Goal: Task Accomplishment & Management: Use online tool/utility

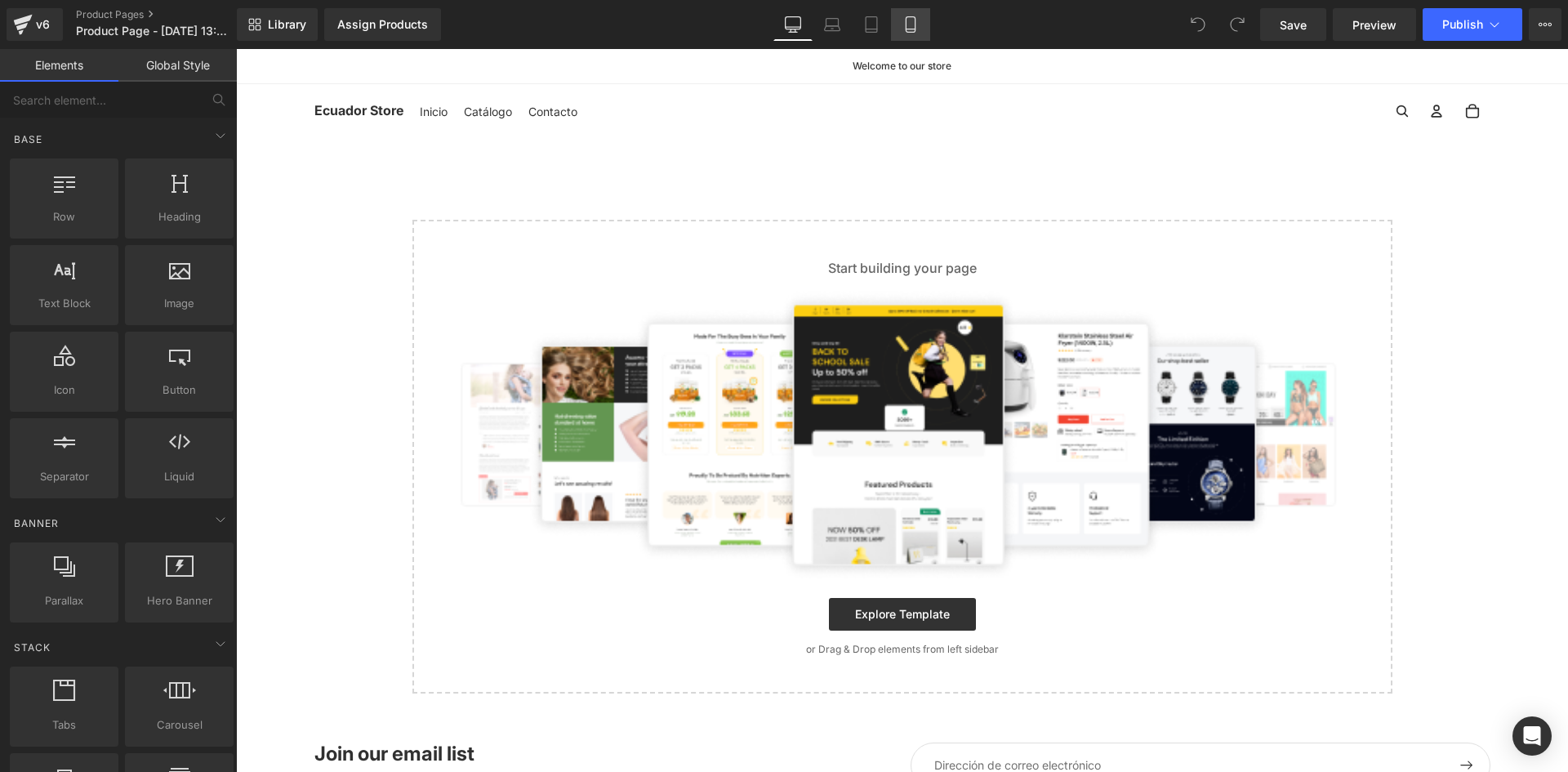
click at [924, 35] on link "Mobile" at bounding box center [911, 24] width 40 height 32
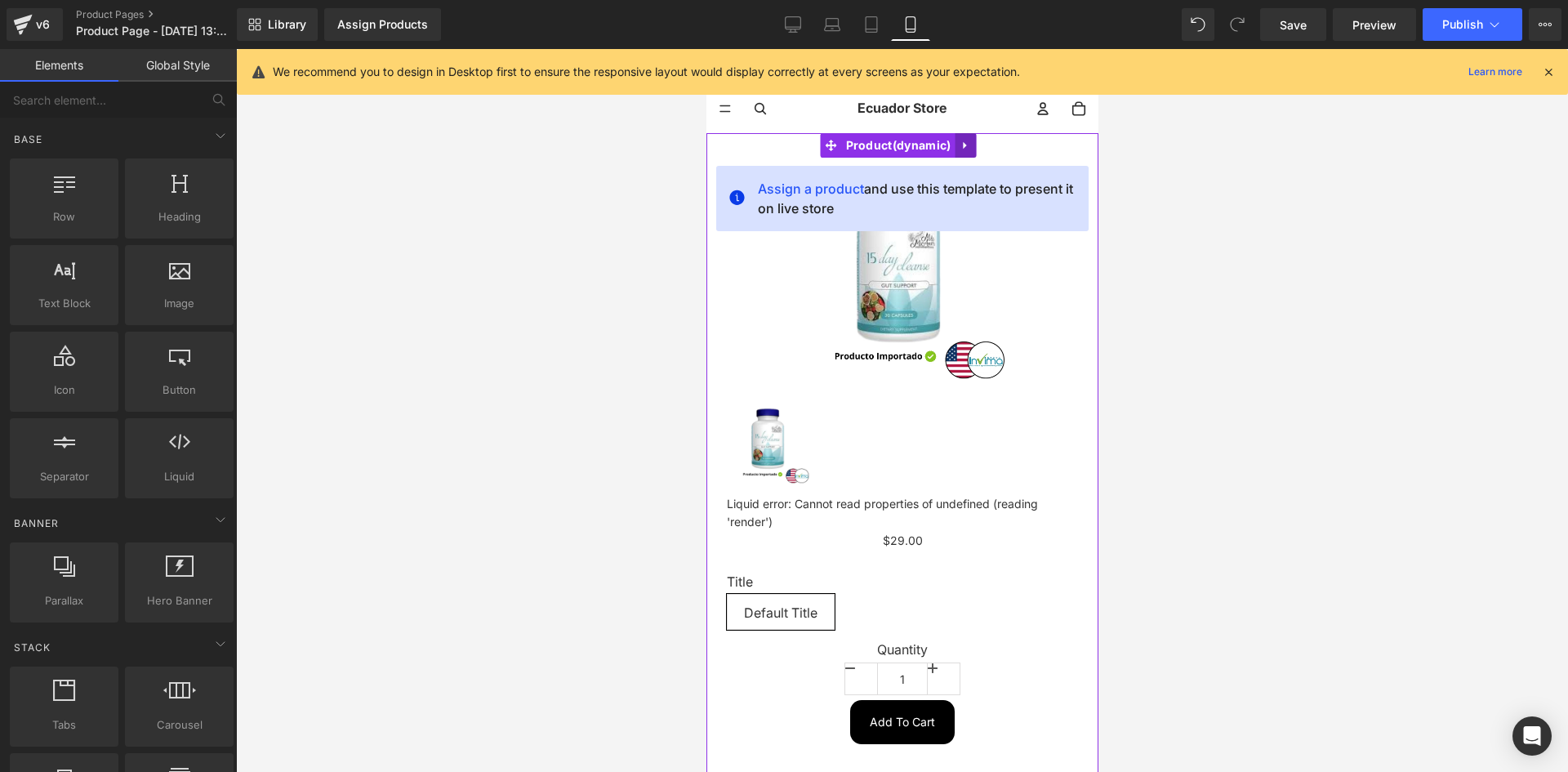
click at [963, 150] on icon at bounding box center [964, 146] width 12 height 13
click at [973, 146] on icon at bounding box center [975, 145] width 12 height 12
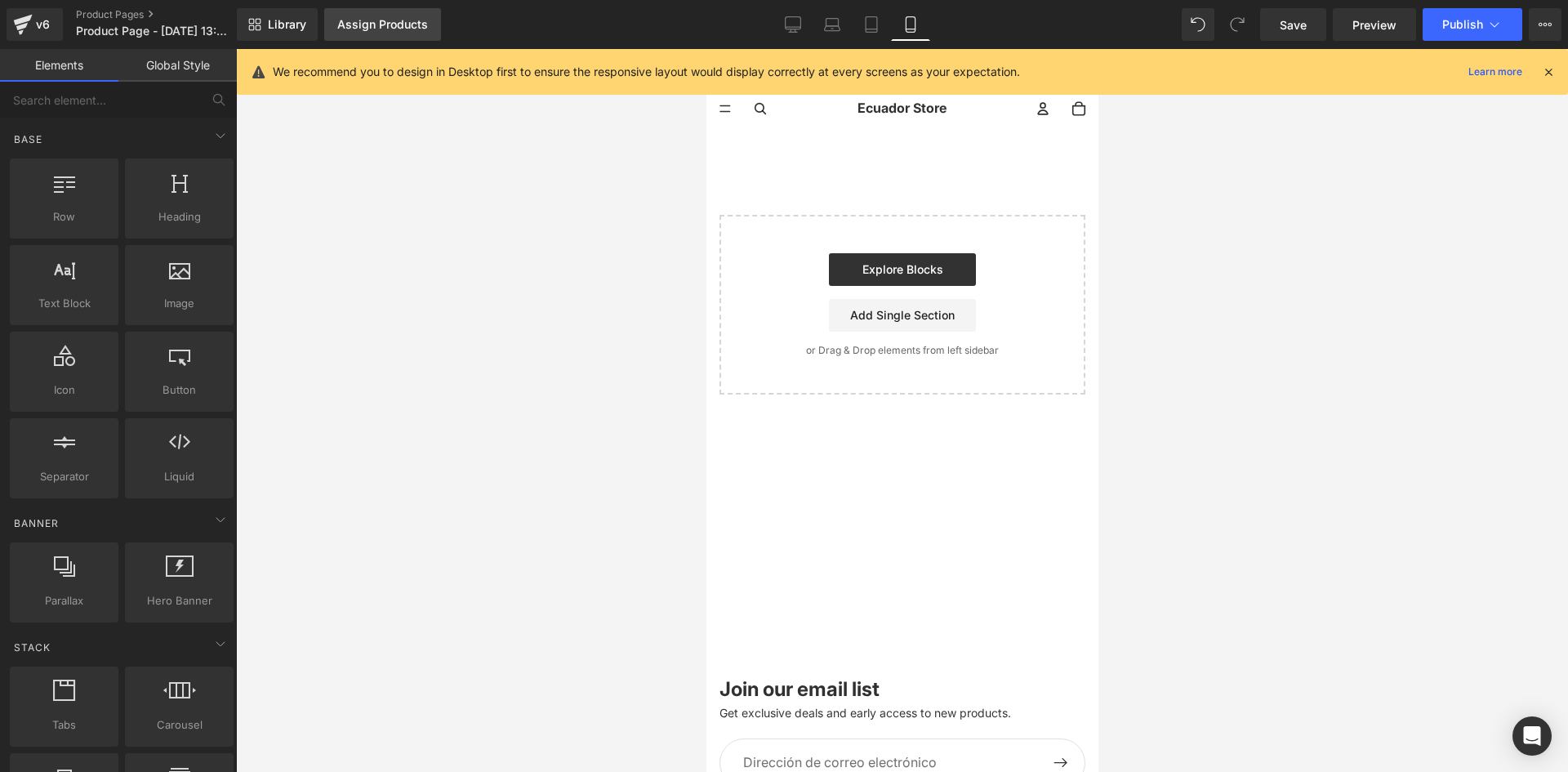
click at [378, 18] on div "Assign Products" at bounding box center [382, 24] width 91 height 14
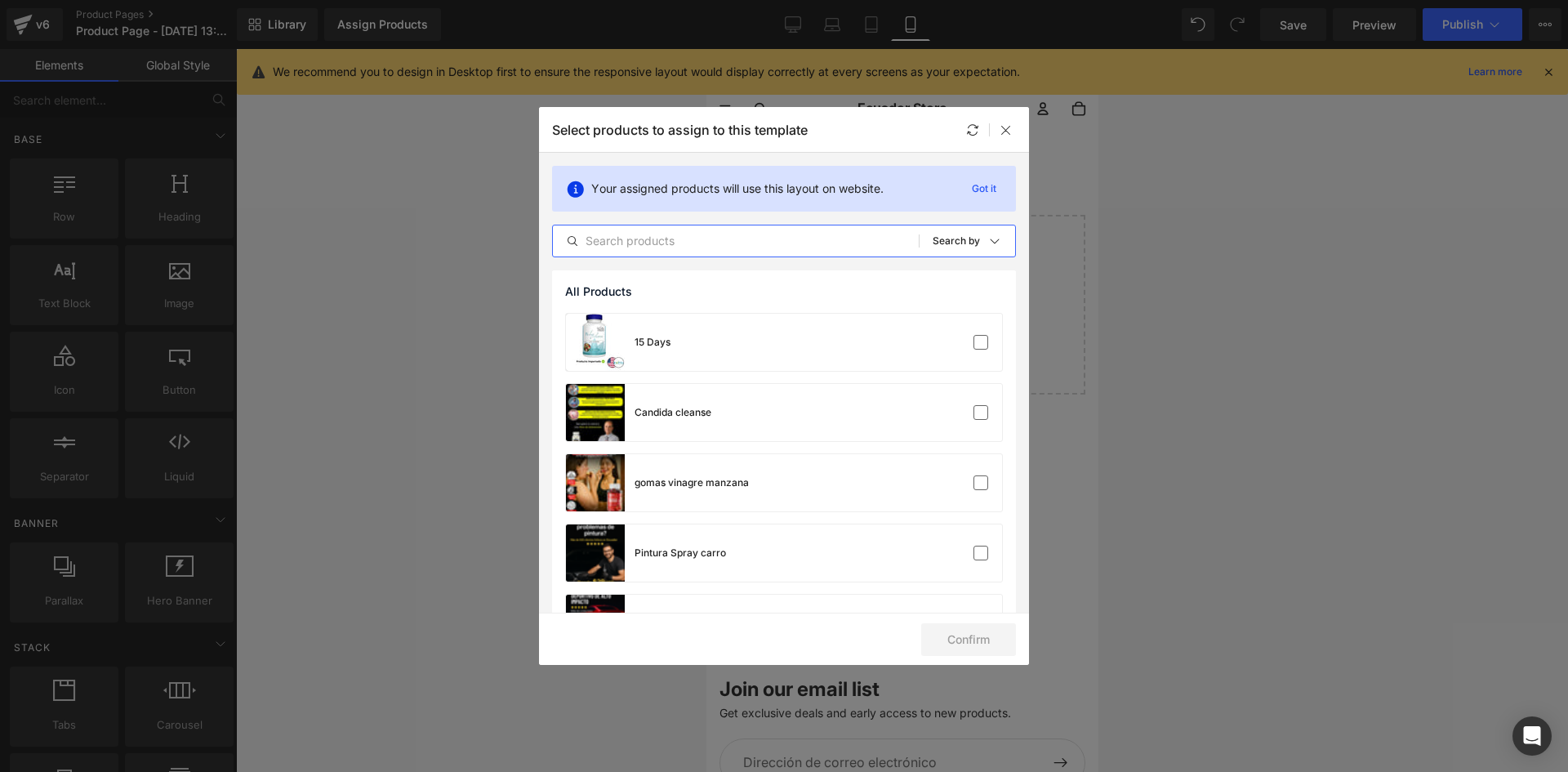
click at [658, 238] on input "text" at bounding box center [736, 241] width 366 height 20
click at [700, 343] on div "15 Days" at bounding box center [784, 341] width 436 height 57
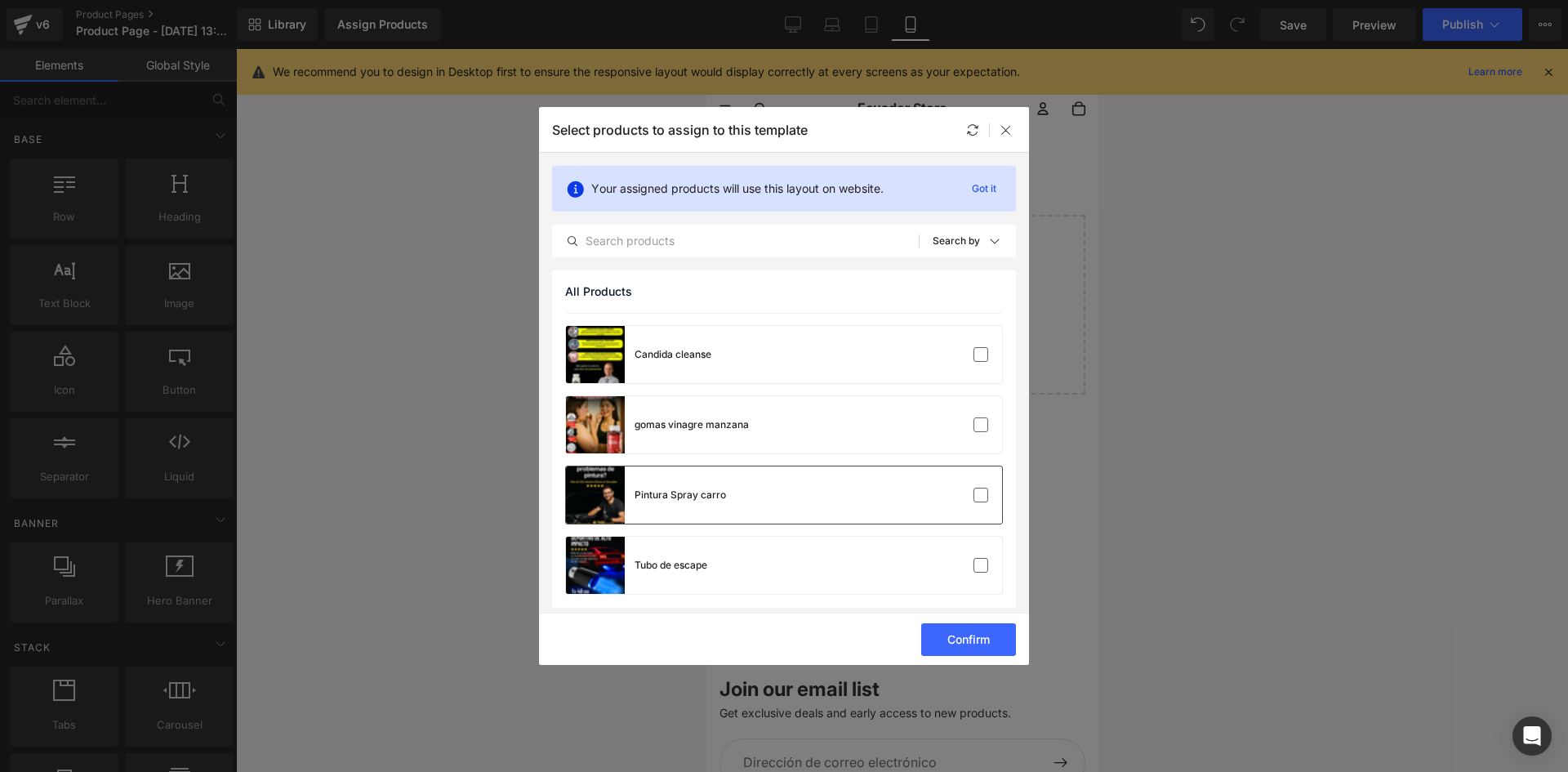
scroll to position [63, 0]
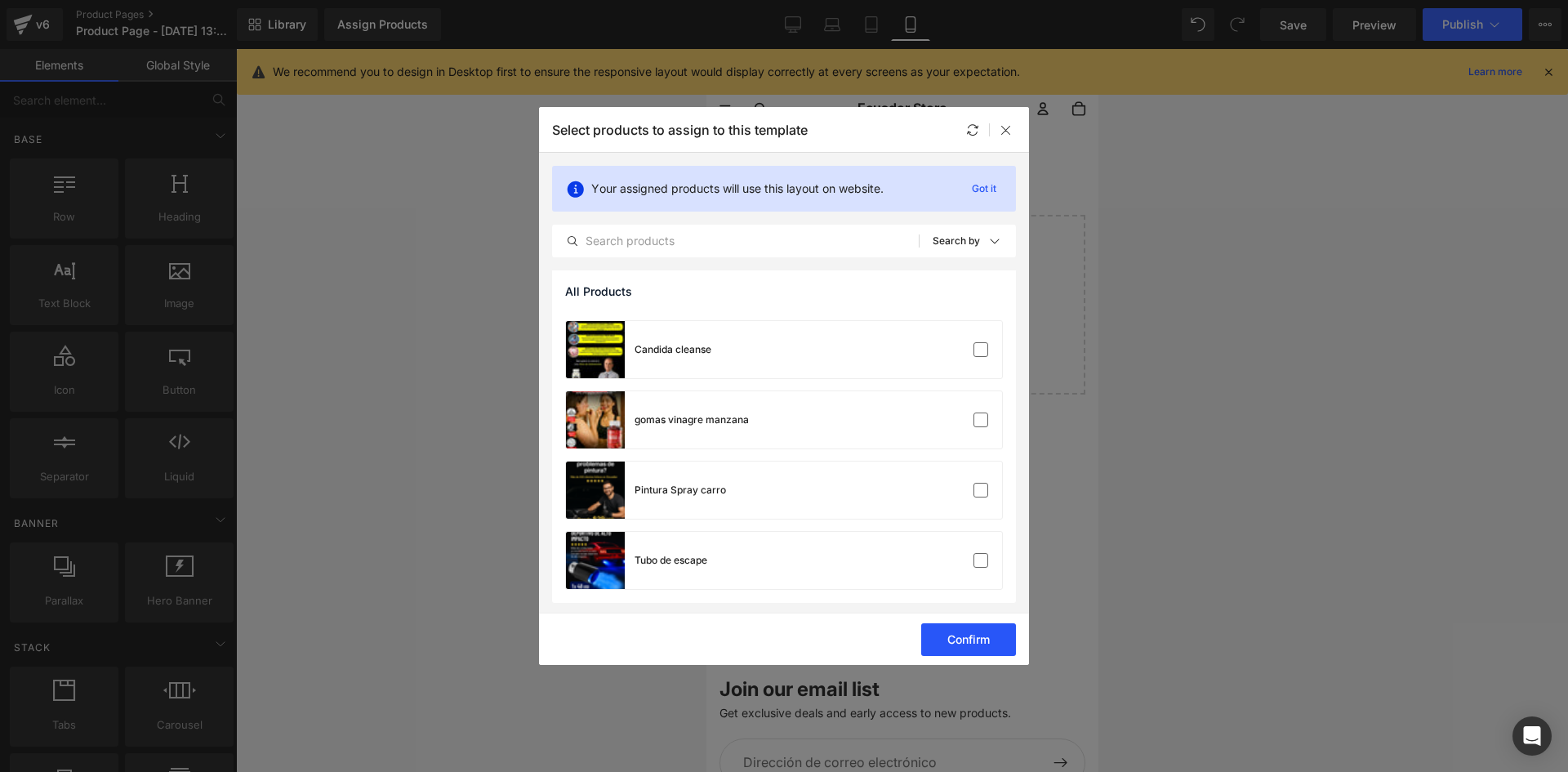
click at [964, 635] on button "Confirm" at bounding box center [968, 640] width 95 height 32
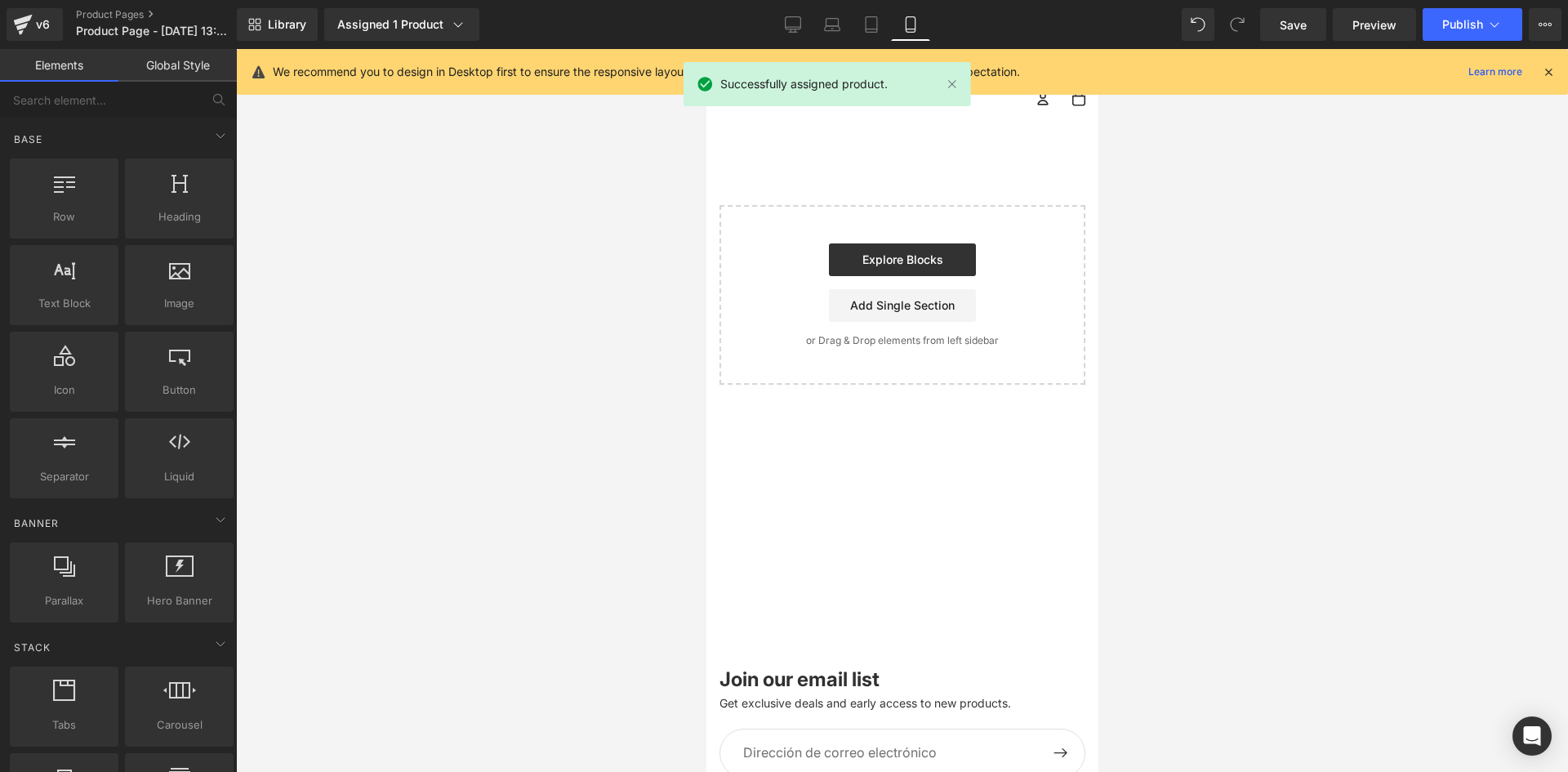
scroll to position [0, 0]
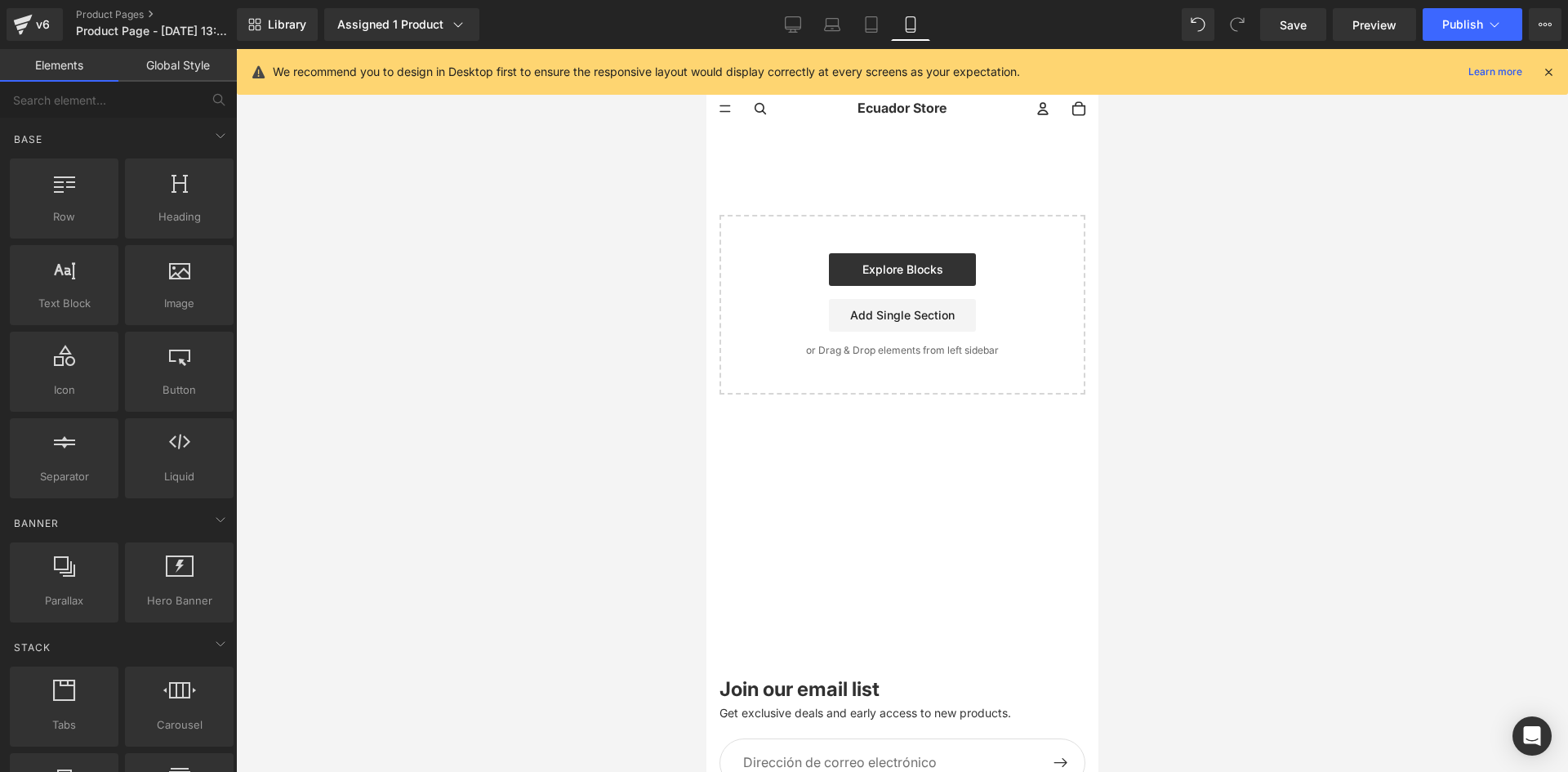
click at [1545, 72] on icon at bounding box center [1548, 72] width 14 height 14
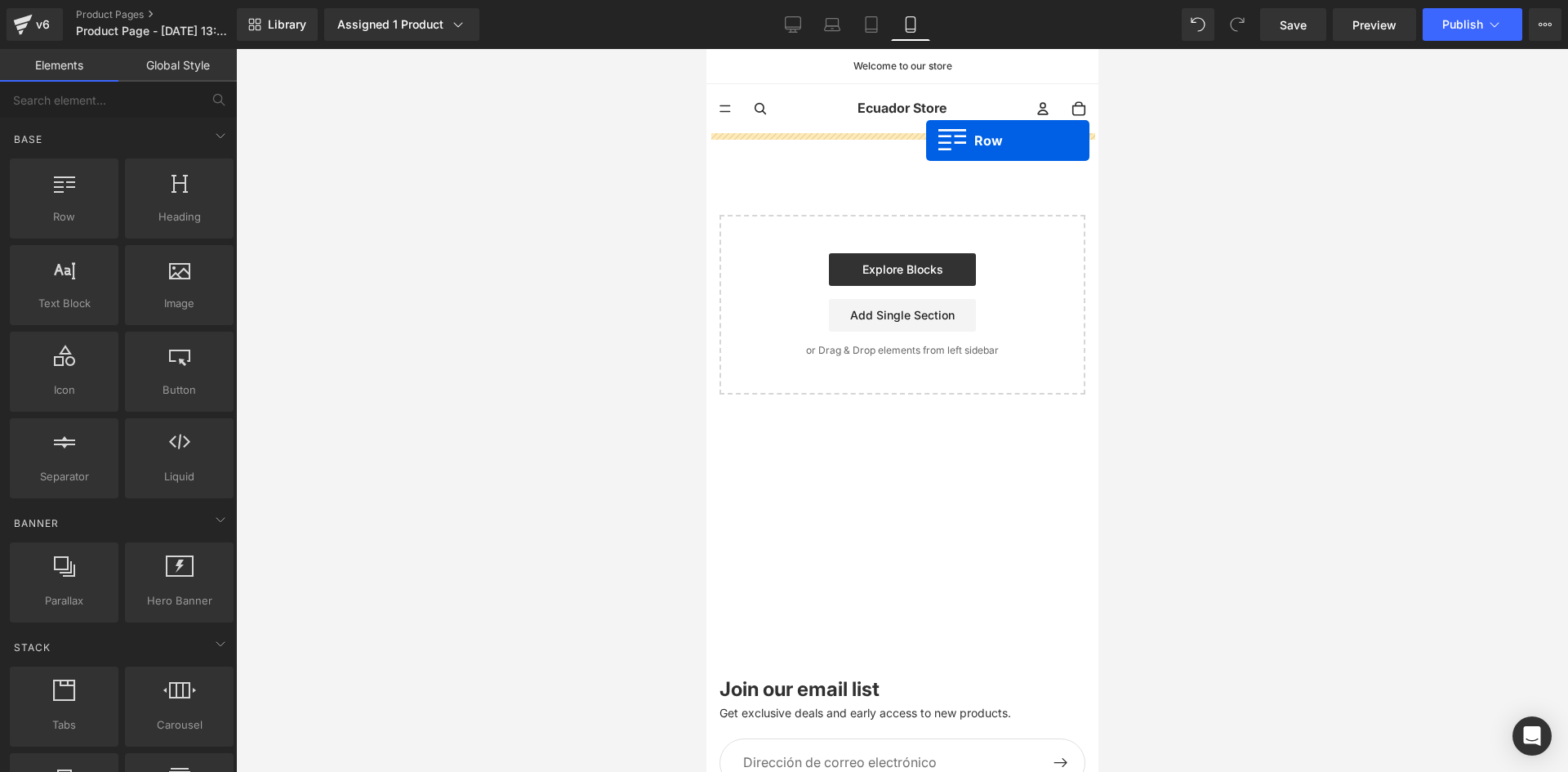
drag, startPoint x: 784, startPoint y: 270, endPoint x: 895, endPoint y: 149, distance: 164.2
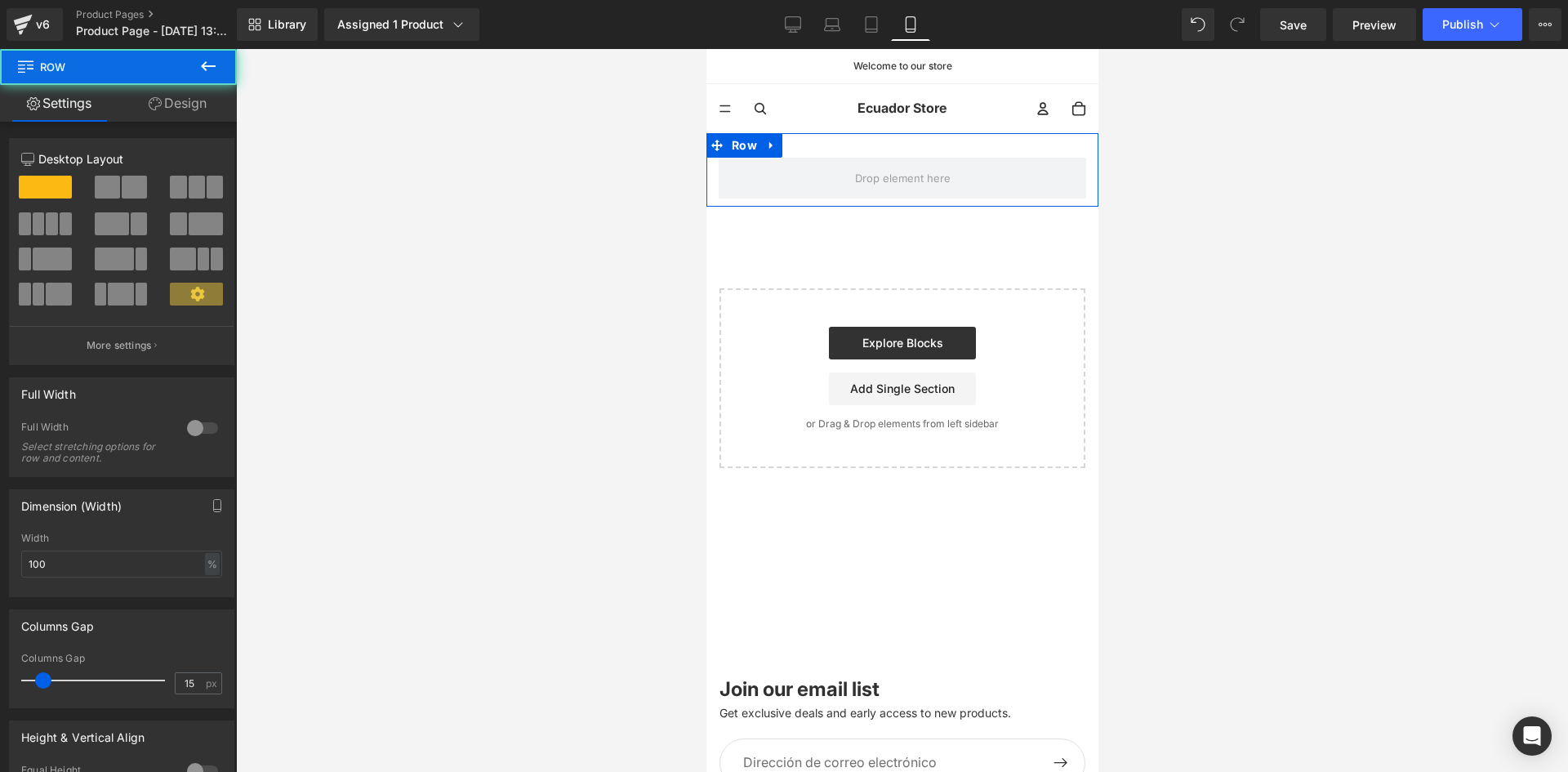
click at [166, 115] on link "Design" at bounding box center [177, 103] width 118 height 37
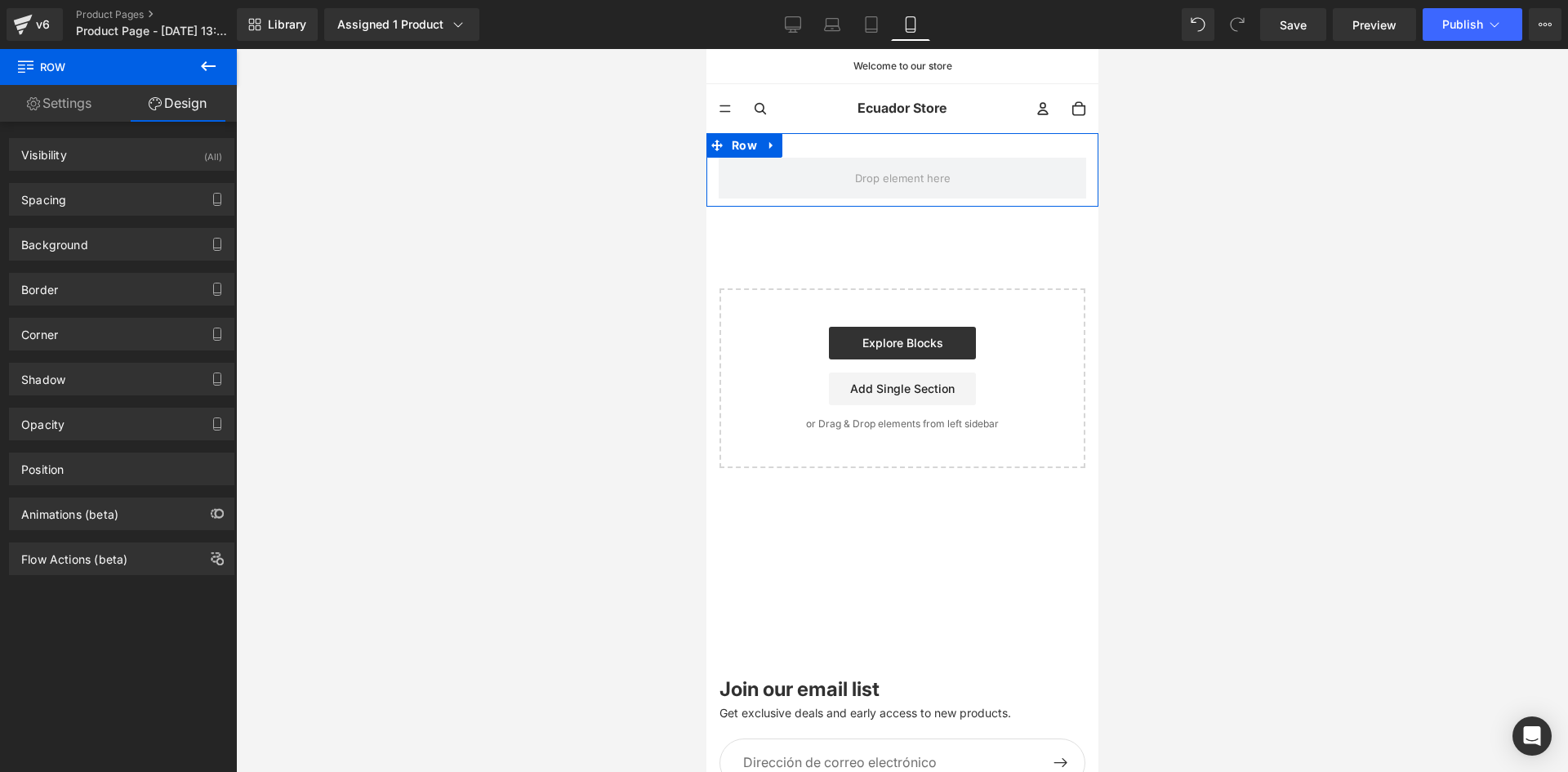
click at [172, 177] on div "Spacing [GEOGRAPHIC_DATA] 0px 0 auto auto 0px 0 auto auto [GEOGRAPHIC_DATA] 30p…" at bounding box center [122, 193] width 244 height 45
click at [181, 173] on div "Spacing [GEOGRAPHIC_DATA] 0px 0 auto auto 0px 0 auto auto [GEOGRAPHIC_DATA] 30p…" at bounding box center [122, 193] width 244 height 45
drag, startPoint x: 190, startPoint y: 162, endPoint x: 201, endPoint y: 202, distance: 41.5
click at [190, 163] on div "Visibility (All)" at bounding box center [122, 154] width 223 height 31
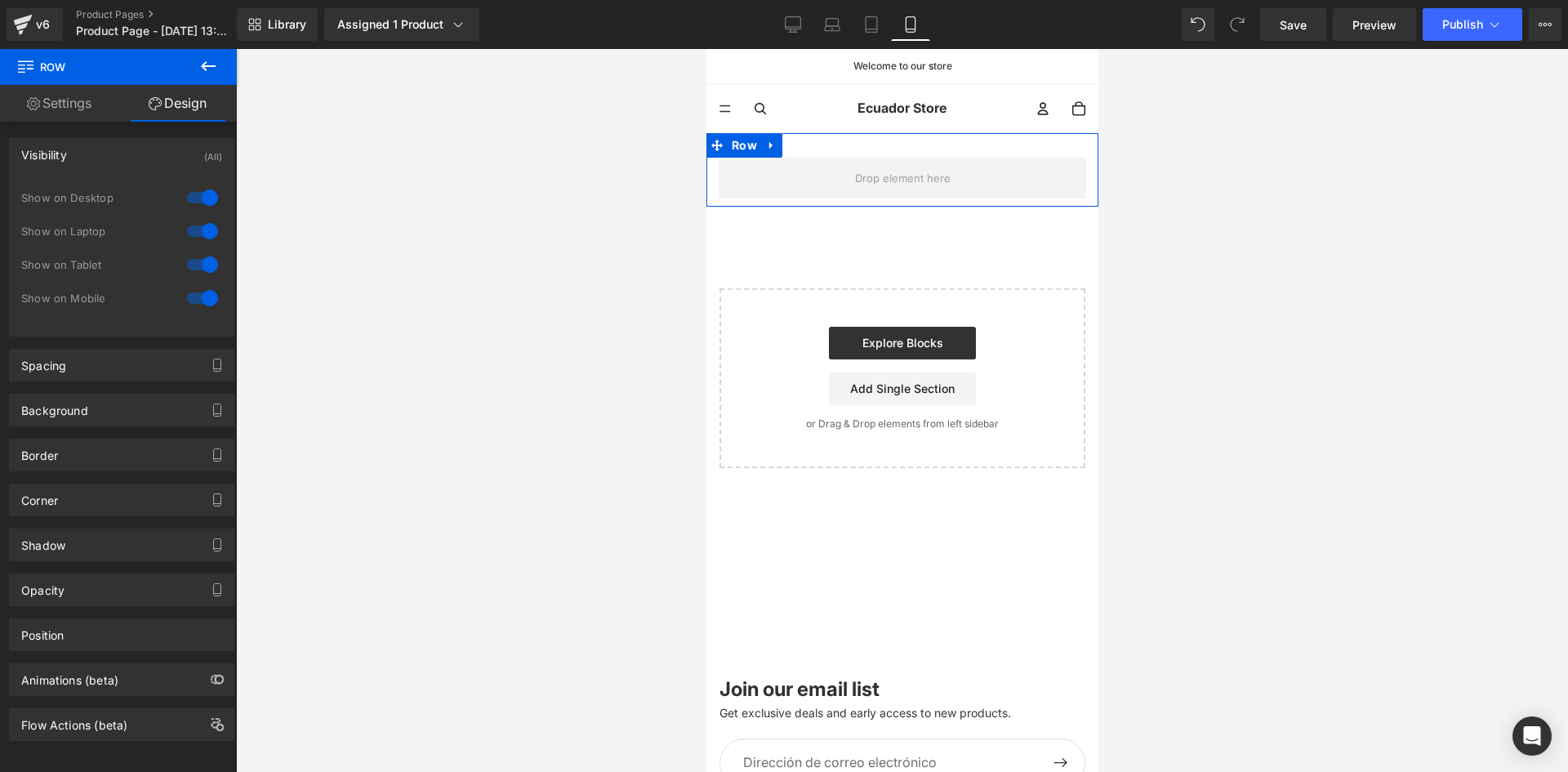
click at [201, 202] on div at bounding box center [203, 197] width 40 height 26
click at [196, 231] on div at bounding box center [203, 231] width 40 height 26
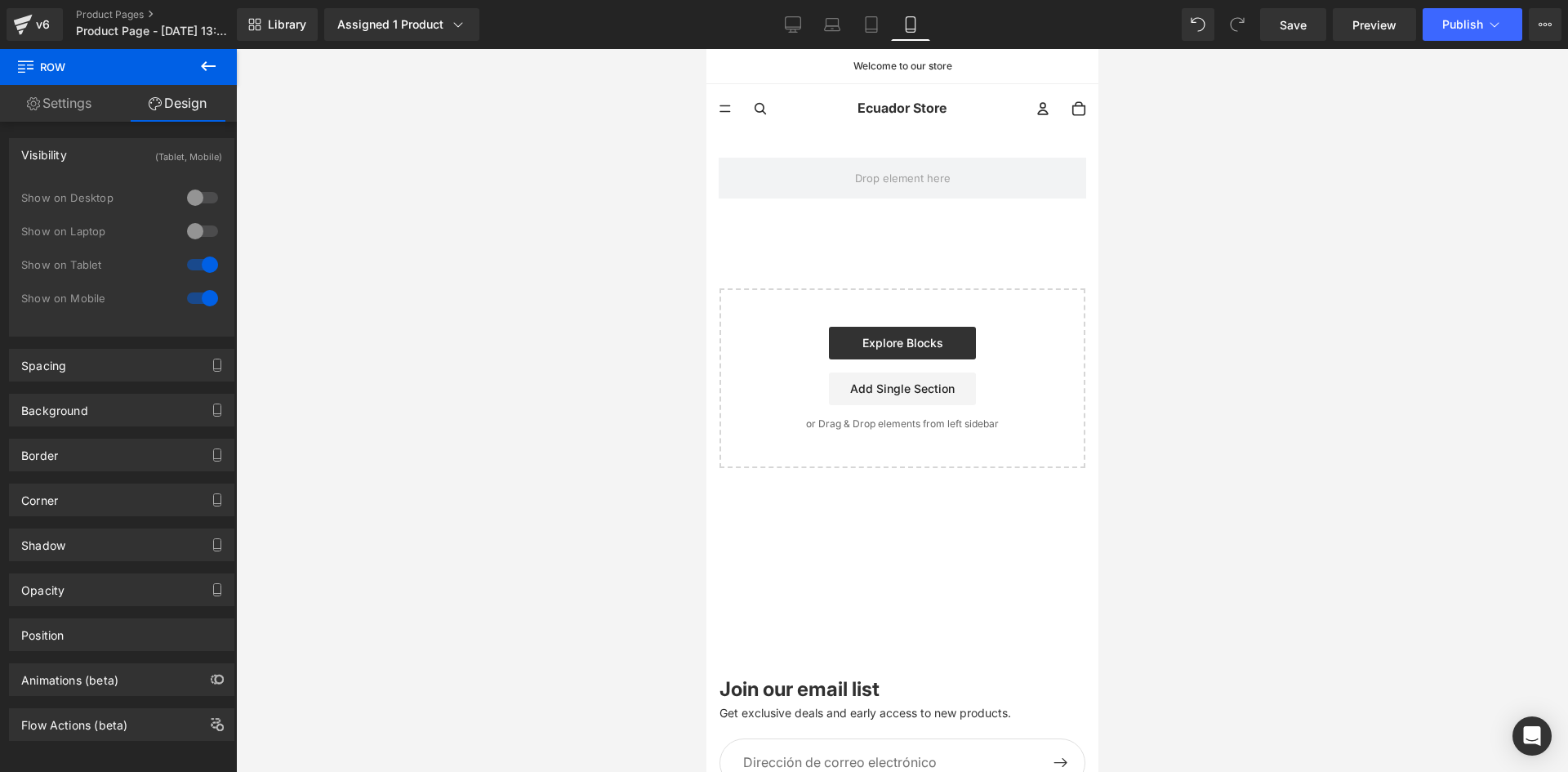
click at [205, 80] on button at bounding box center [207, 67] width 57 height 36
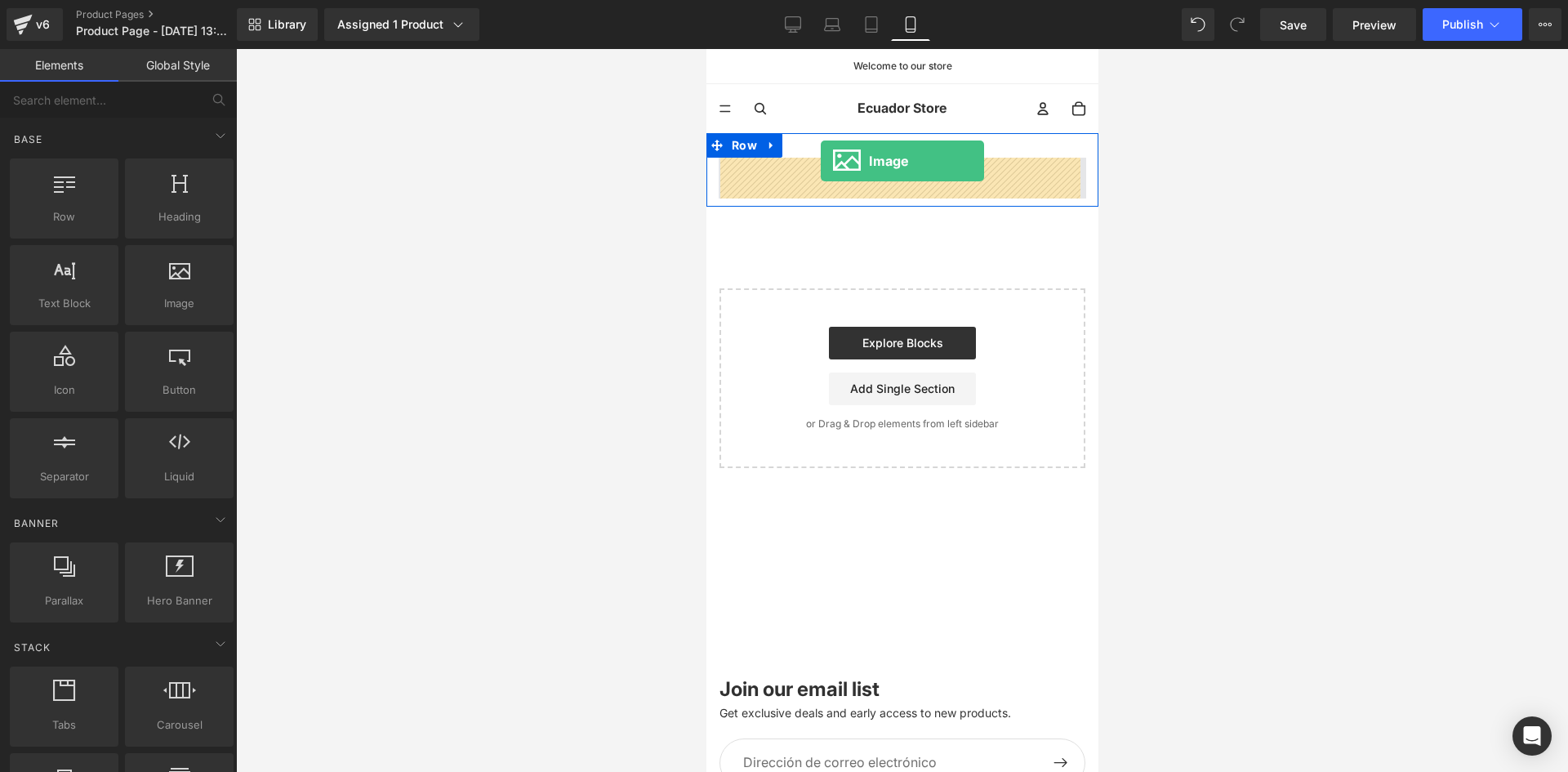
drag, startPoint x: 887, startPoint y: 338, endPoint x: 820, endPoint y: 161, distance: 189.3
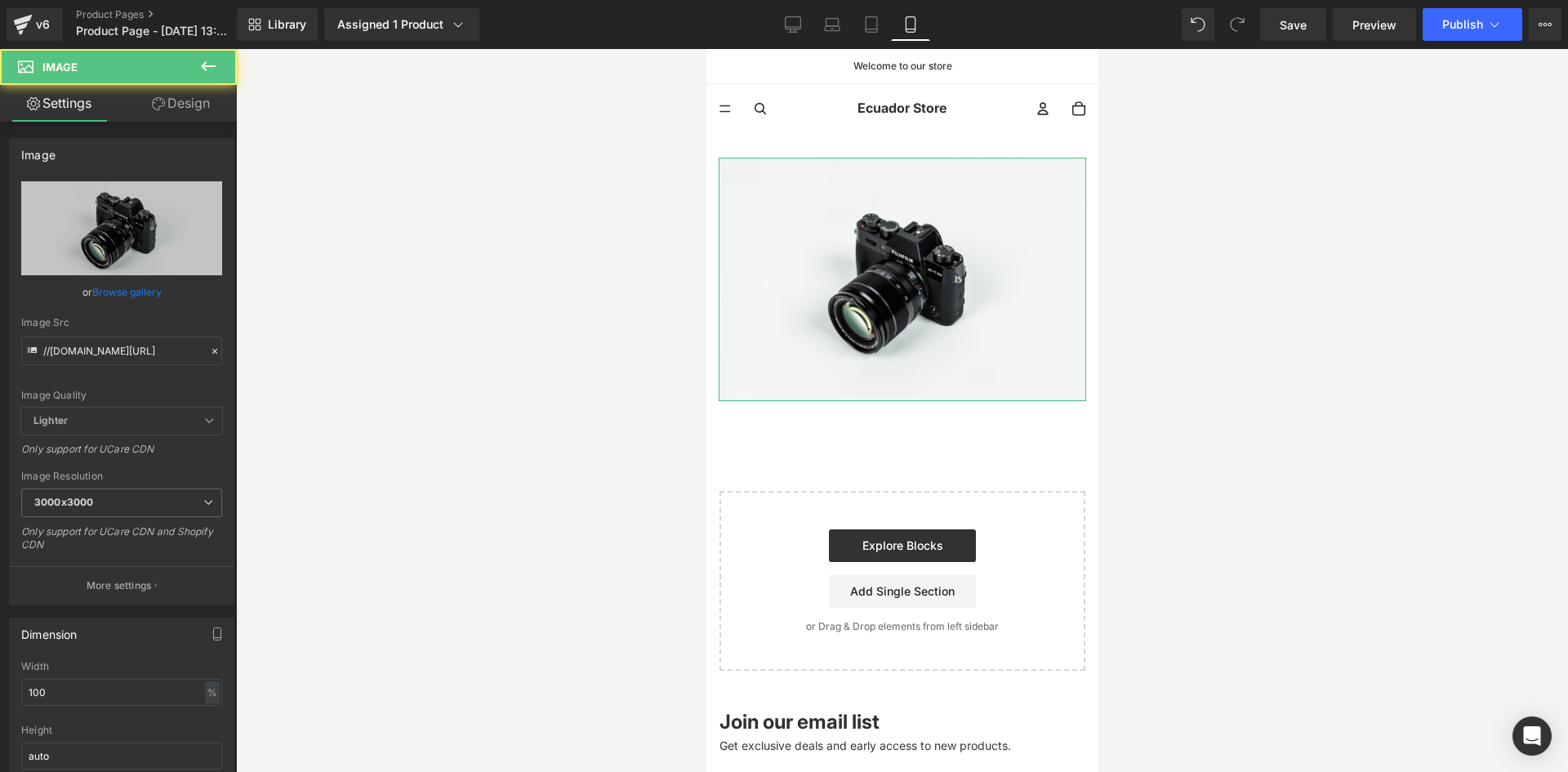
click at [157, 110] on link "Design" at bounding box center [180, 103] width 118 height 37
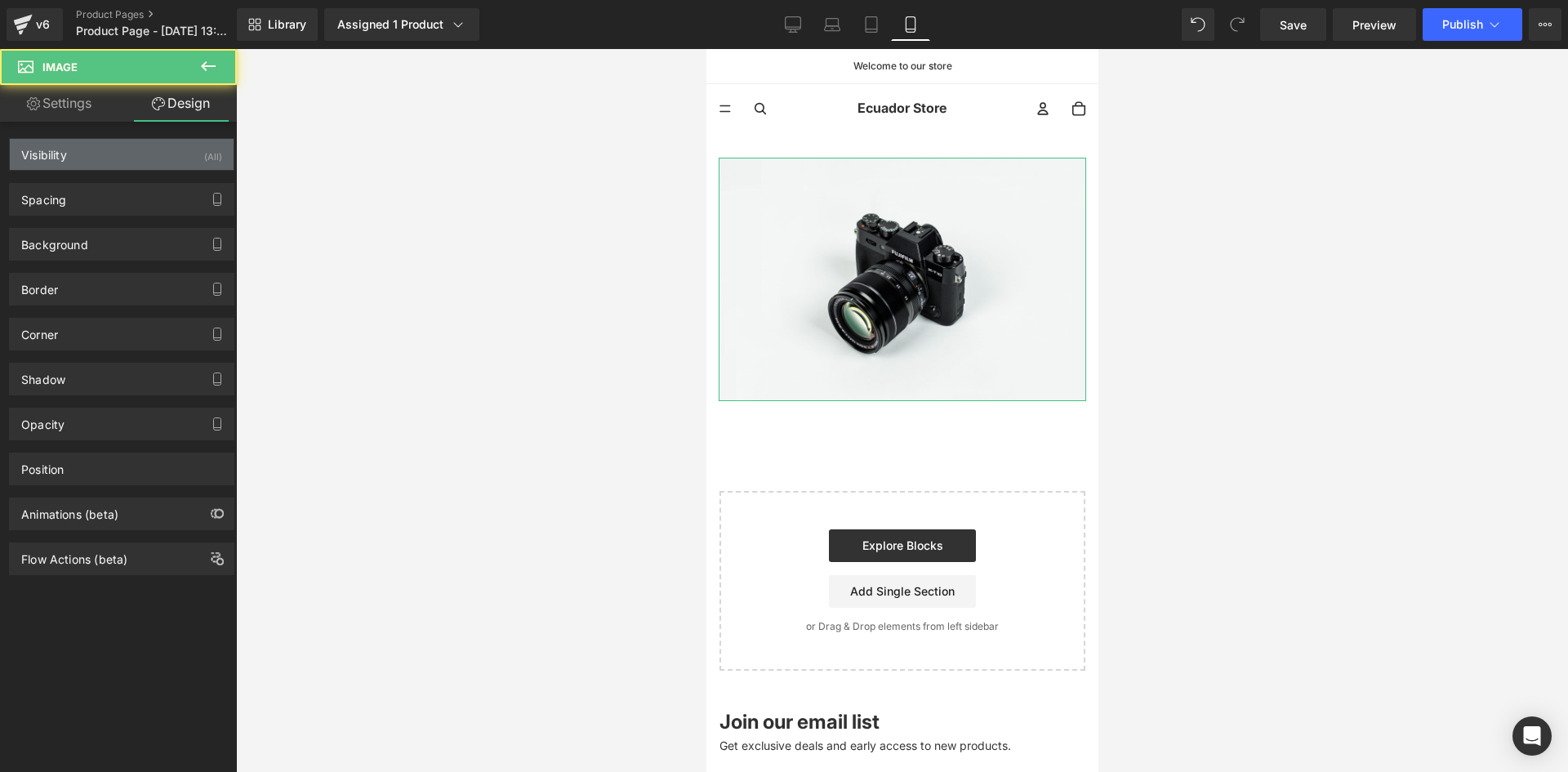
click at [207, 155] on div "(All)" at bounding box center [214, 152] width 18 height 27
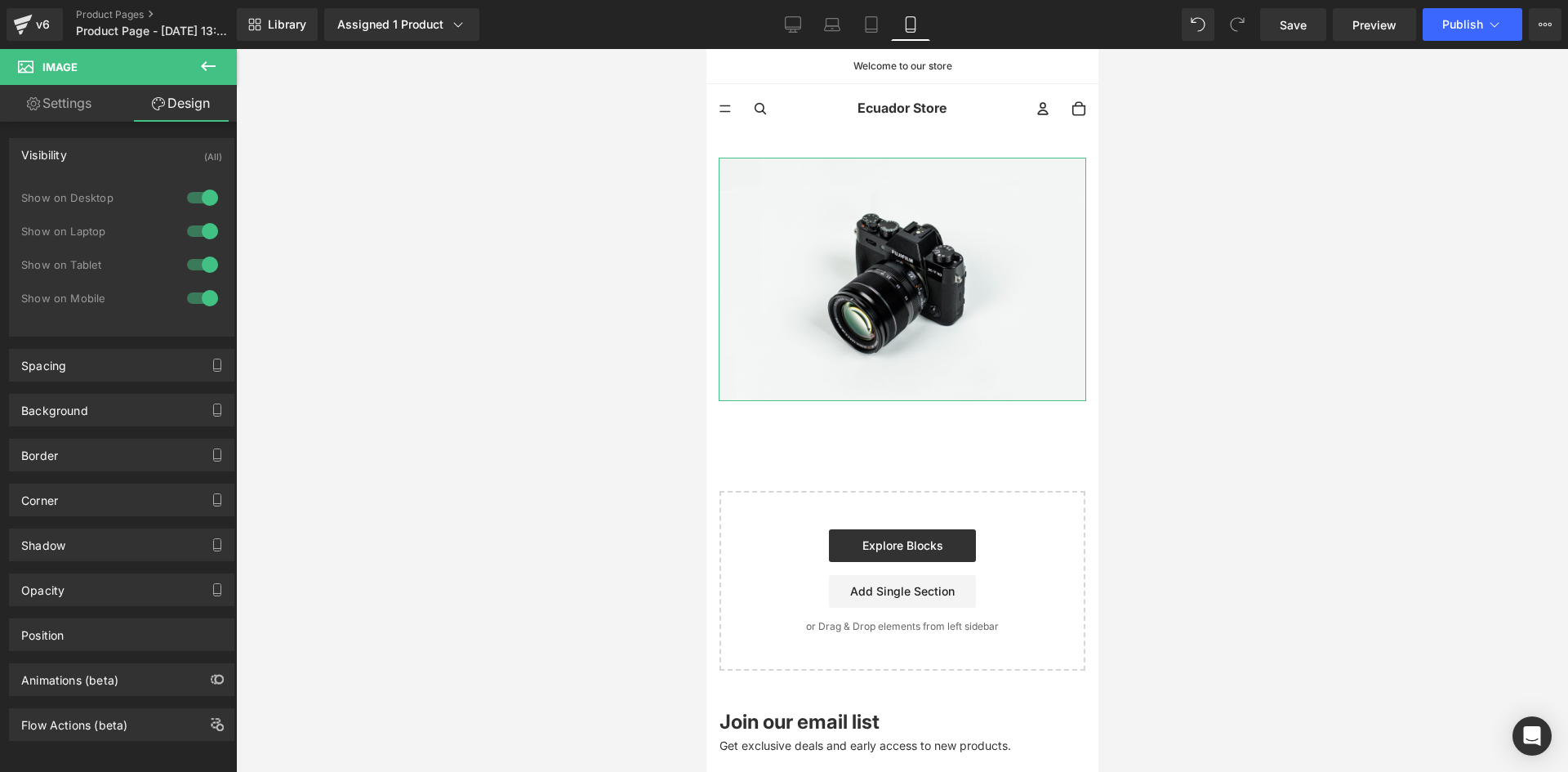
click at [196, 183] on div "1 Show on Desktop 1 Show on Laptop 1 Show on Tablet 1 Show on Mobile" at bounding box center [122, 252] width 201 height 142
drag, startPoint x: 199, startPoint y: 197, endPoint x: 199, endPoint y: 214, distance: 17.0
click at [199, 198] on div at bounding box center [203, 197] width 40 height 26
click at [201, 222] on div at bounding box center [203, 231] width 40 height 26
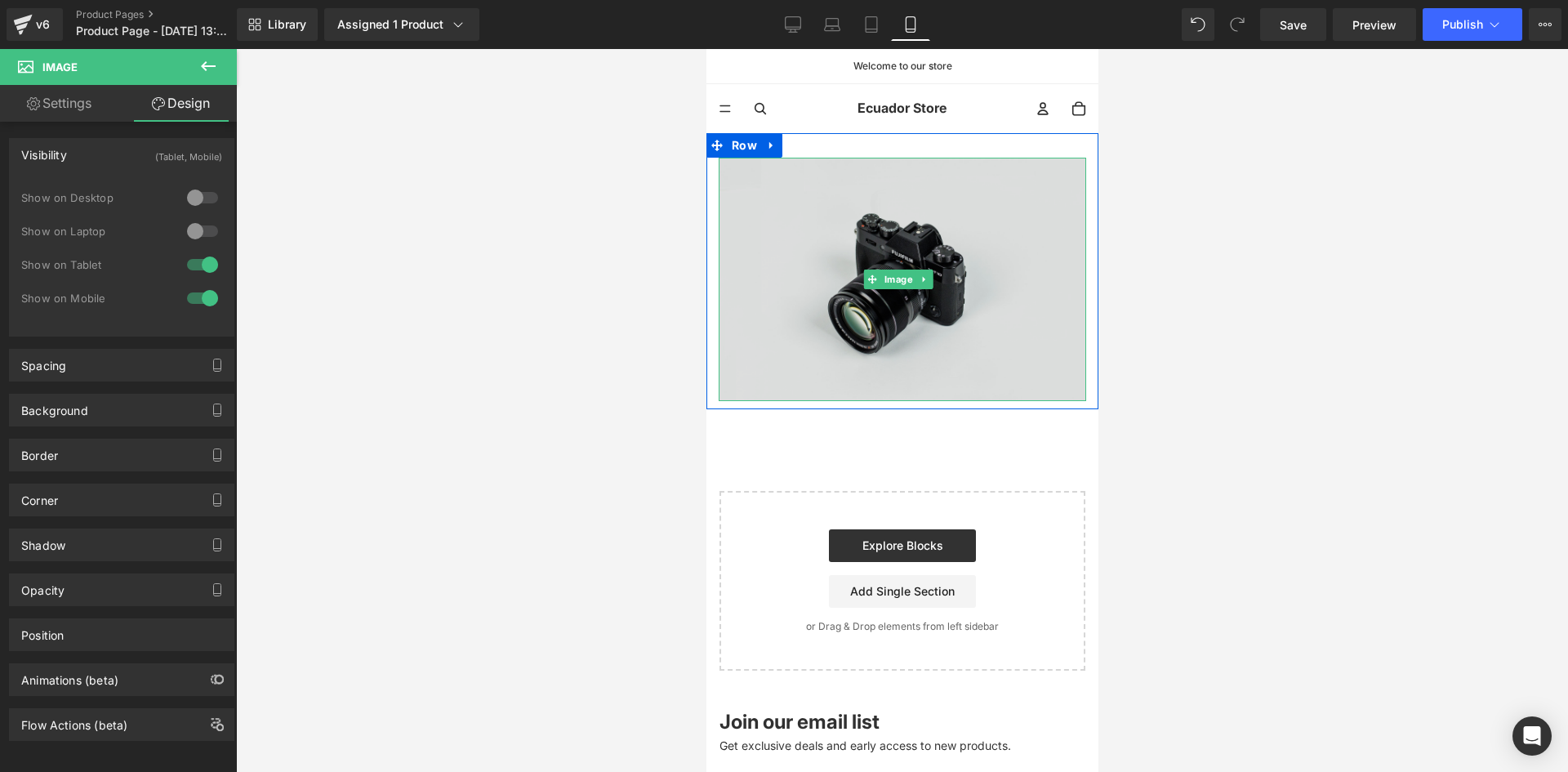
click at [925, 259] on img at bounding box center [902, 279] width 368 height 243
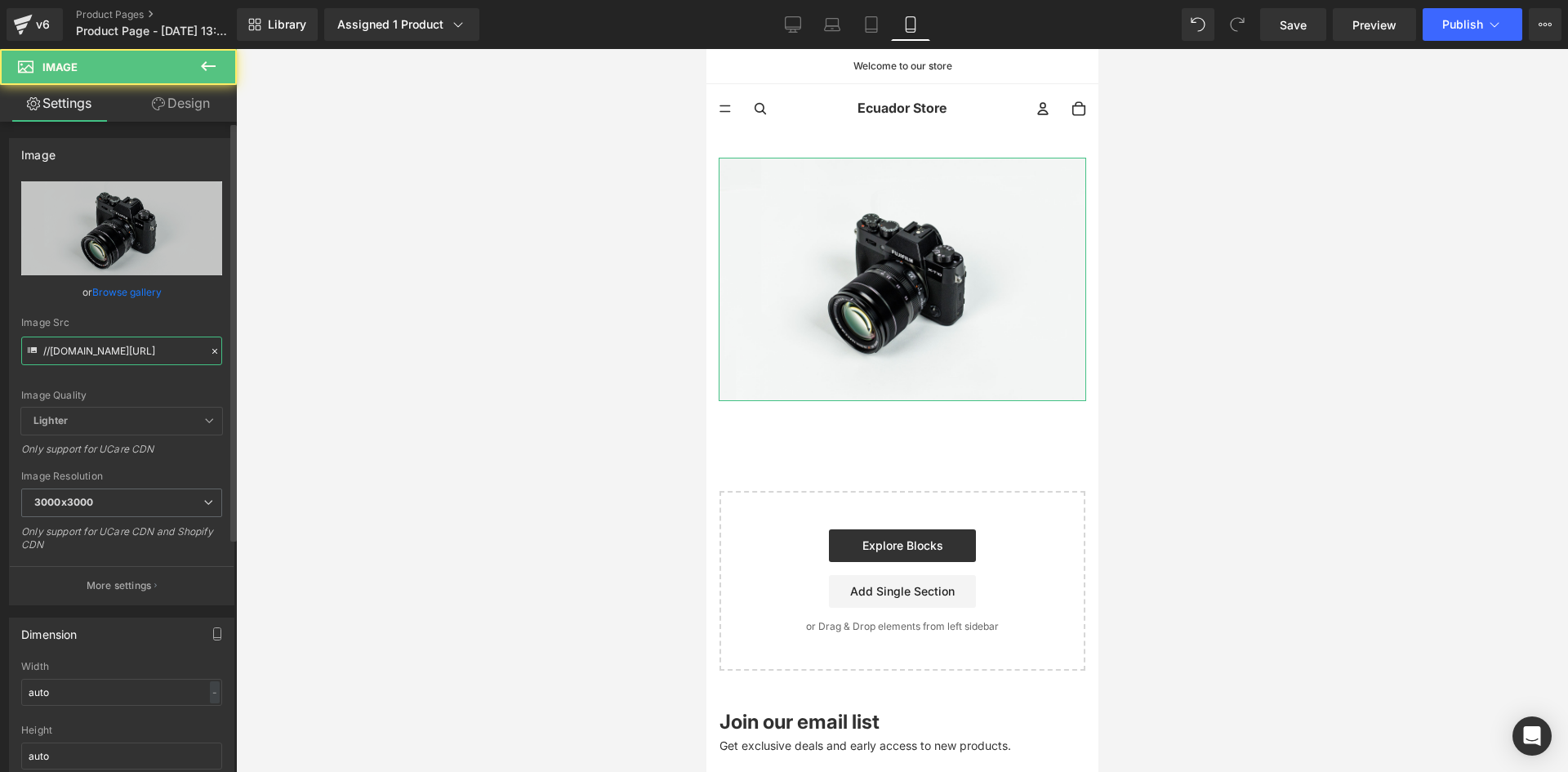
click at [48, 349] on input "//[DOMAIN_NAME][URL]" at bounding box center [122, 350] width 201 height 29
click at [48, 350] on input "//[DOMAIN_NAME][URL]" at bounding box center [122, 350] width 201 height 29
paste input "[URL][DOMAIN_NAME]"
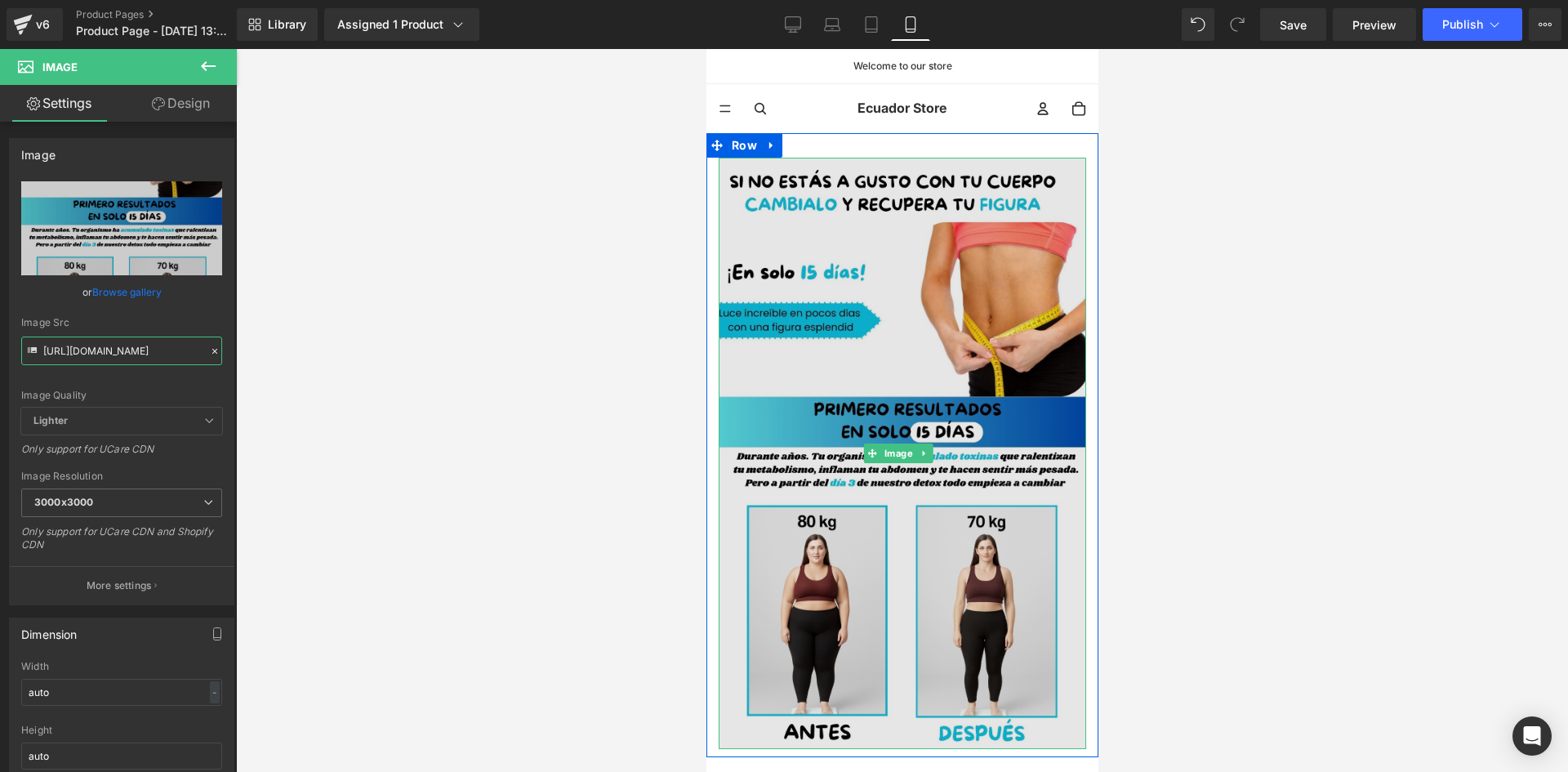
type input "[URL][DOMAIN_NAME]"
click at [851, 301] on img at bounding box center [902, 453] width 368 height 591
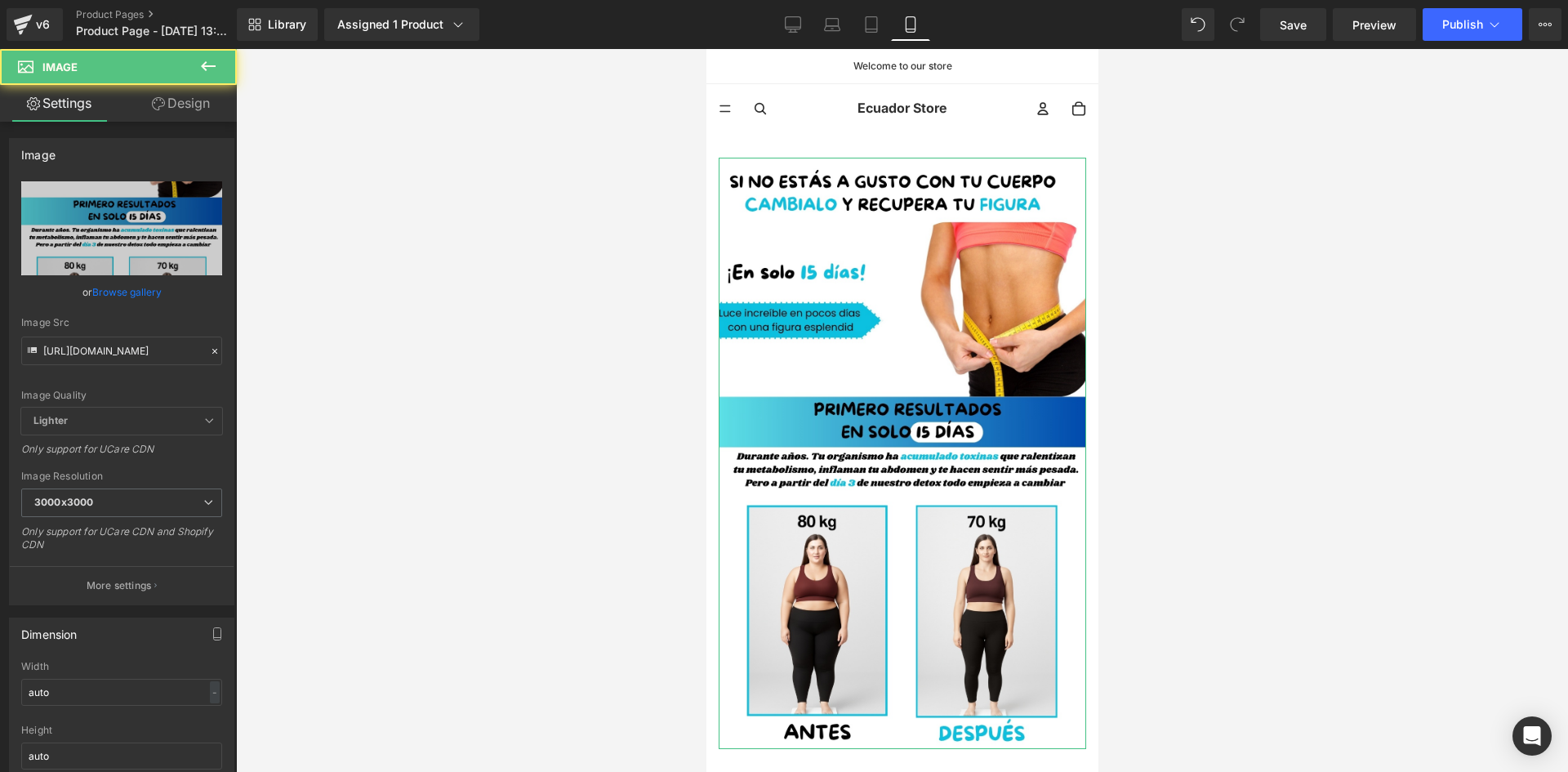
click at [194, 103] on link "Design" at bounding box center [180, 103] width 118 height 37
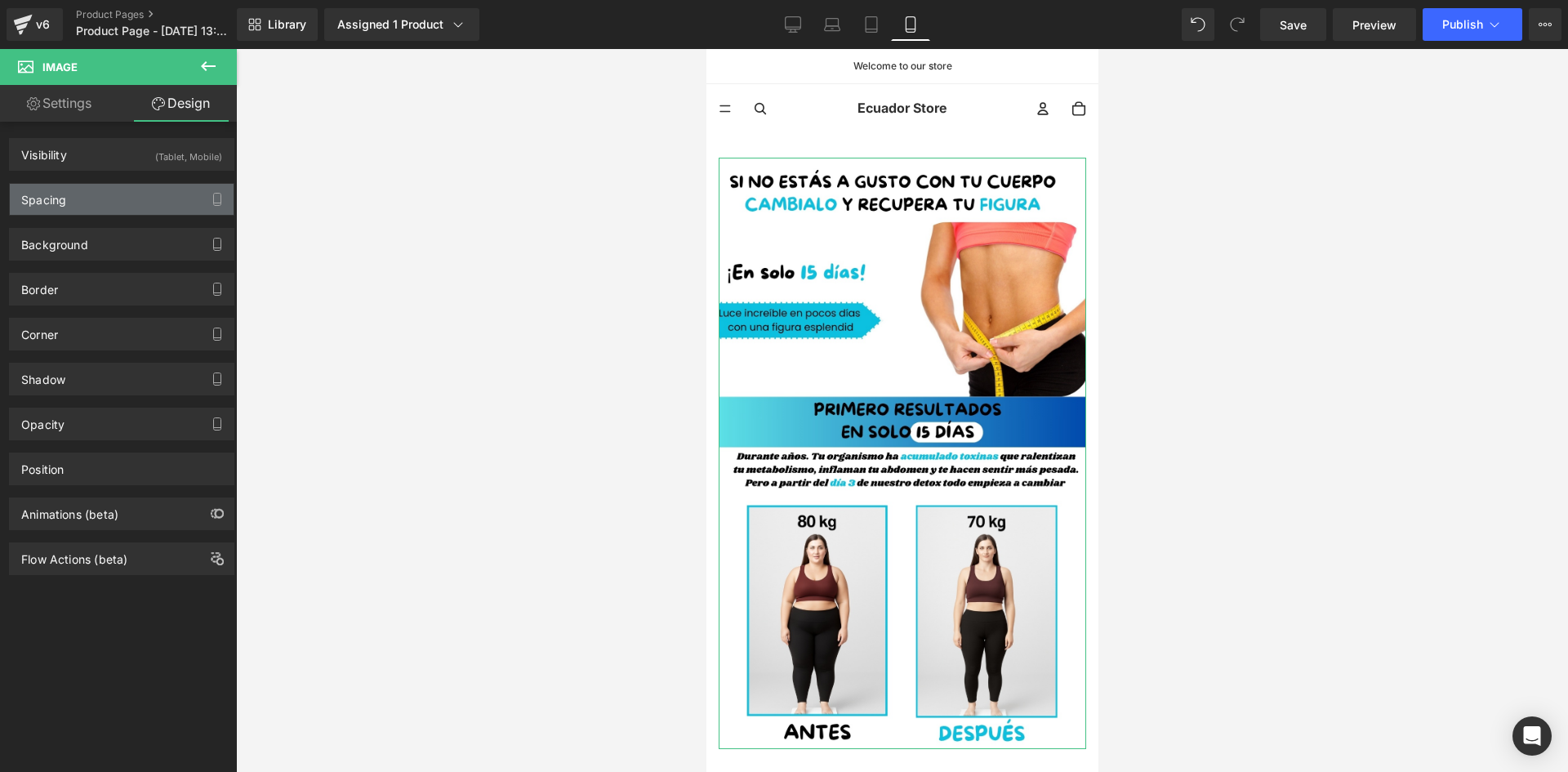
click at [158, 184] on div "Spacing" at bounding box center [122, 199] width 223 height 31
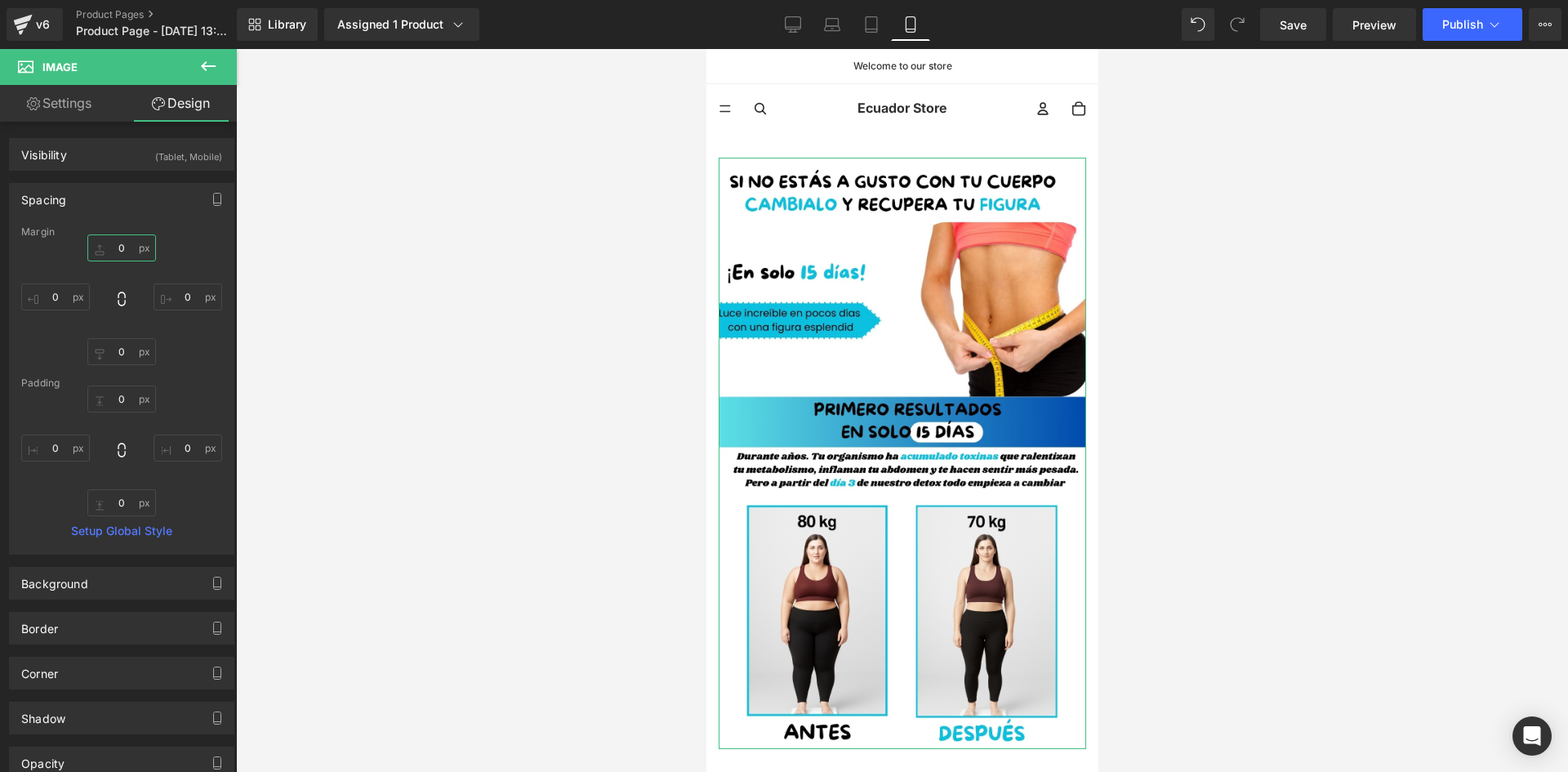
click at [138, 243] on input "0" at bounding box center [122, 248] width 68 height 27
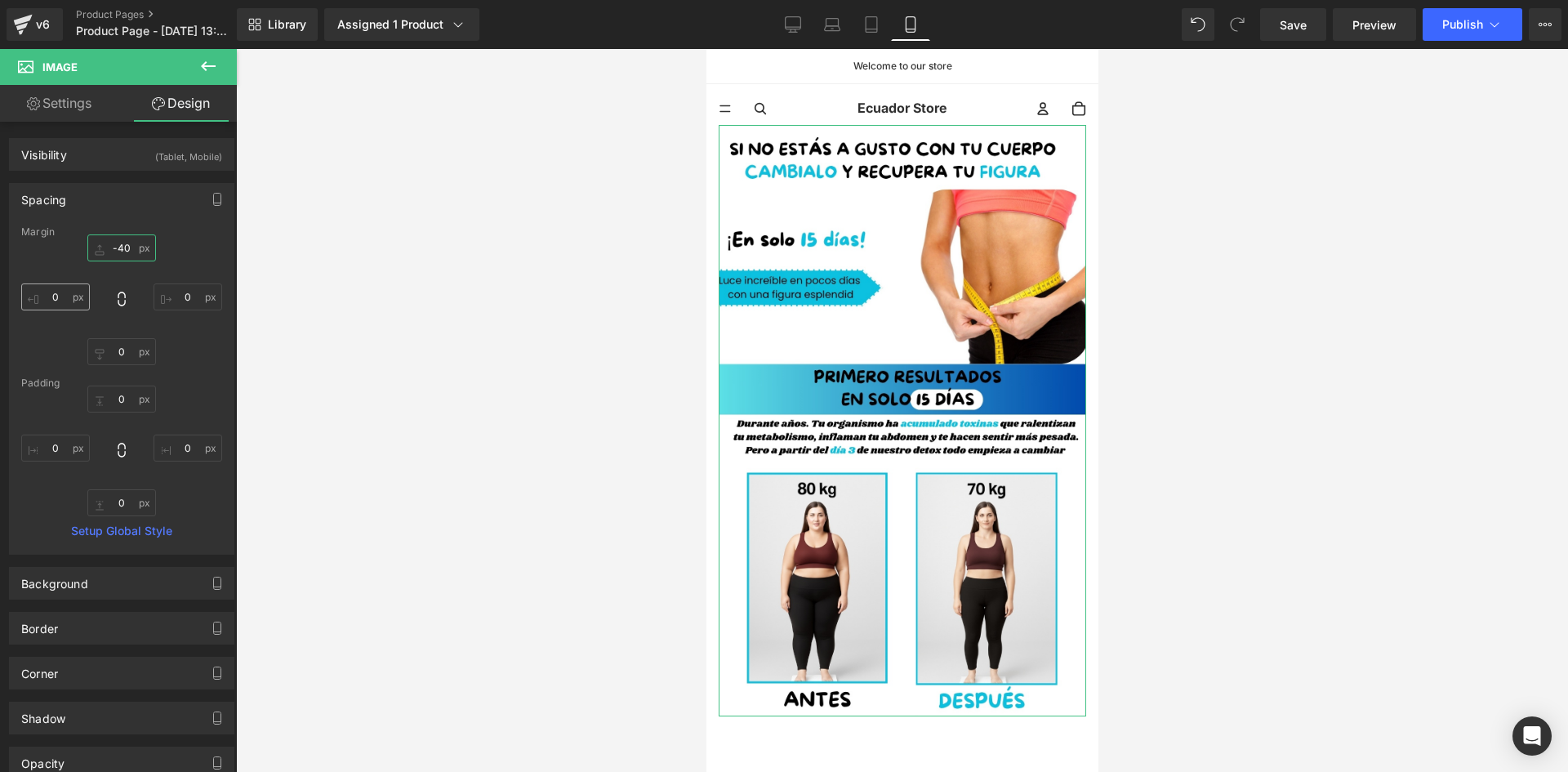
type input "-40"
click at [68, 292] on input "0" at bounding box center [56, 297] width 68 height 27
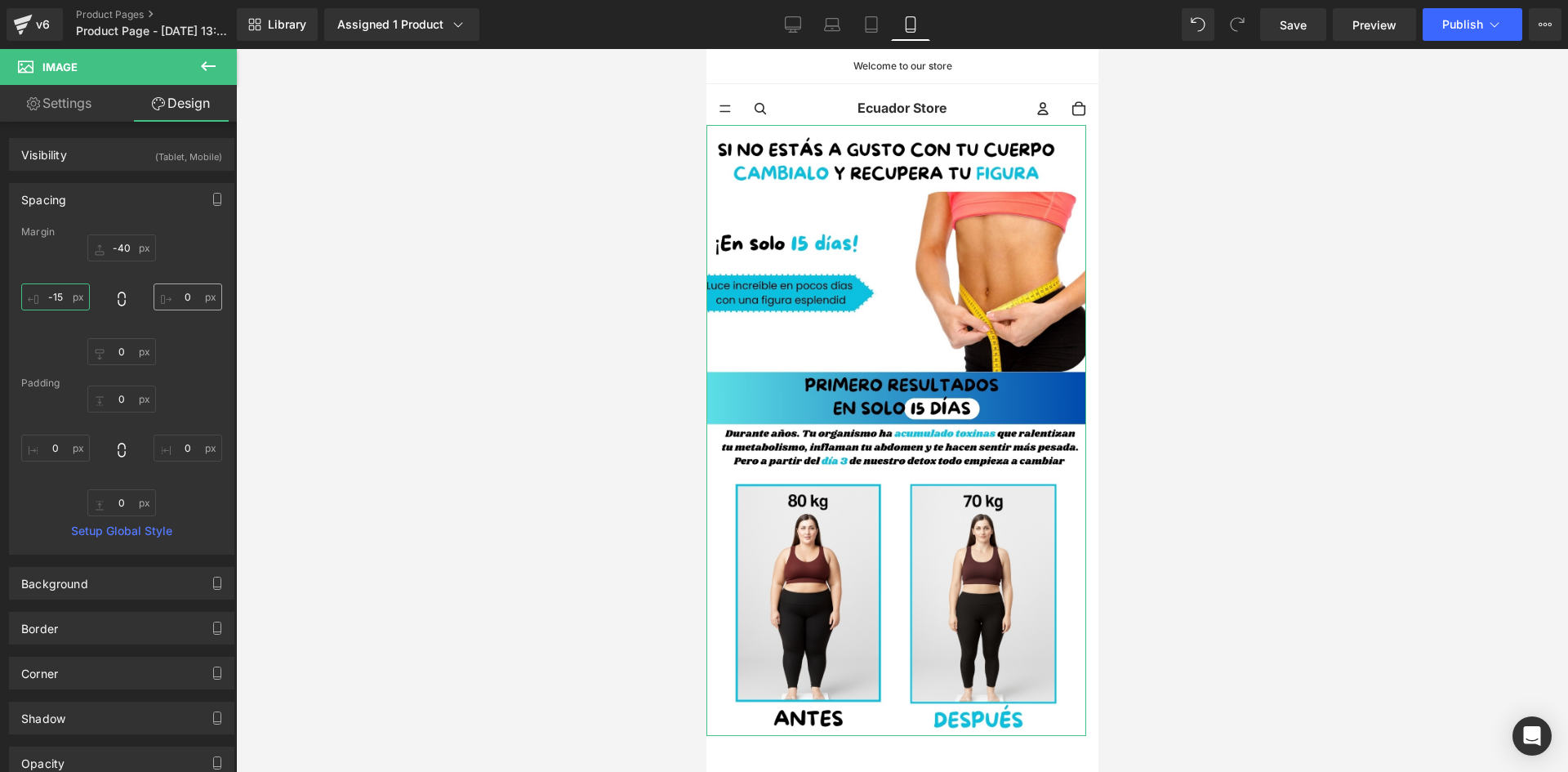
type input "-15"
click at [157, 296] on input "0" at bounding box center [187, 297] width 68 height 27
type input "-15"
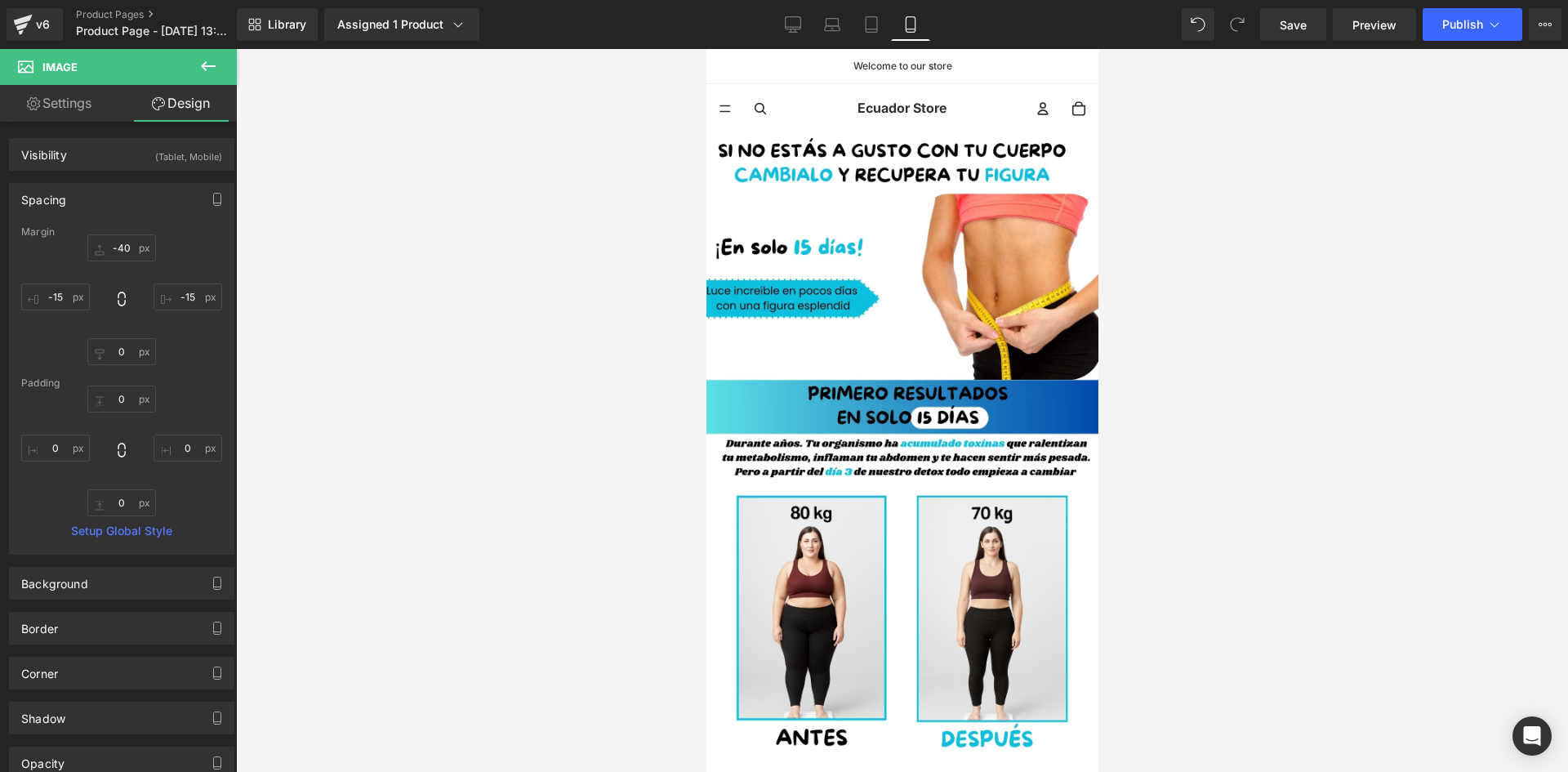
drag, startPoint x: 457, startPoint y: 396, endPoint x: 491, endPoint y: 367, distance: 44.7
click at [466, 389] on div at bounding box center [902, 410] width 1332 height 722
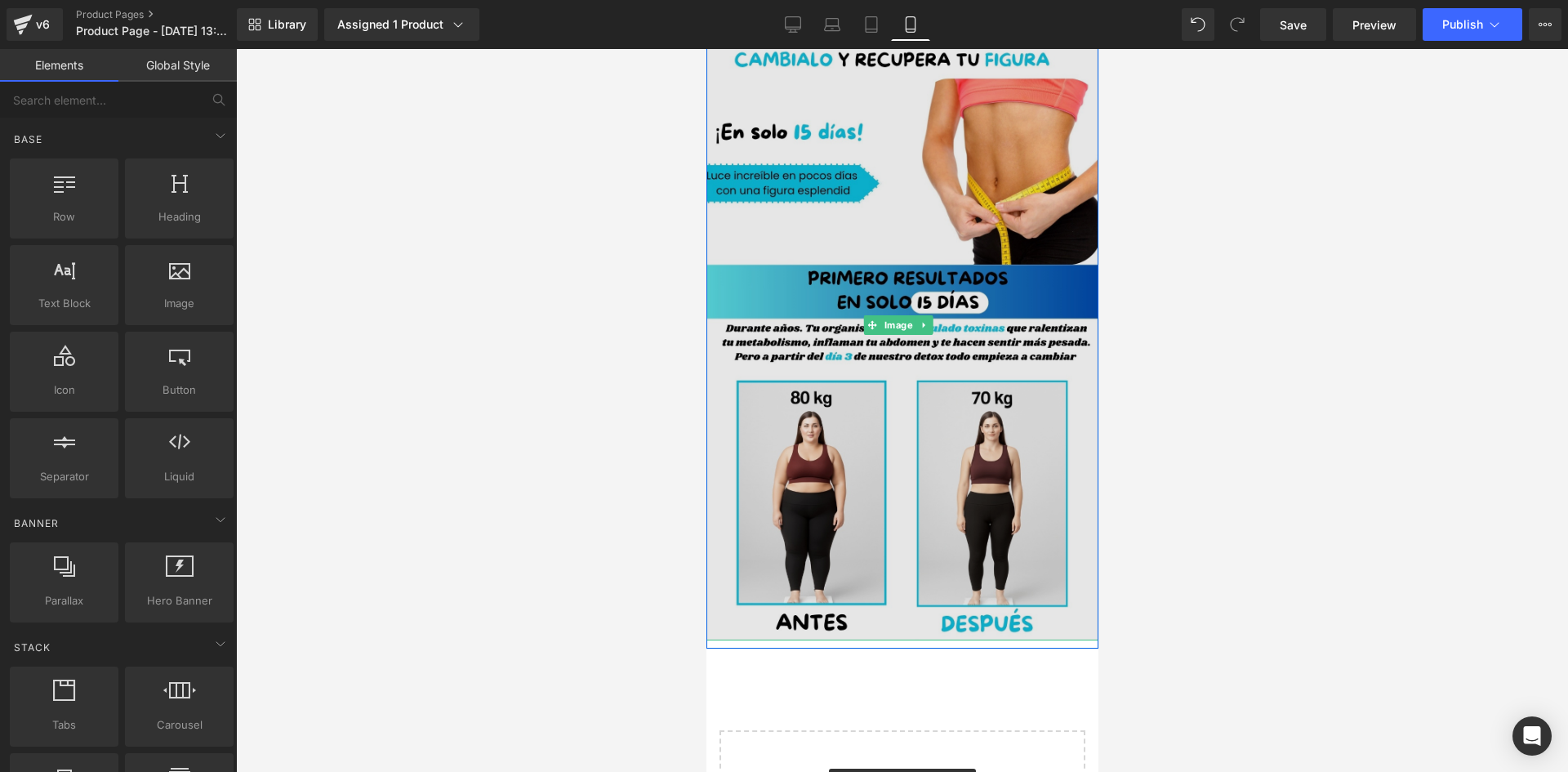
scroll to position [163, 0]
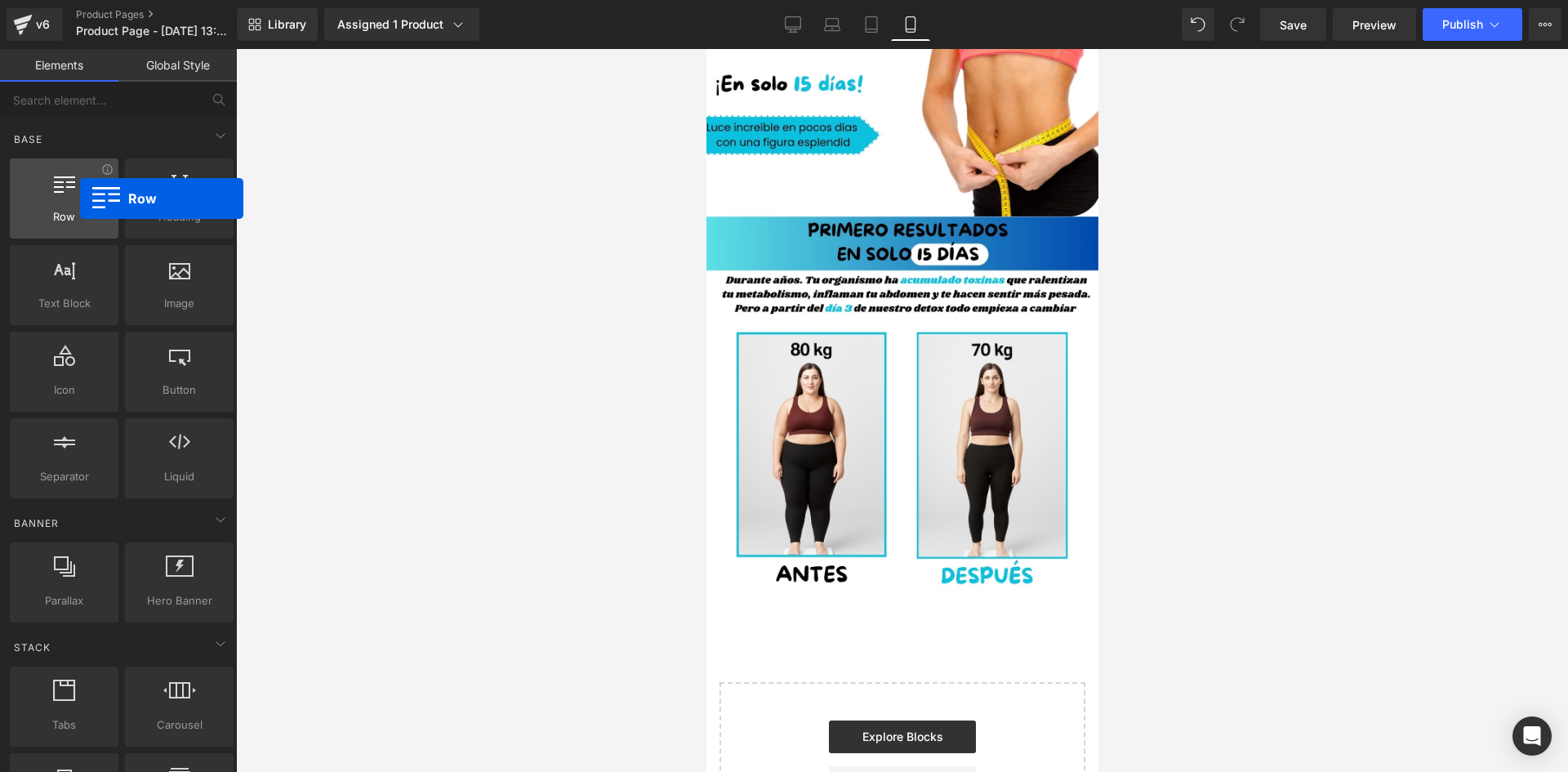
drag, startPoint x: 54, startPoint y: 184, endPoint x: 78, endPoint y: 195, distance: 26.4
click at [78, 195] on div at bounding box center [64, 189] width 99 height 37
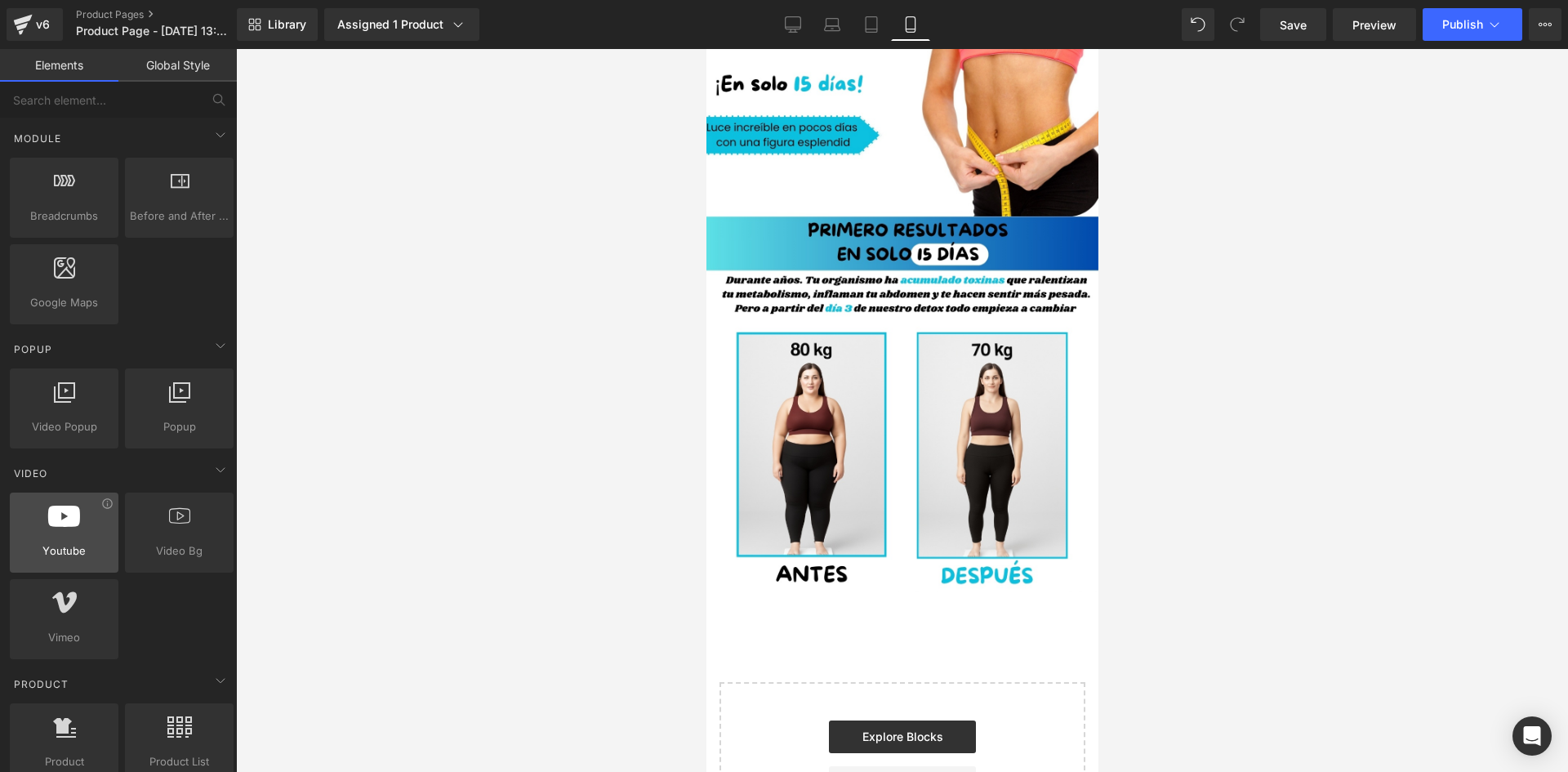
scroll to position [980, 0]
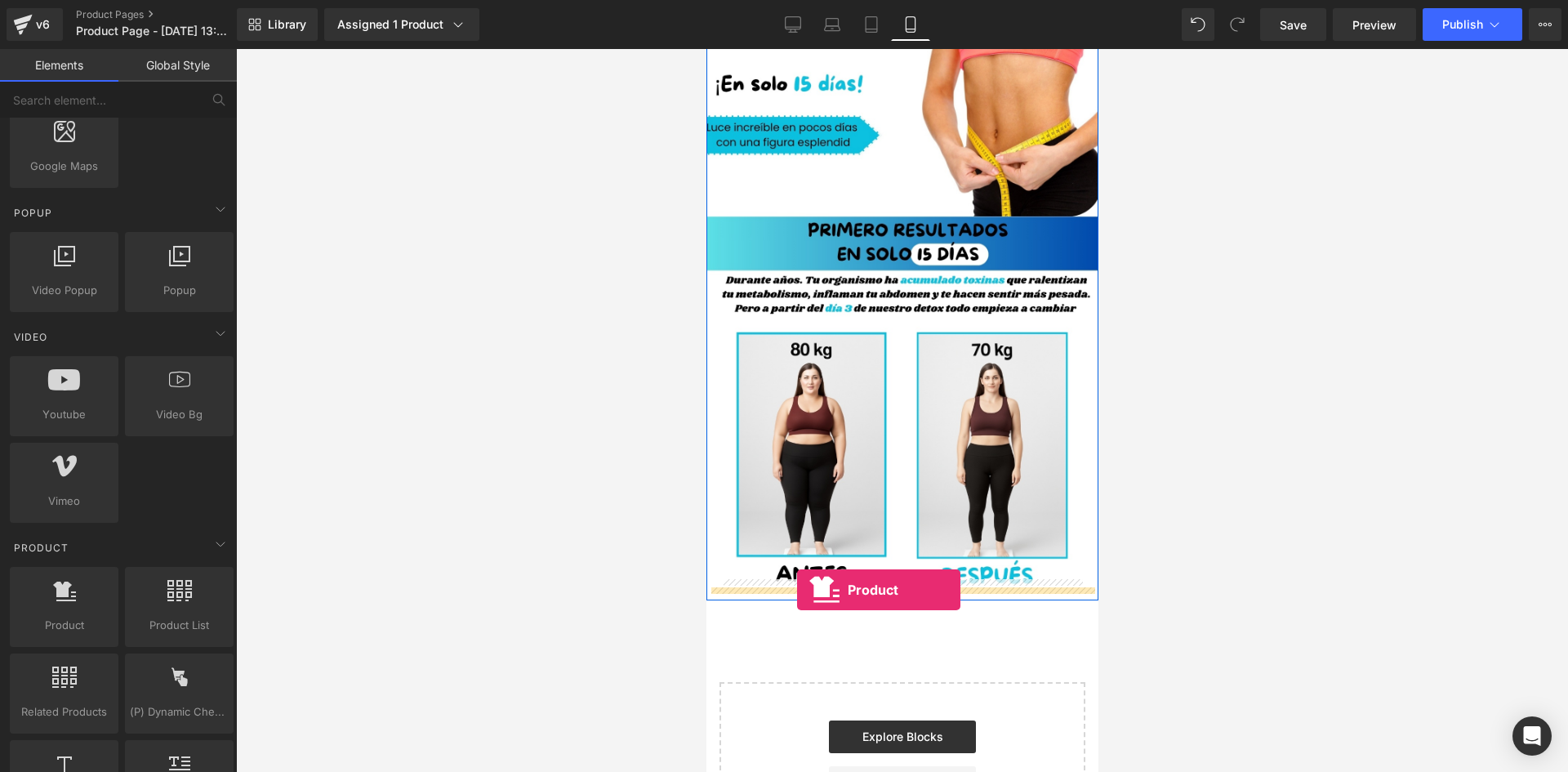
drag, startPoint x: 781, startPoint y: 656, endPoint x: 797, endPoint y: 589, distance: 68.9
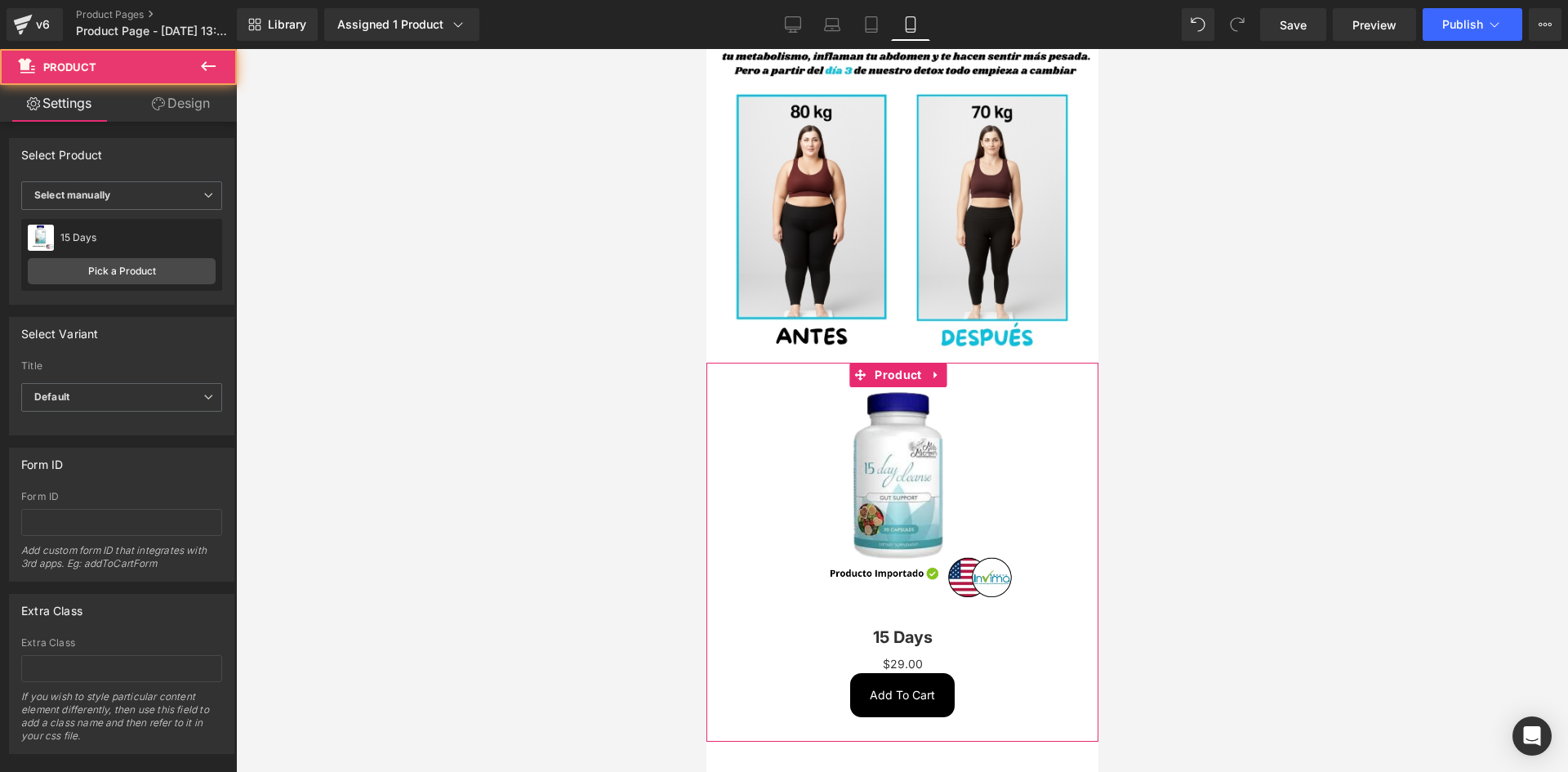
scroll to position [408, 0]
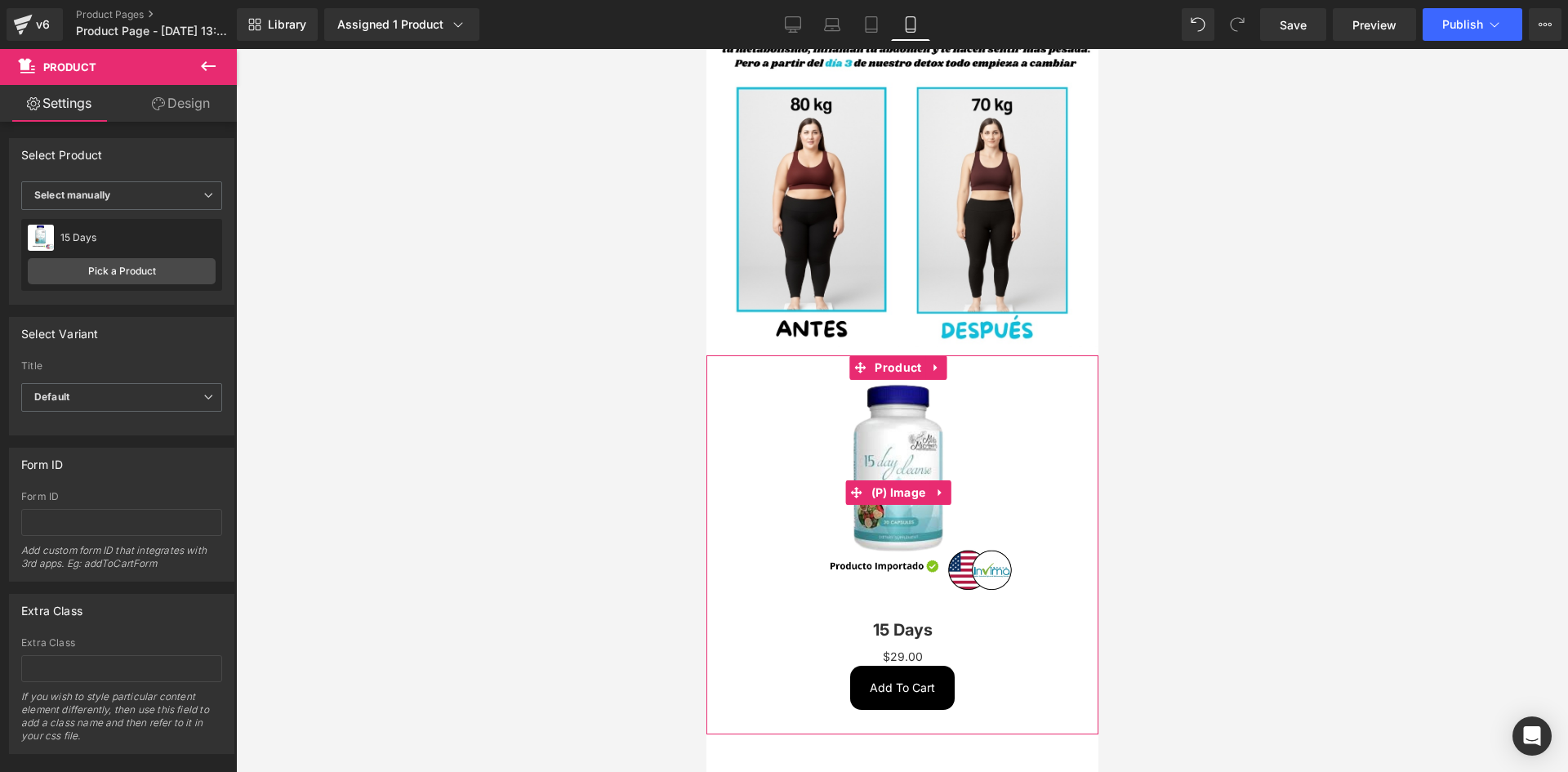
click at [836, 417] on img at bounding box center [902, 492] width 225 height 225
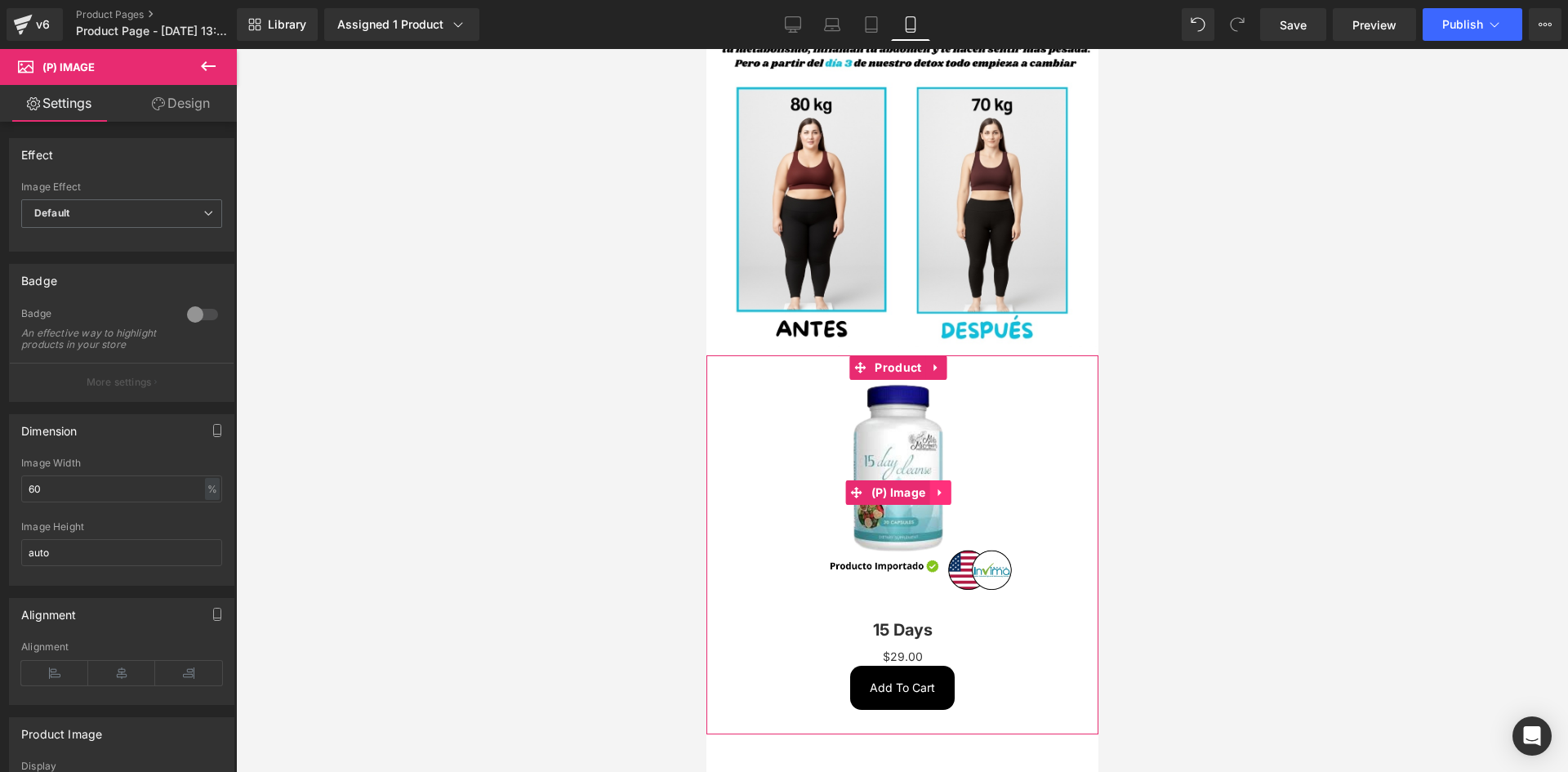
click at [941, 486] on icon at bounding box center [939, 493] width 12 height 13
click at [940, 480] on link at bounding box center [950, 492] width 22 height 24
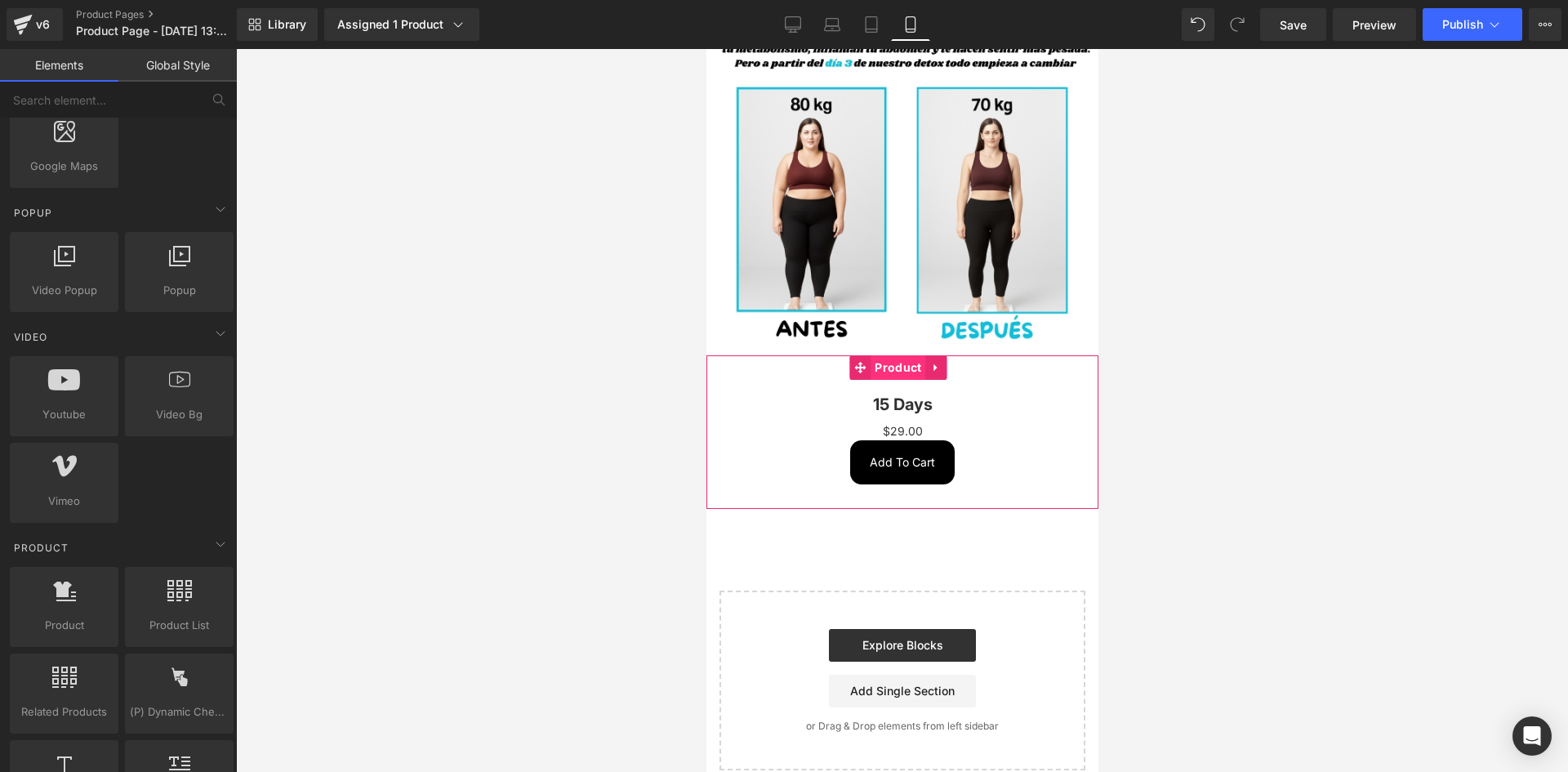
click at [910, 355] on span "Product" at bounding box center [897, 367] width 55 height 24
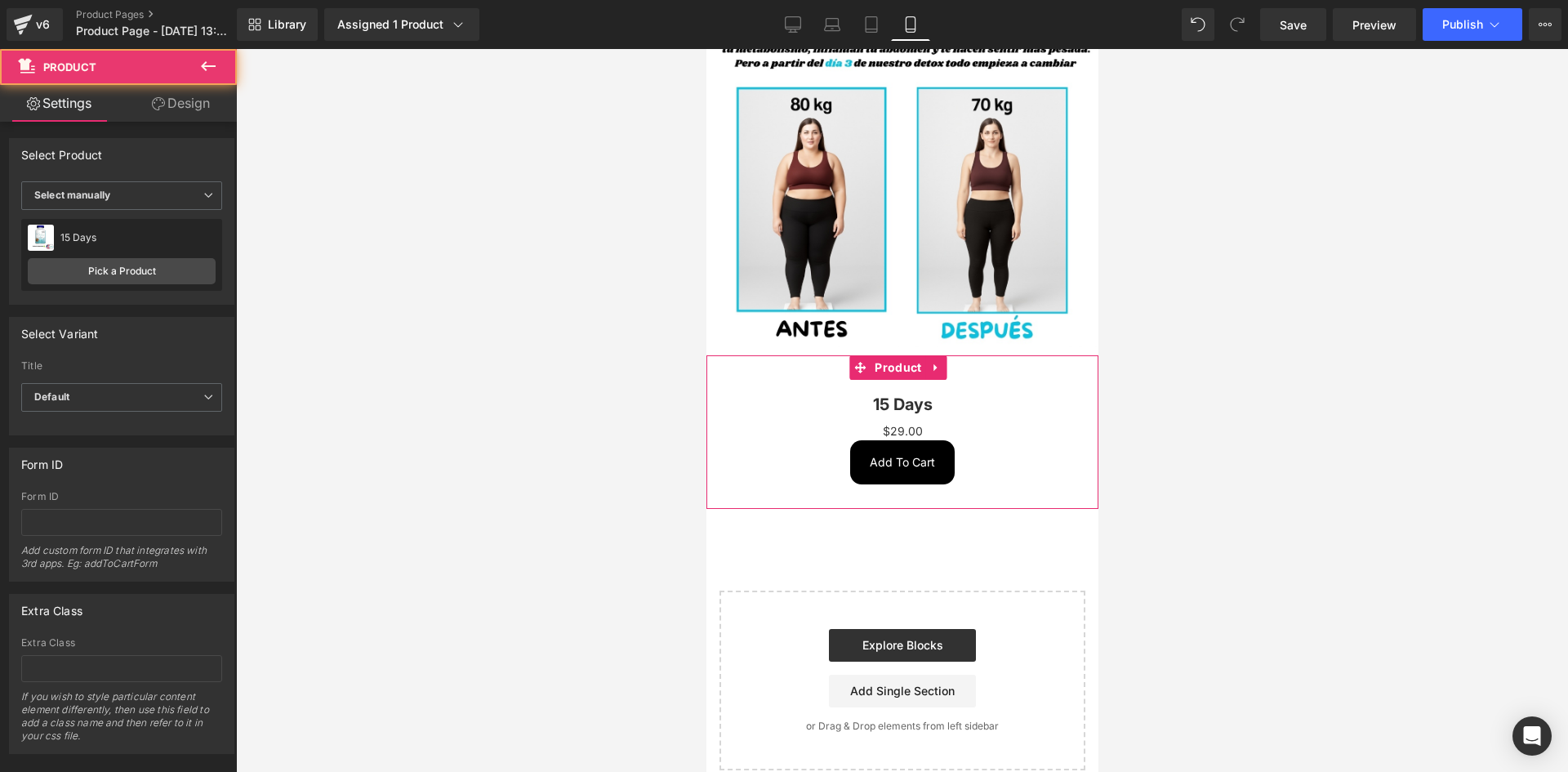
click at [176, 102] on link "Design" at bounding box center [180, 103] width 118 height 37
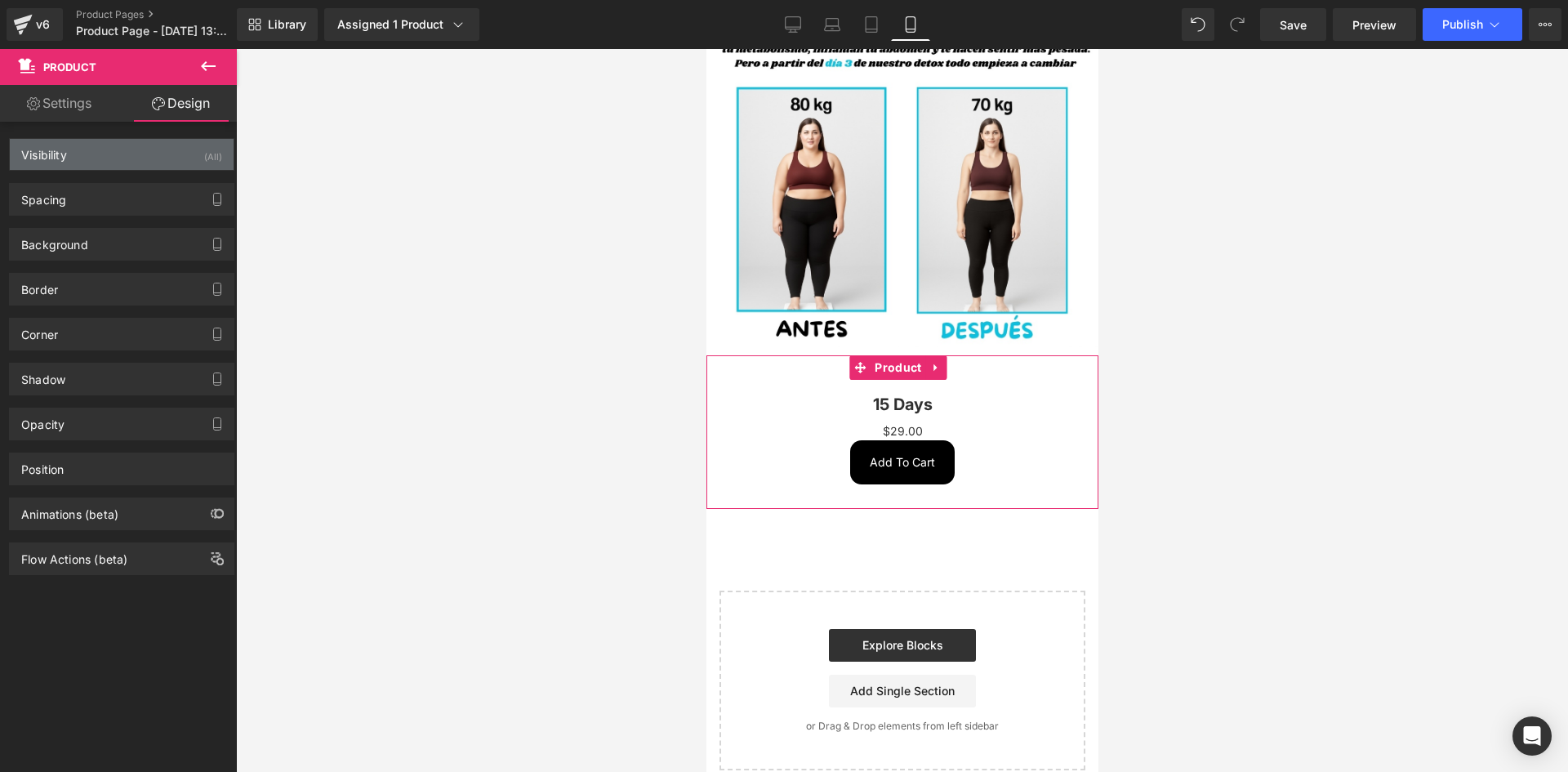
click at [187, 163] on div "Visibility (All)" at bounding box center [122, 154] width 223 height 31
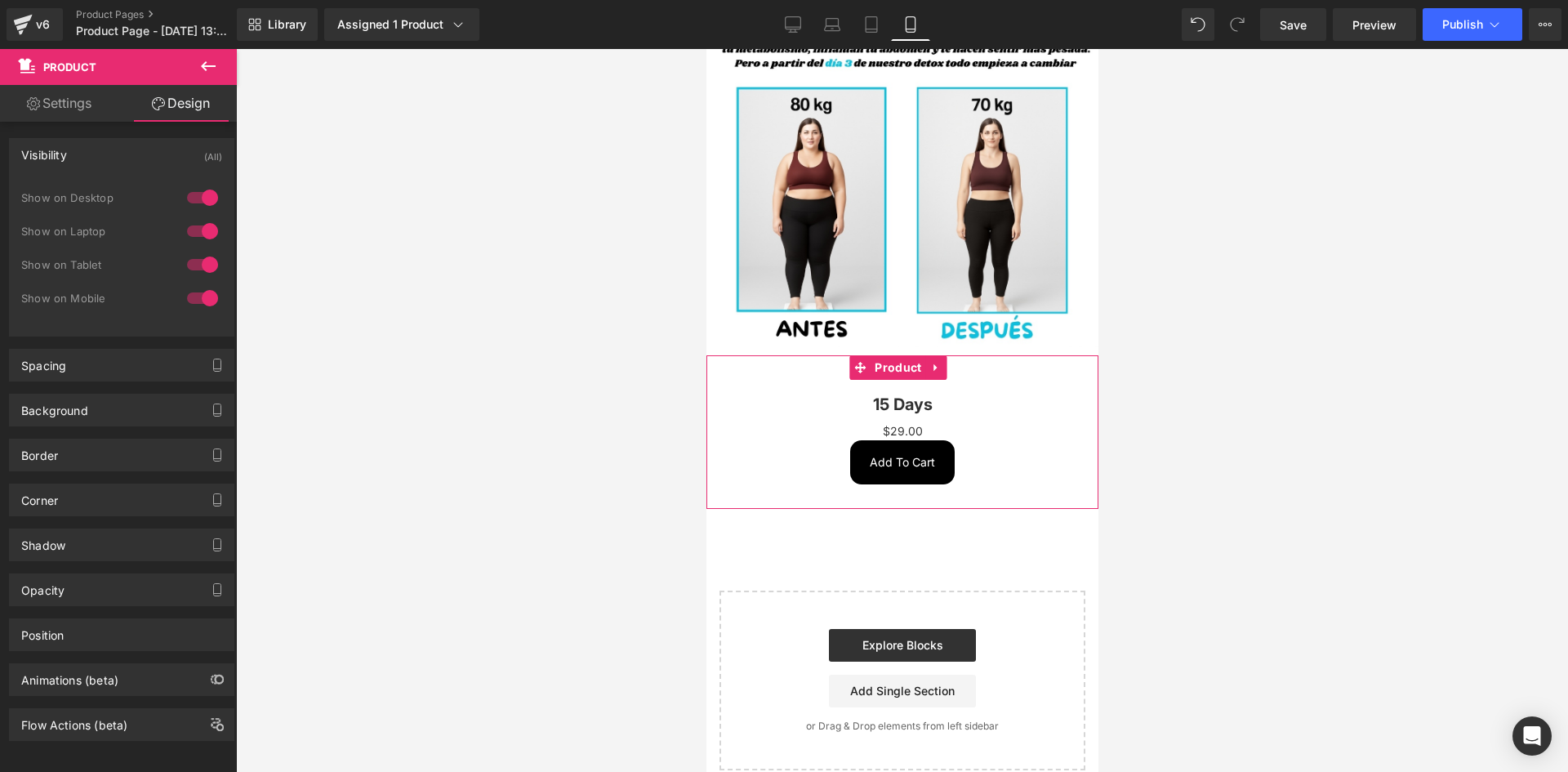
drag, startPoint x: 191, startPoint y: 189, endPoint x: 195, endPoint y: 219, distance: 30.3
click at [191, 194] on div at bounding box center [203, 197] width 40 height 26
click at [195, 219] on div at bounding box center [203, 231] width 40 height 26
click at [930, 395] on link at bounding box center [934, 400] width 22 height 24
click at [940, 395] on icon at bounding box center [944, 401] width 12 height 12
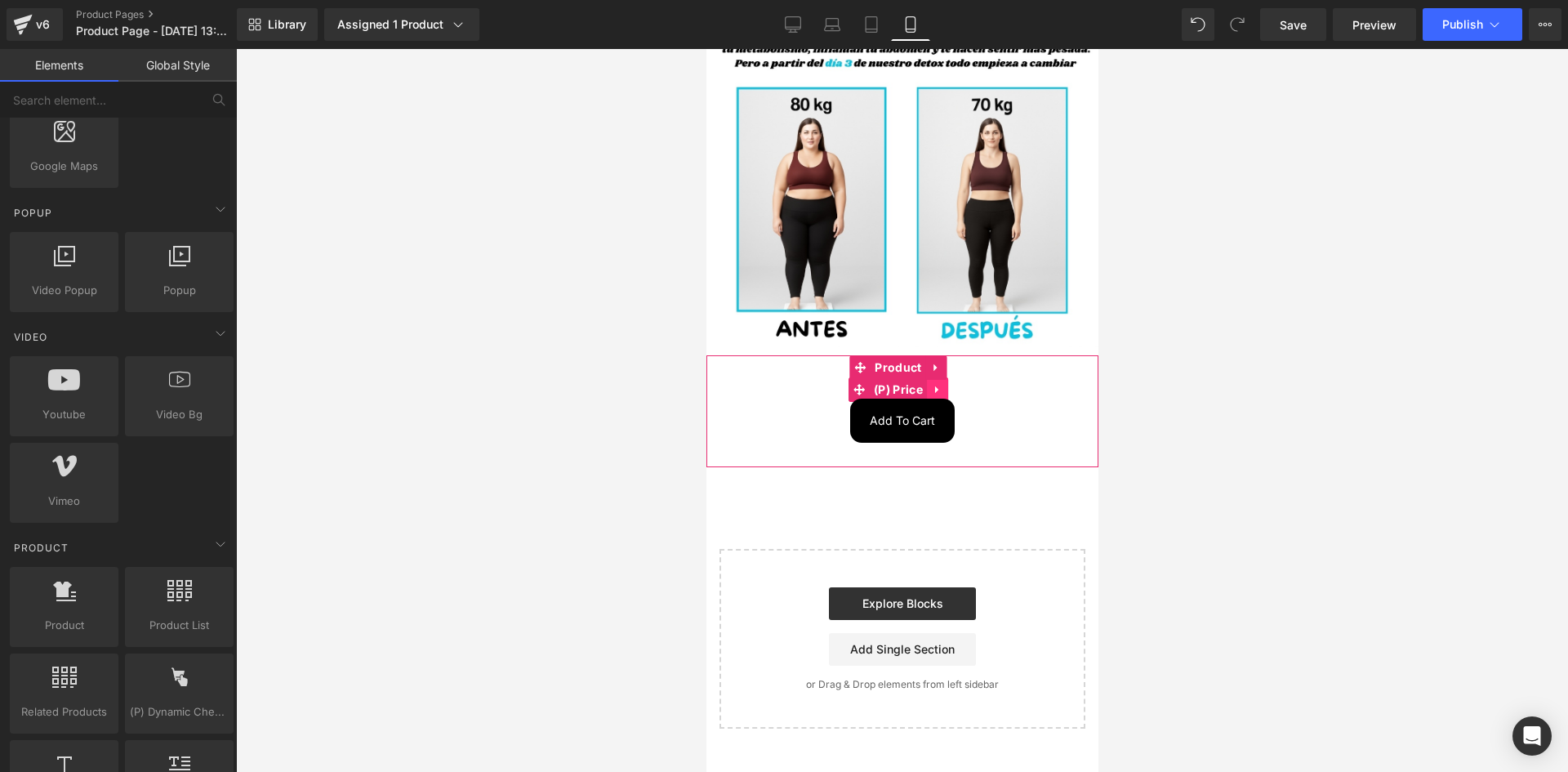
click at [934, 386] on icon at bounding box center [936, 389] width 4 height 7
click at [944, 384] on icon at bounding box center [947, 389] width 12 height 12
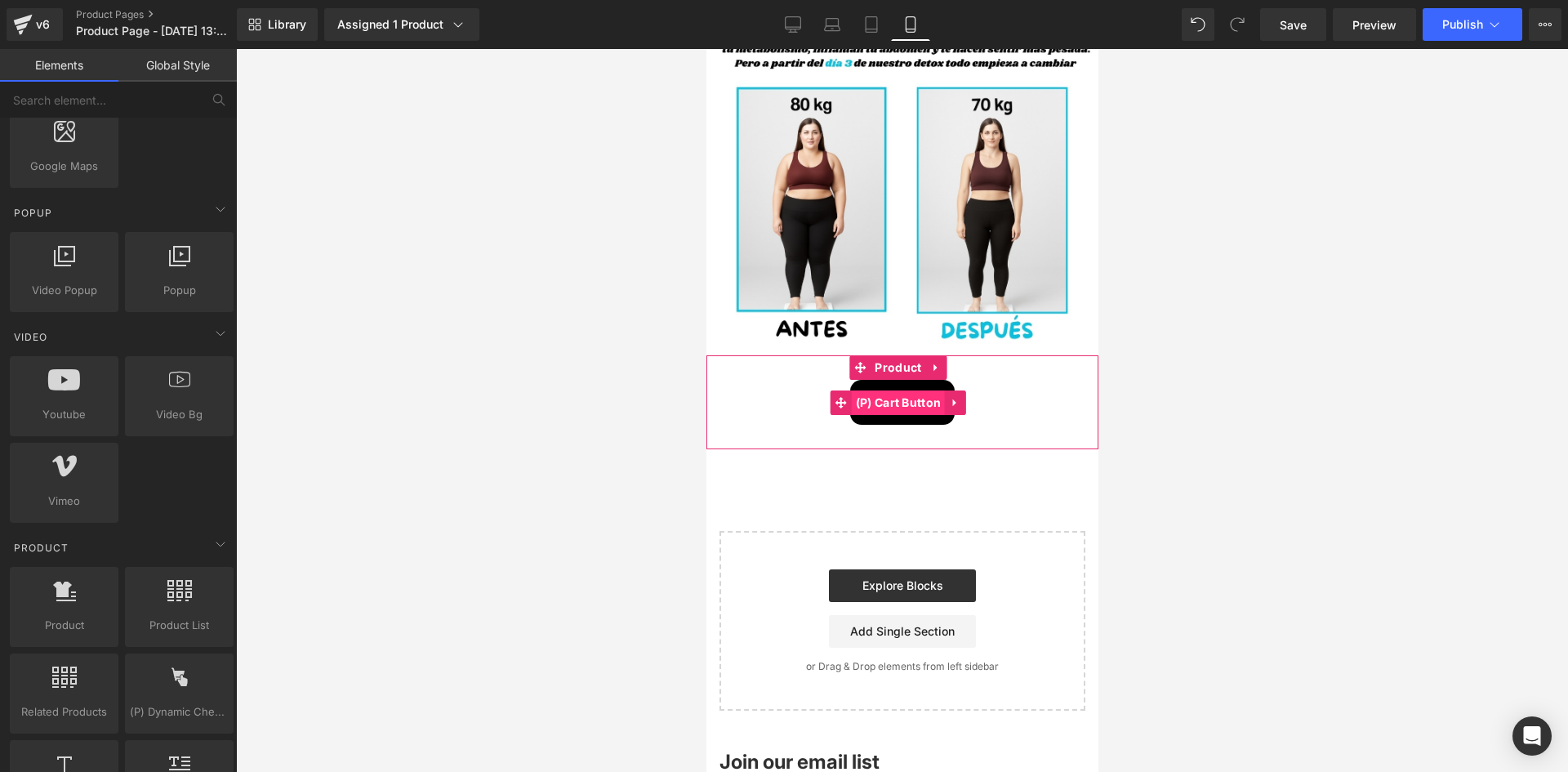
click at [907, 391] on span "(P) Cart Button" at bounding box center [898, 402] width 94 height 24
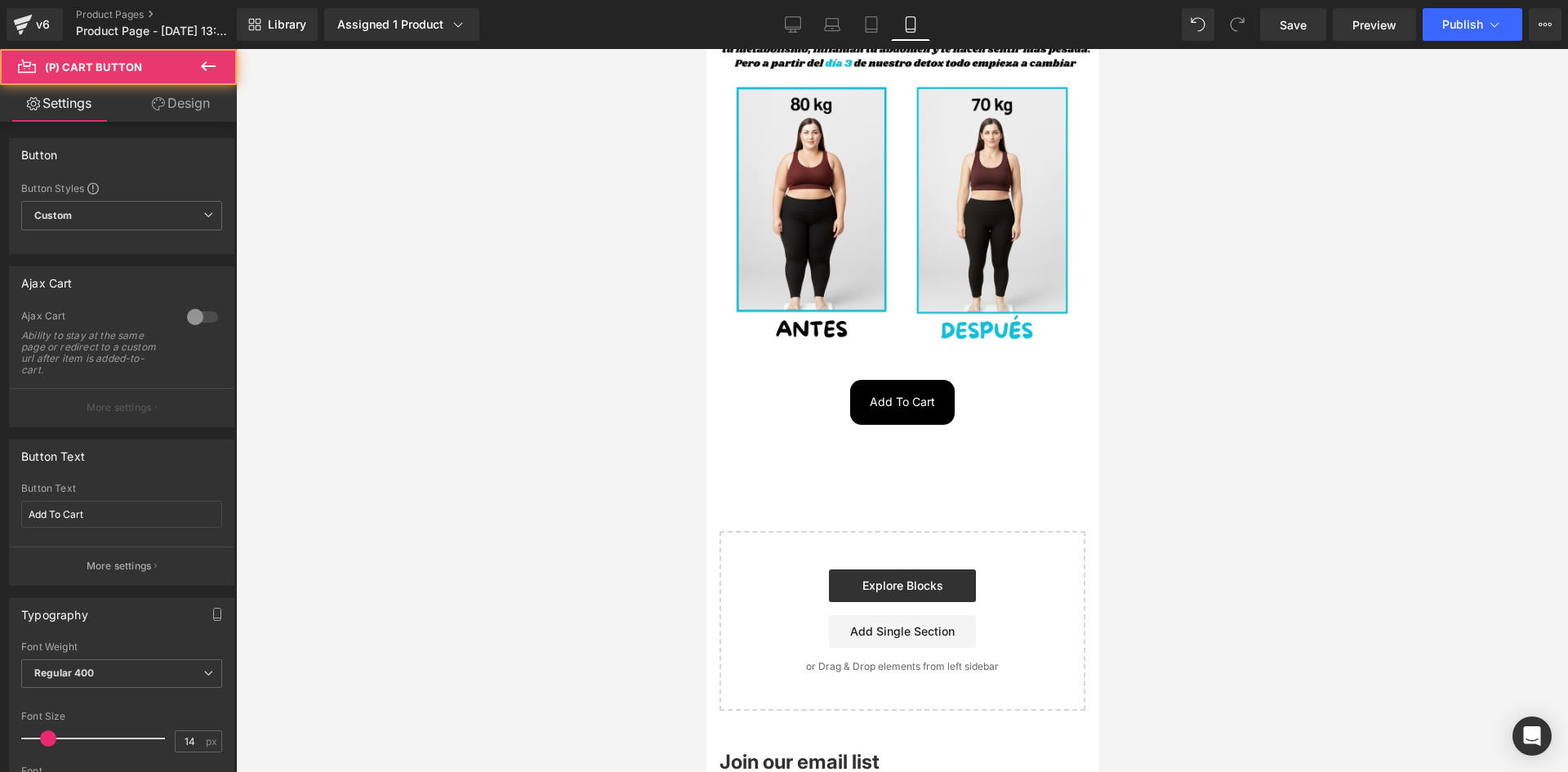
click at [203, 114] on link "Design" at bounding box center [180, 103] width 118 height 37
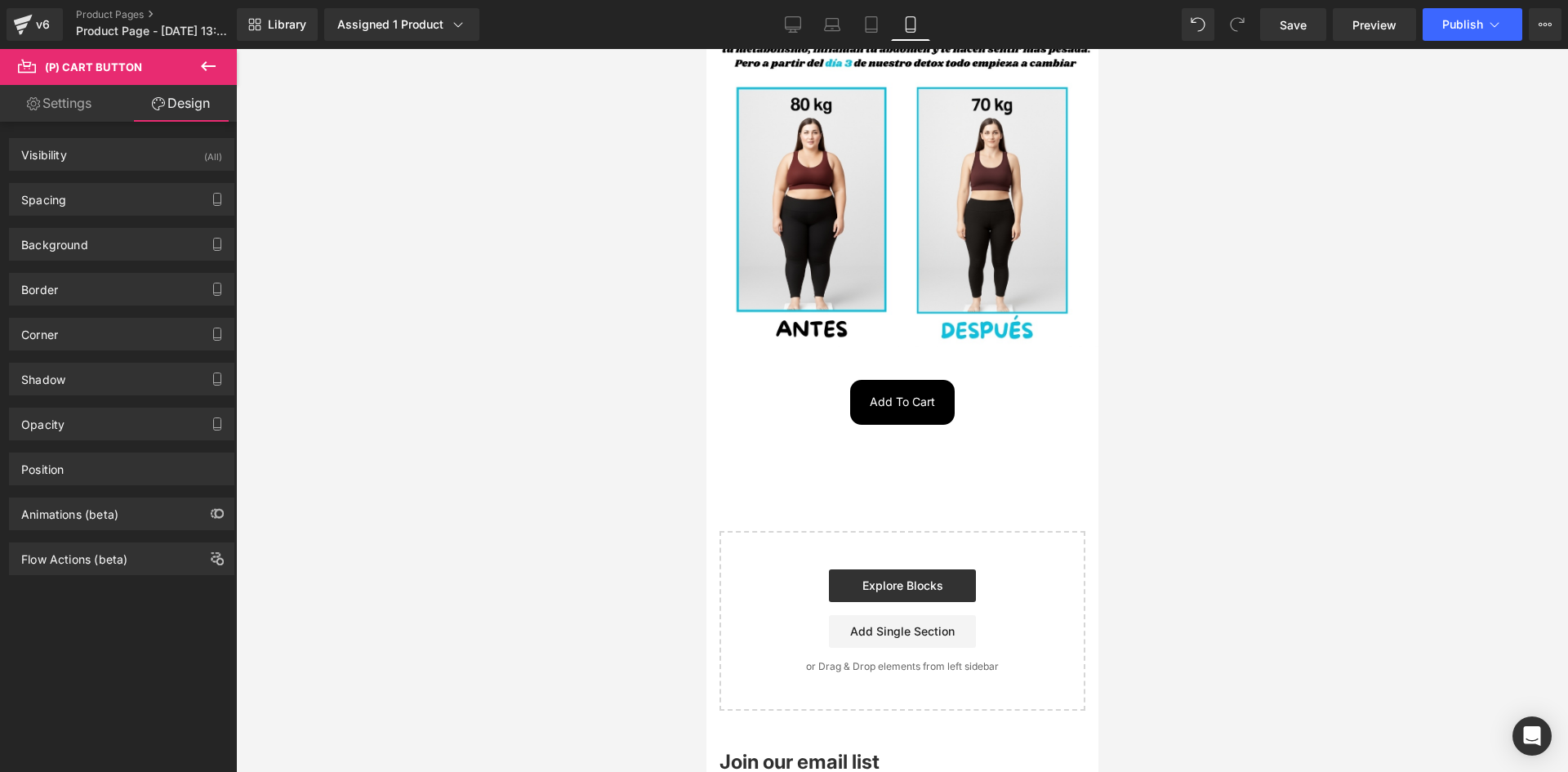
drag, startPoint x: 174, startPoint y: 157, endPoint x: 169, endPoint y: 186, distance: 29.4
click at [174, 158] on div "Visibility (All)" at bounding box center [122, 154] width 223 height 31
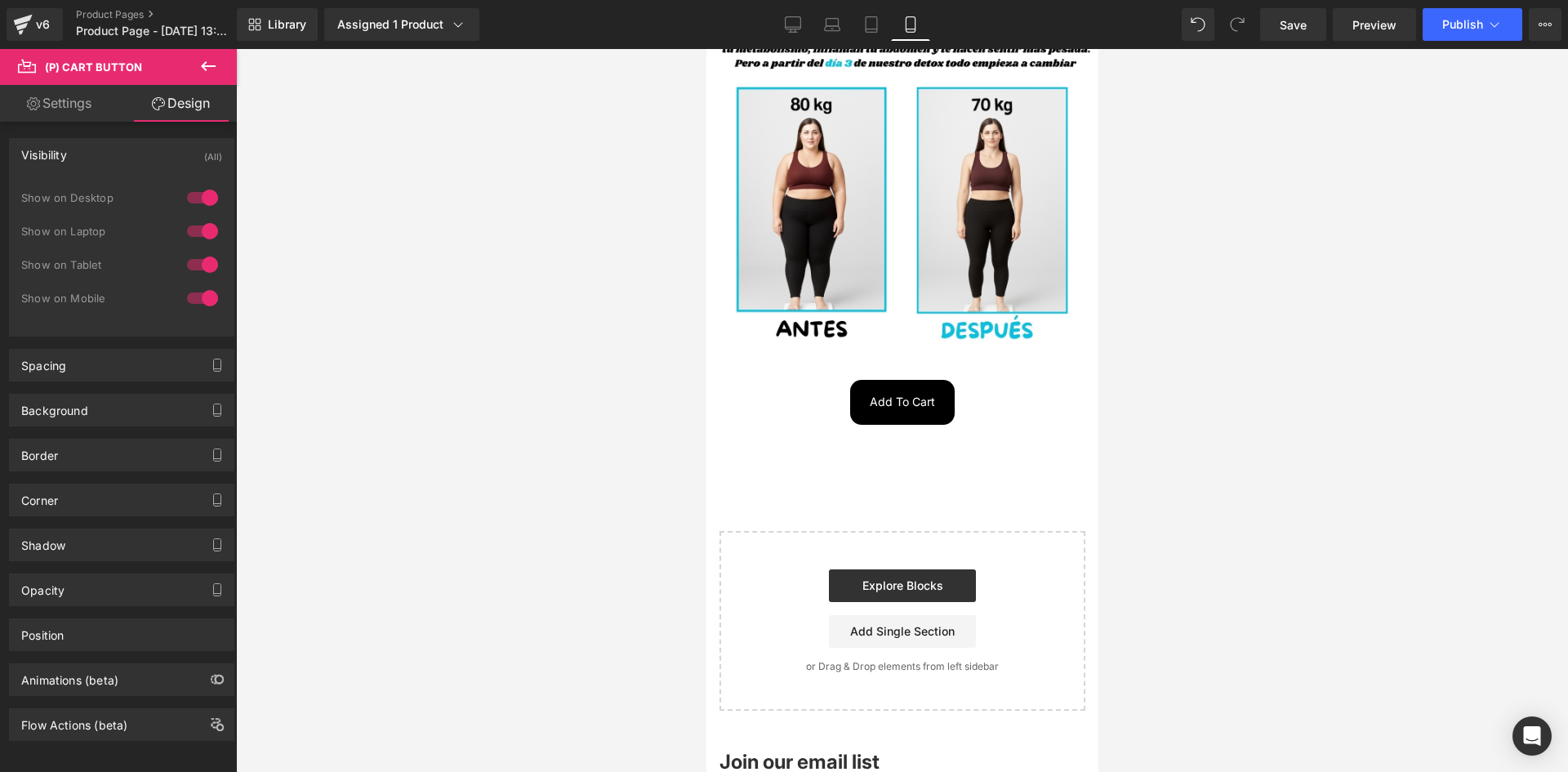
click at [183, 196] on div at bounding box center [203, 197] width 40 height 26
click at [199, 229] on div at bounding box center [203, 231] width 40 height 26
click at [793, 379] on div "Add To Cart" at bounding box center [901, 401] width 376 height 44
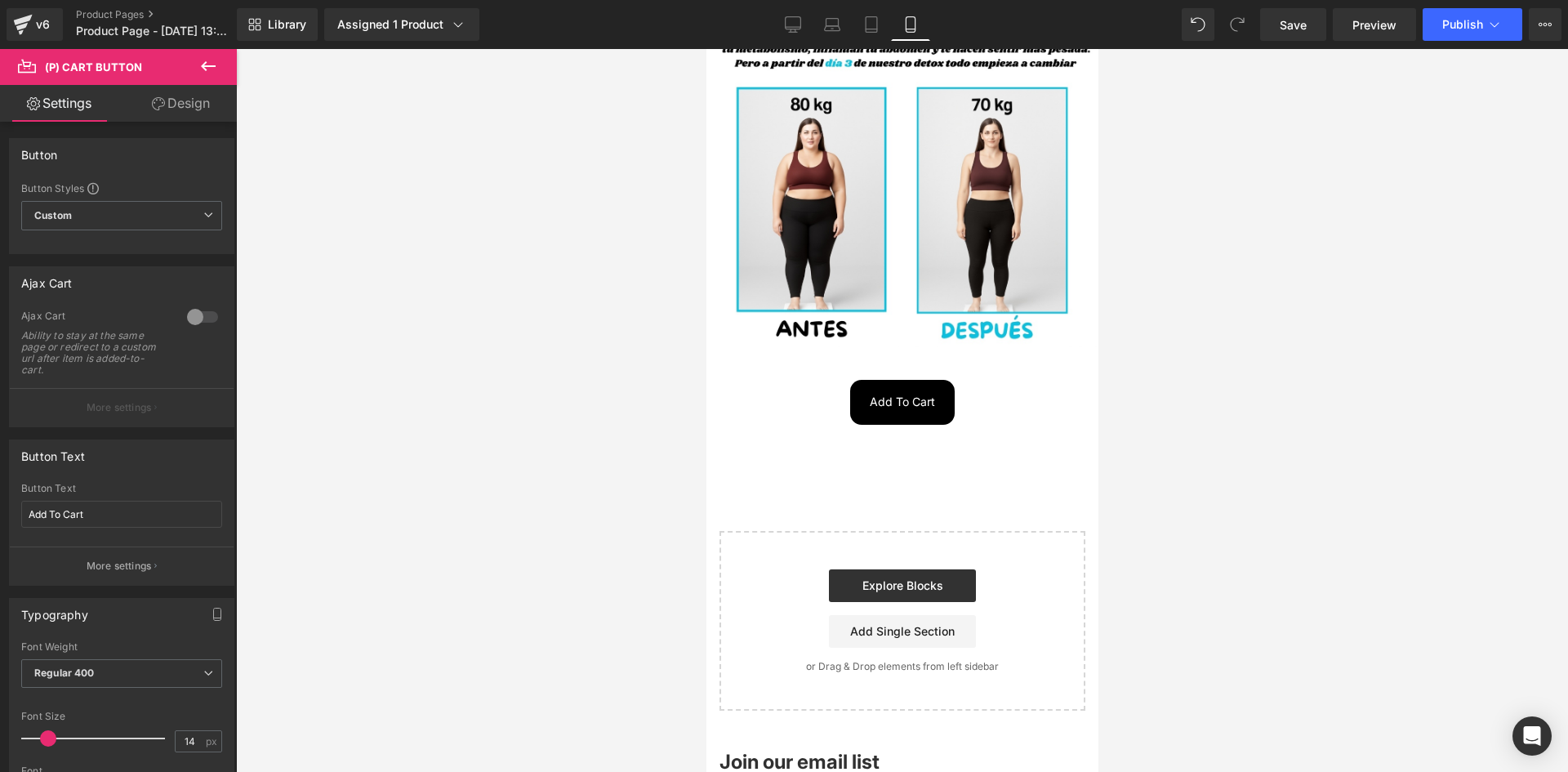
click at [183, 115] on link "Design" at bounding box center [180, 103] width 118 height 37
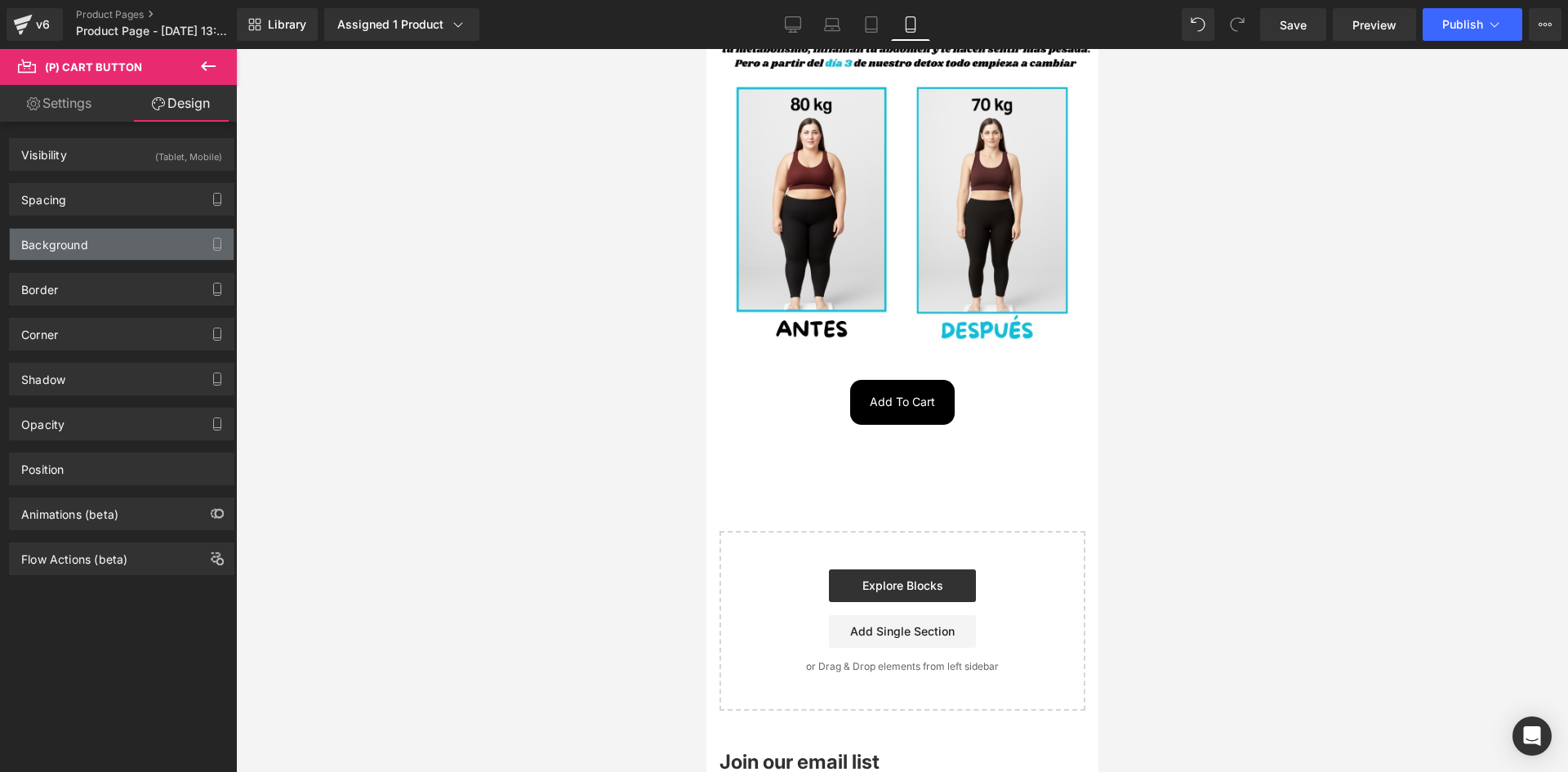
click at [69, 241] on div "Background" at bounding box center [55, 240] width 67 height 23
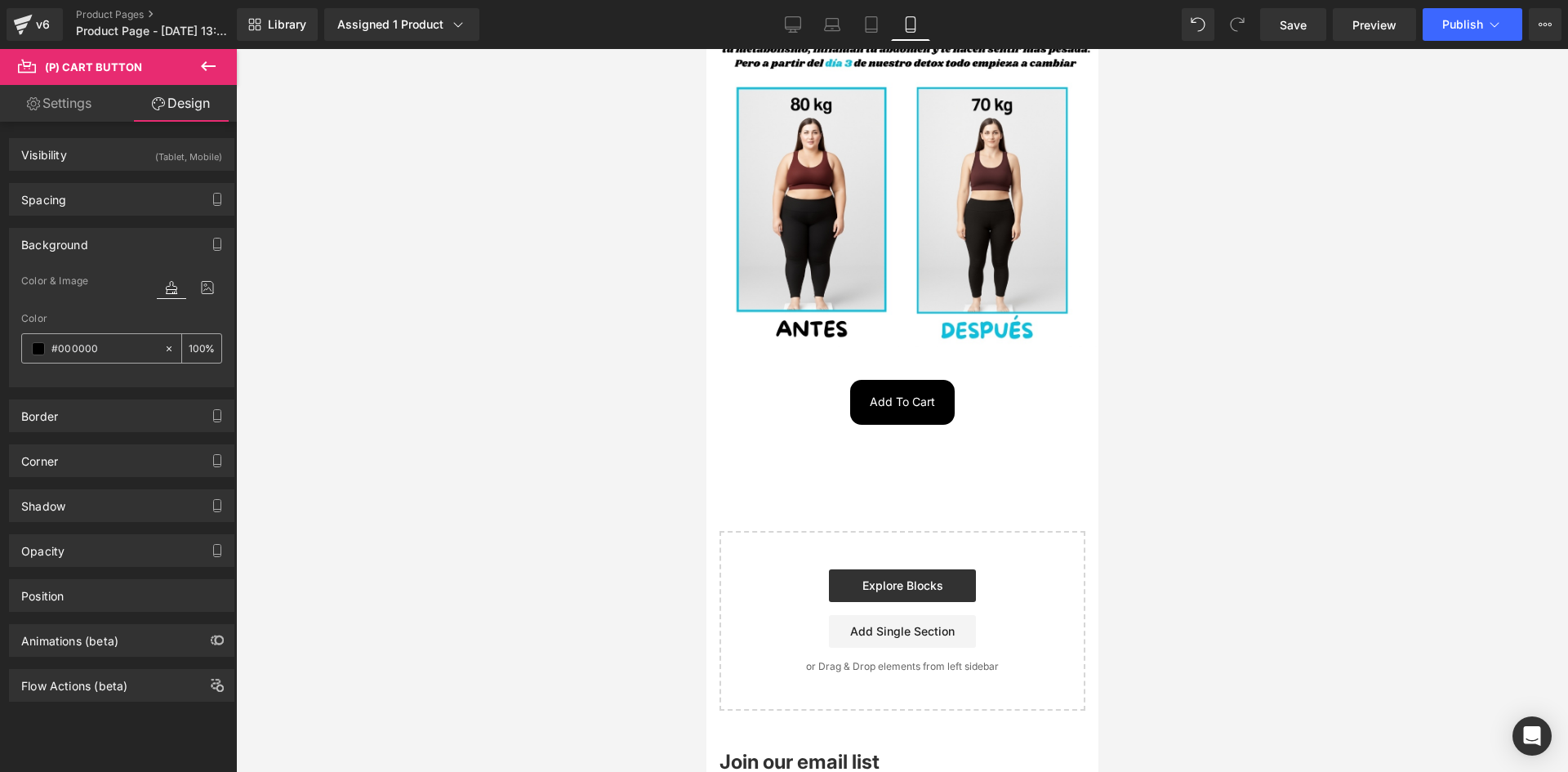
click at [37, 346] on div "#000000" at bounding box center [92, 349] width 141 height 29
click at [37, 346] on span at bounding box center [38, 349] width 14 height 14
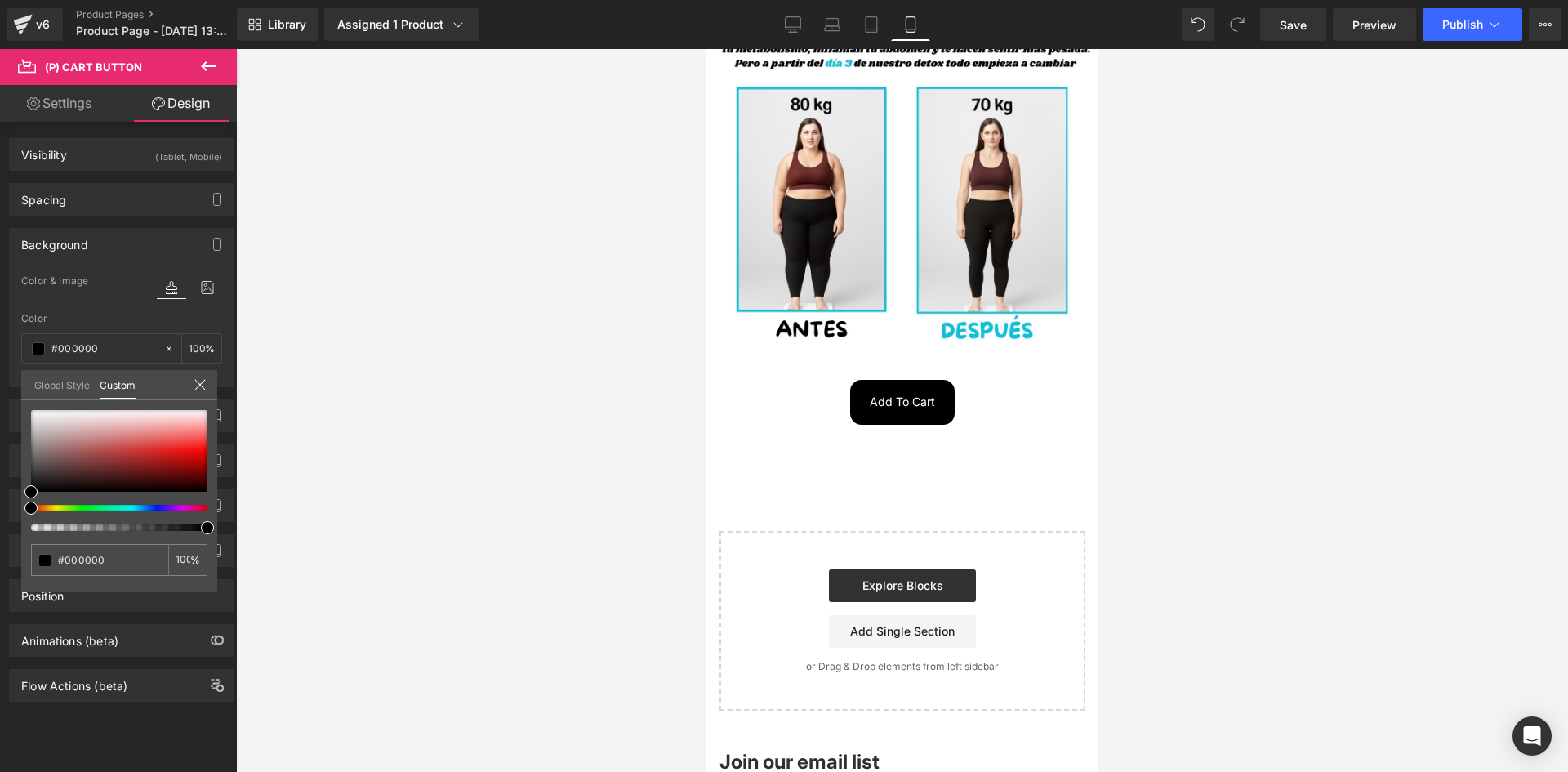
click at [801, 367] on body "Ir directamente al contenido Welcome to our store Inicio Catálogo Contacto" at bounding box center [901, 313] width 392 height 1347
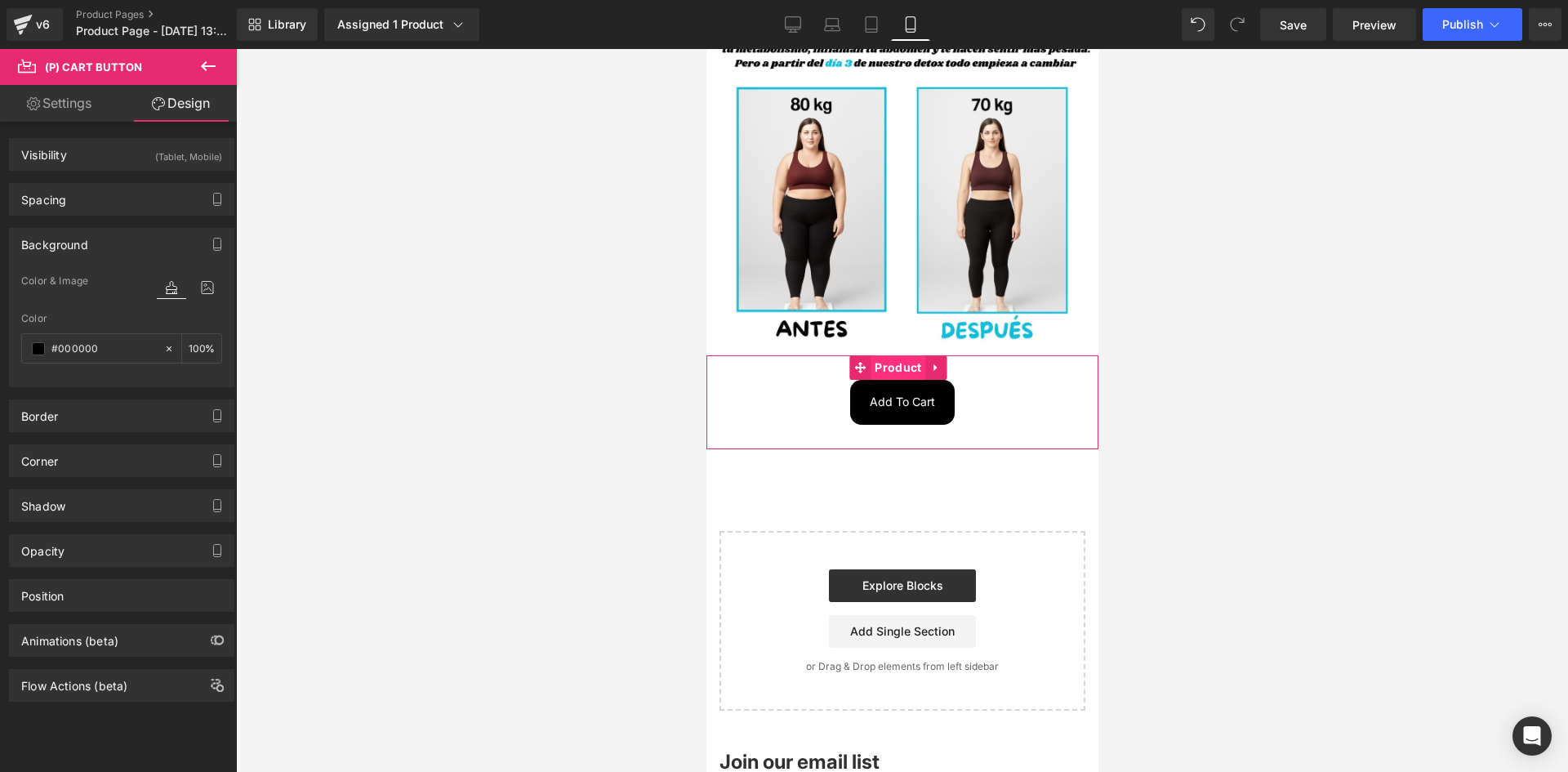
click at [887, 355] on span "Product" at bounding box center [897, 367] width 55 height 24
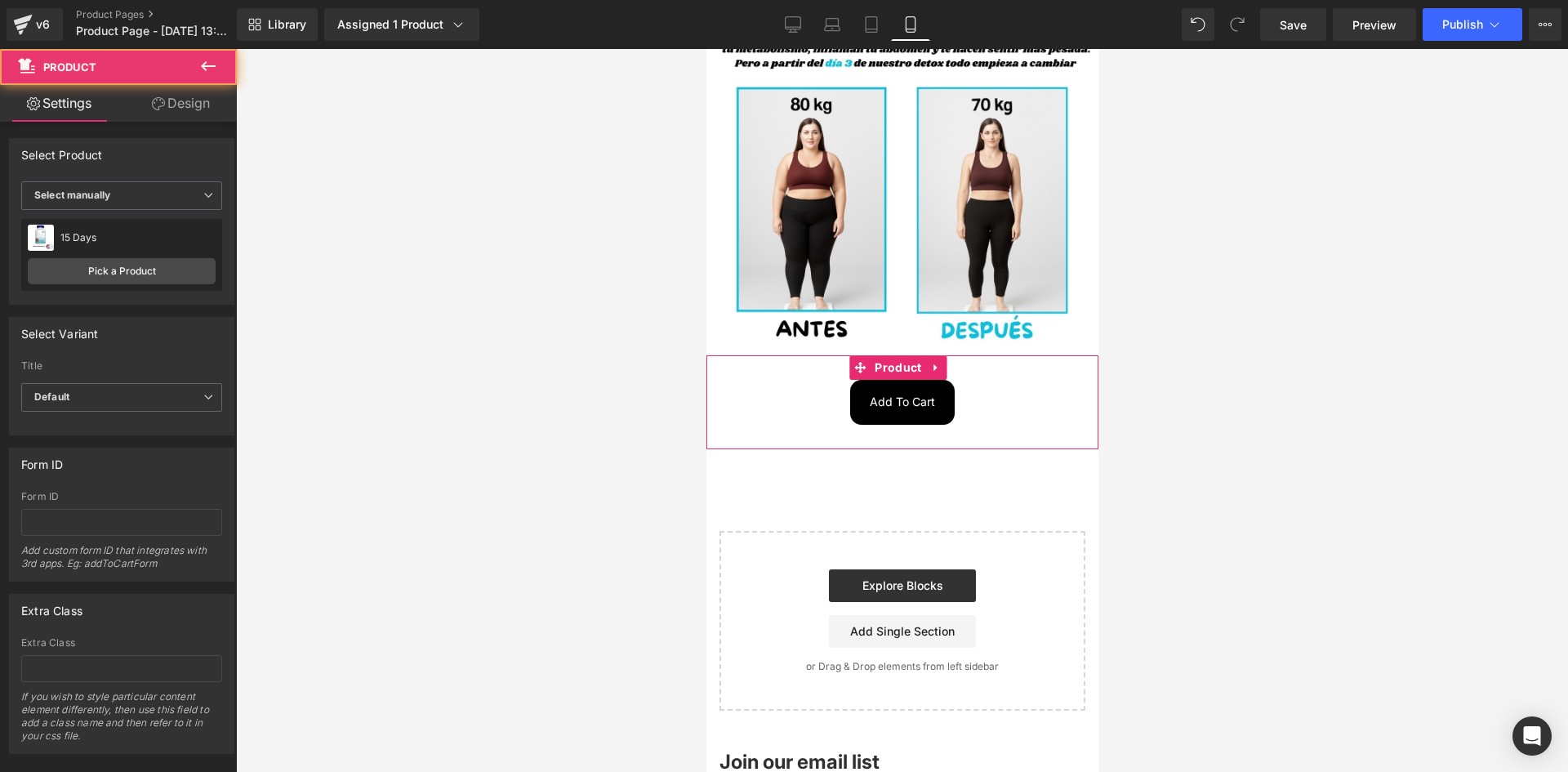
click at [193, 118] on link "Design" at bounding box center [180, 103] width 118 height 37
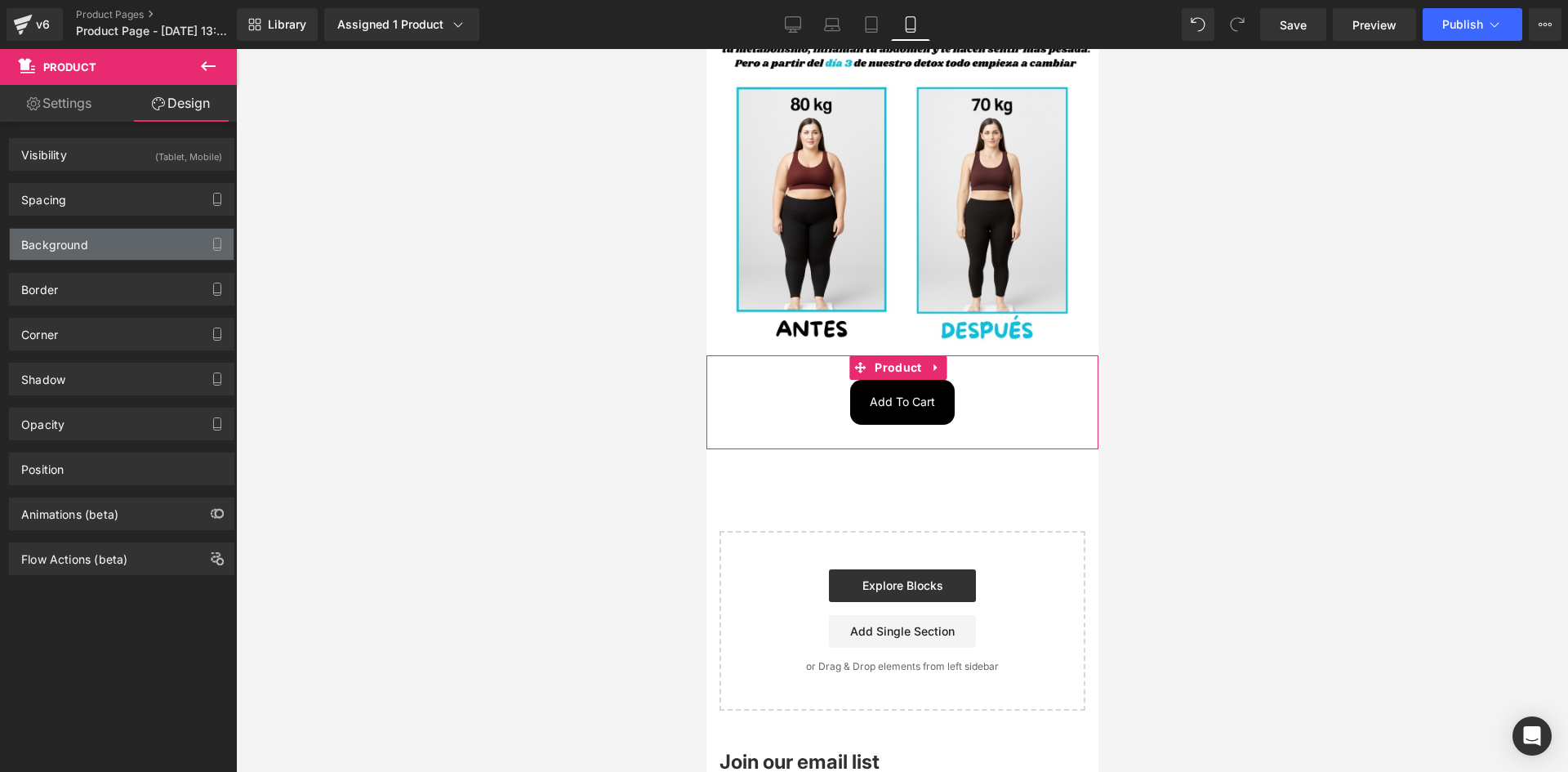
click at [50, 243] on div "Background" at bounding box center [55, 240] width 67 height 23
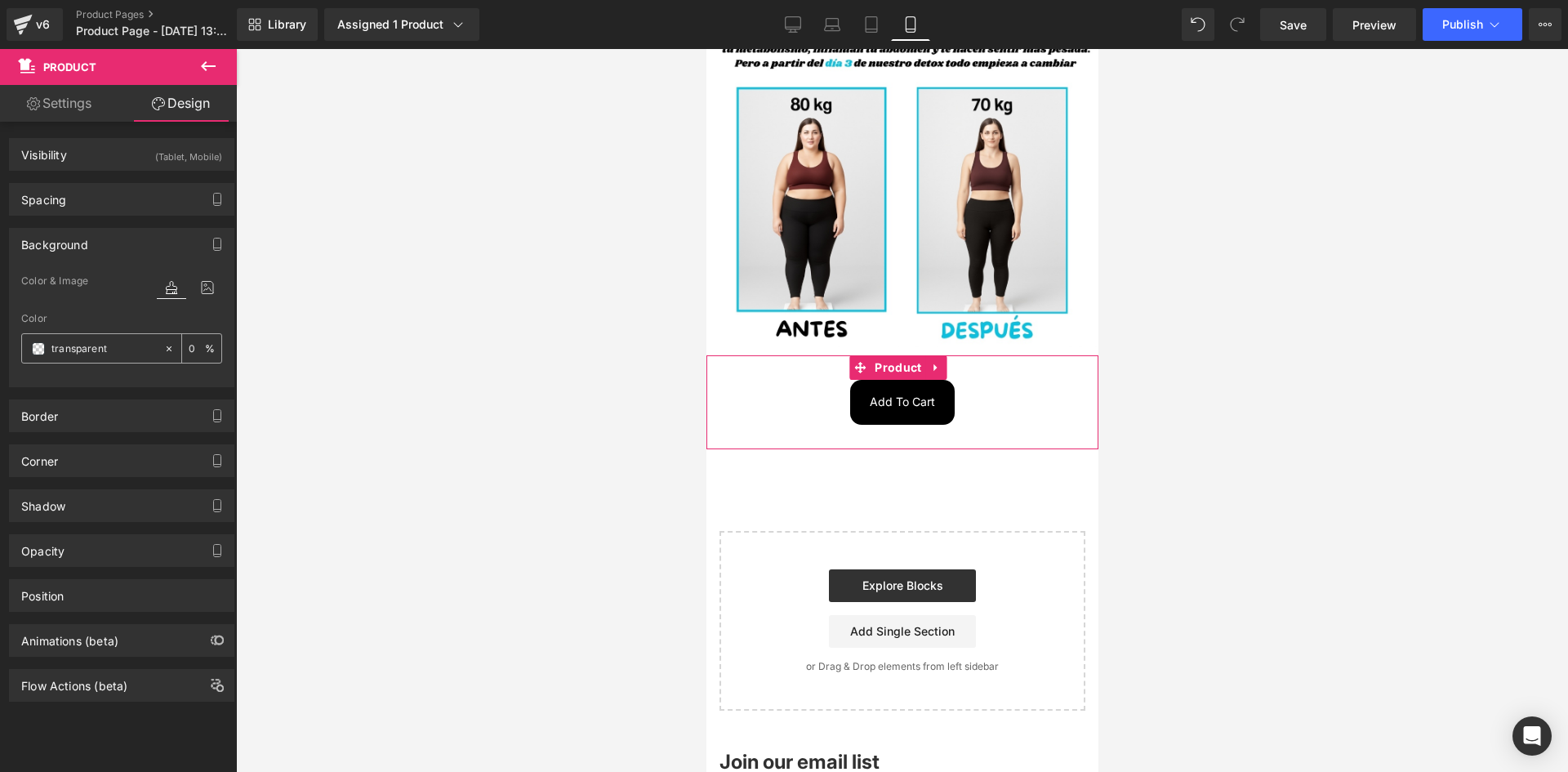
click at [40, 350] on span at bounding box center [38, 349] width 14 height 14
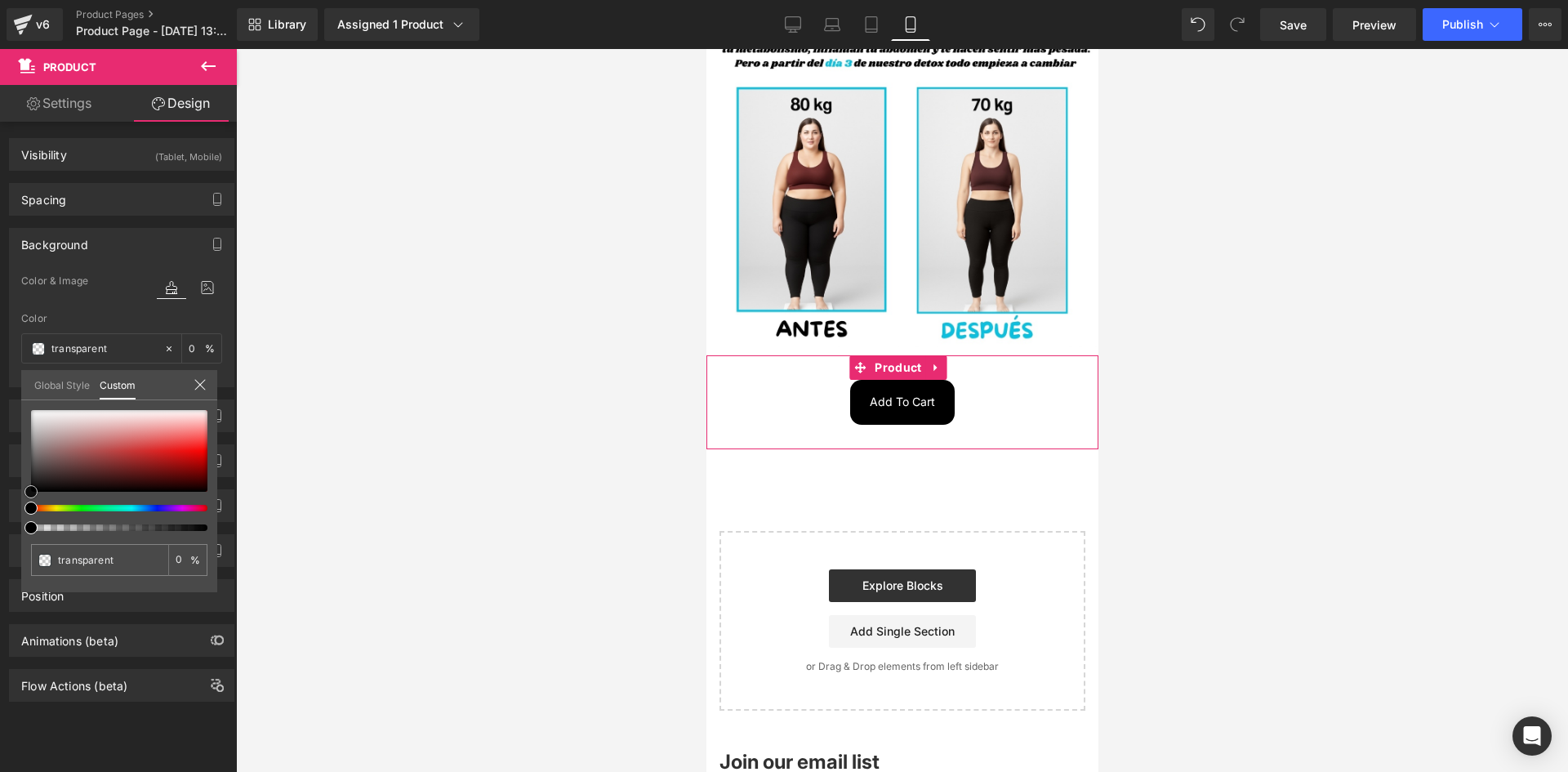
type input "#b43131"
type input "100"
type input "#b43131"
type input "100"
type input "#b33232"
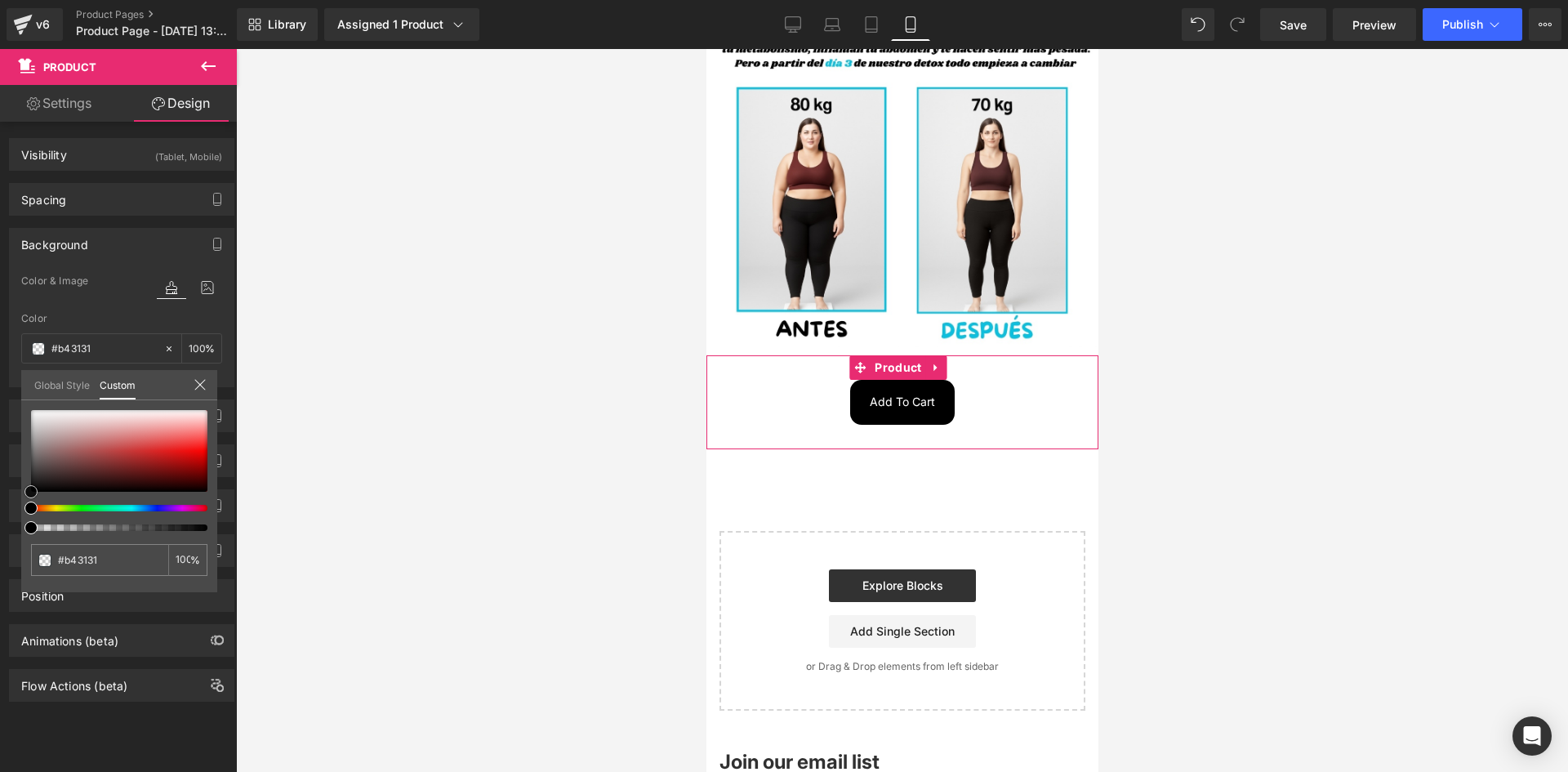
type input "#b33232"
type input "#bb3939"
type input "#bd4141"
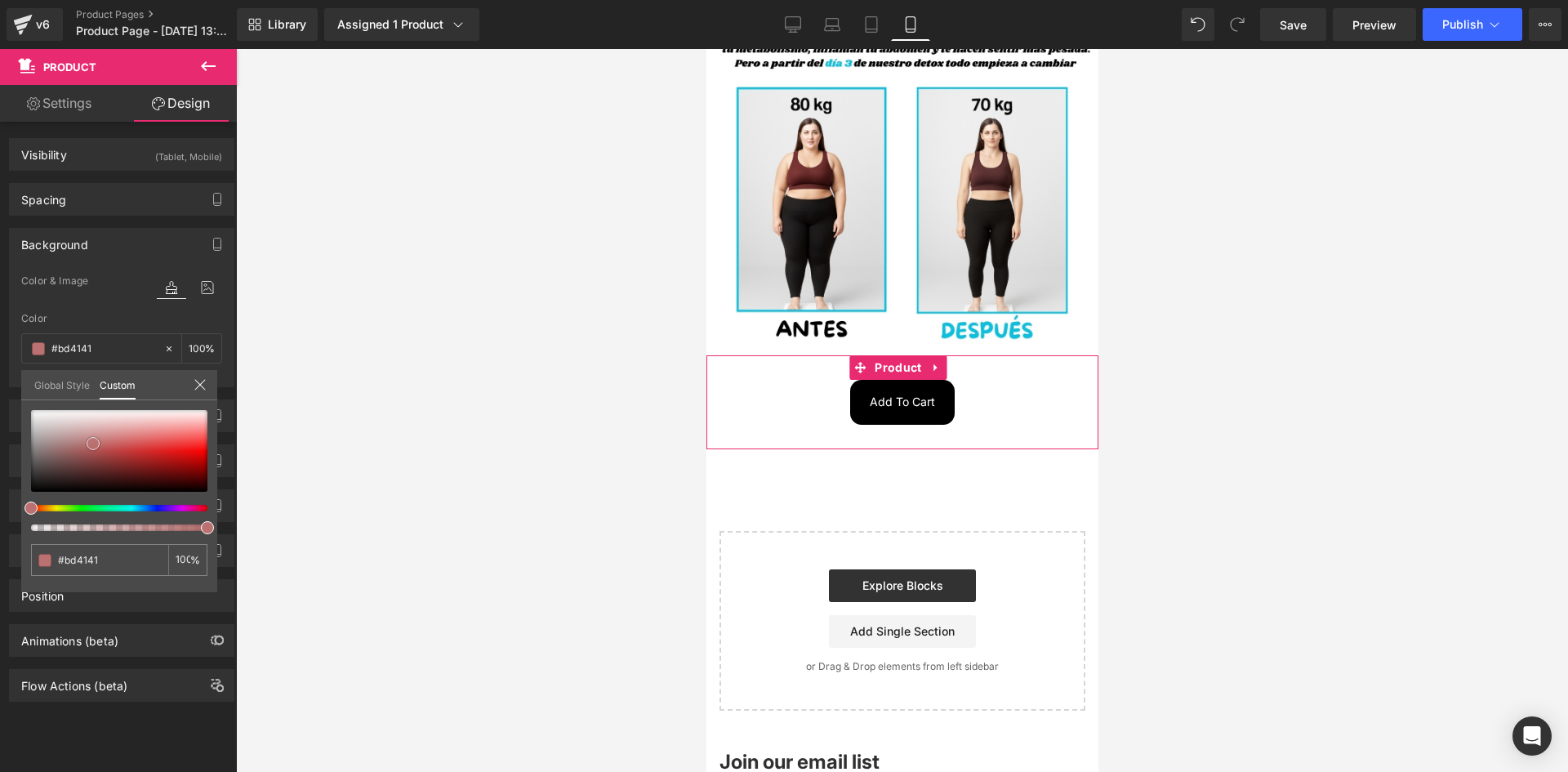
type input "#bb7171"
type input "#c09494"
type input "#cbb3b3"
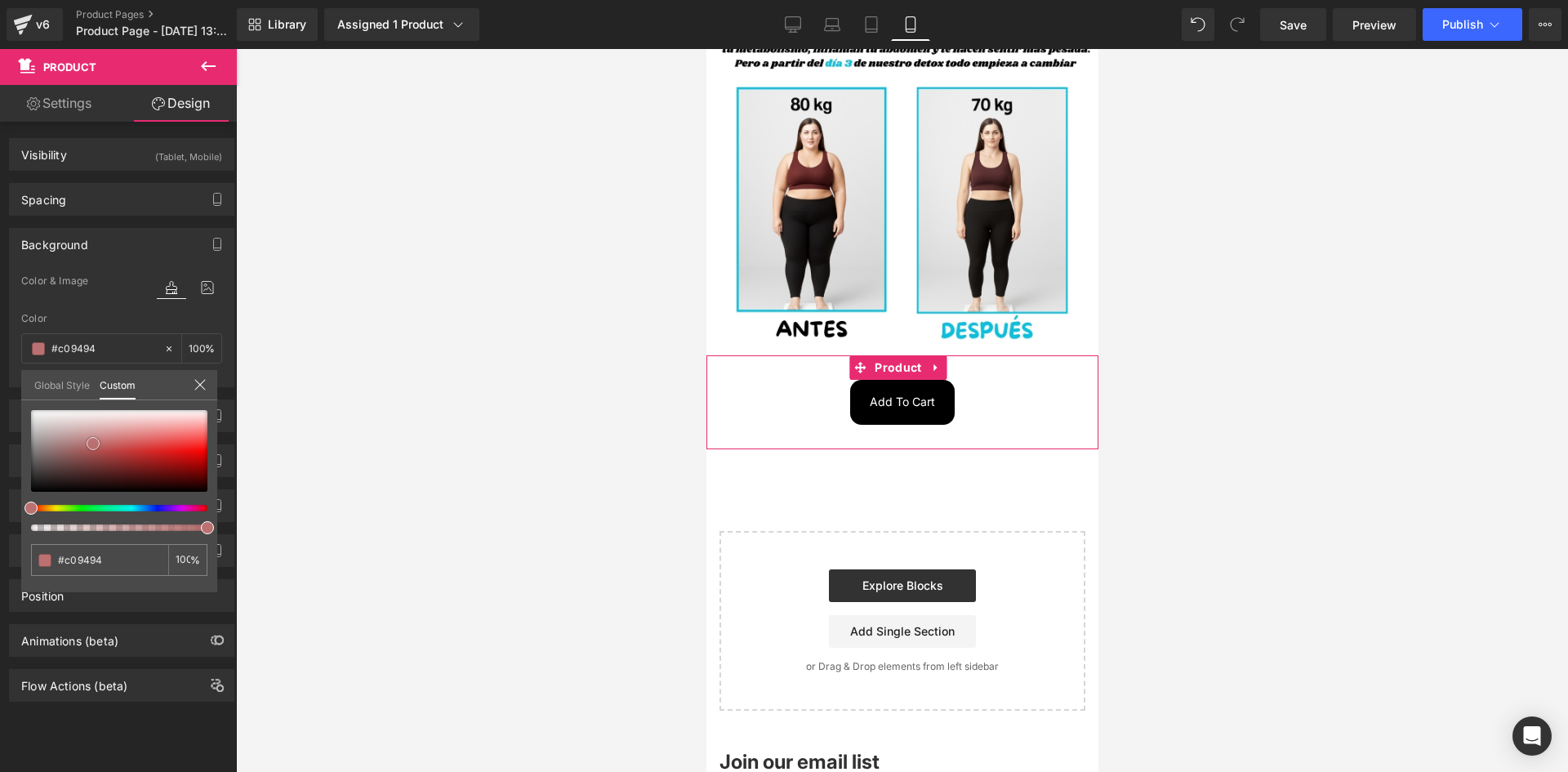
type input "#cbb3b3"
type input "#dad2d2"
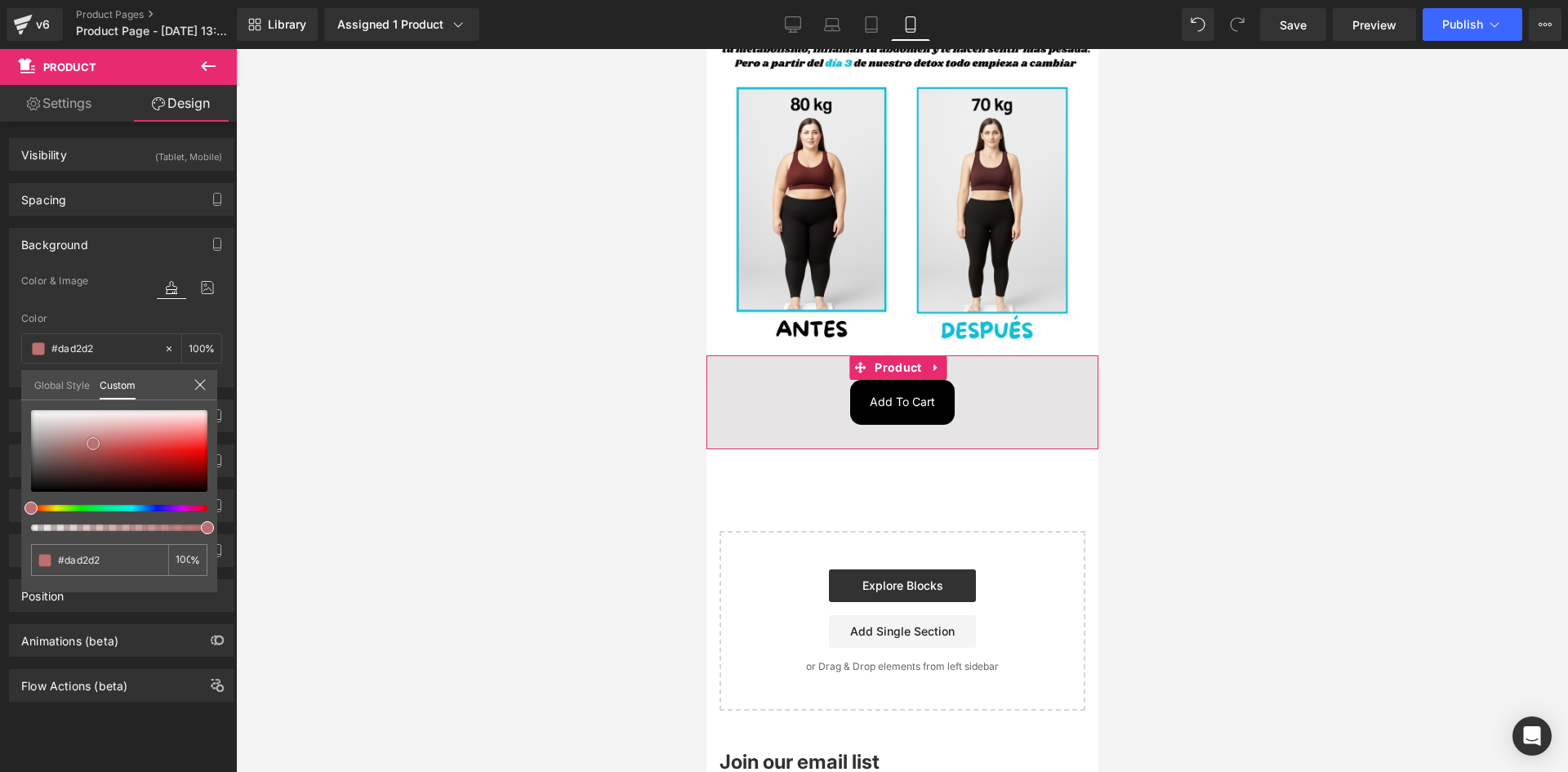
type input "#e6e4e4"
type input "#f2f2f2"
type input "#ffffff"
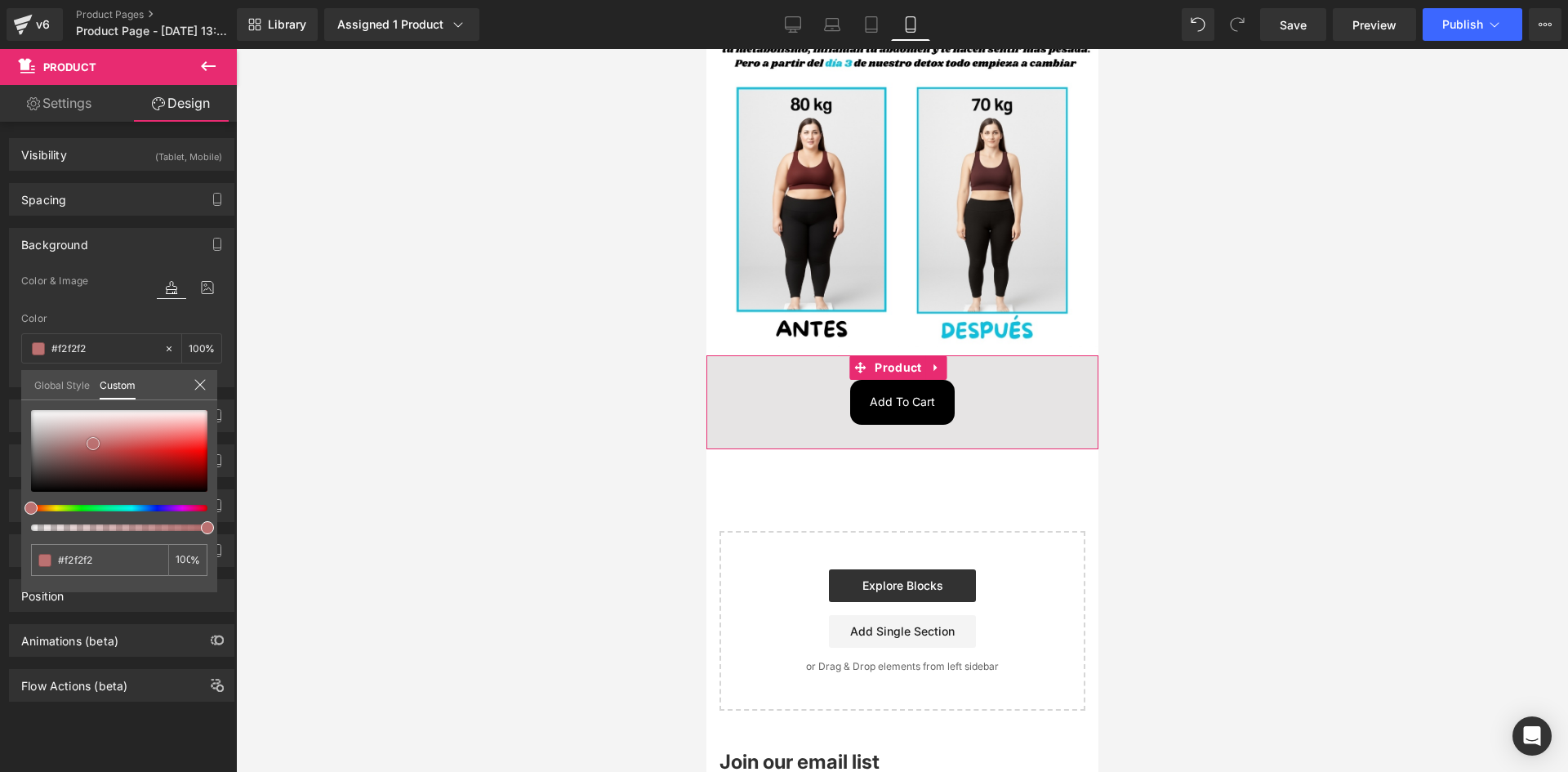
type input "#ffffff"
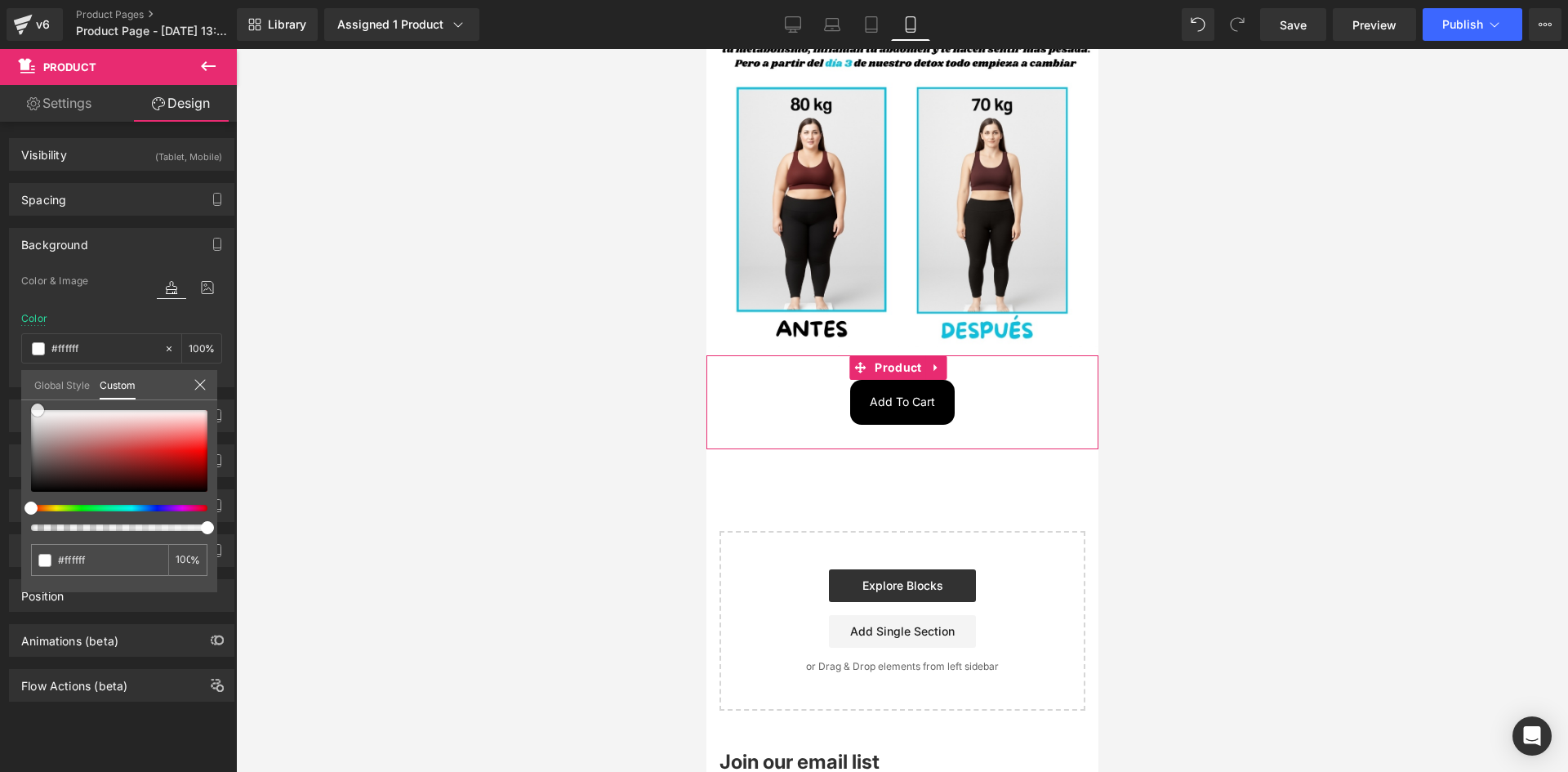
type input "#f5f3f3"
type input "#f0e9e9"
type input "#eee1e1"
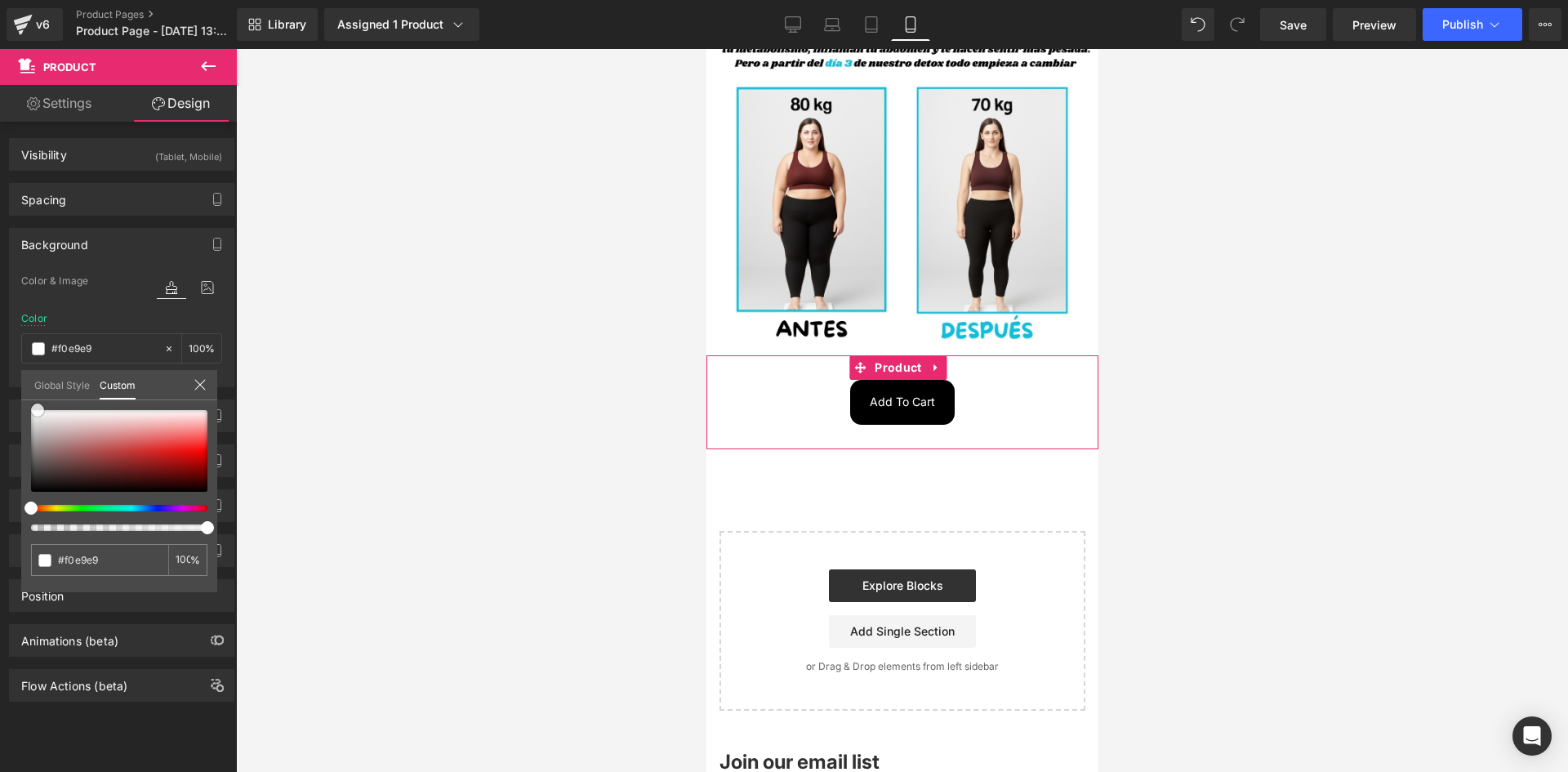
type input "#eee1e1"
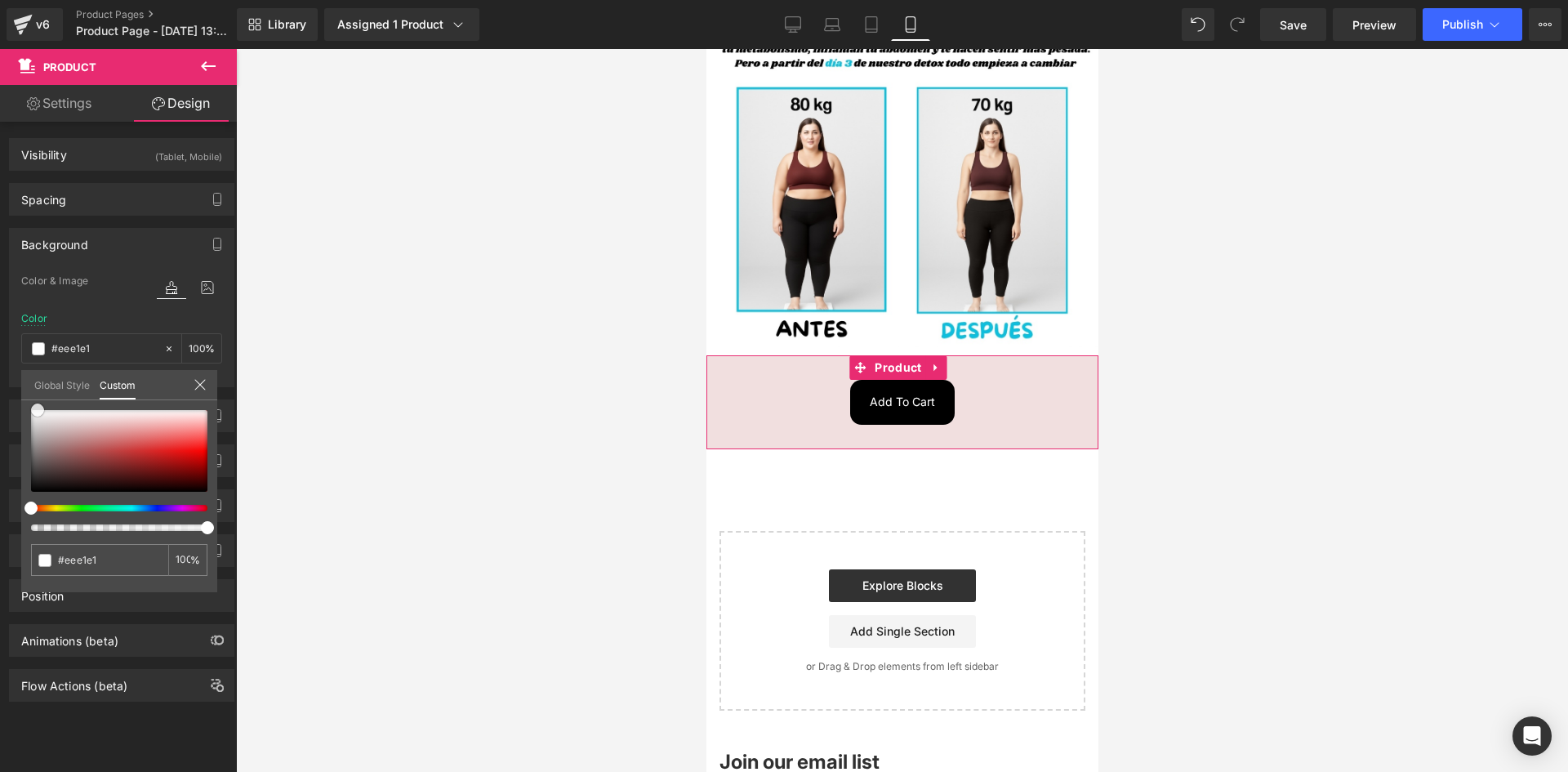
type input "#f1dfdf"
type input "#f1dede"
type input "#f2dddd"
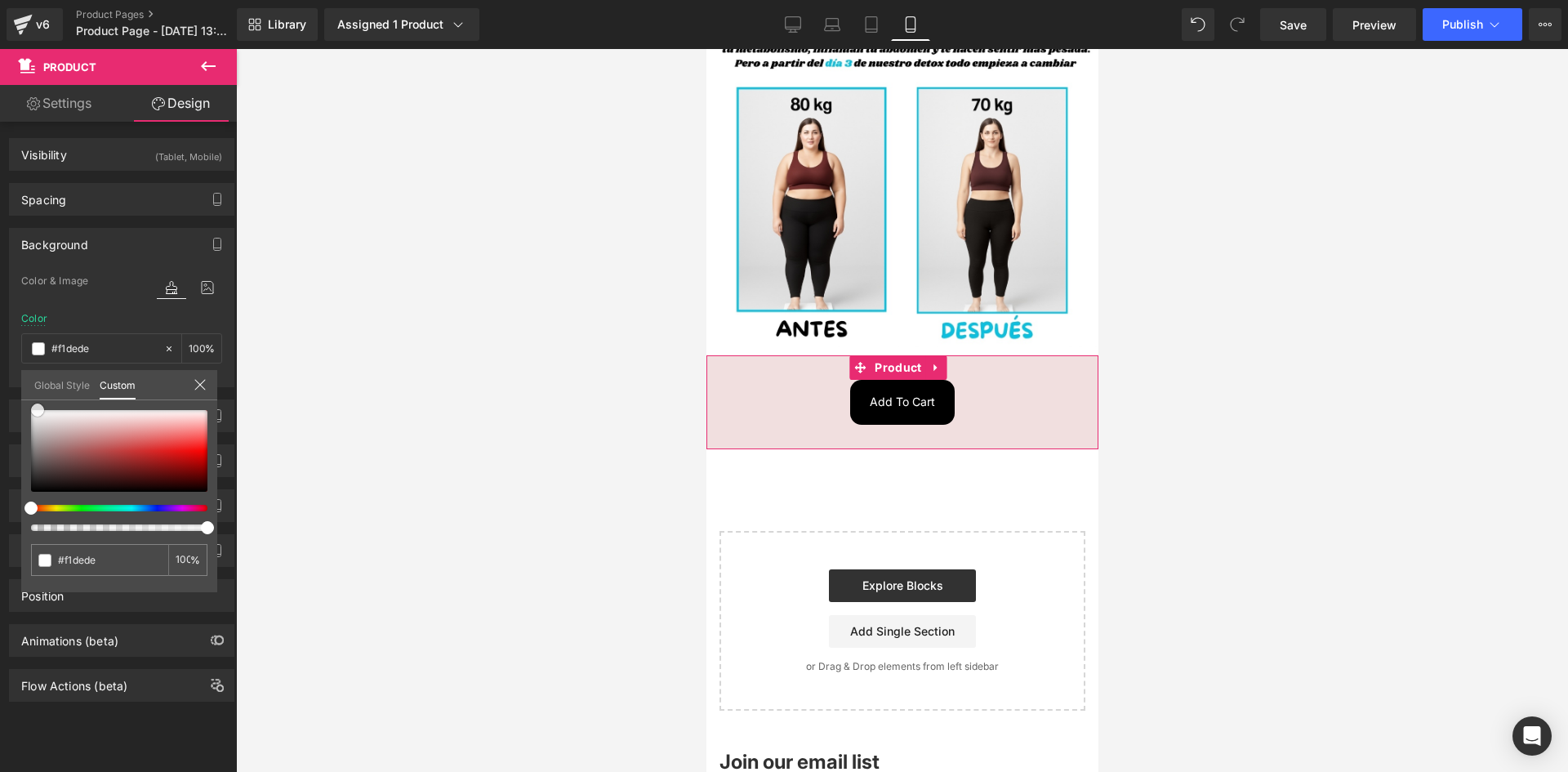
type input "#f2dddd"
type input "#f3dddd"
type input "#f3dcdc"
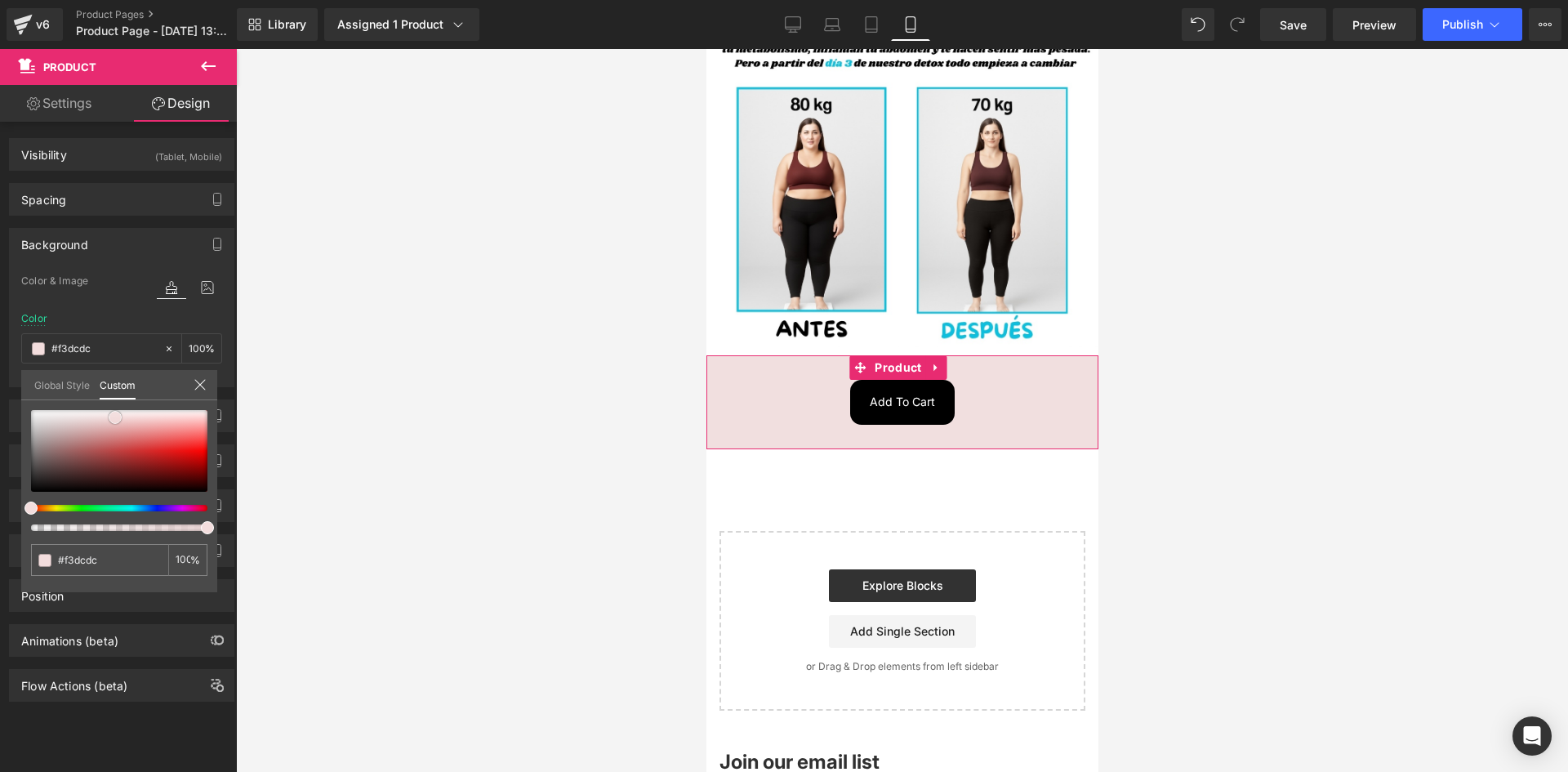
type input "#f4dbdb"
type input "#f5dada"
type input "#f6dede"
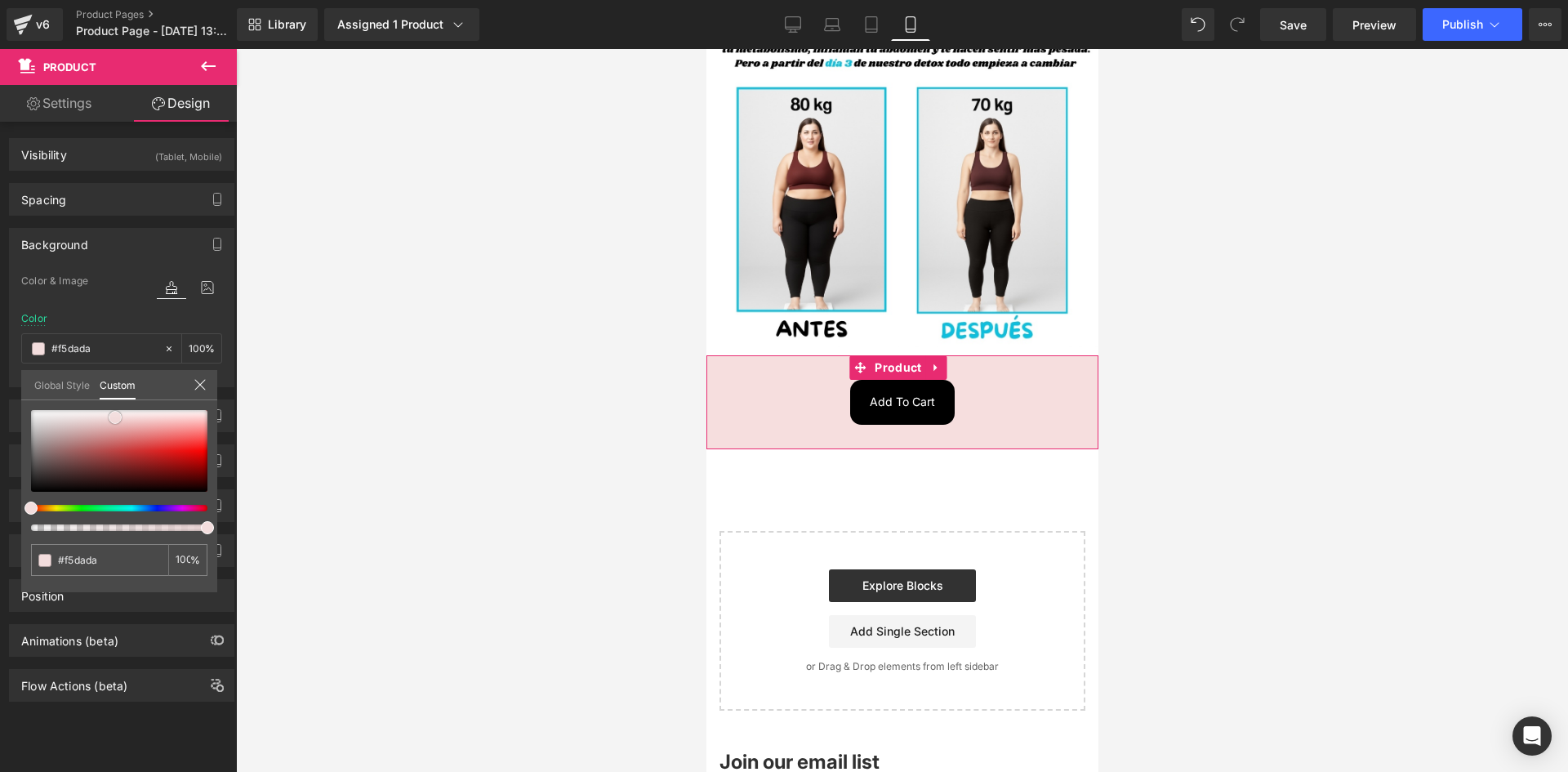
type input "#f6dede"
type input "#f8e2e2"
type input "#fbe9e9"
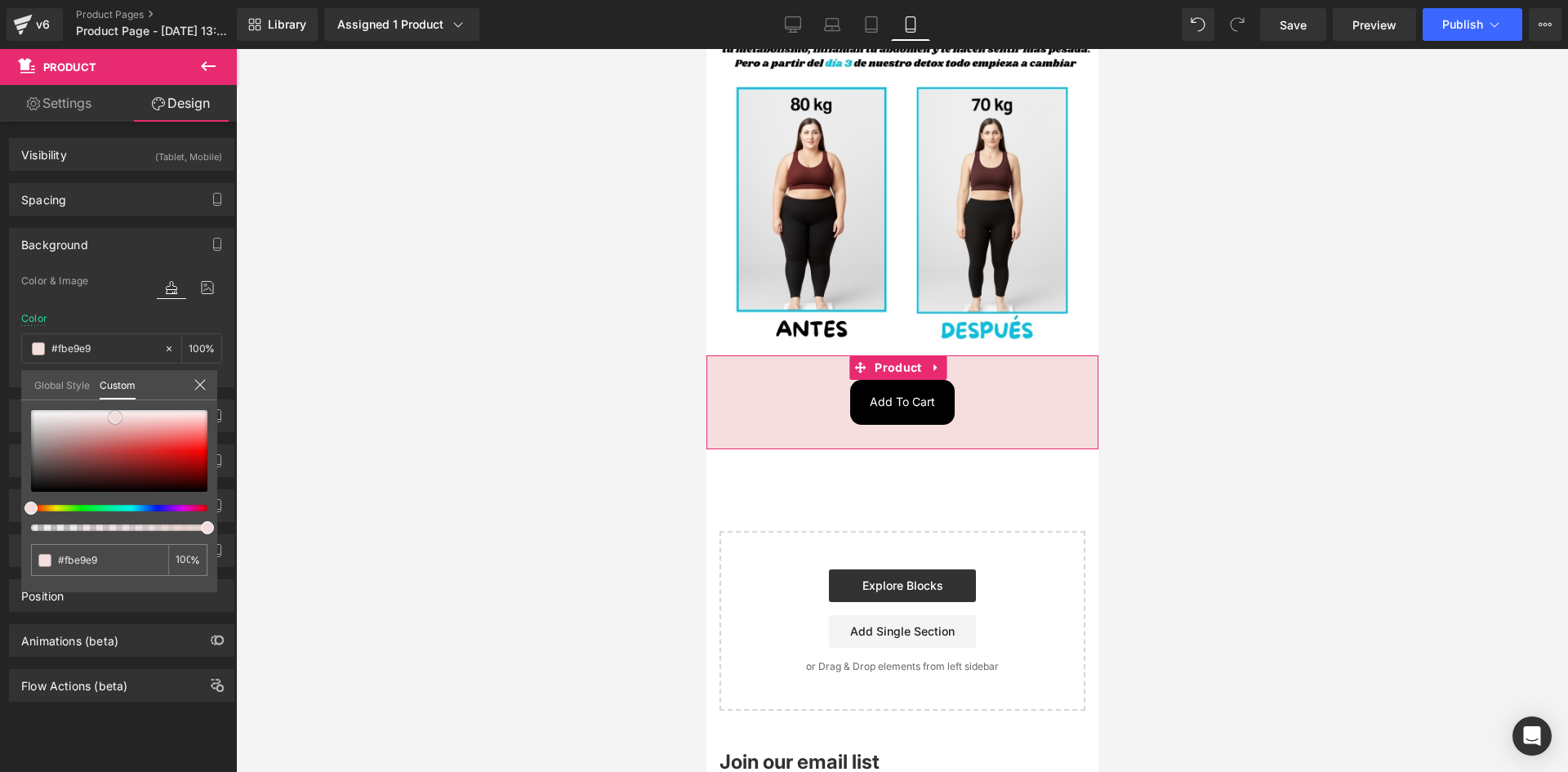
type input "#fcecec"
type input "#fdf1f1"
type input "#fef0f0"
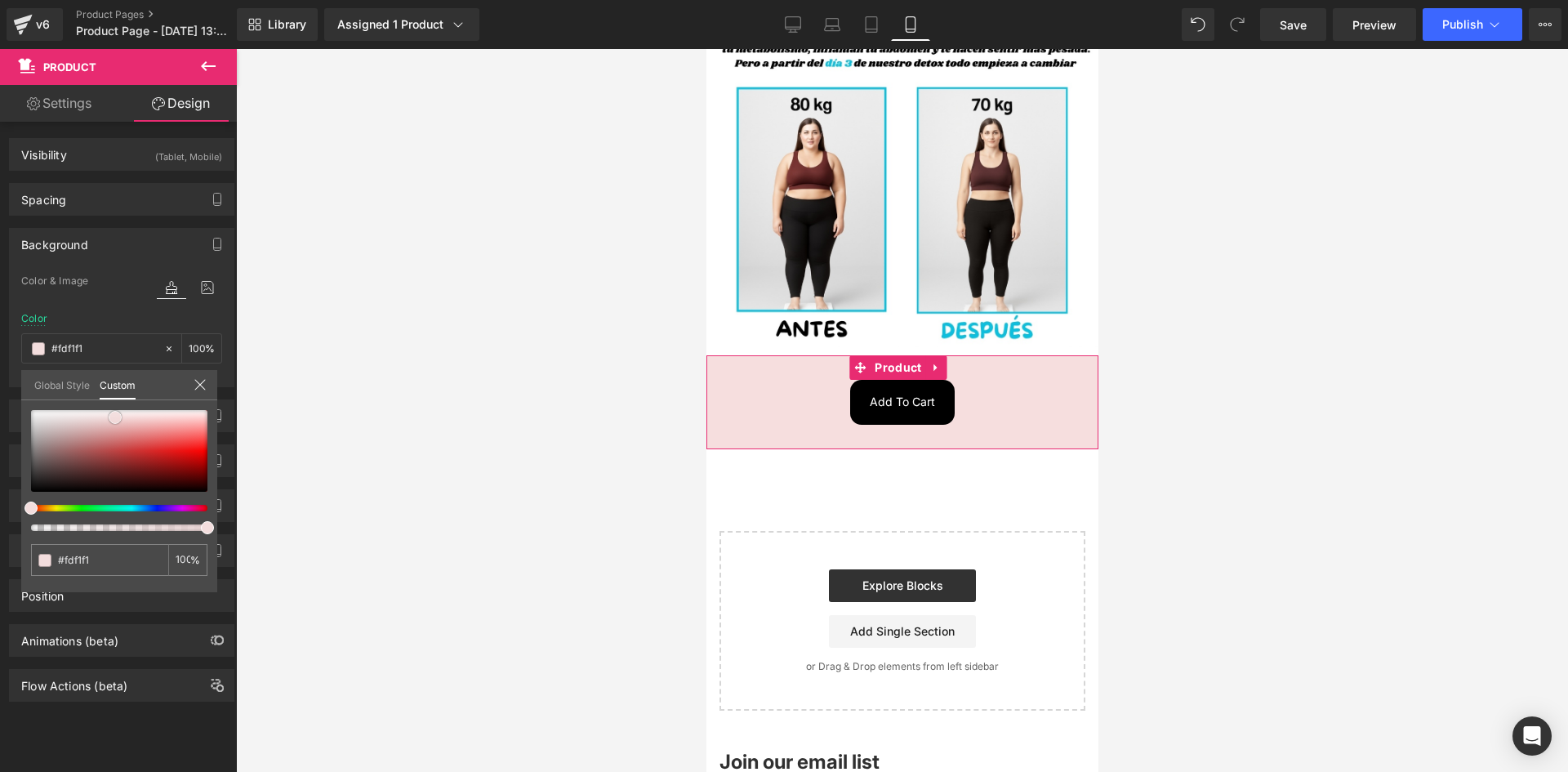
type input "#fef0f0"
type input "#ffefef"
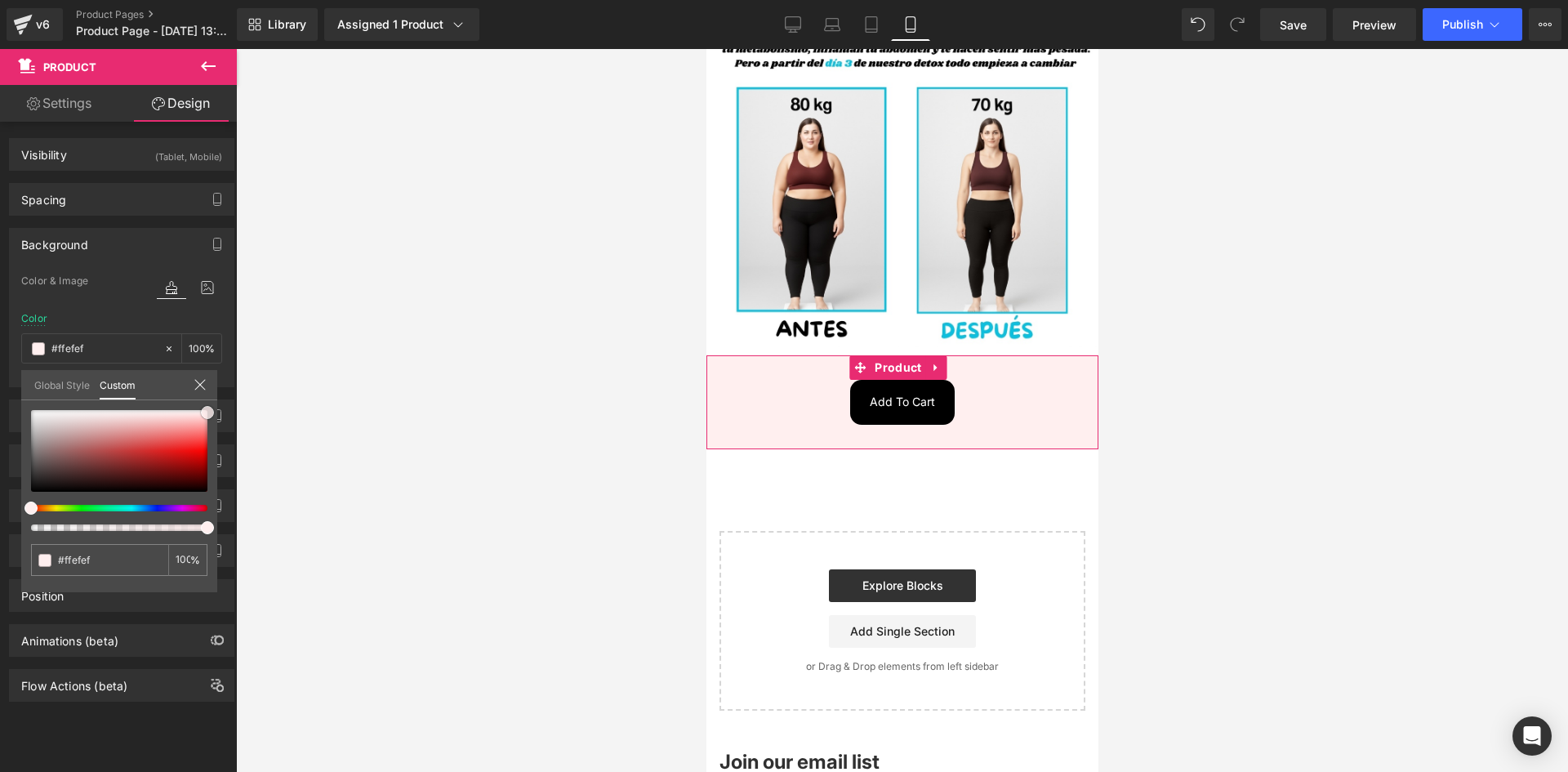
type input "#fff4f4"
type input "#fefafa"
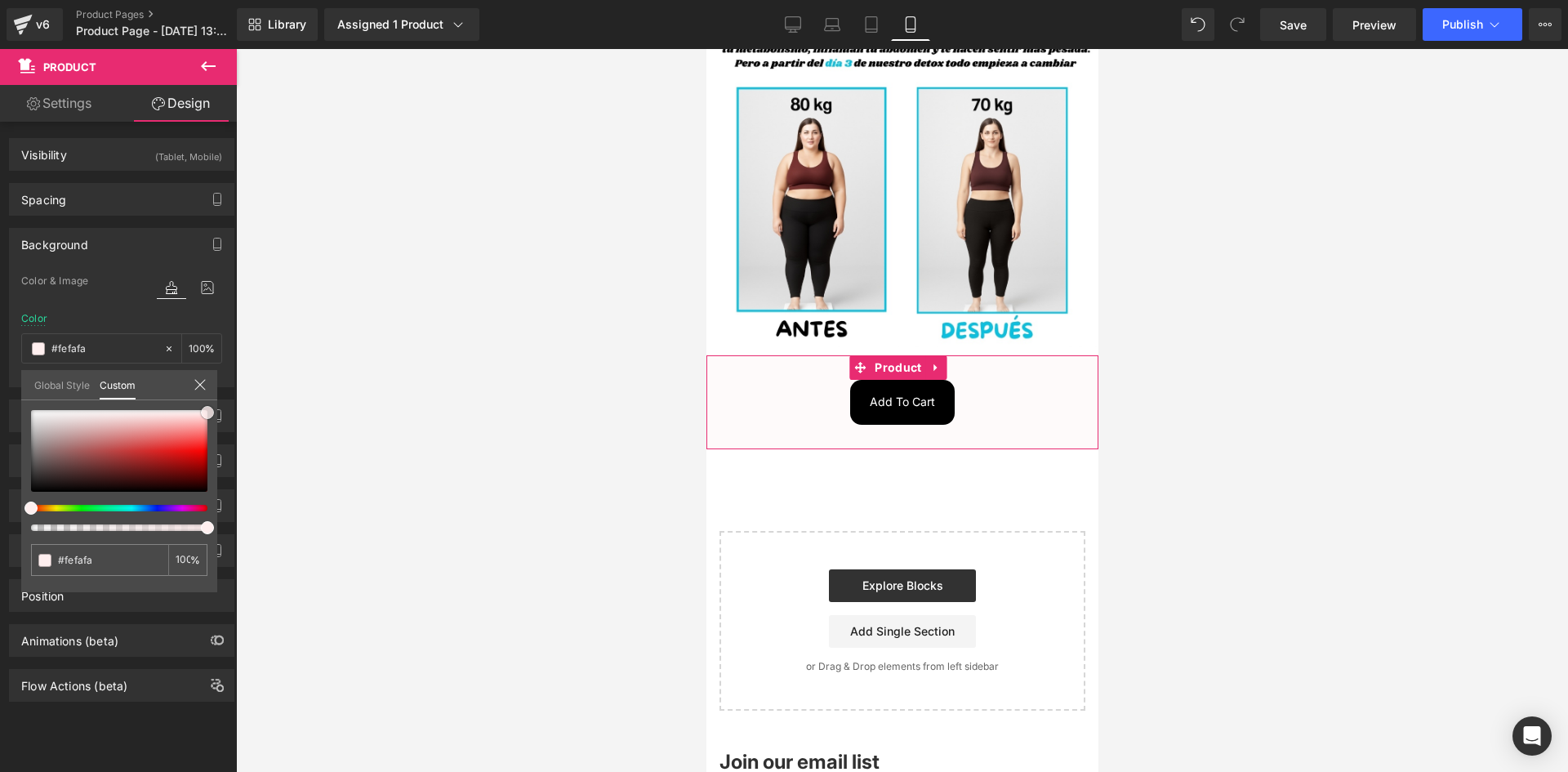
type input "#ffffff"
type input "#eedcdc"
type input "#cecece"
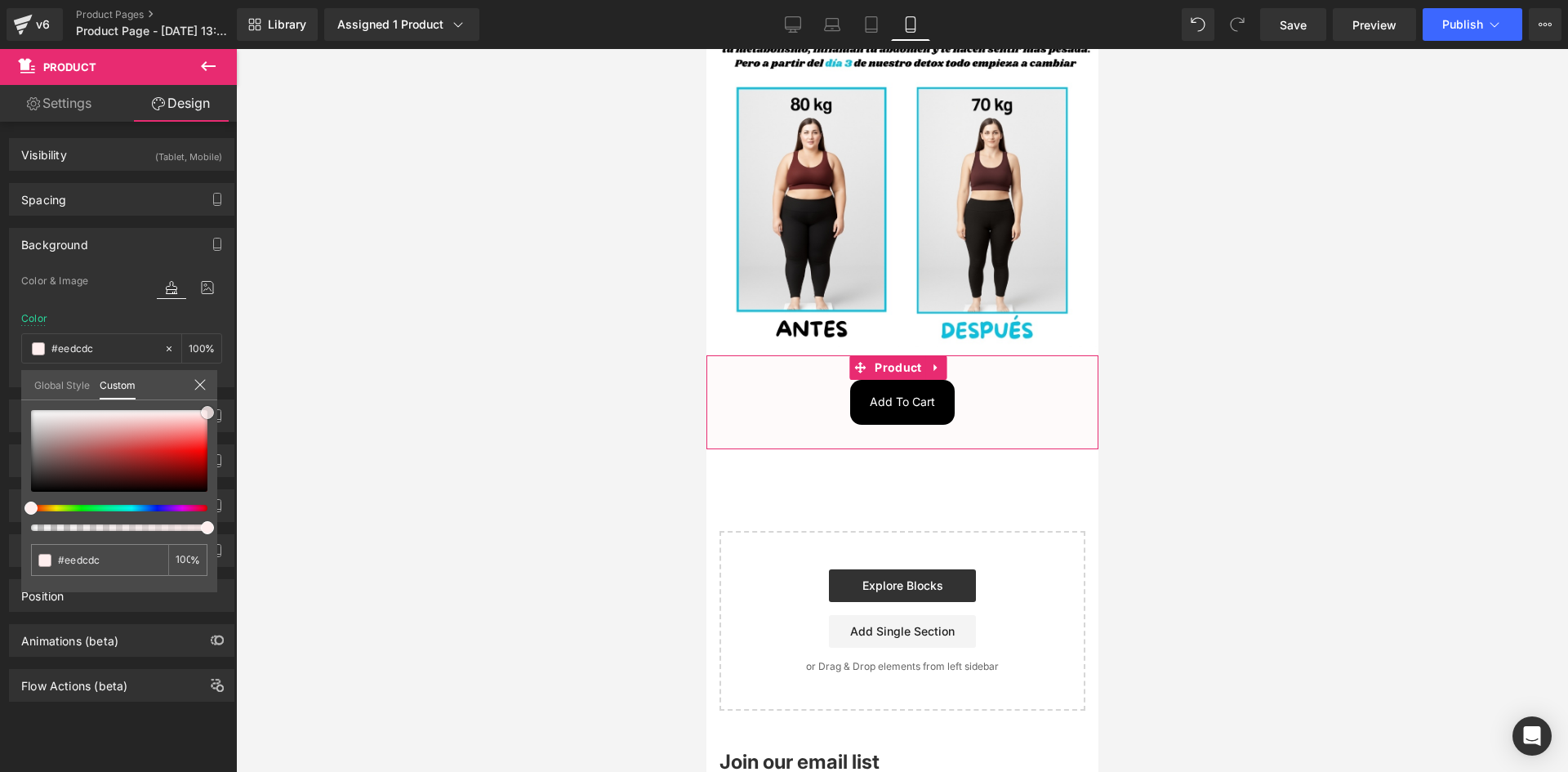
type input "#cecece"
type input "#b5b5b5"
type input "#a3a3a3"
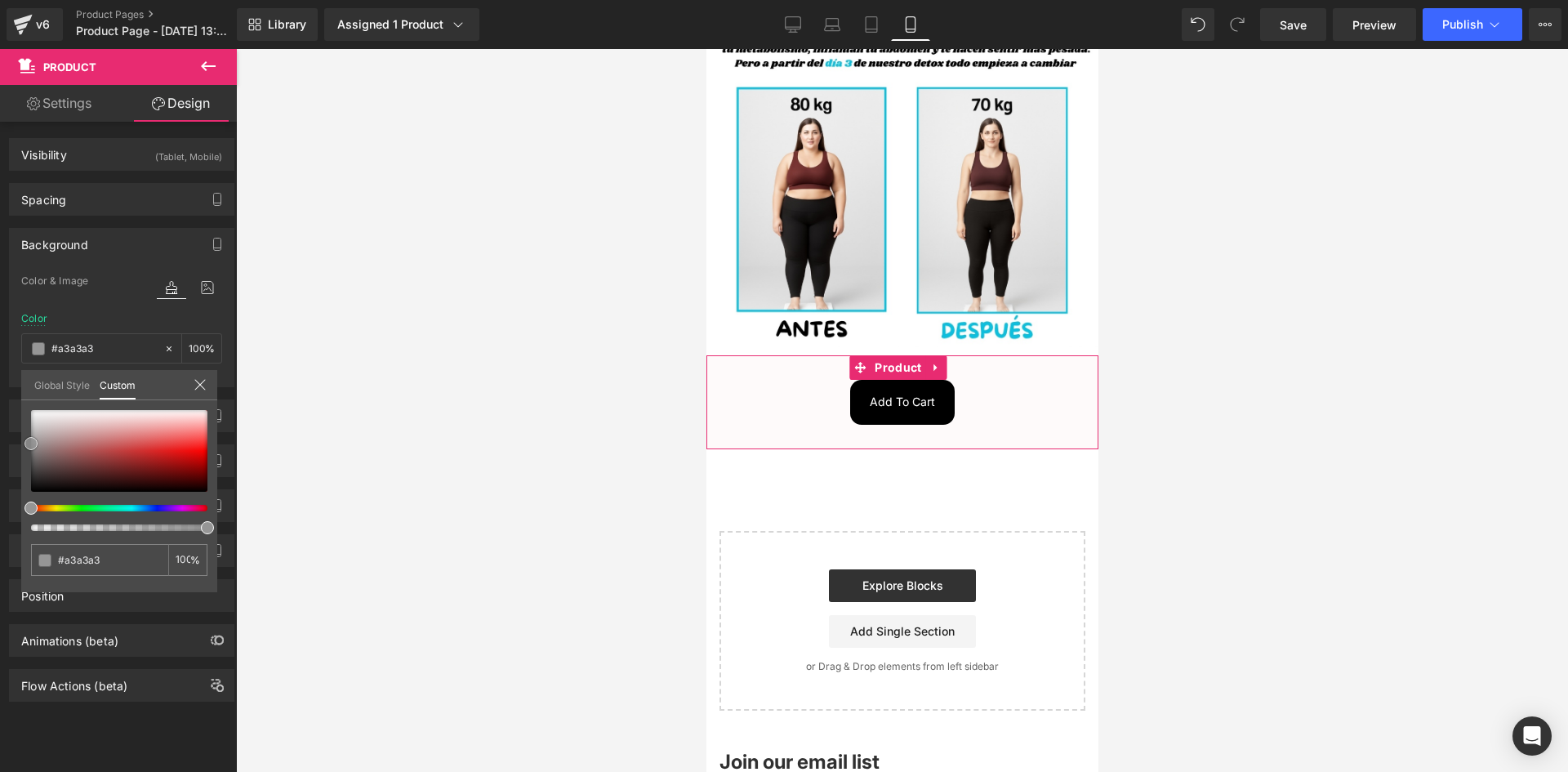
type input "#8c8c8c"
type input "#444444"
type input "#050505"
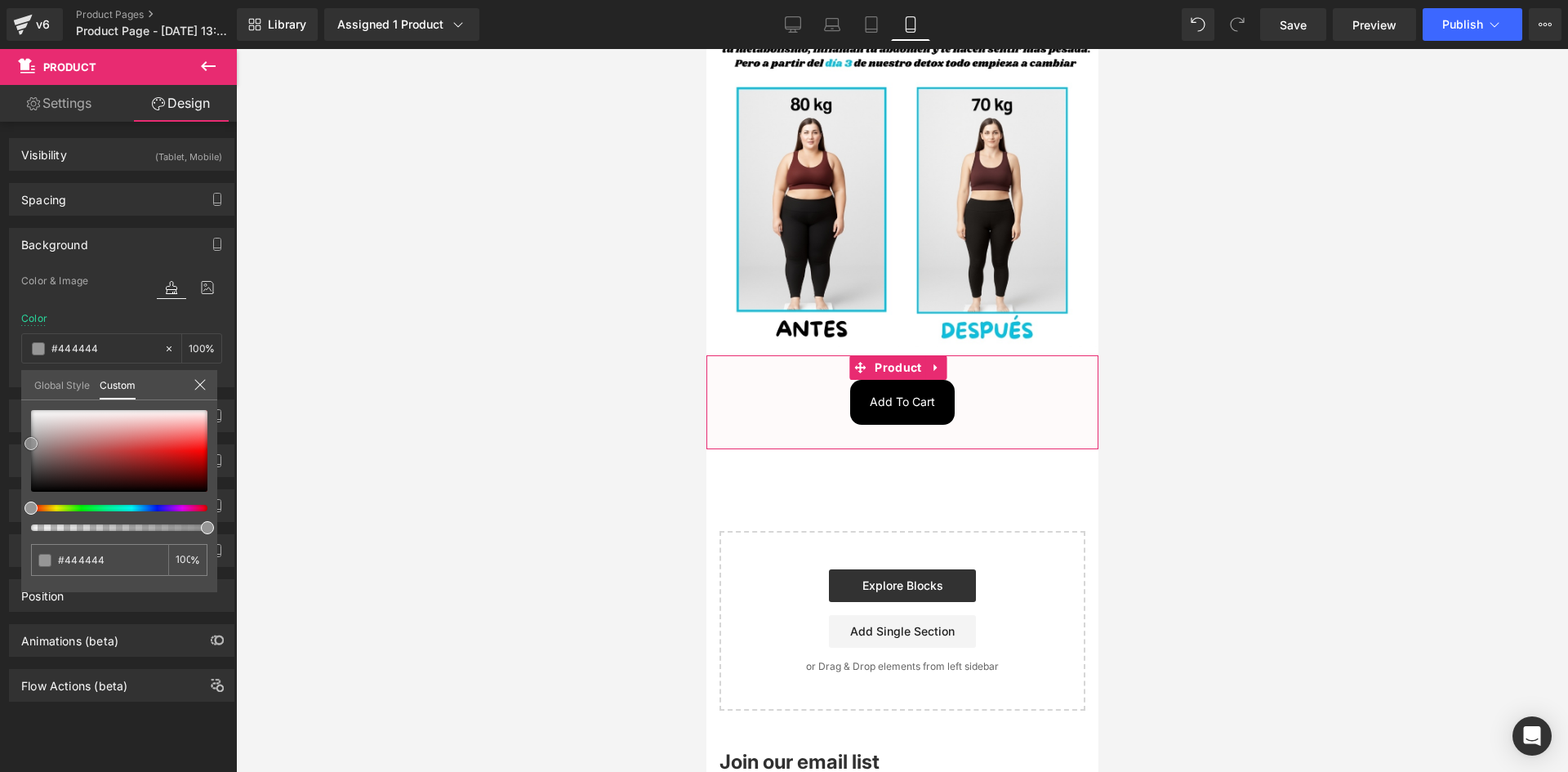
type input "#050505"
type input "#000000"
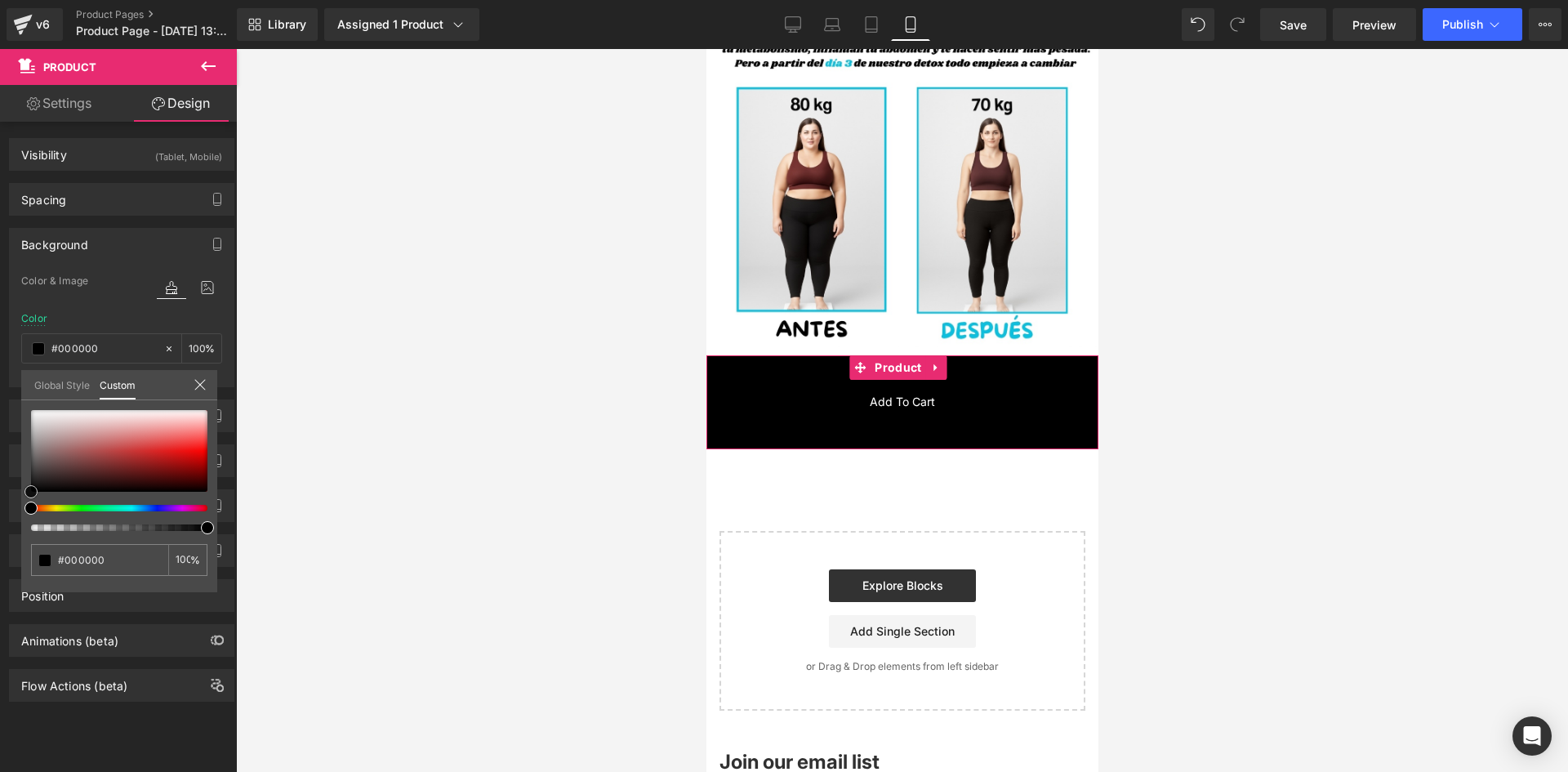
type input "#191919"
type input "#424242"
type input "#686868"
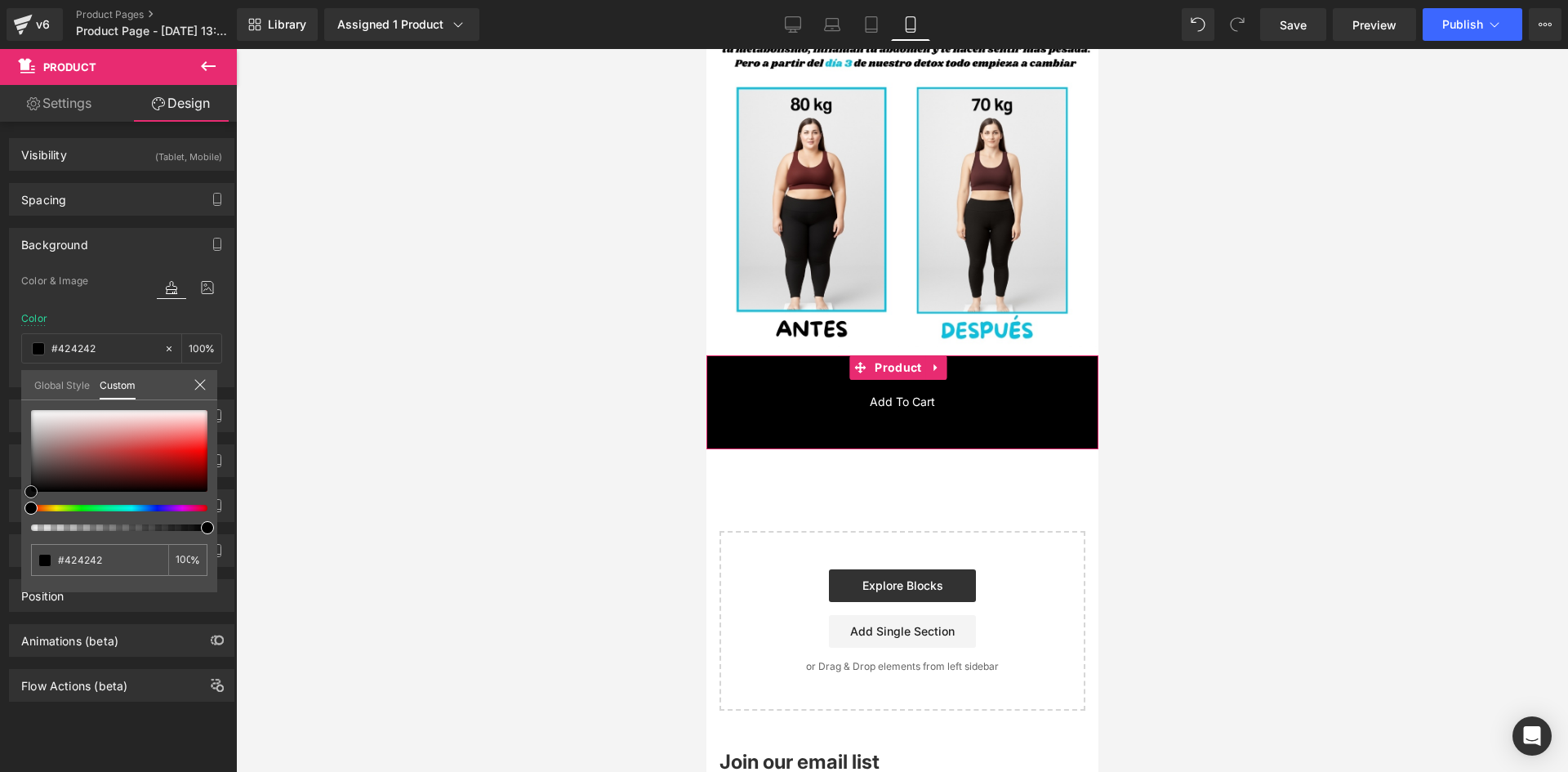
type input "#686868"
type input "#939393"
type input "#c7c6c6"
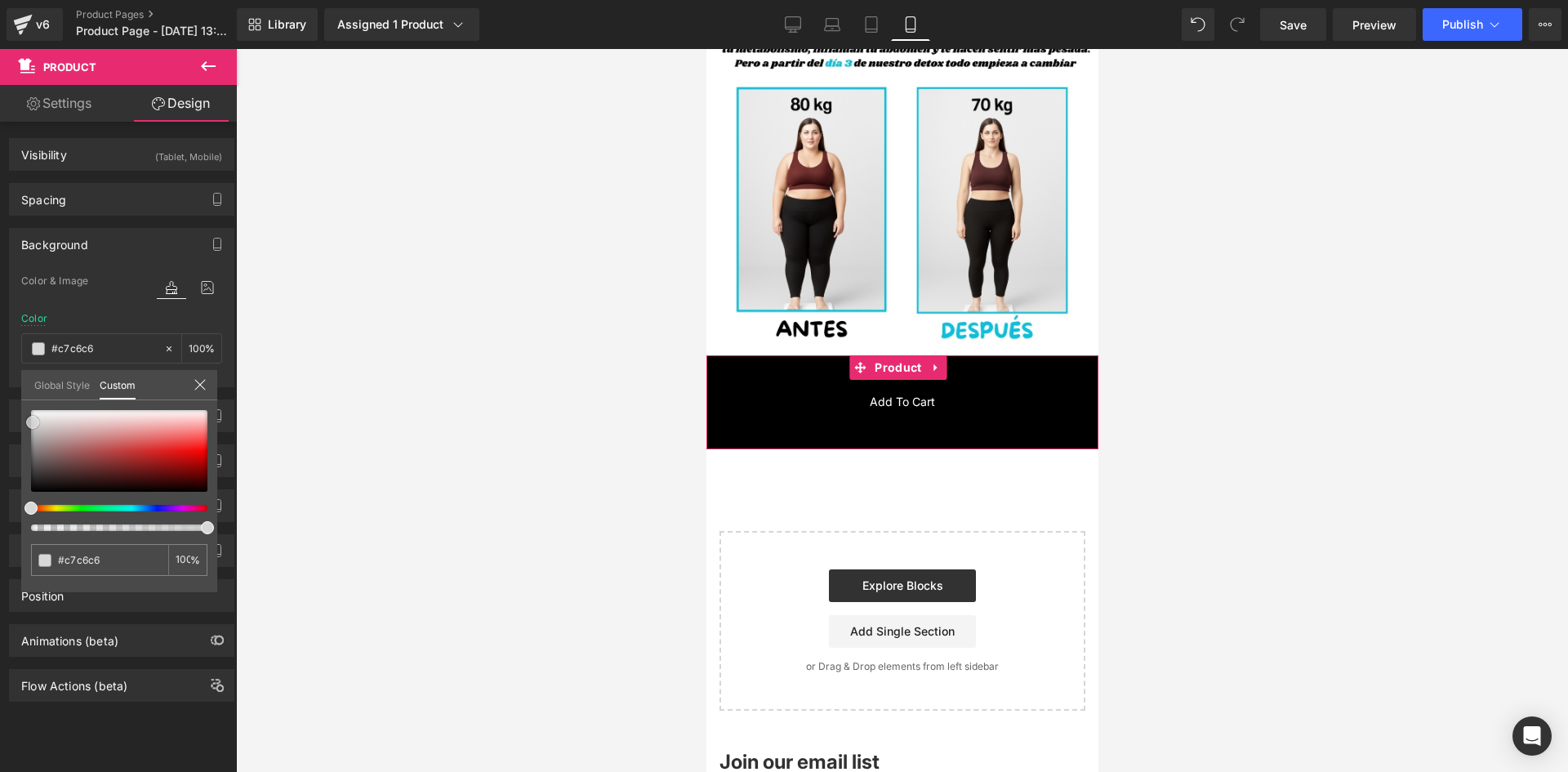
type input "#dedddd"
type input "#edecec"
type input "#f7f7f7"
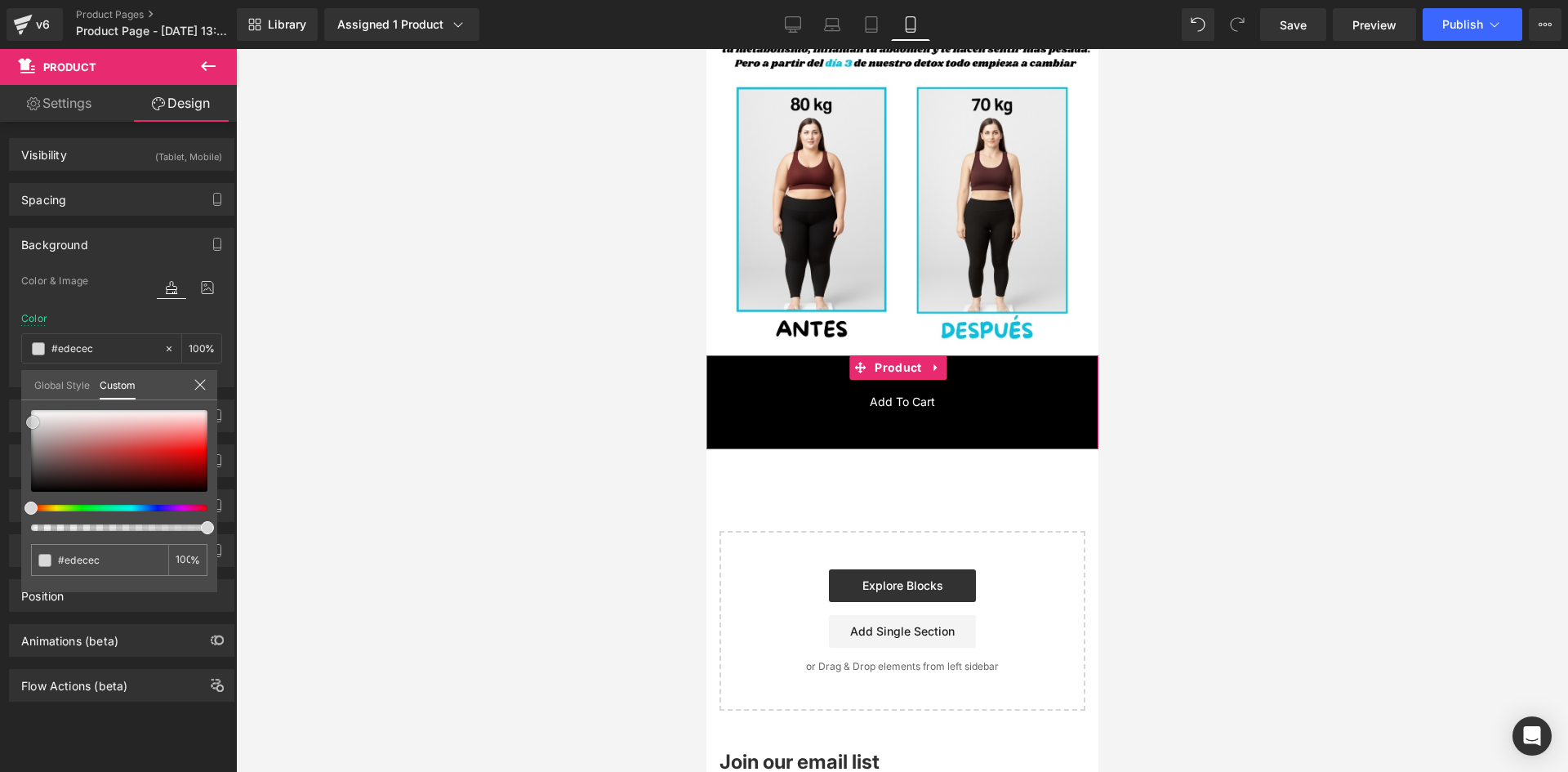
type input "#f7f7f7"
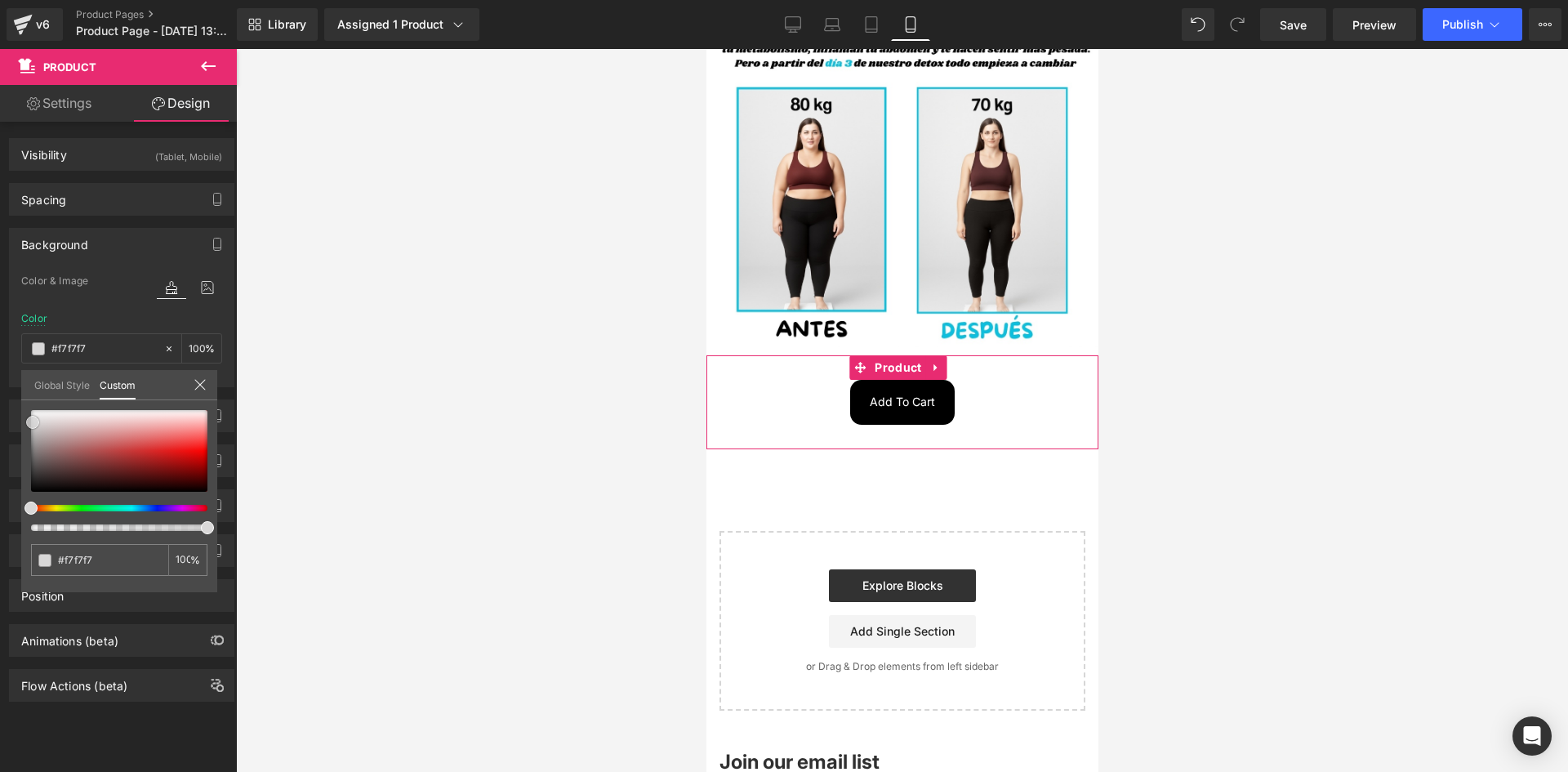
type input "#ffffff"
type input "#e9e6e6"
type input "#afa1a1"
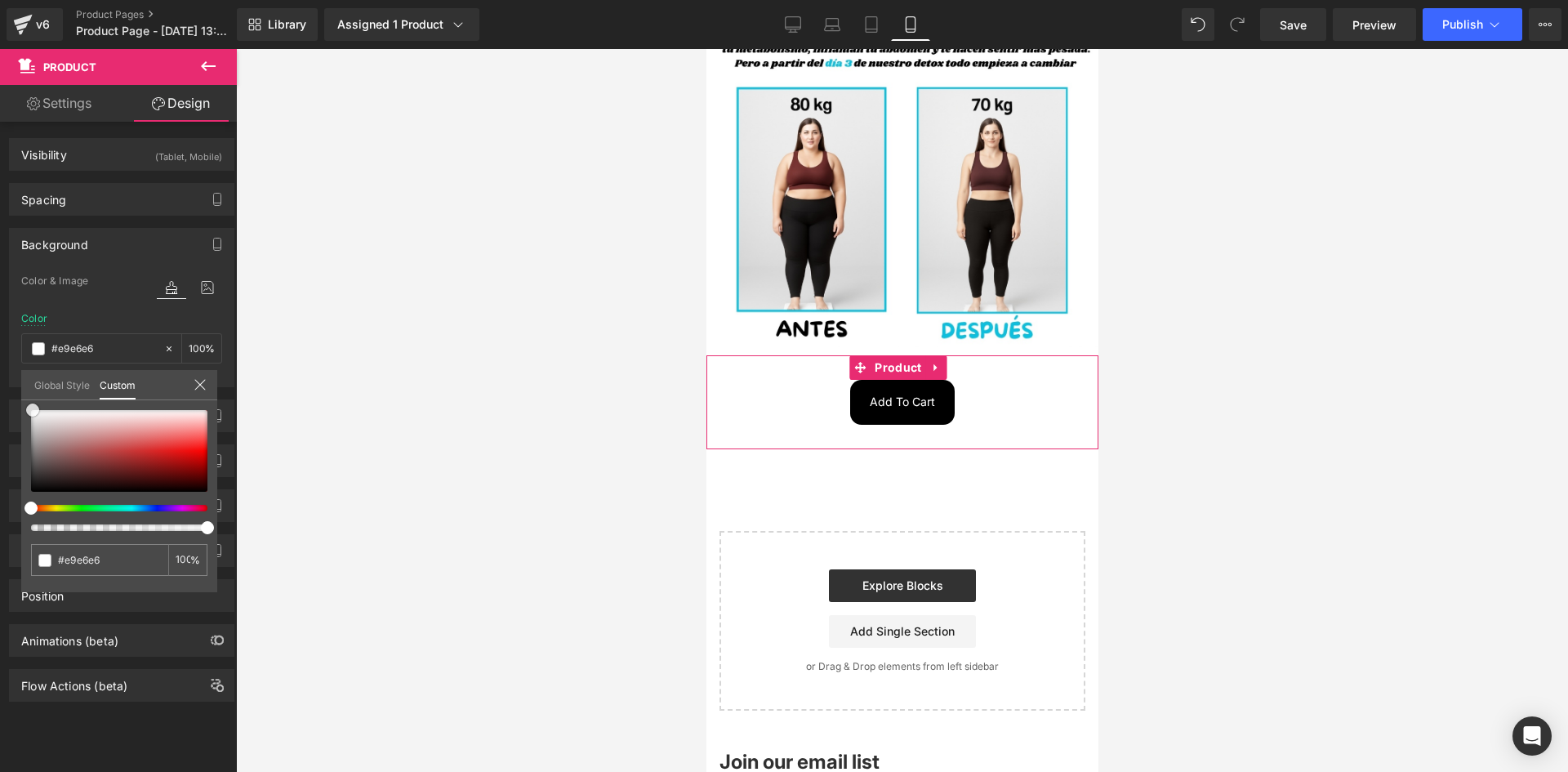
type input "#afa1a1"
type input "#8a6f6f"
type input "#665050"
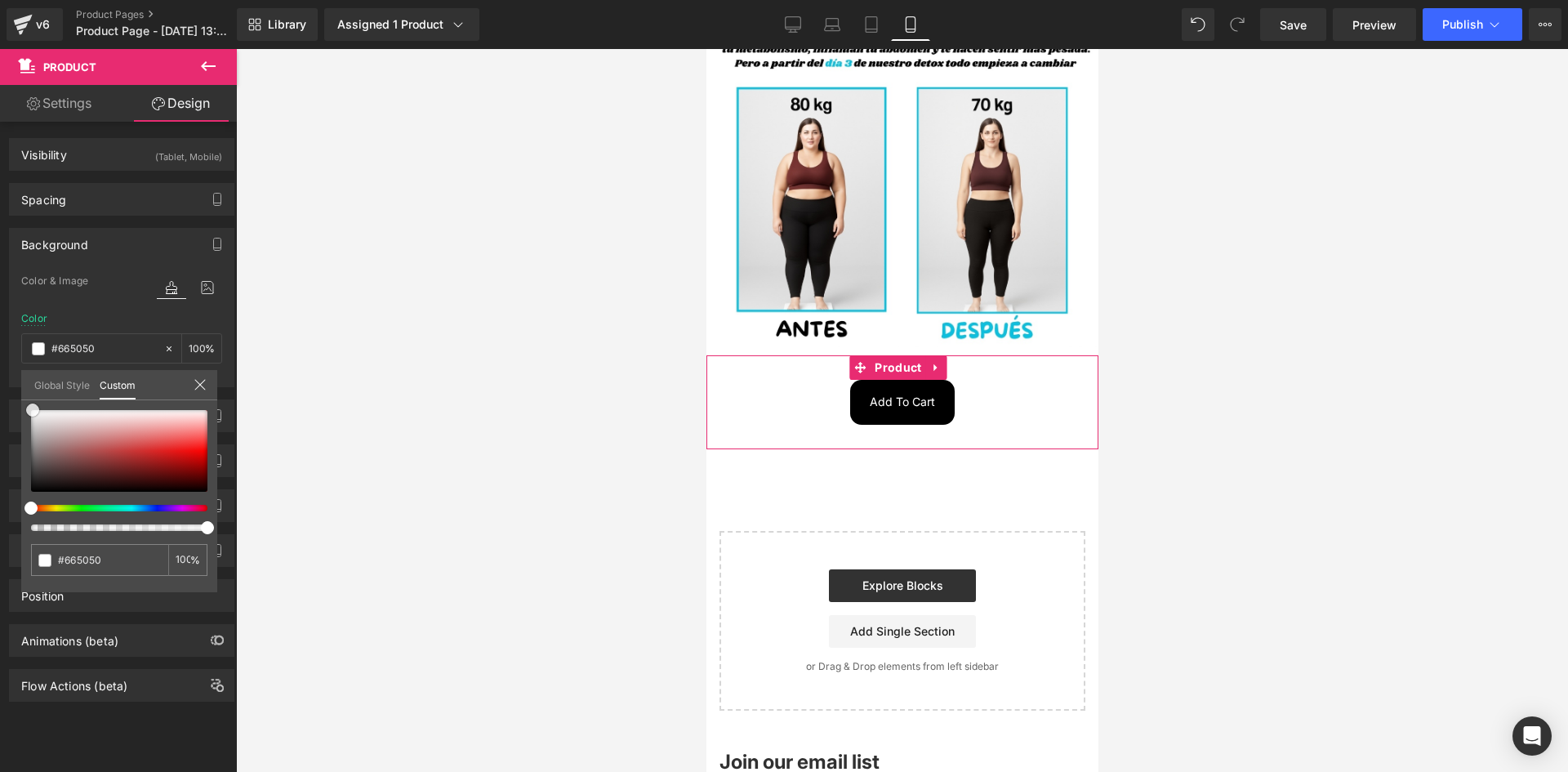
type input "#564242"
type input "#4a3939"
type input "#423333"
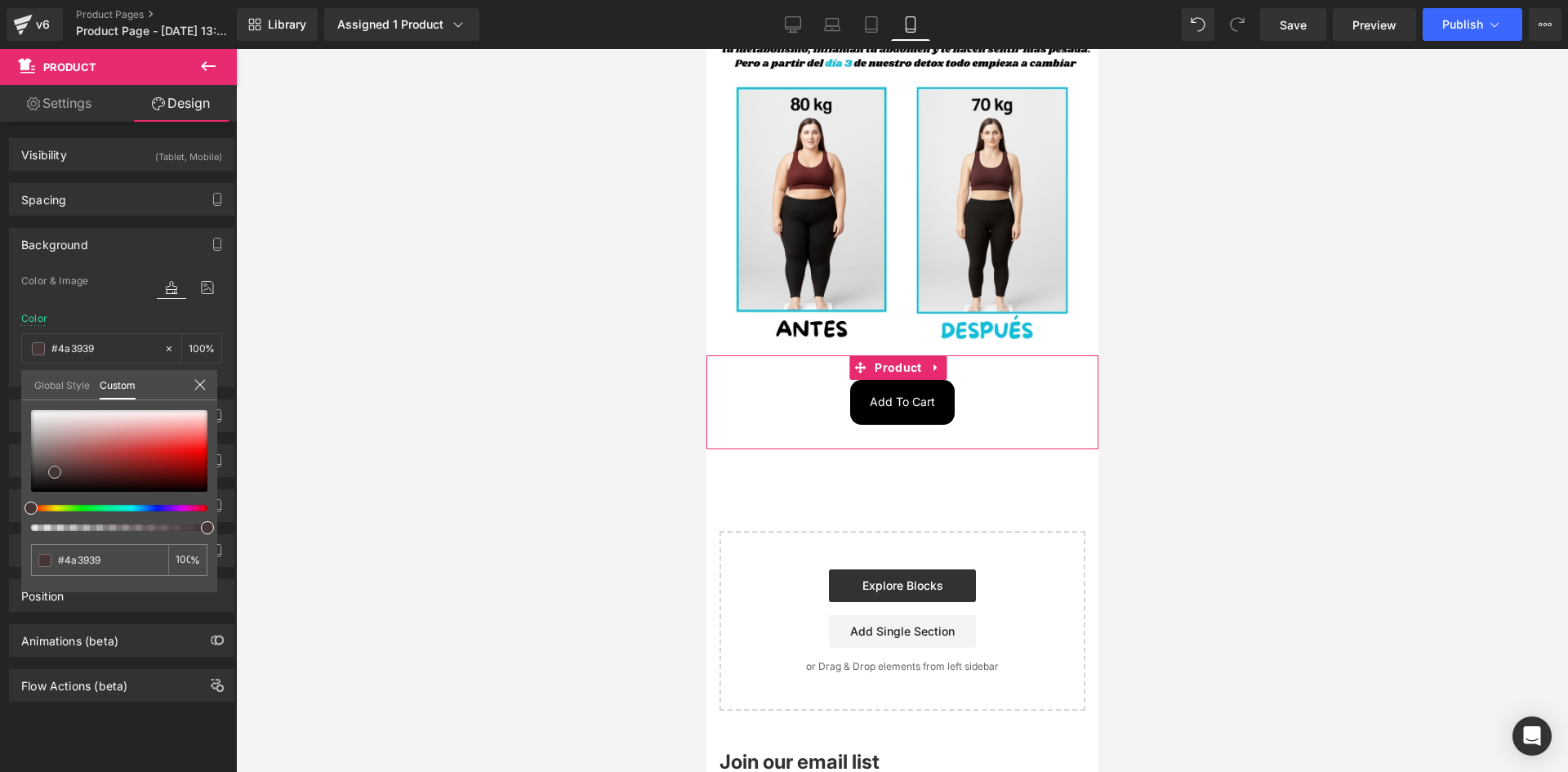
type input "#423333"
type input "#362a2a"
type input "#2b2020"
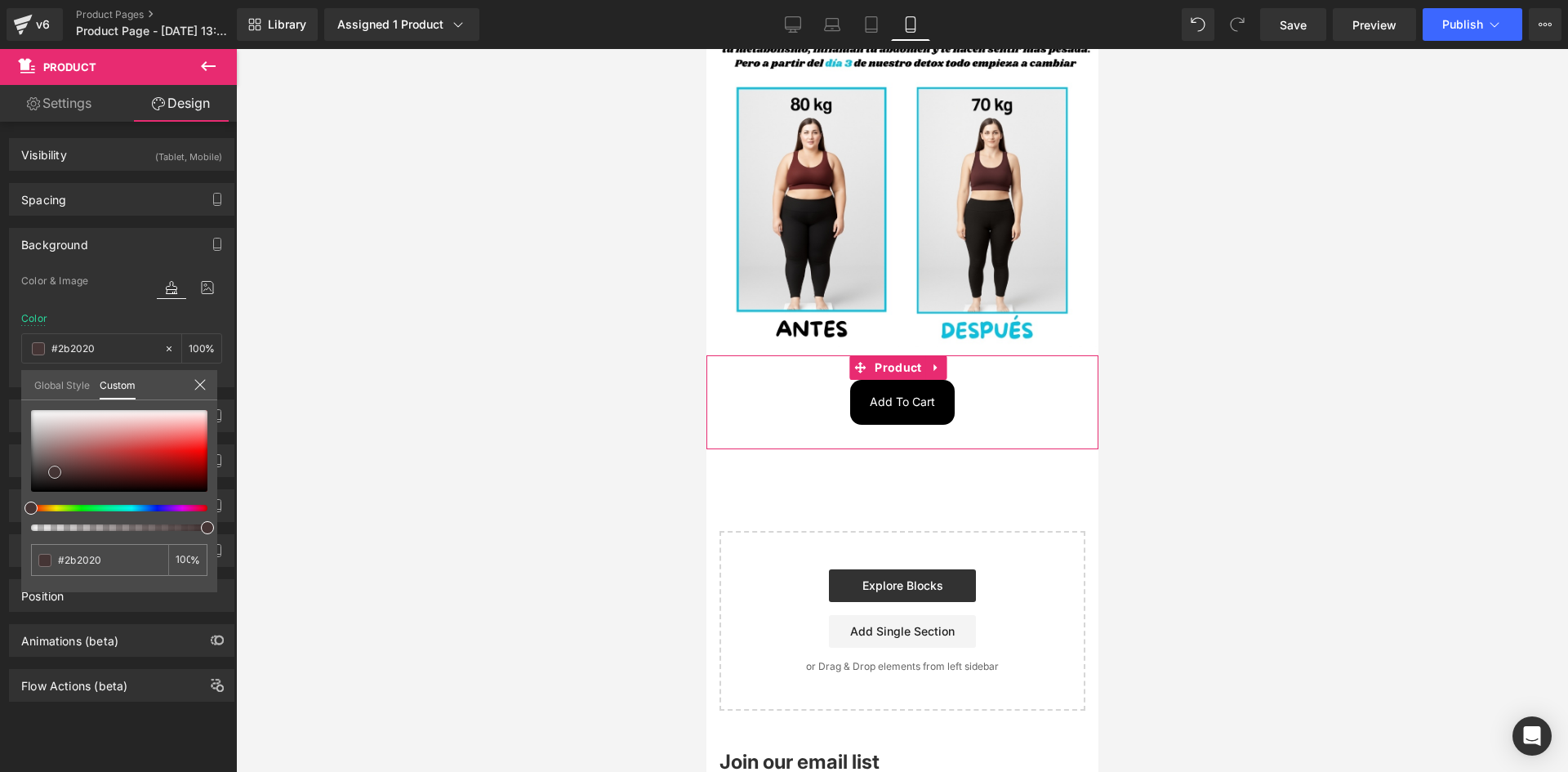
type input "#1f1818"
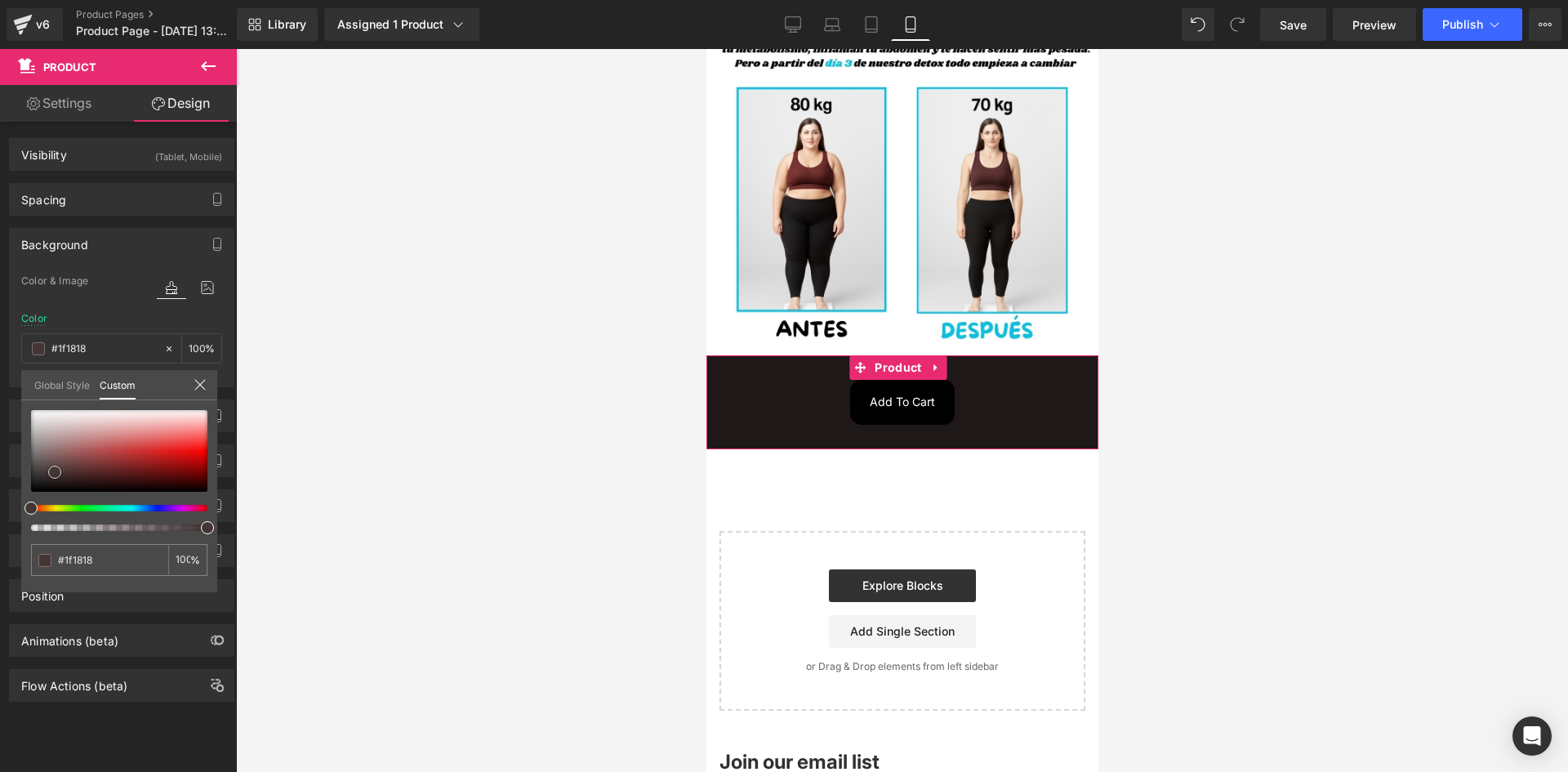
type input "#171111"
type input "#120c0c"
type input "#090606"
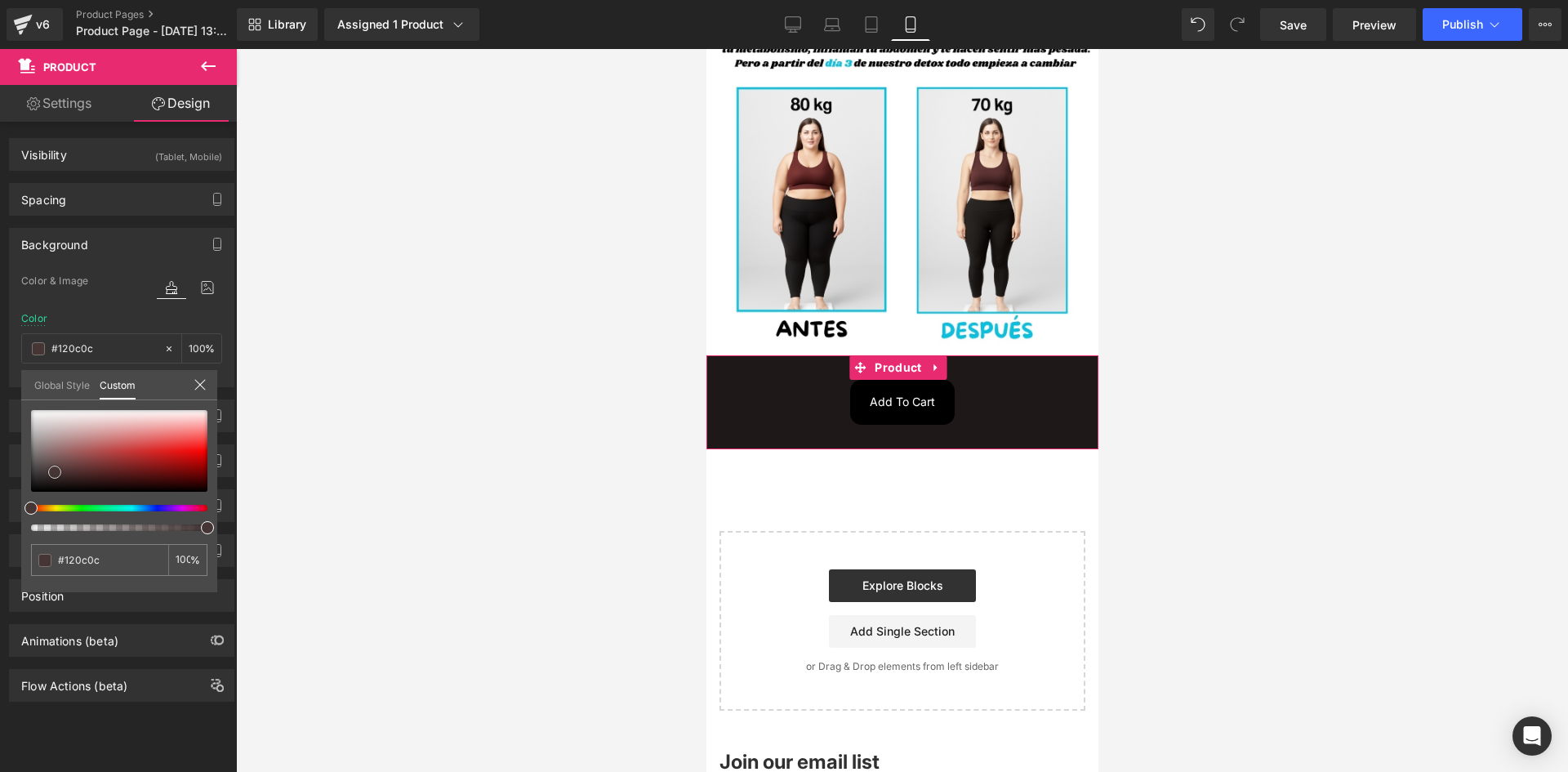
type input "#090606"
type input "#000000"
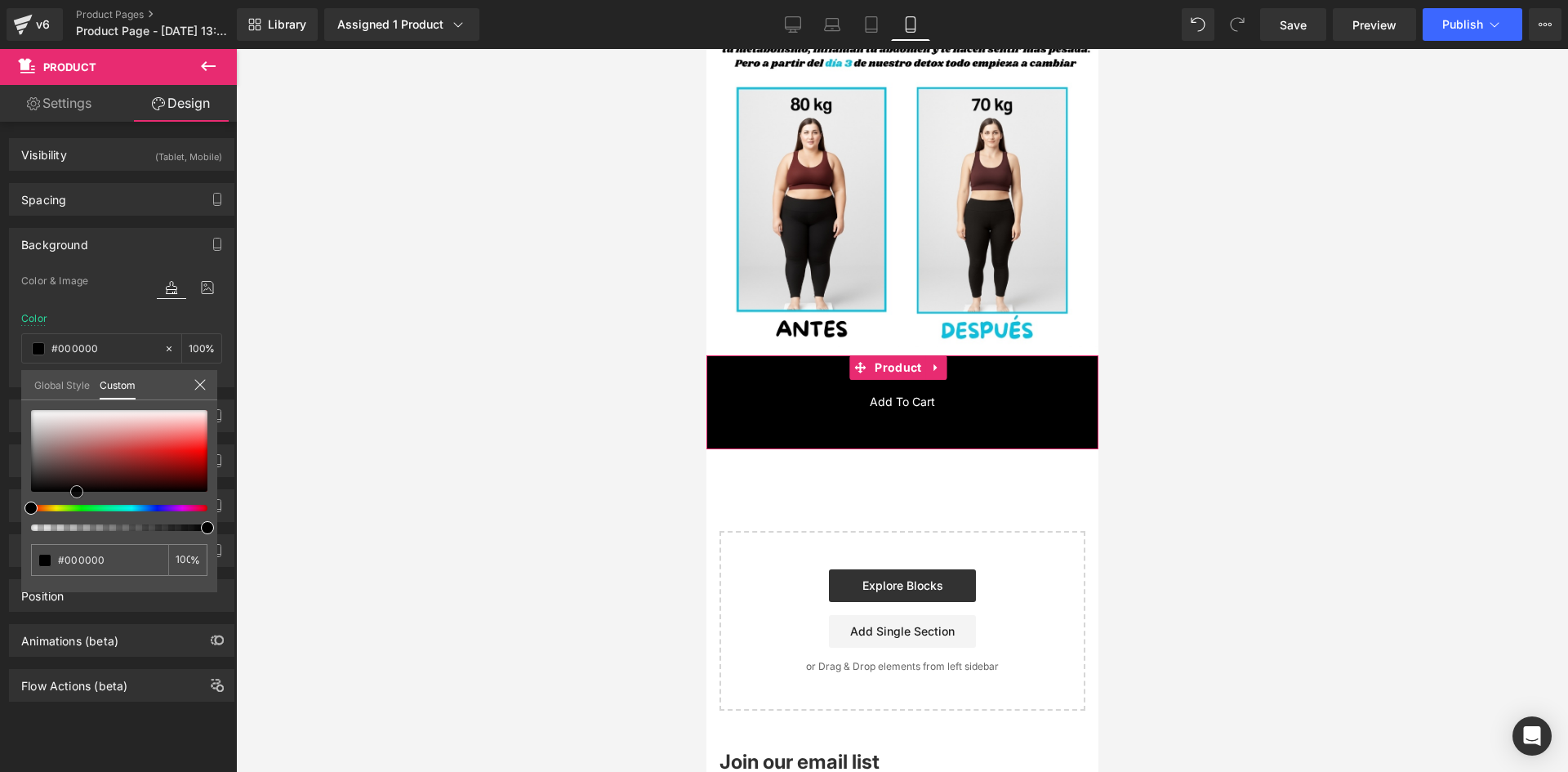
type input "#070202"
type input "#210606"
type input "#3d0909"
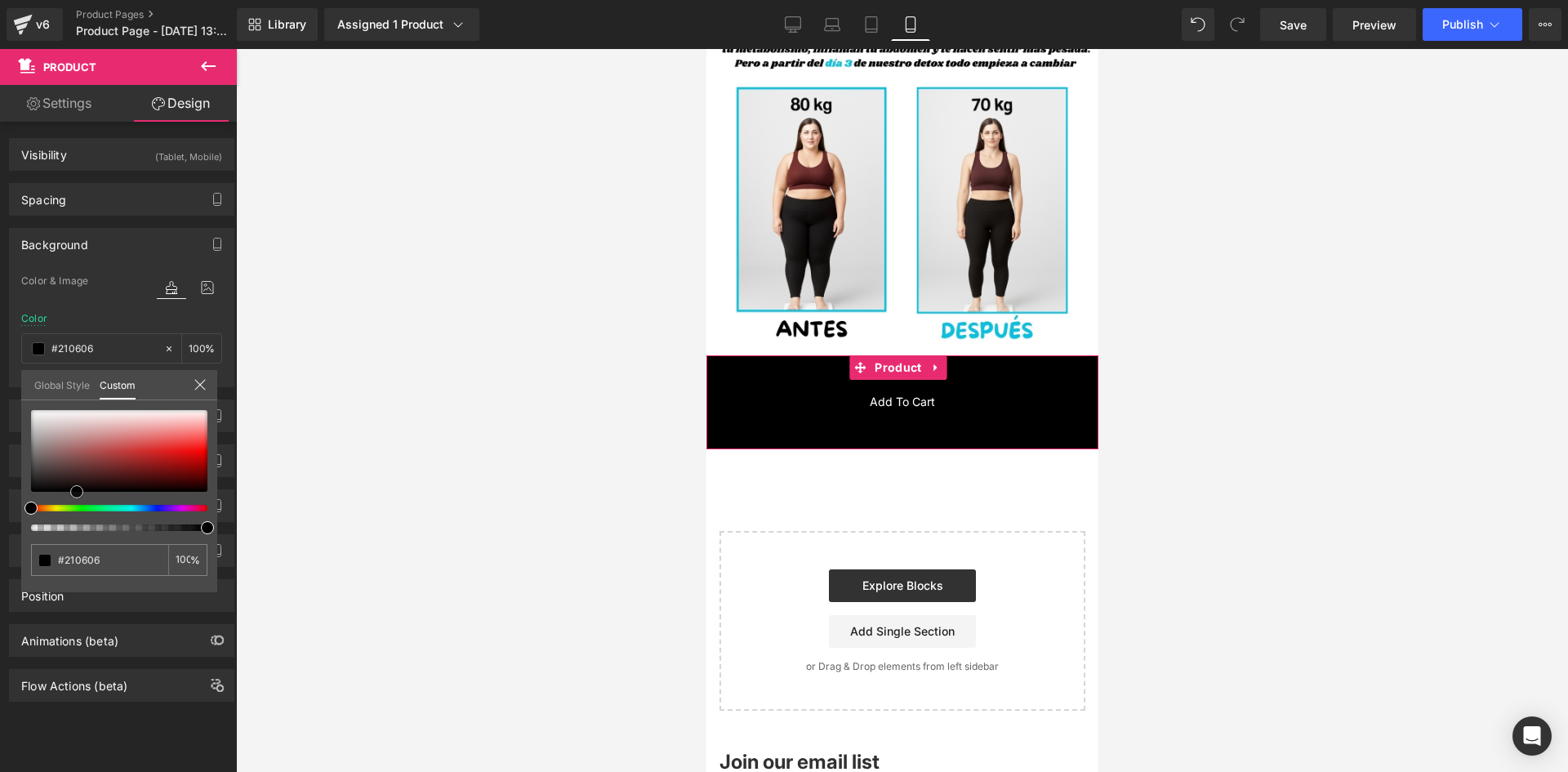
type input "#3d0909"
type input "#570909"
type input "#6a0606"
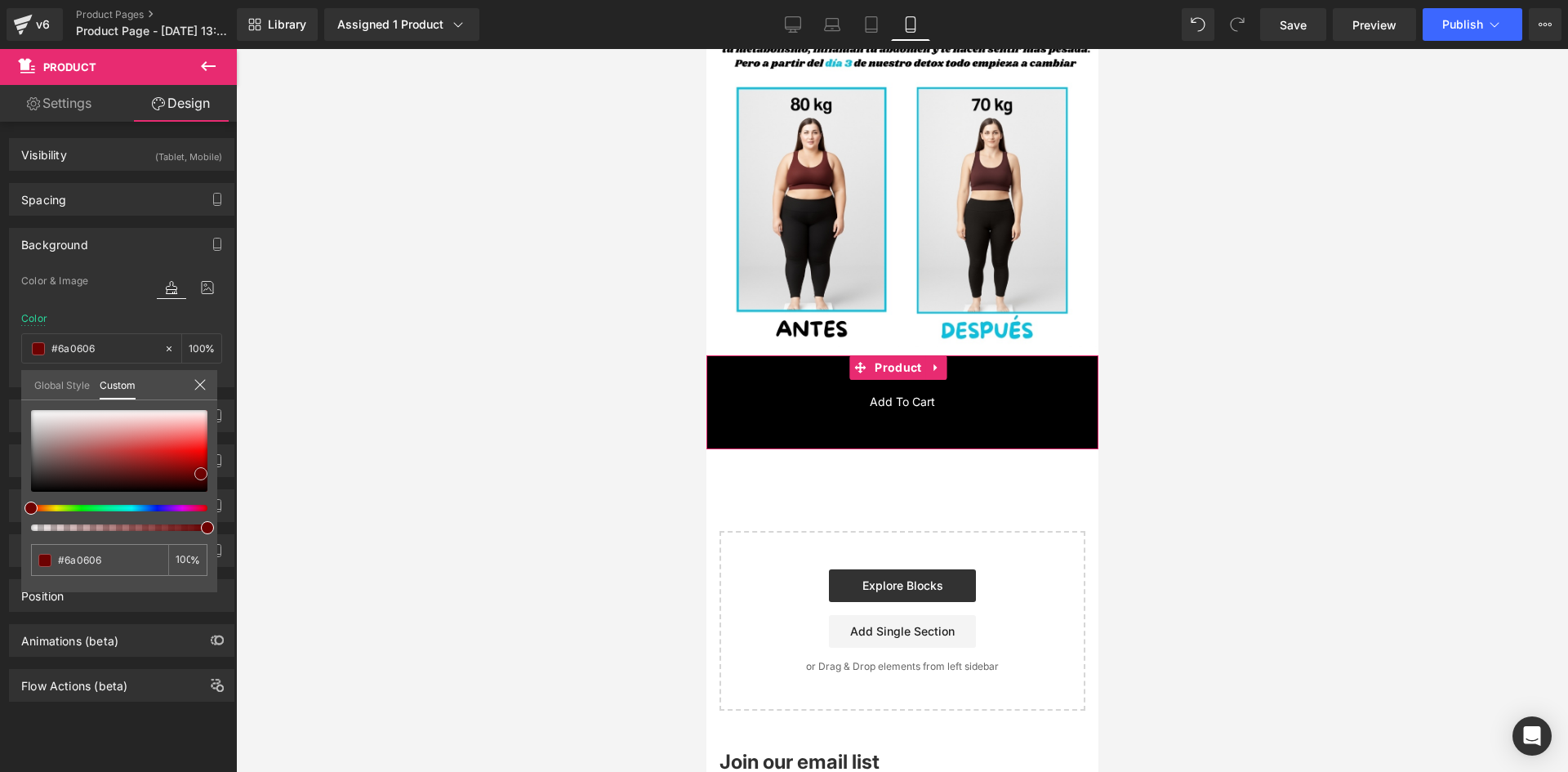
type input "#6d0202"
type input "#700000"
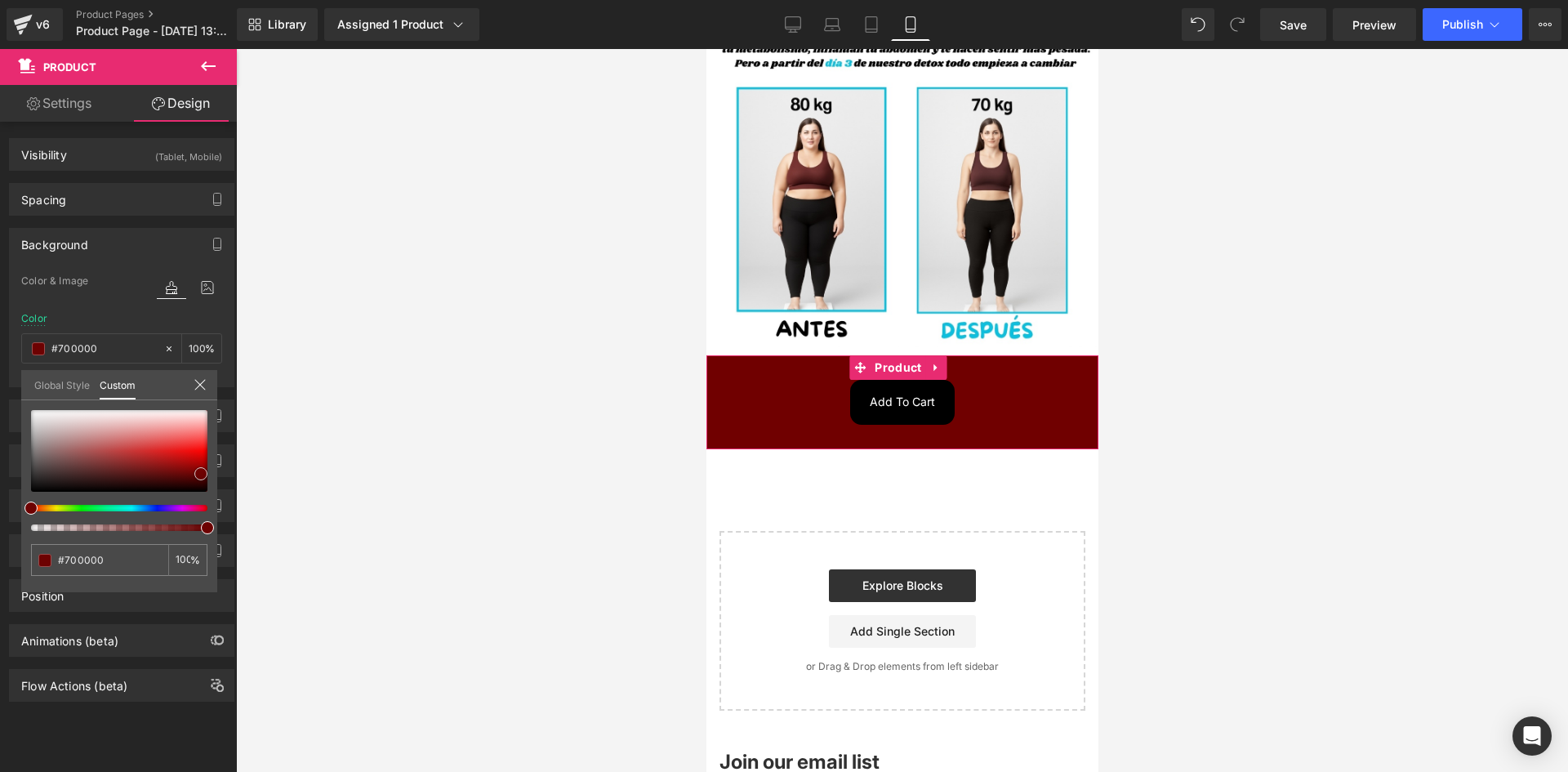
type input "#6b0000"
type input "#660000"
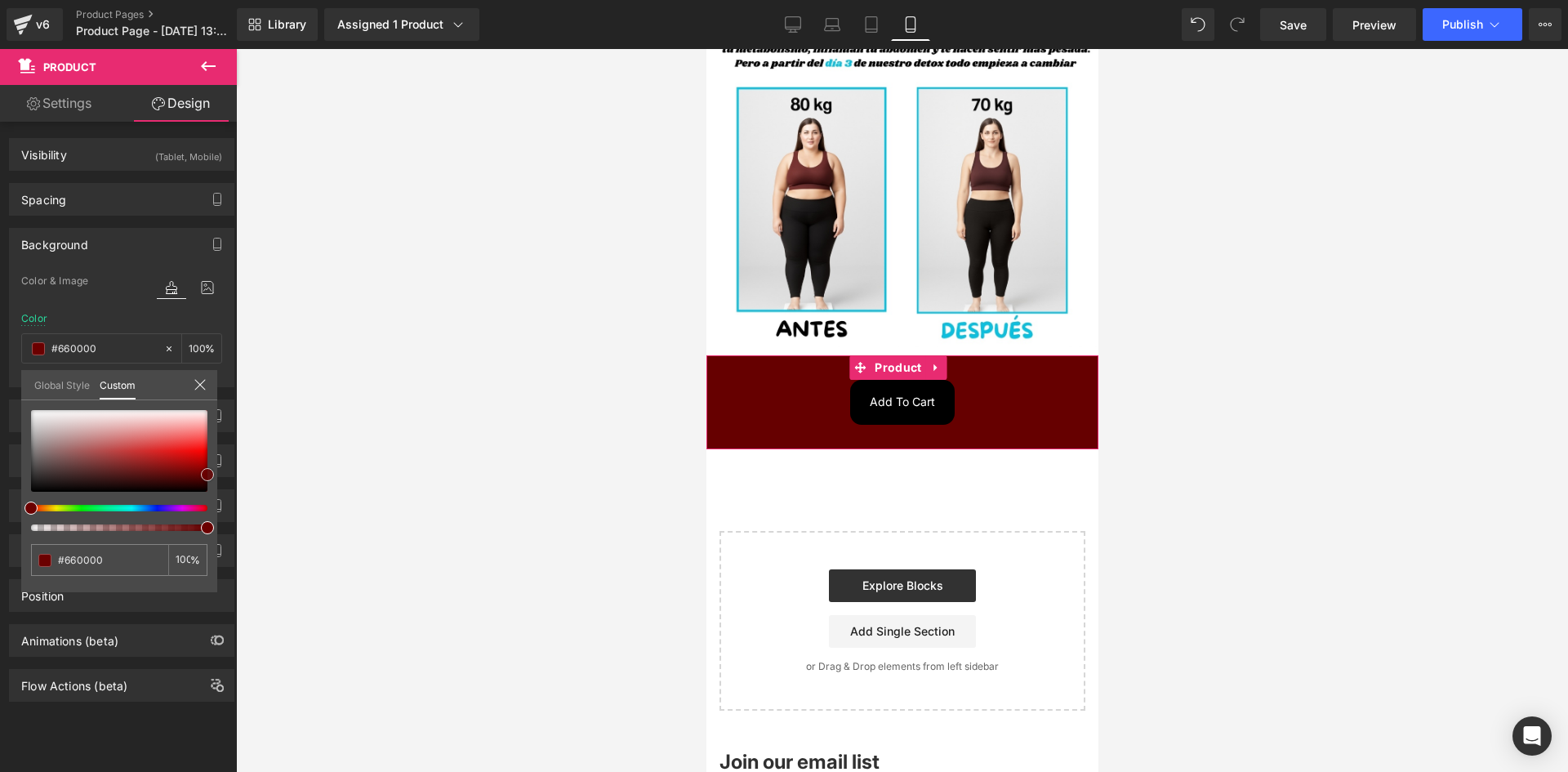
type input "#600000"
type input "#5b0000"
type input "#470000"
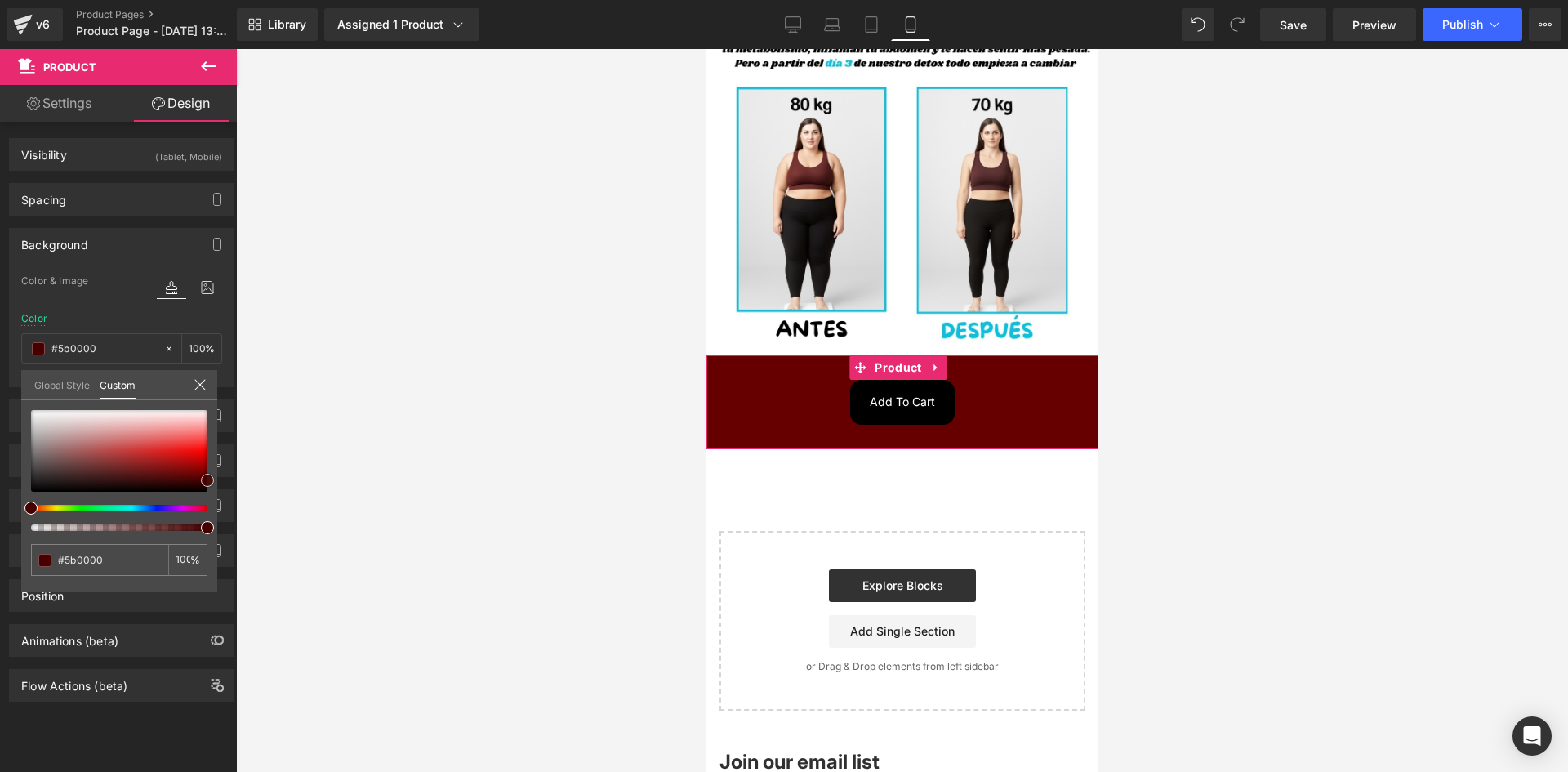
type input "#470000"
type input "#330000"
type input "#2d0000"
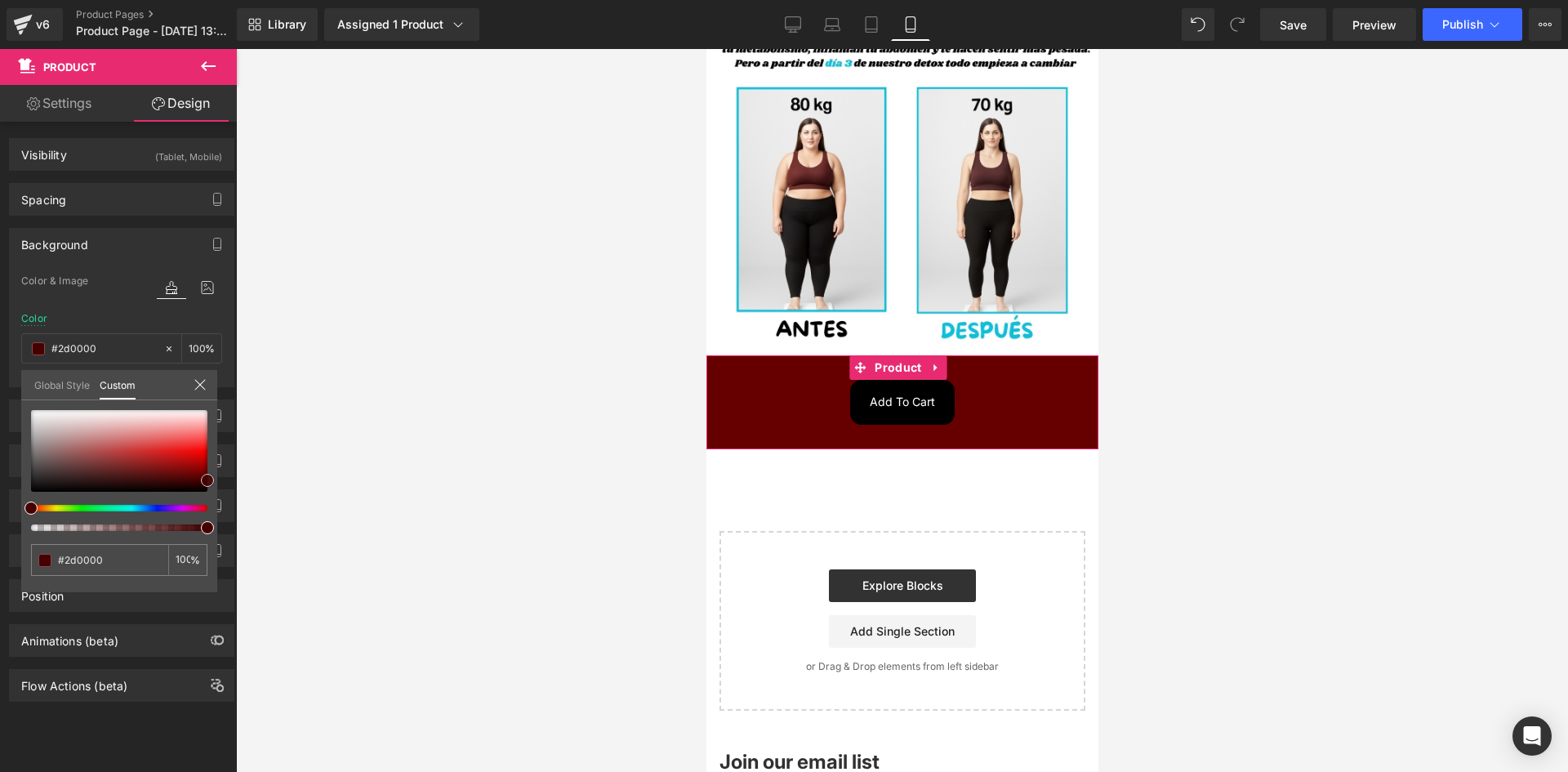
type input "#280000"
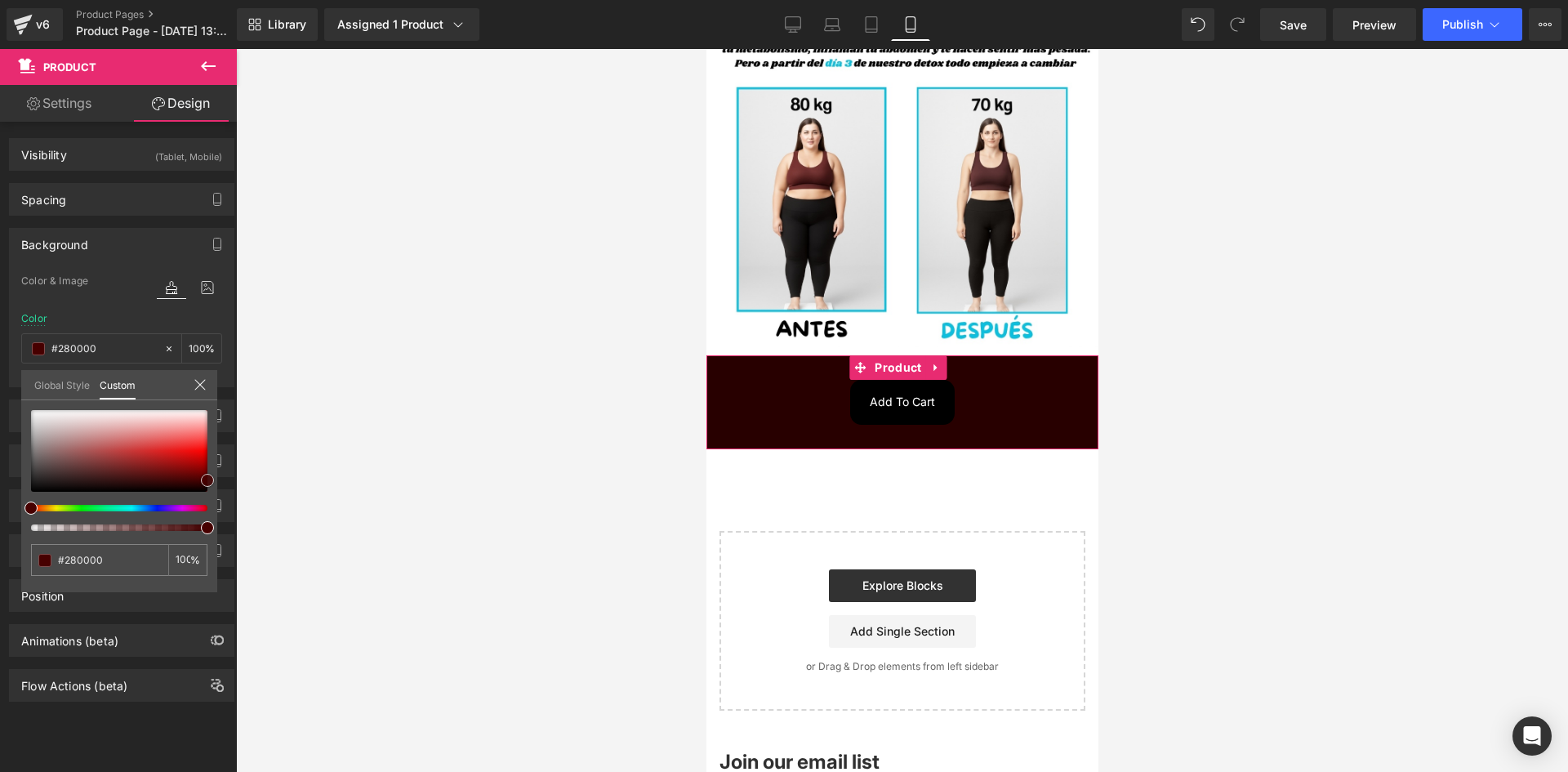
type input "#270101"
type input "#2e0404"
type input "#330505"
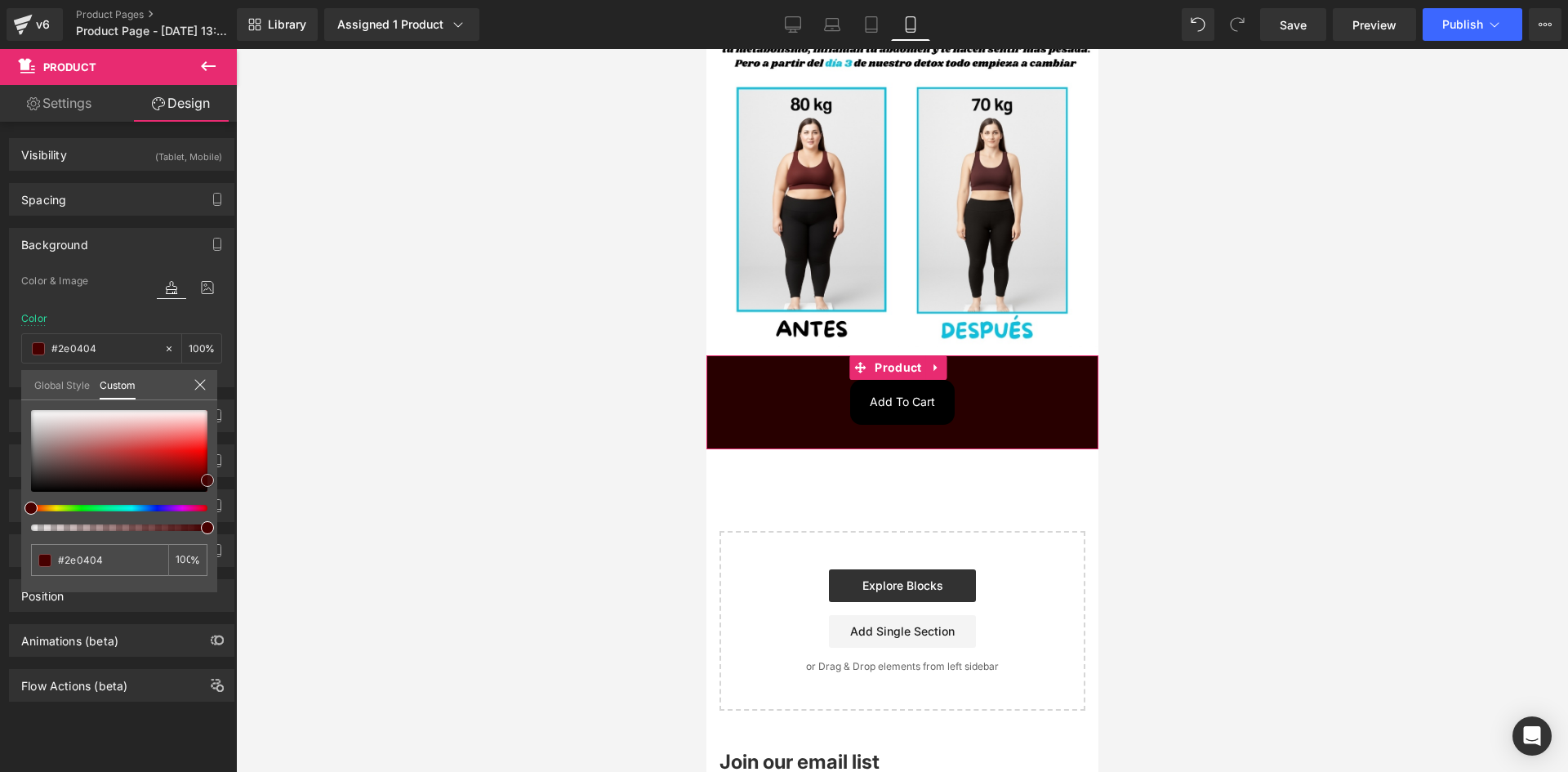
type input "#330505"
type input "#3a0707"
type input "#3d0909"
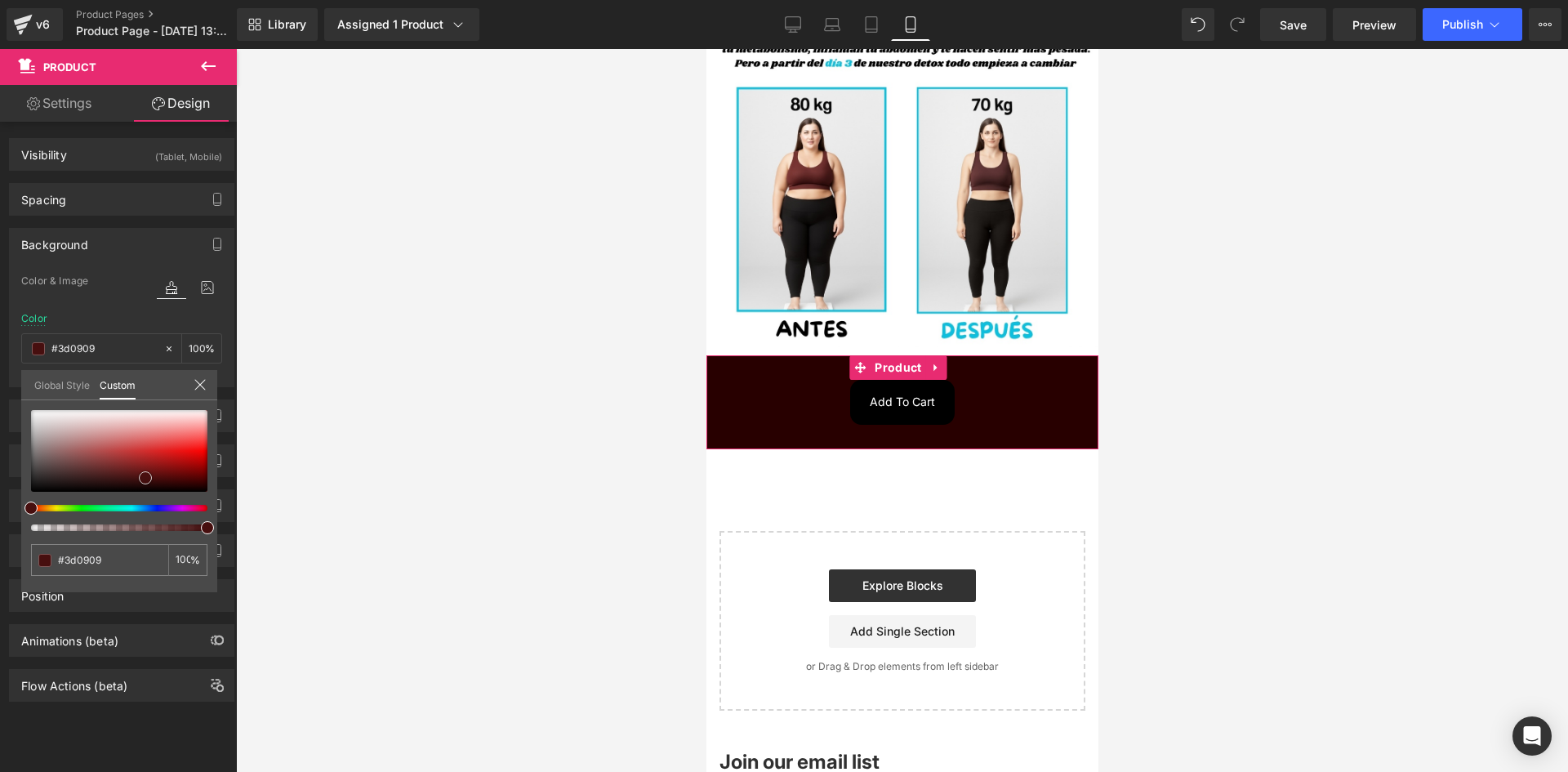
type input "#470f0f"
type input "#4c1414"
type input "#541c1c"
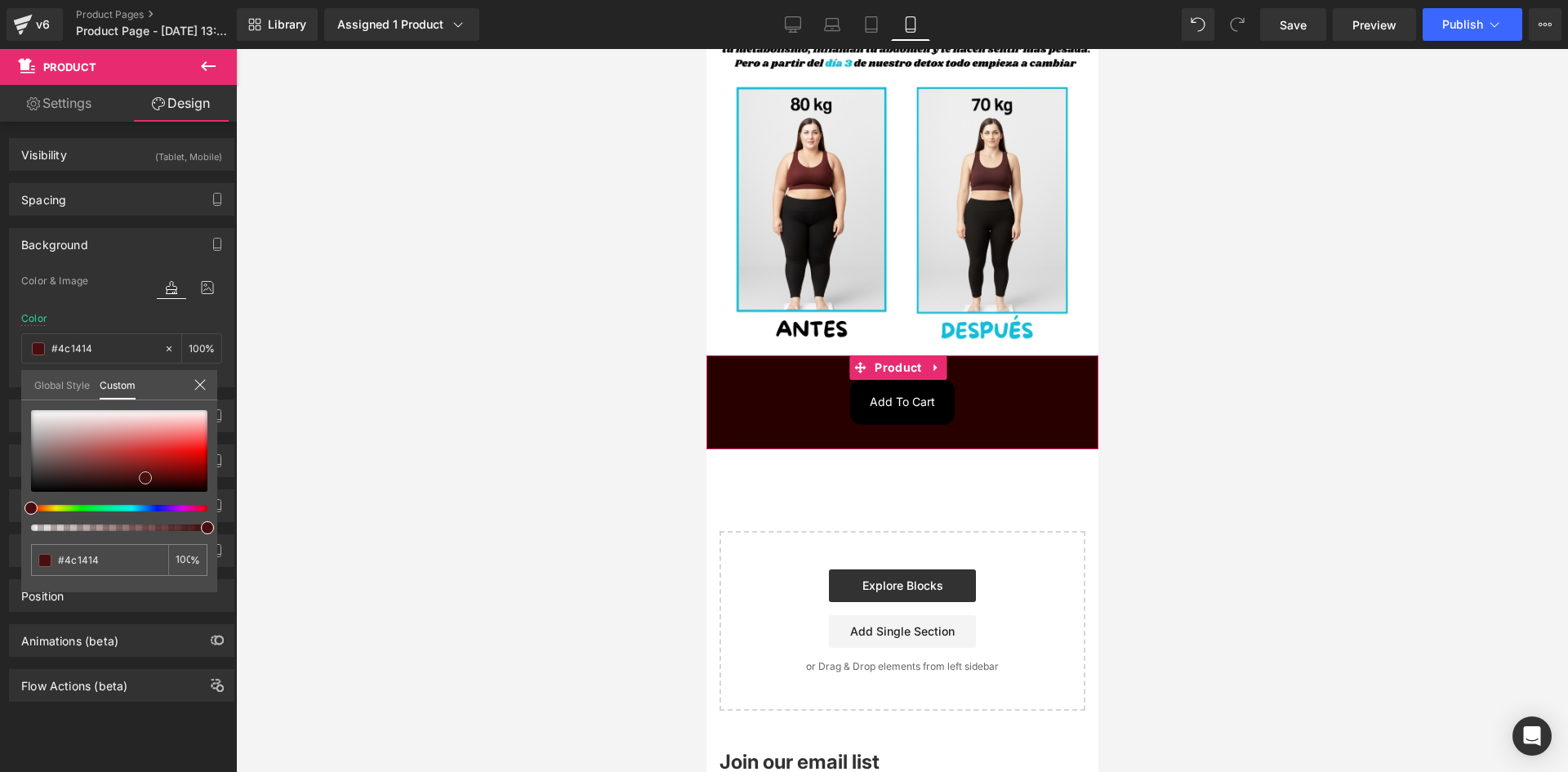
type input "#541c1c"
type input "#592525"
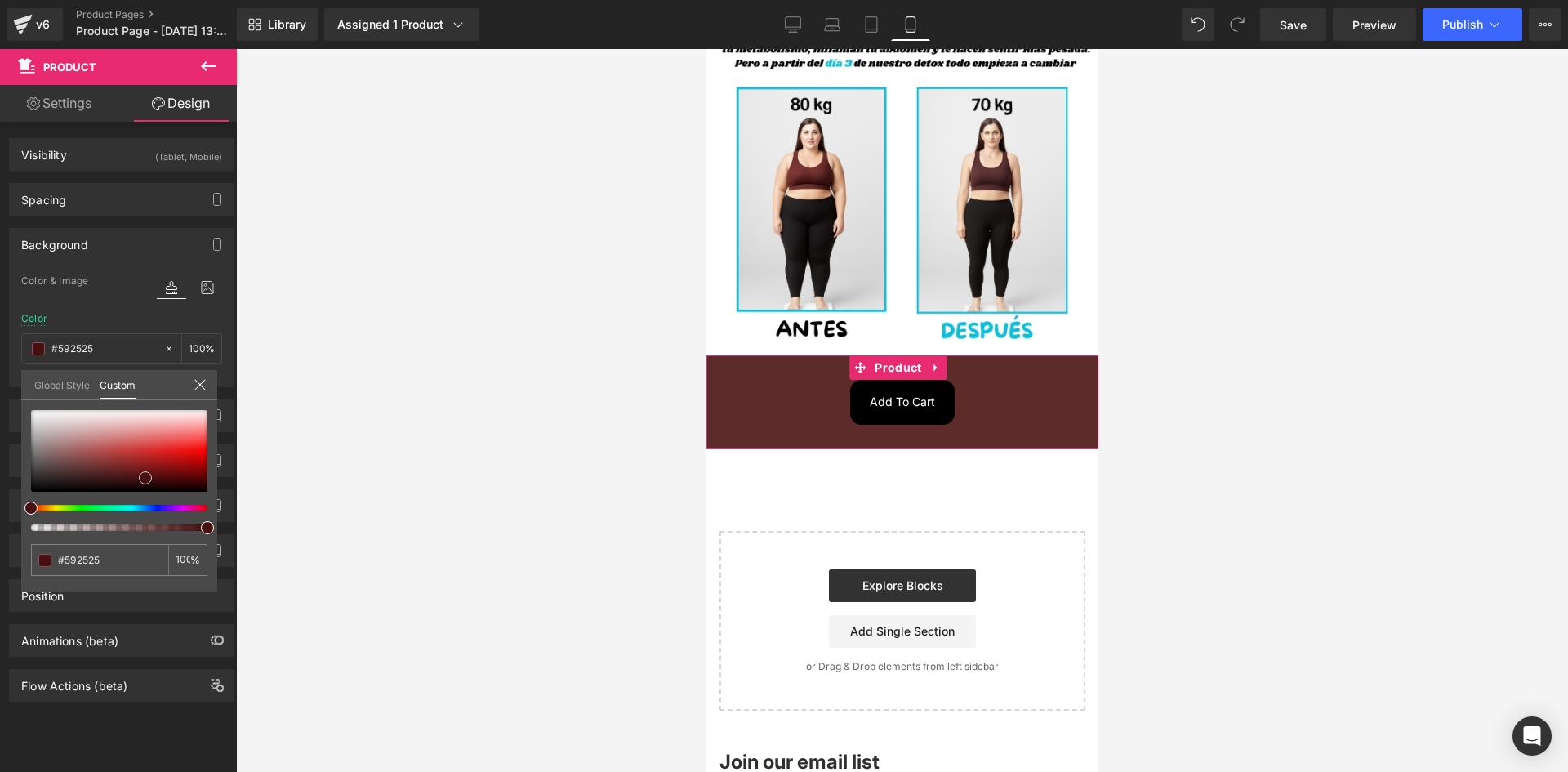
type input "#5e2b2b"
type input "#5d2c2c"
type input "#633030"
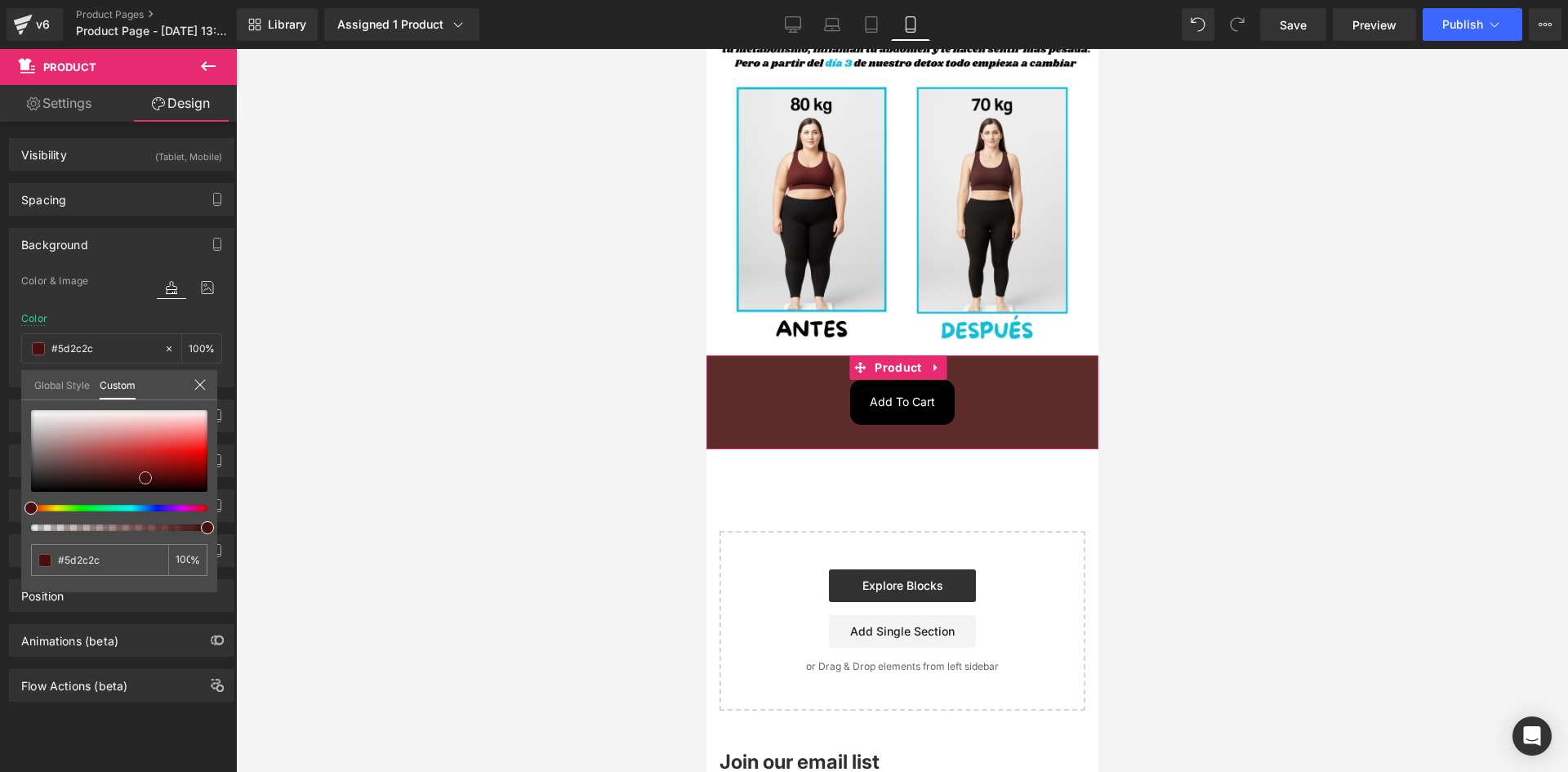
type input "#633030"
type input "#643434"
type input "#703c3c"
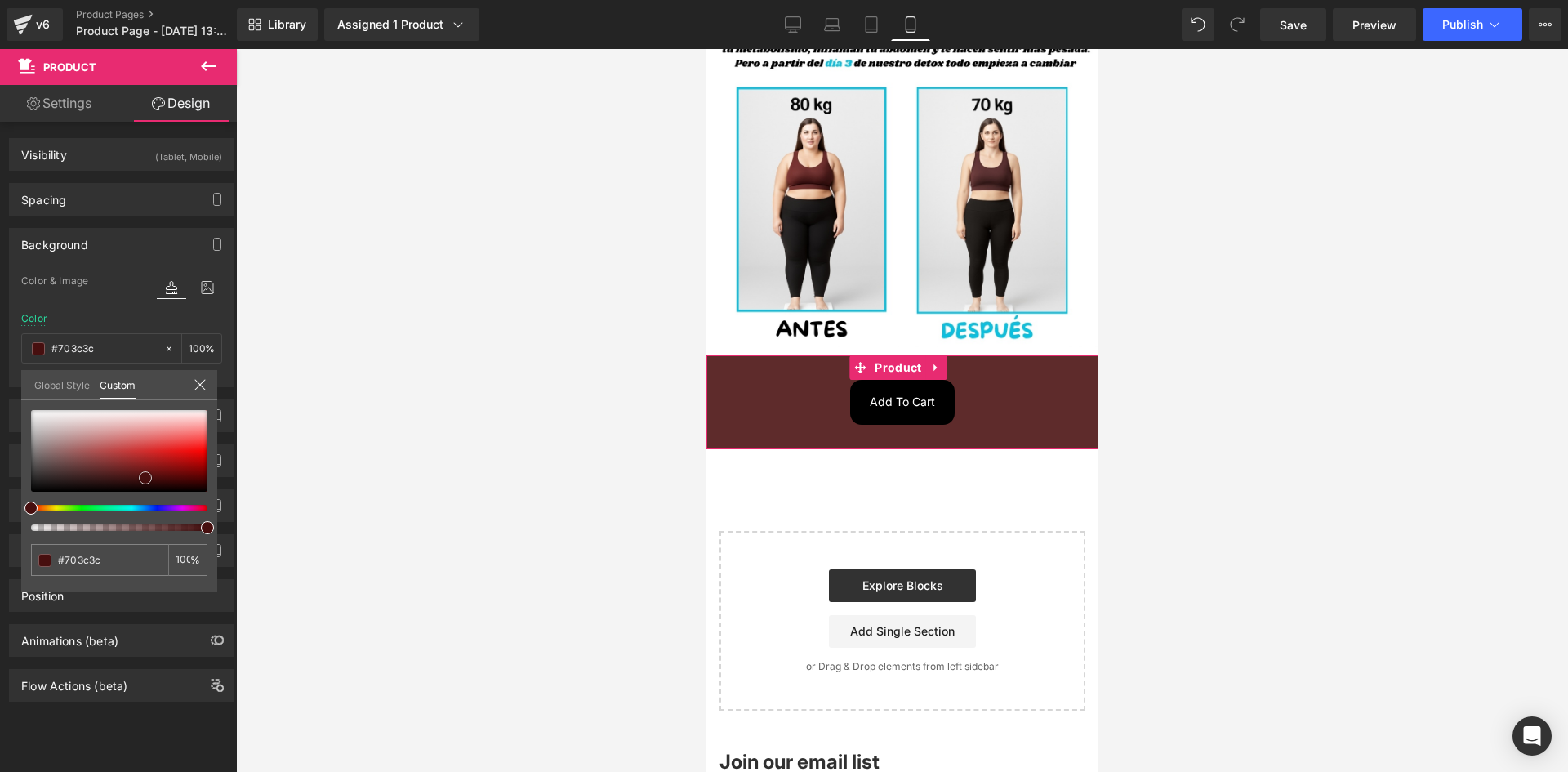
type input "#7b4646"
type input "#8e6161"
type input "#997575"
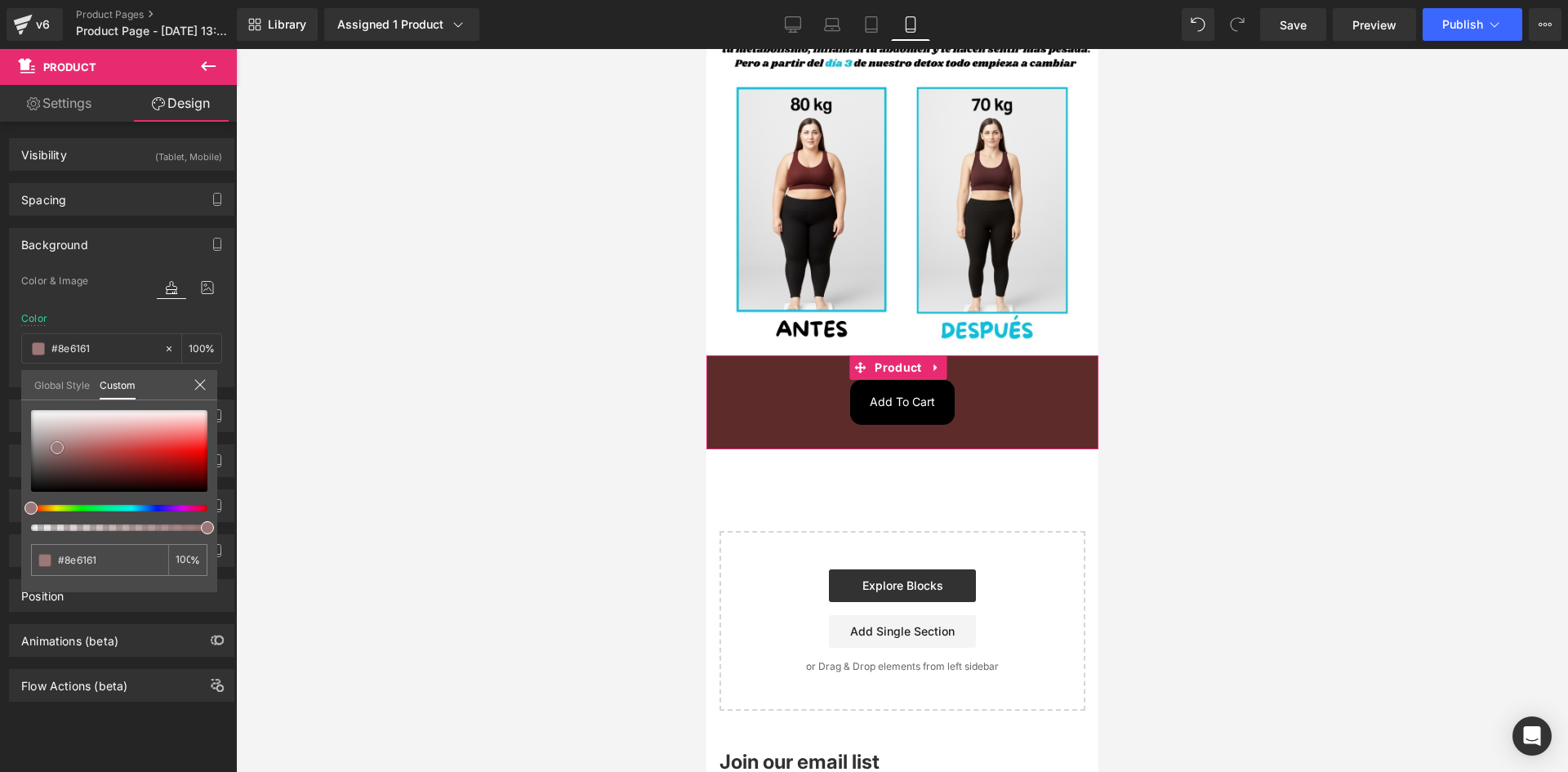
type input "#997575"
type input "#9f8383"
type input "#a08787"
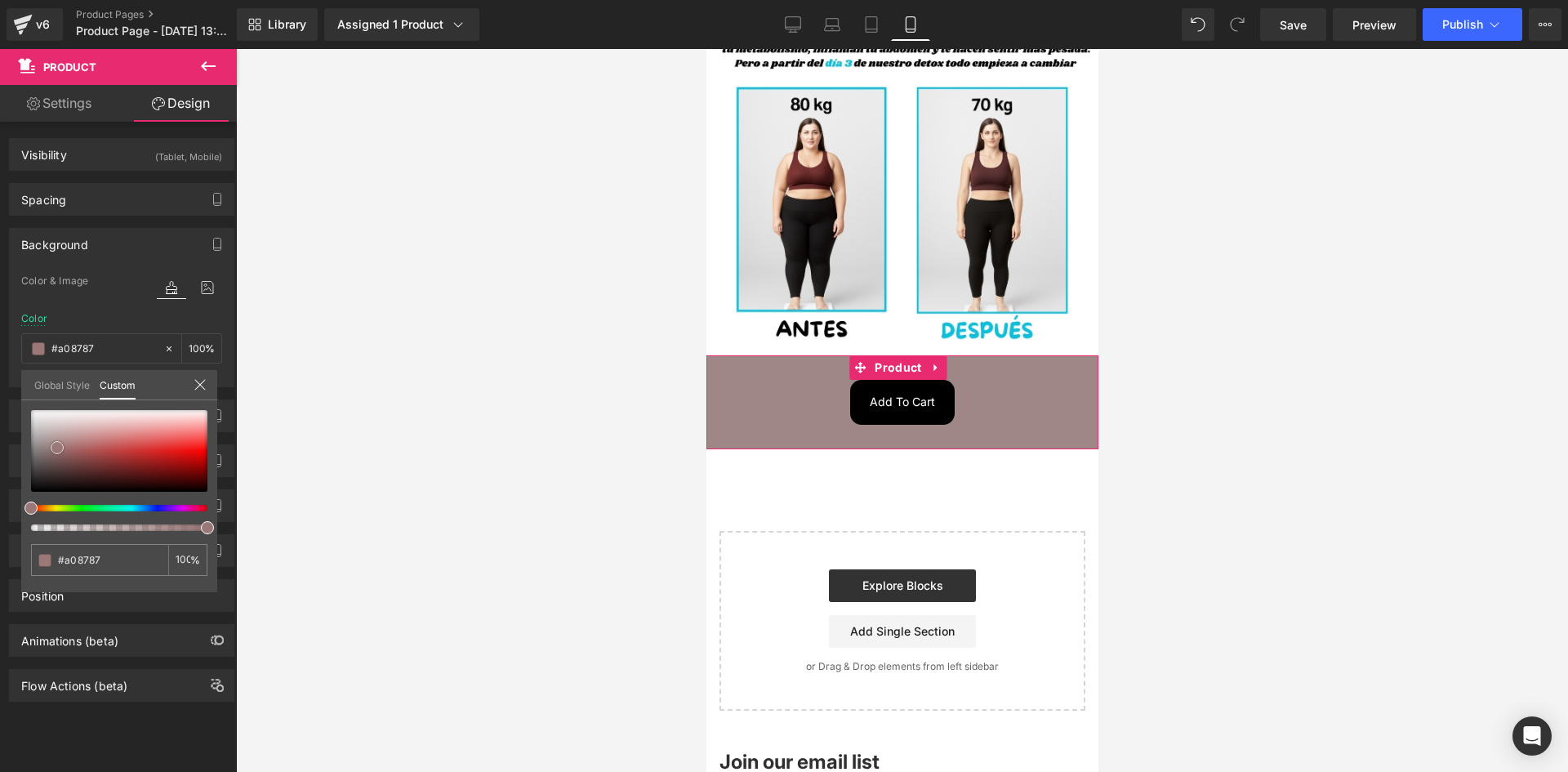
drag, startPoint x: 132, startPoint y: 455, endPoint x: 102, endPoint y: 503, distance: 56.6
click at [59, 453] on div at bounding box center [119, 450] width 177 height 82
type input "#987a7a"
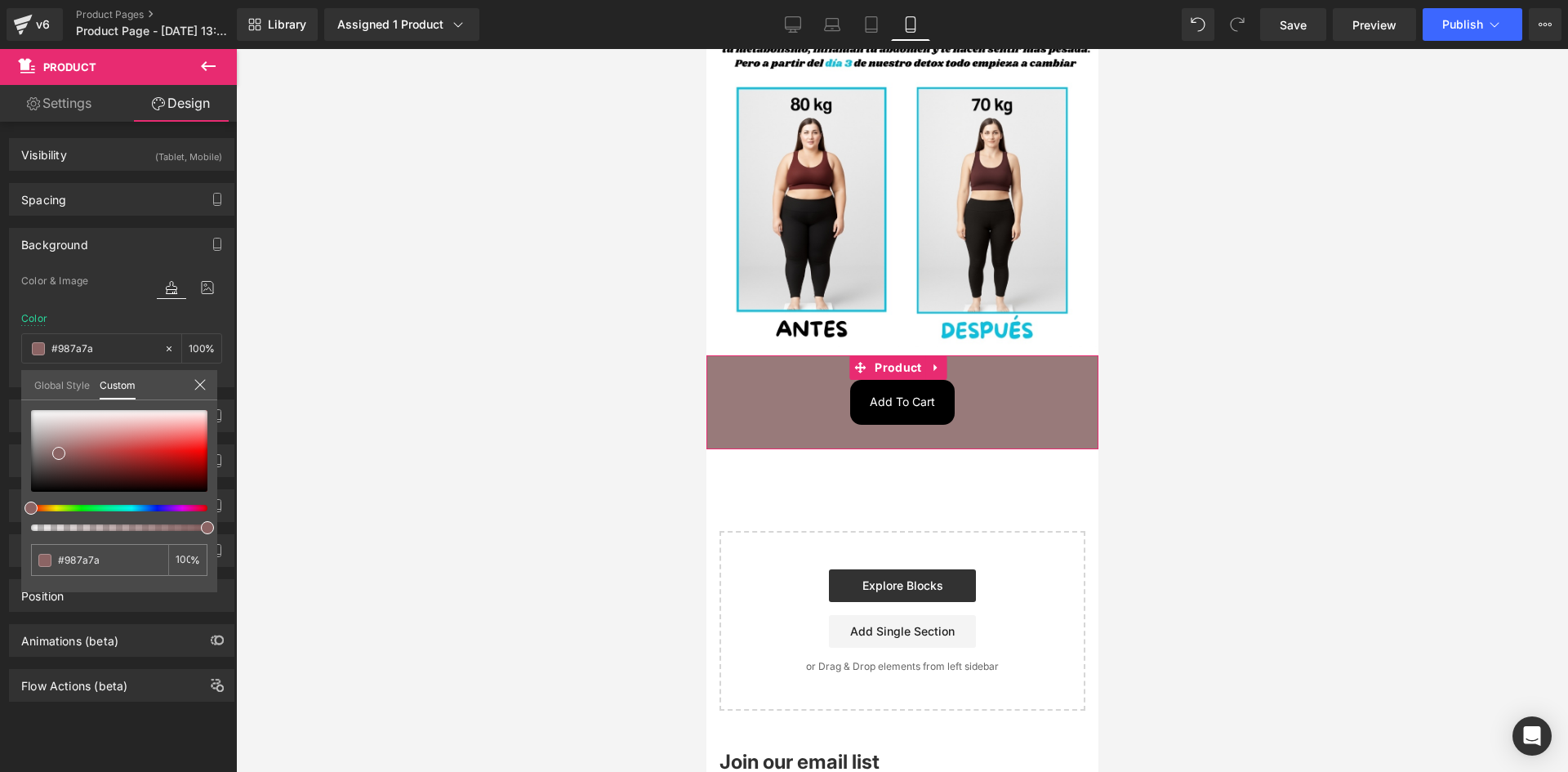
click at [127, 513] on div at bounding box center [119, 470] width 177 height 121
click at [130, 507] on div at bounding box center [119, 470] width 177 height 121
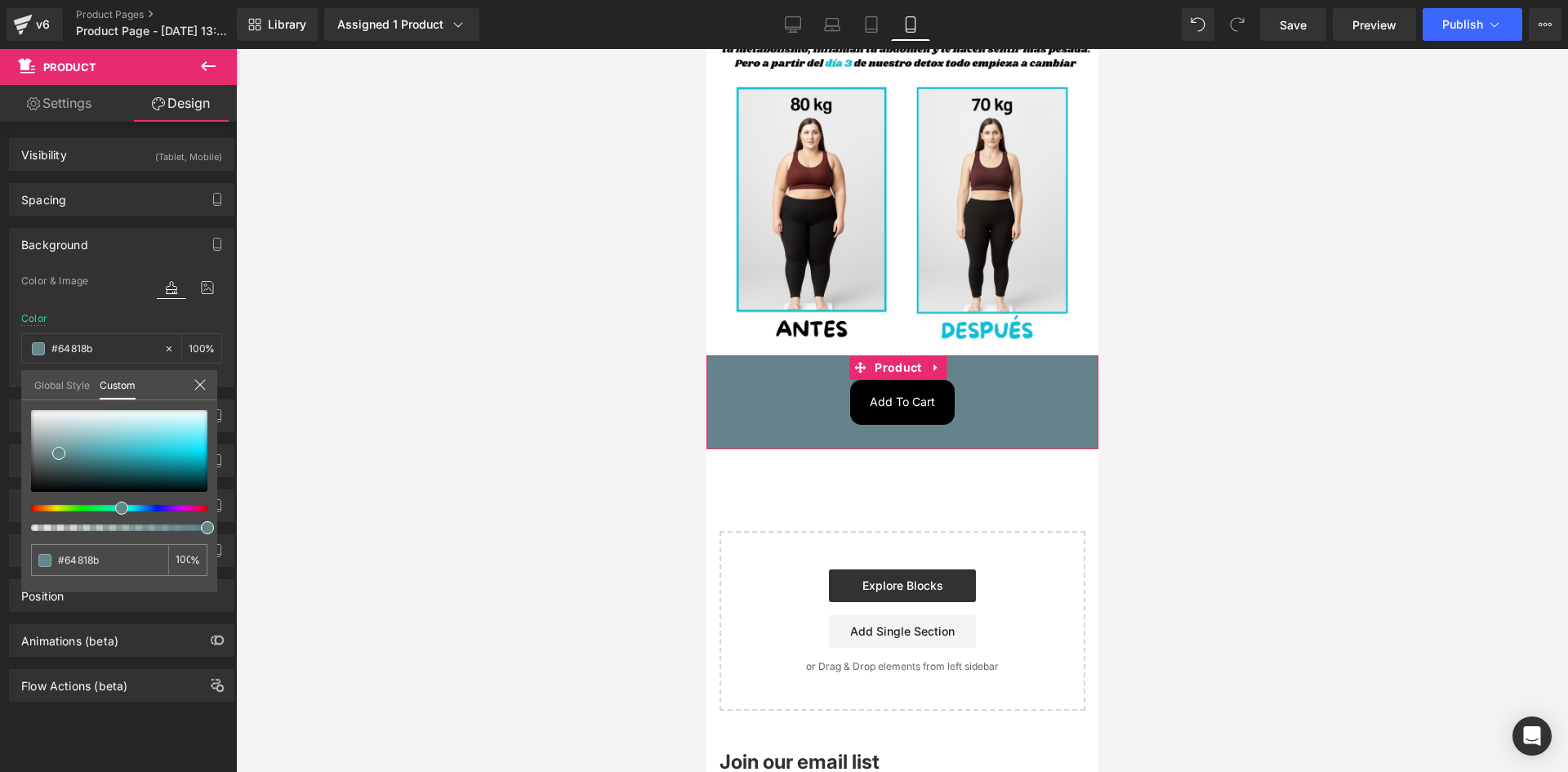
drag, startPoint x: 132, startPoint y: 507, endPoint x: 120, endPoint y: 507, distance: 12.0
click at [120, 507] on div at bounding box center [113, 507] width 177 height 6
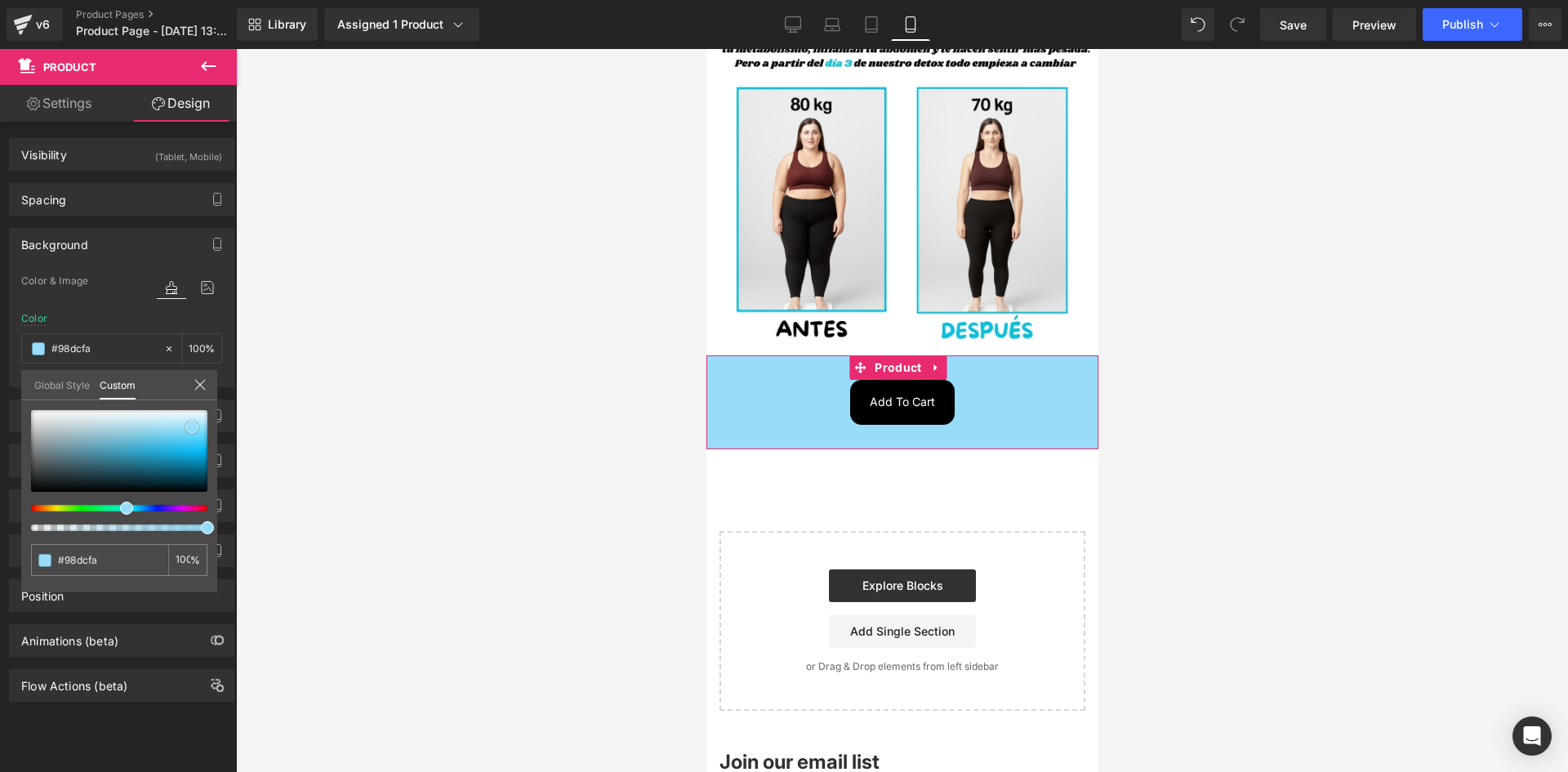
drag, startPoint x: 93, startPoint y: 431, endPoint x: 192, endPoint y: 427, distance: 99.1
click at [192, 427] on div at bounding box center [119, 450] width 177 height 82
drag, startPoint x: 385, startPoint y: 327, endPoint x: 350, endPoint y: 335, distance: 35.9
click at [387, 325] on div at bounding box center [902, 410] width 1332 height 722
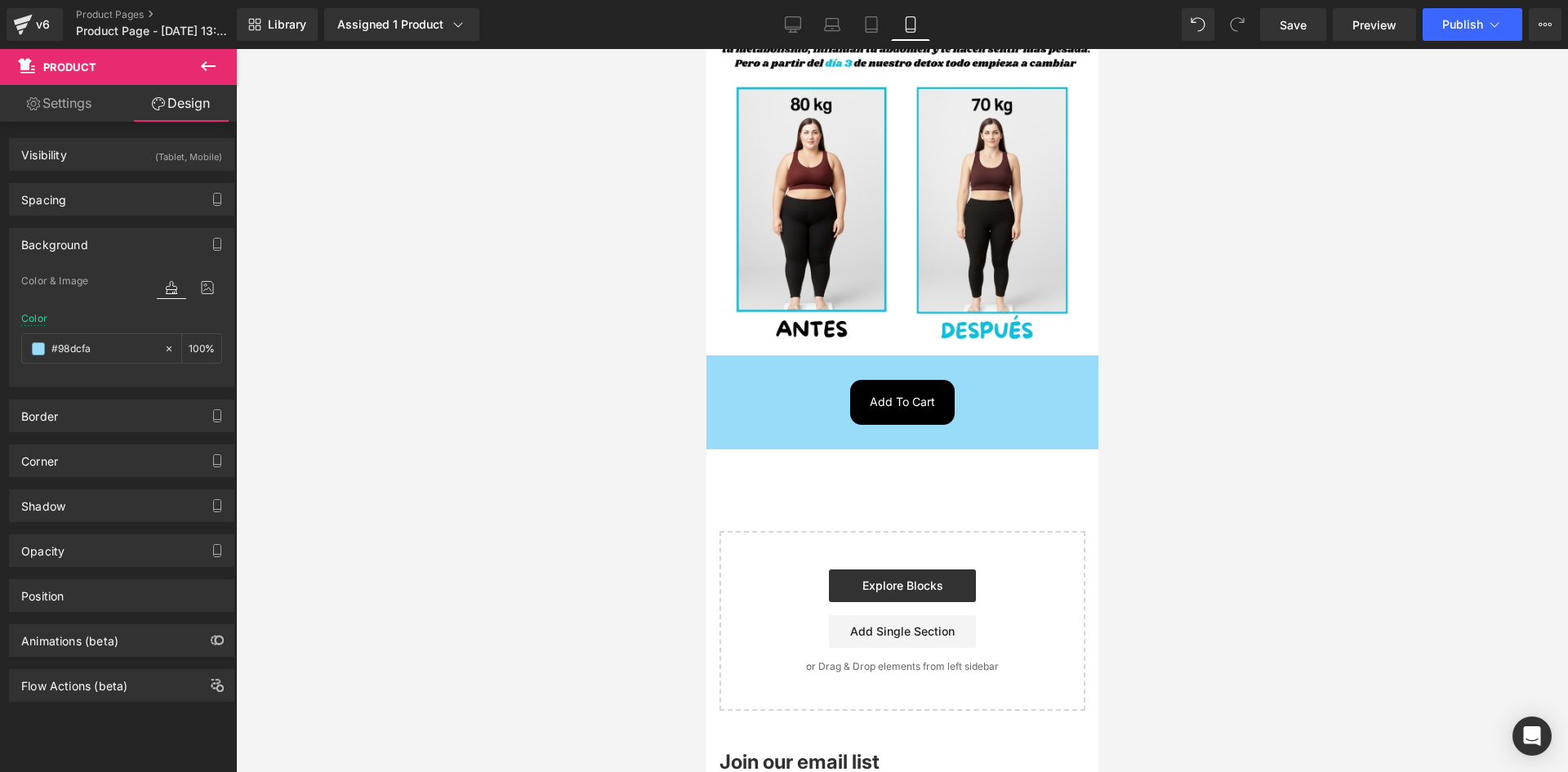
click at [189, 70] on button at bounding box center [207, 67] width 57 height 36
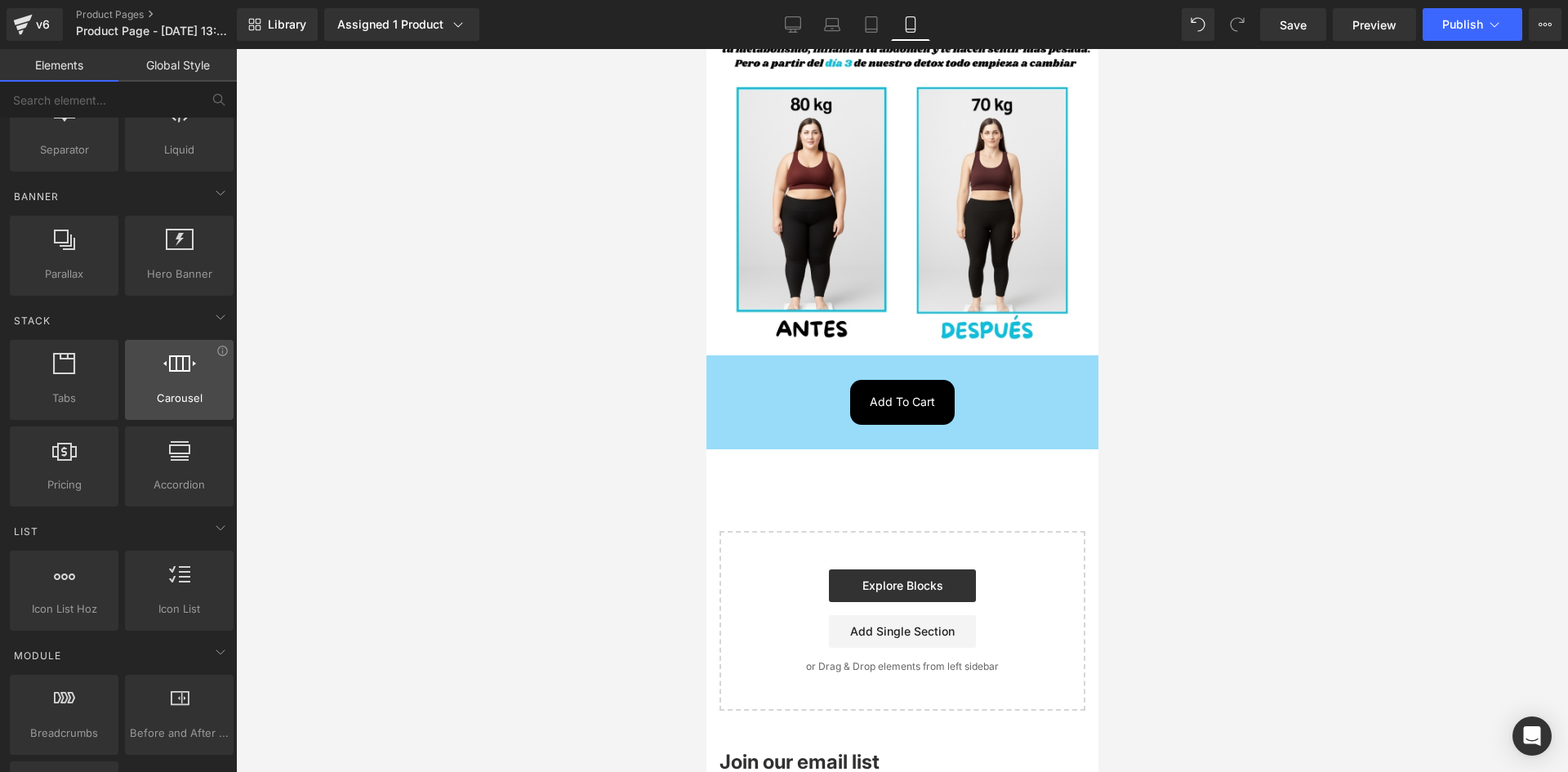
scroll to position [0, 0]
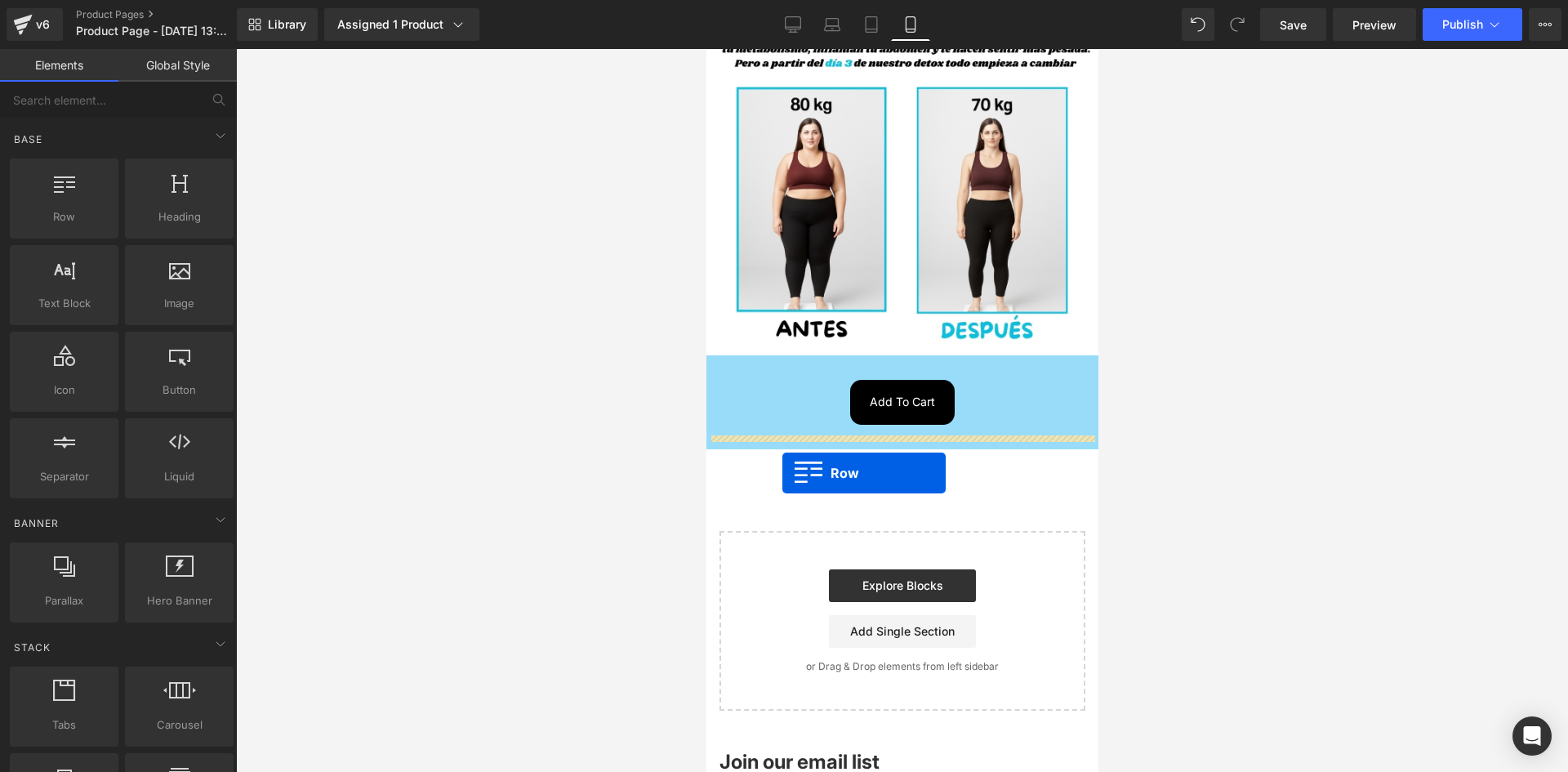
drag, startPoint x: 772, startPoint y: 229, endPoint x: 781, endPoint y: 473, distance: 244.2
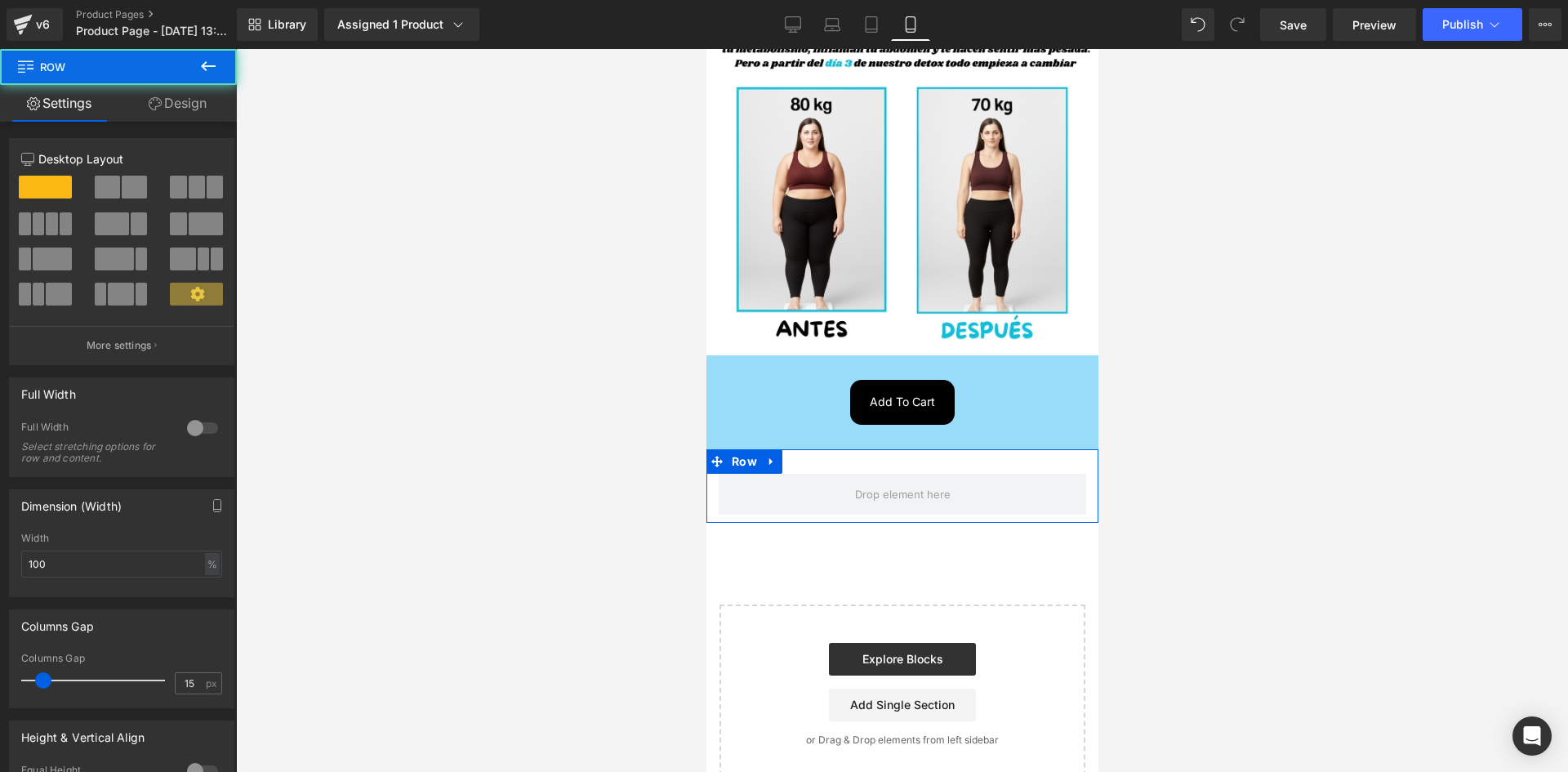
click at [170, 109] on link "Design" at bounding box center [177, 103] width 118 height 37
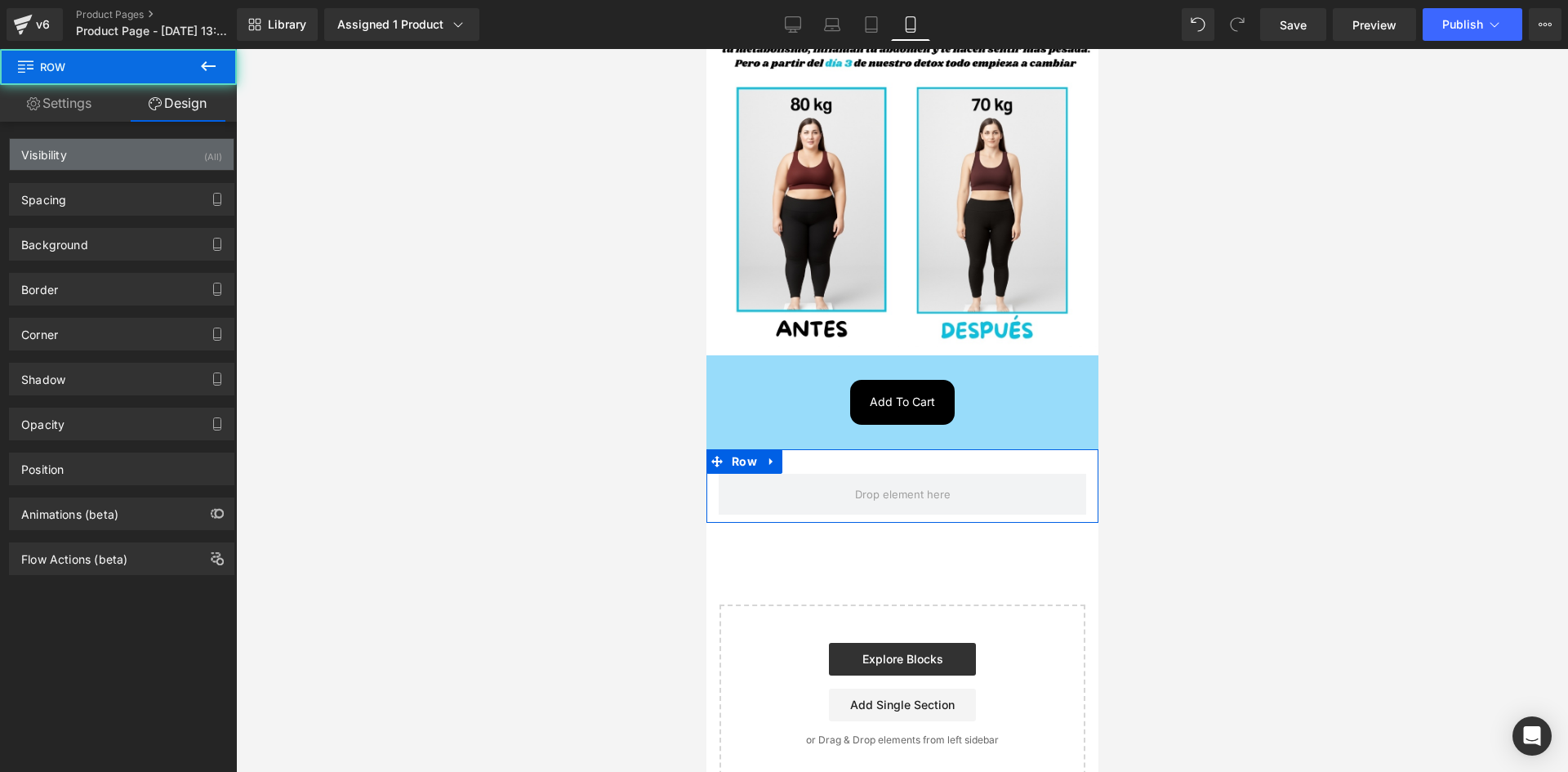
click at [188, 147] on div "Visibility (All)" at bounding box center [122, 154] width 223 height 31
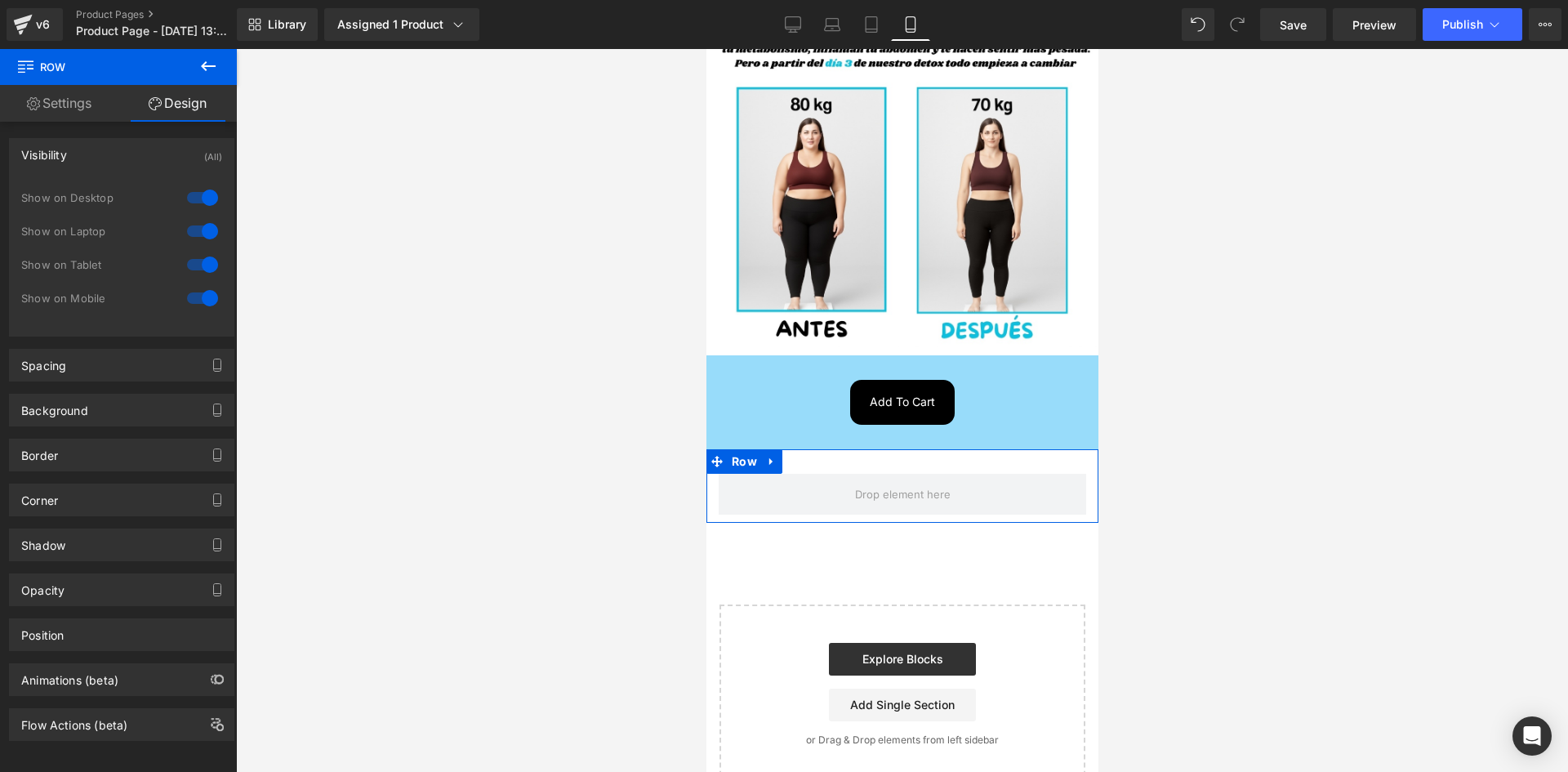
drag, startPoint x: 205, startPoint y: 187, endPoint x: 196, endPoint y: 234, distance: 47.9
click at [205, 188] on div at bounding box center [203, 197] width 40 height 26
click at [191, 246] on div "Show on Laptop" at bounding box center [122, 239] width 201 height 33
click at [193, 241] on div at bounding box center [203, 231] width 40 height 26
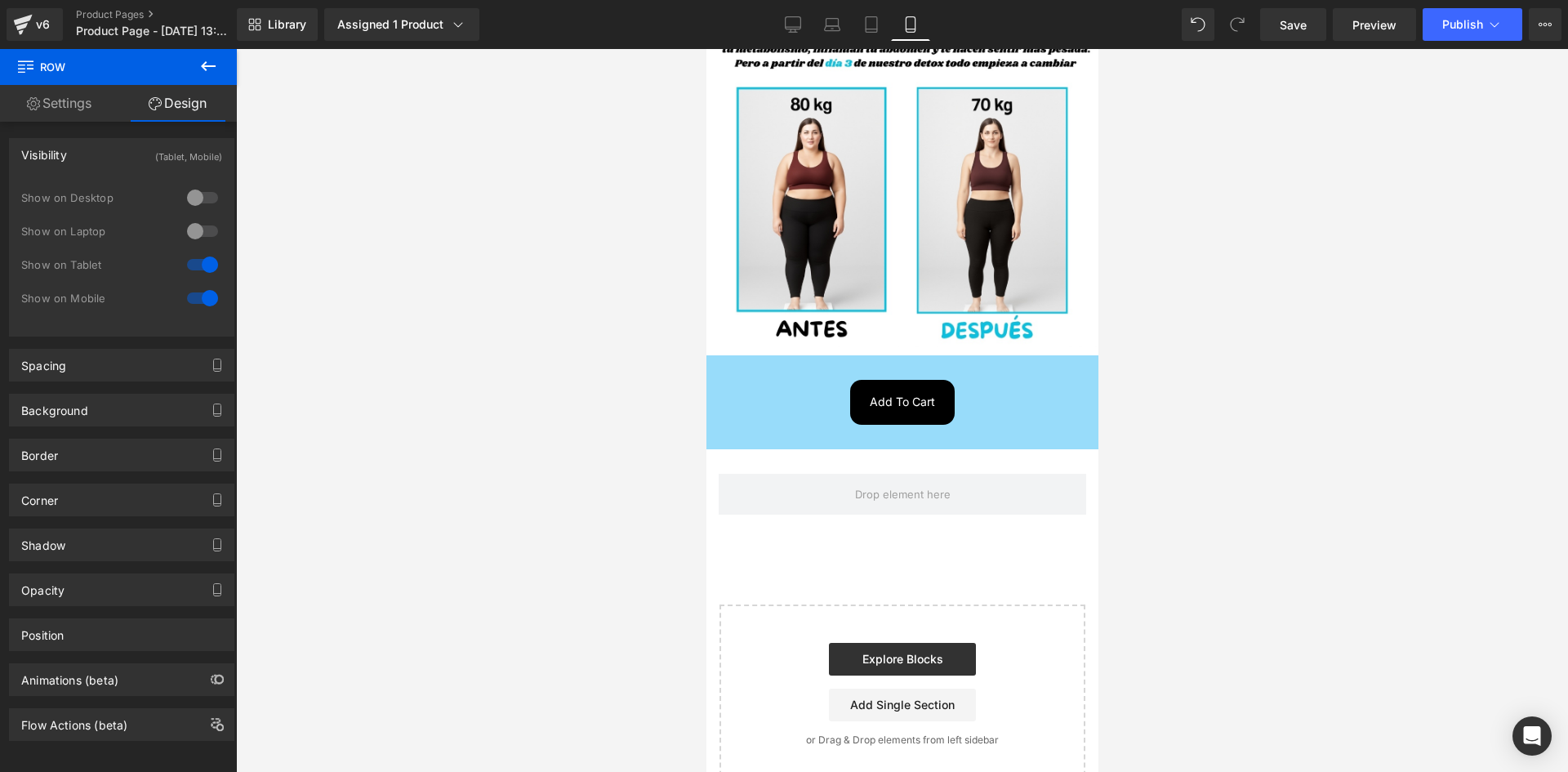
click at [208, 83] on button at bounding box center [207, 67] width 57 height 36
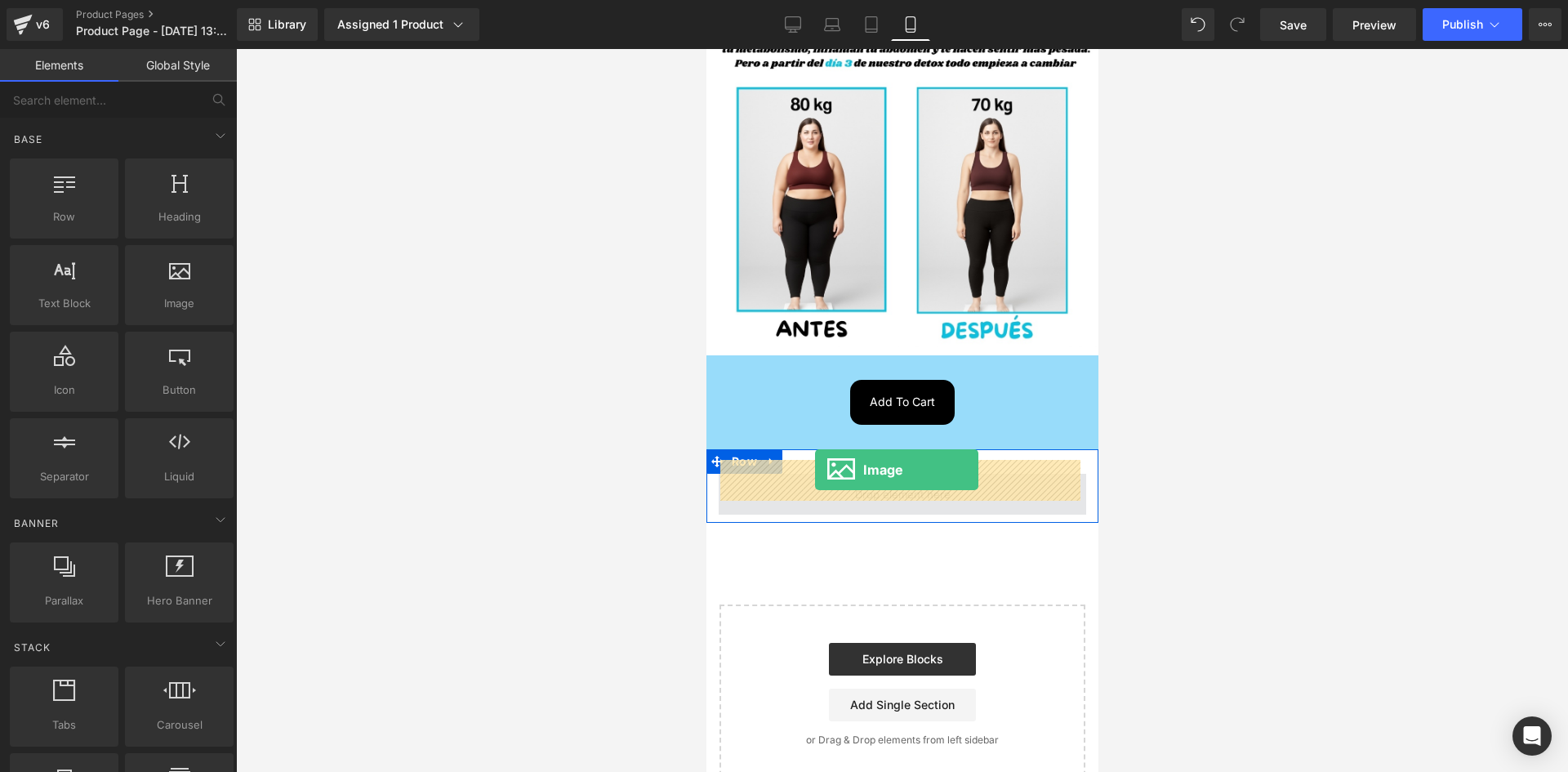
drag, startPoint x: 877, startPoint y: 353, endPoint x: 815, endPoint y: 469, distance: 131.5
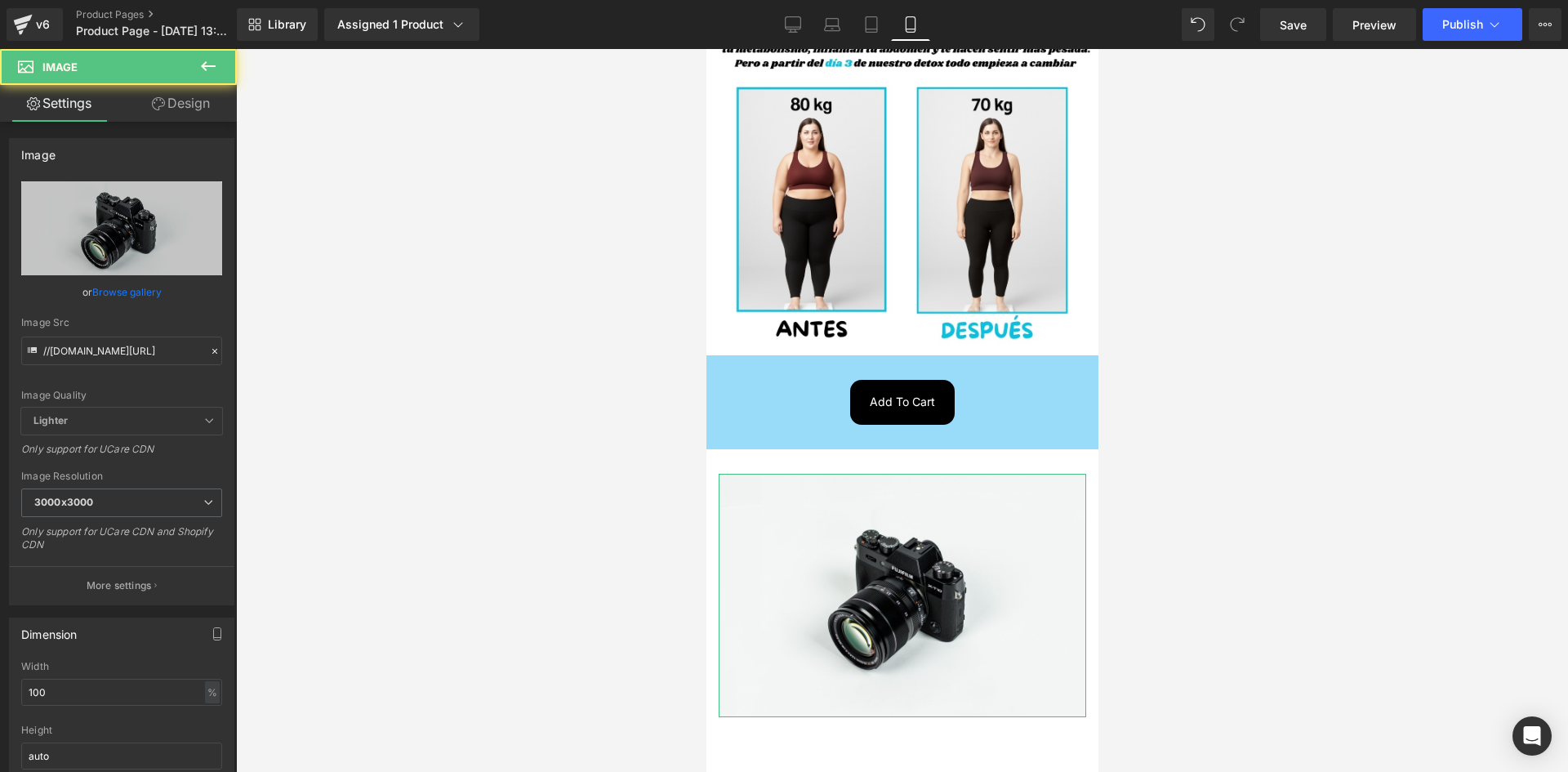
click at [174, 116] on link "Design" at bounding box center [180, 103] width 118 height 37
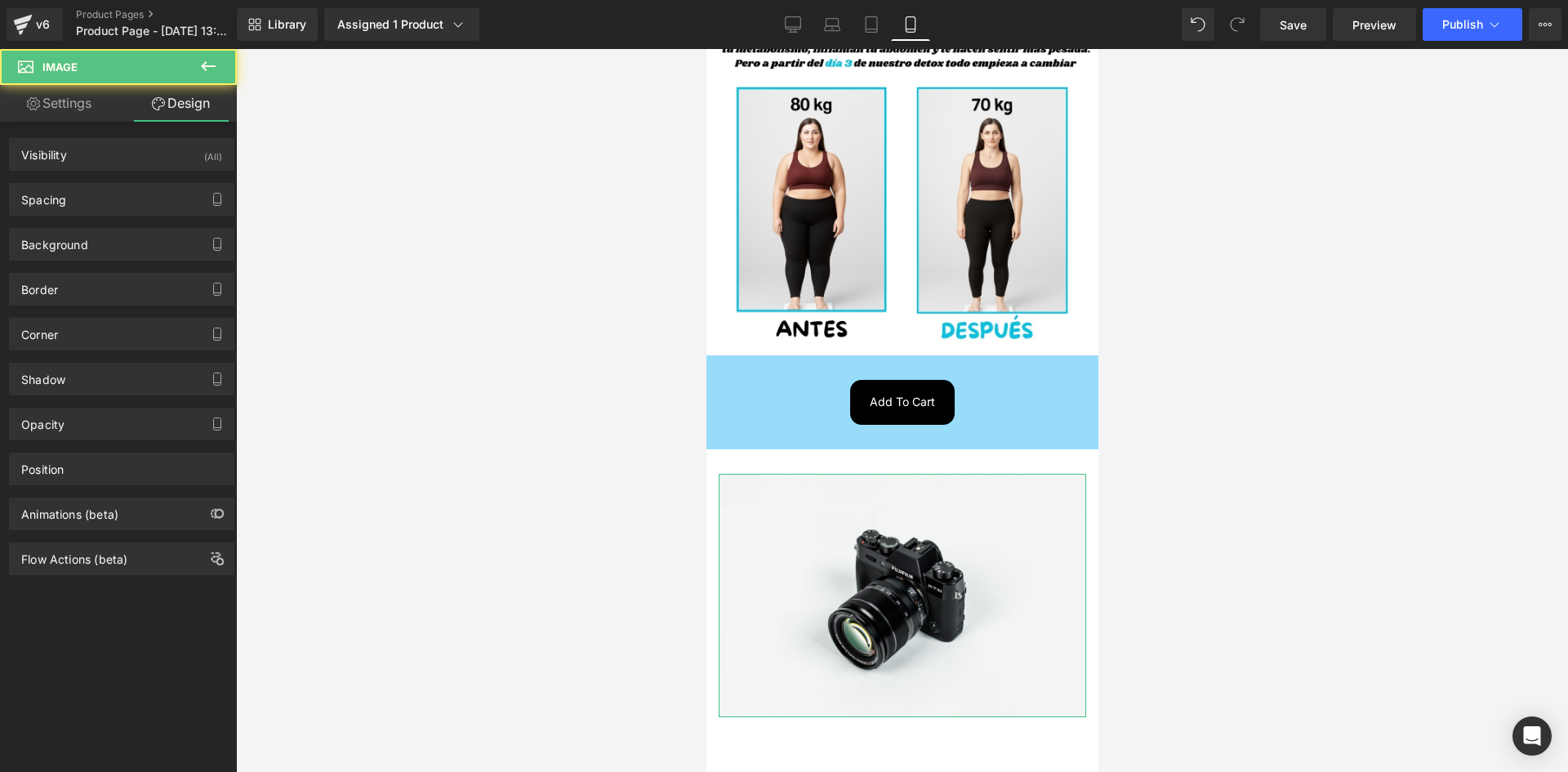
drag, startPoint x: 195, startPoint y: 142, endPoint x: 209, endPoint y: 182, distance: 42.4
click at [195, 143] on div "Visibility (All)" at bounding box center [122, 154] width 223 height 31
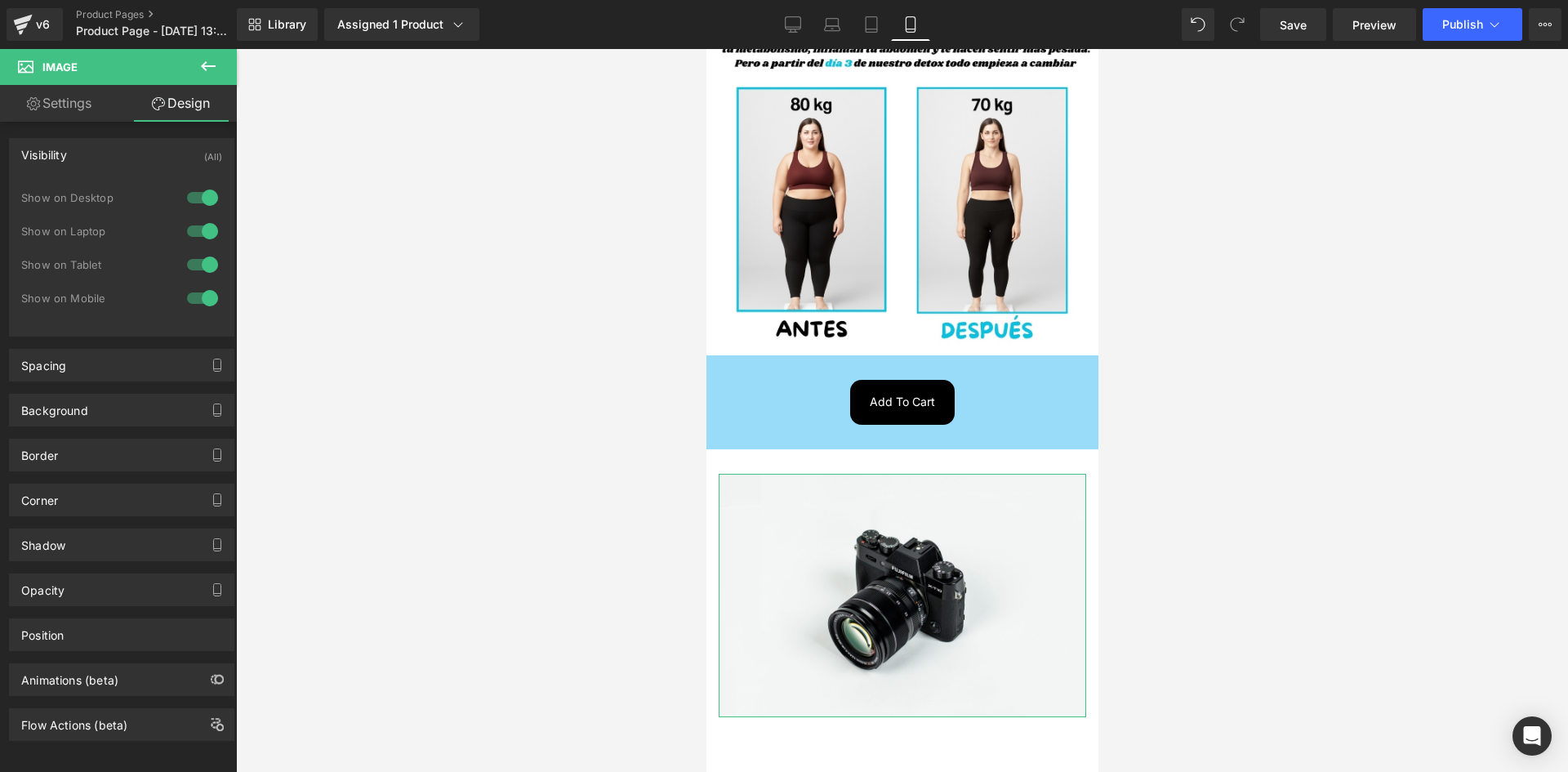
drag, startPoint x: 209, startPoint y: 199, endPoint x: 201, endPoint y: 204, distance: 9.4
click at [206, 200] on div at bounding box center [203, 197] width 40 height 26
click at [198, 222] on div at bounding box center [203, 231] width 40 height 26
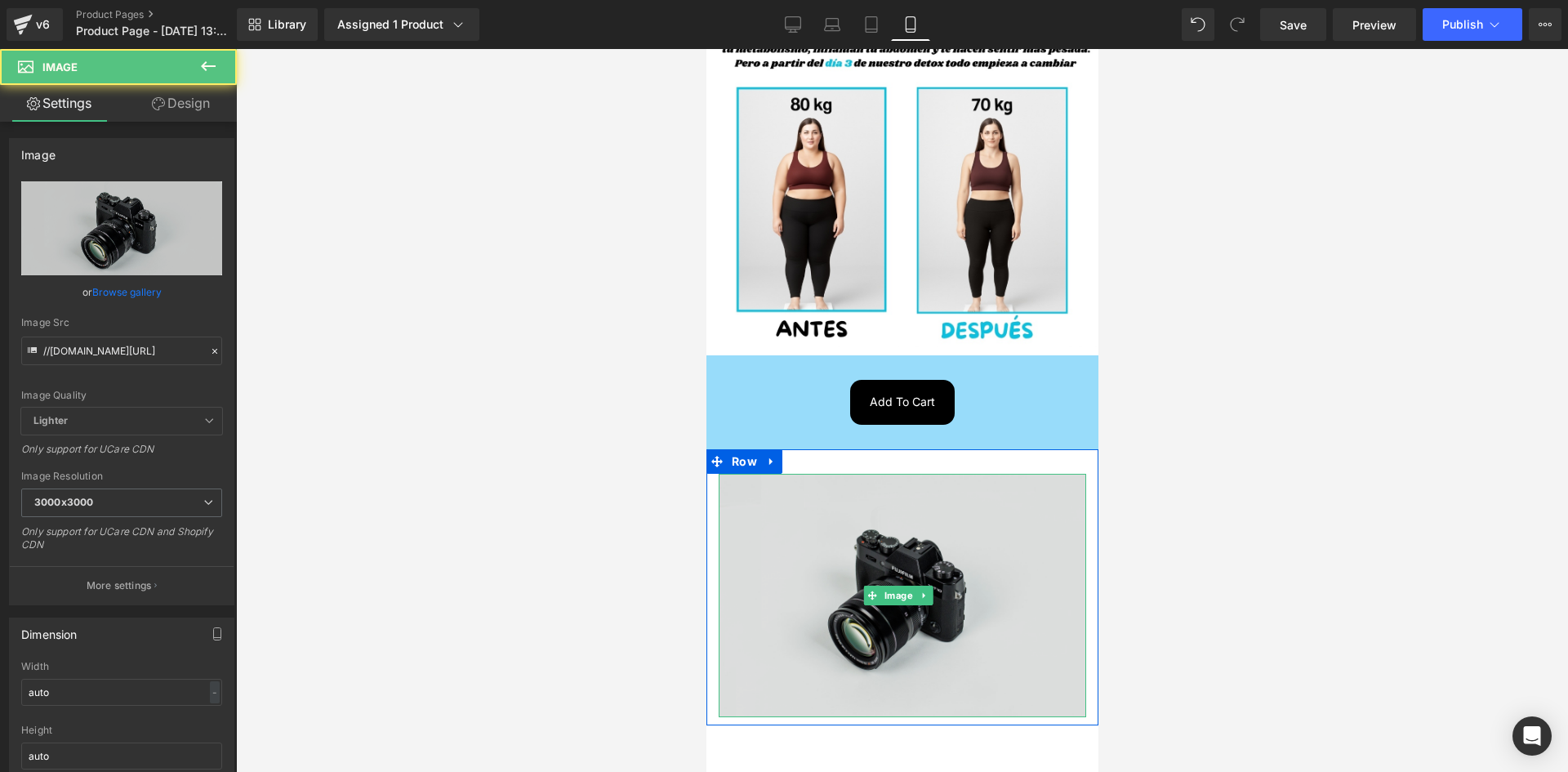
click at [858, 519] on img at bounding box center [902, 595] width 368 height 243
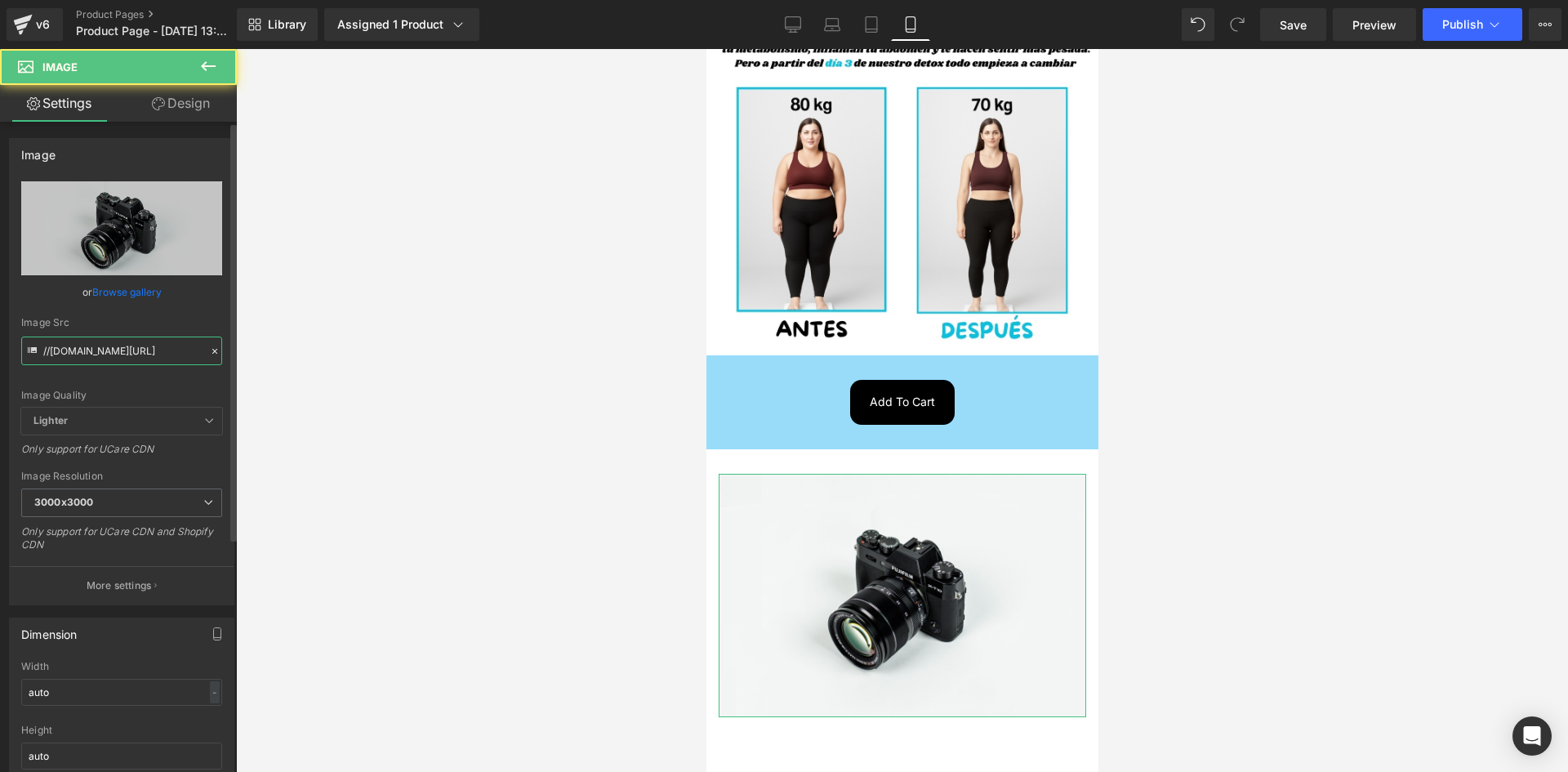
click at [122, 352] on input "//d1um8515vdn9kb.cloudfront.net/images/parallax.jpg" at bounding box center [122, 350] width 201 height 29
click at [123, 354] on input "//d1um8515vdn9kb.cloudfront.net/images/parallax.jpg" at bounding box center [122, 350] width 201 height 29
paste input "https://i.ibb.co/d4FfZRS6/1-2"
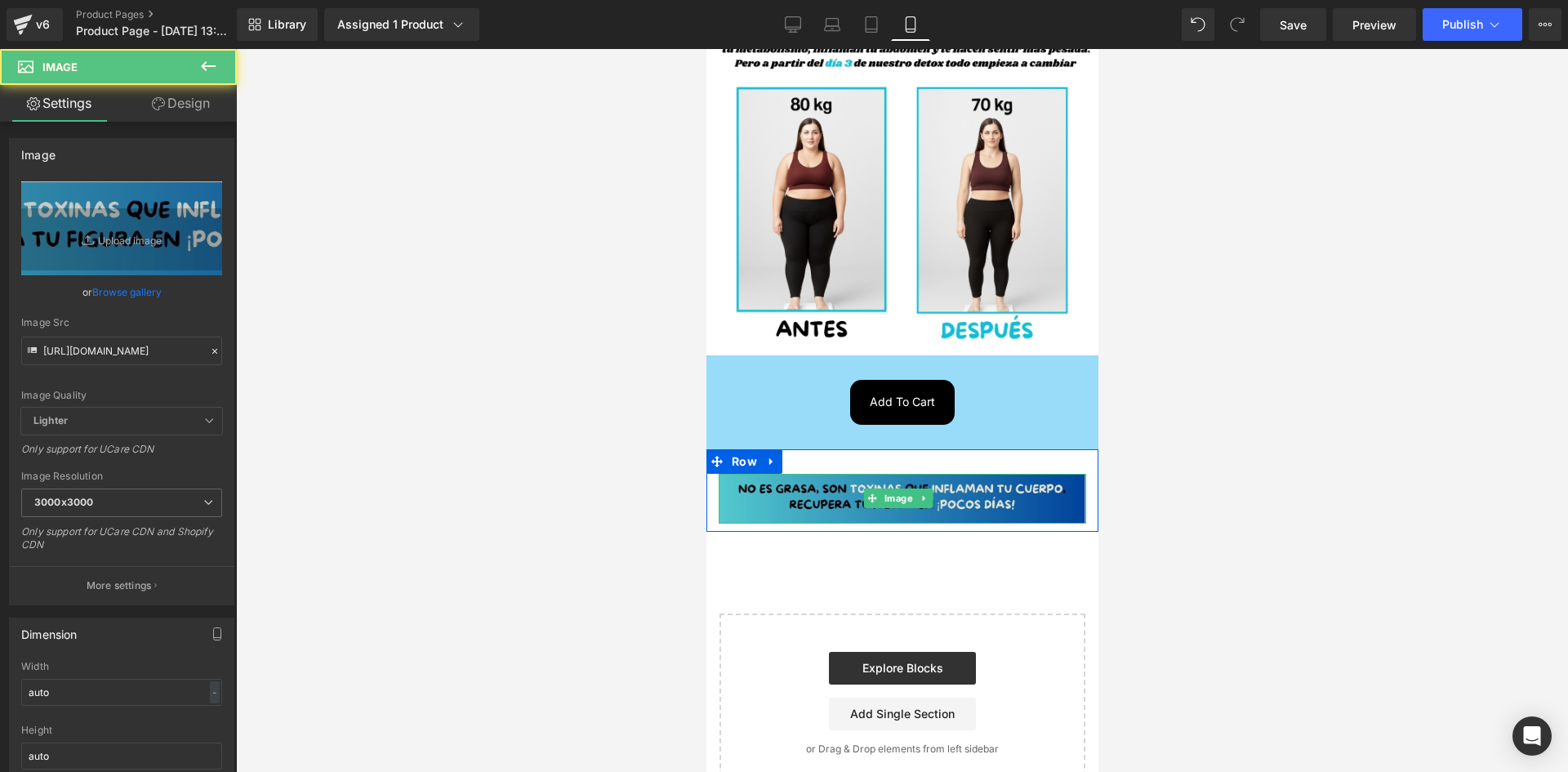
click at [772, 479] on img at bounding box center [902, 498] width 368 height 50
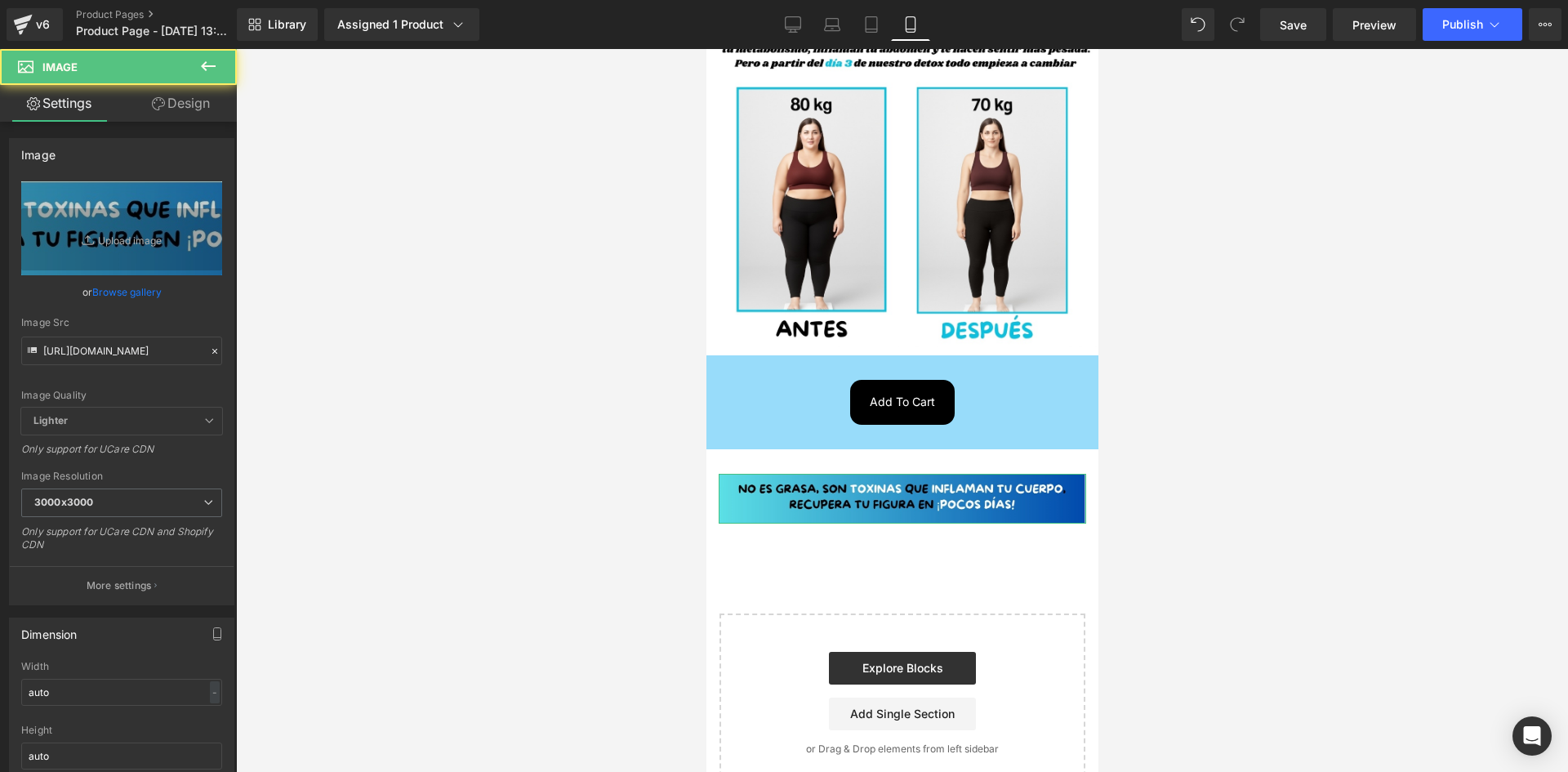
click at [175, 96] on link "Design" at bounding box center [180, 103] width 118 height 37
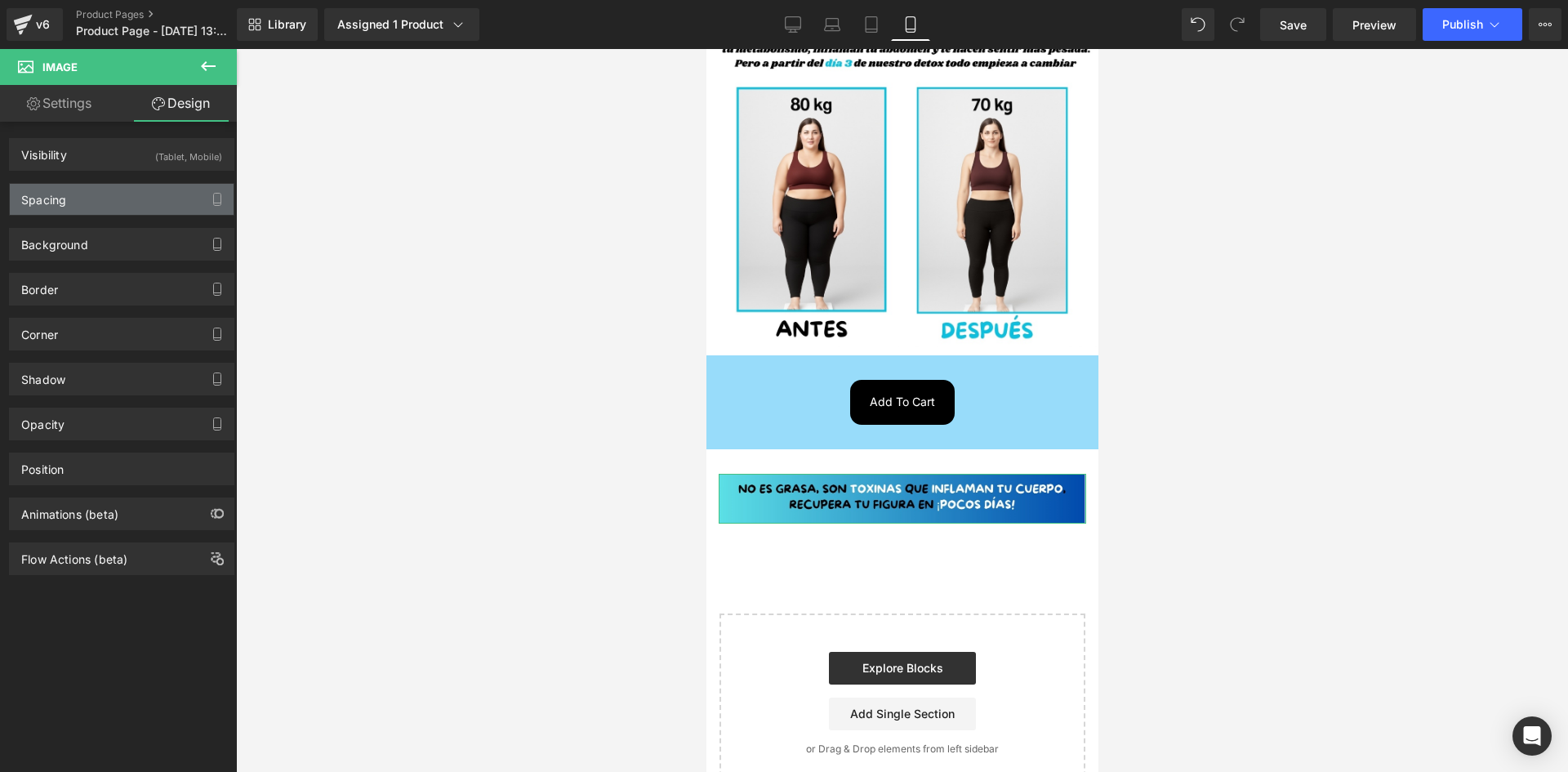
click at [99, 202] on div "Spacing" at bounding box center [122, 199] width 223 height 31
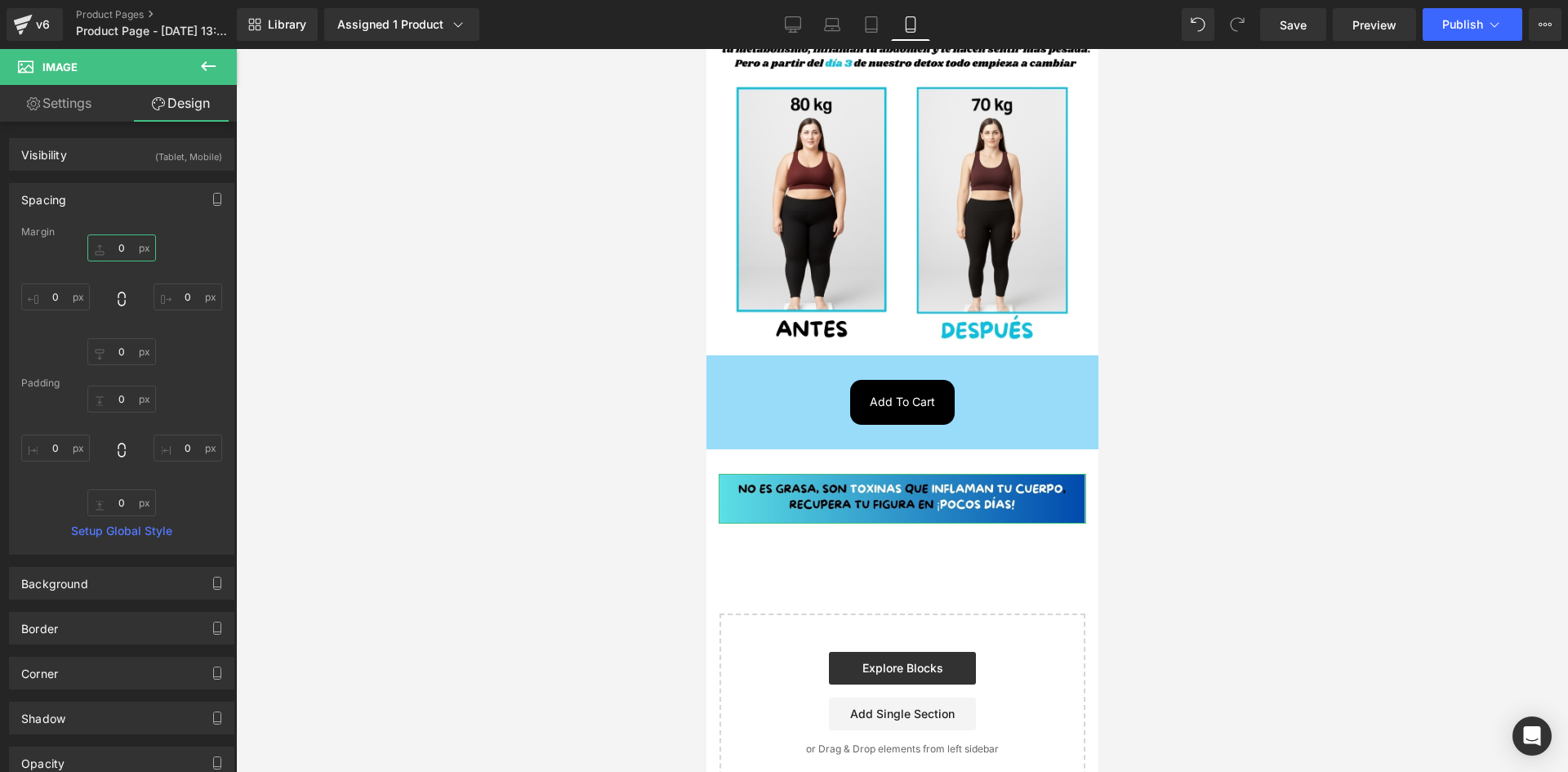
click at [123, 256] on input "0" at bounding box center [122, 248] width 68 height 27
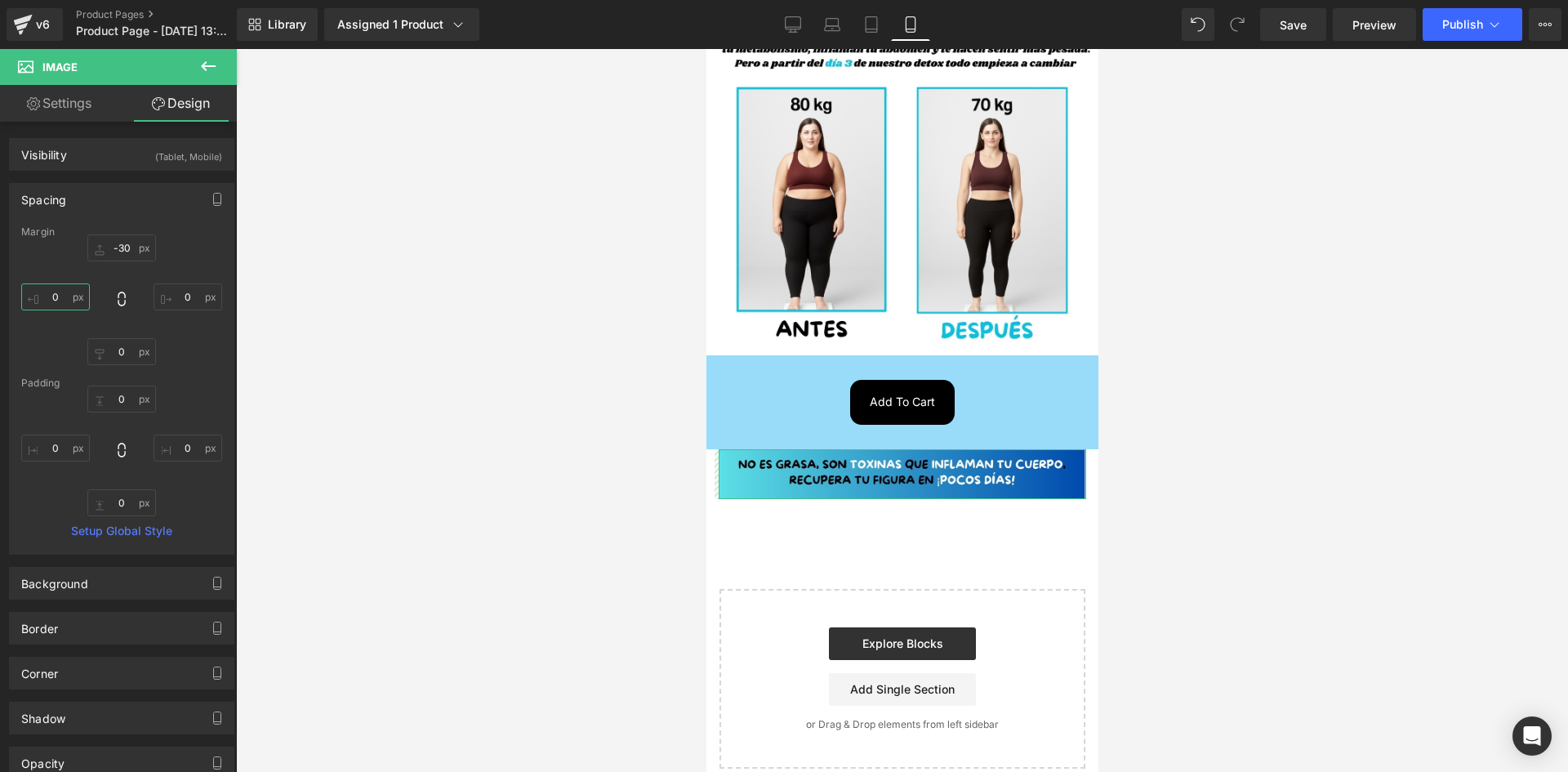
click at [53, 301] on input "0" at bounding box center [56, 297] width 68 height 27
click at [197, 309] on input "0" at bounding box center [187, 297] width 68 height 27
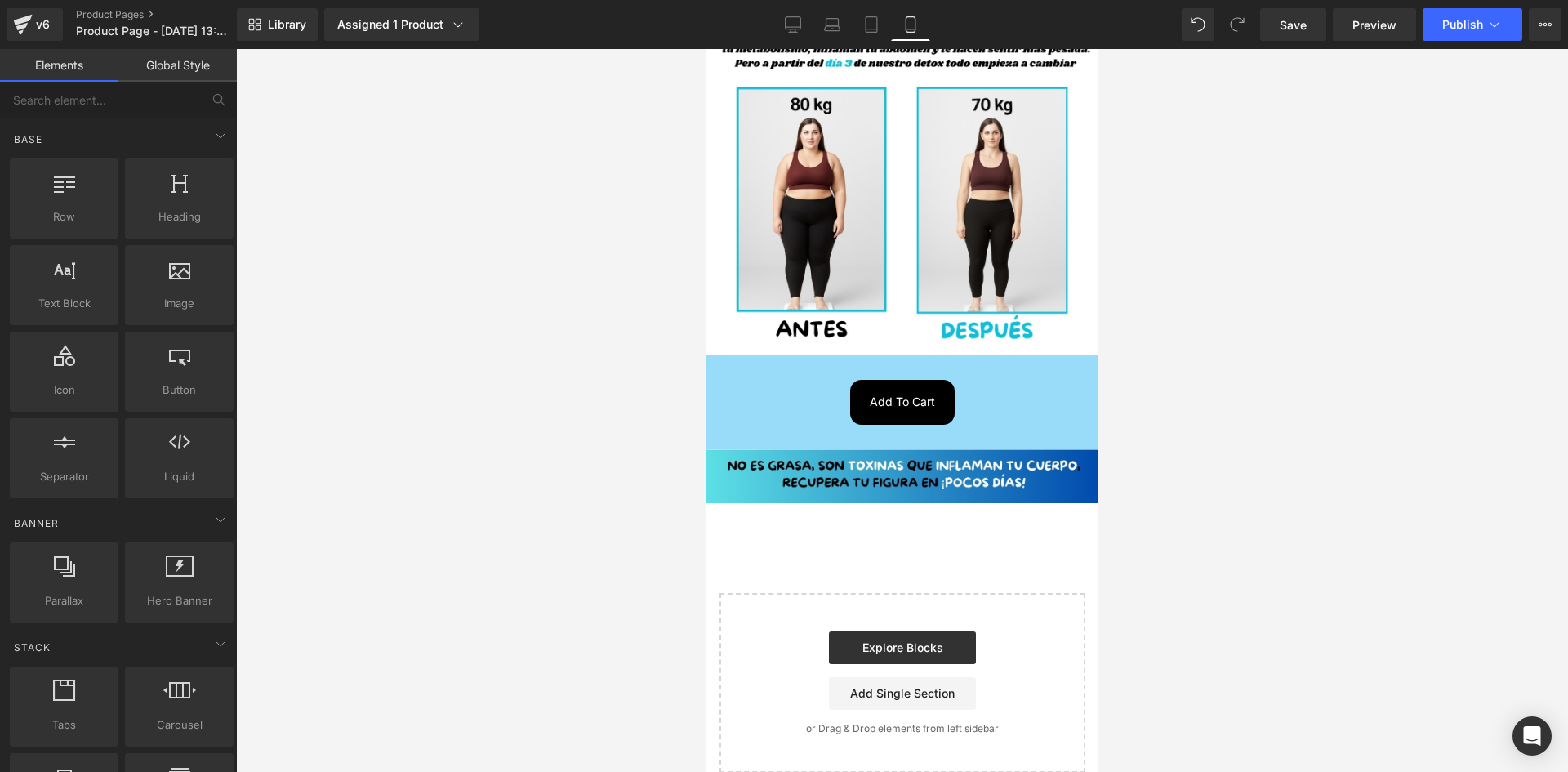
click at [479, 504] on div at bounding box center [902, 410] width 1332 height 722
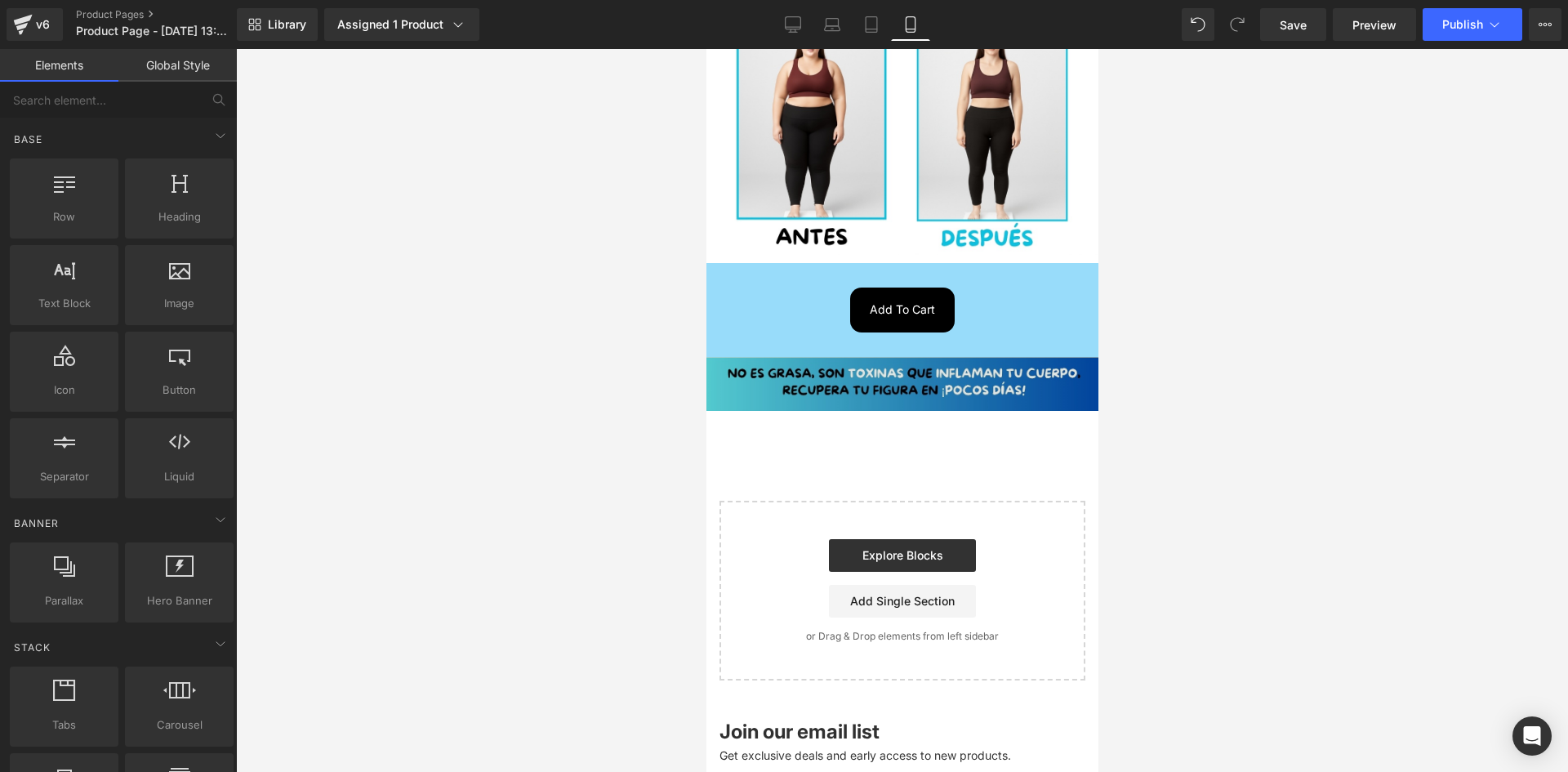
scroll to position [508, 0]
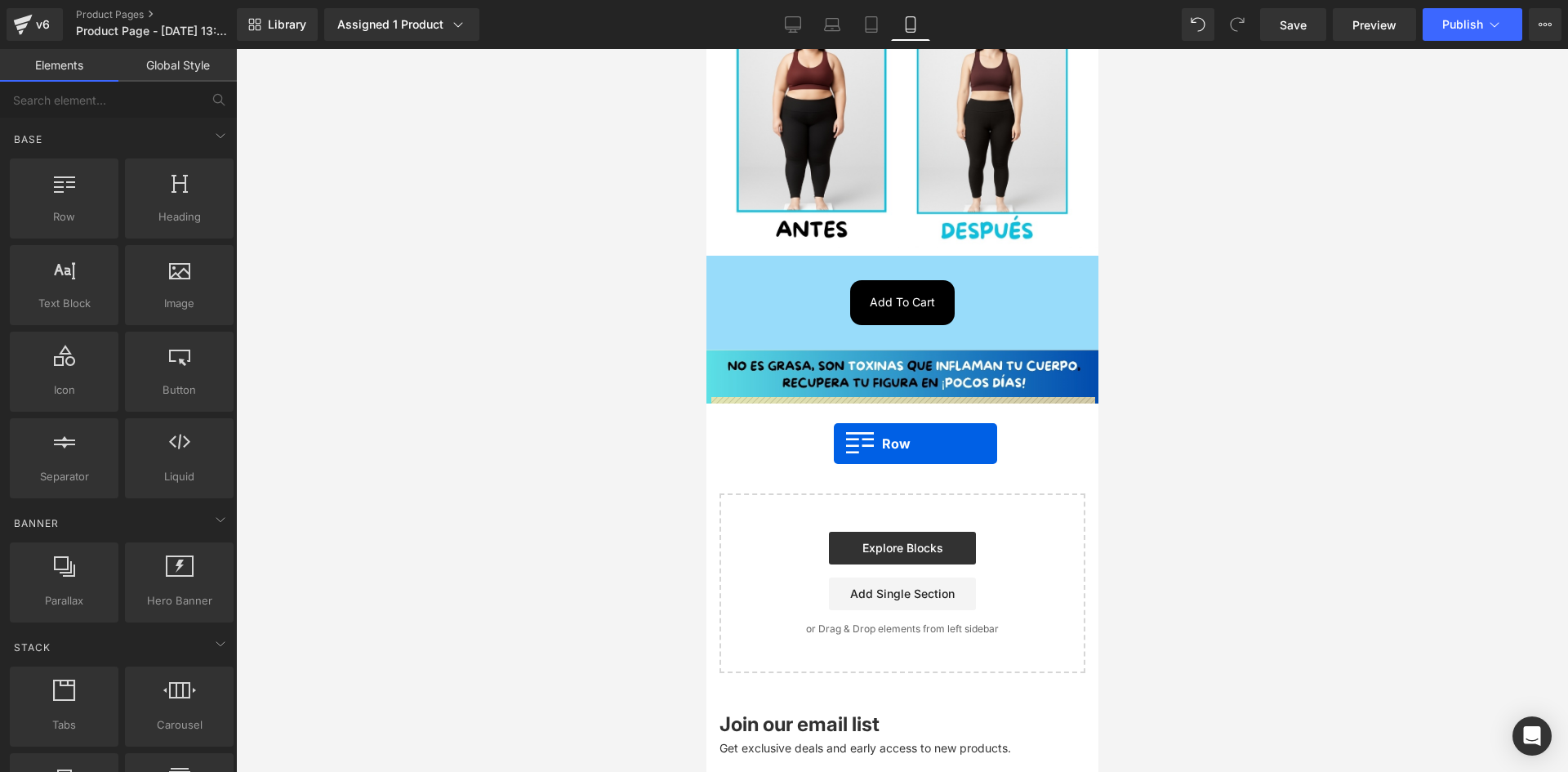
drag, startPoint x: 776, startPoint y: 259, endPoint x: 833, endPoint y: 443, distance: 192.6
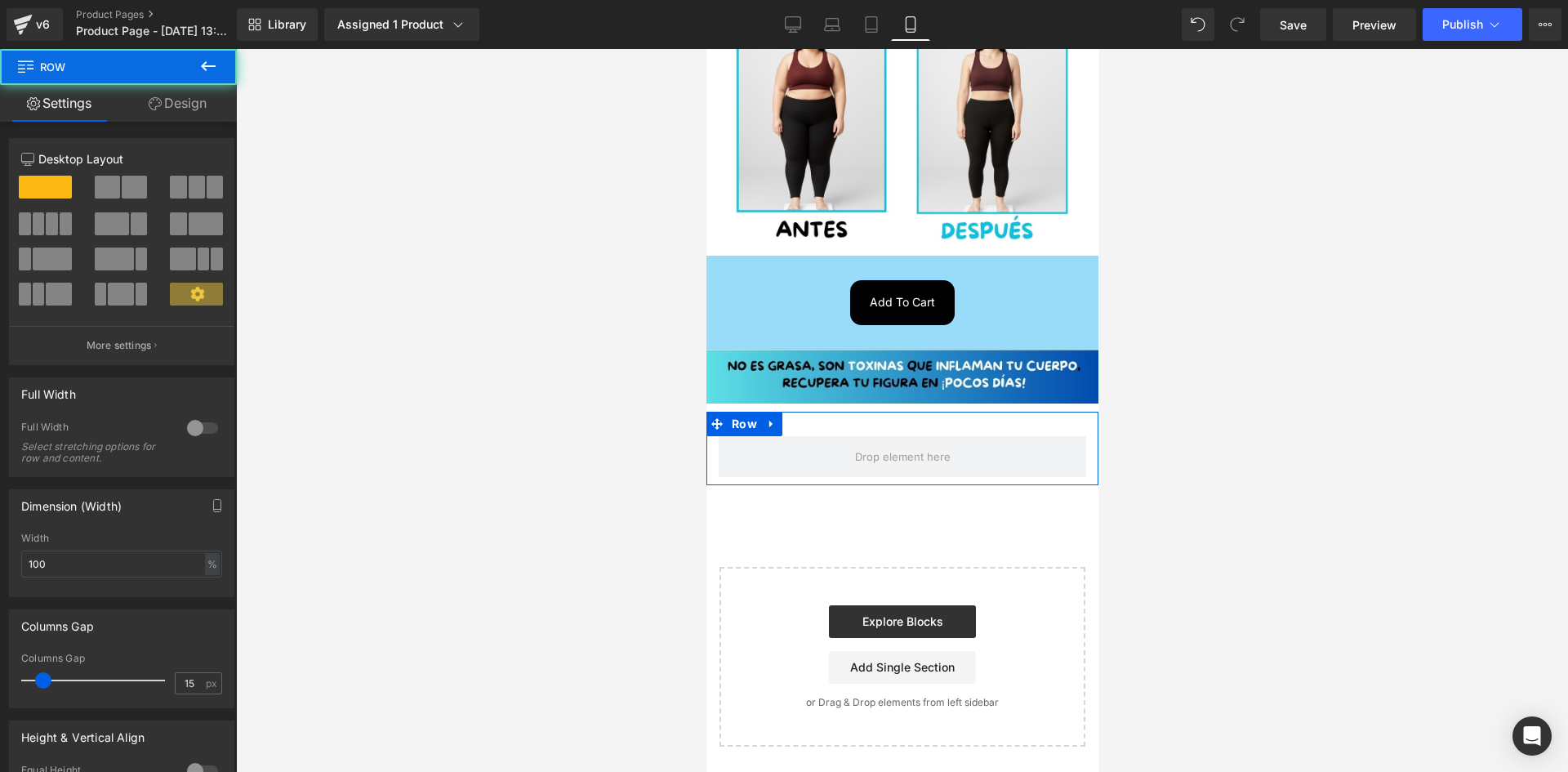
click at [180, 107] on link "Design" at bounding box center [177, 103] width 118 height 37
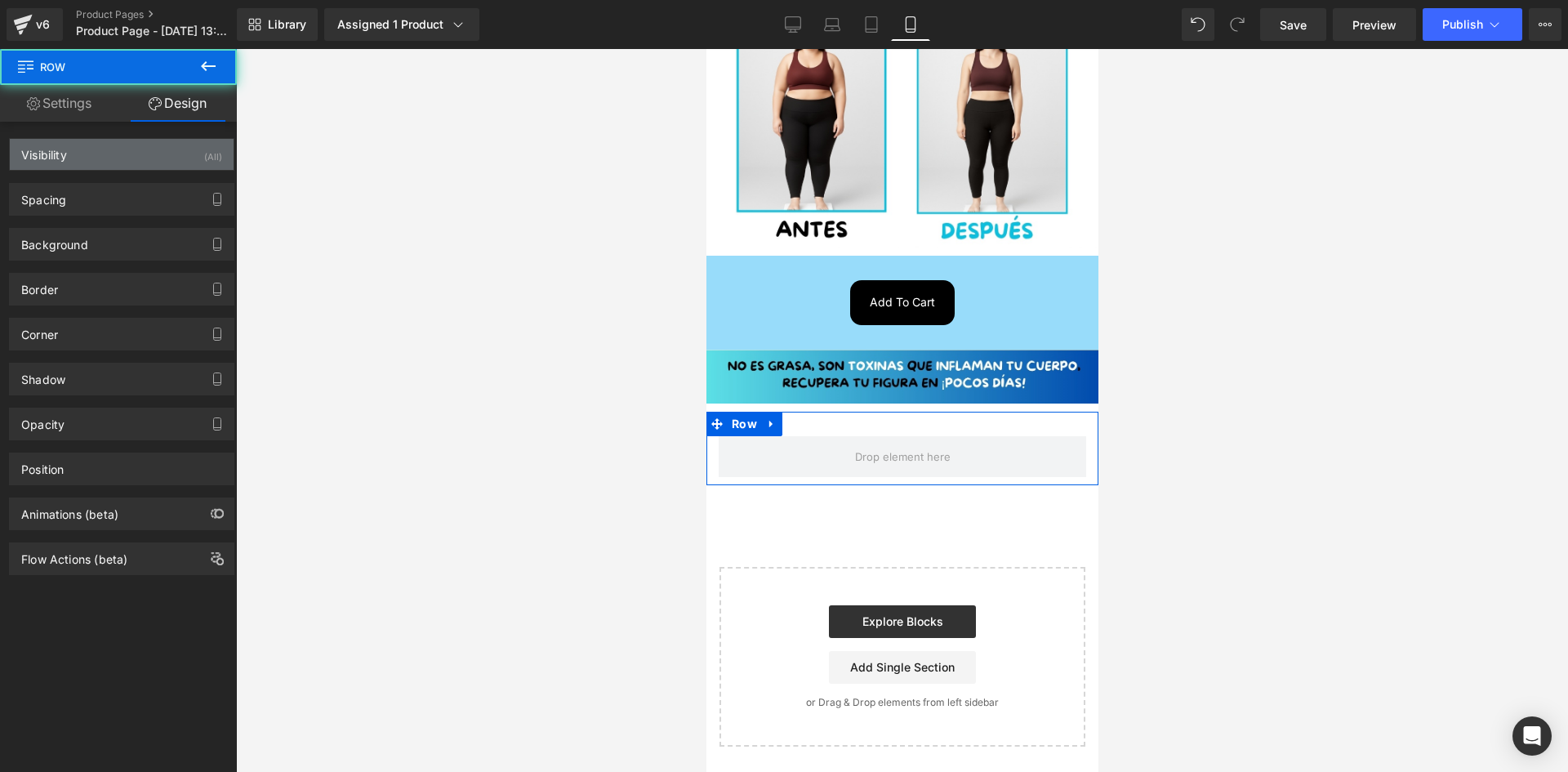
click at [192, 159] on div "Visibility (All)" at bounding box center [122, 154] width 223 height 31
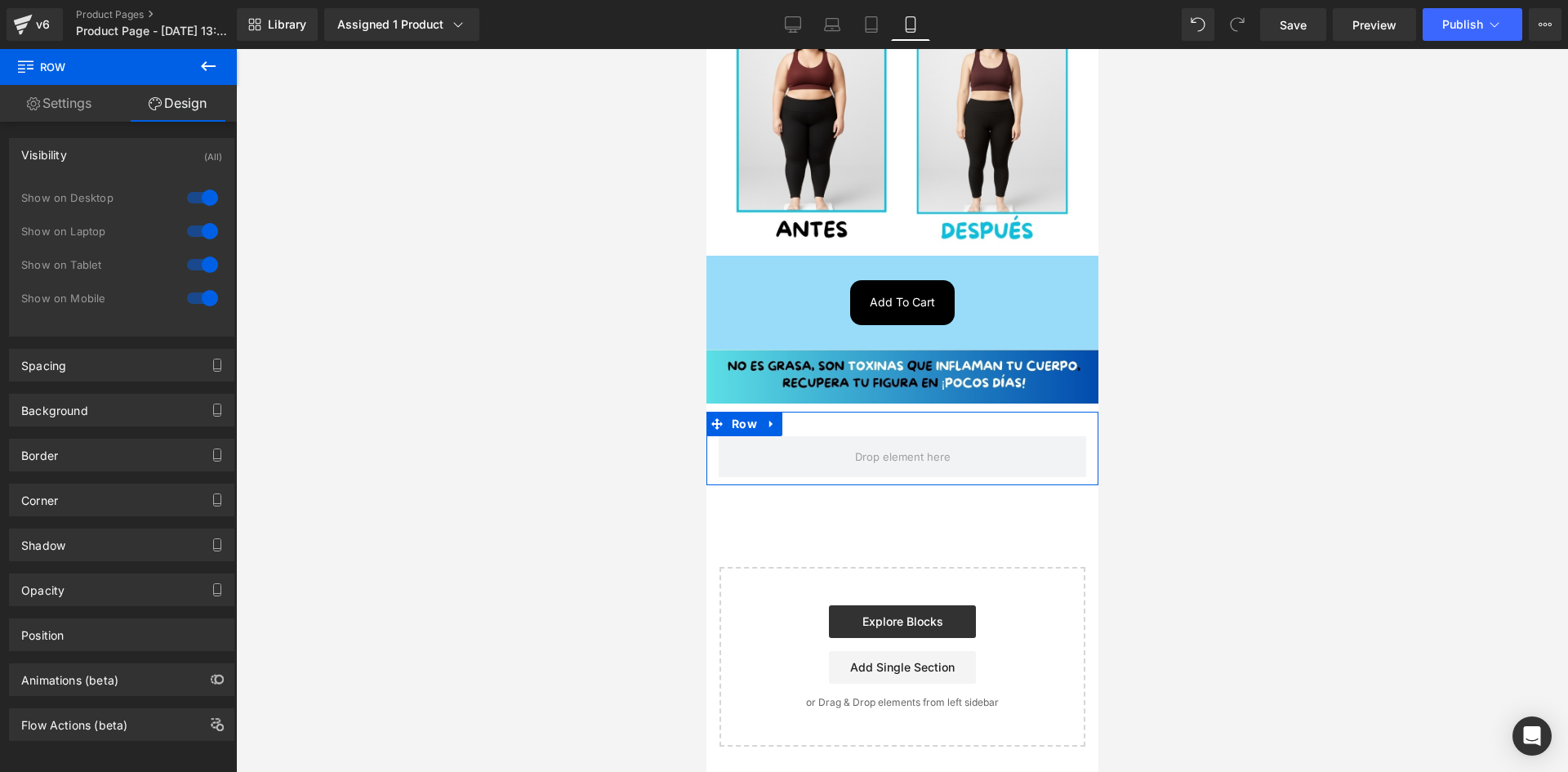
click at [199, 201] on div at bounding box center [203, 197] width 40 height 26
click at [196, 238] on div at bounding box center [203, 231] width 40 height 26
click at [207, 64] on icon at bounding box center [208, 67] width 20 height 20
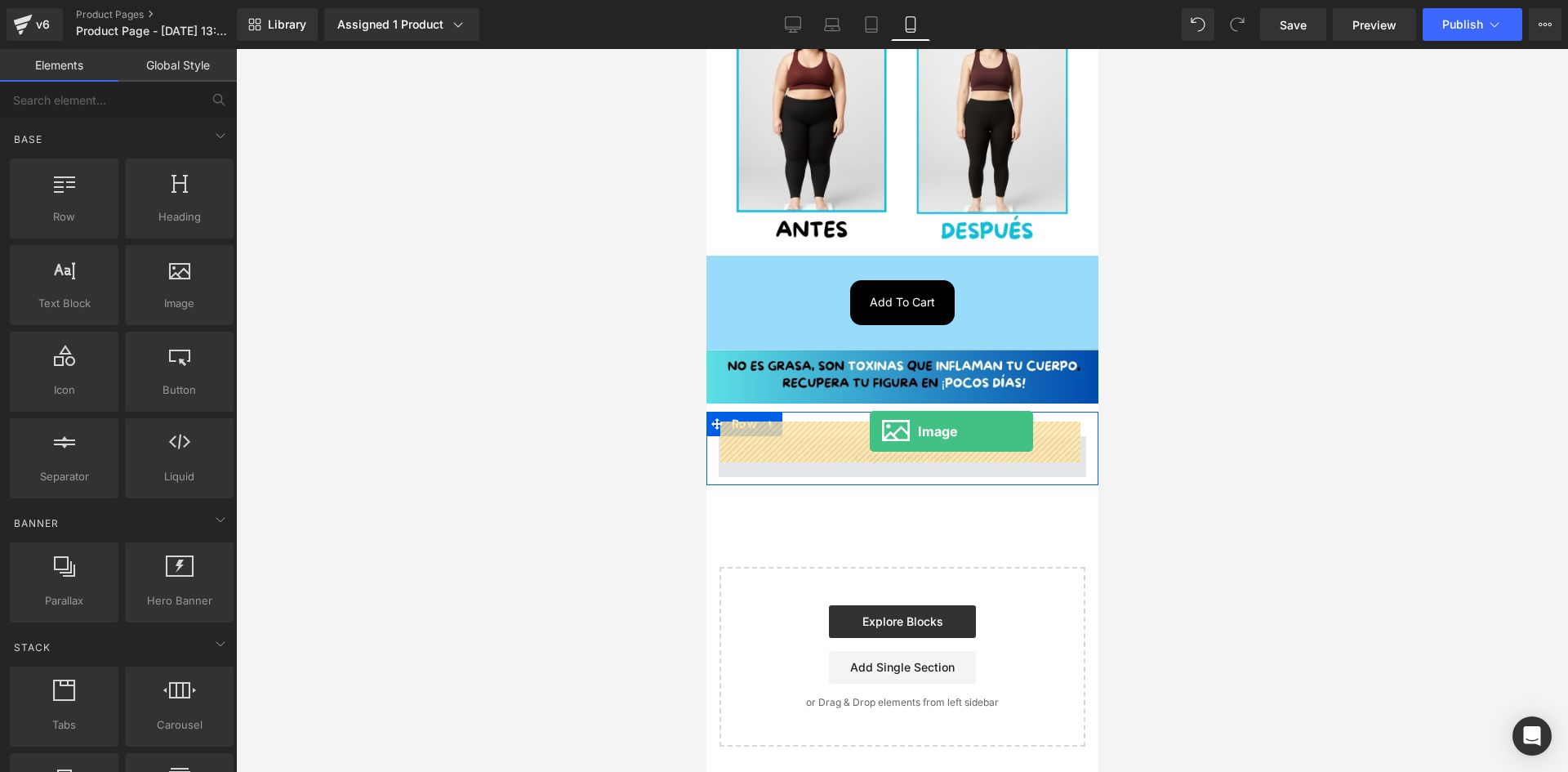
drag, startPoint x: 893, startPoint y: 337, endPoint x: 869, endPoint y: 431, distance: 97.0
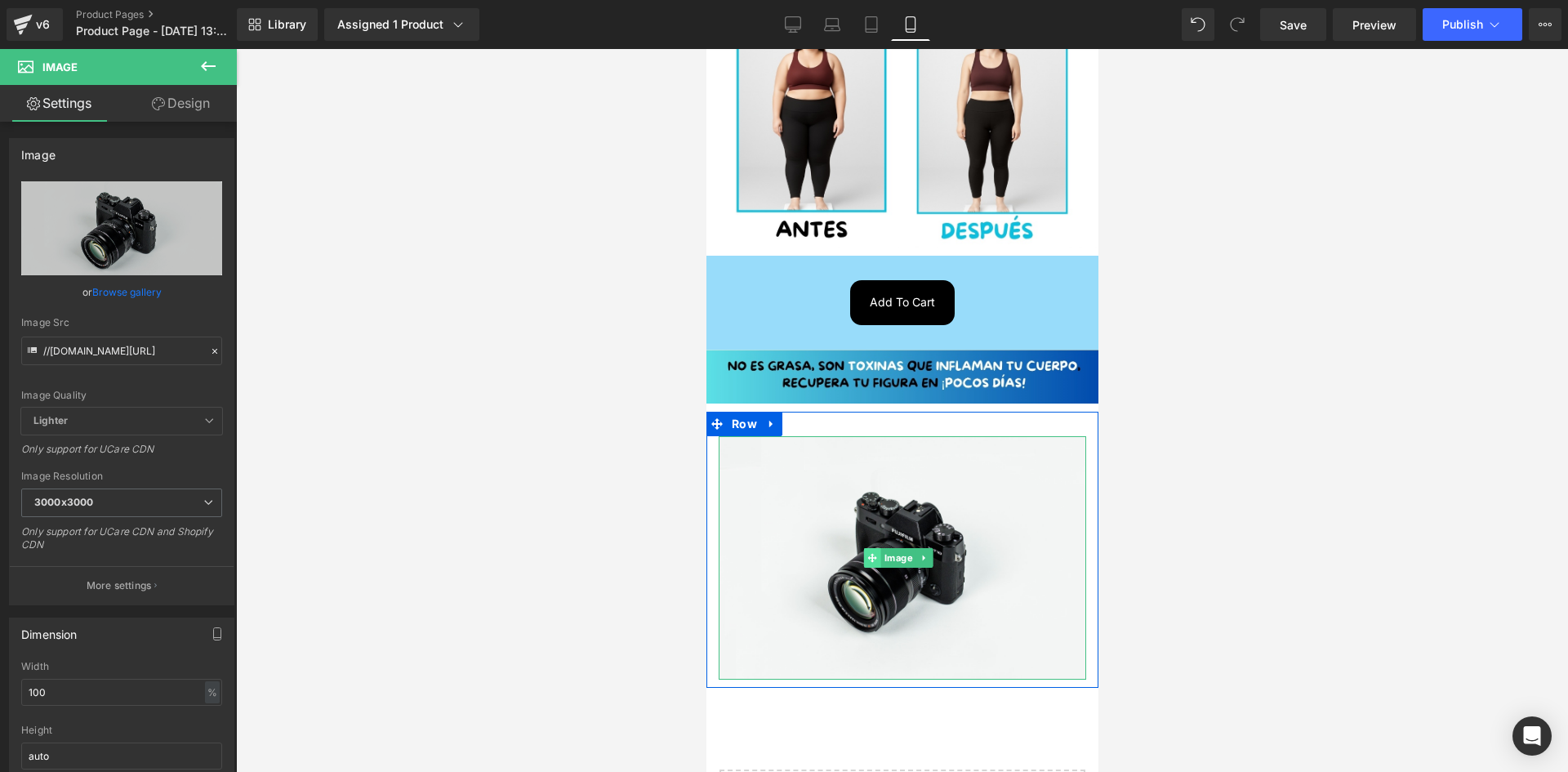
click at [878, 549] on span at bounding box center [871, 558] width 17 height 20
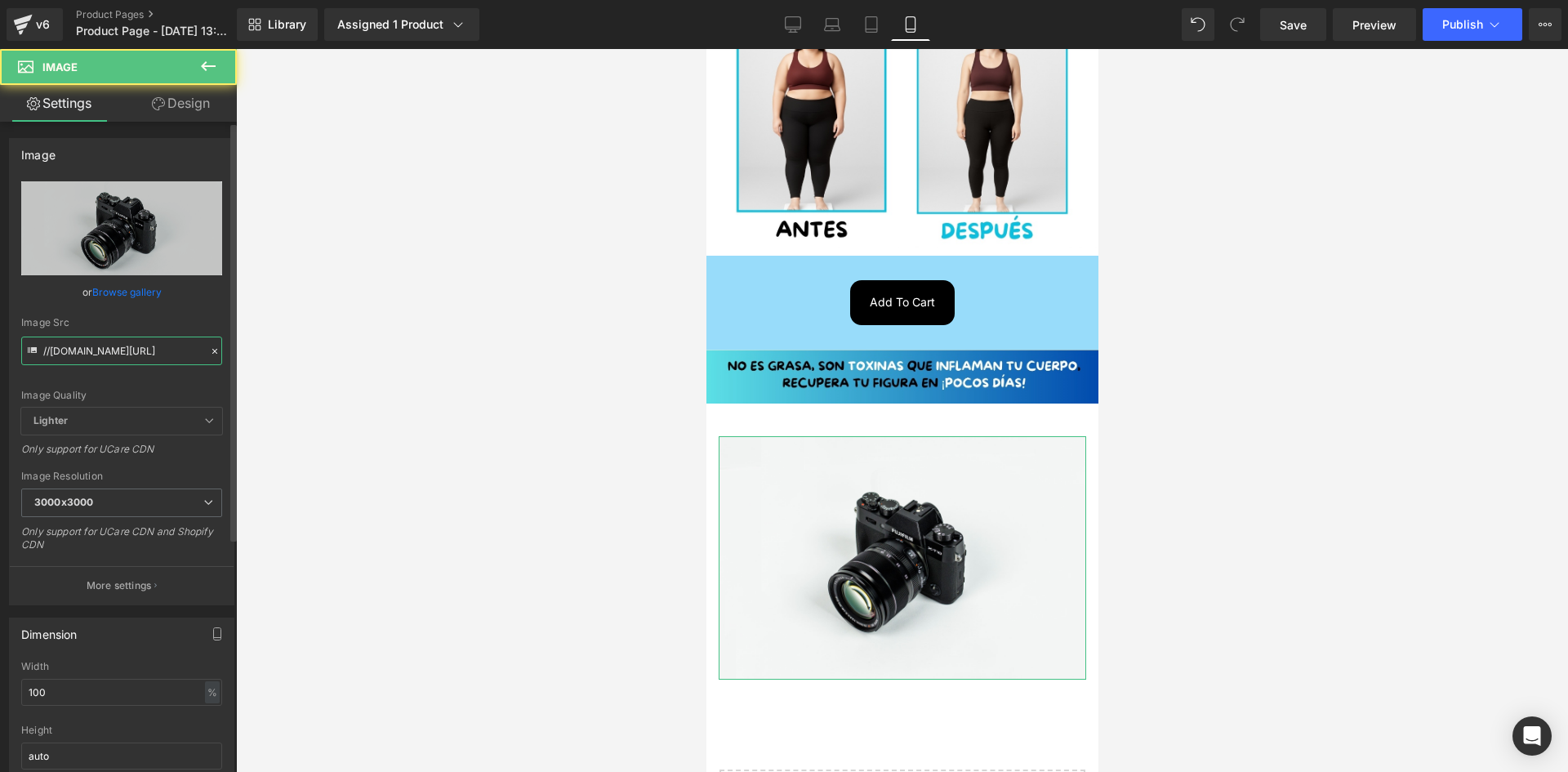
click at [100, 355] on input "//d1um8515vdn9kb.cloudfront.net/images/parallax.jpg" at bounding box center [122, 350] width 201 height 29
click at [100, 354] on input "//d1um8515vdn9kb.cloudfront.net/images/parallax.jpg" at bounding box center [122, 350] width 201 height 29
paste input "https://i.ibb.co/MyMV9B2y/1-3"
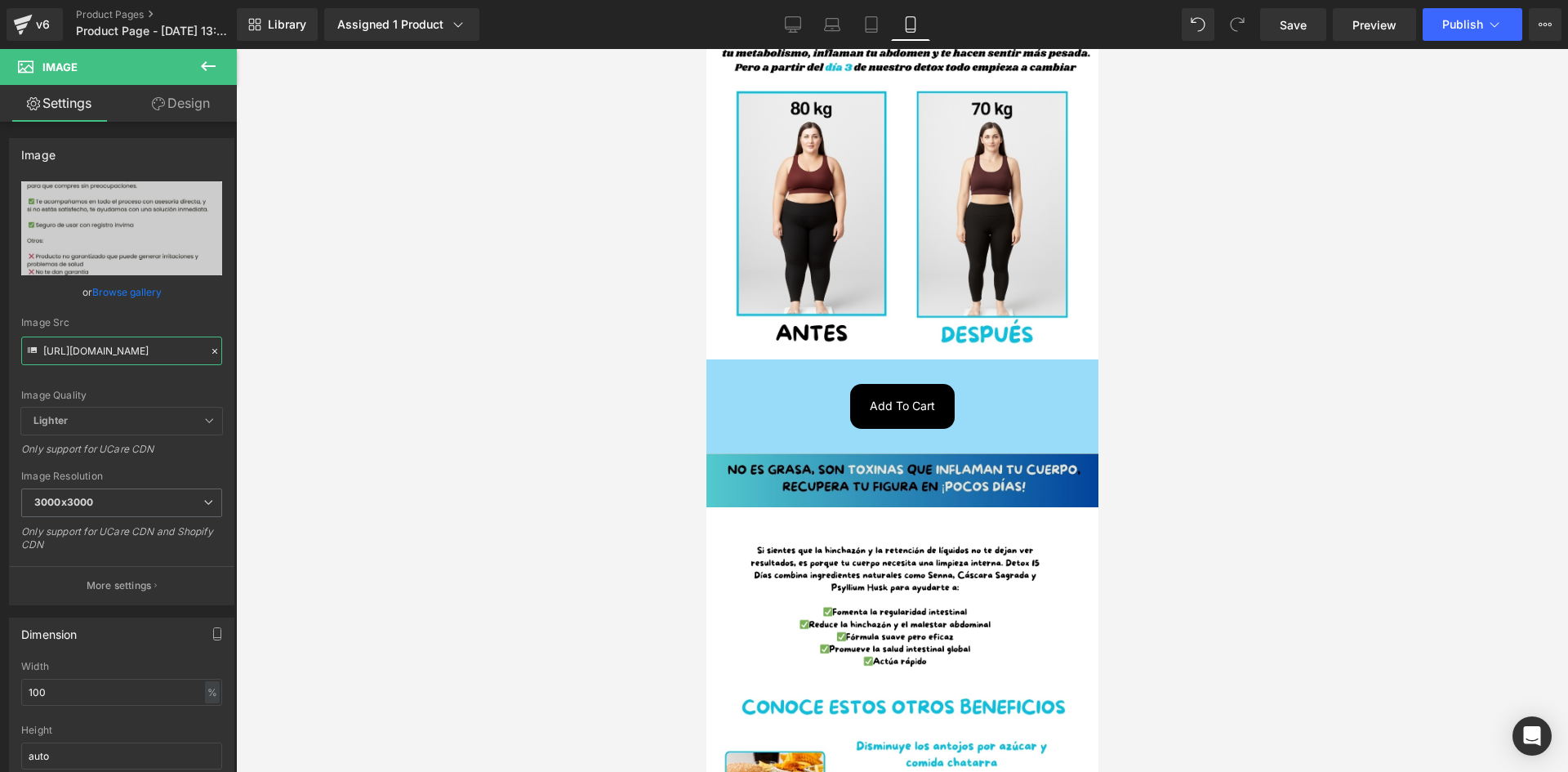
scroll to position [426, 0]
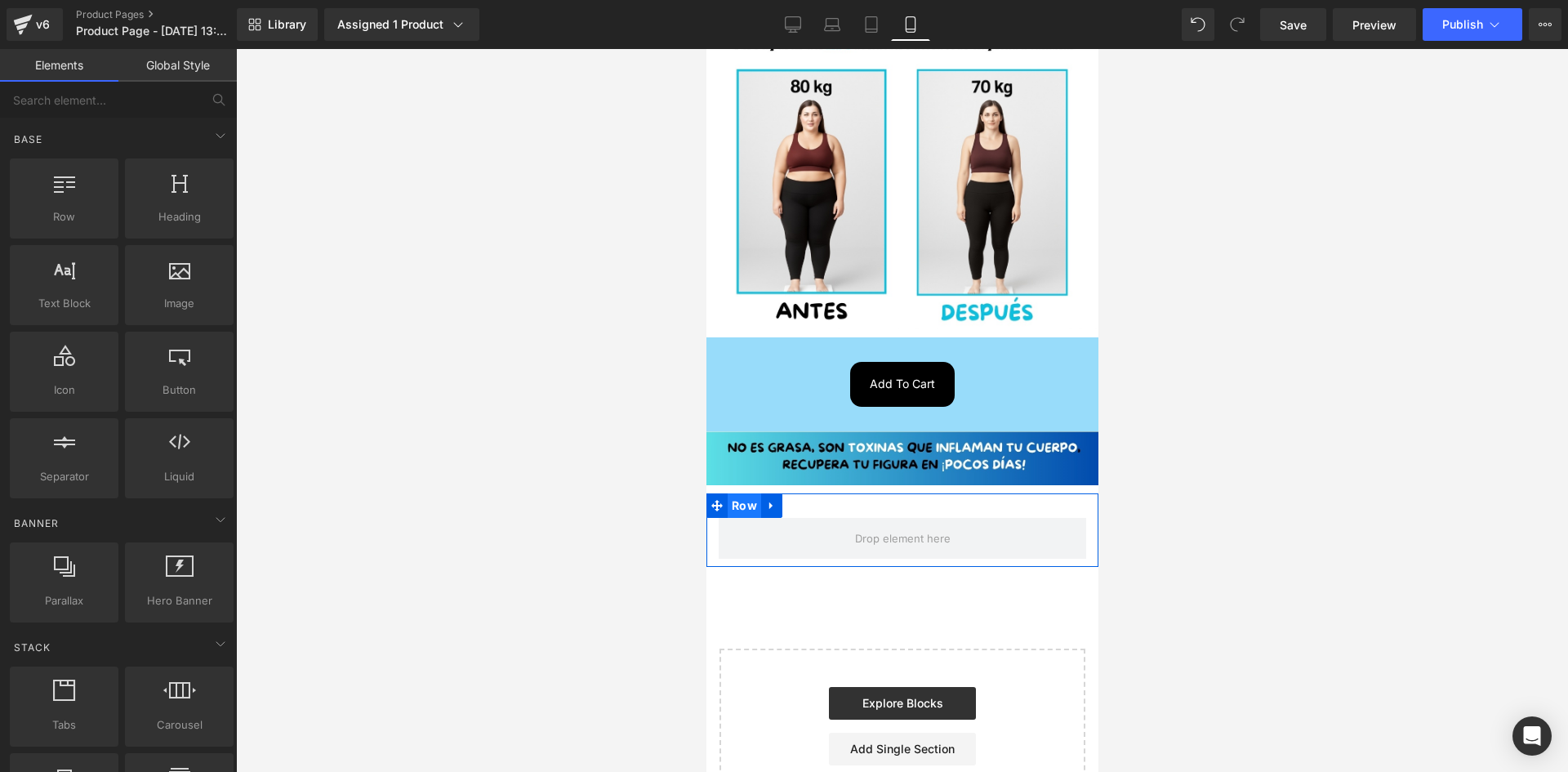
click at [745, 493] on span "Row" at bounding box center [743, 504] width 33 height 24
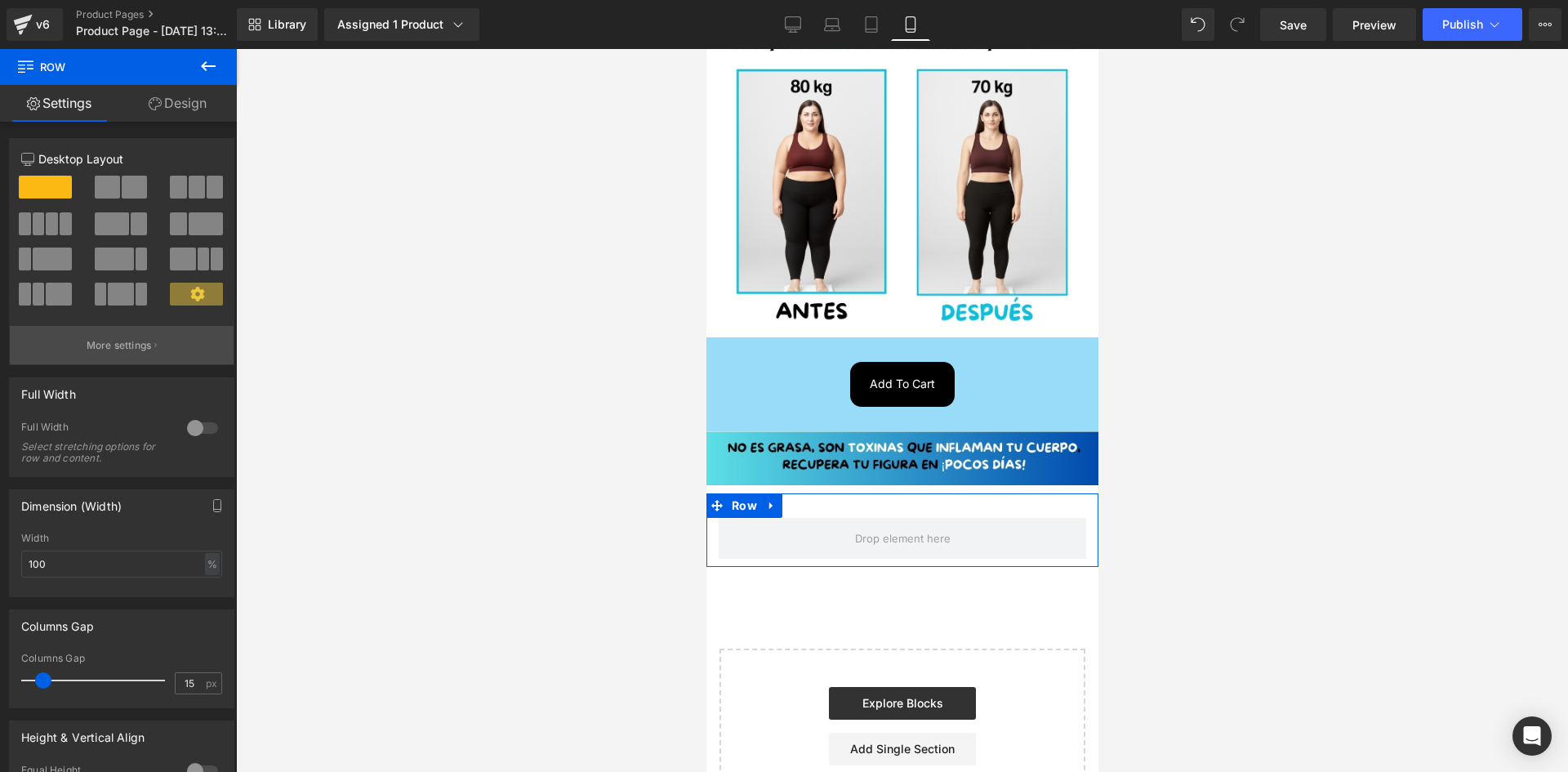
click at [117, 331] on button "More settings" at bounding box center [122, 345] width 223 height 39
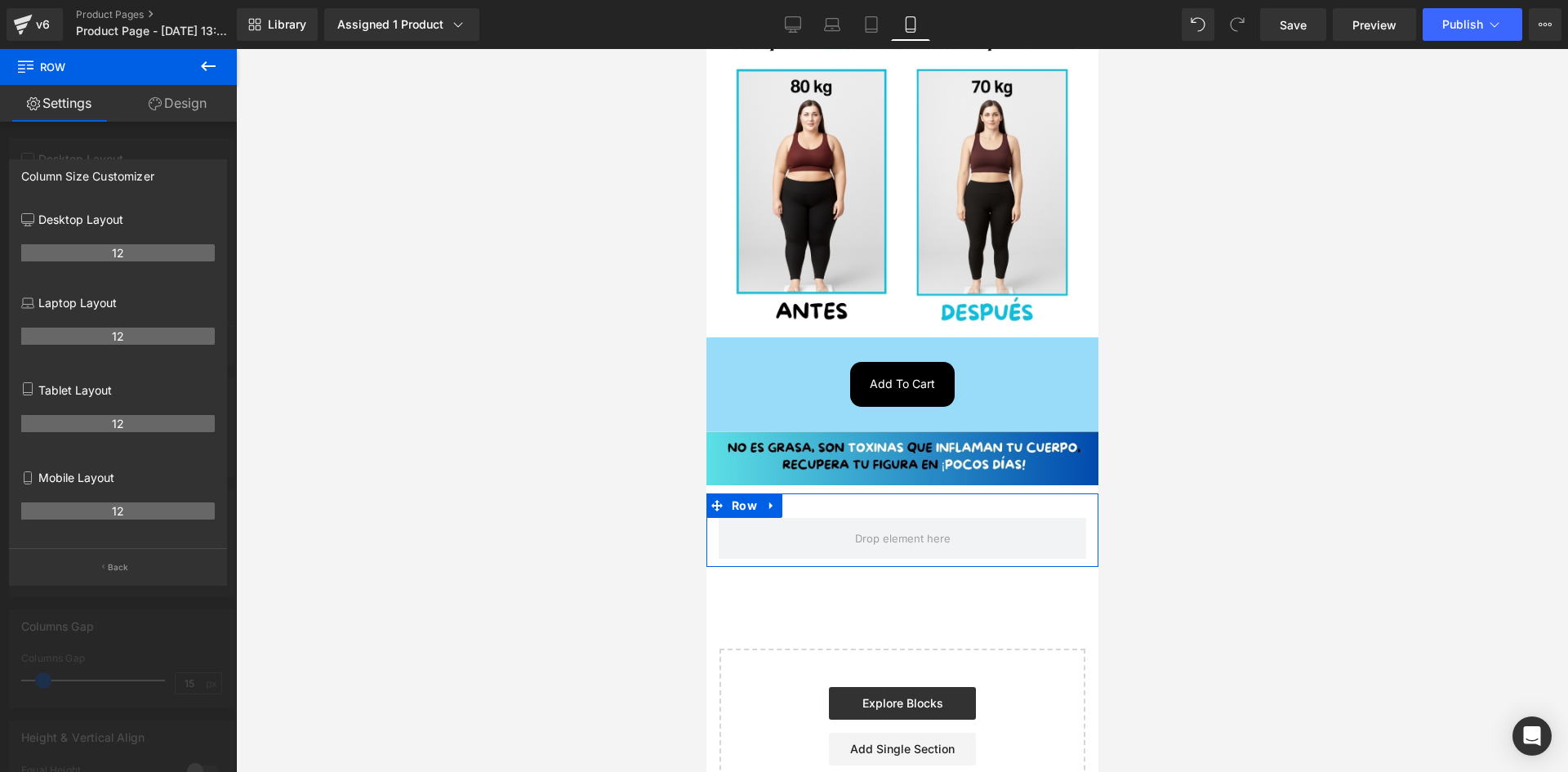
click at [121, 132] on div at bounding box center [118, 413] width 237 height 731
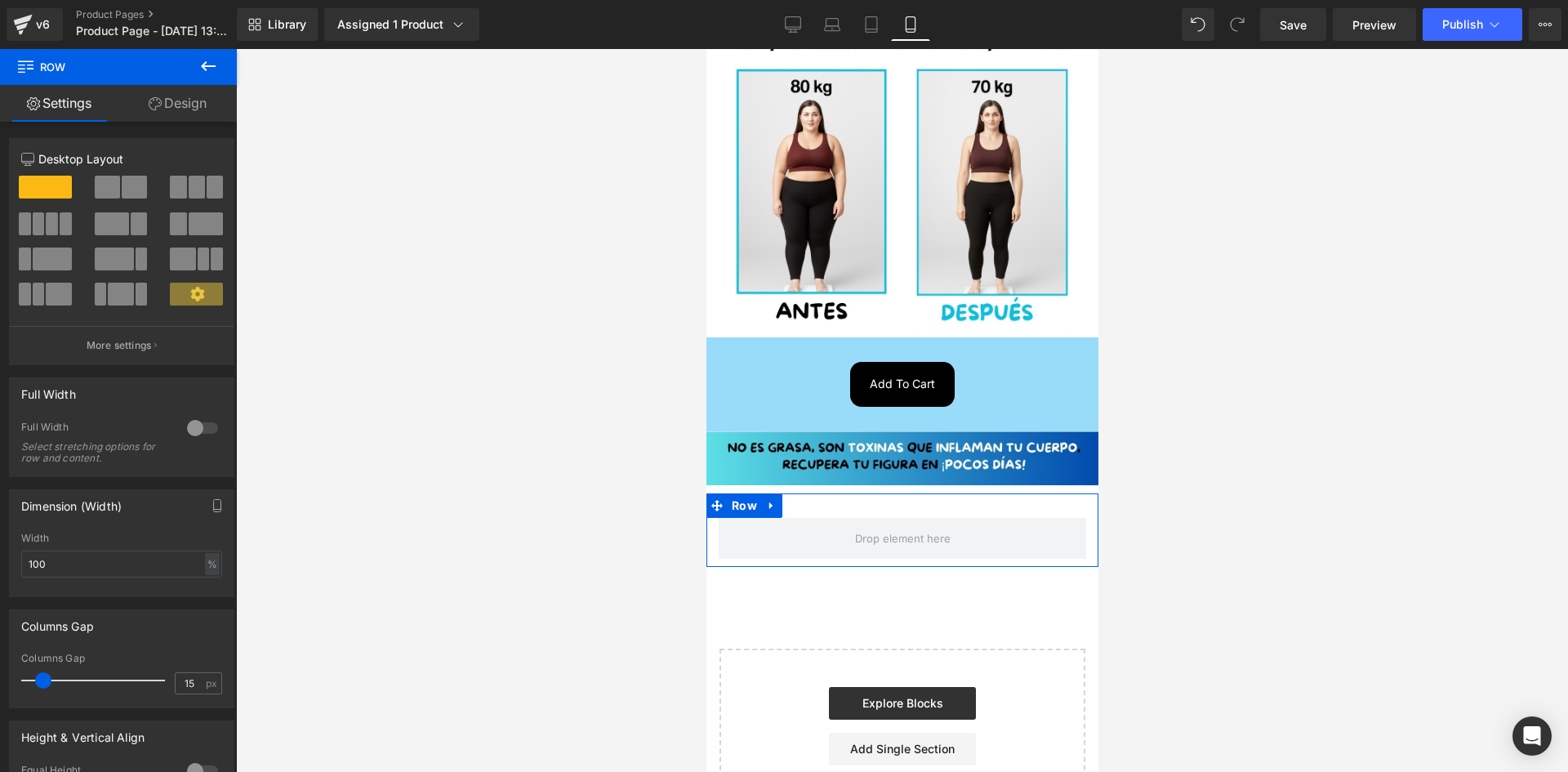
click at [112, 187] on span at bounding box center [107, 186] width 25 height 23
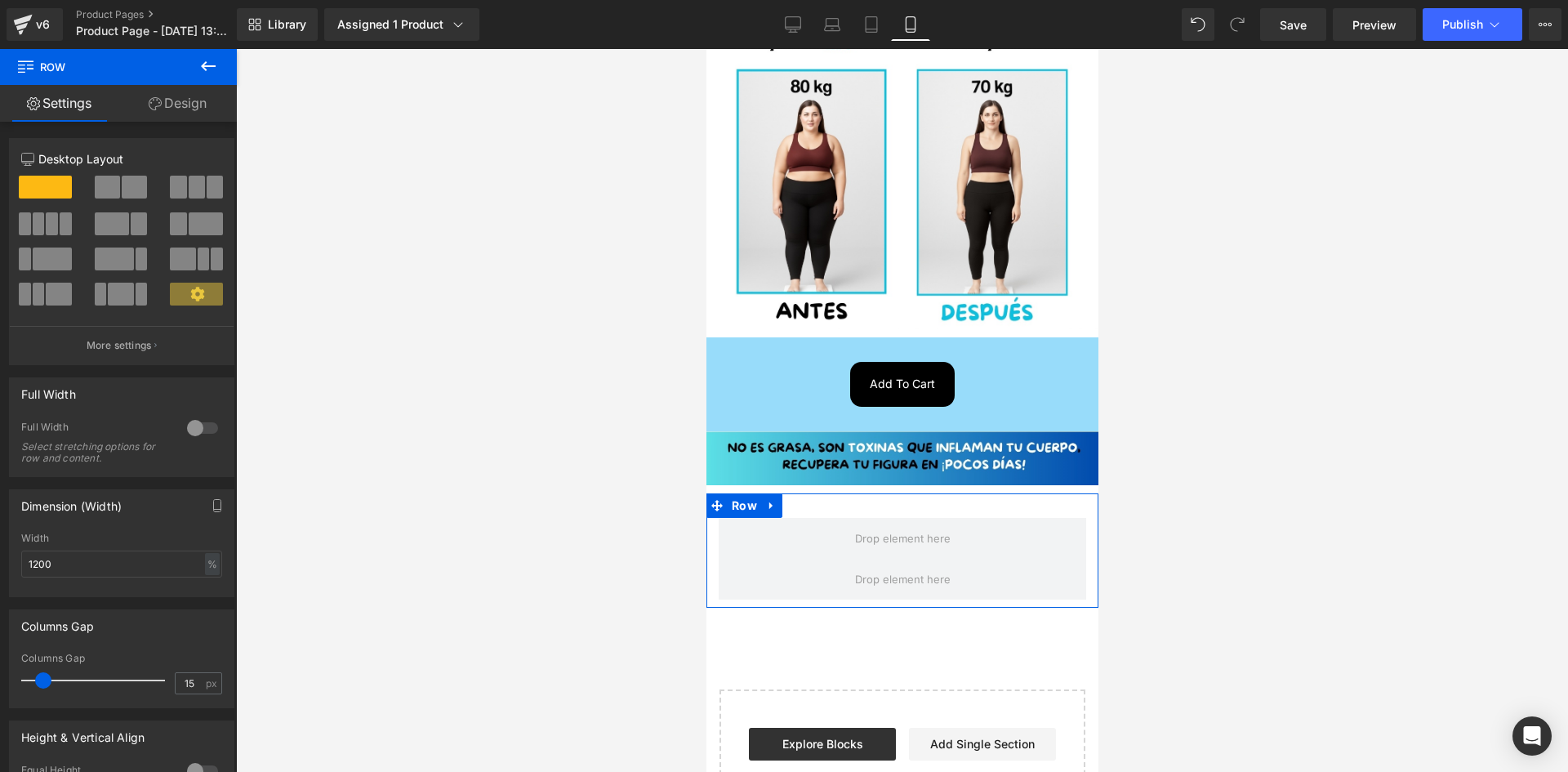
scroll to position [0, 0]
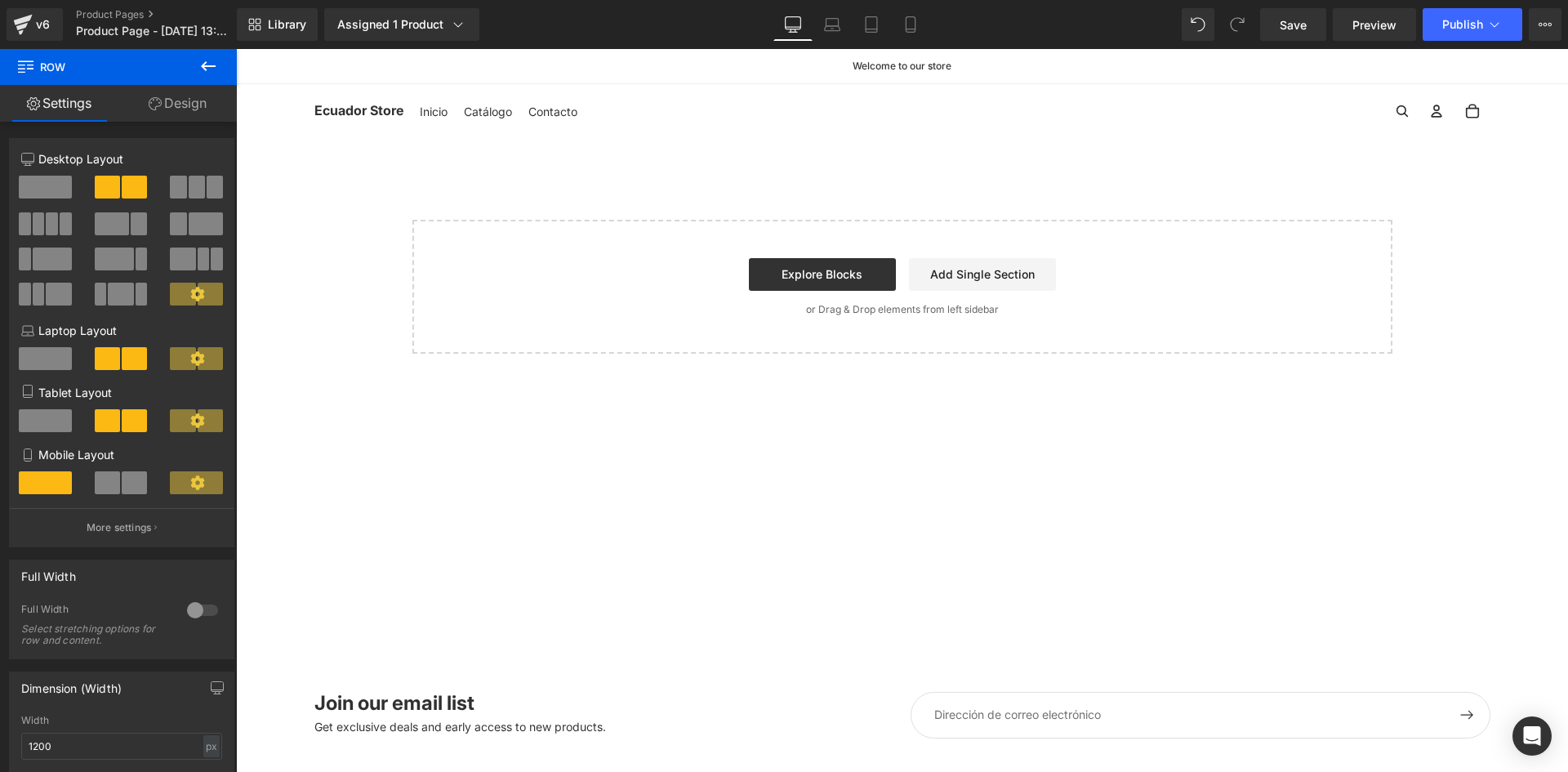
click at [133, 483] on span at bounding box center [134, 482] width 25 height 23
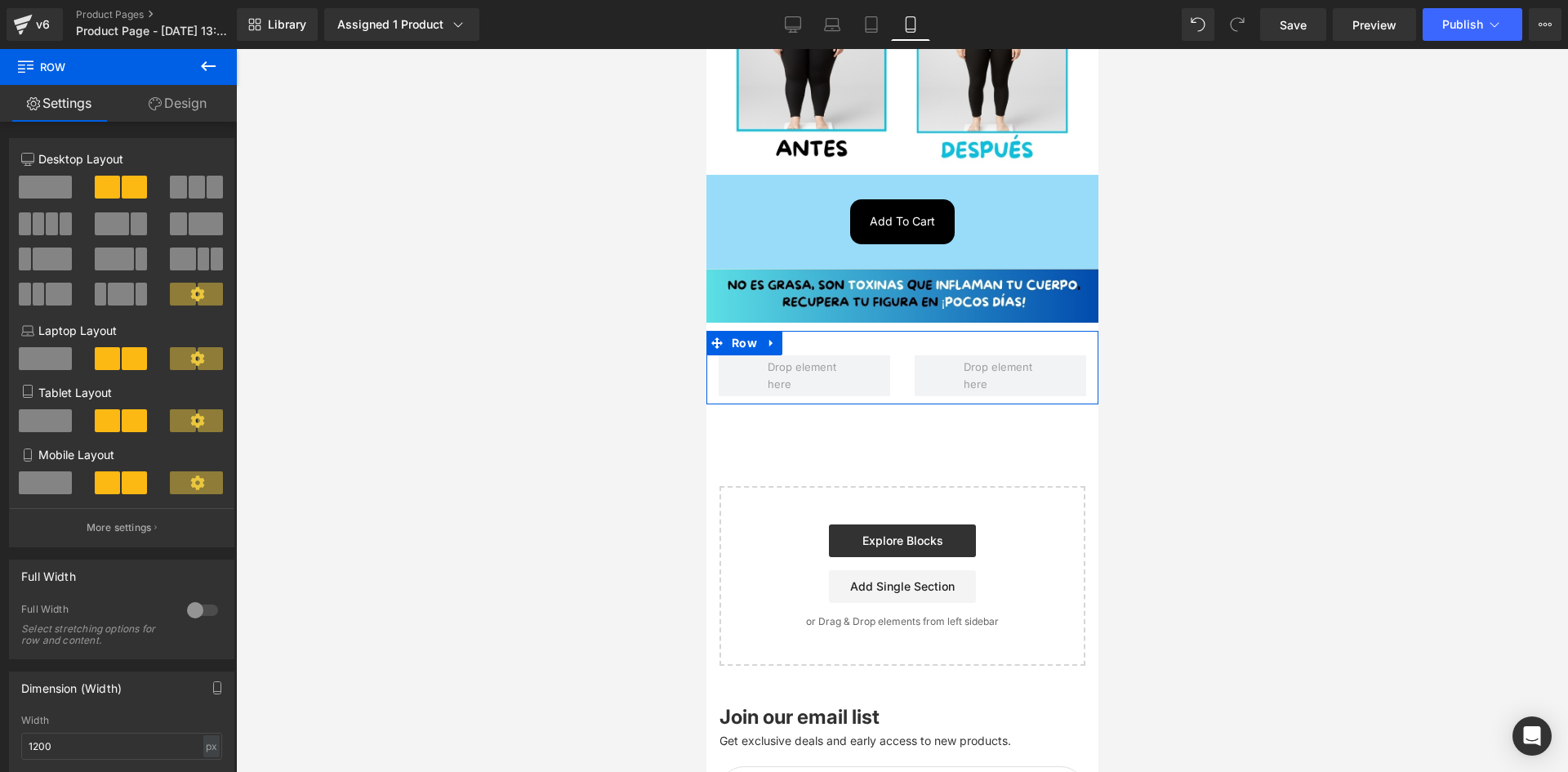
scroll to position [613, 0]
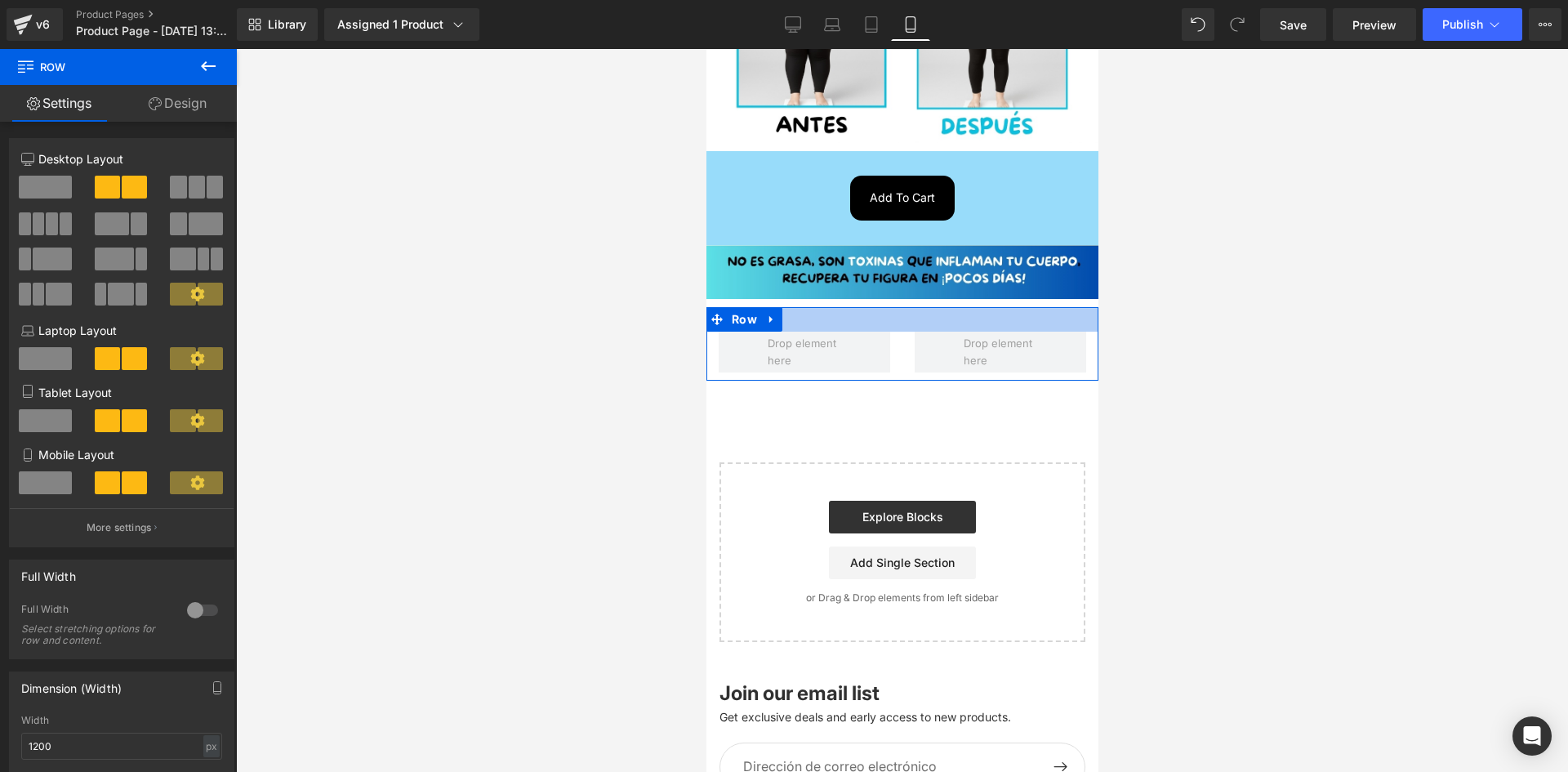
click at [859, 313] on div at bounding box center [901, 319] width 392 height 24
click at [742, 312] on span "Row" at bounding box center [743, 320] width 33 height 24
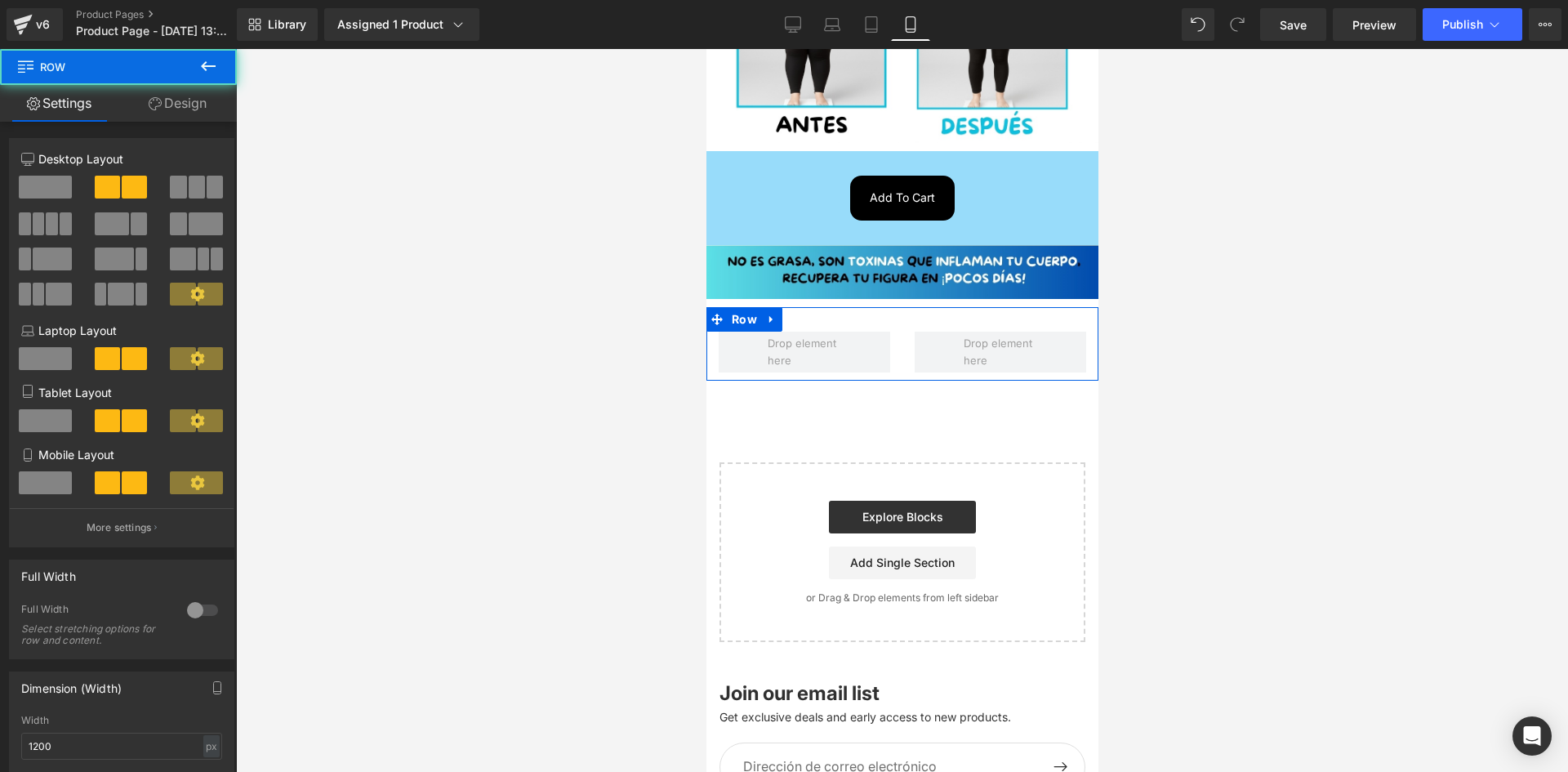
click at [179, 109] on link "Design" at bounding box center [177, 103] width 118 height 37
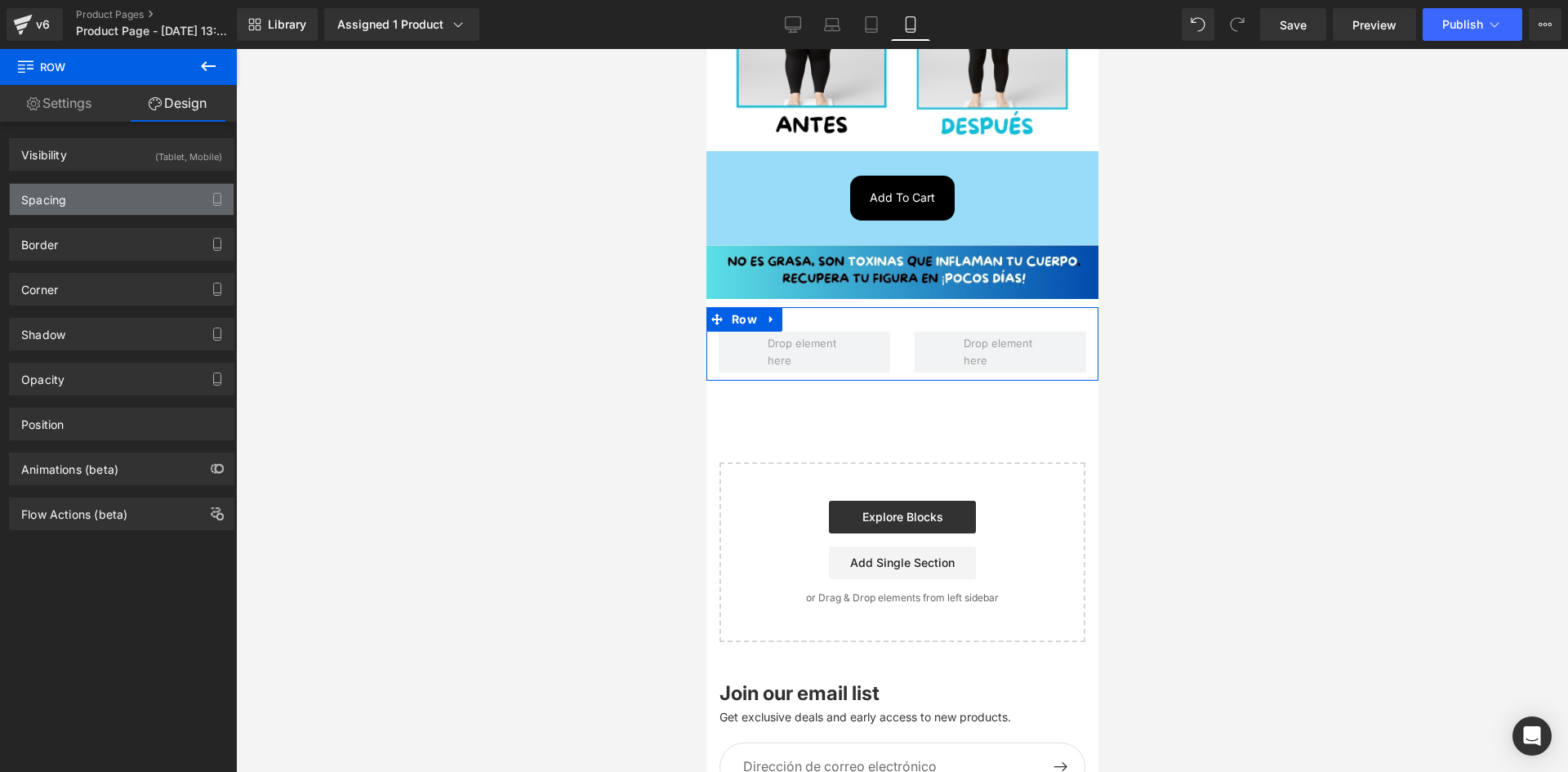
click at [123, 188] on div "Spacing" at bounding box center [122, 199] width 223 height 31
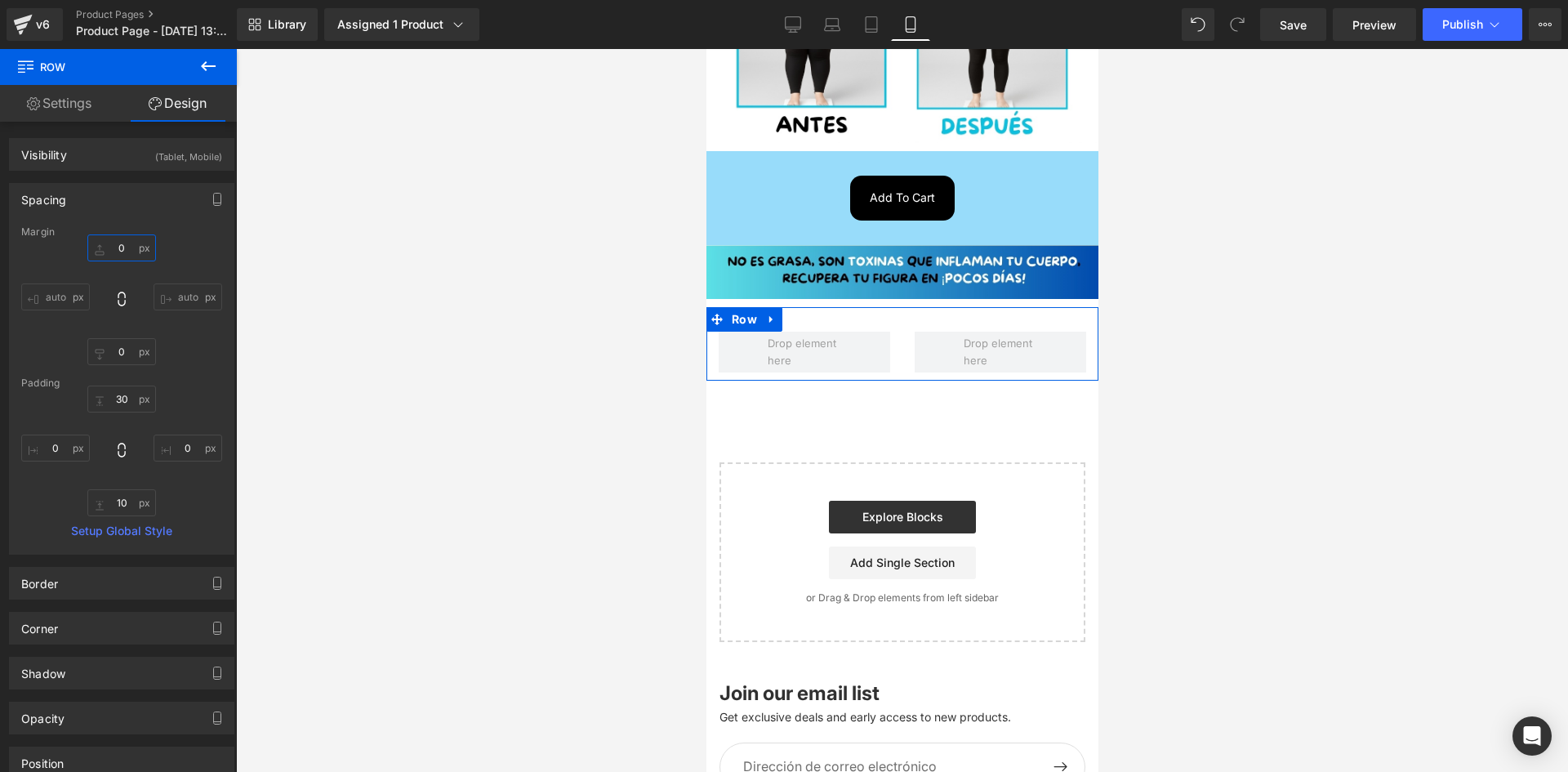
click at [138, 248] on input "0" at bounding box center [122, 248] width 68 height 27
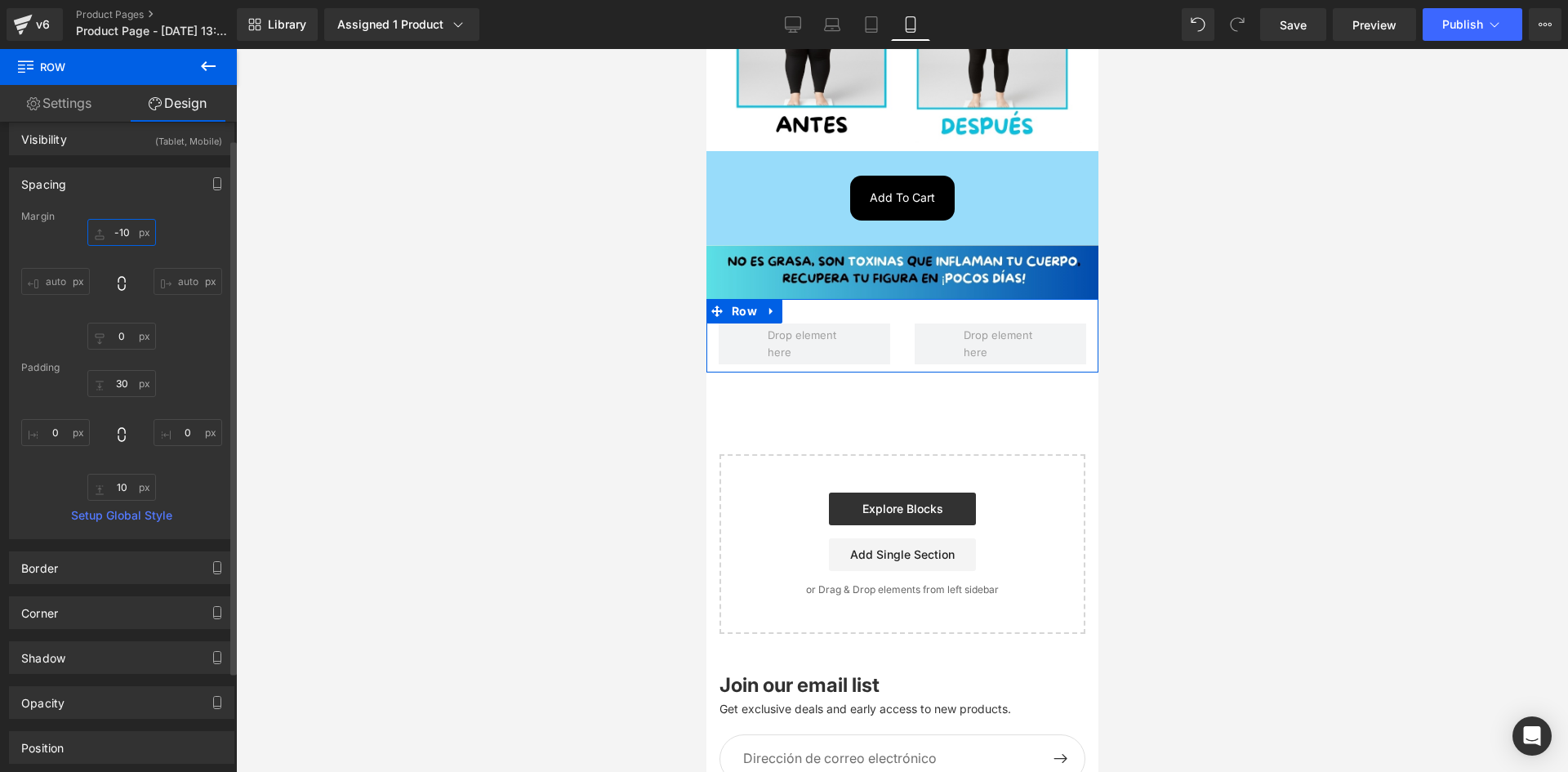
scroll to position [0, 0]
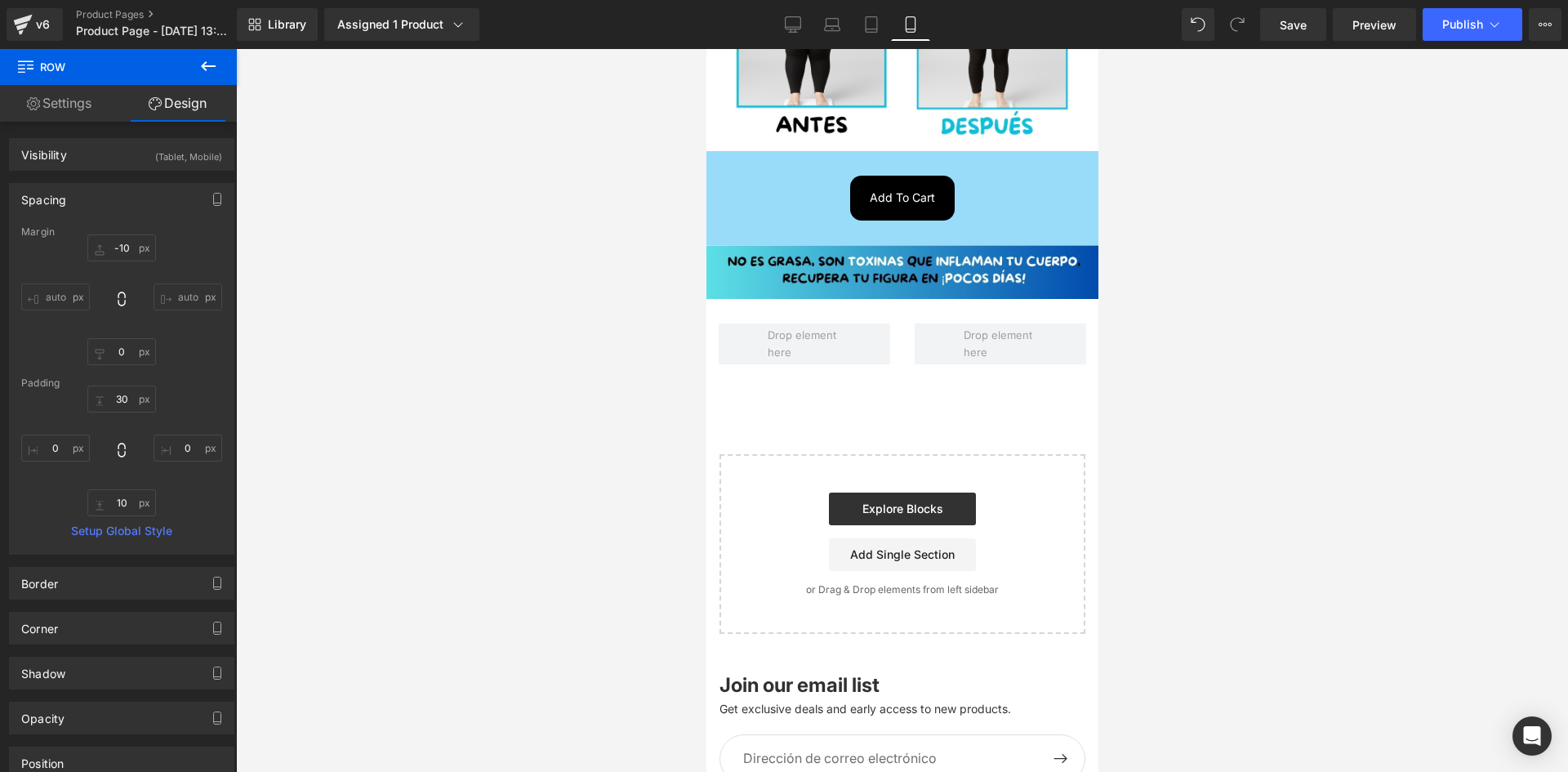
click at [229, 74] on button at bounding box center [207, 67] width 57 height 36
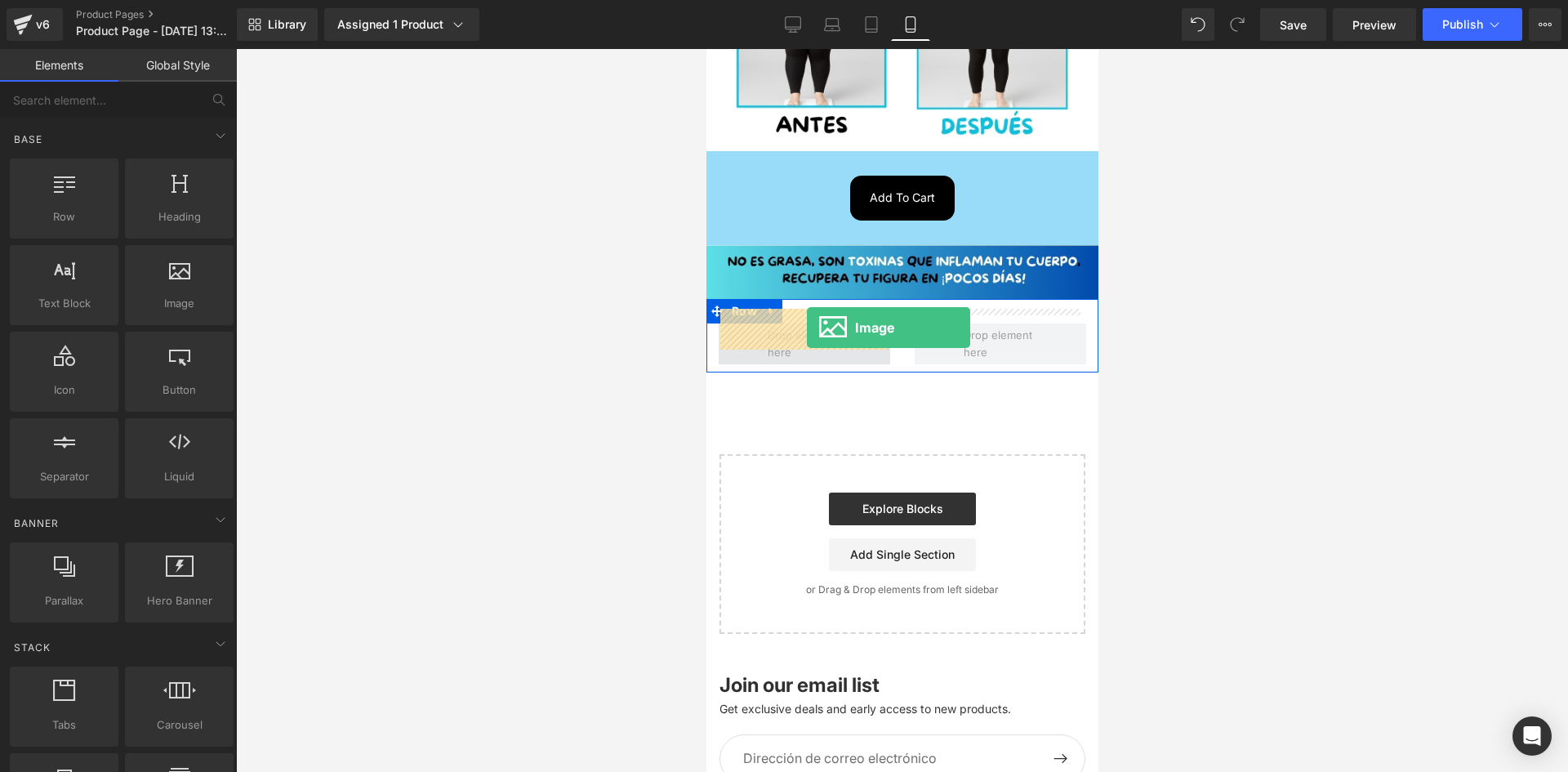
drag, startPoint x: 865, startPoint y: 333, endPoint x: 807, endPoint y: 327, distance: 58.3
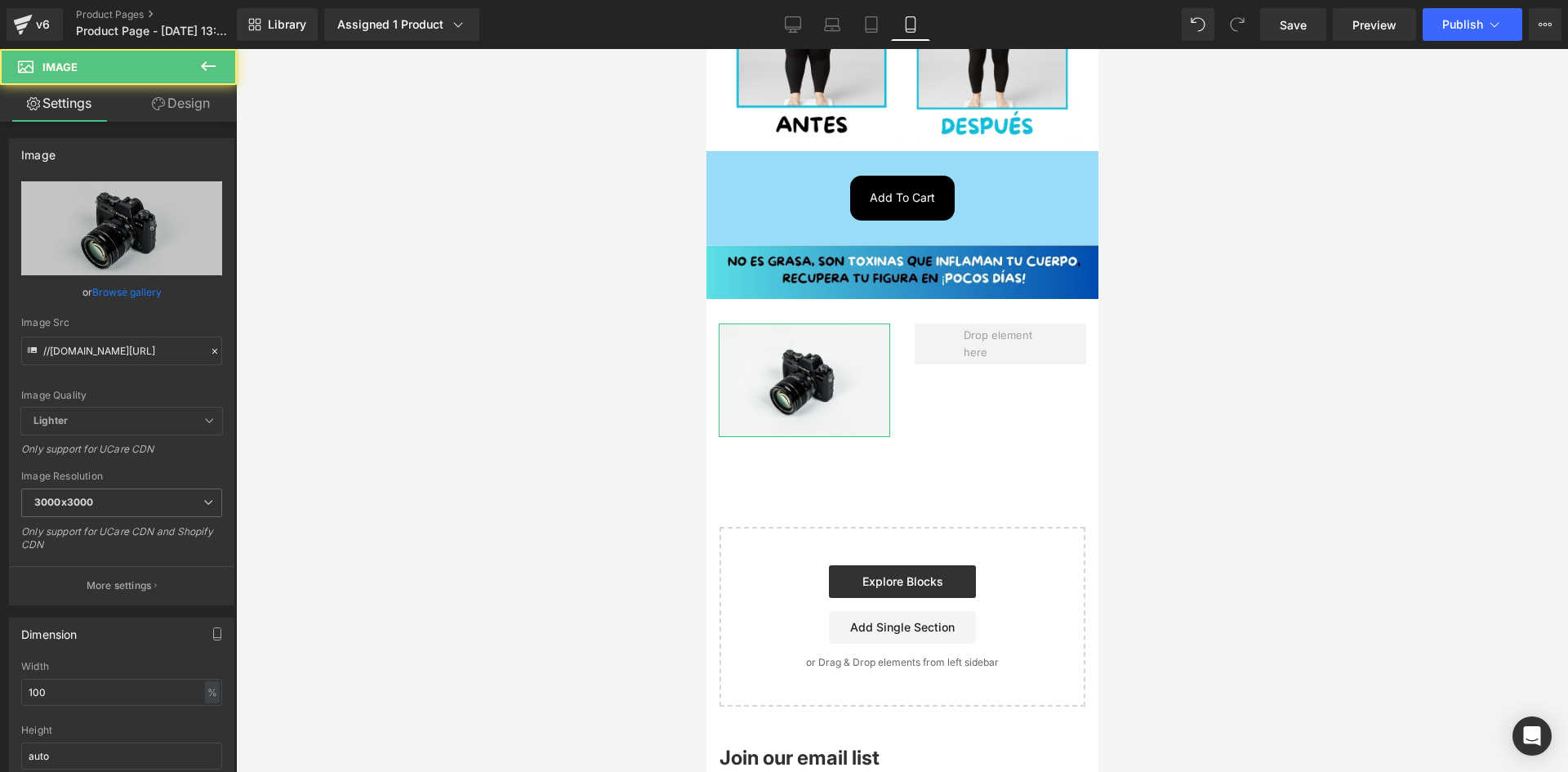
click at [186, 105] on link "Design" at bounding box center [180, 103] width 118 height 37
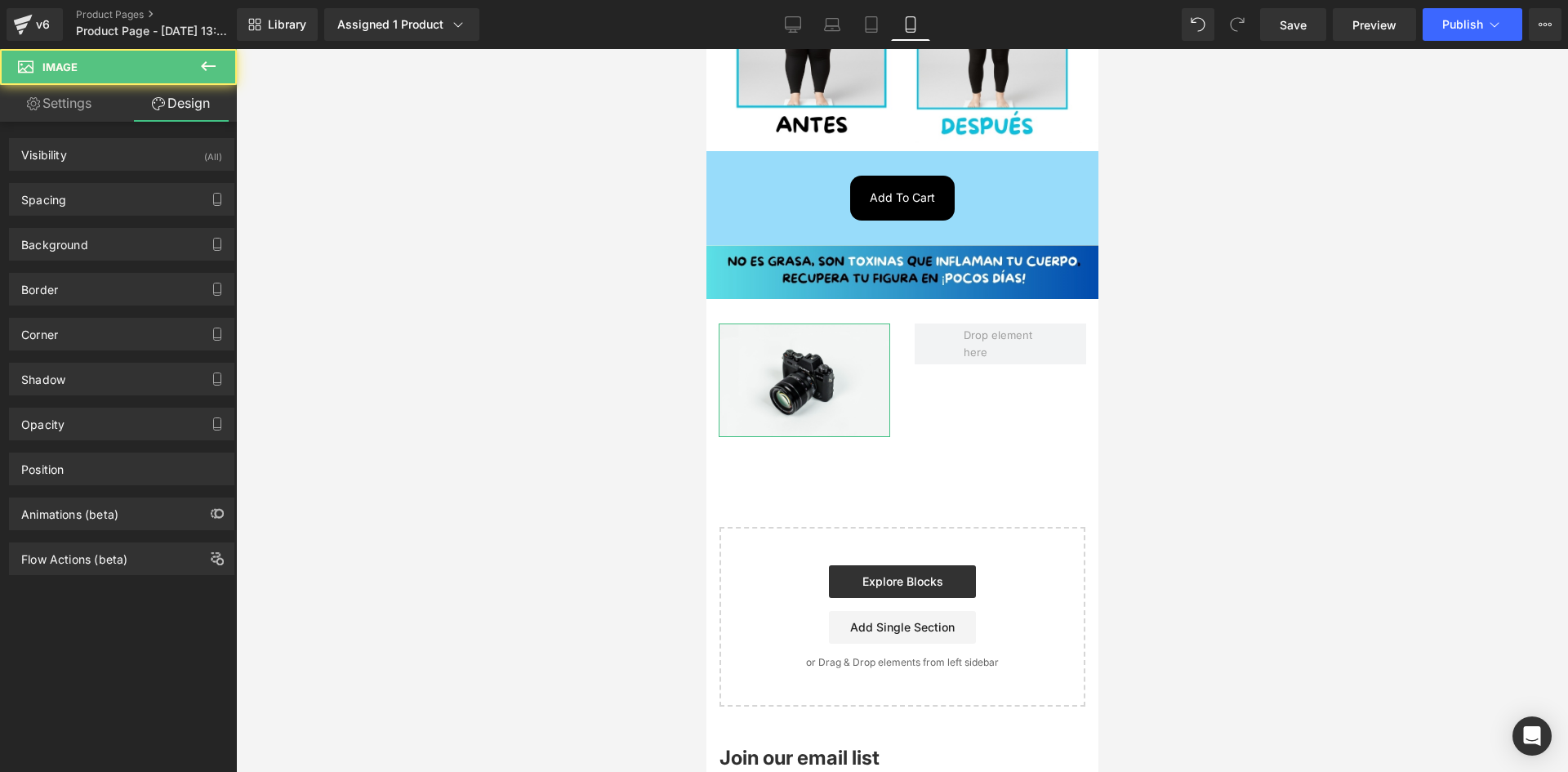
click at [184, 133] on div "Visibility (All) 0|0|0|0 1 Show on Desktop 1 Show on Laptop 1 Show on Tablet 1 …" at bounding box center [122, 149] width 244 height 45
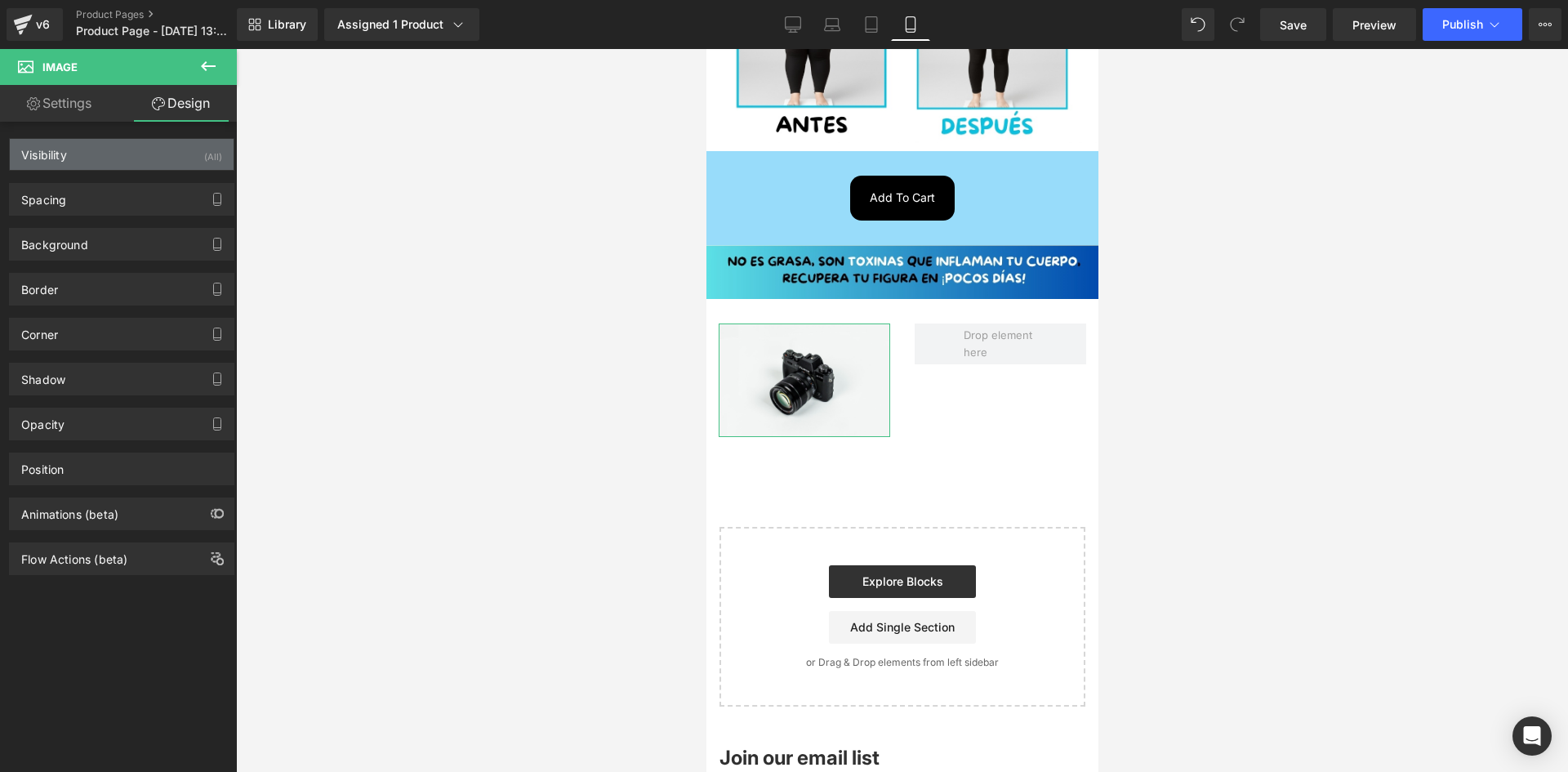
click at [190, 145] on div "Visibility (All)" at bounding box center [122, 154] width 223 height 31
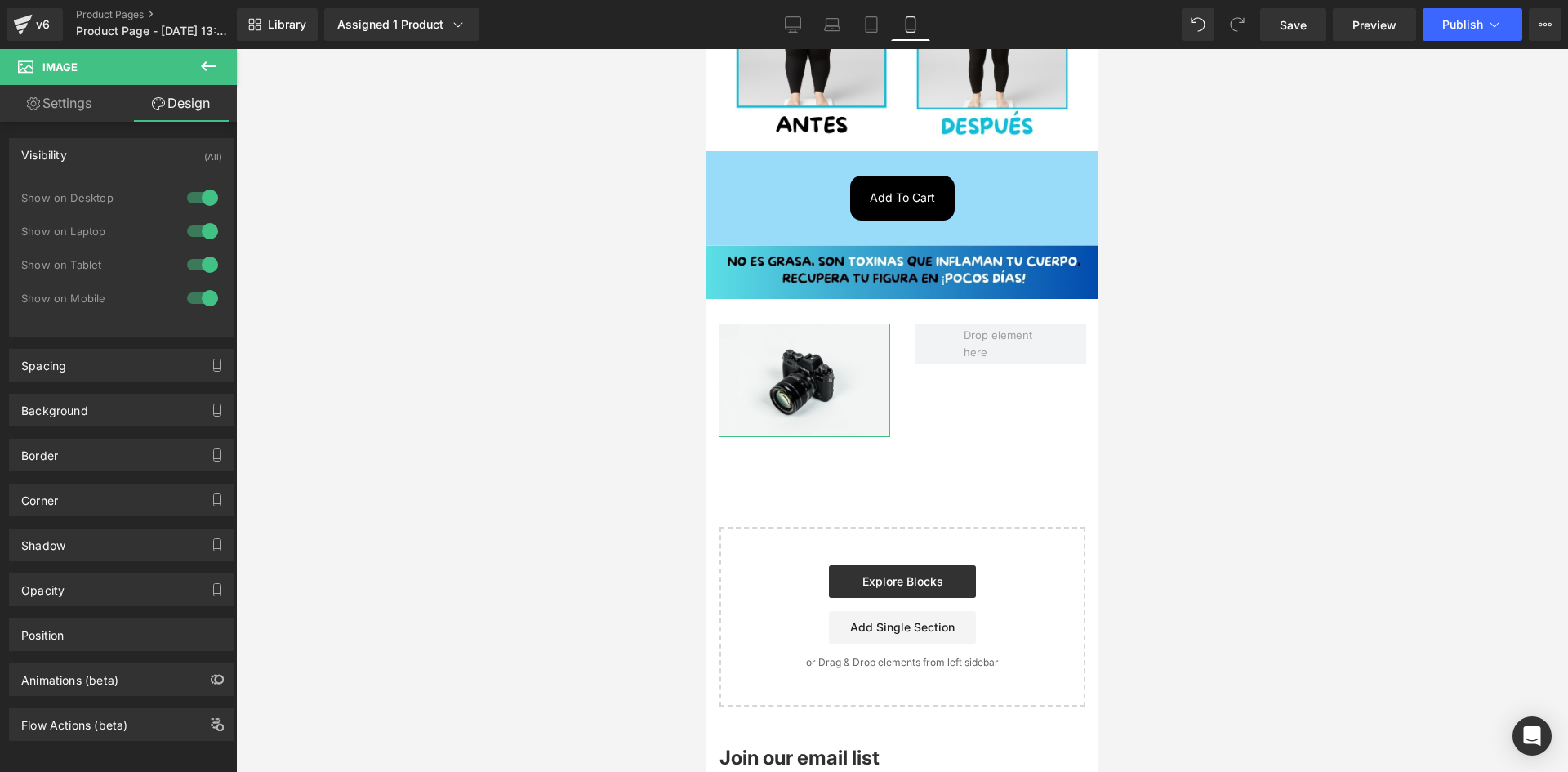
click at [196, 205] on div at bounding box center [203, 197] width 40 height 26
click at [199, 224] on div at bounding box center [203, 231] width 40 height 26
click at [214, 62] on icon at bounding box center [208, 67] width 20 height 20
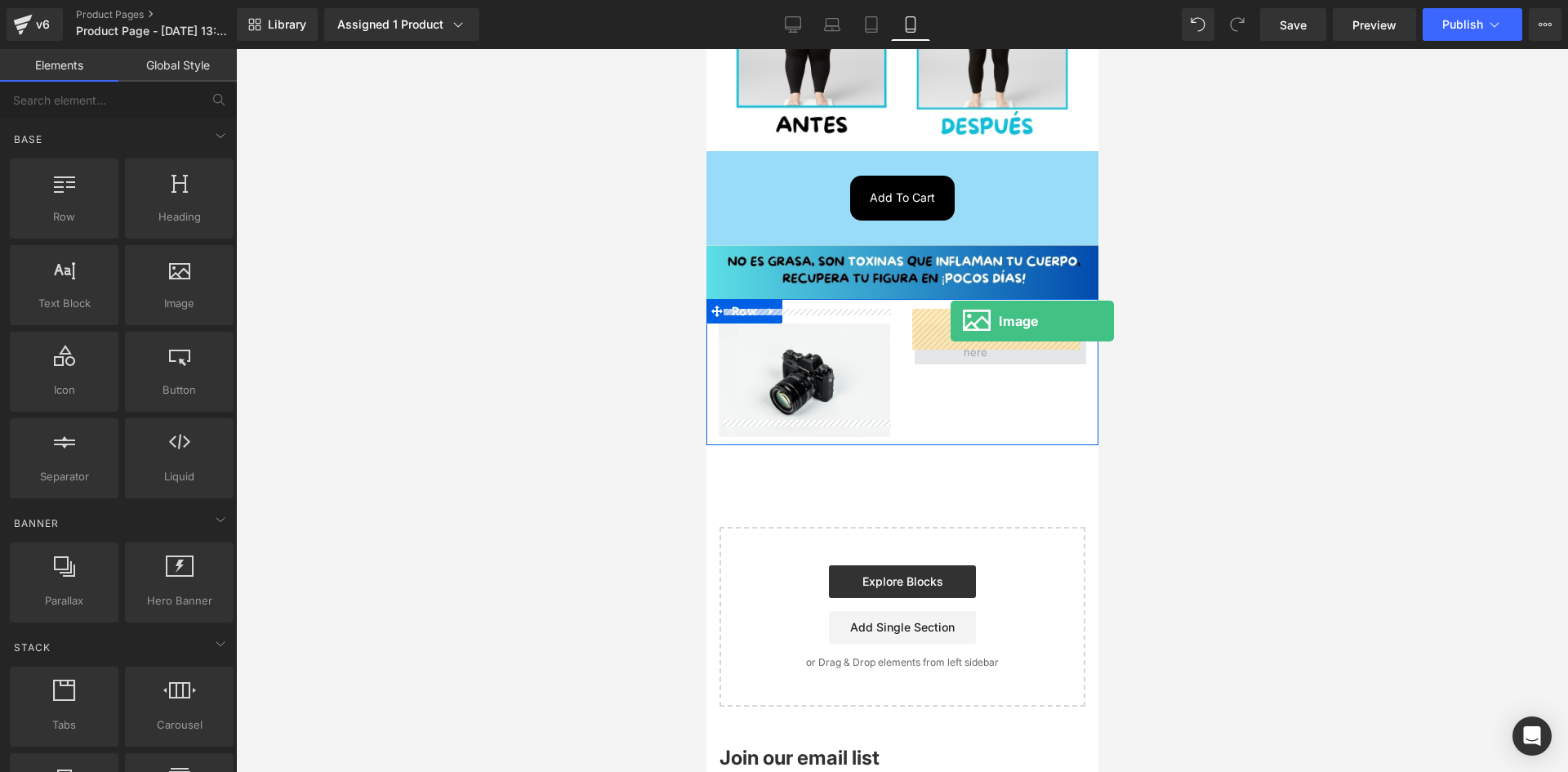
drag, startPoint x: 877, startPoint y: 335, endPoint x: 950, endPoint y: 321, distance: 74.3
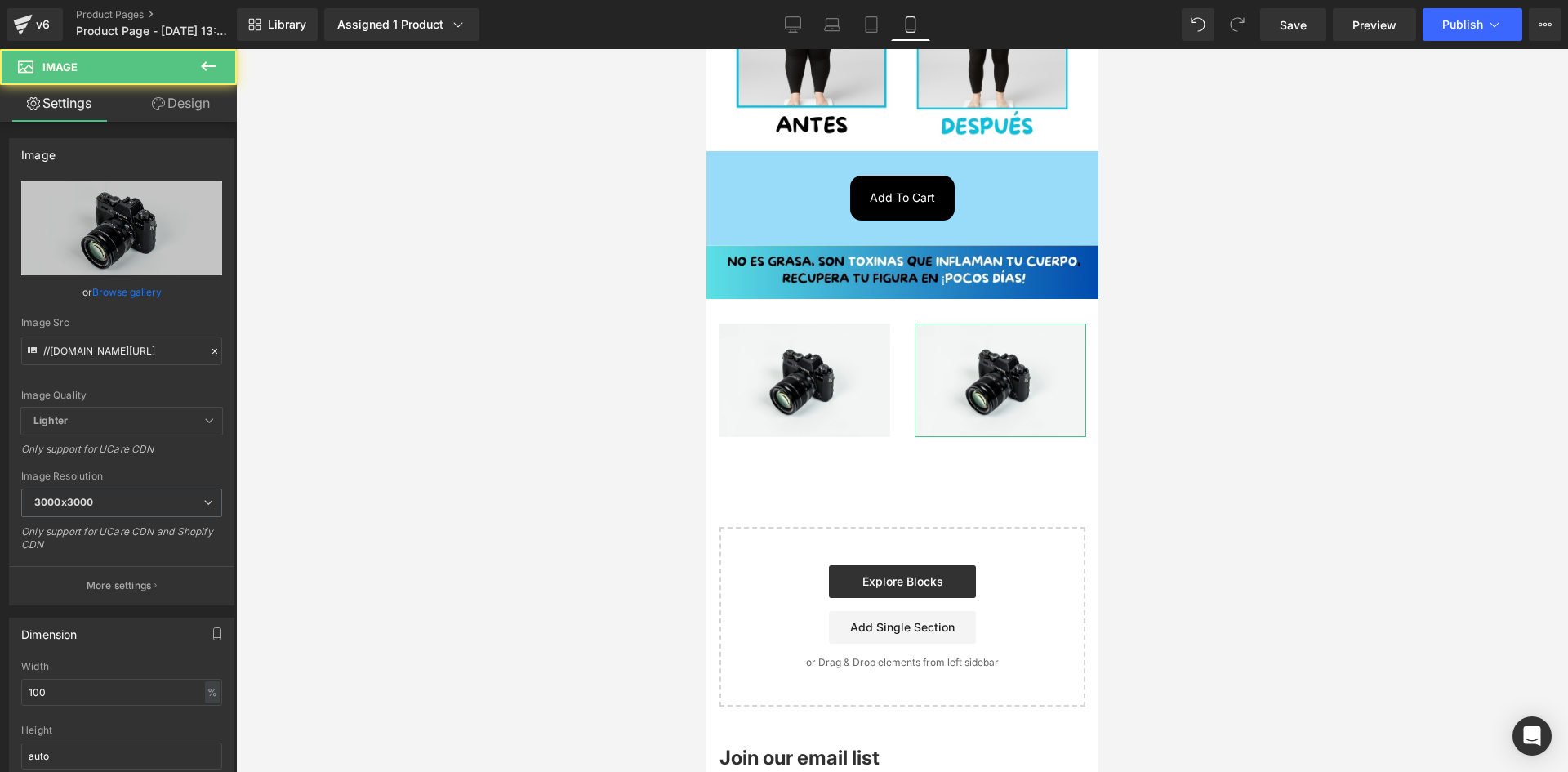
click at [214, 103] on link "Design" at bounding box center [180, 103] width 118 height 37
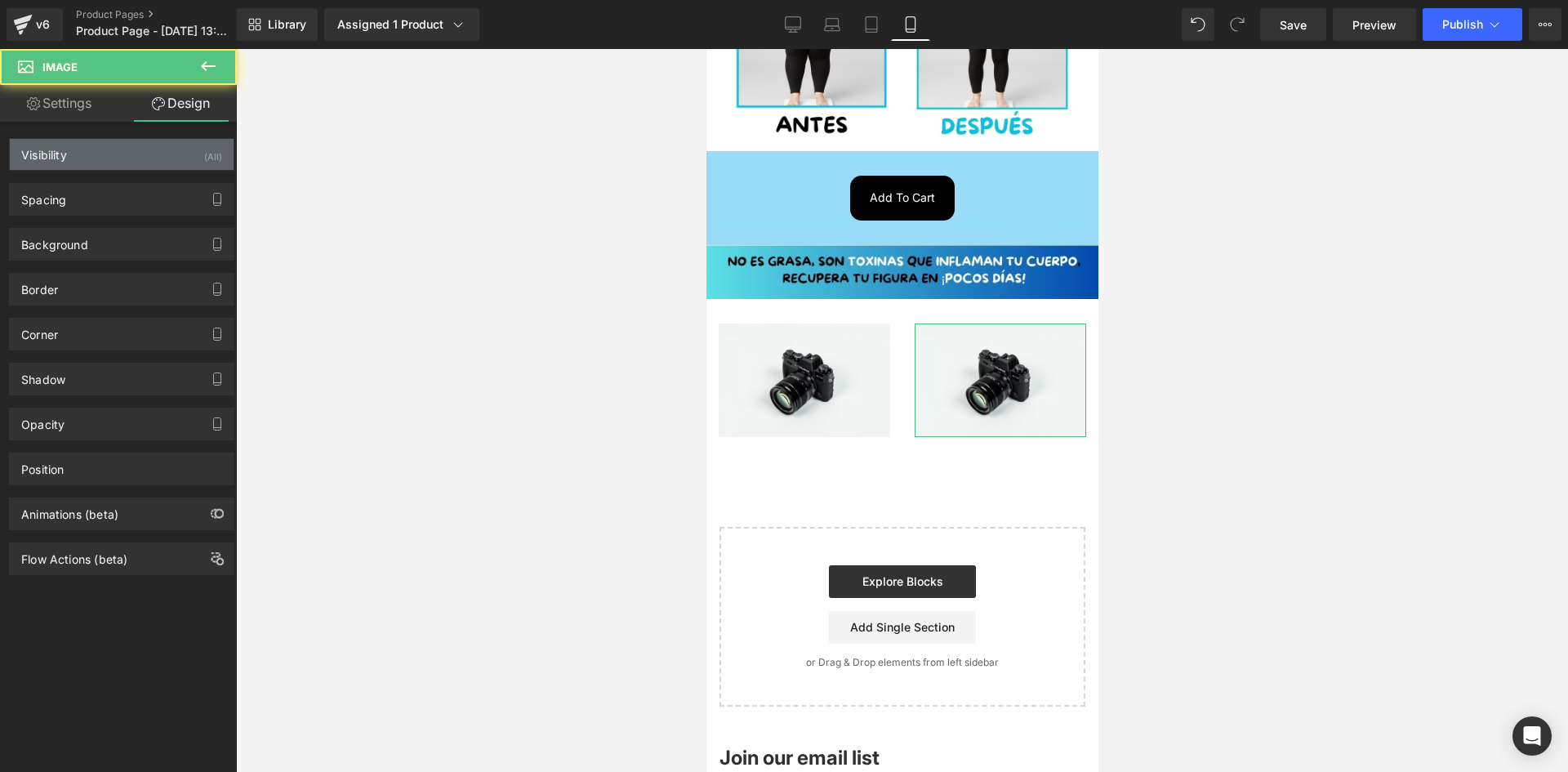
click at [191, 153] on div "Visibility (All)" at bounding box center [122, 154] width 223 height 31
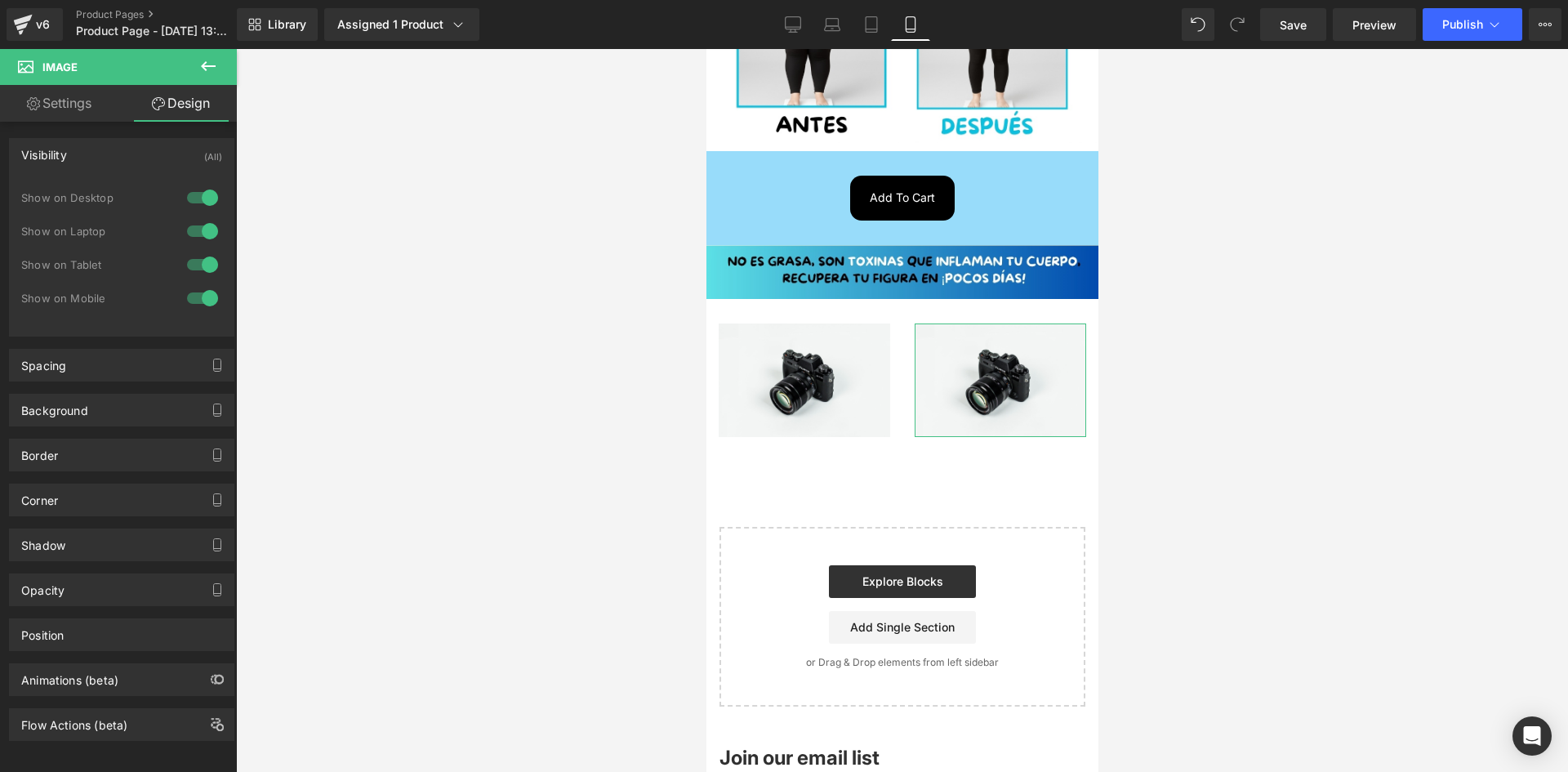
click at [170, 212] on div "Show on Desktop" at bounding box center [122, 205] width 201 height 33
click at [196, 213] on div "Show on Desktop" at bounding box center [122, 205] width 201 height 33
drag, startPoint x: 196, startPoint y: 202, endPoint x: 196, endPoint y: 232, distance: 30.0
click at [196, 205] on div at bounding box center [203, 197] width 40 height 26
click at [196, 232] on div at bounding box center [203, 231] width 40 height 26
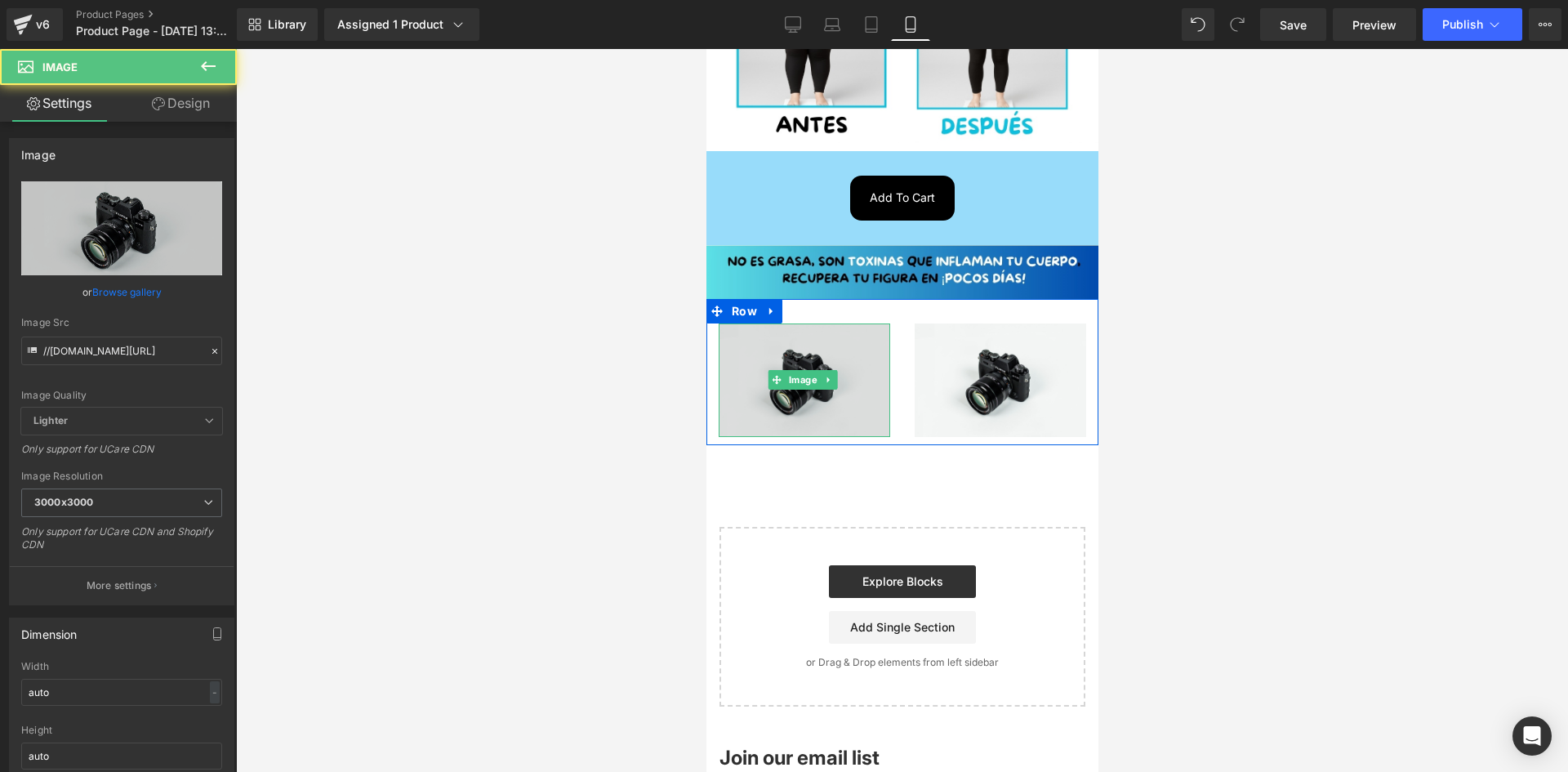
click at [782, 334] on img at bounding box center [804, 380] width 171 height 114
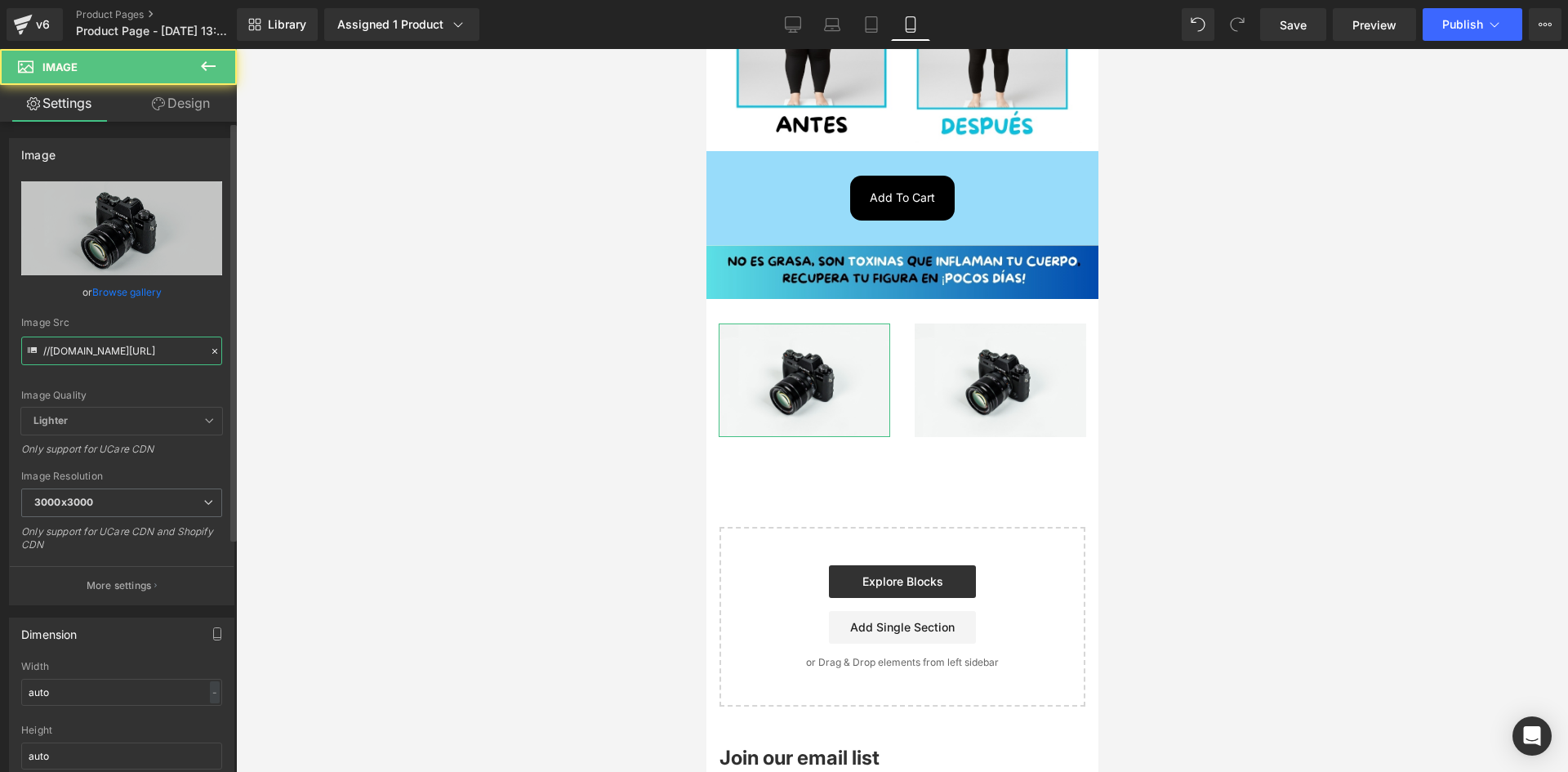
click at [83, 351] on input "//d1um8515vdn9kb.cloudfront.net/images/parallax.jpg" at bounding box center [122, 350] width 201 height 29
paste input "https://media3.giphy.com/media/v1.Y2lkPTc5MGI3NjExOW1keGo4ajBwMG5nZXpoN25xbTJuY…"
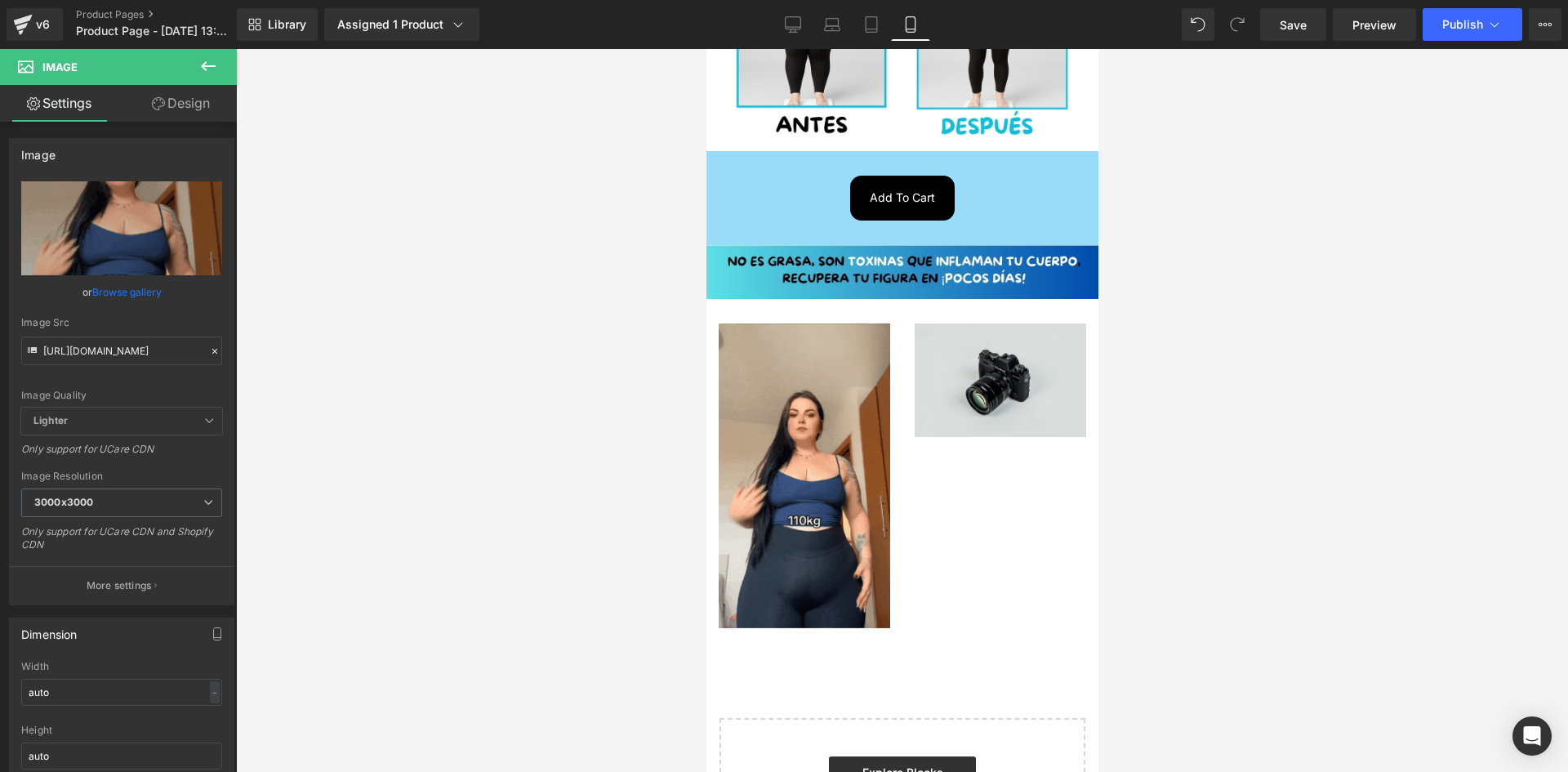
click at [987, 336] on img at bounding box center [999, 380] width 171 height 114
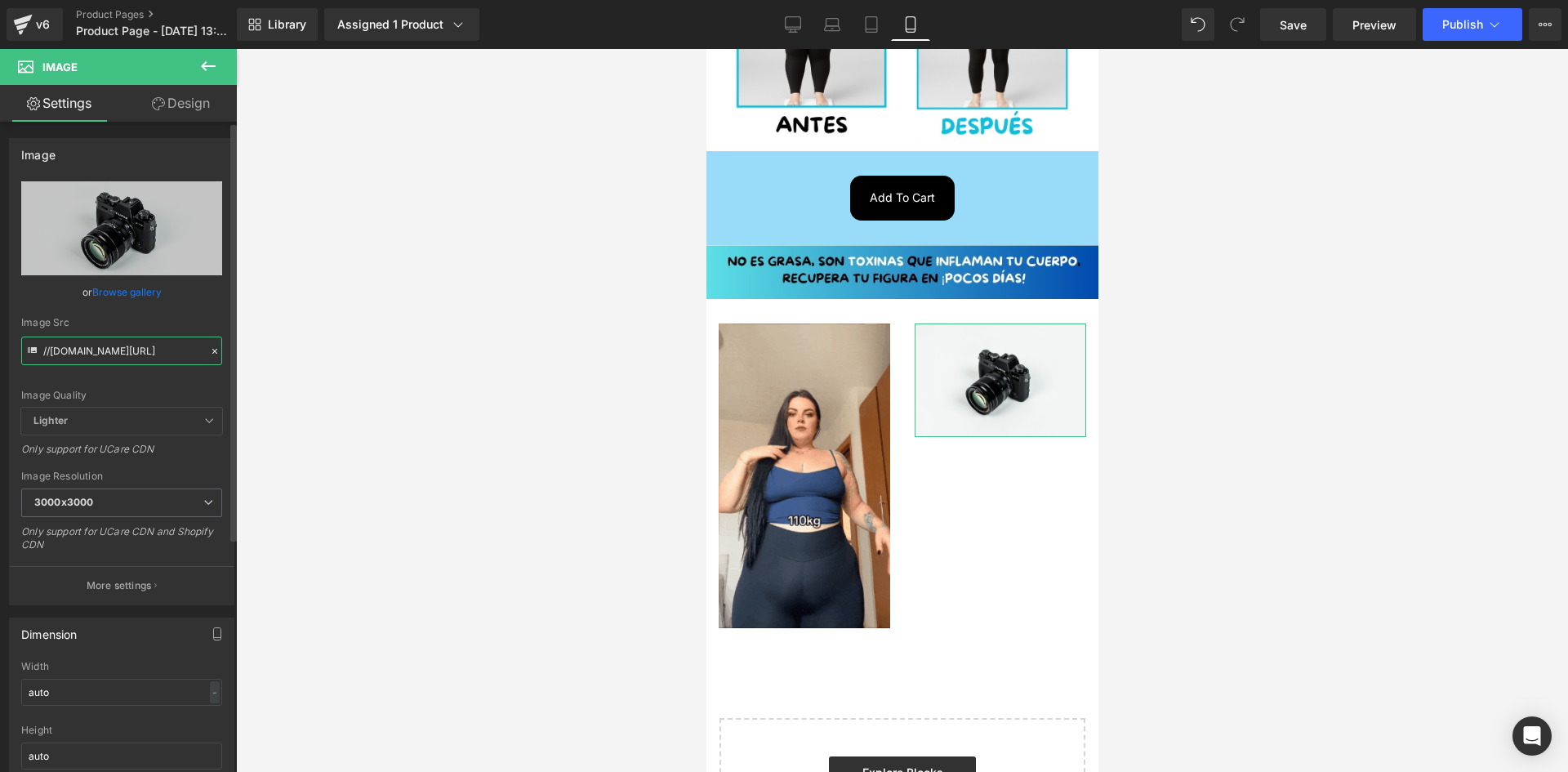
click at [75, 362] on input "//d1um8515vdn9kb.cloudfront.net/images/parallax.jpg" at bounding box center [122, 350] width 201 height 29
click at [76, 362] on input "//d1um8515vdn9kb.cloudfront.net/images/parallax.jpg" at bounding box center [122, 350] width 201 height 29
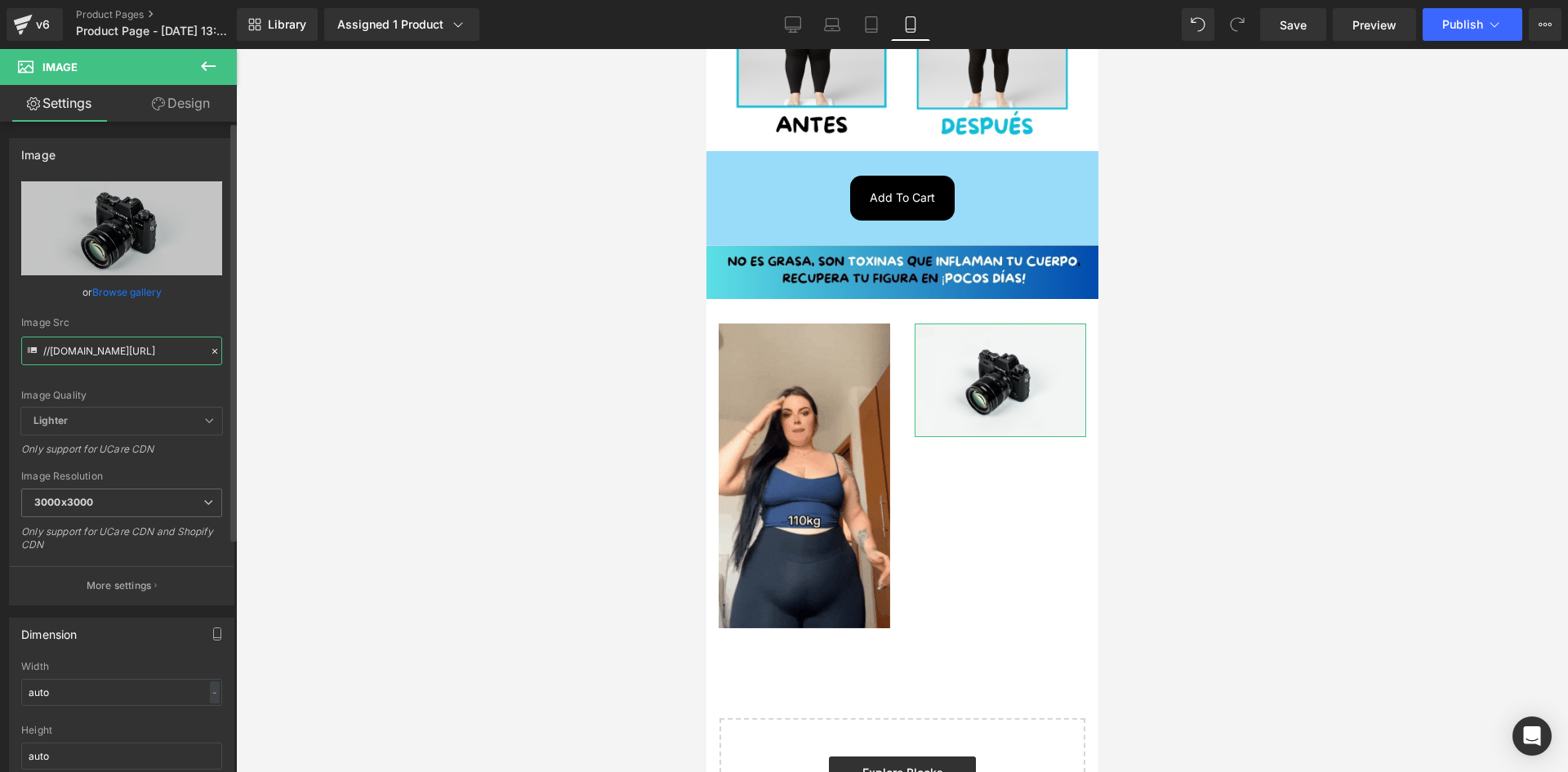
click at [76, 362] on input "//d1um8515vdn9kb.cloudfront.net/images/parallax.jpg" at bounding box center [122, 350] width 201 height 29
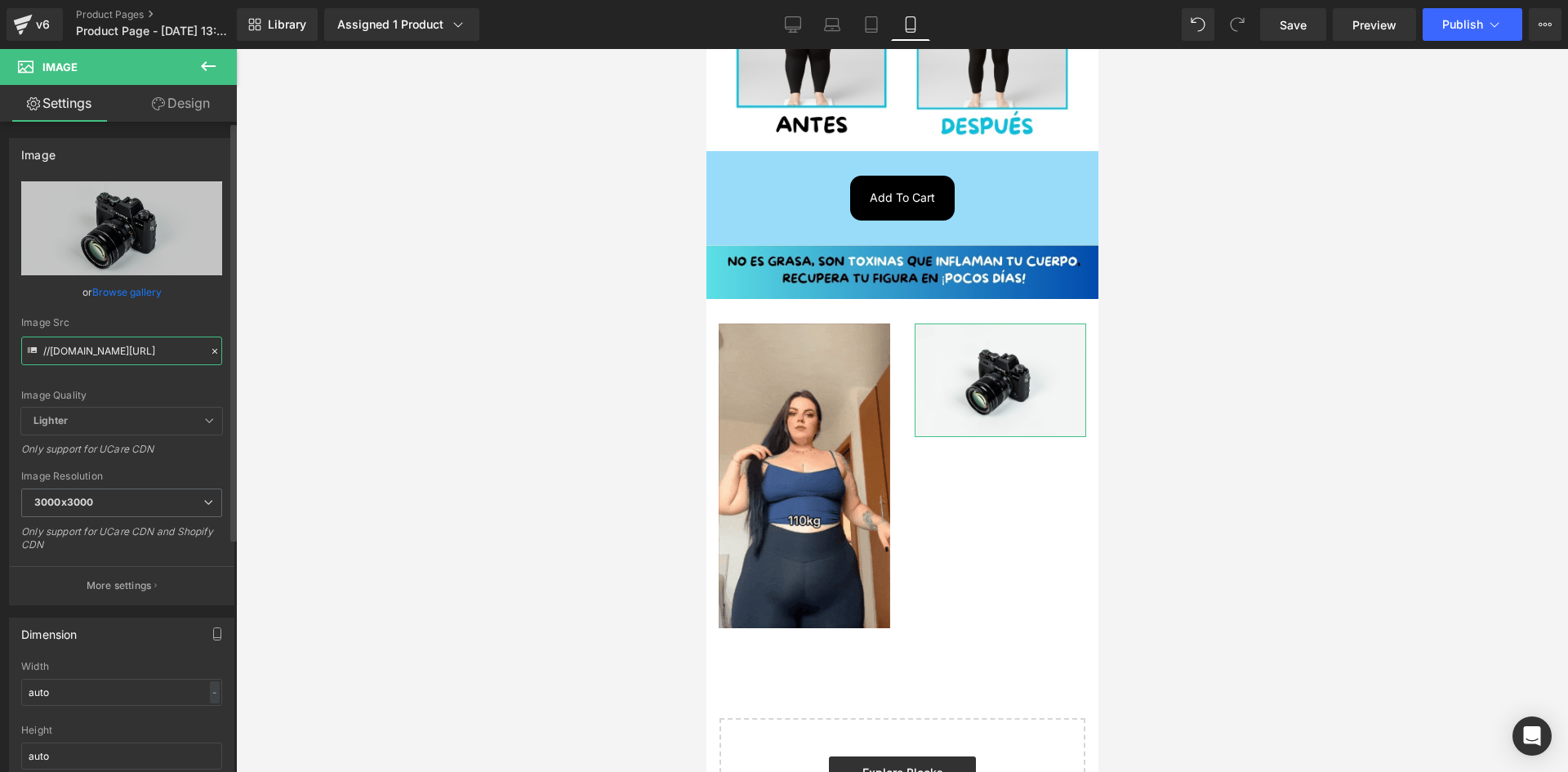
paste input "https://media1.giphy.com/media/v1.Y2lkPTc5MGI3NjExMGZ4MGt0eTVhYjE2b3Vvdm9rczFqc…"
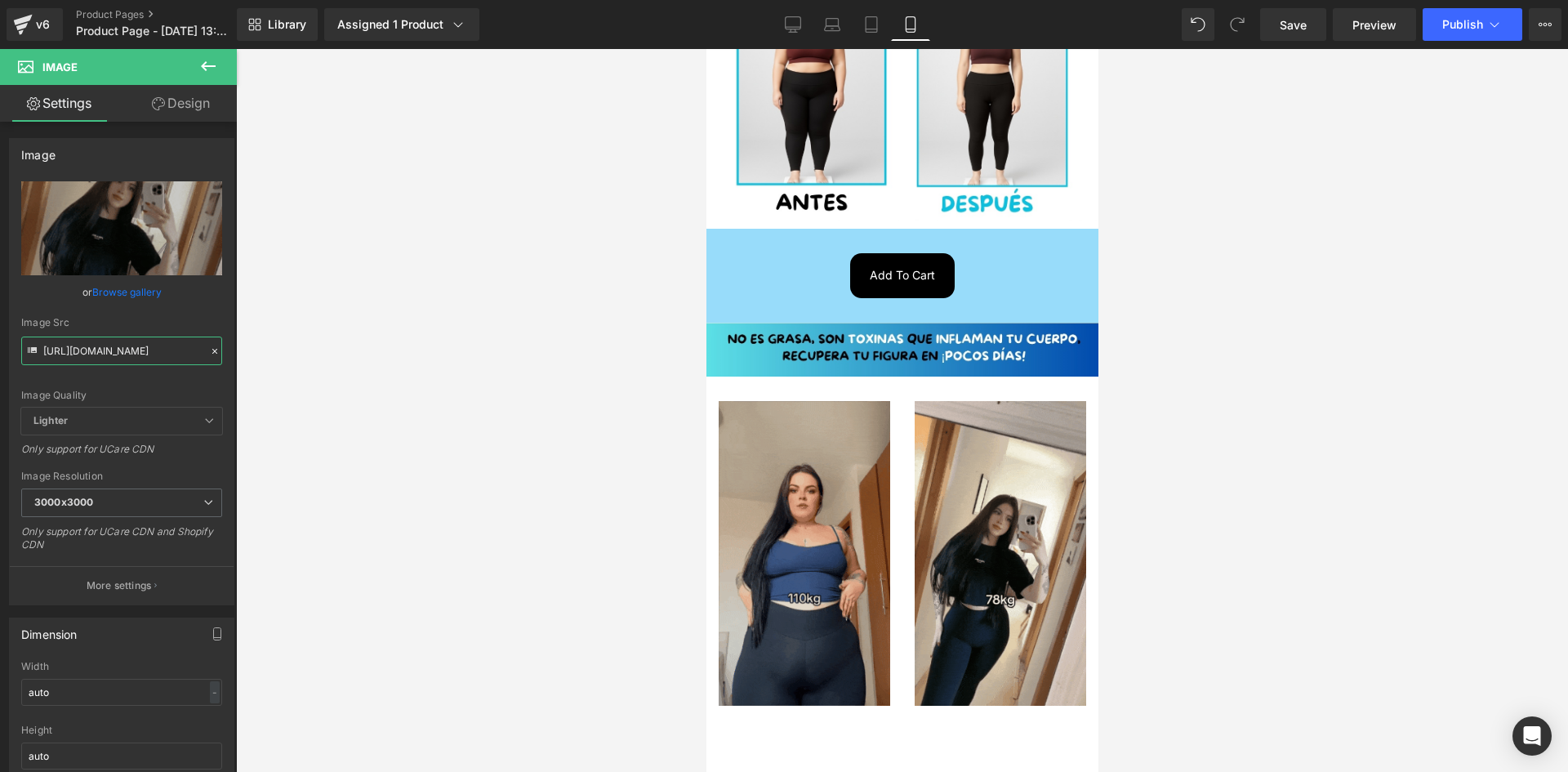
scroll to position [531, 0]
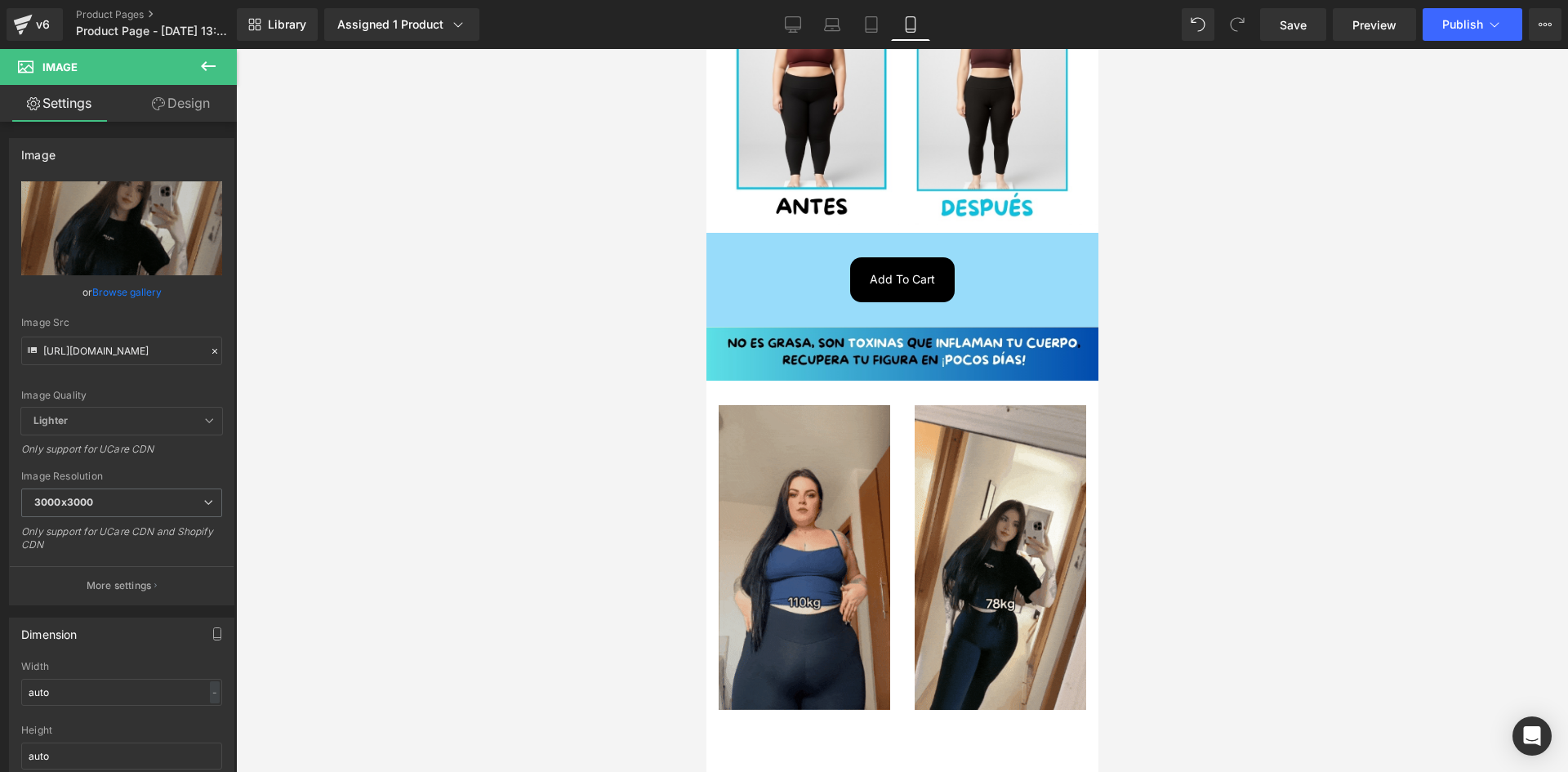
click at [779, 460] on img at bounding box center [804, 558] width 171 height 305
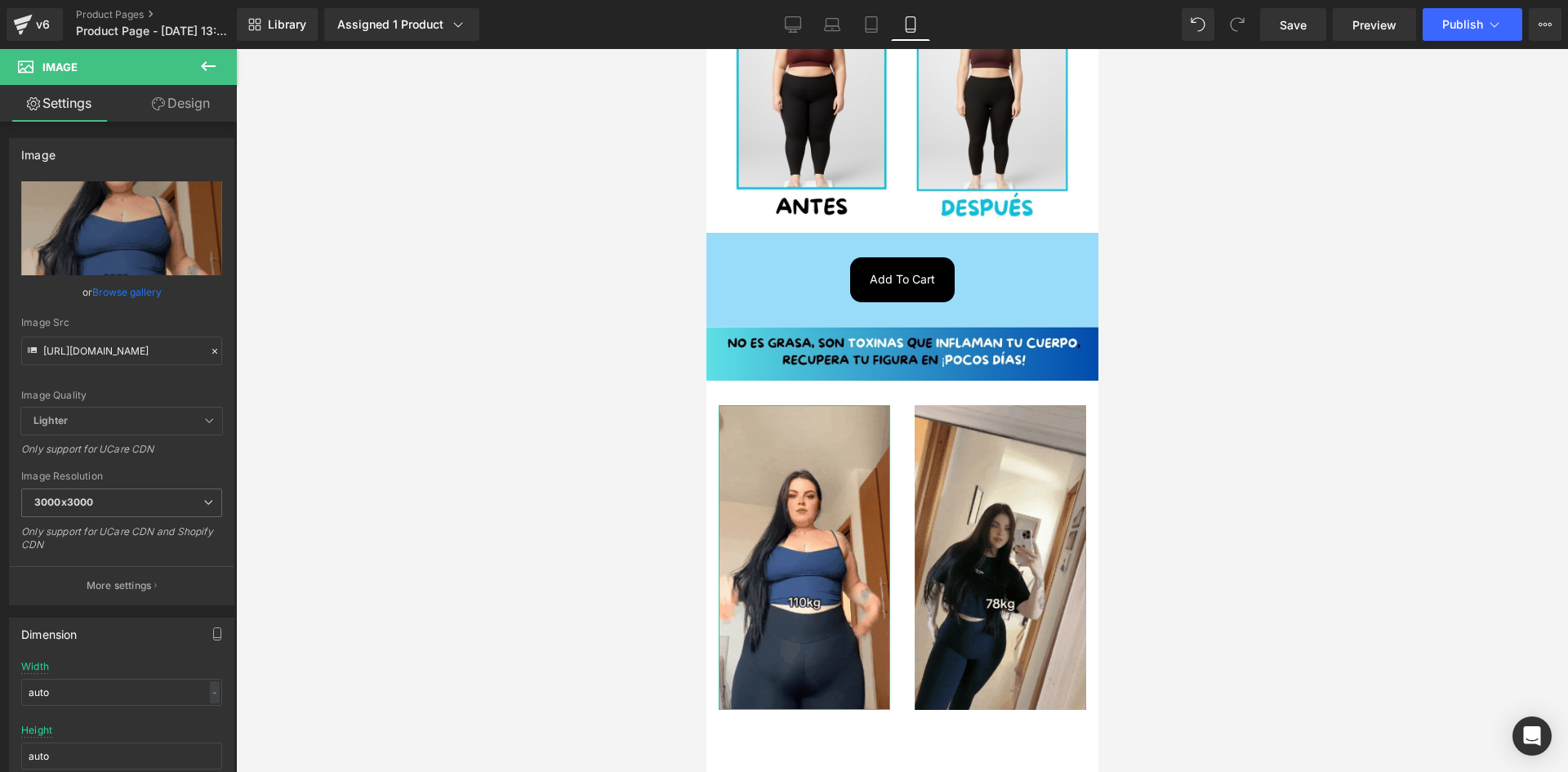
click at [196, 94] on link "Design" at bounding box center [180, 103] width 118 height 37
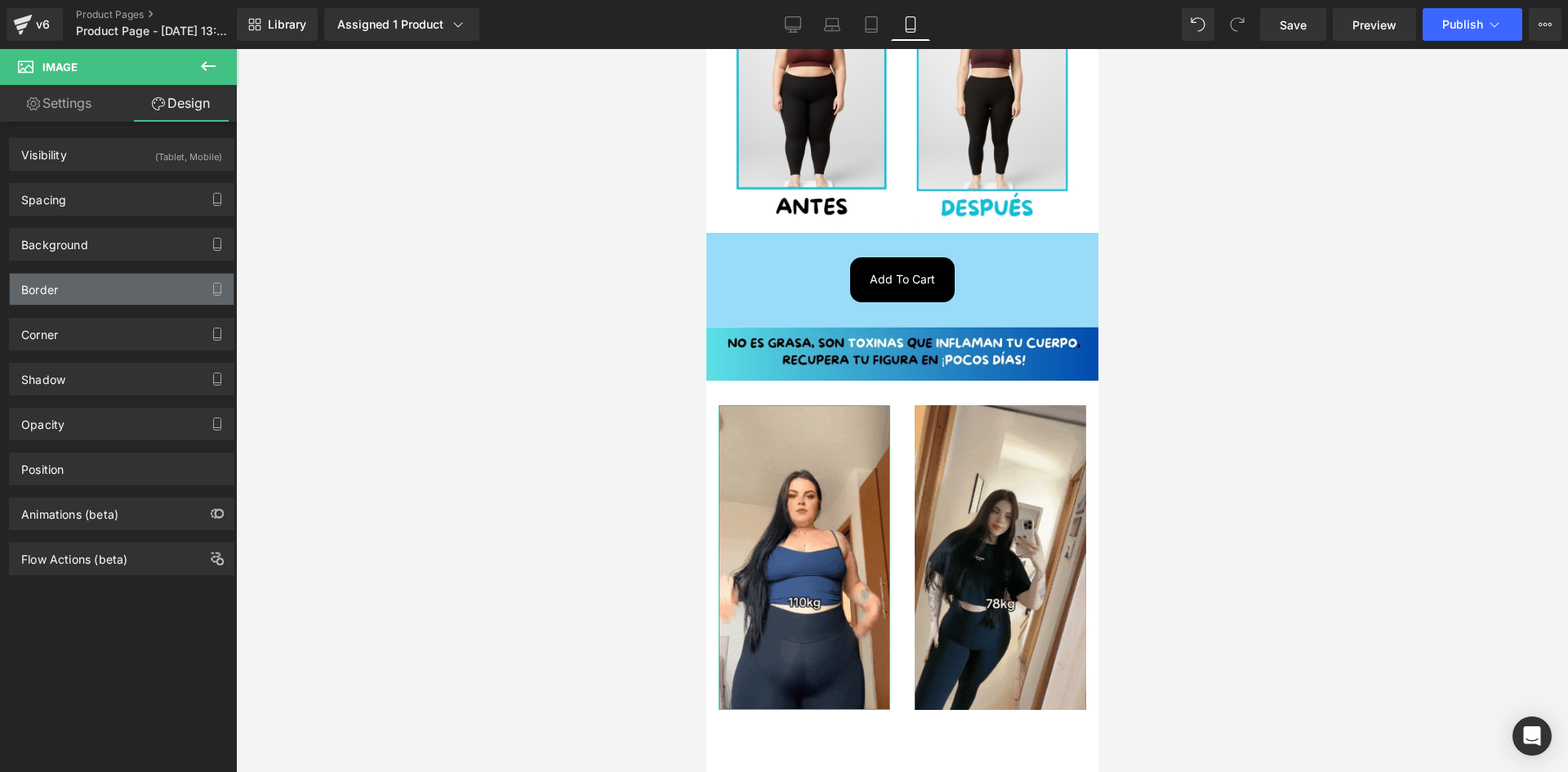
click at [66, 280] on div "Border" at bounding box center [122, 289] width 223 height 31
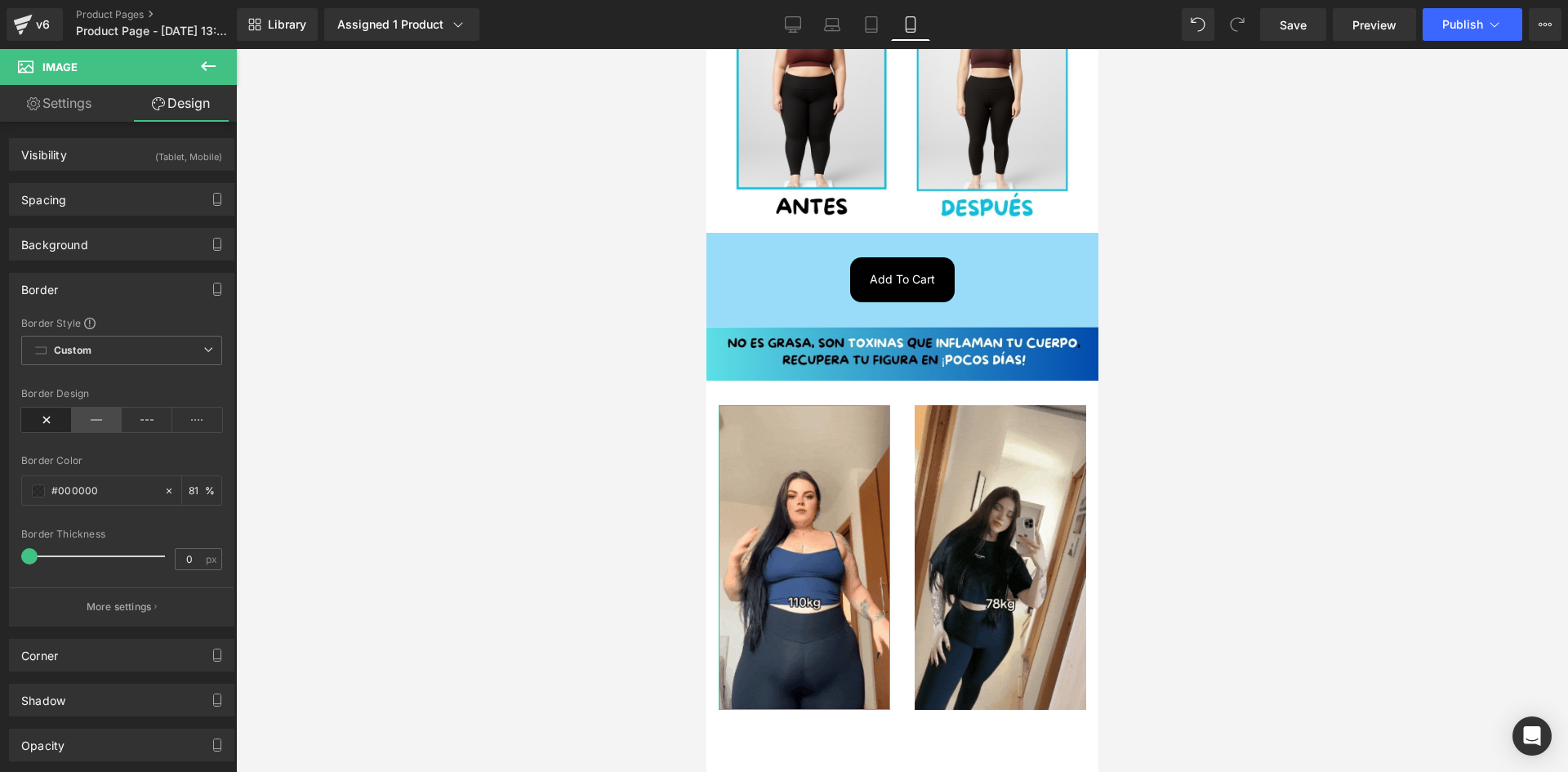
click at [78, 422] on icon at bounding box center [97, 419] width 50 height 24
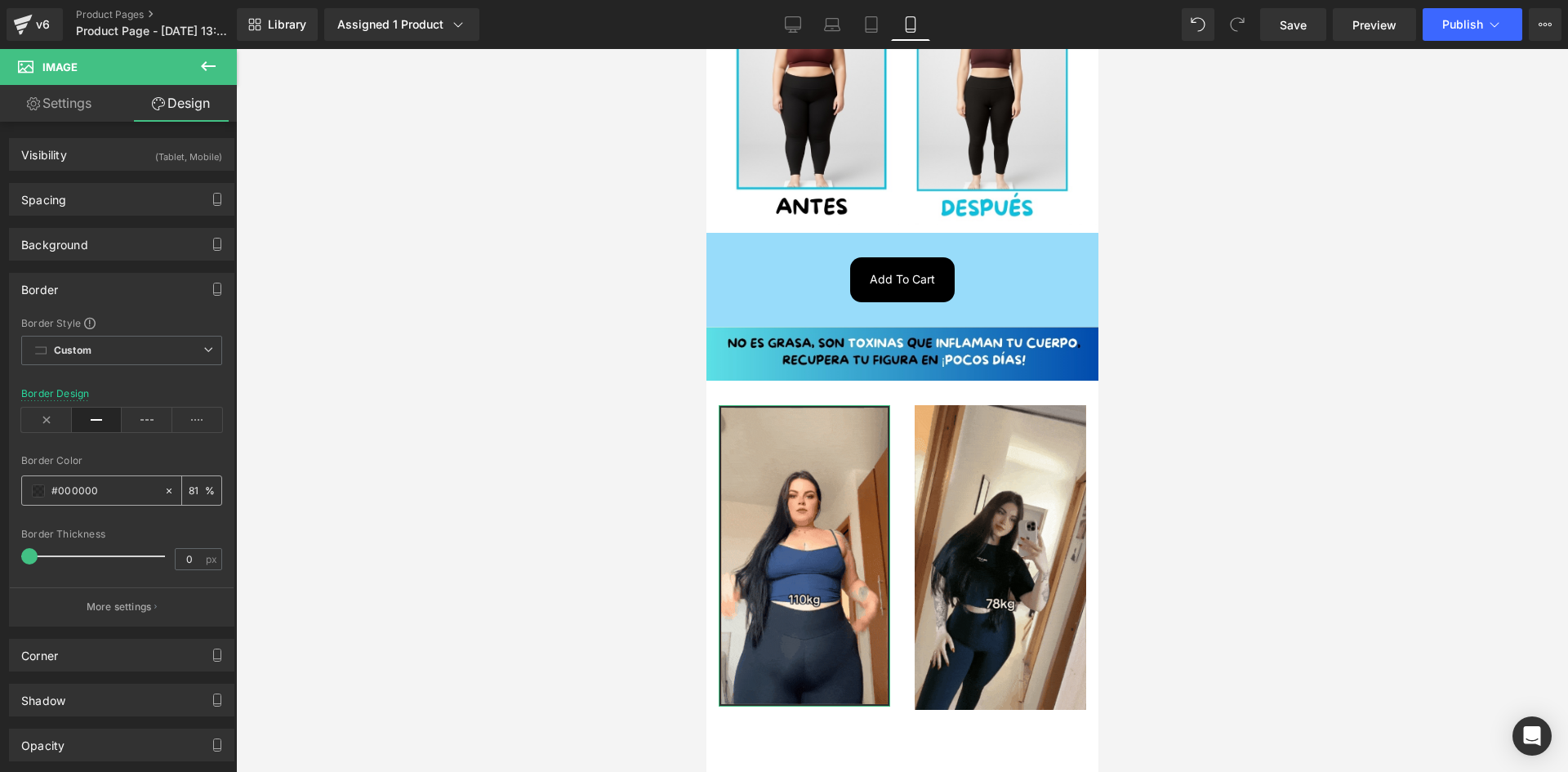
click at [40, 484] on span at bounding box center [38, 490] width 14 height 14
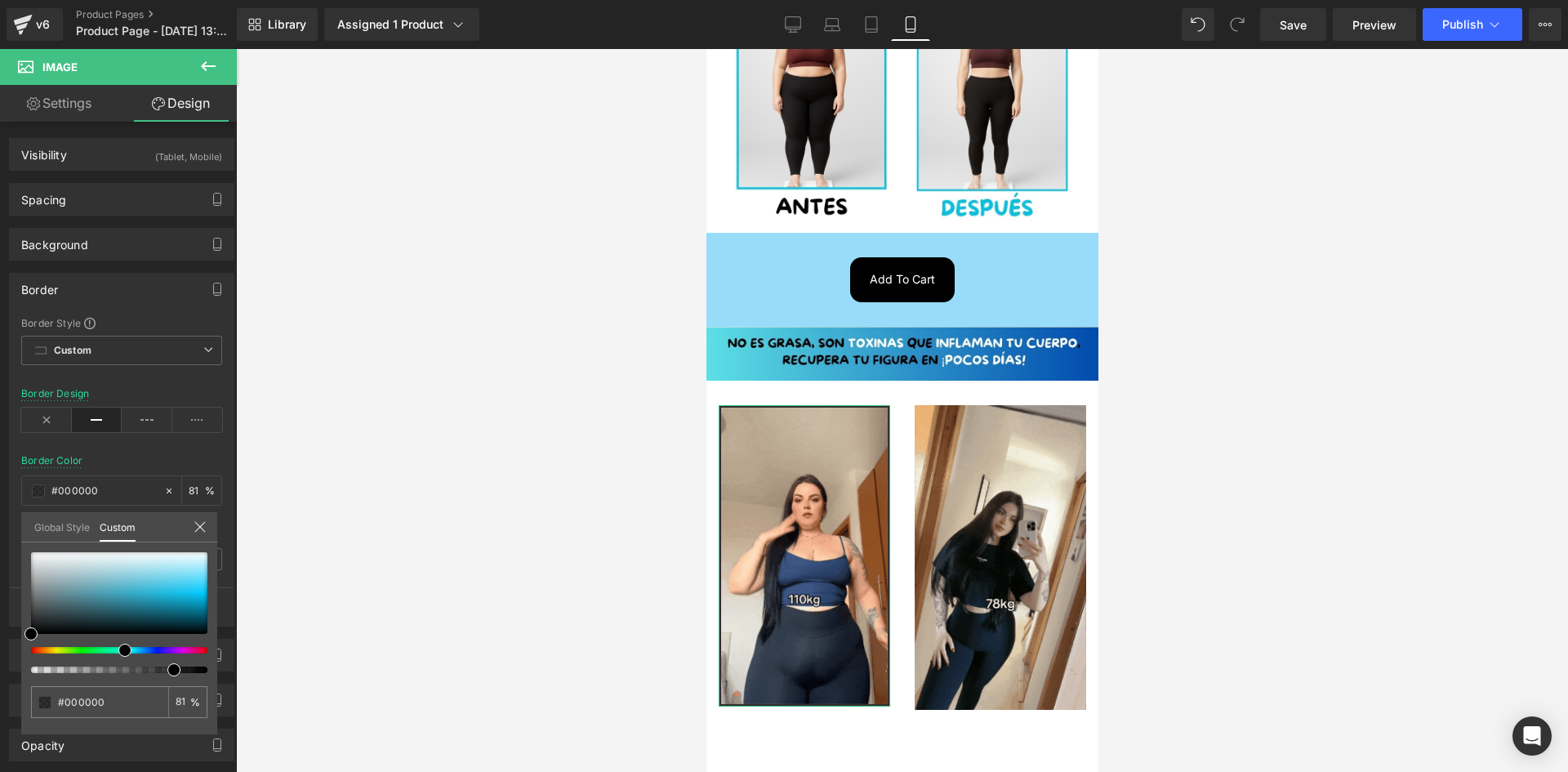
drag, startPoint x: 135, startPoint y: 649, endPoint x: 118, endPoint y: 651, distance: 17.1
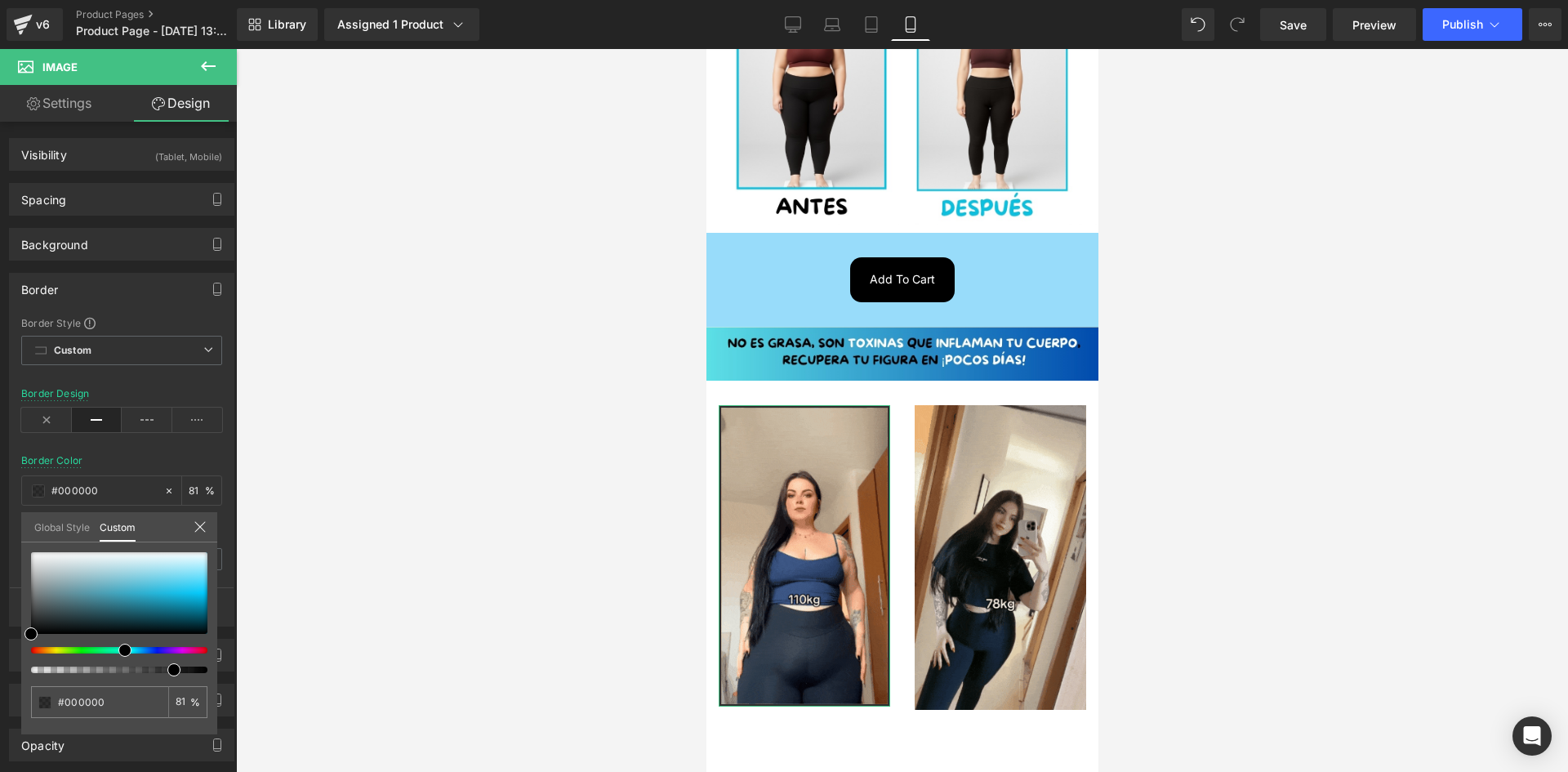
click at [118, 651] on div at bounding box center [113, 649] width 177 height 6
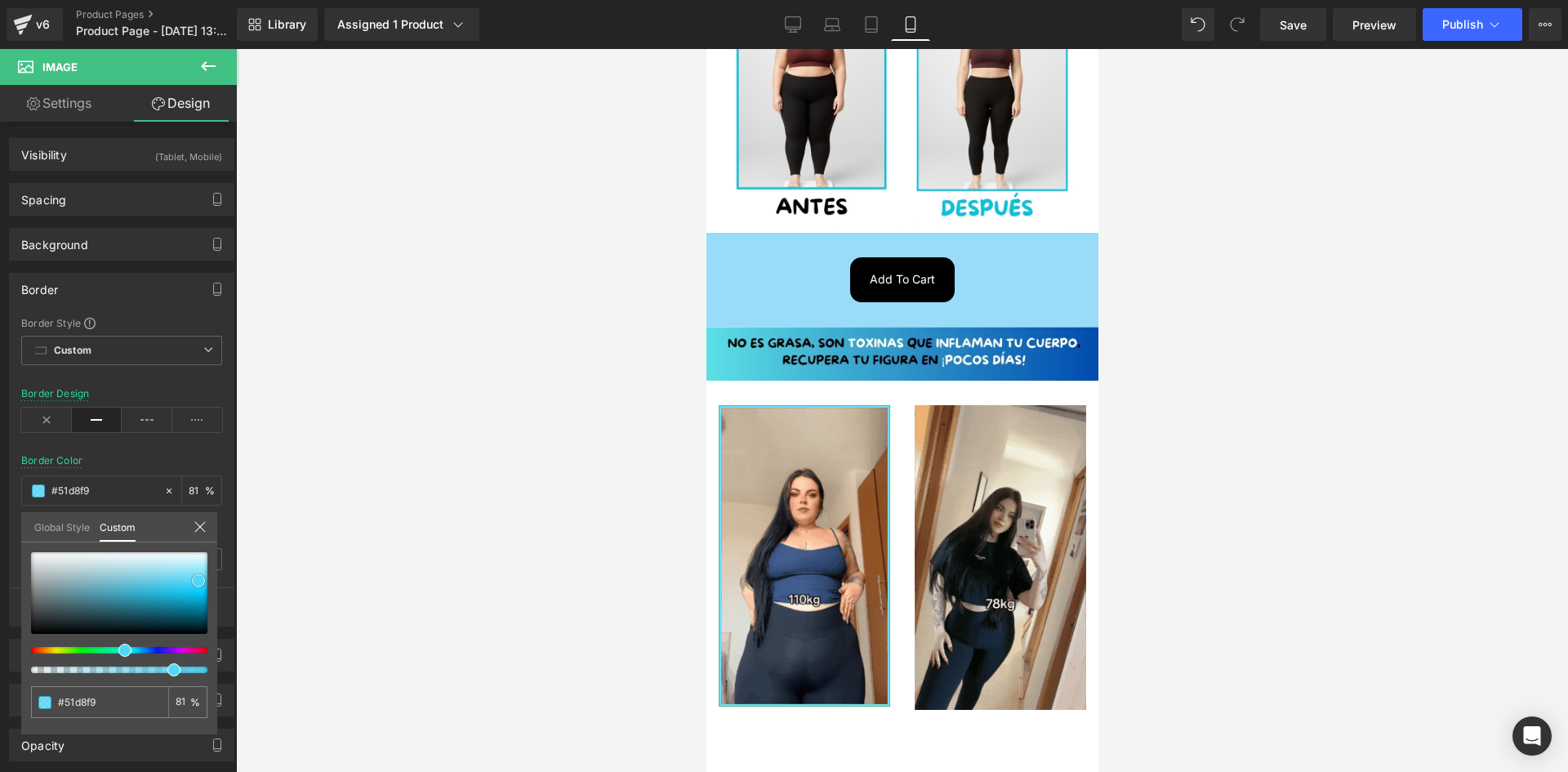
drag, startPoint x: 117, startPoint y: 609, endPoint x: 198, endPoint y: 580, distance: 86.0
click at [198, 580] on div at bounding box center [119, 593] width 177 height 82
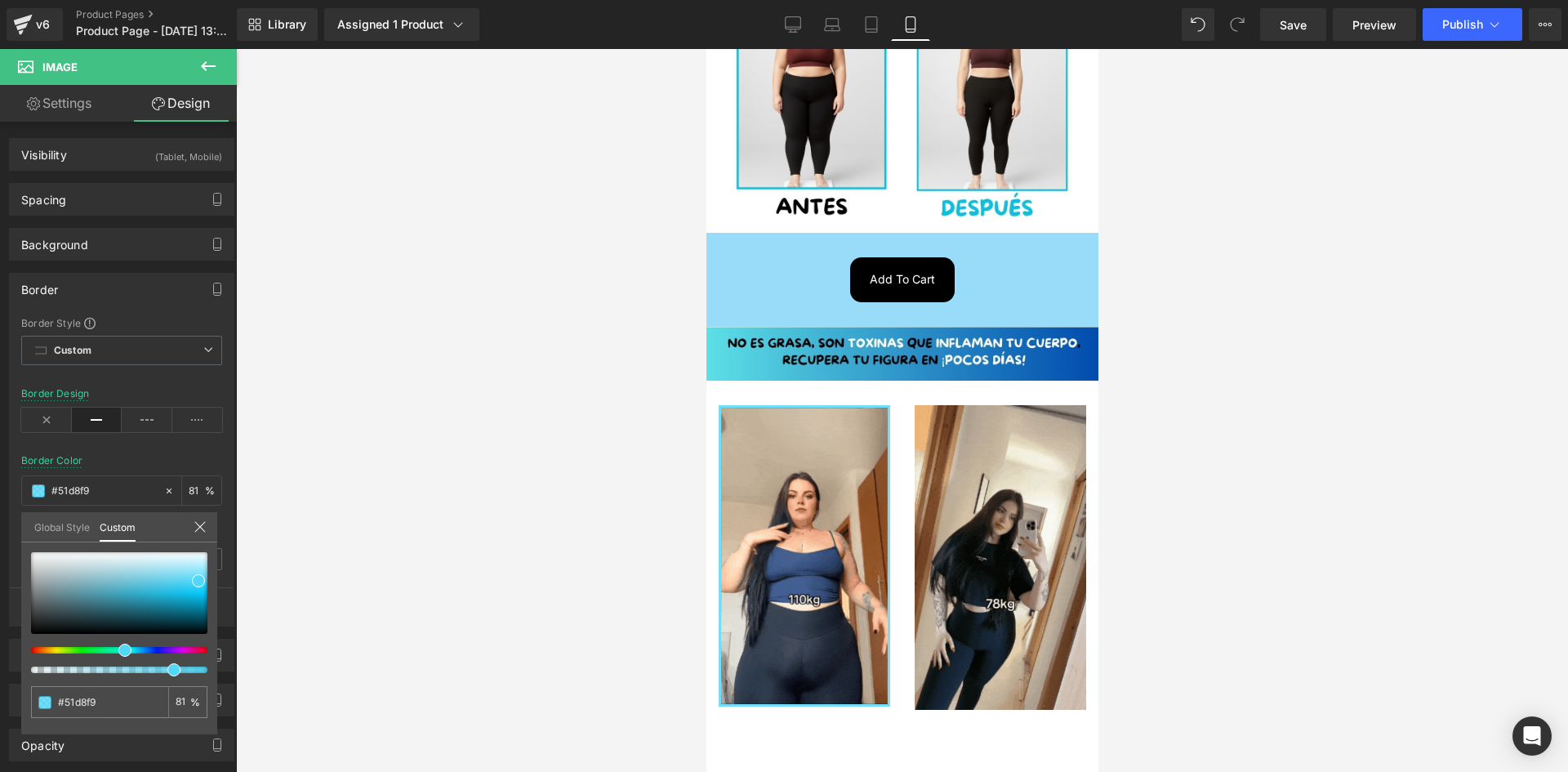
click at [982, 422] on body "Ir directamente al contenido Welcome to our store Inicio Catálogo Contacto" at bounding box center [901, 387] width 392 height 1739
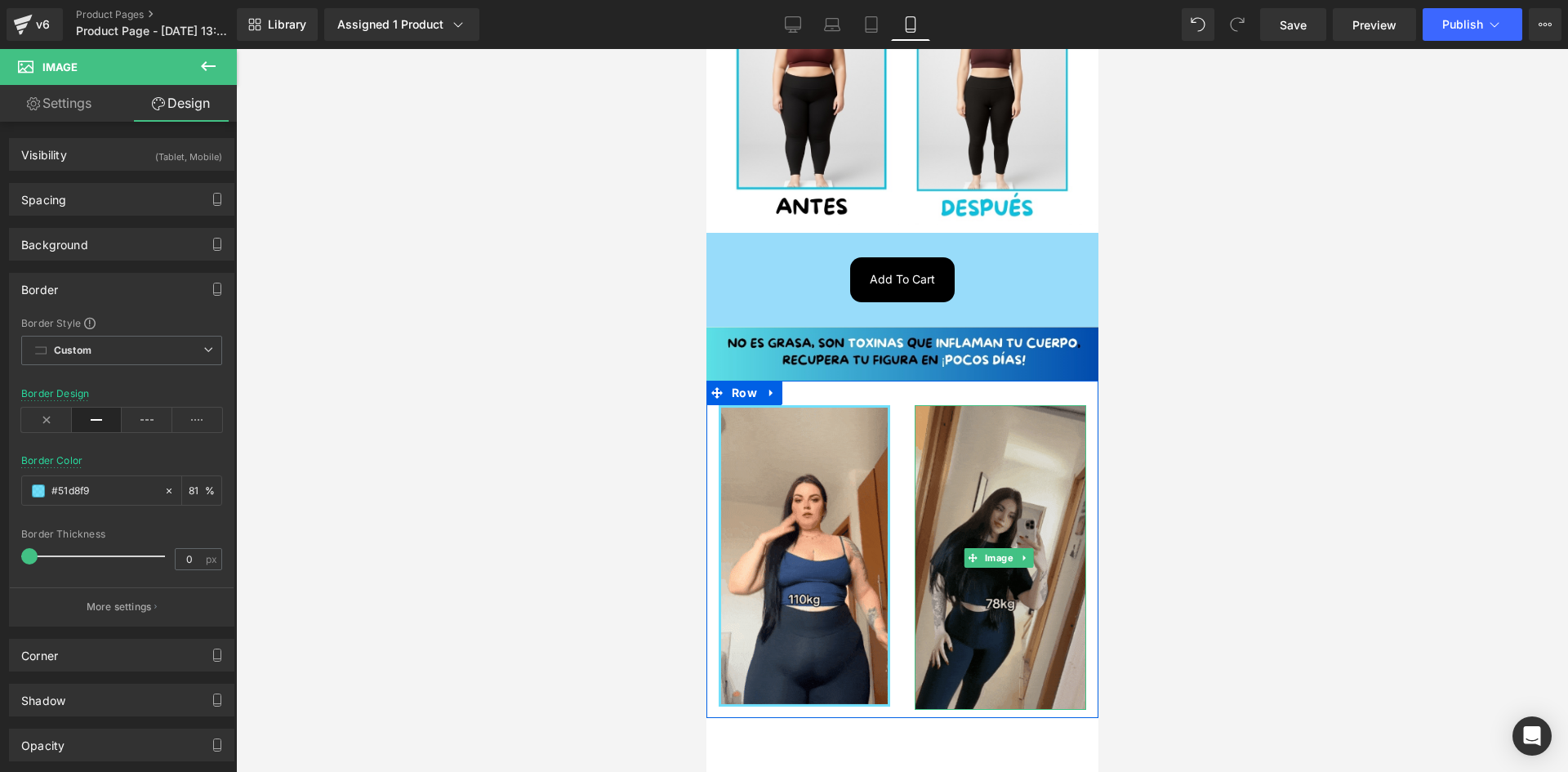
click at [1006, 449] on img at bounding box center [999, 558] width 171 height 305
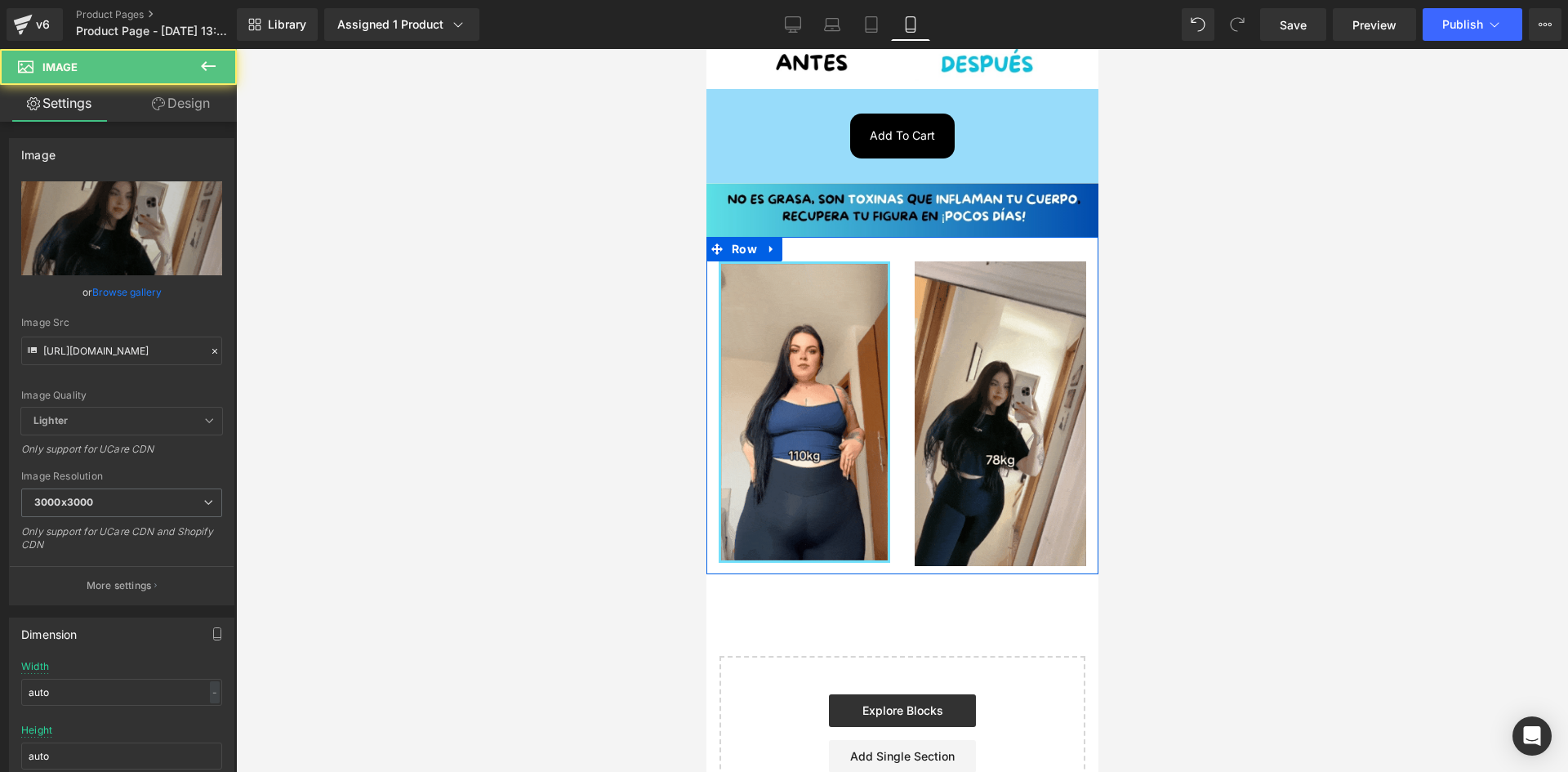
scroll to position [694, 0]
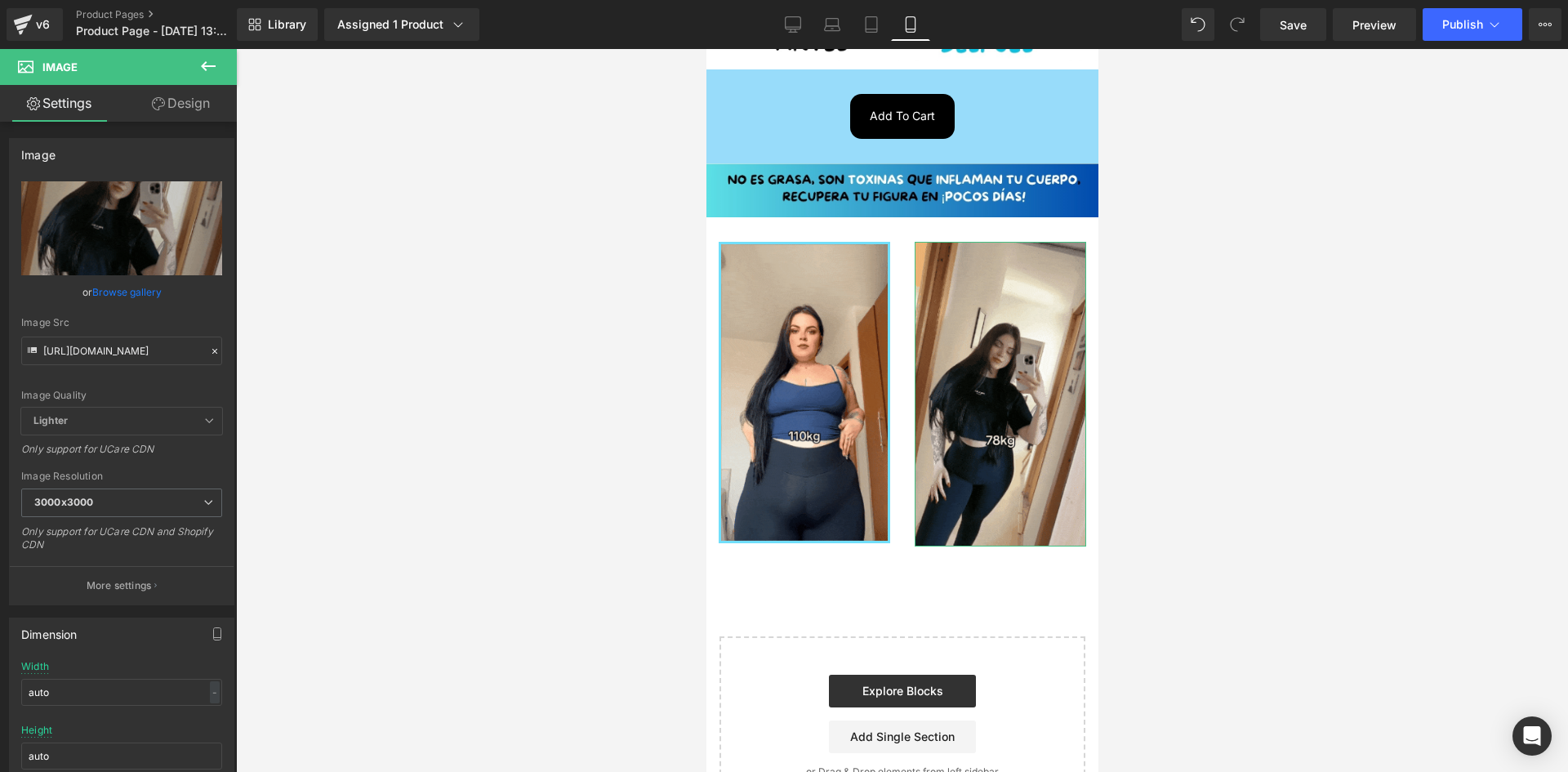
click at [160, 107] on icon at bounding box center [159, 104] width 14 height 14
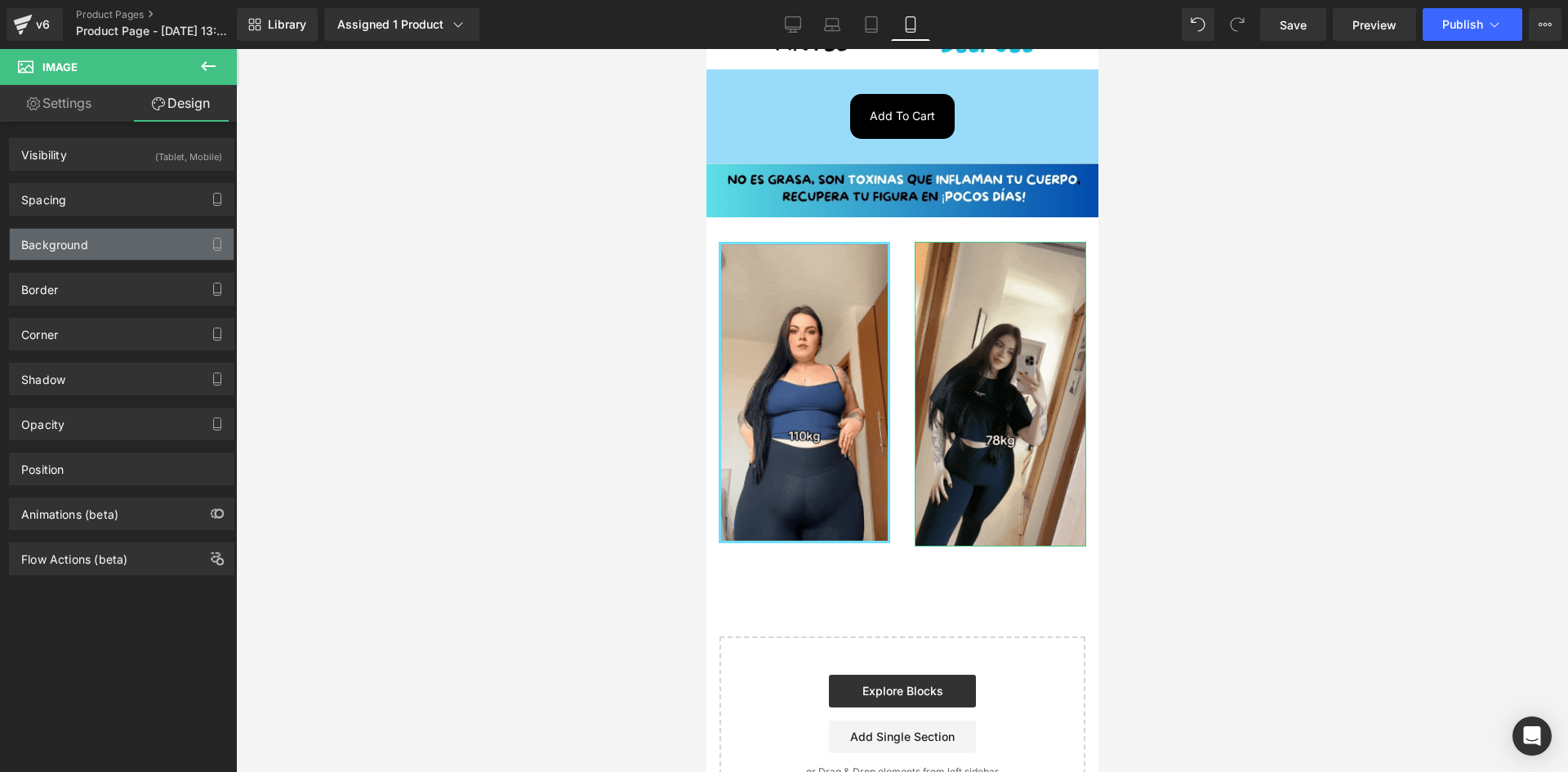
click at [86, 244] on div "Background" at bounding box center [55, 240] width 67 height 23
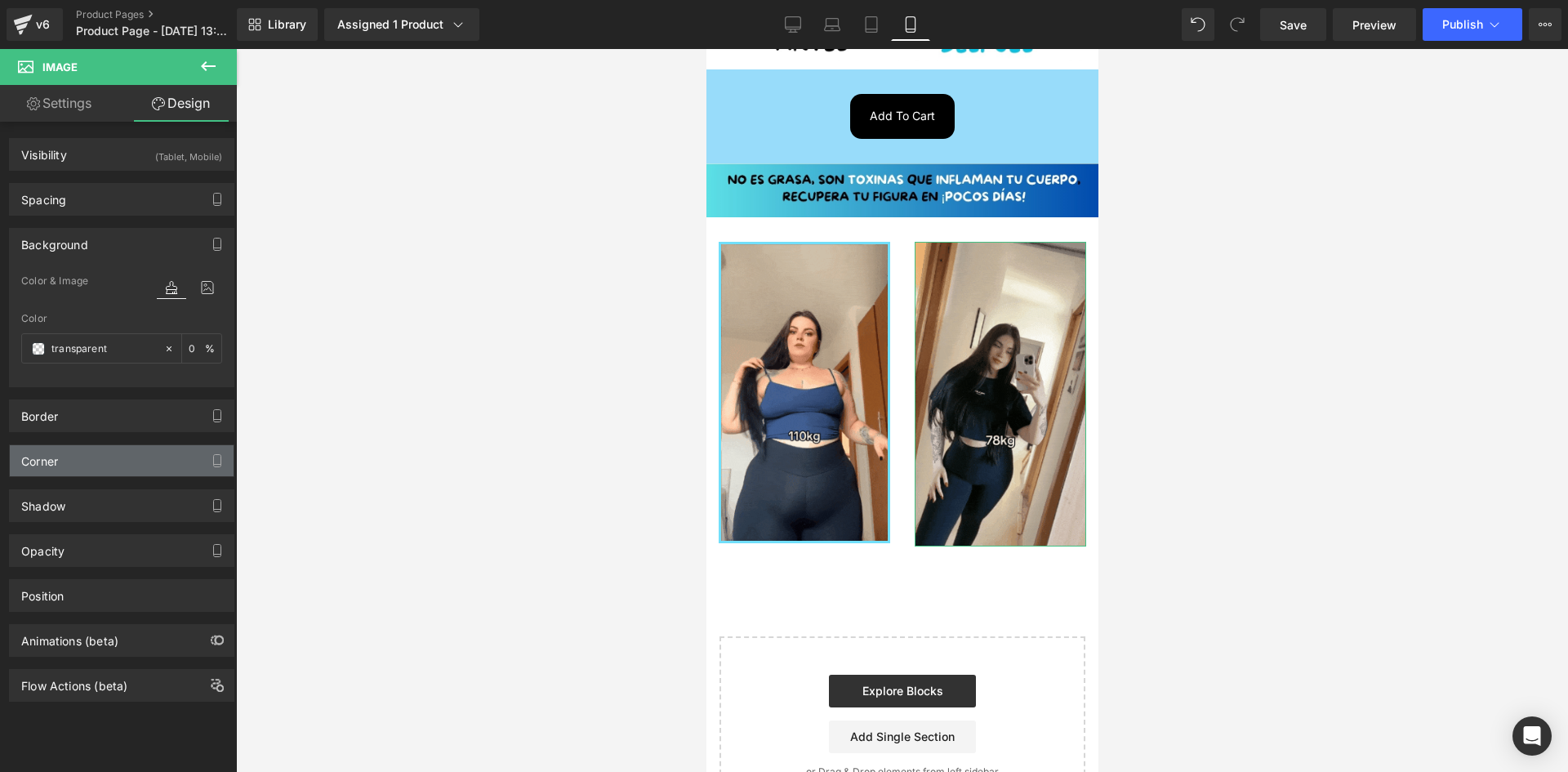
click at [72, 465] on div "Corner" at bounding box center [122, 460] width 223 height 31
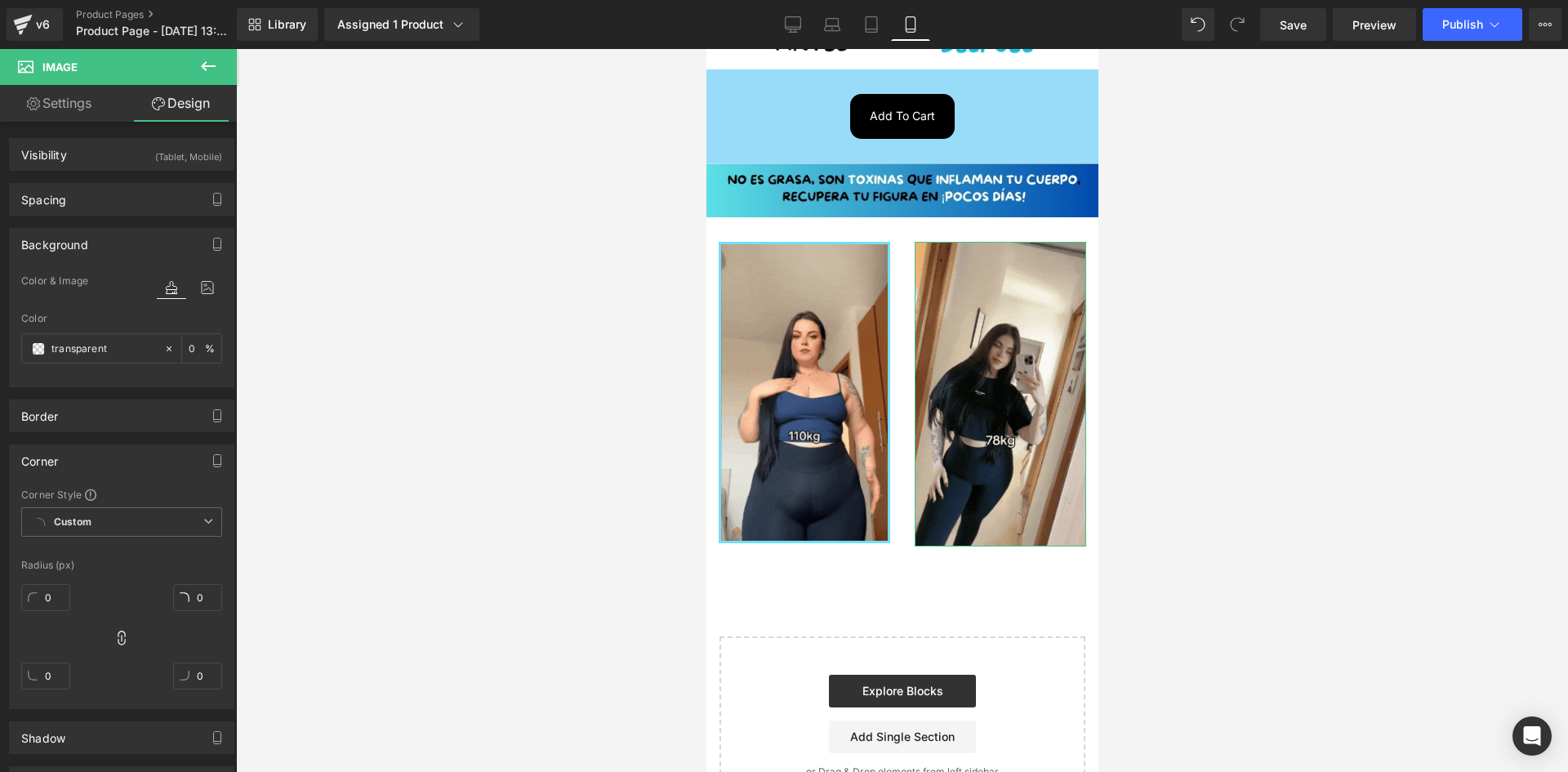
click at [54, 397] on div "Border Border Style Custom Custom Setup Global Style Custom Setup Global Style …" at bounding box center [122, 410] width 244 height 45
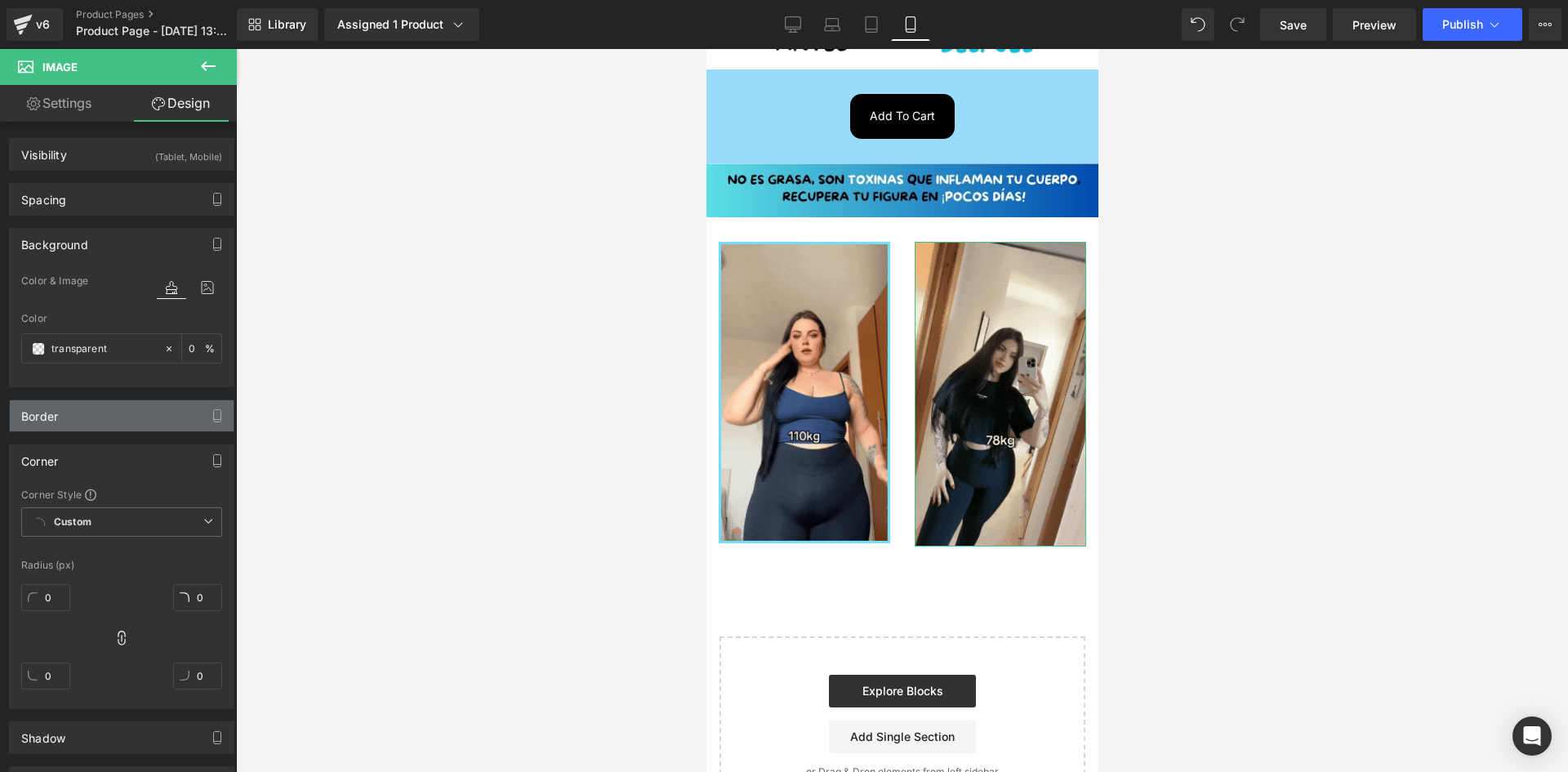
click at [55, 413] on div "Border" at bounding box center [40, 411] width 37 height 23
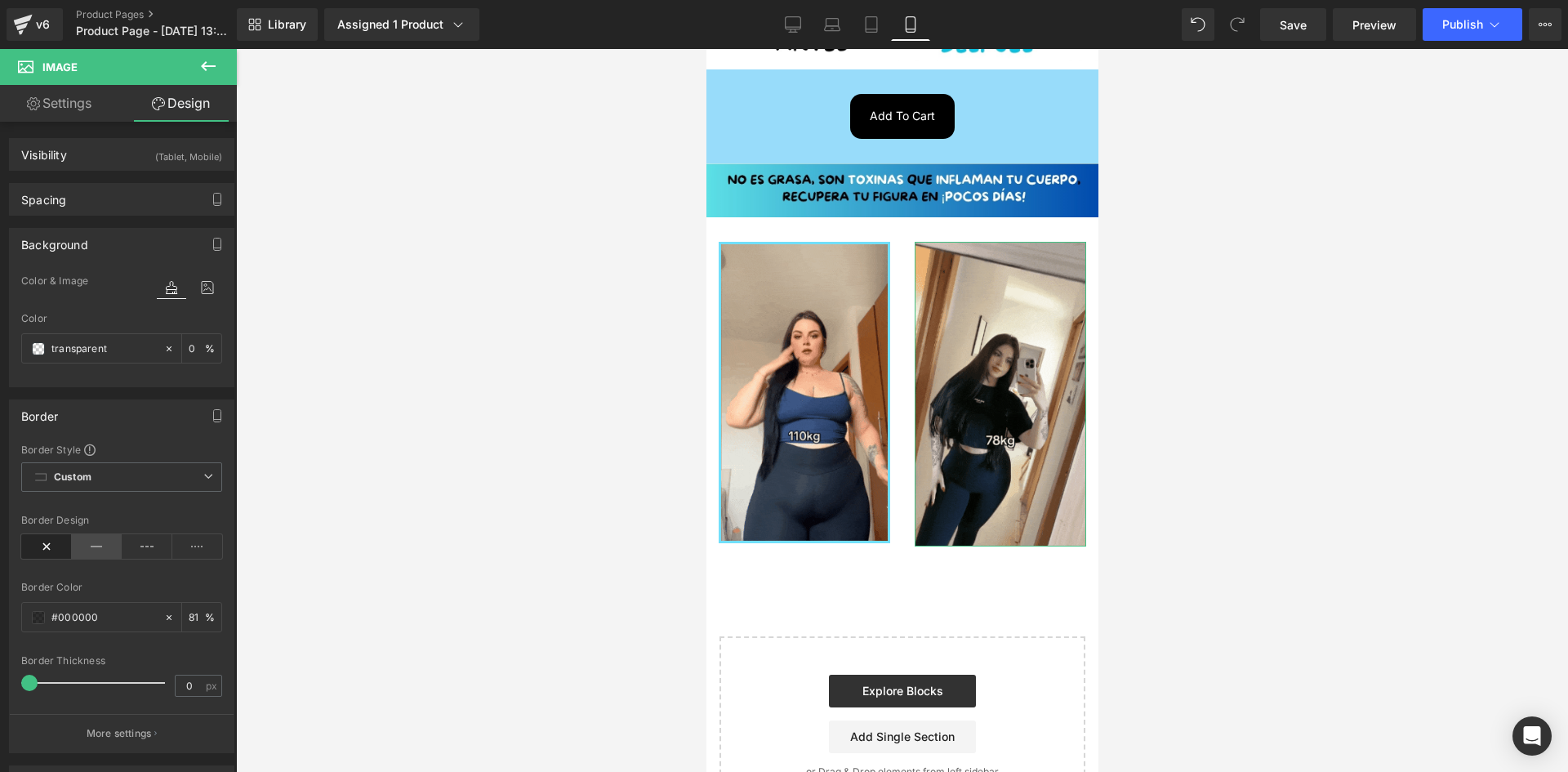
click at [87, 537] on icon at bounding box center [97, 546] width 50 height 24
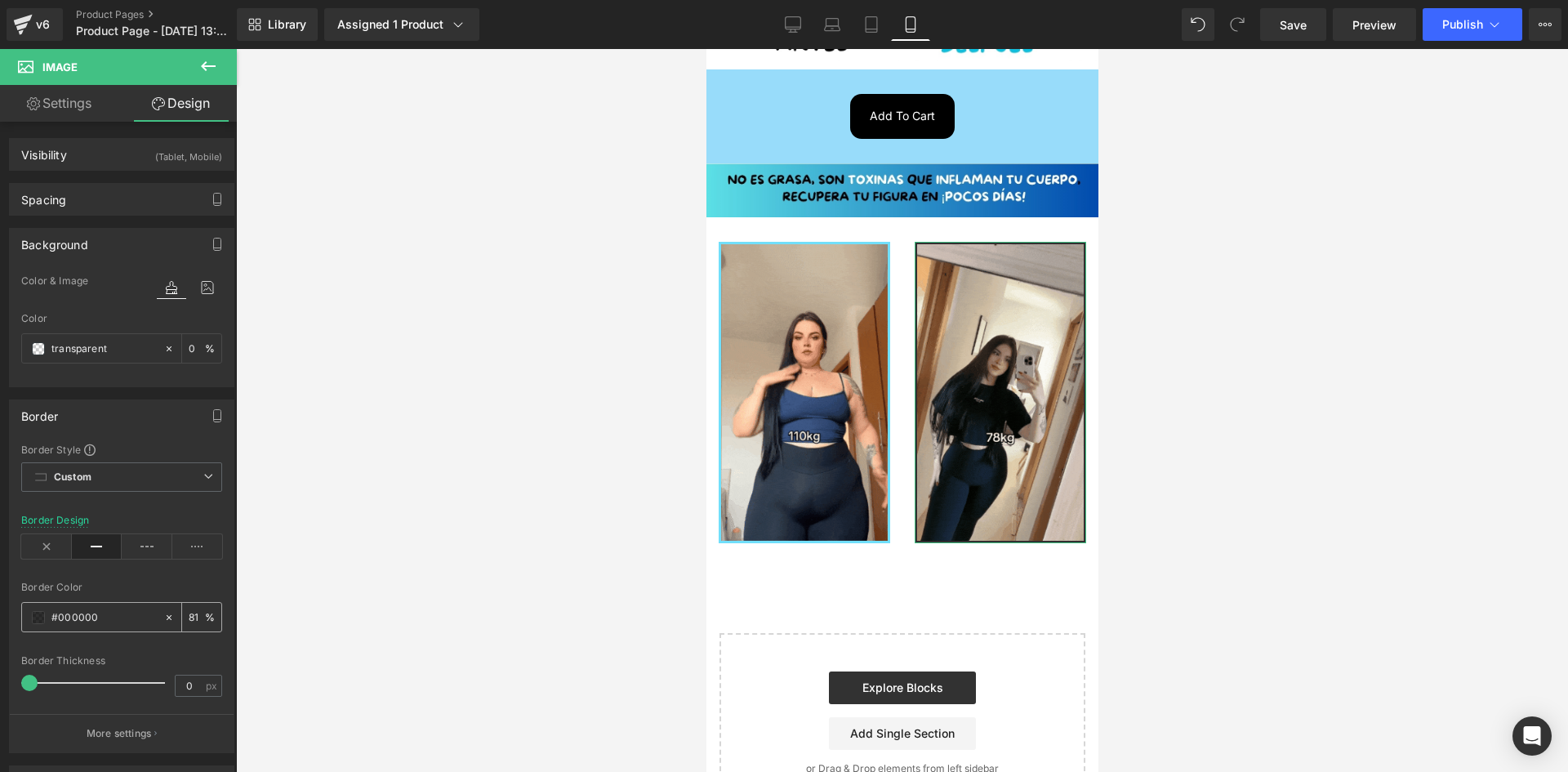
click at [41, 622] on span at bounding box center [38, 617] width 14 height 14
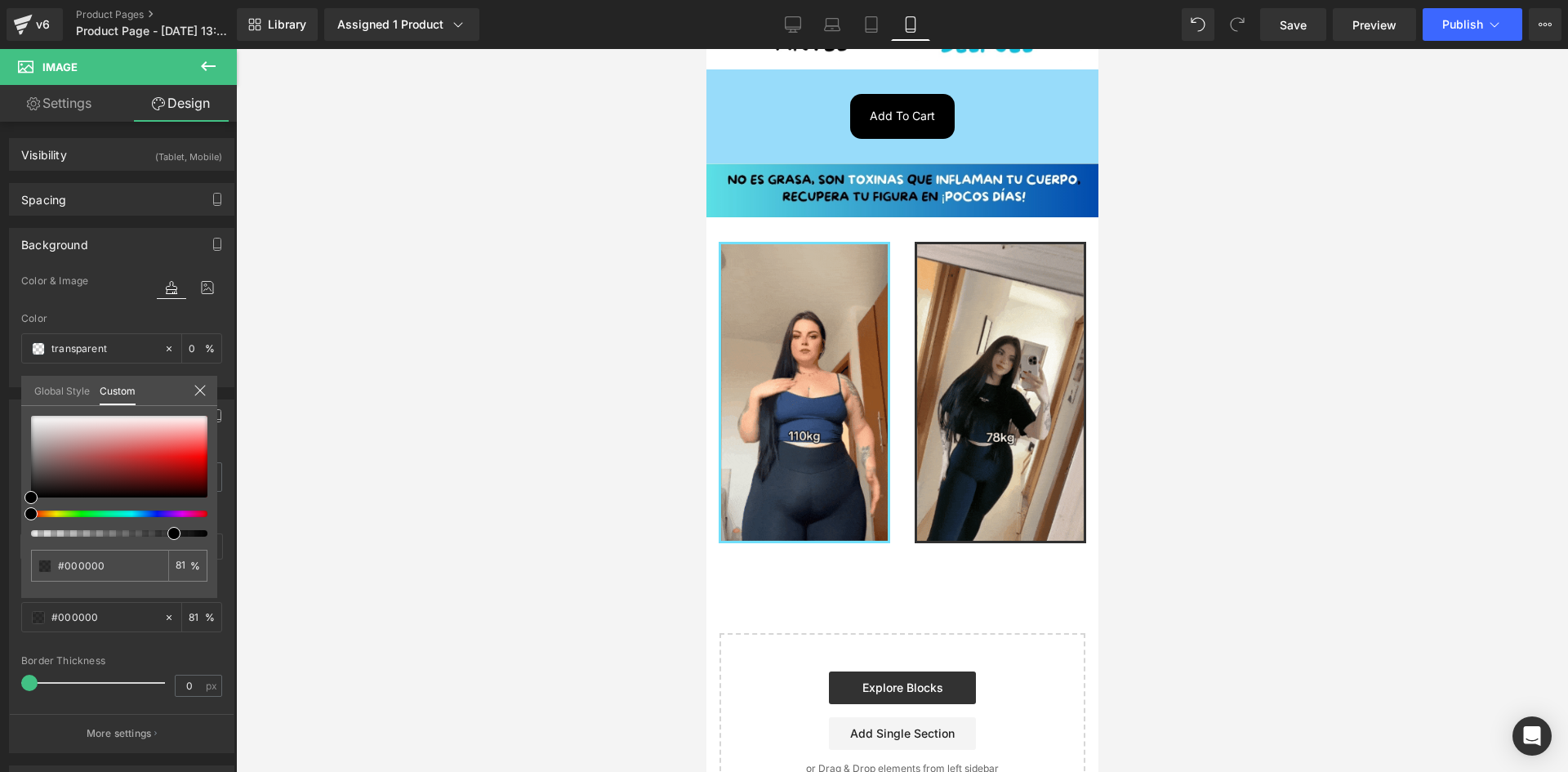
click at [828, 373] on body "Ir directamente al contenido Welcome to our store Inicio Catálogo Contacto" at bounding box center [901, 222] width 392 height 1734
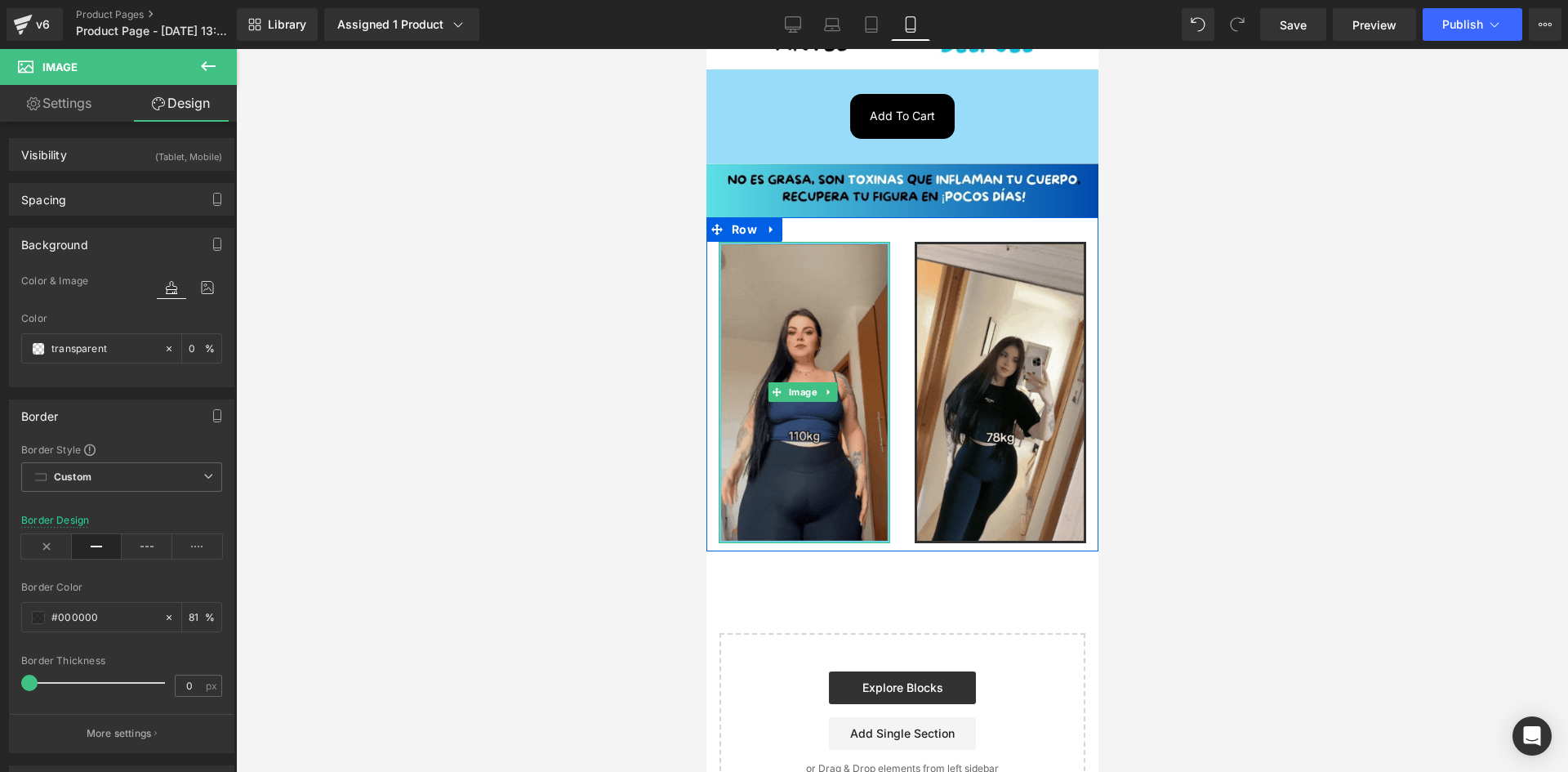
click at [825, 279] on img at bounding box center [804, 392] width 171 height 301
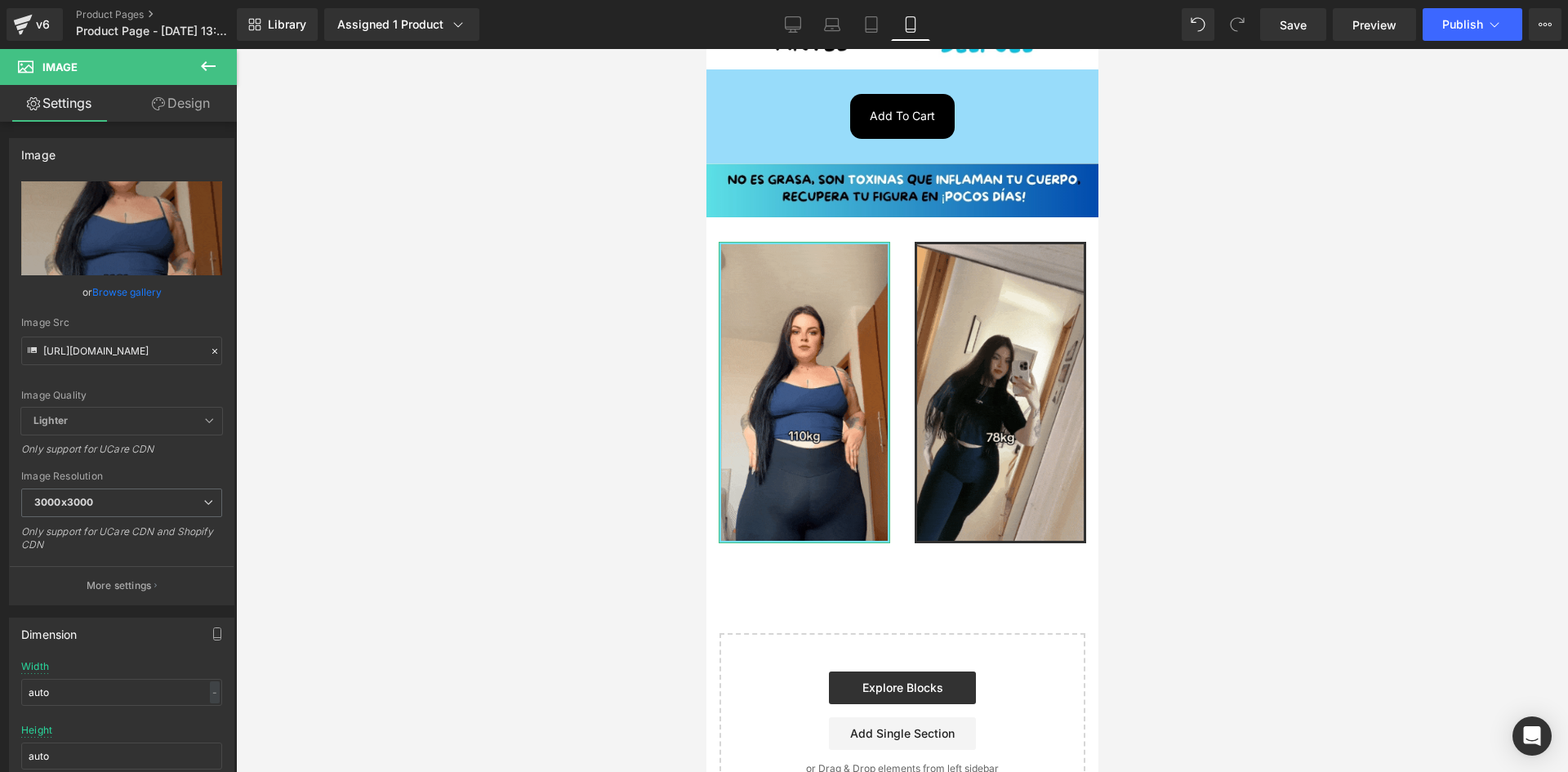
click at [155, 111] on link "Design" at bounding box center [180, 103] width 118 height 37
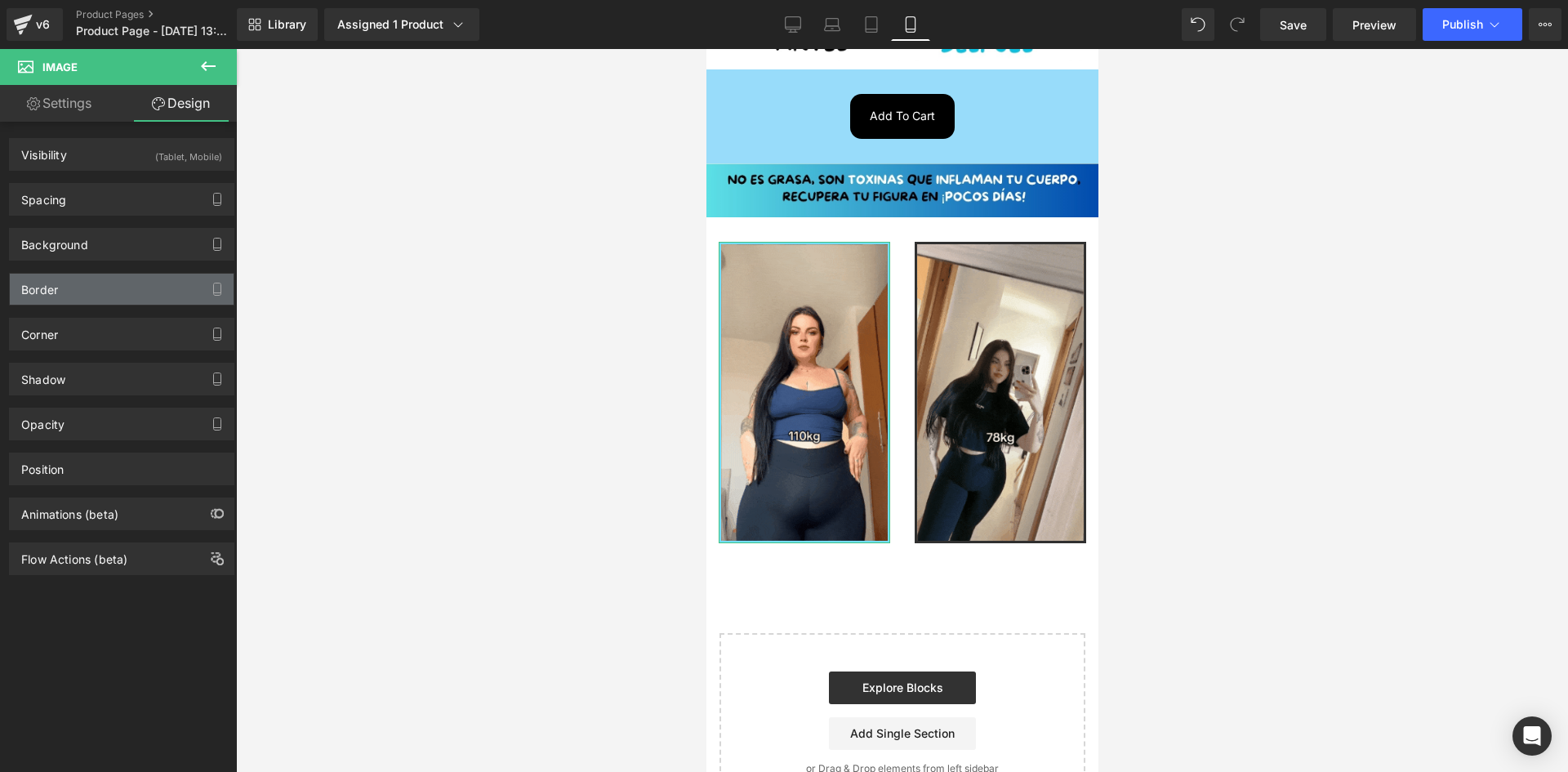
click at [67, 282] on div "Border" at bounding box center [122, 289] width 223 height 31
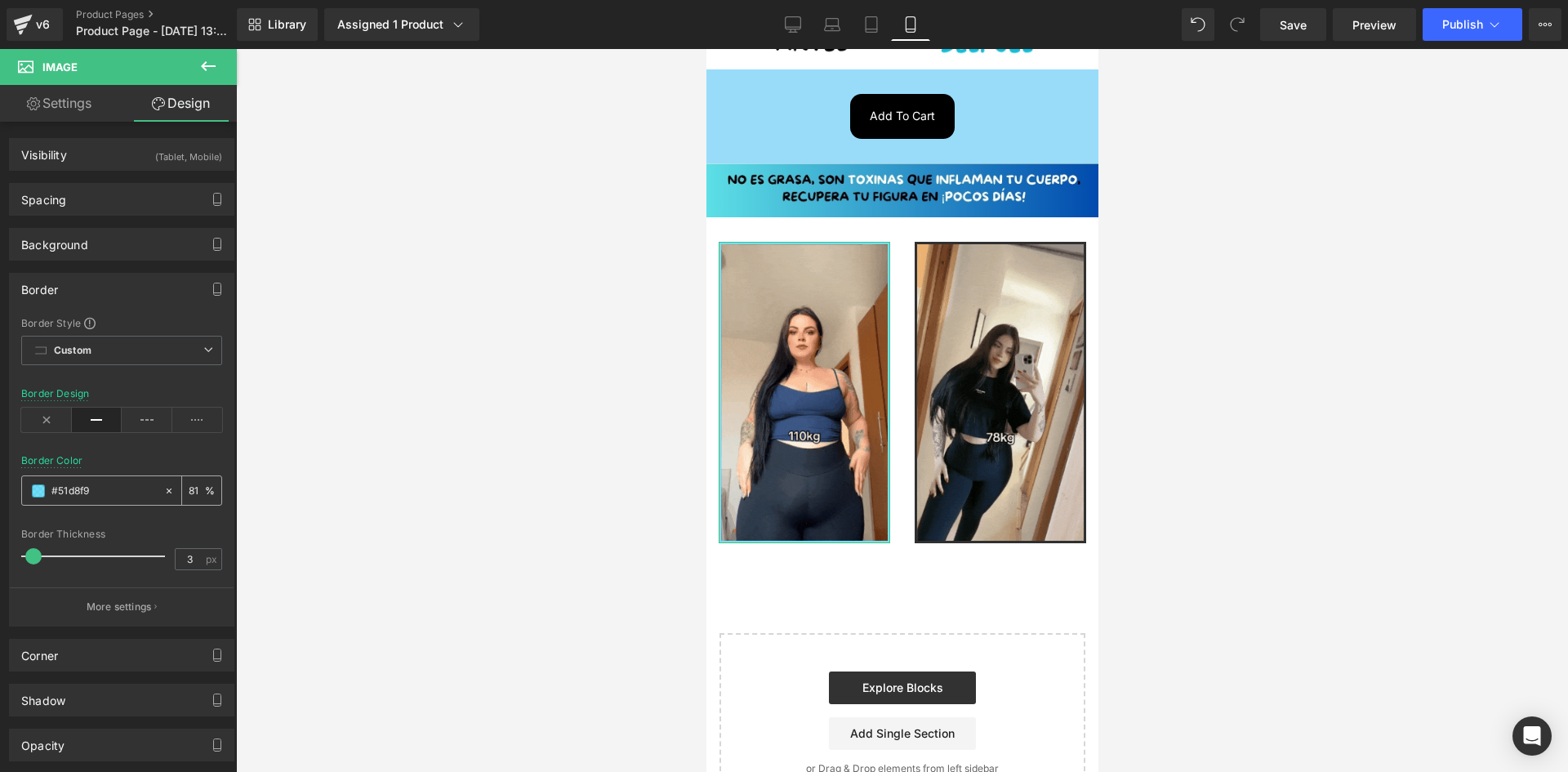
click at [100, 477] on div "#51d8f9" at bounding box center [92, 490] width 141 height 29
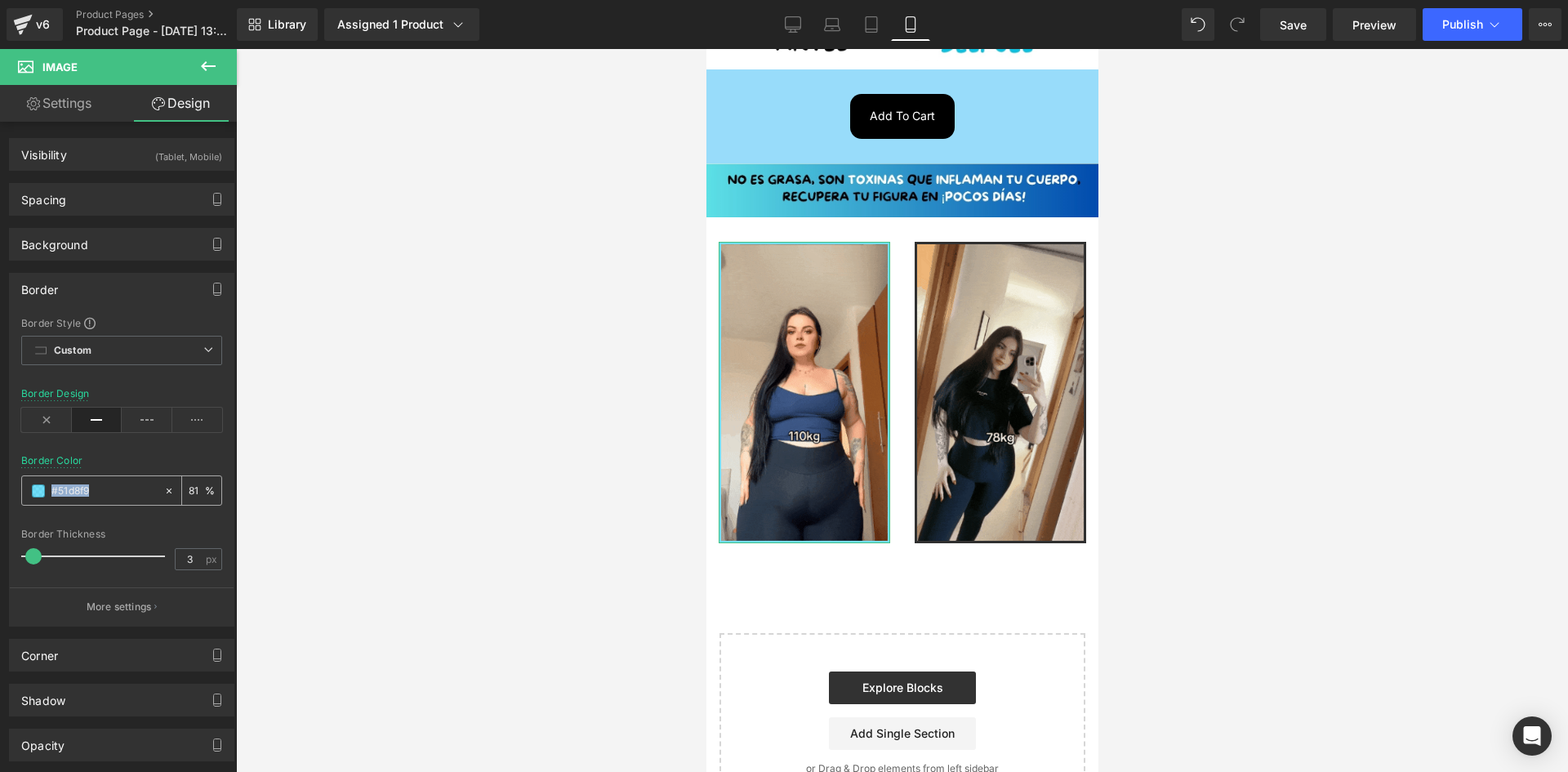
drag, startPoint x: 100, startPoint y: 477, endPoint x: 96, endPoint y: 492, distance: 15.5
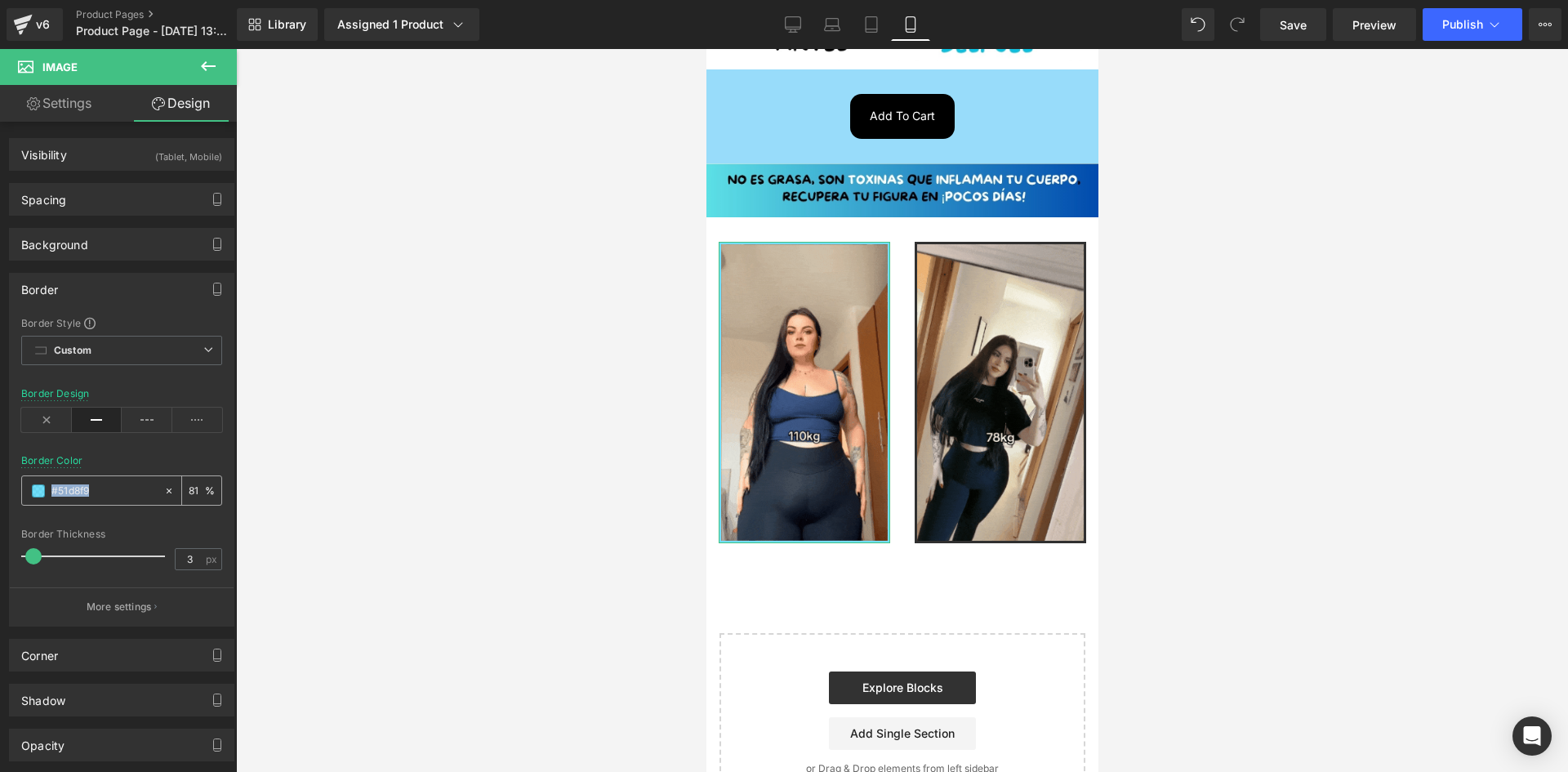
click at [96, 486] on div "#51d8f9" at bounding box center [92, 490] width 141 height 29
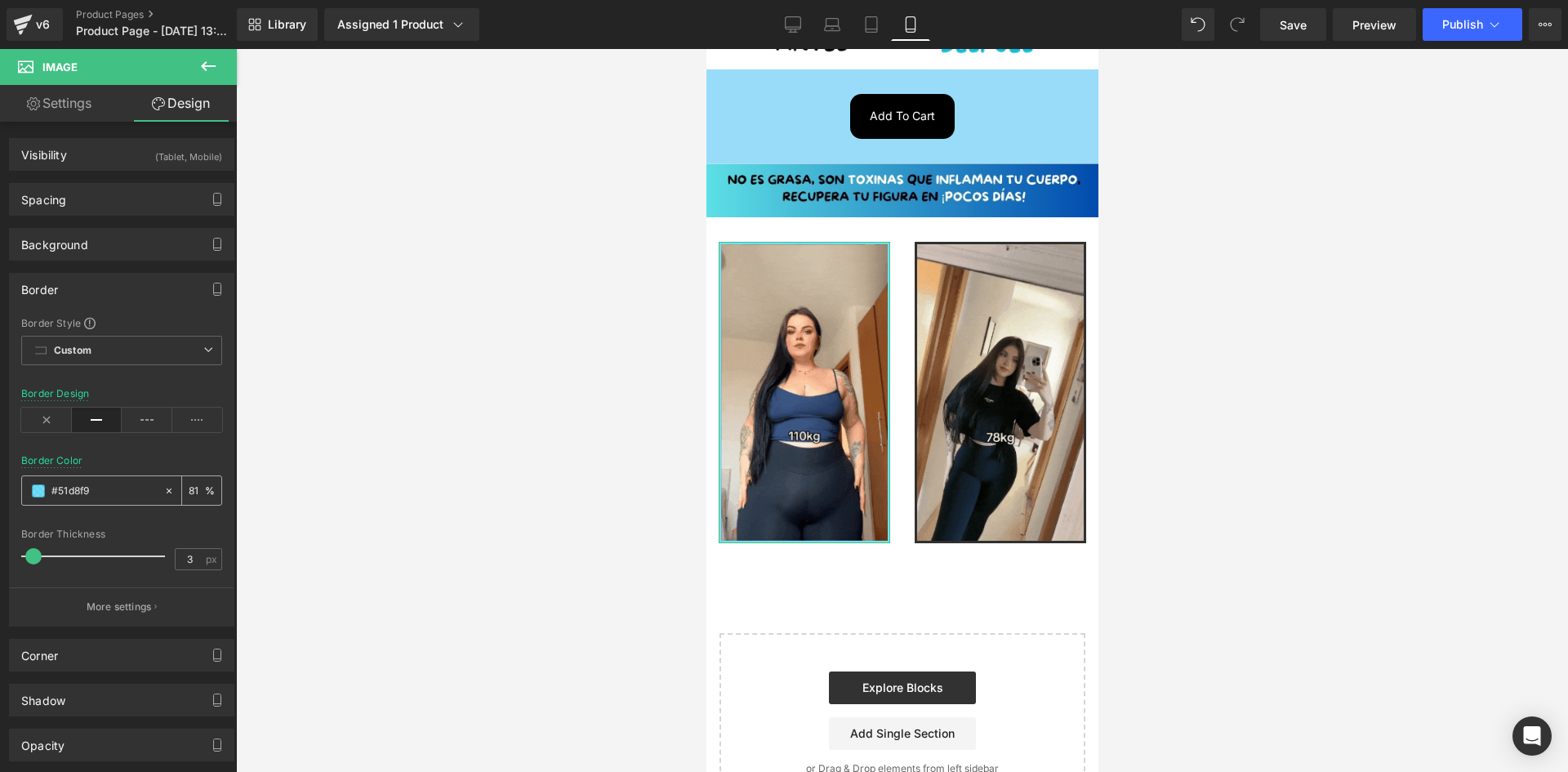
click at [96, 492] on input "#51d8f9" at bounding box center [104, 491] width 105 height 18
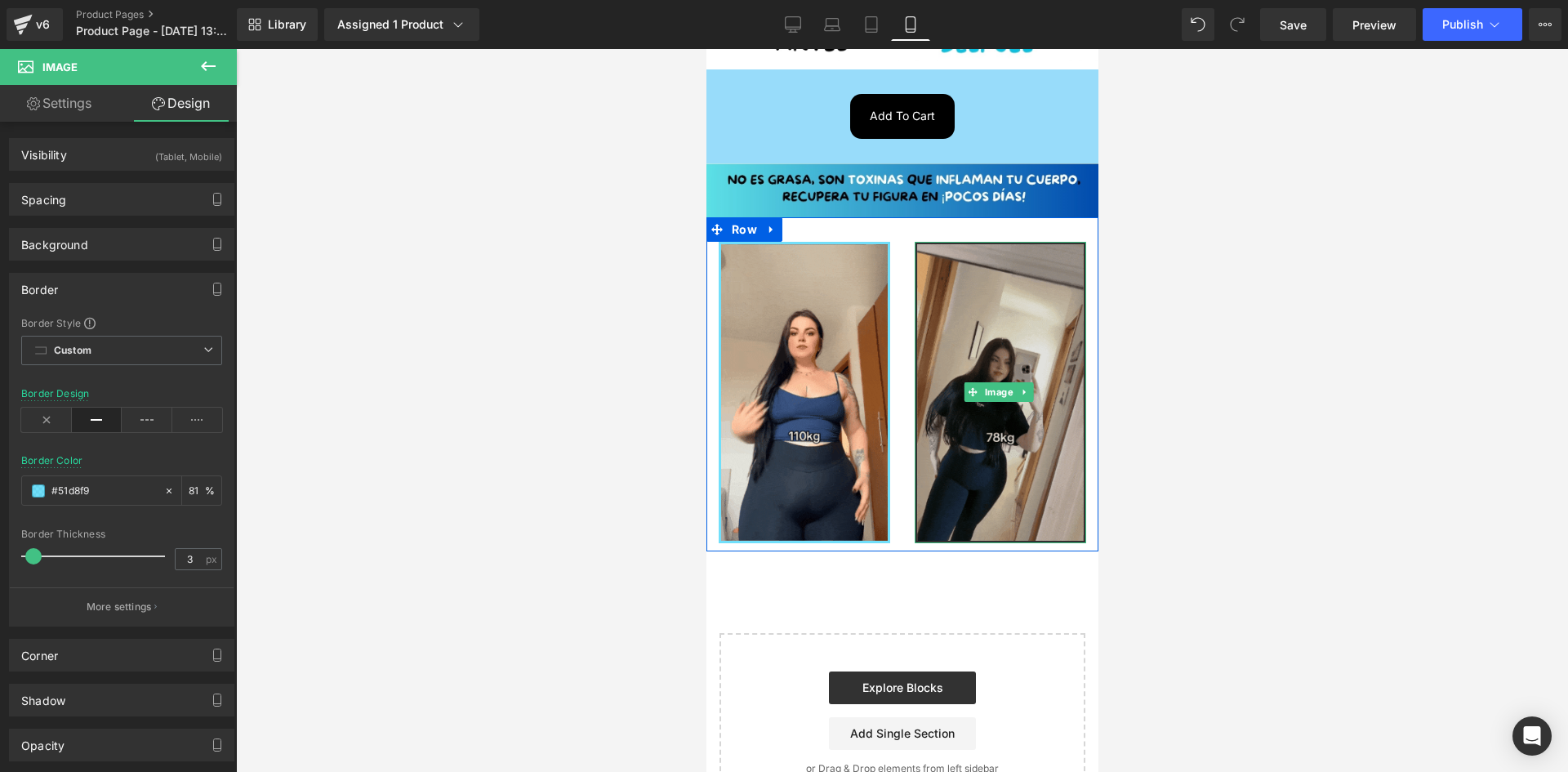
click at [962, 312] on img at bounding box center [999, 392] width 171 height 301
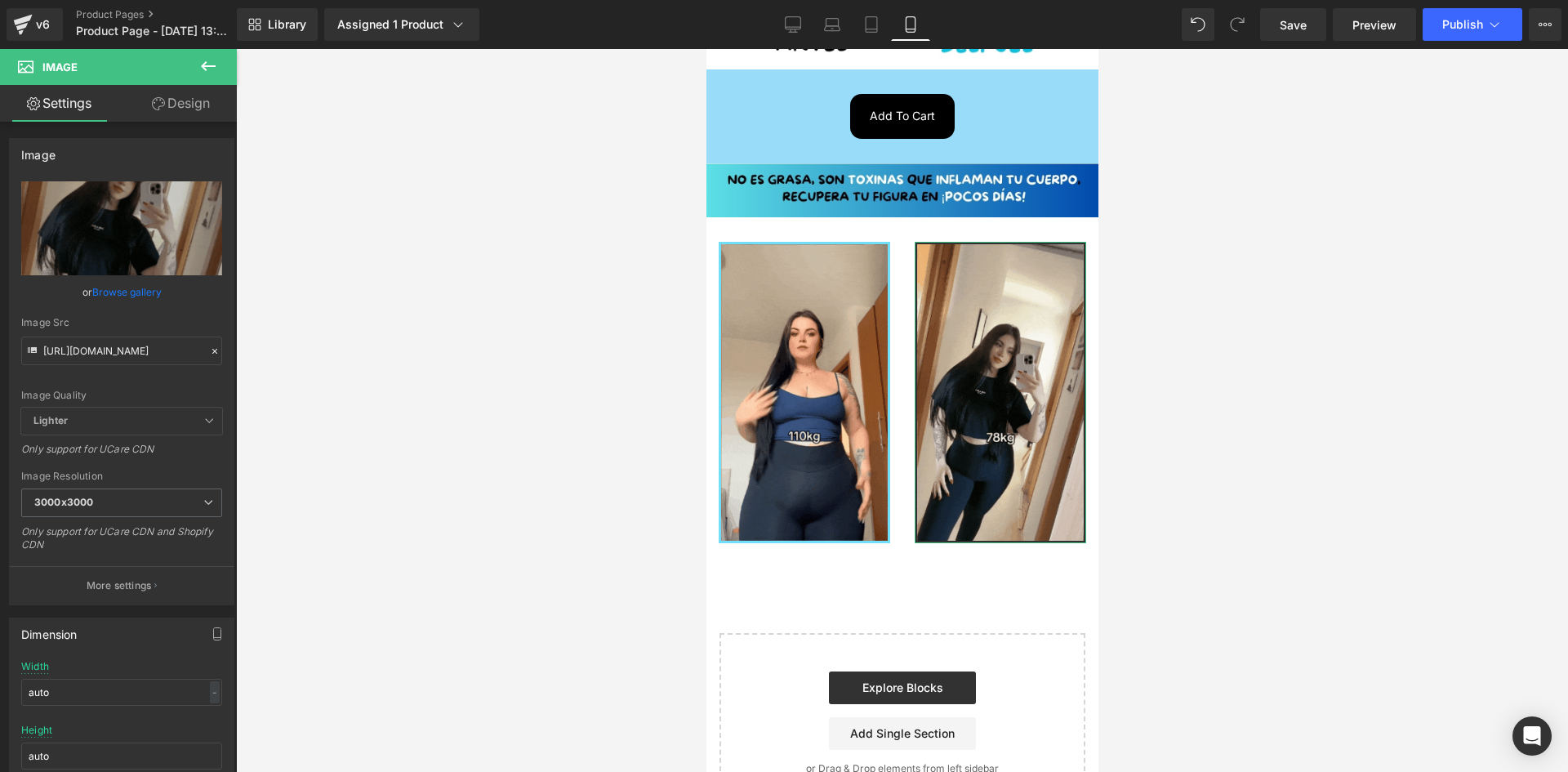
click at [189, 87] on link "Design" at bounding box center [180, 103] width 118 height 37
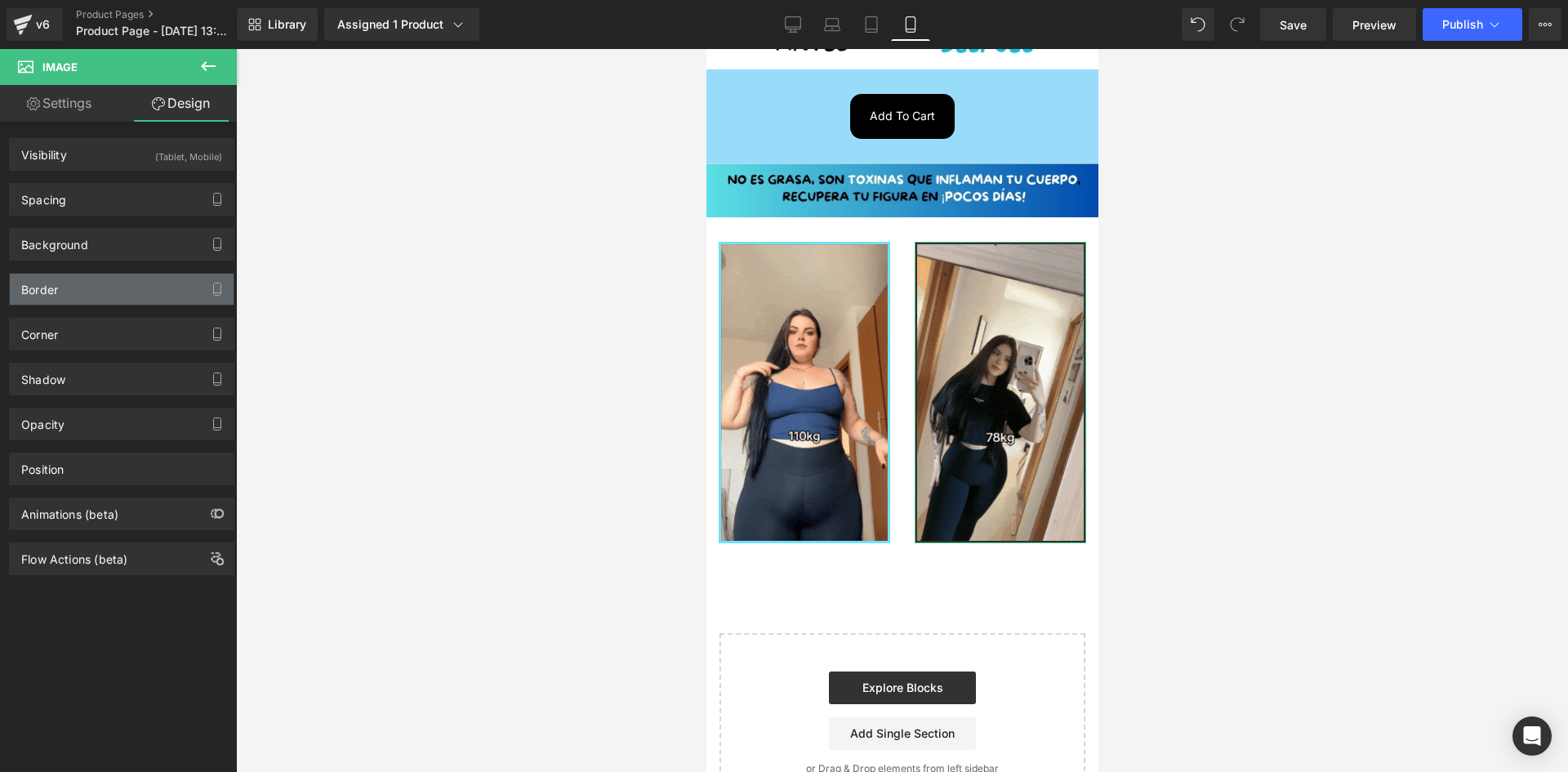
click at [61, 295] on div "Border" at bounding box center [122, 289] width 223 height 31
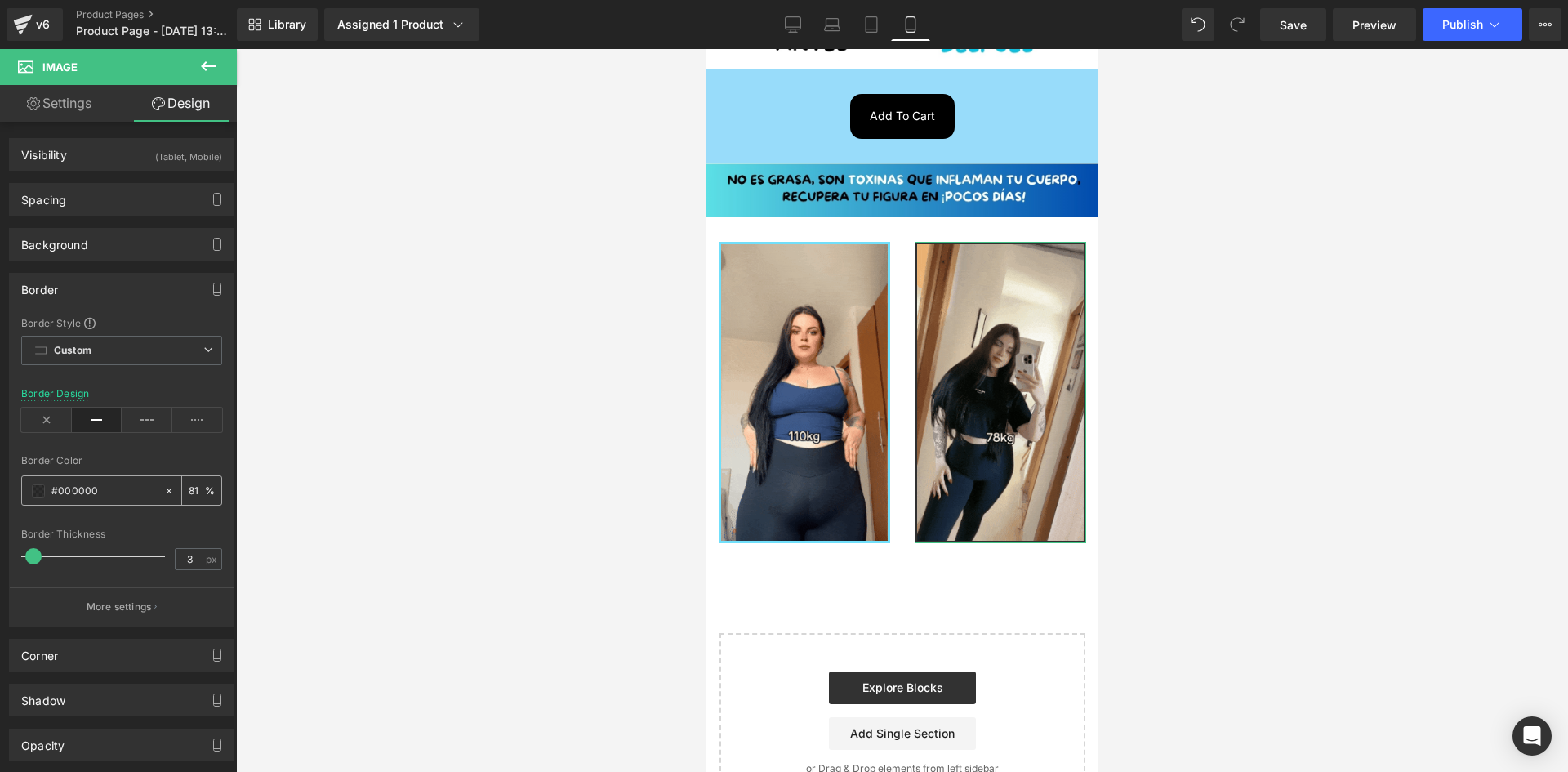
click at [69, 486] on input "#000000" at bounding box center [104, 491] width 105 height 18
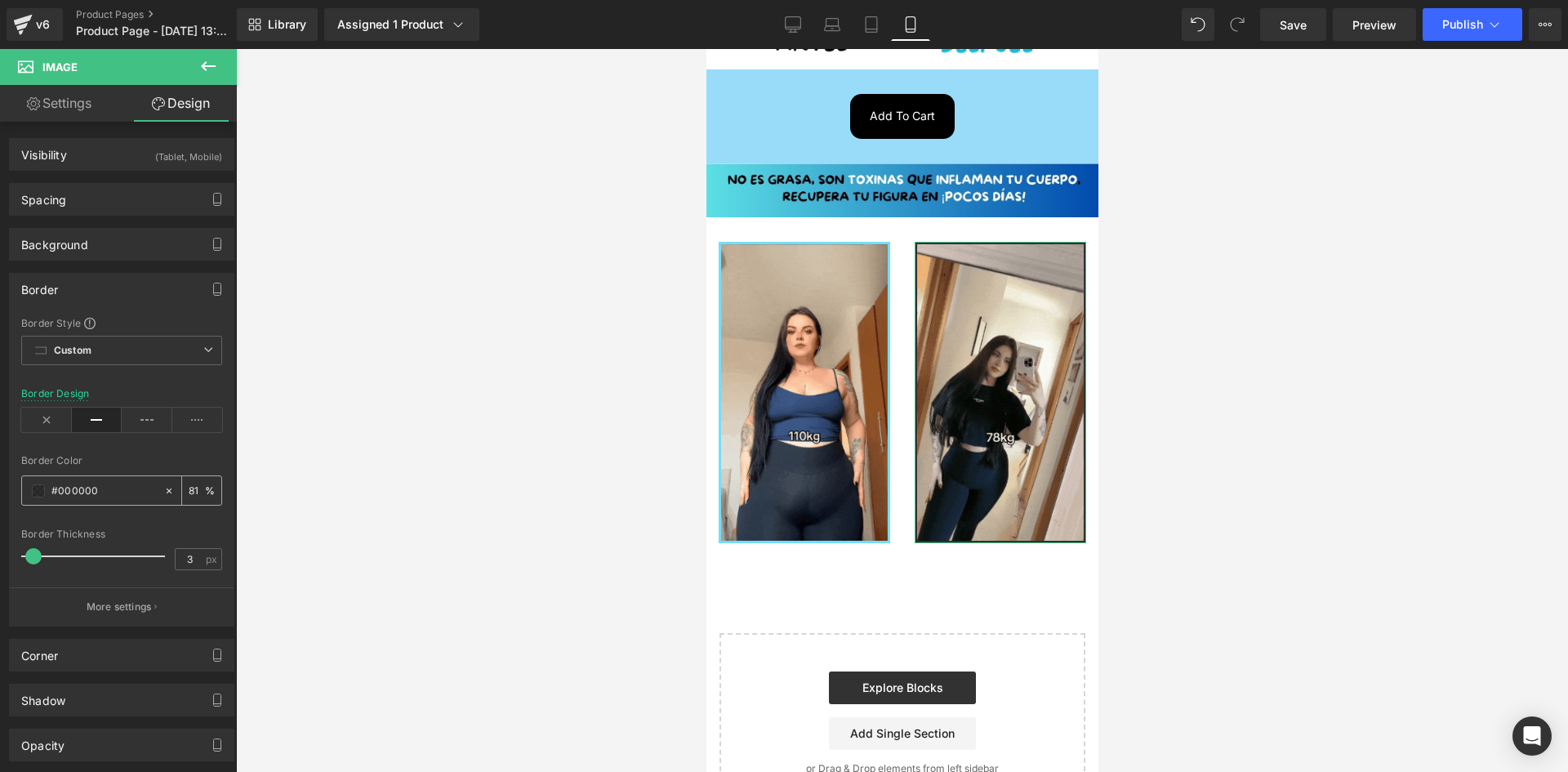
click at [69, 486] on input "#000000" at bounding box center [104, 491] width 105 height 18
paste input "51d8f9"
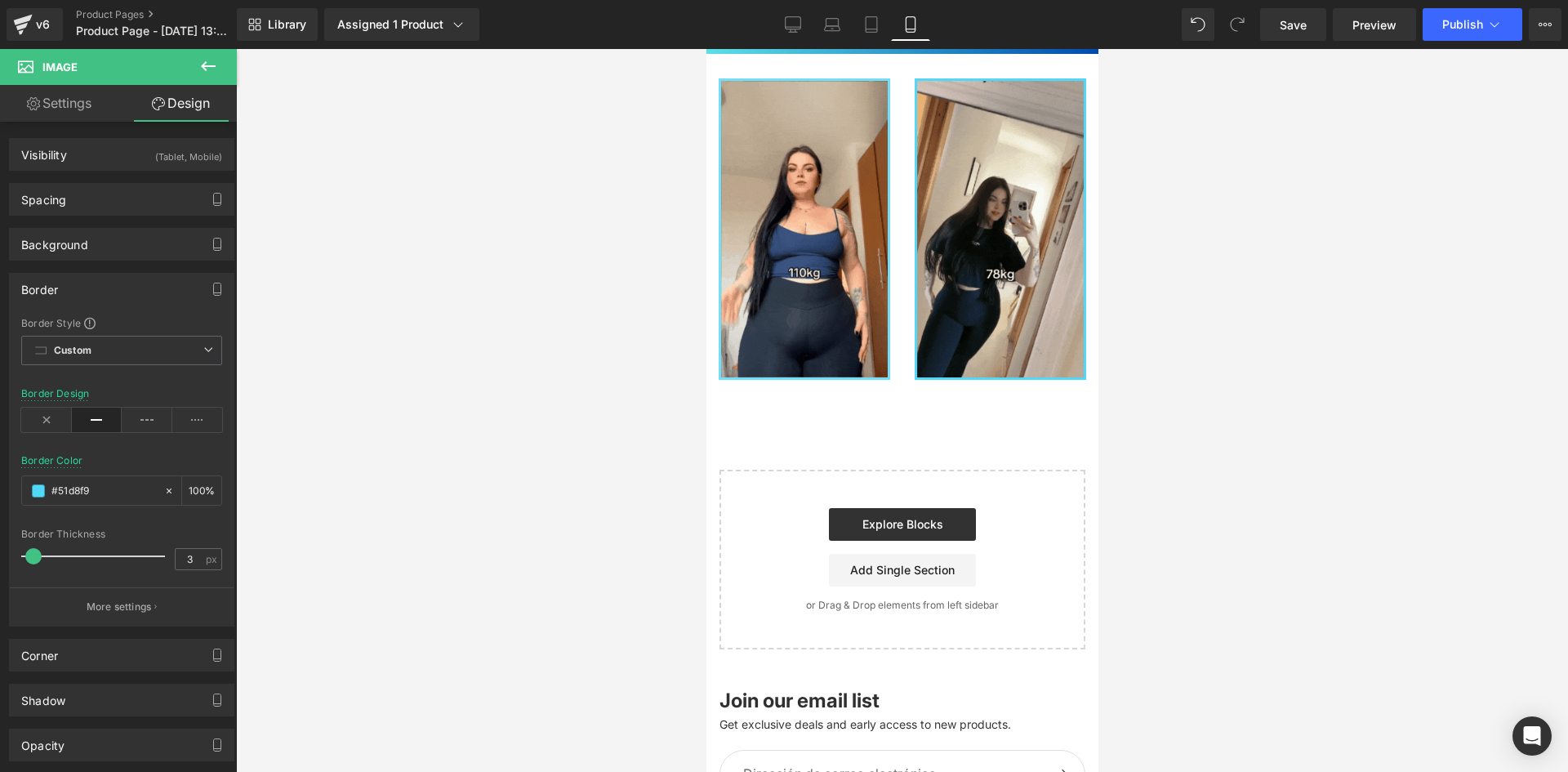
drag, startPoint x: 637, startPoint y: 360, endPoint x: 628, endPoint y: 374, distance: 16.6
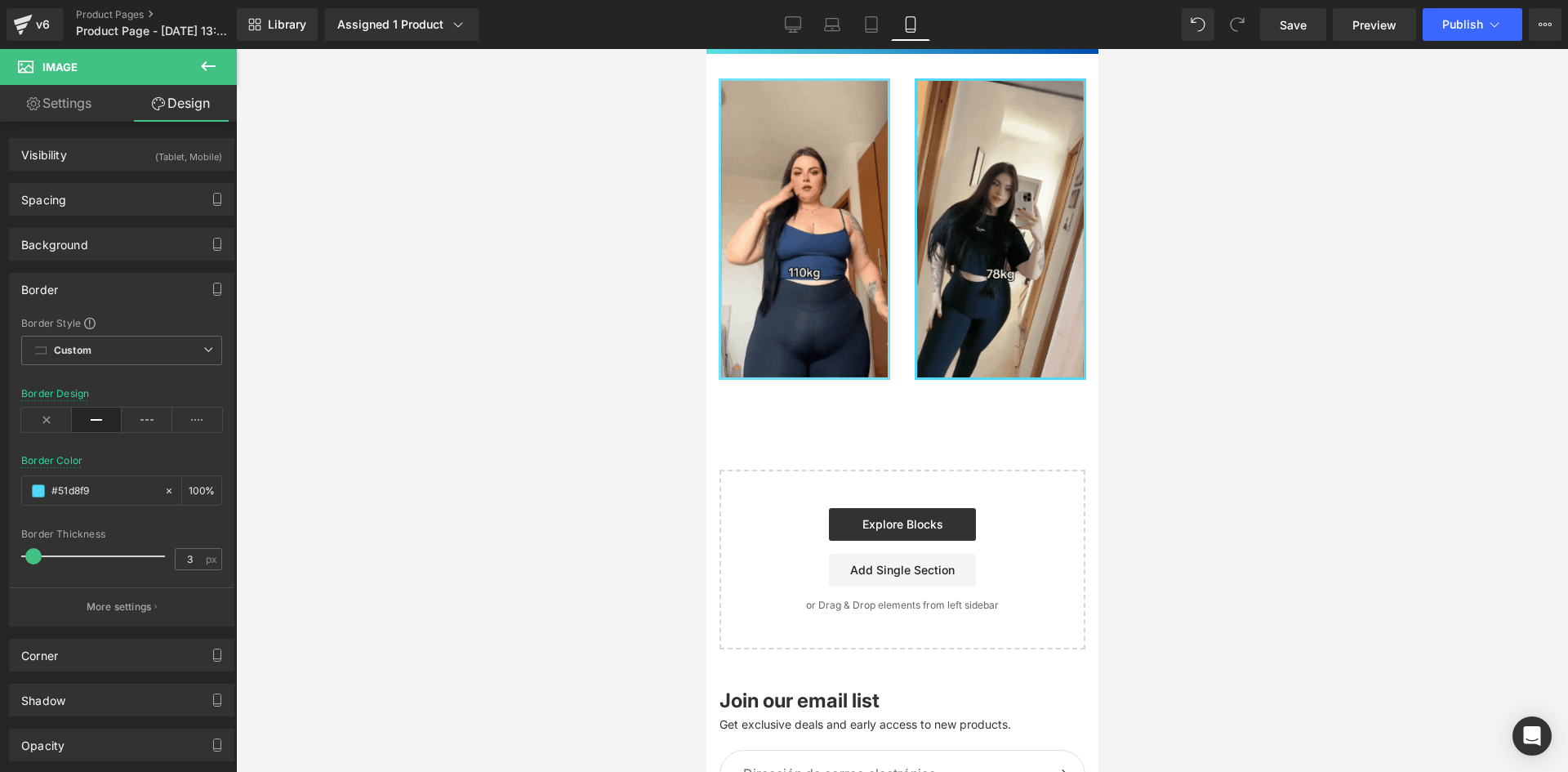
click at [636, 360] on div at bounding box center [902, 410] width 1332 height 722
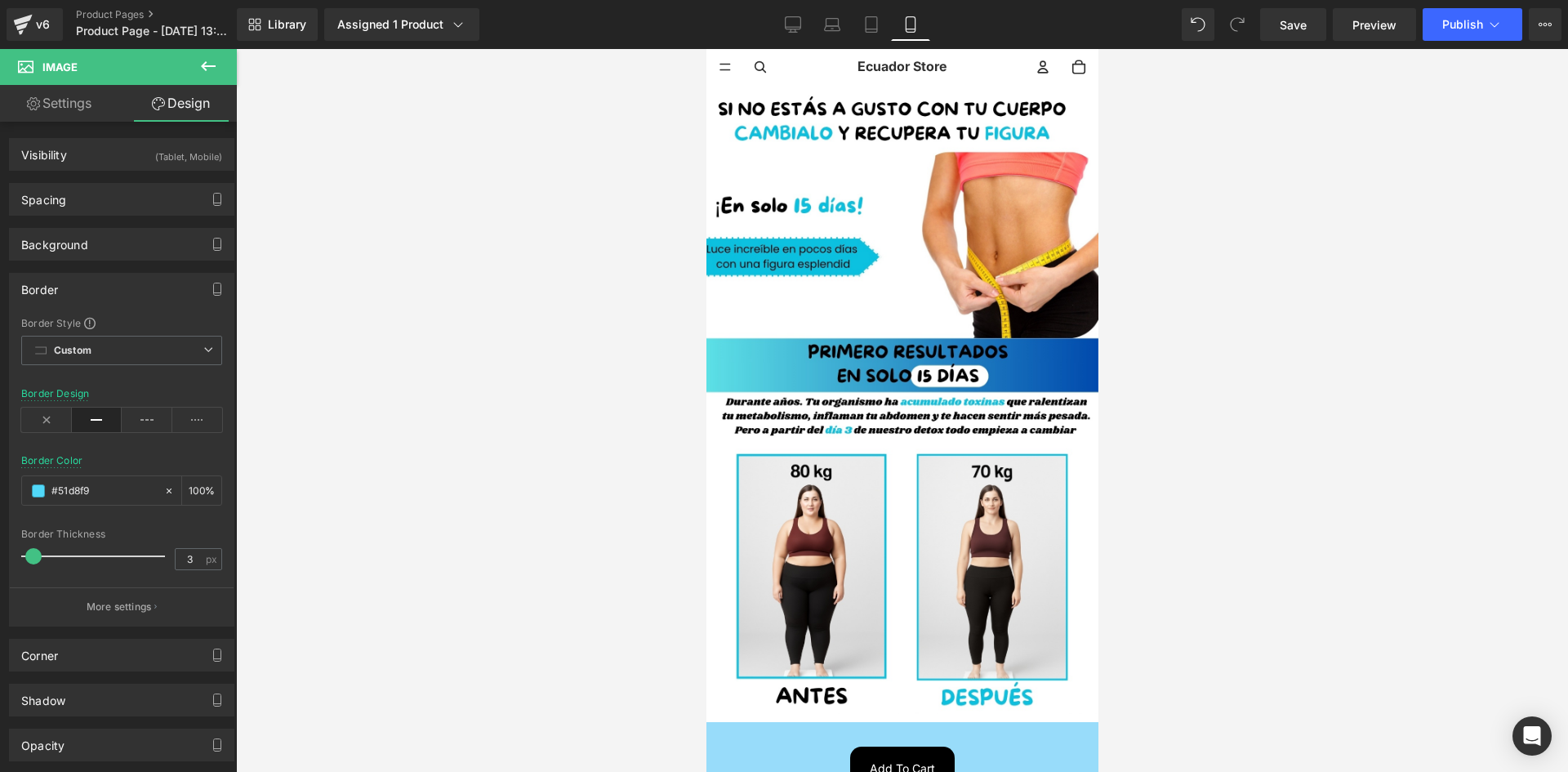
scroll to position [613, 0]
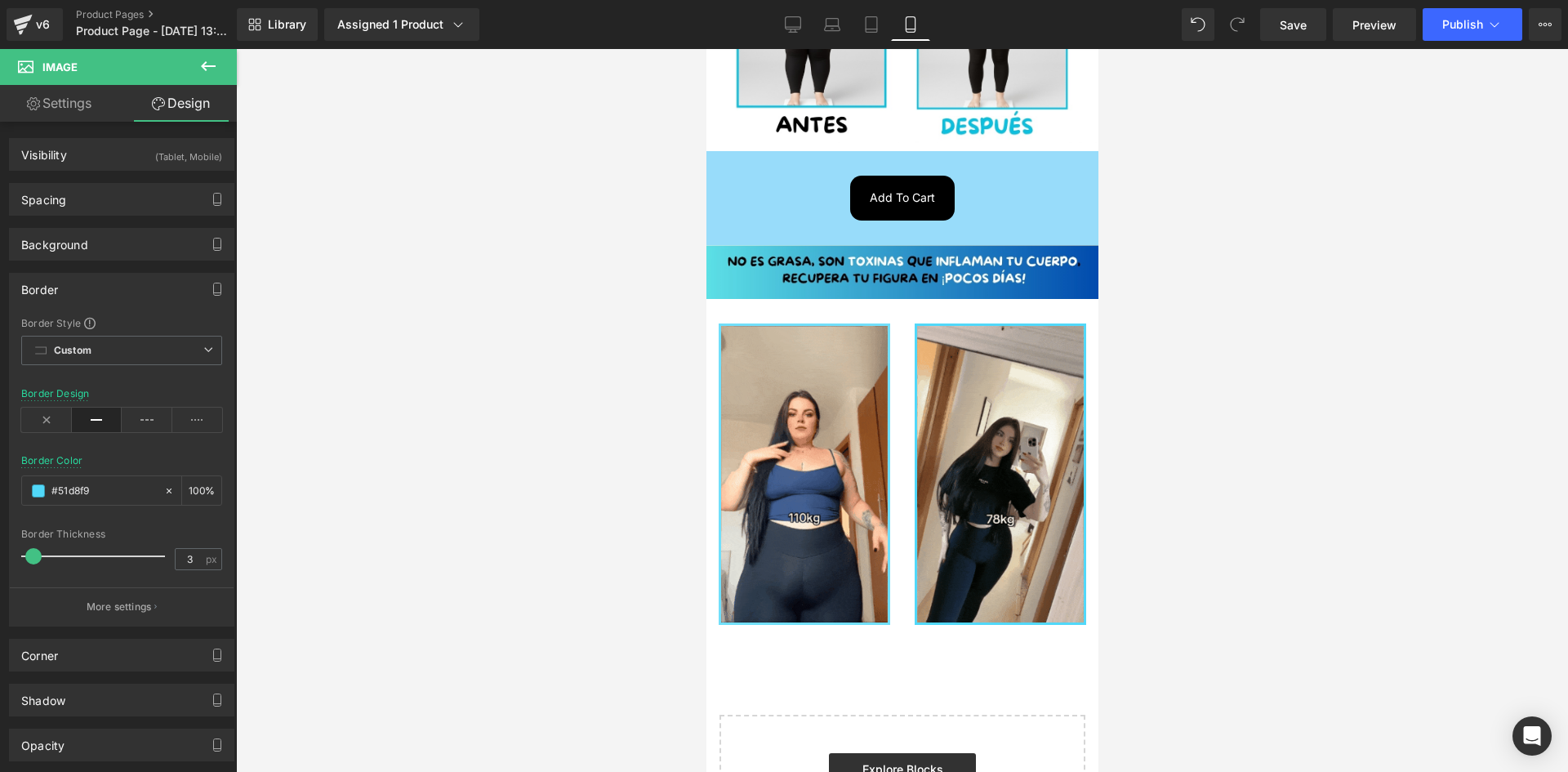
click at [223, 57] on button at bounding box center [207, 67] width 57 height 36
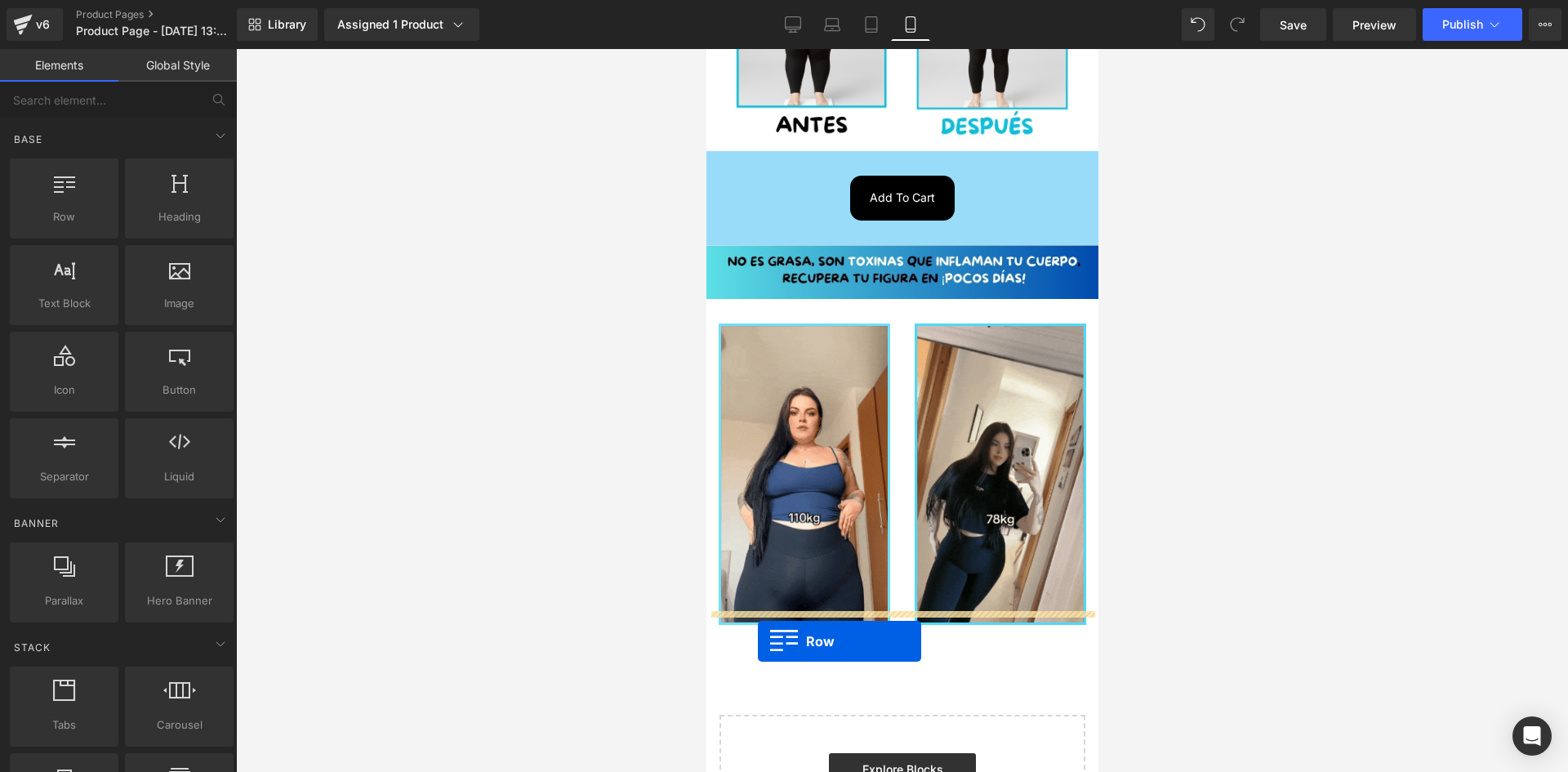
drag, startPoint x: 863, startPoint y: 325, endPoint x: 757, endPoint y: 640, distance: 332.4
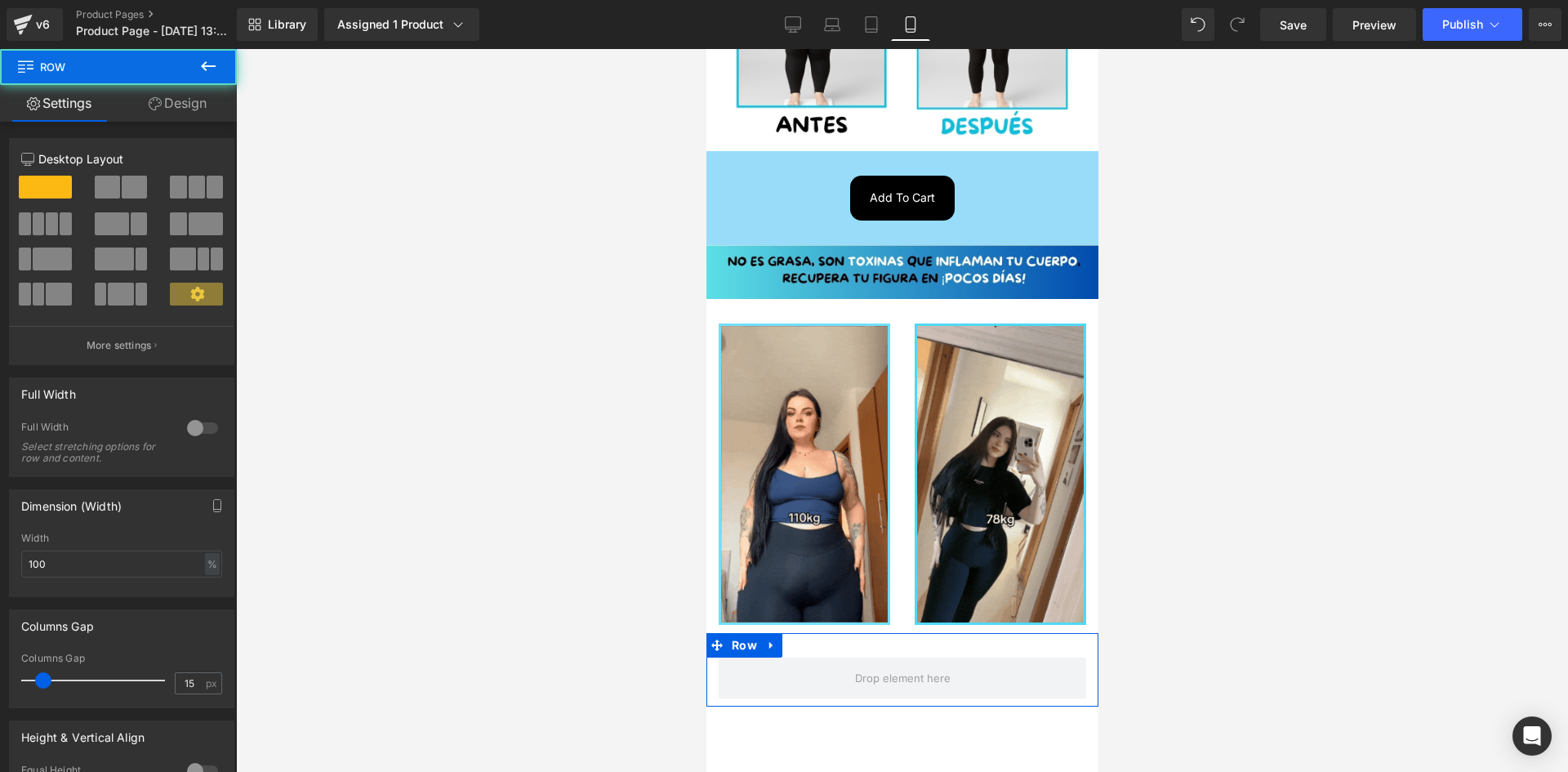
click at [188, 114] on link "Design" at bounding box center [177, 103] width 118 height 37
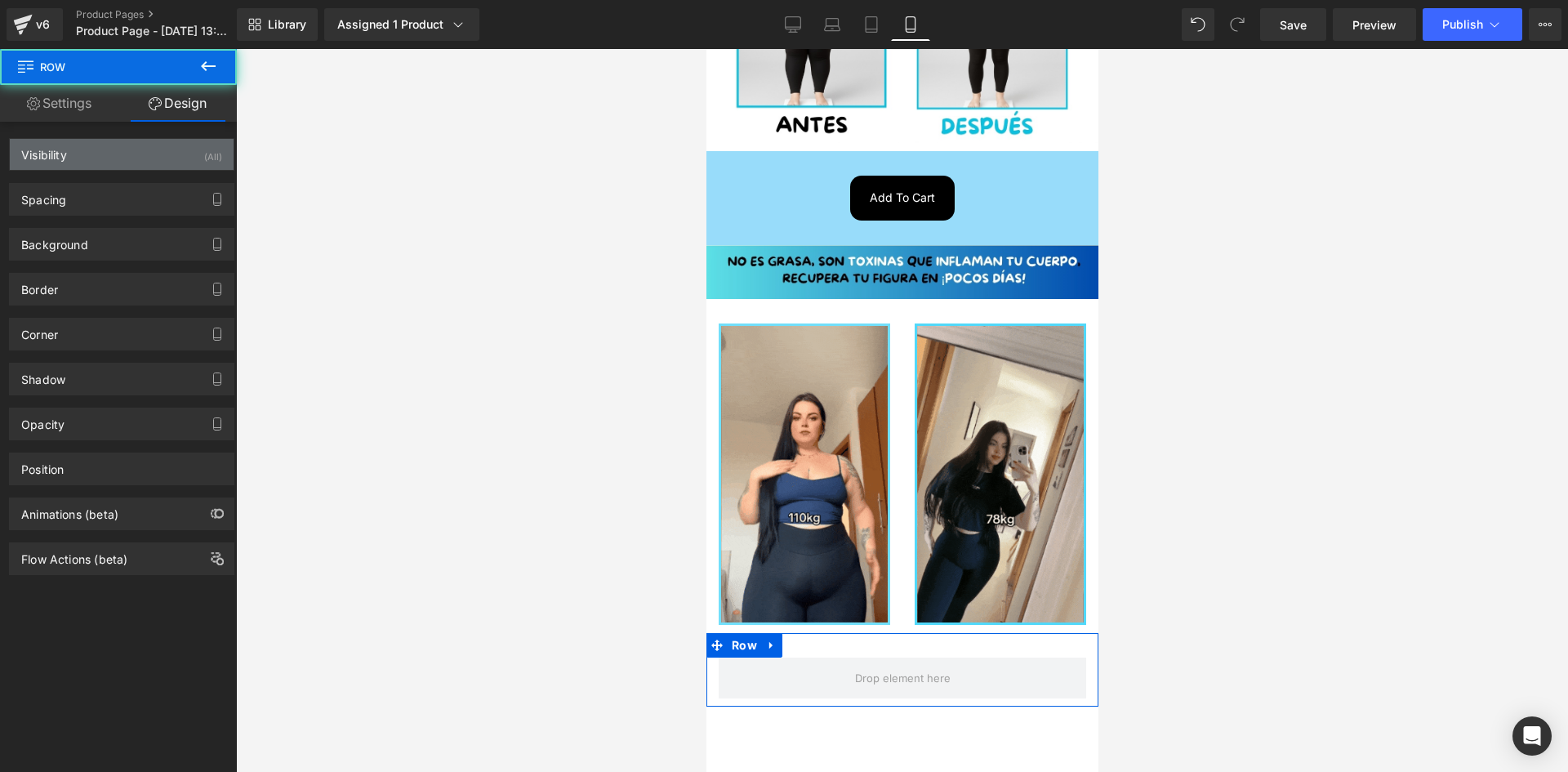
click at [178, 157] on div "Visibility (All)" at bounding box center [122, 154] width 223 height 31
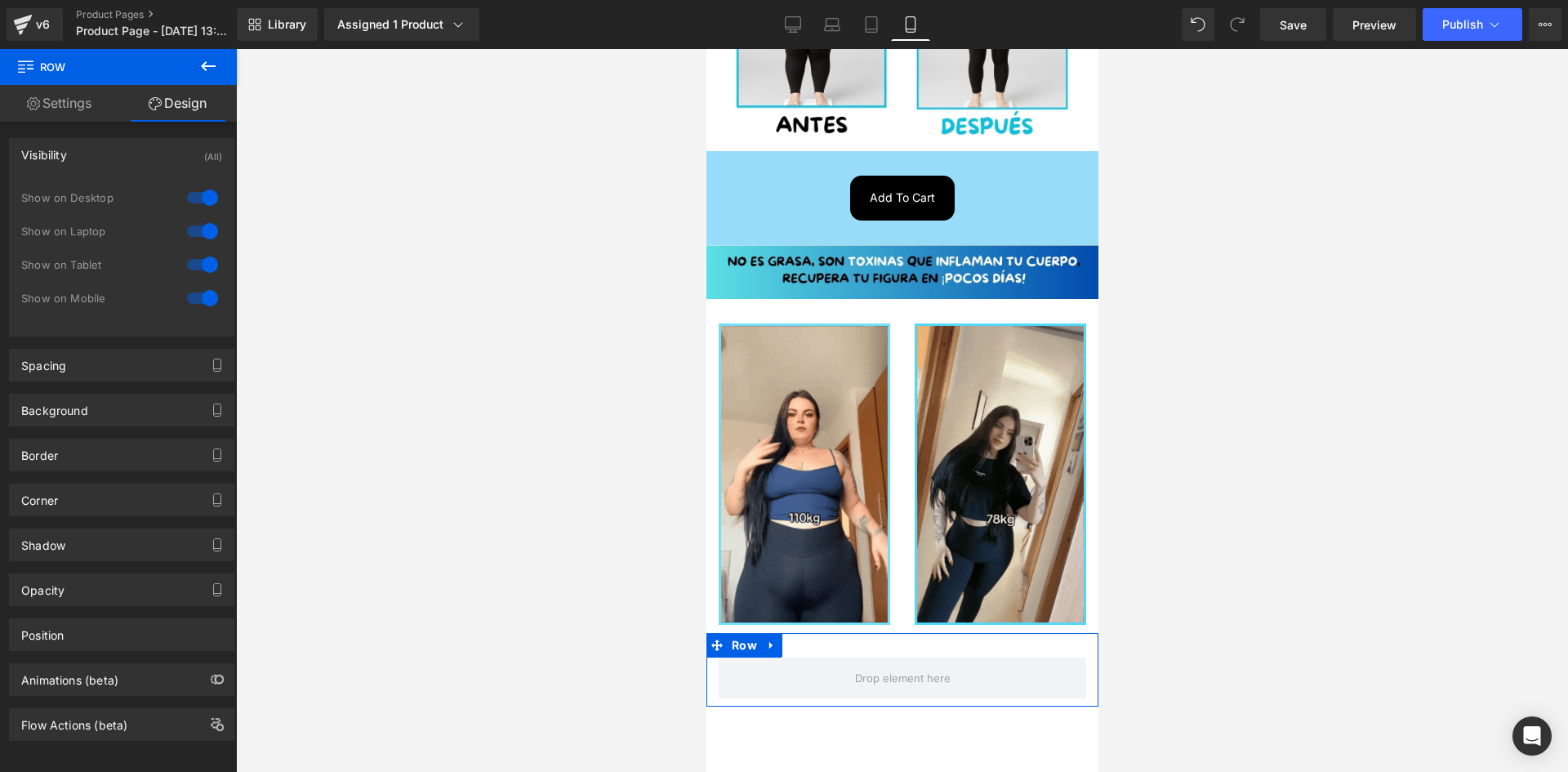
click at [201, 194] on div at bounding box center [203, 197] width 40 height 26
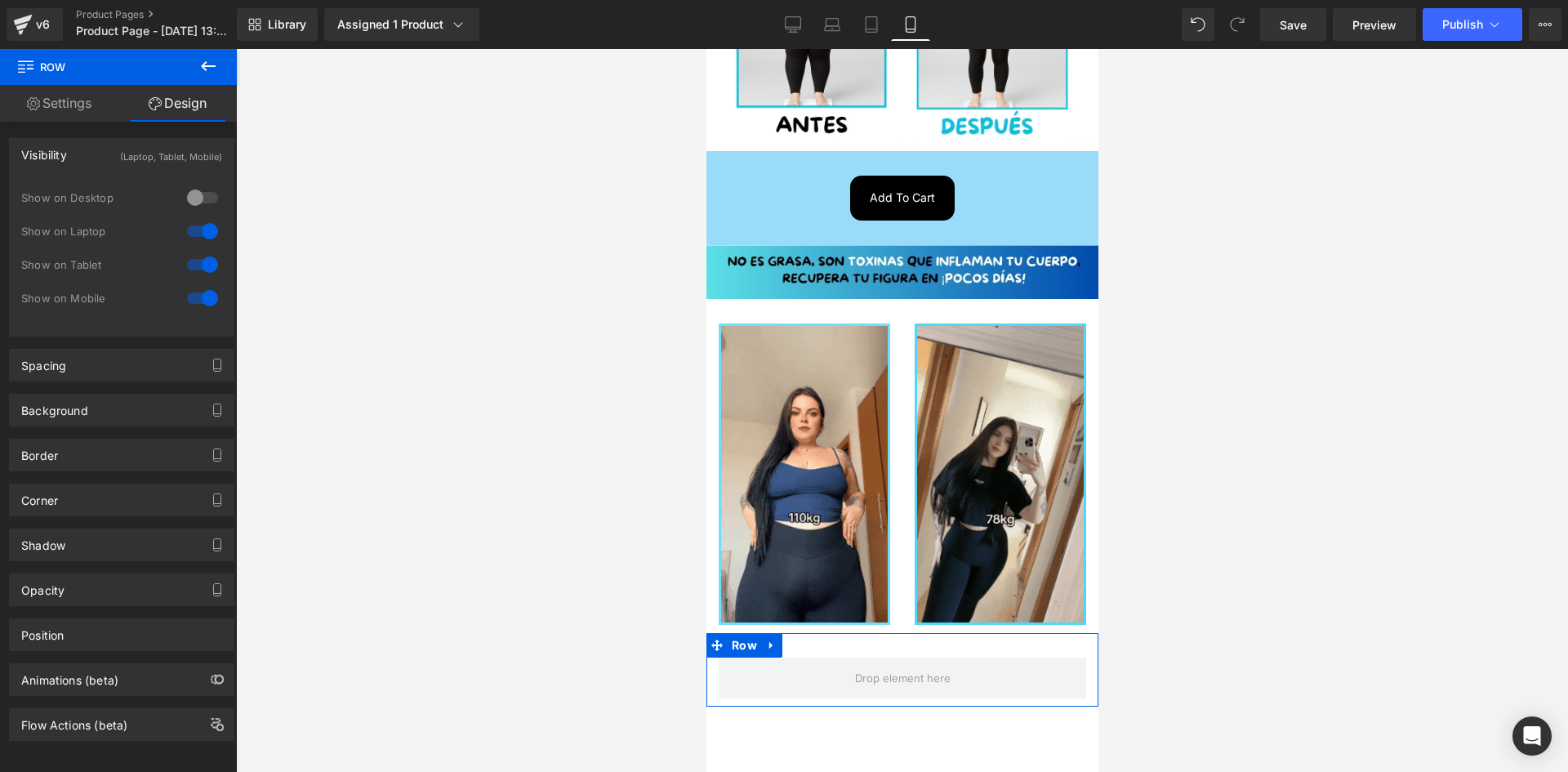
click at [196, 237] on div at bounding box center [203, 231] width 40 height 26
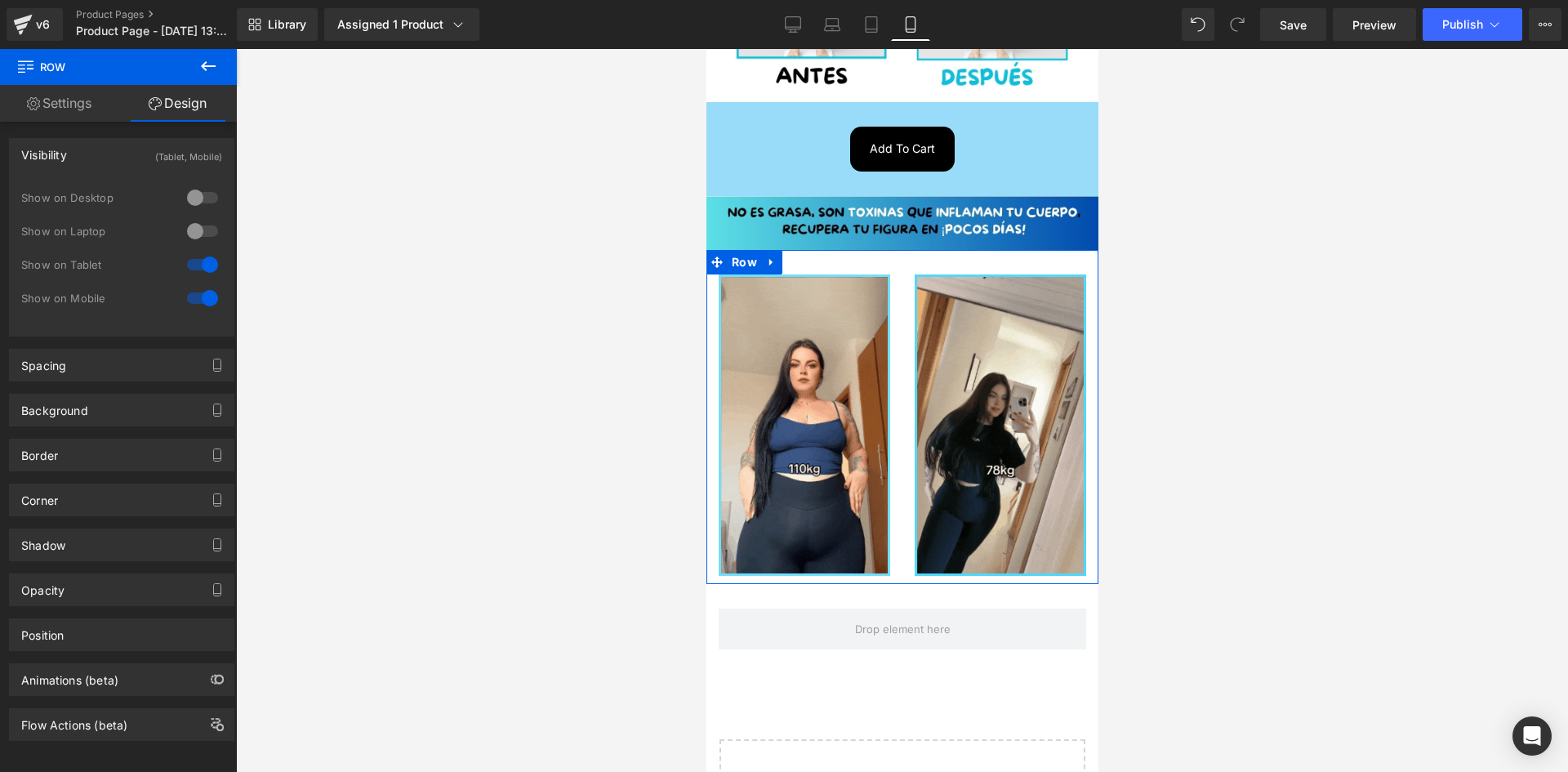
scroll to position [776, 0]
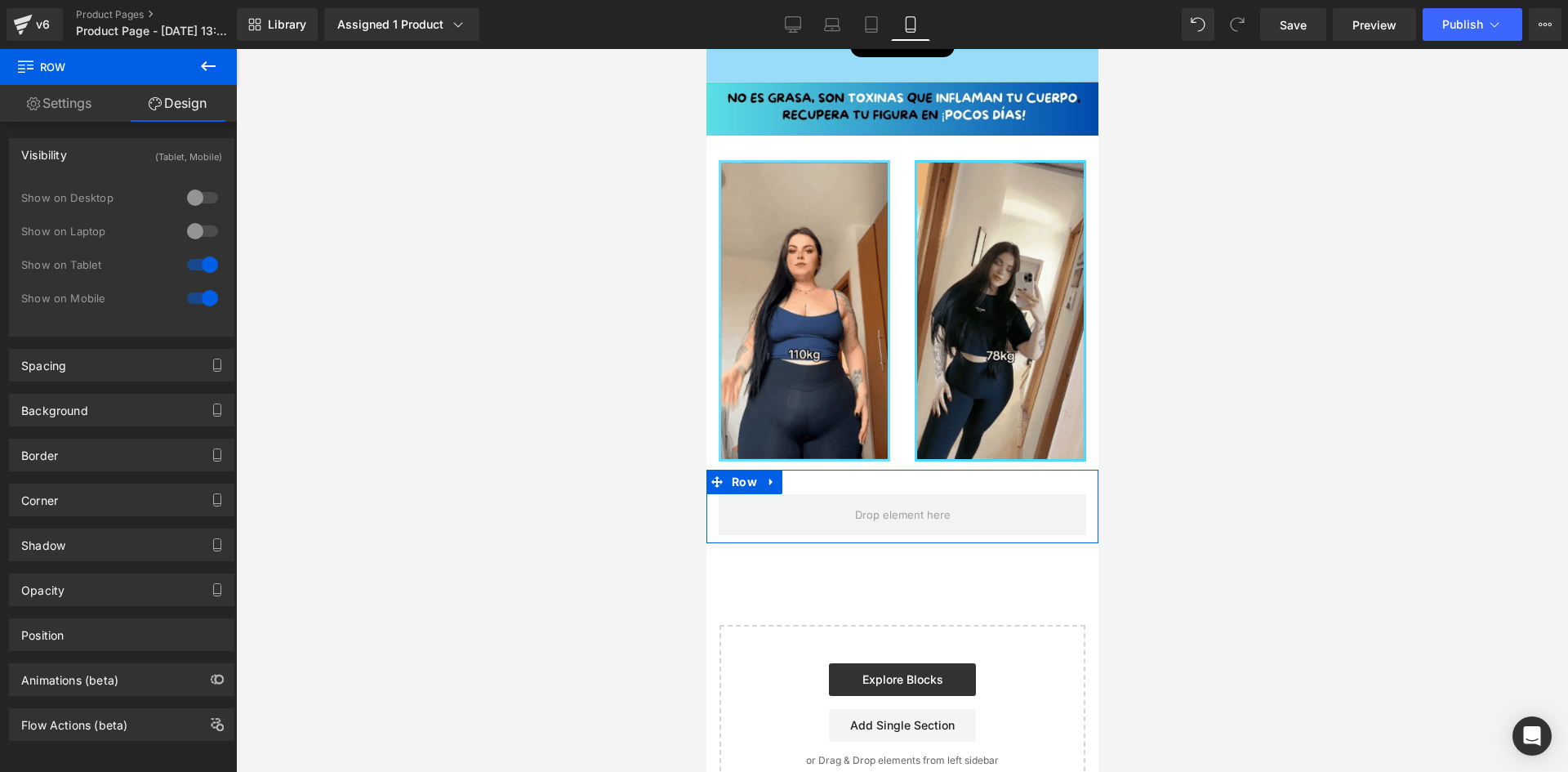
click at [823, 469] on div "Row" at bounding box center [901, 506] width 392 height 74
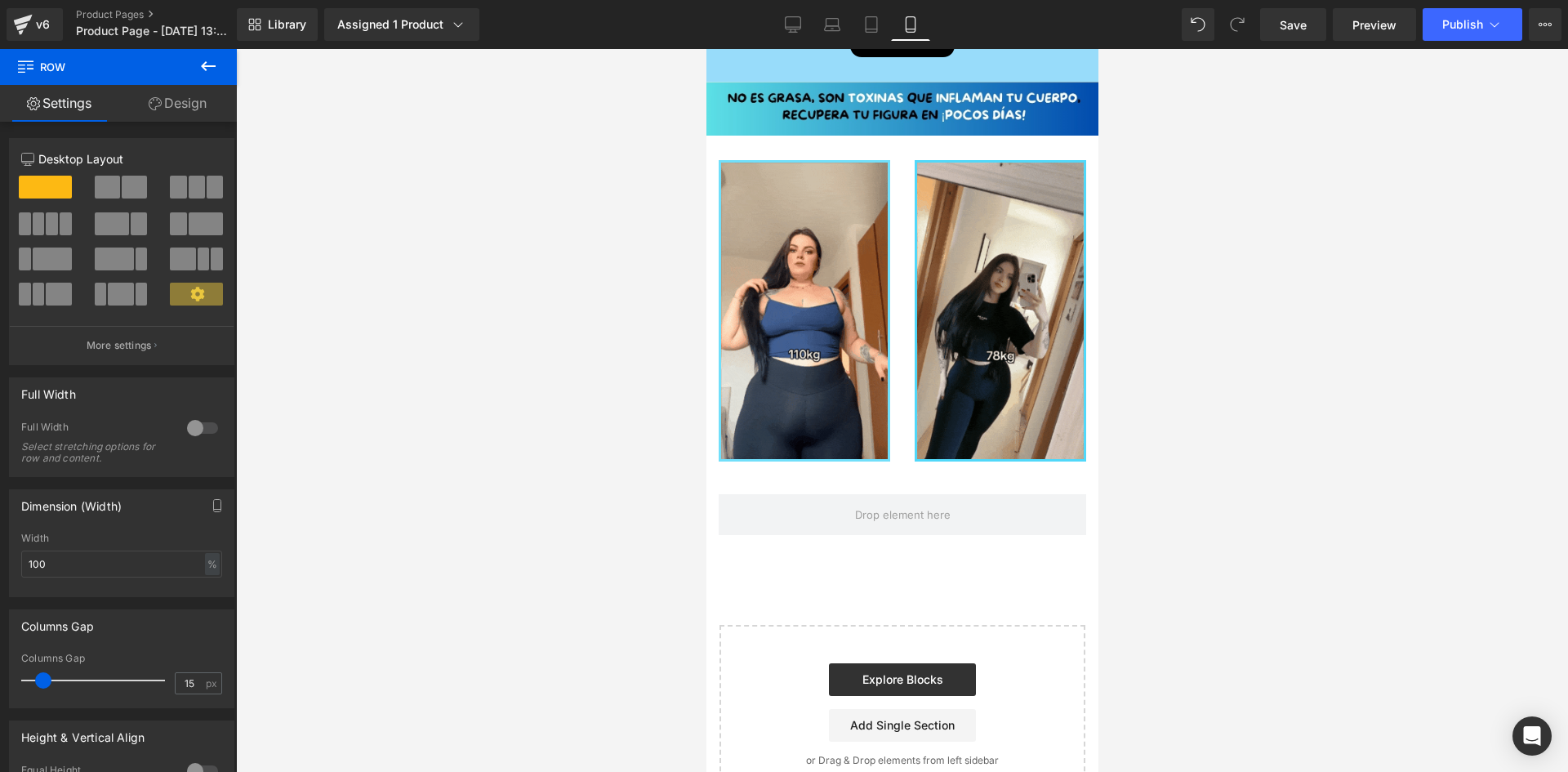
click at [219, 69] on button at bounding box center [207, 67] width 57 height 36
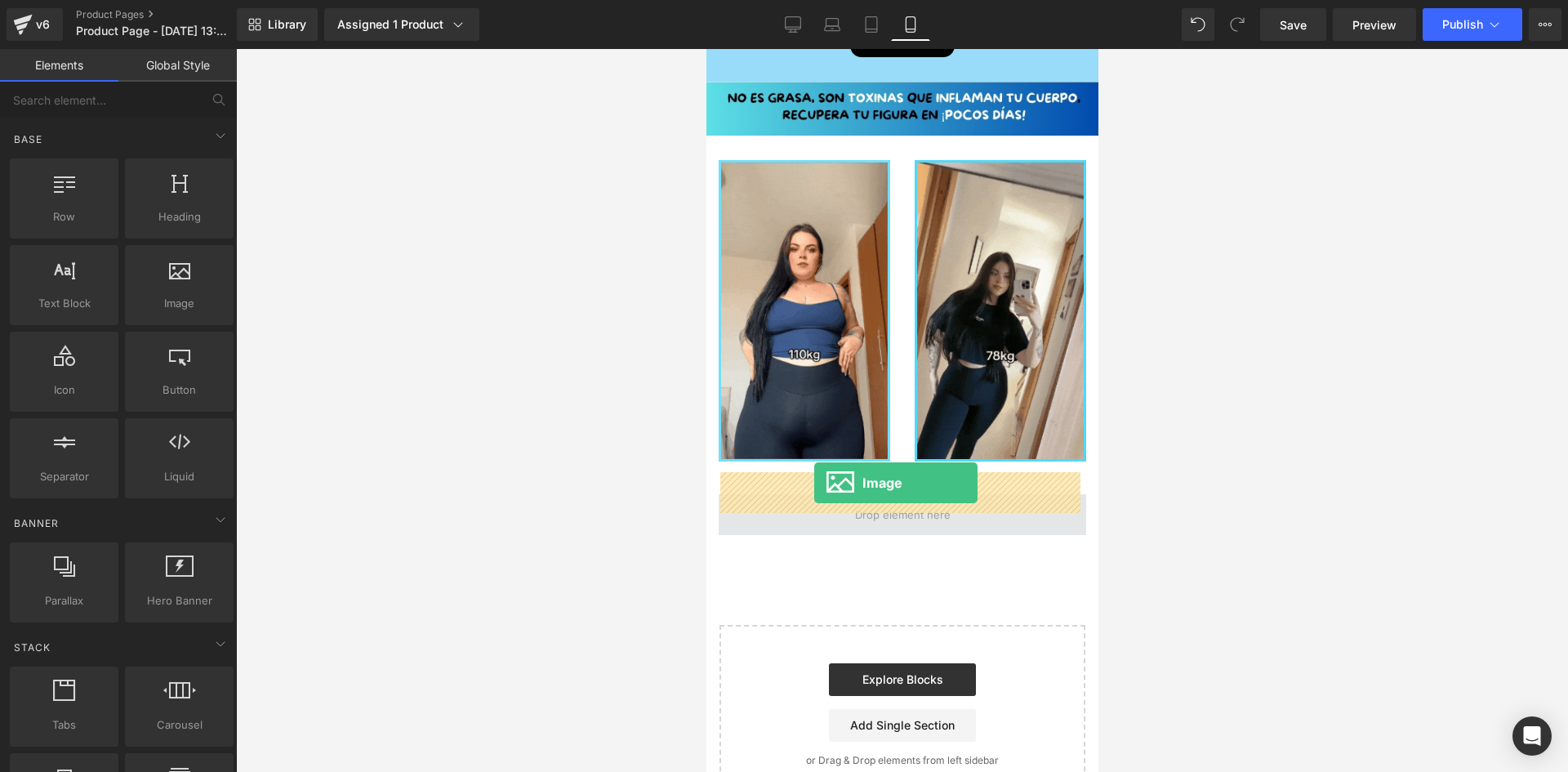
drag, startPoint x: 880, startPoint y: 321, endPoint x: 814, endPoint y: 483, distance: 174.9
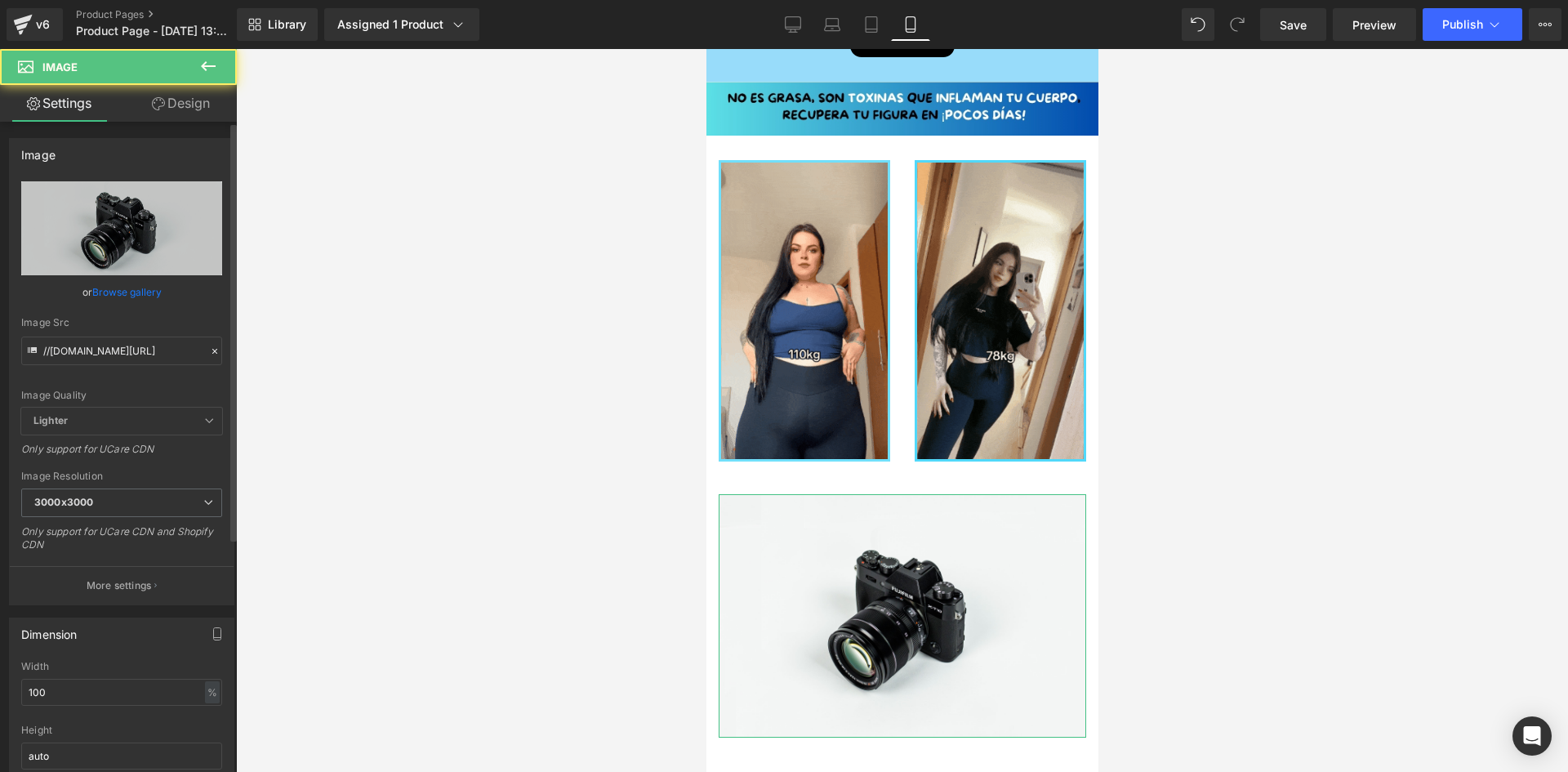
click at [128, 366] on div "Image Quality Lighter Lightest Lighter Lighter Lightest Only support for UCare …" at bounding box center [122, 294] width 201 height 226
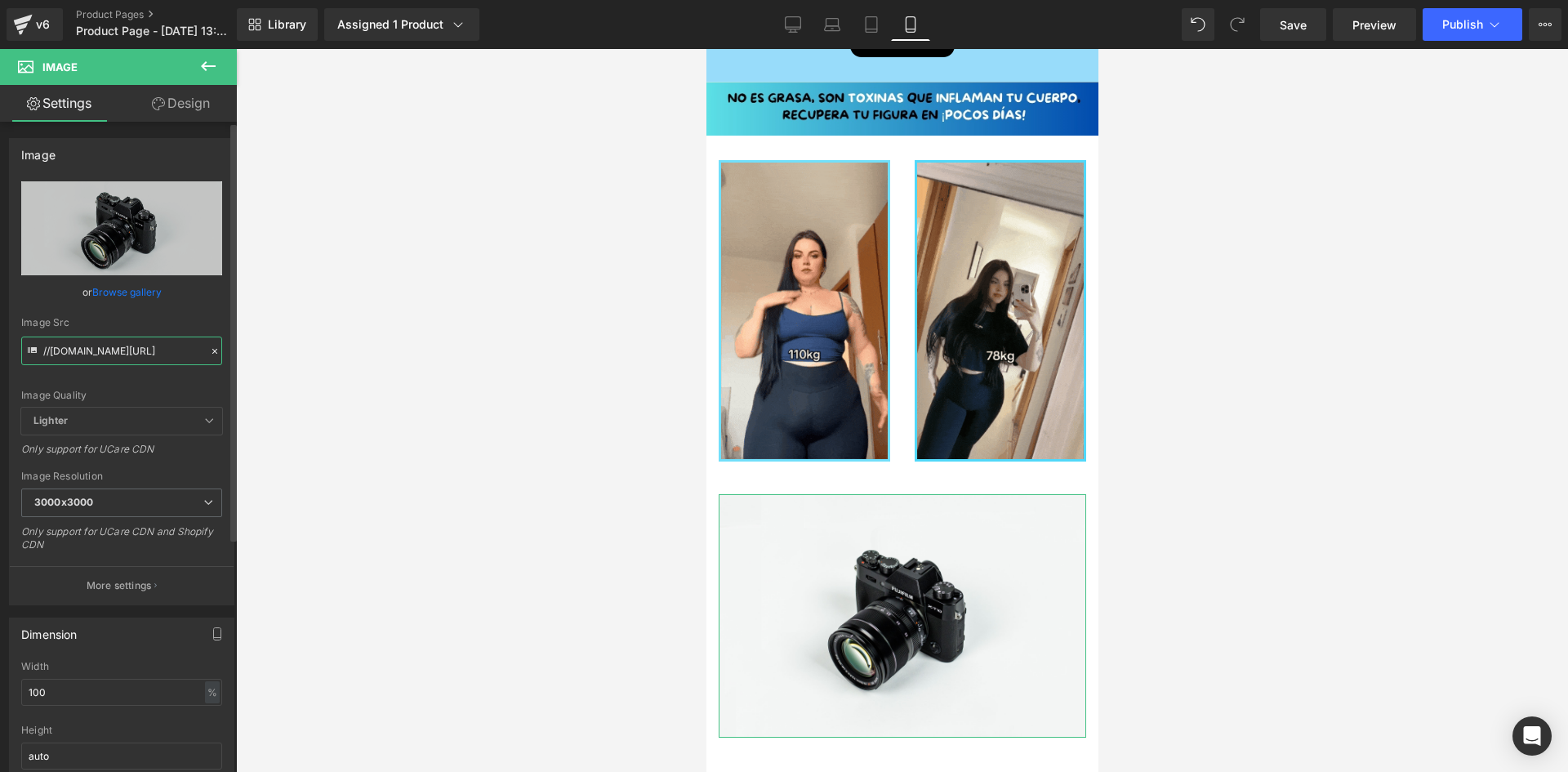
click at [127, 358] on input "//d1um8515vdn9kb.cloudfront.net/images/parallax.jpg" at bounding box center [122, 350] width 201 height 29
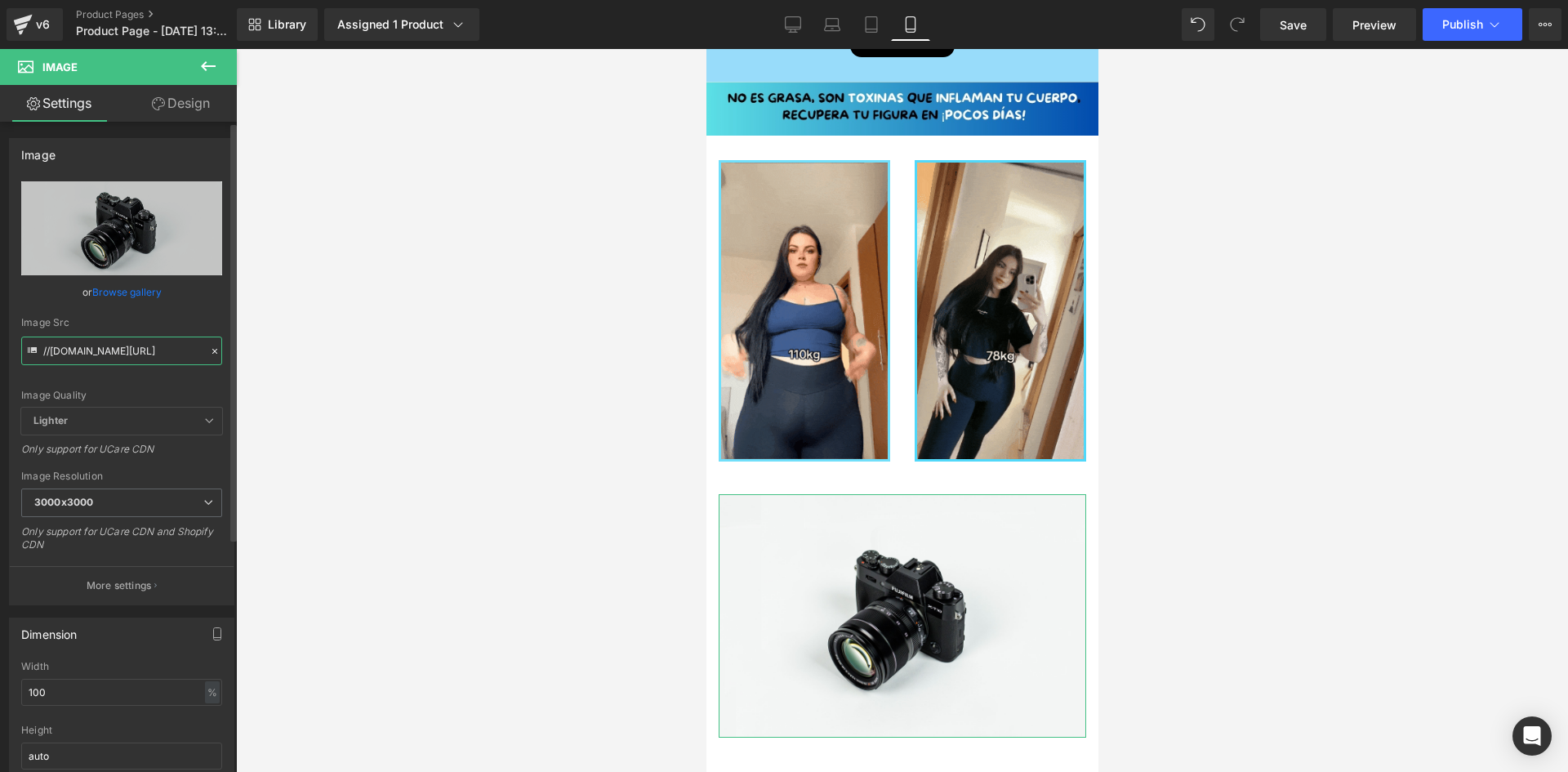
click at [126, 358] on input "//d1um8515vdn9kb.cloudfront.net/images/parallax.jpg" at bounding box center [122, 350] width 201 height 29
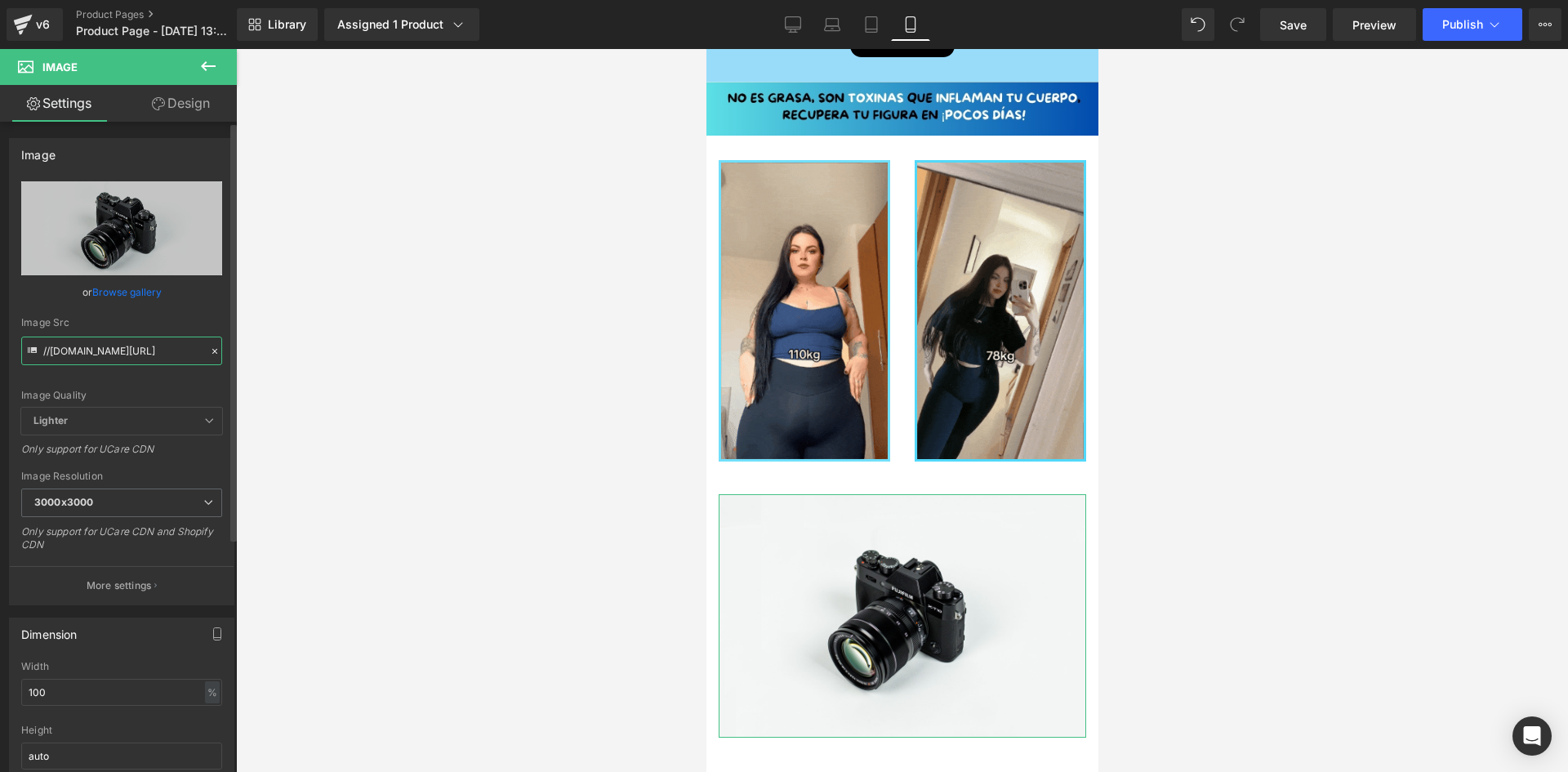
click at [126, 358] on input "//d1um8515vdn9kb.cloudfront.net/images/parallax.jpg" at bounding box center [122, 350] width 201 height 29
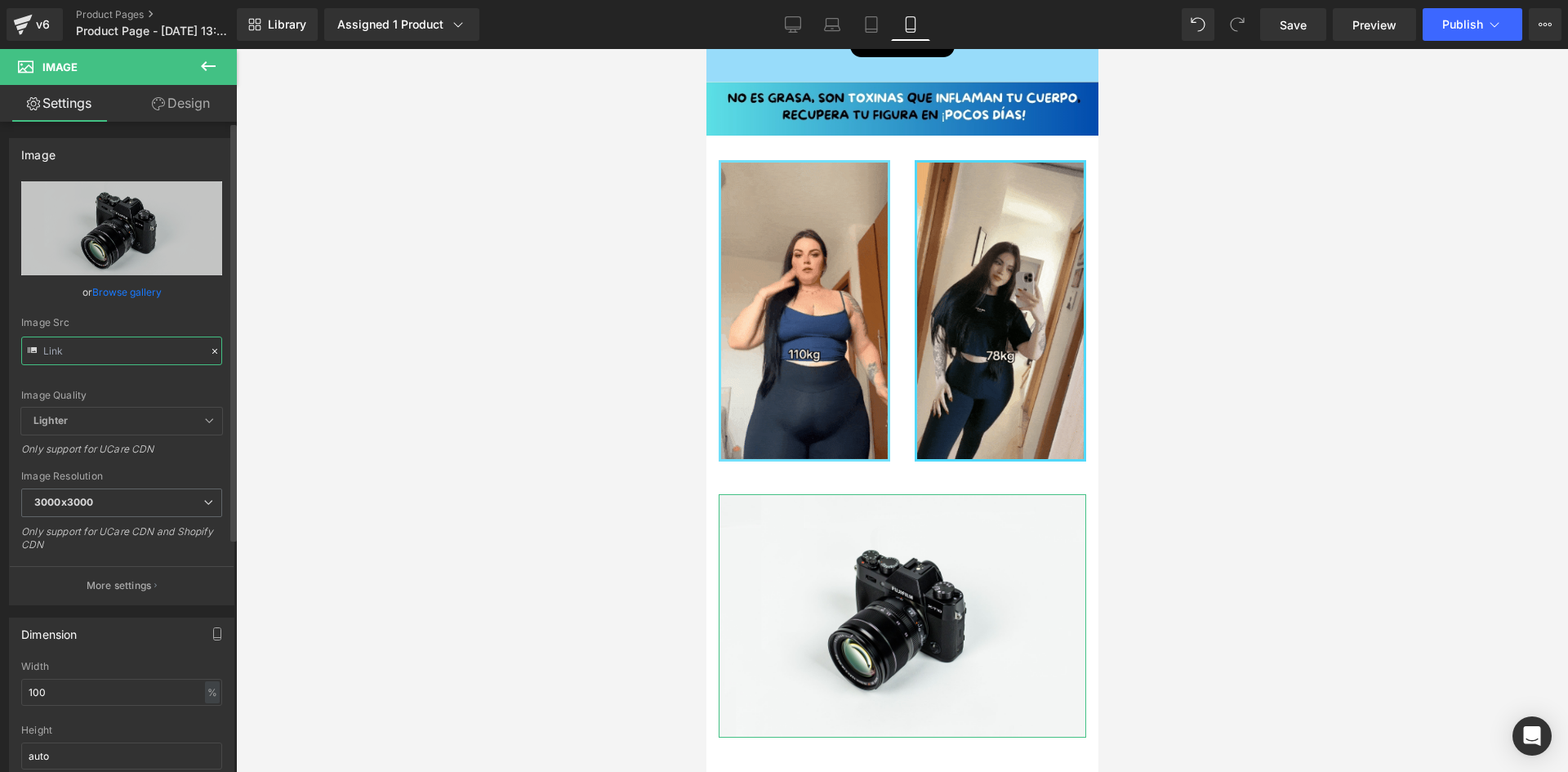
paste input "https://i.ibb.co/MyMV9B2y/1-3.jpg"
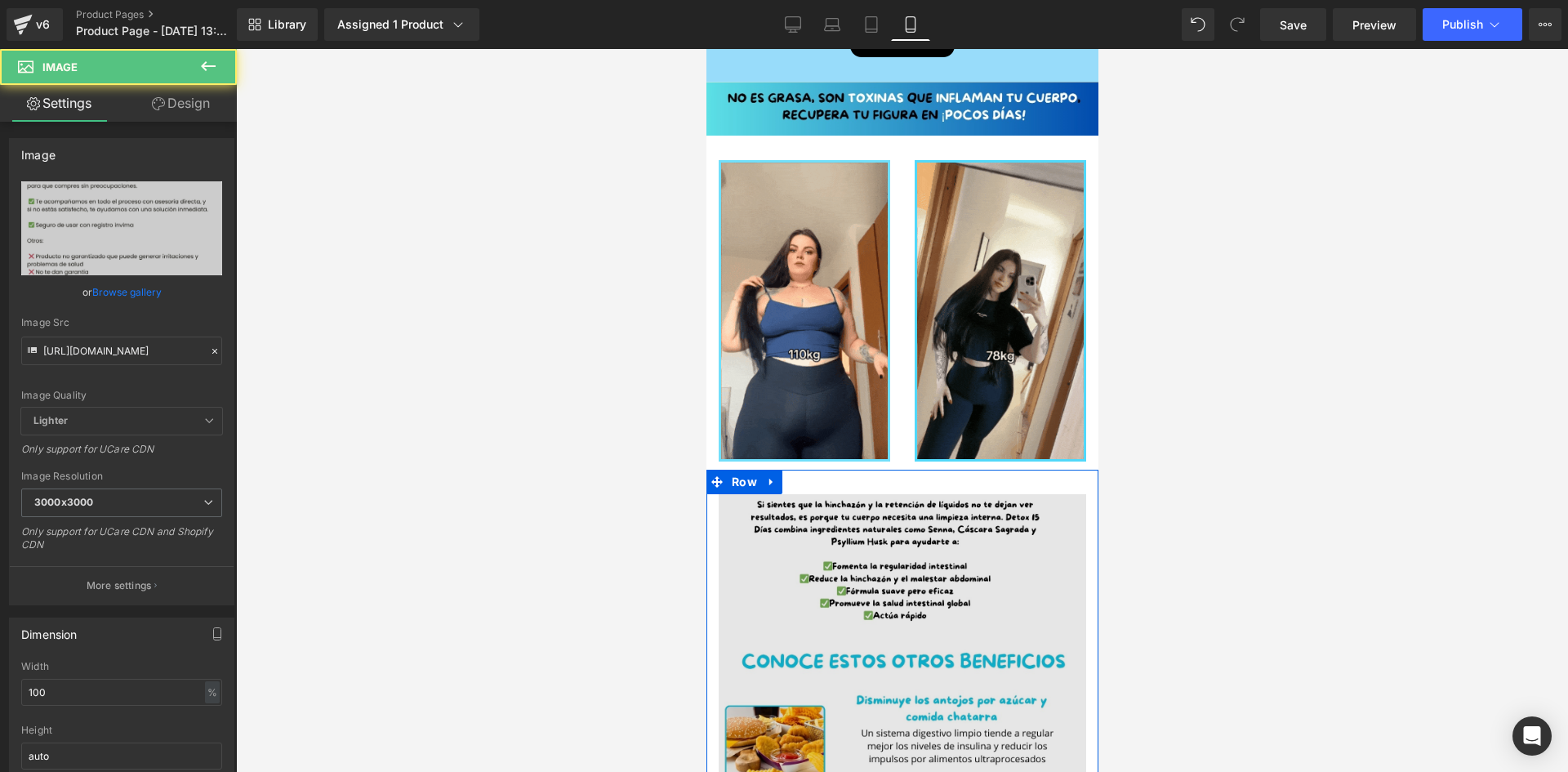
scroll to position [0, 0]
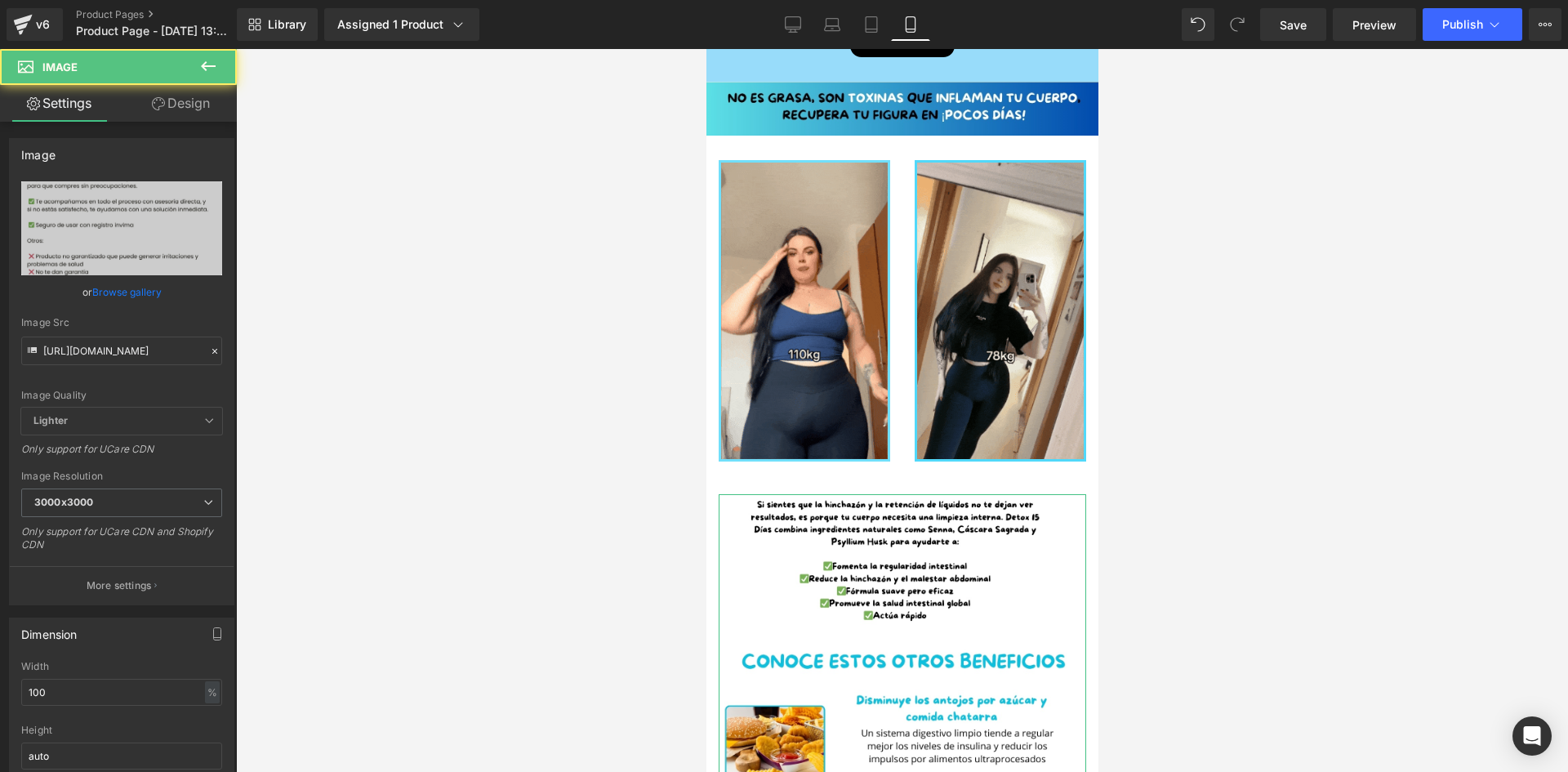
click at [178, 102] on link "Design" at bounding box center [180, 103] width 118 height 37
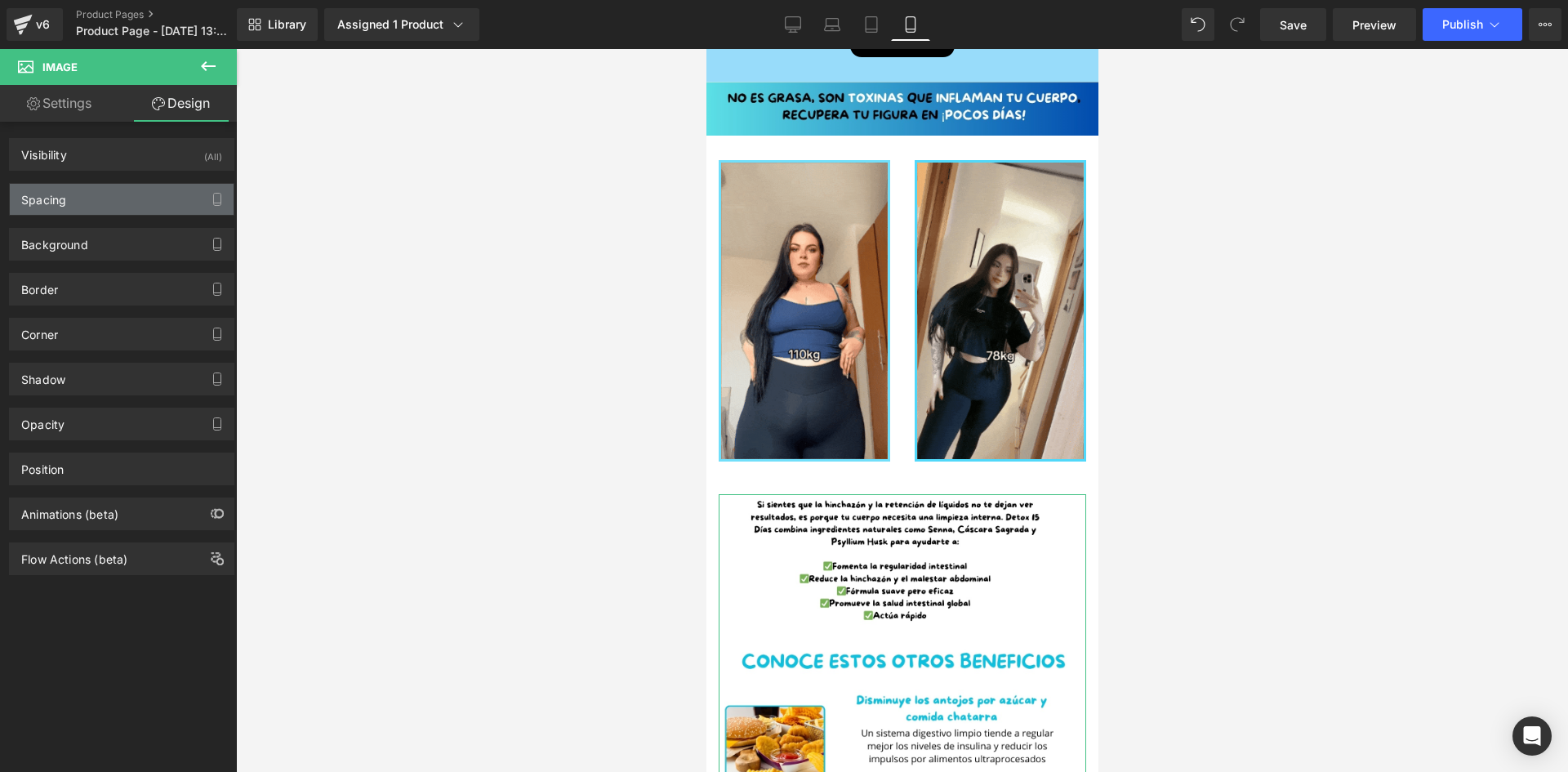
click at [171, 196] on div "Spacing" at bounding box center [122, 199] width 223 height 31
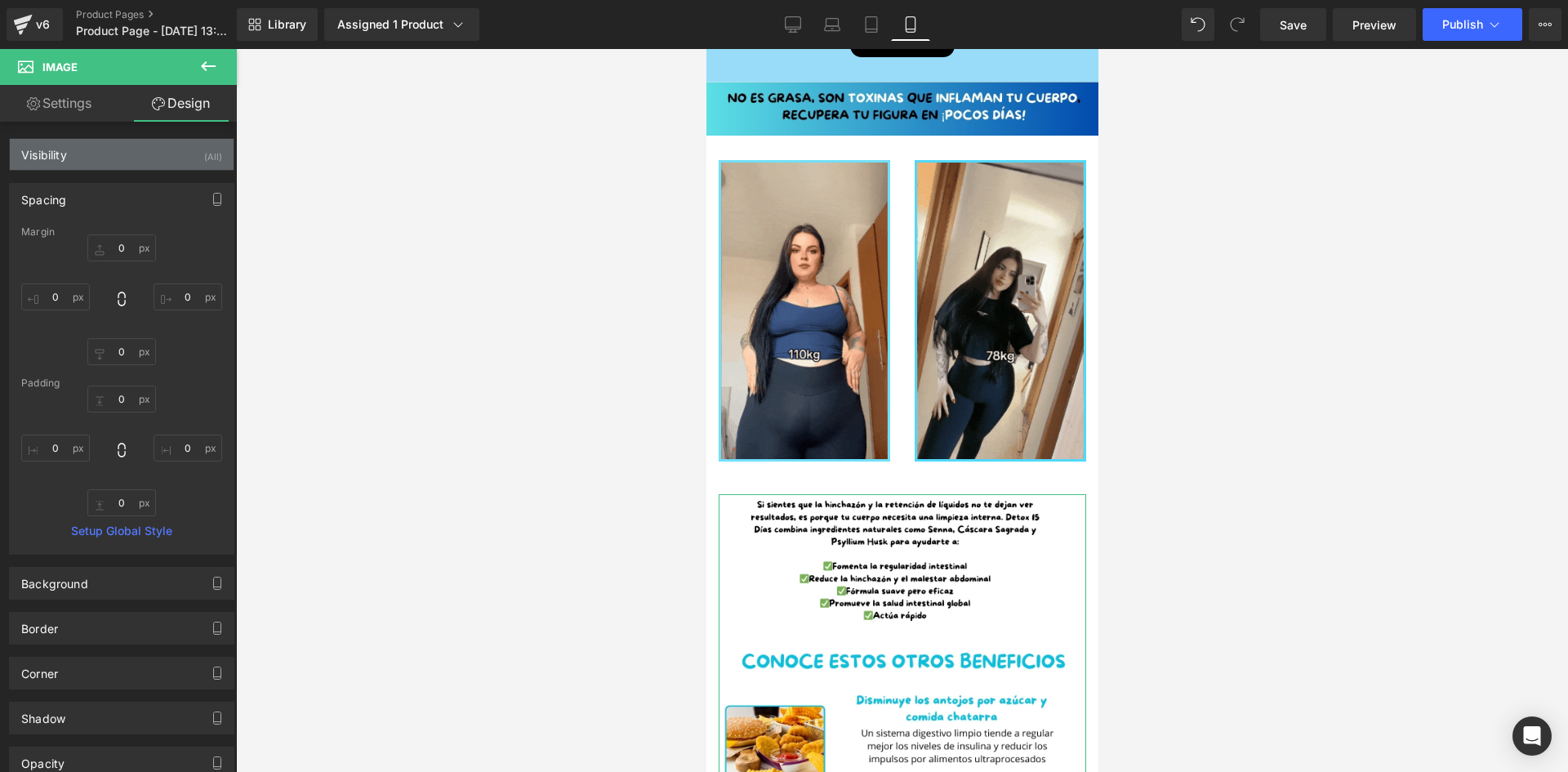
click at [192, 146] on div "Visibility (All)" at bounding box center [122, 154] width 223 height 31
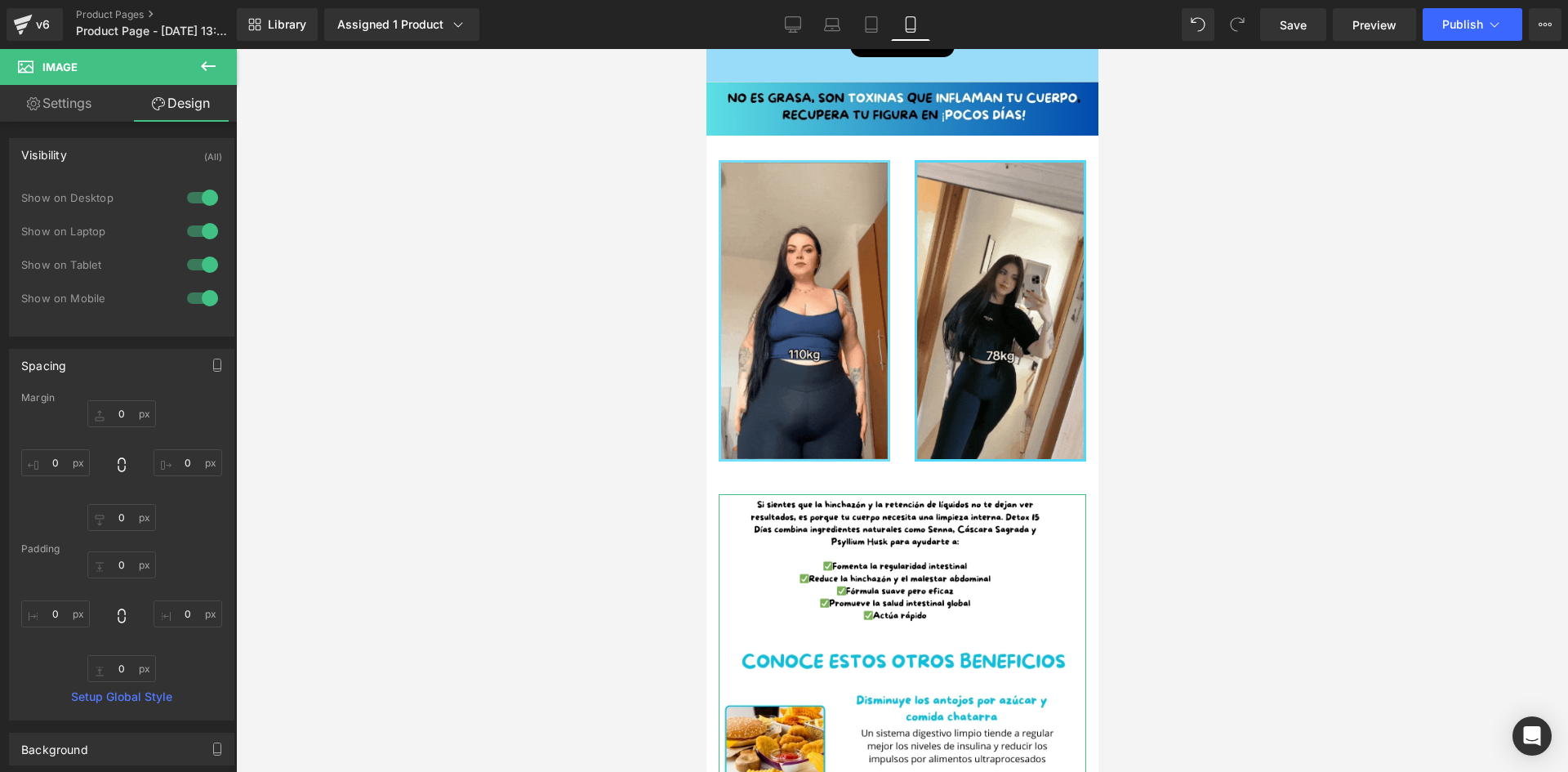
click at [201, 196] on div at bounding box center [203, 197] width 40 height 26
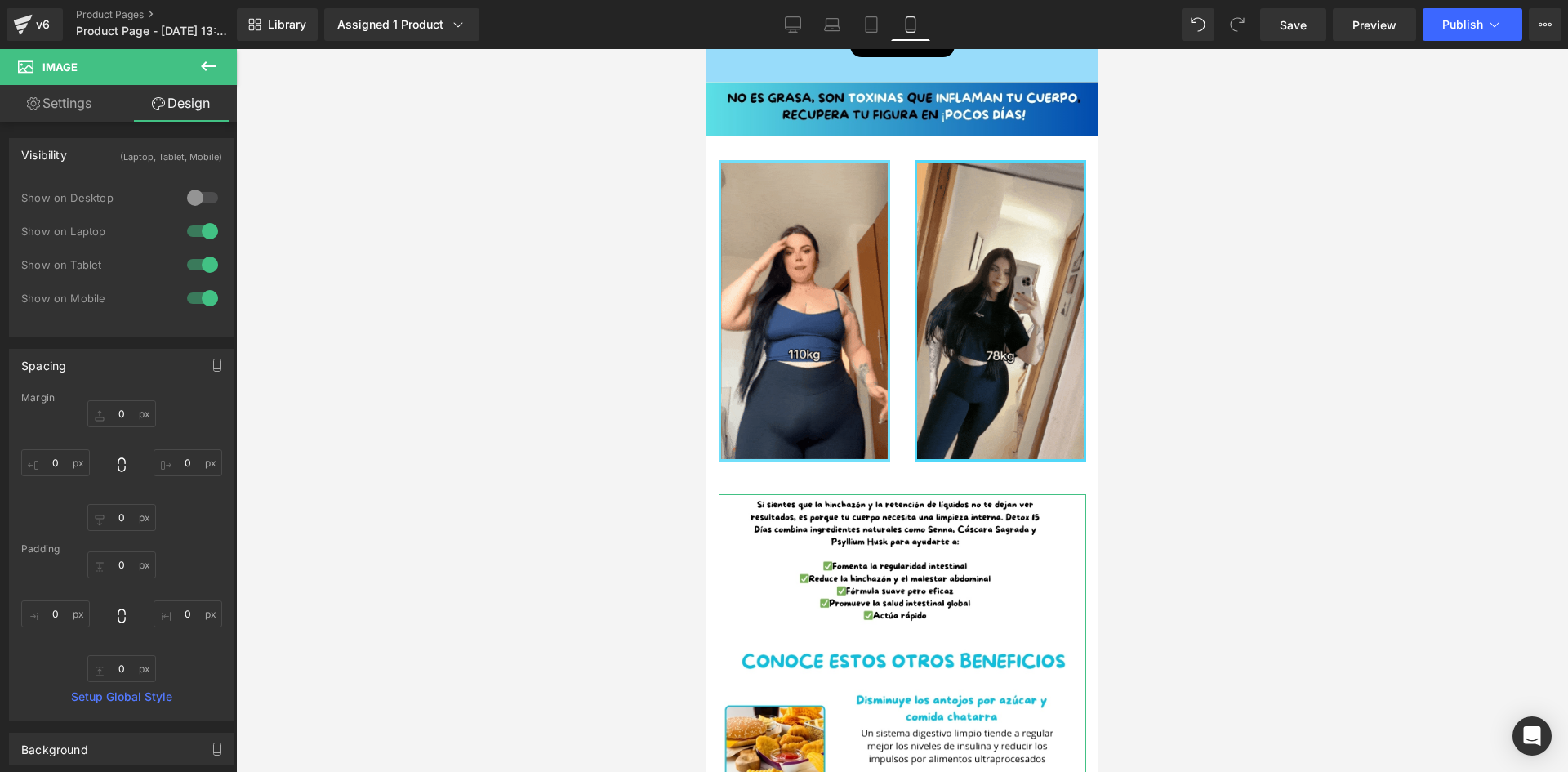
click at [199, 222] on div at bounding box center [203, 231] width 40 height 26
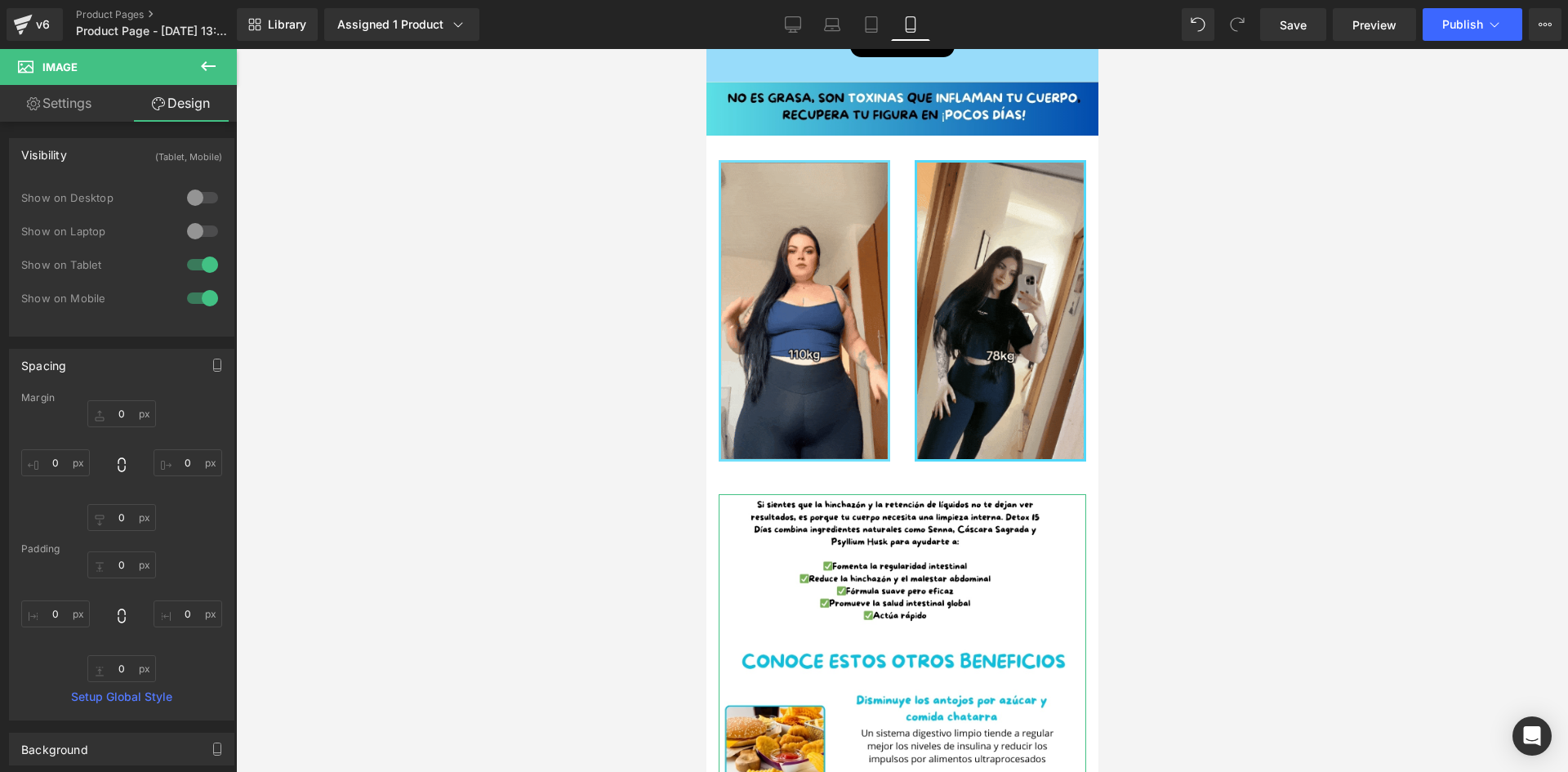
click at [130, 398] on div "Margin" at bounding box center [122, 397] width 201 height 12
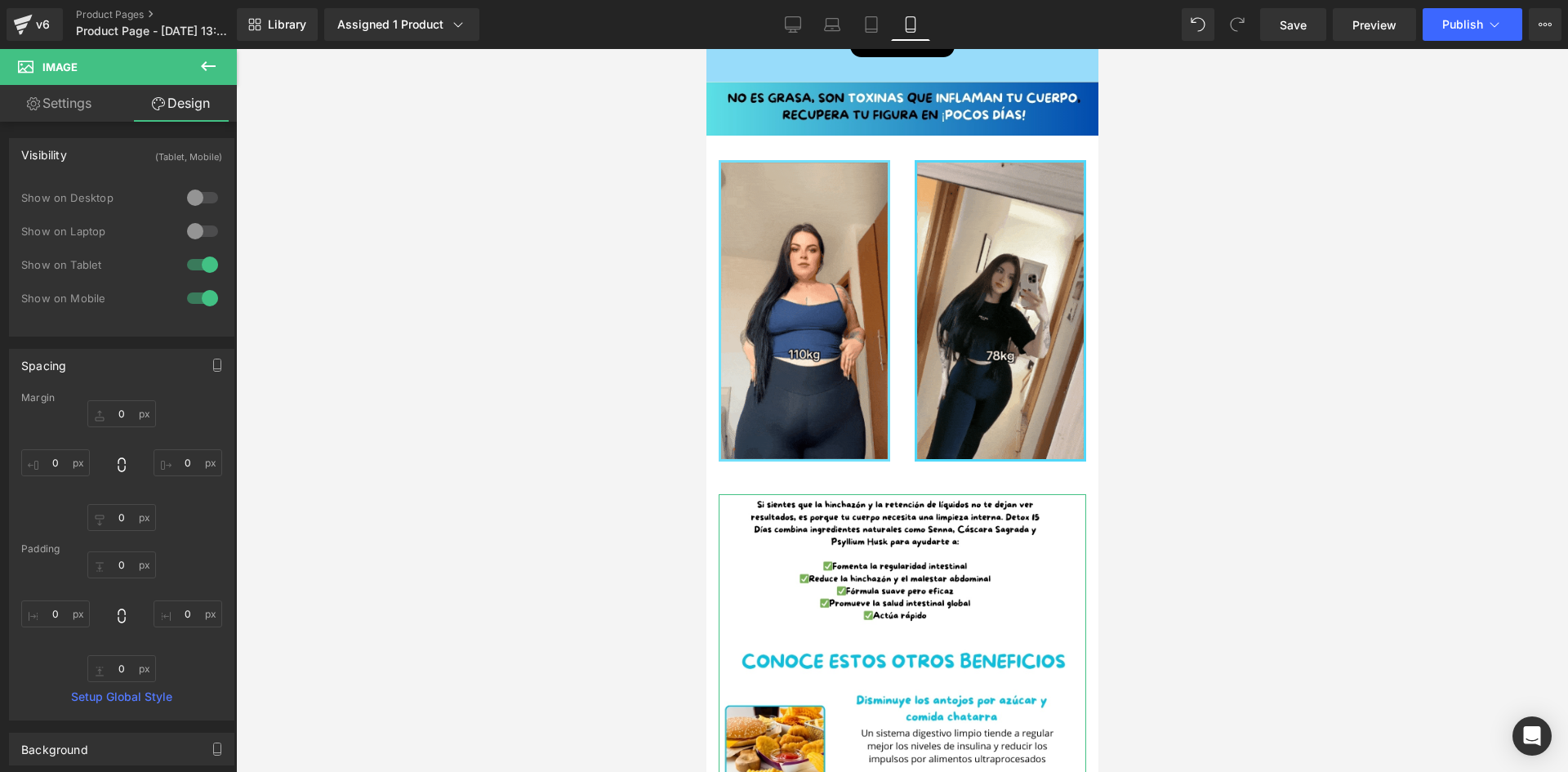
click at [114, 440] on div "0px 0 0px 0 0px 0 0px 0" at bounding box center [122, 465] width 201 height 131
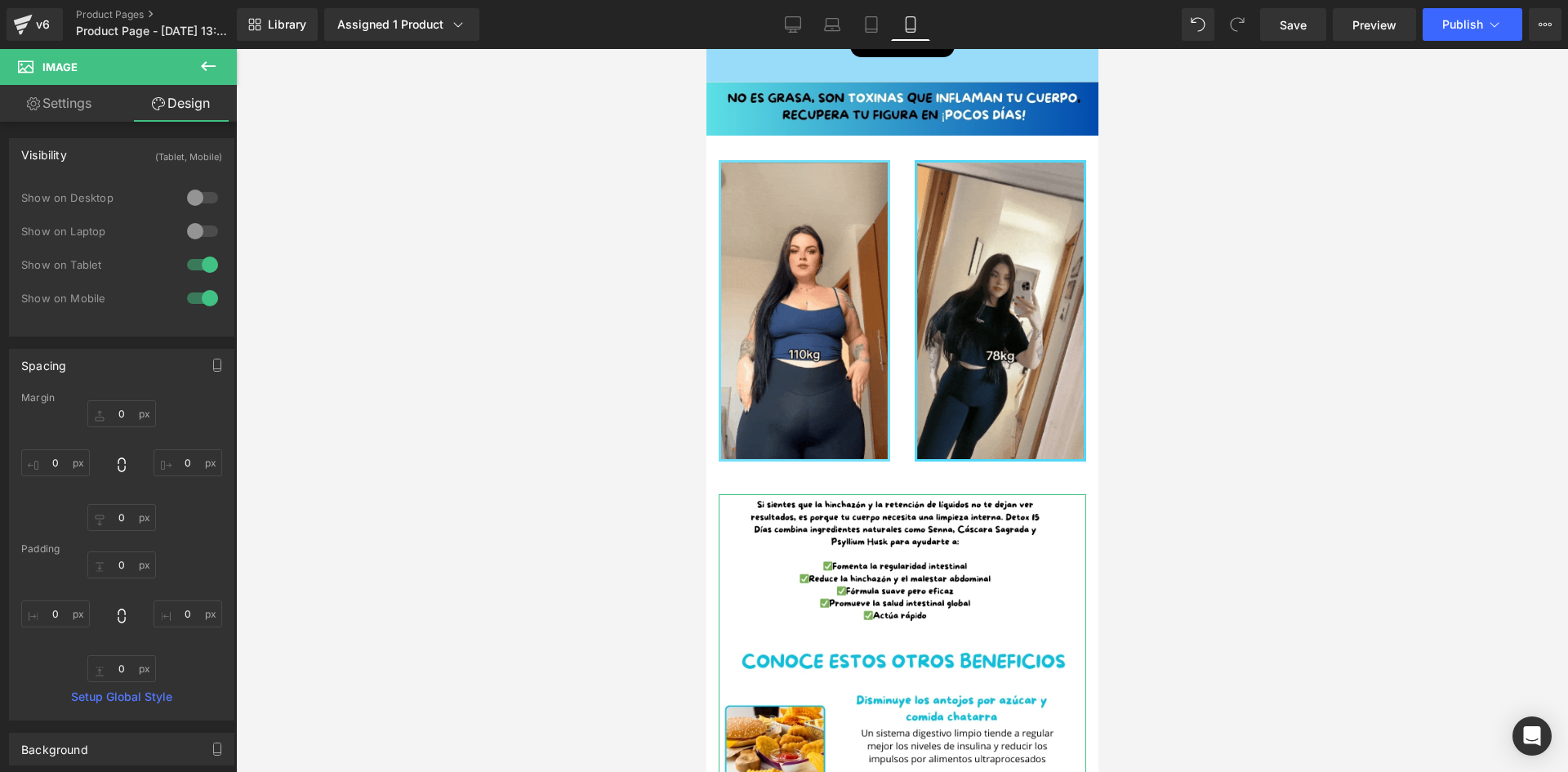
click at [114, 431] on div "0px 0 0px 0 0px 0 0px 0" at bounding box center [122, 465] width 201 height 131
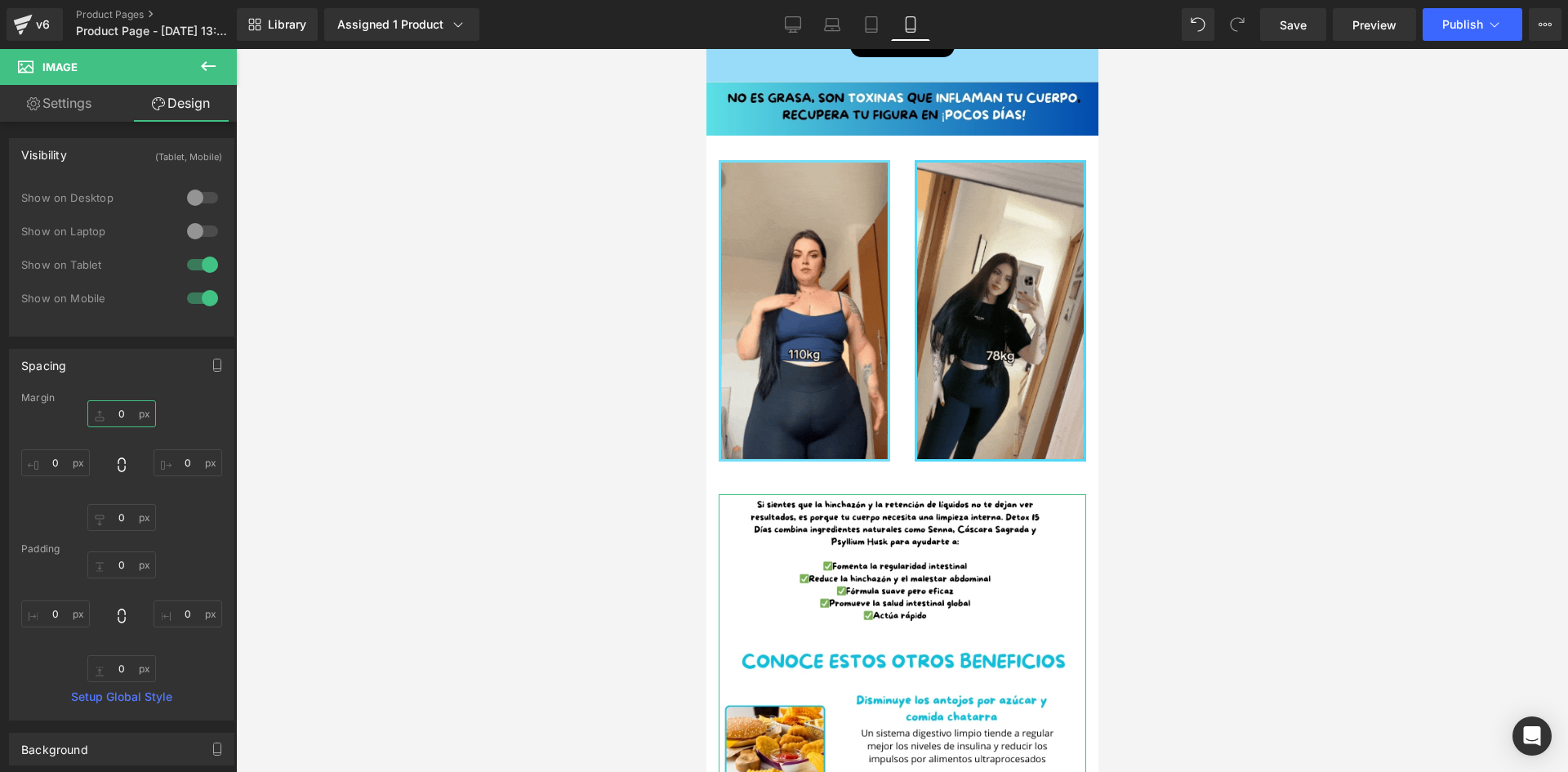
click at [118, 422] on input "0" at bounding box center [122, 413] width 68 height 27
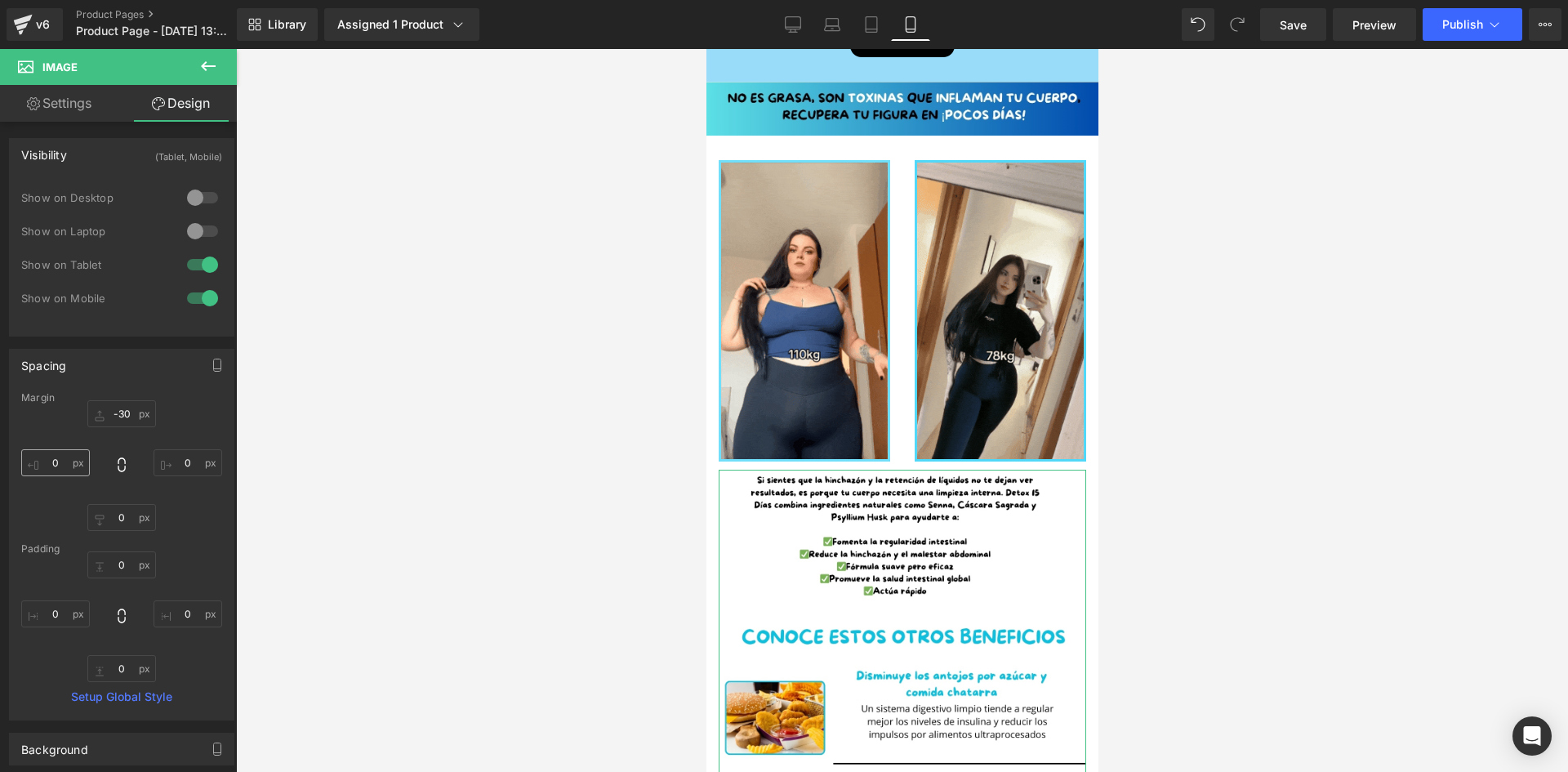
drag, startPoint x: 0, startPoint y: 465, endPoint x: 68, endPoint y: 459, distance: 68.3
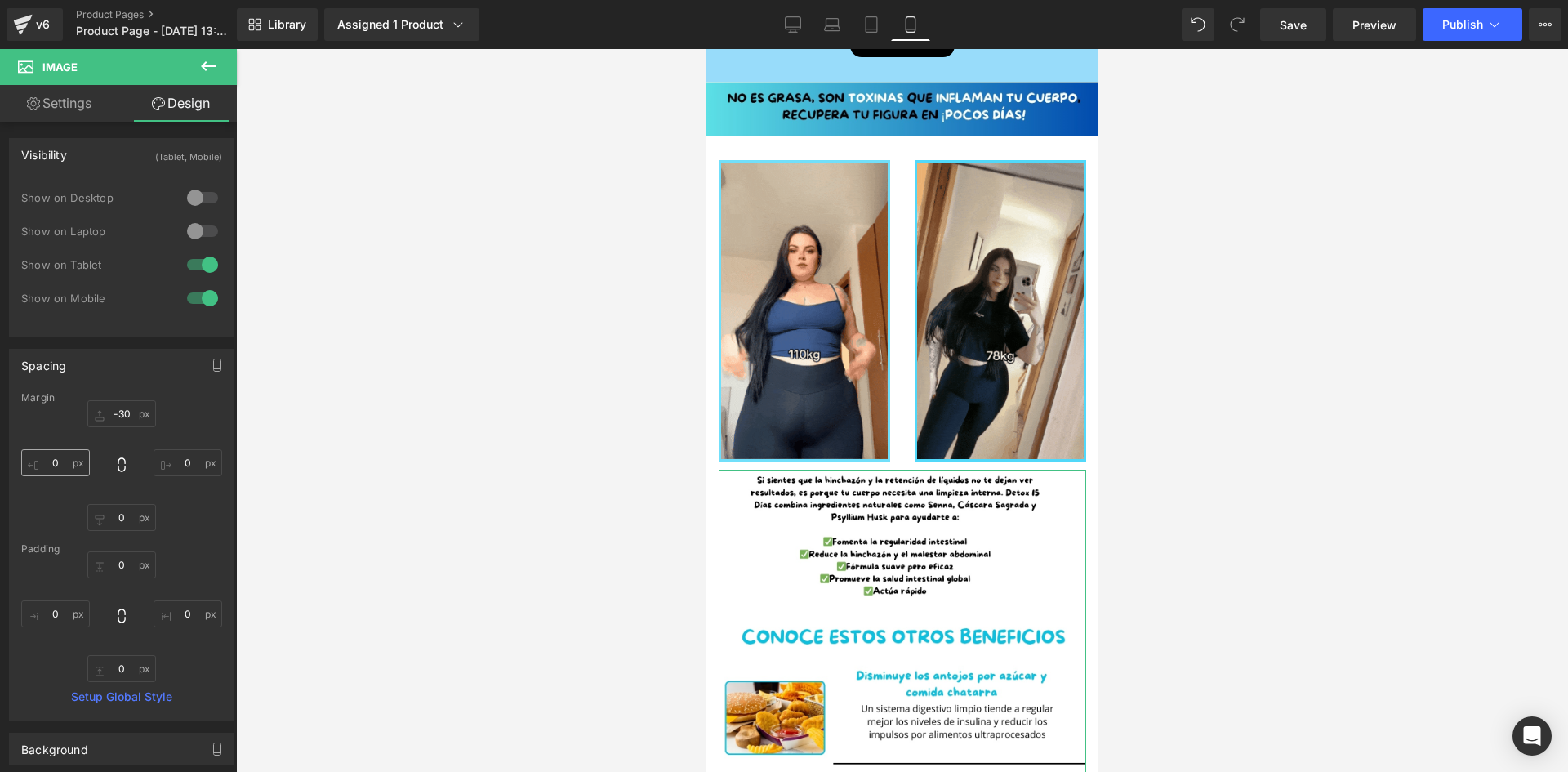
click at [31, 467] on div "Spacing Margin -30 -30 0px 0 0px 0 0px 0 Padding 0px 0 0px 0 0px 0 0px 0 Setup …" at bounding box center [122, 528] width 244 height 384
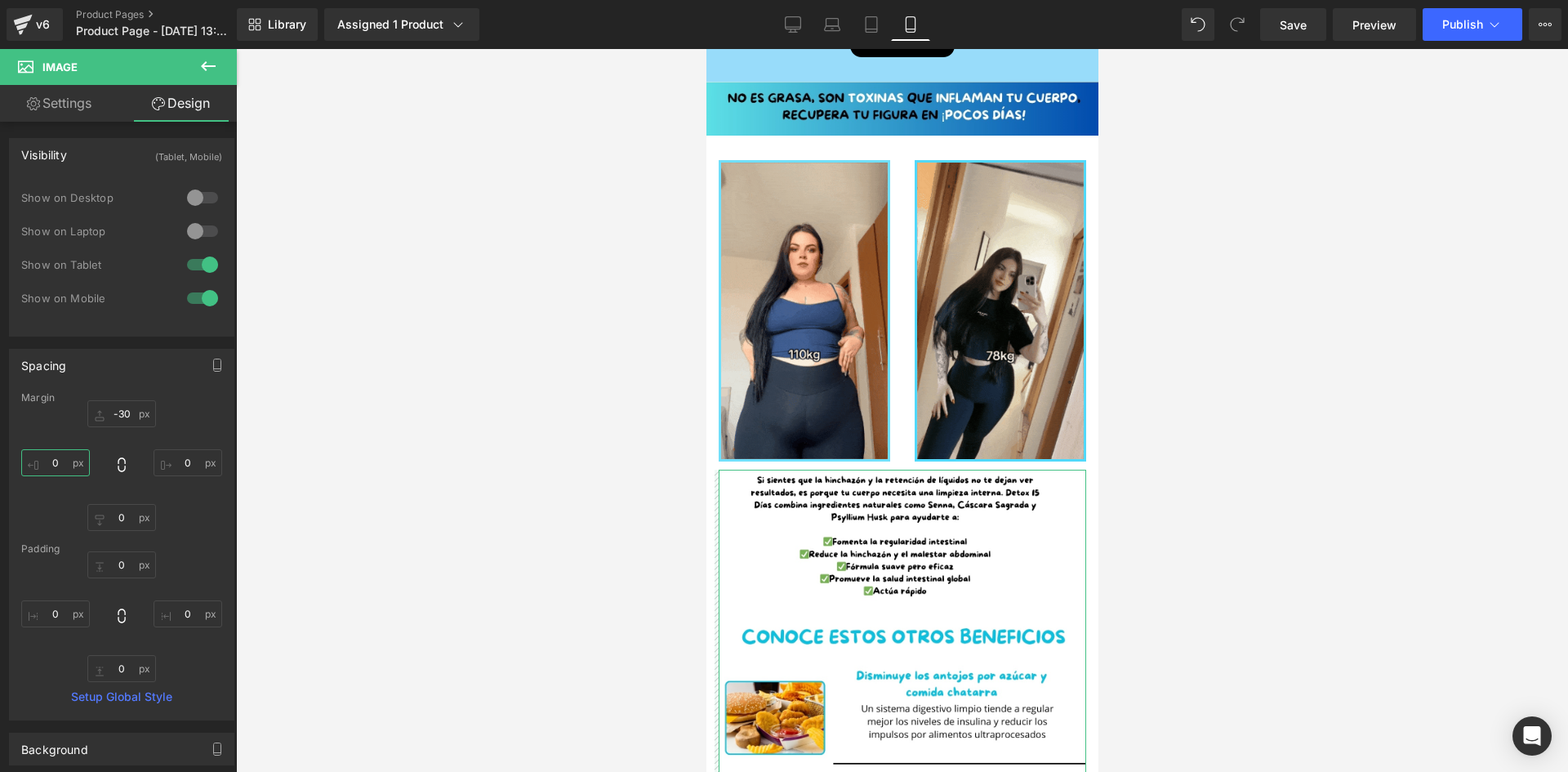
click at [68, 461] on input "0" at bounding box center [56, 462] width 68 height 27
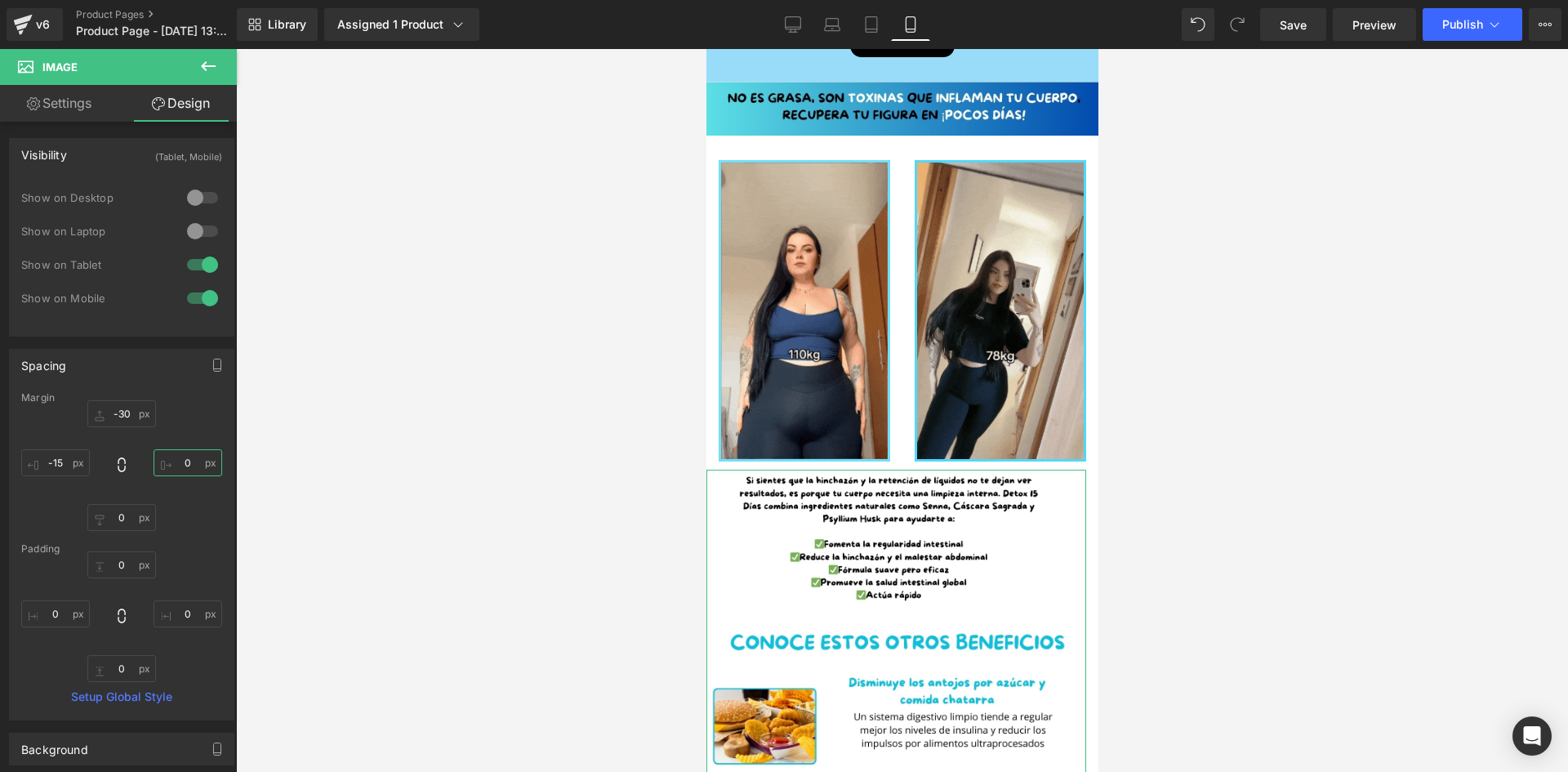
click at [187, 458] on input "0" at bounding box center [187, 462] width 68 height 27
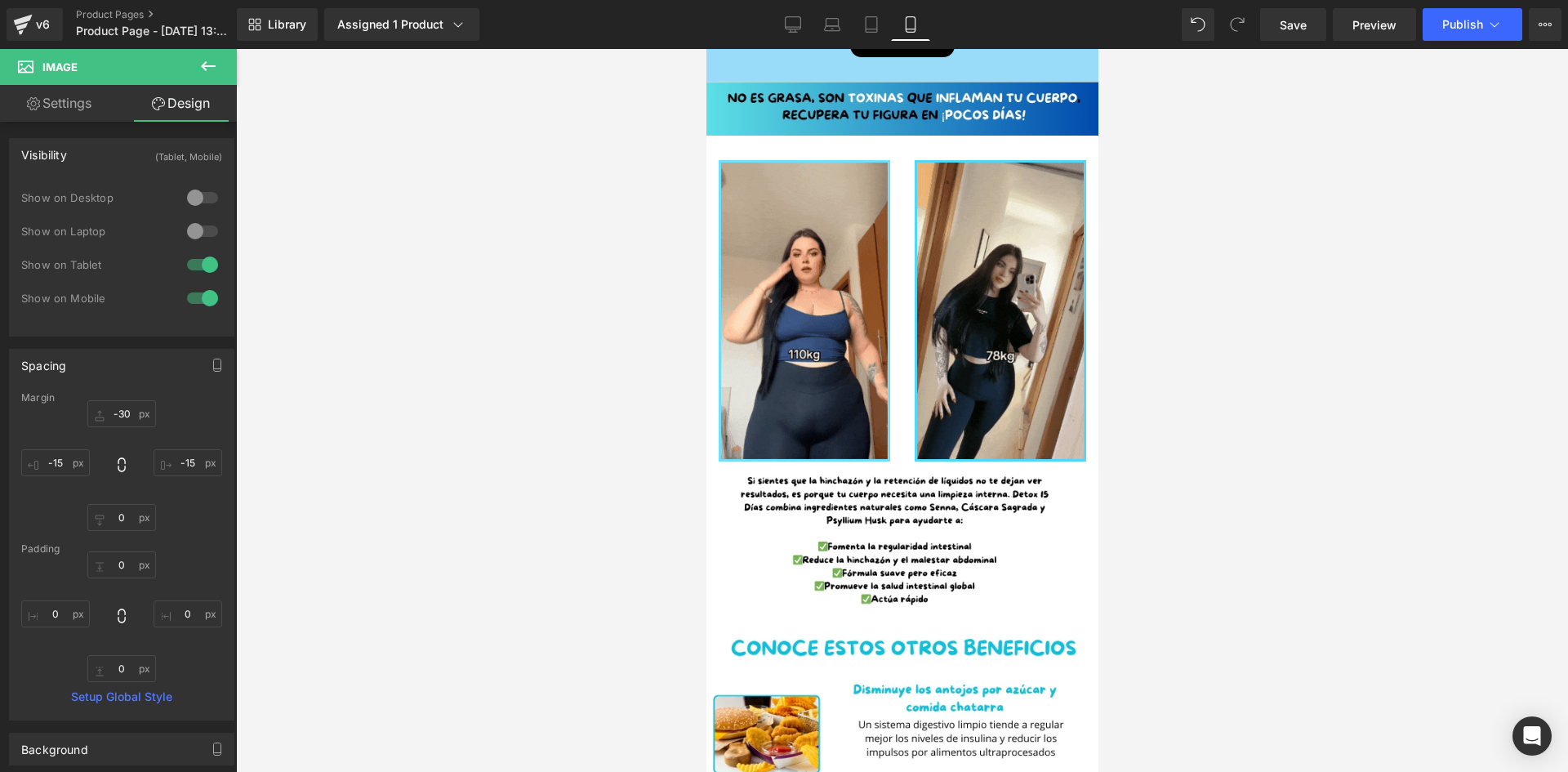
click at [368, 342] on div at bounding box center [902, 410] width 1332 height 722
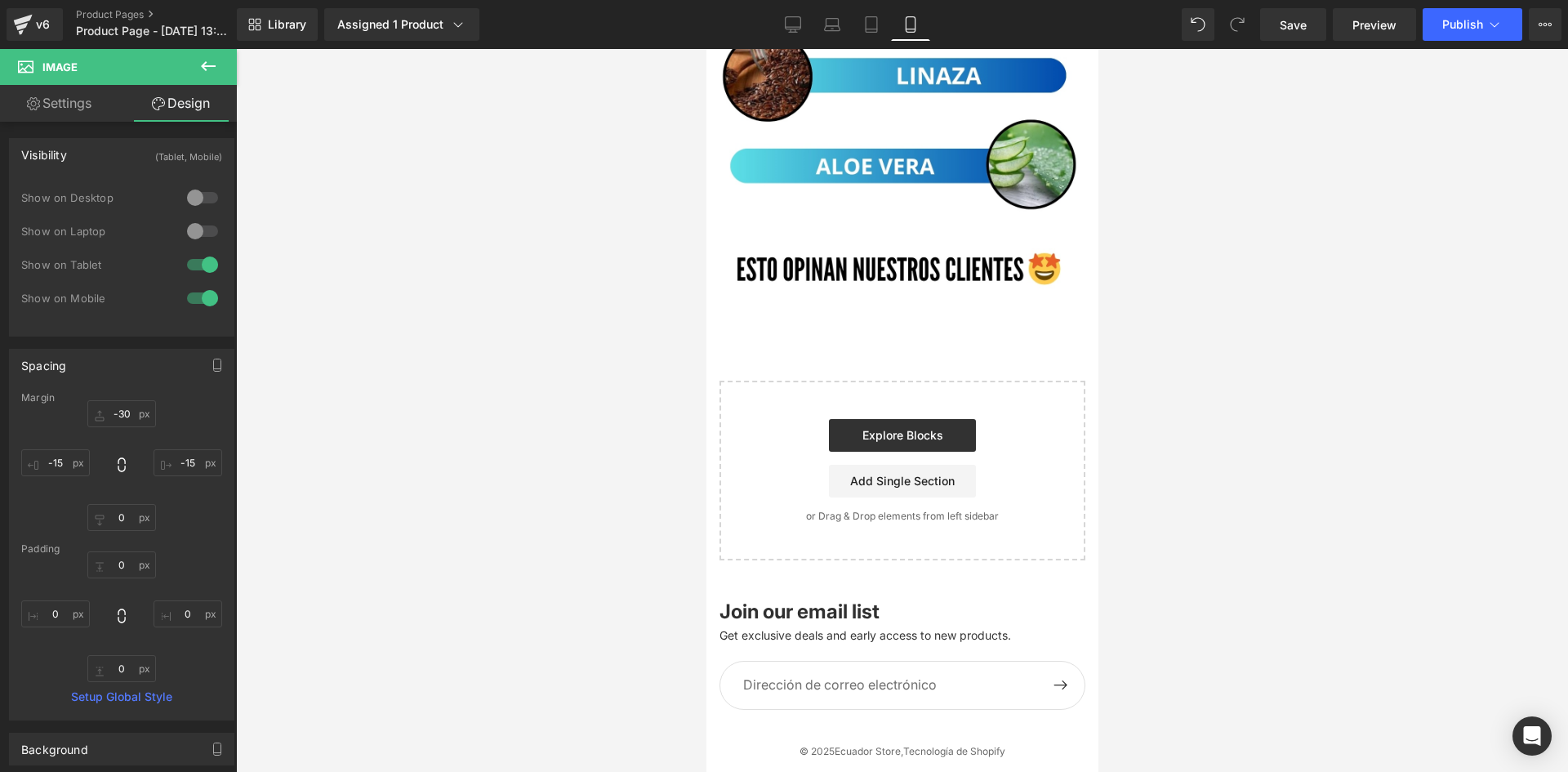
scroll to position [2592, 0]
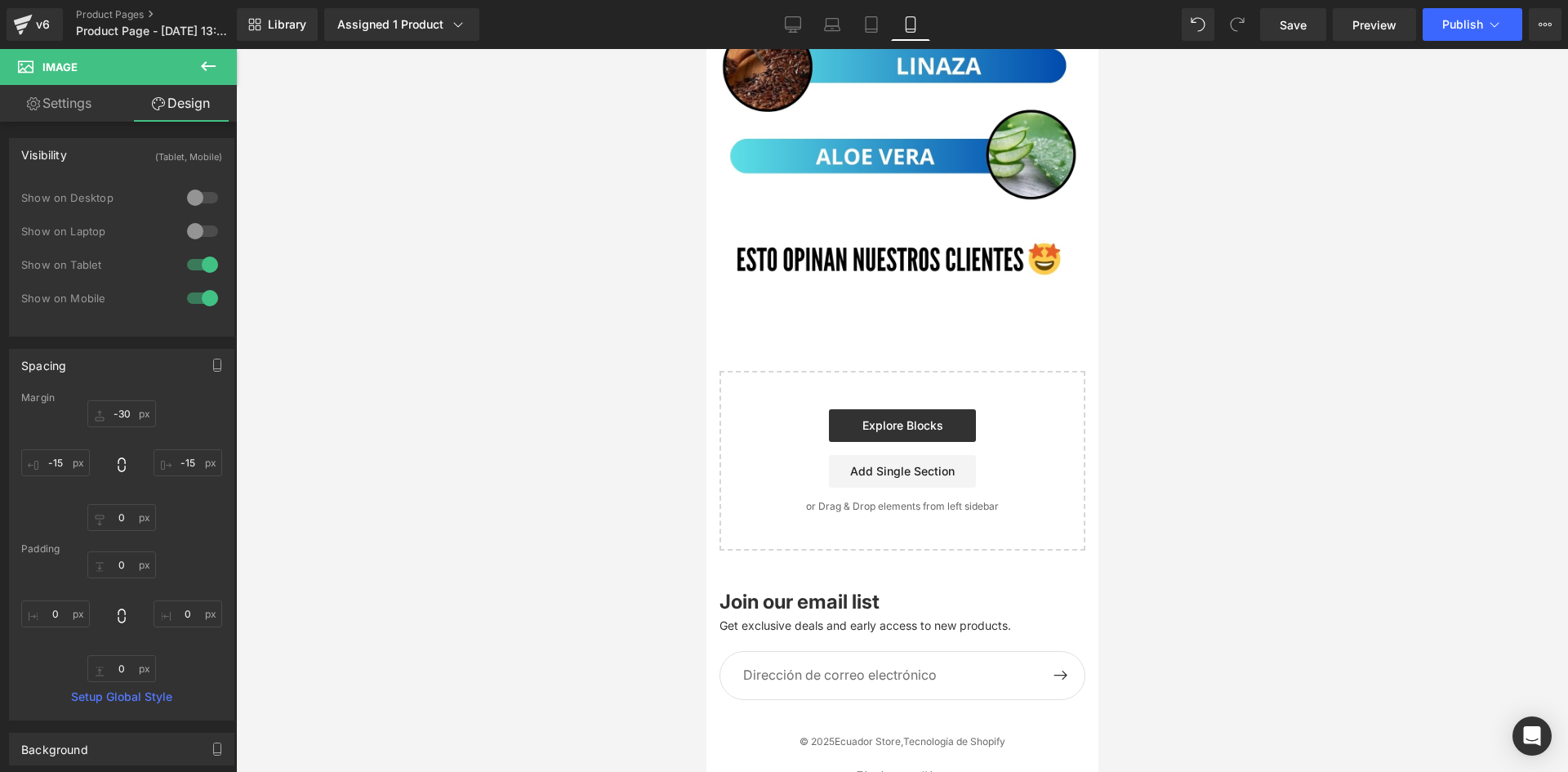
click at [202, 73] on icon at bounding box center [208, 67] width 20 height 20
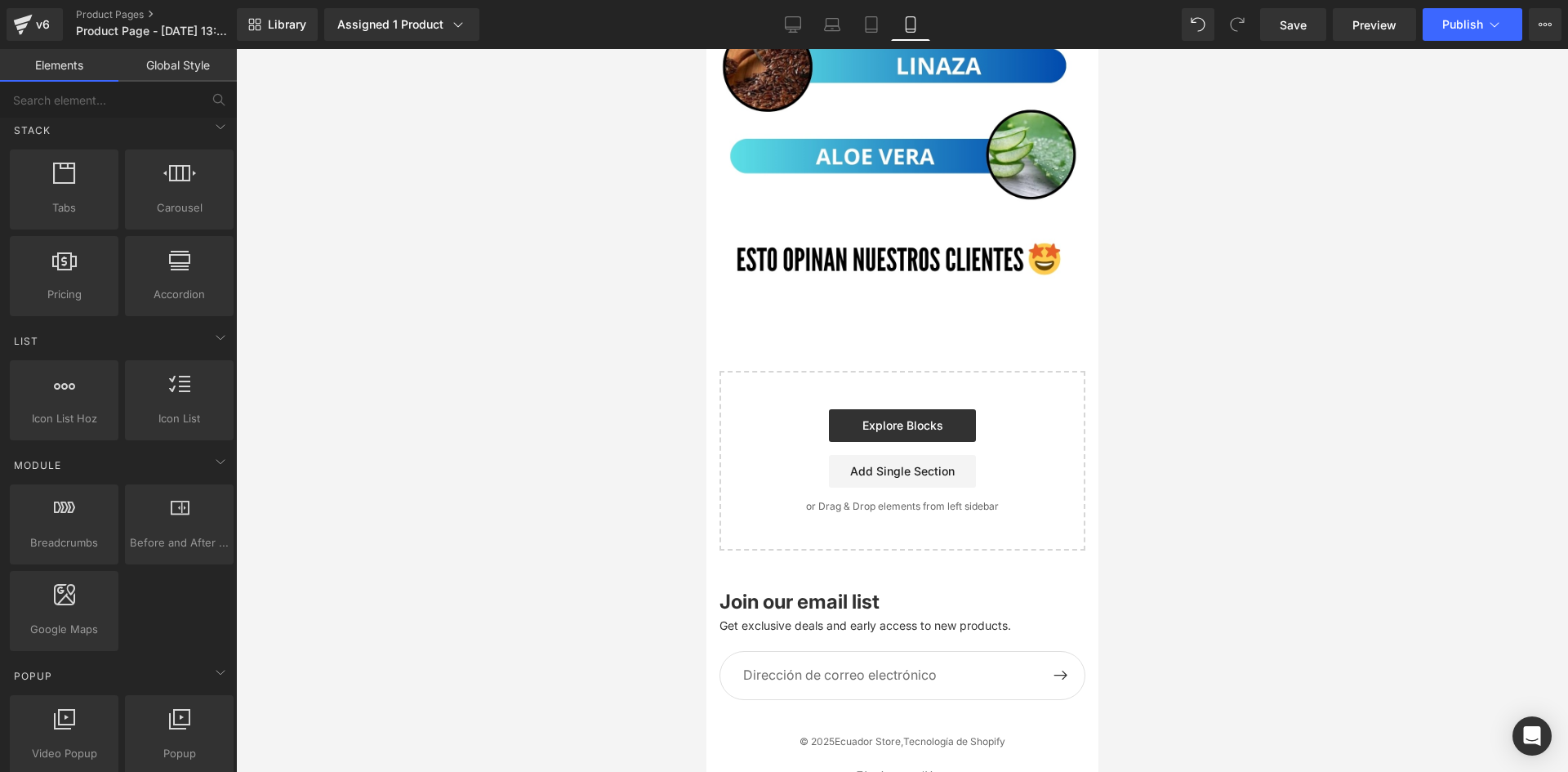
scroll to position [245, 0]
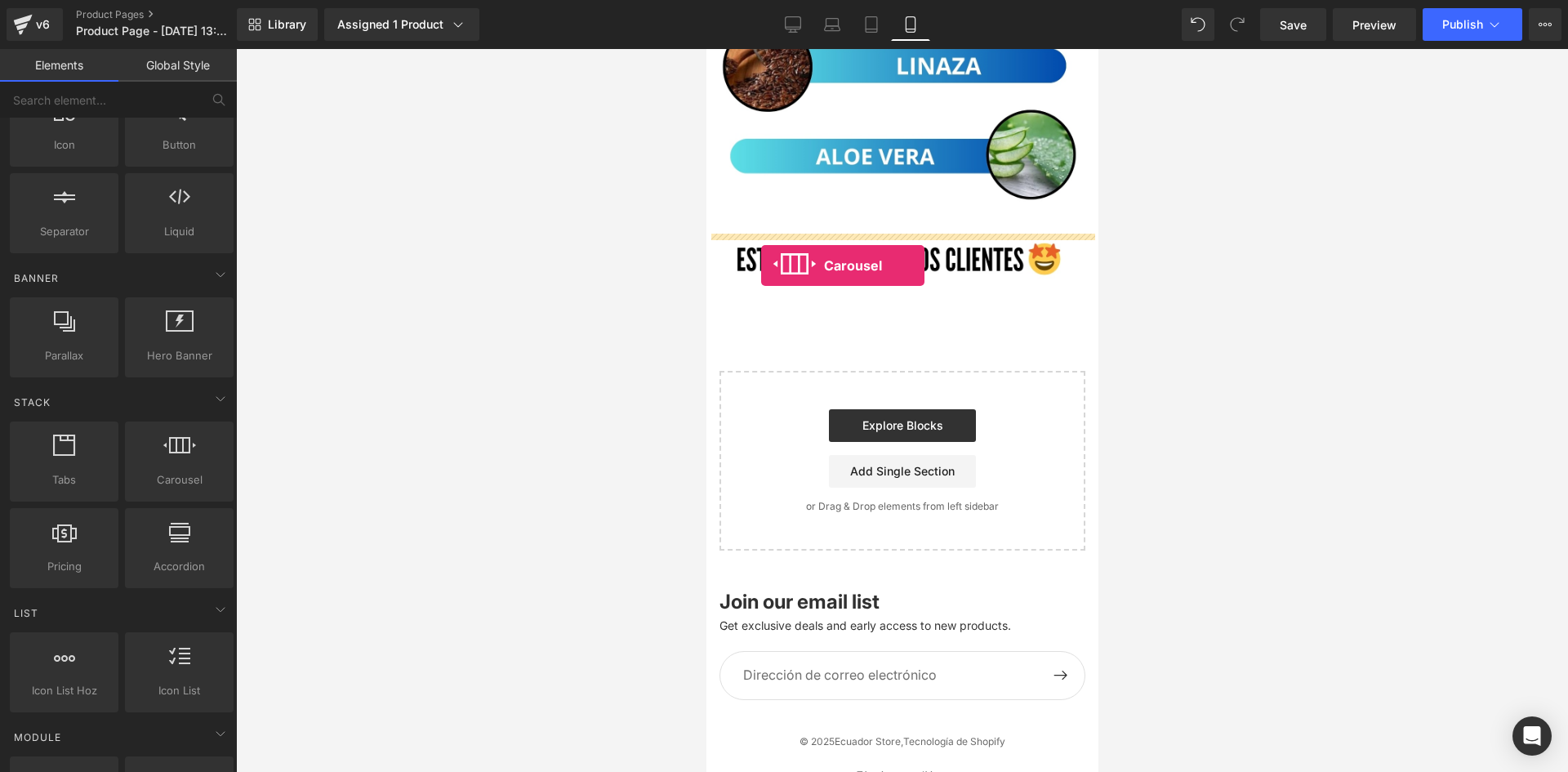
drag, startPoint x: 880, startPoint y: 506, endPoint x: 761, endPoint y: 266, distance: 267.9
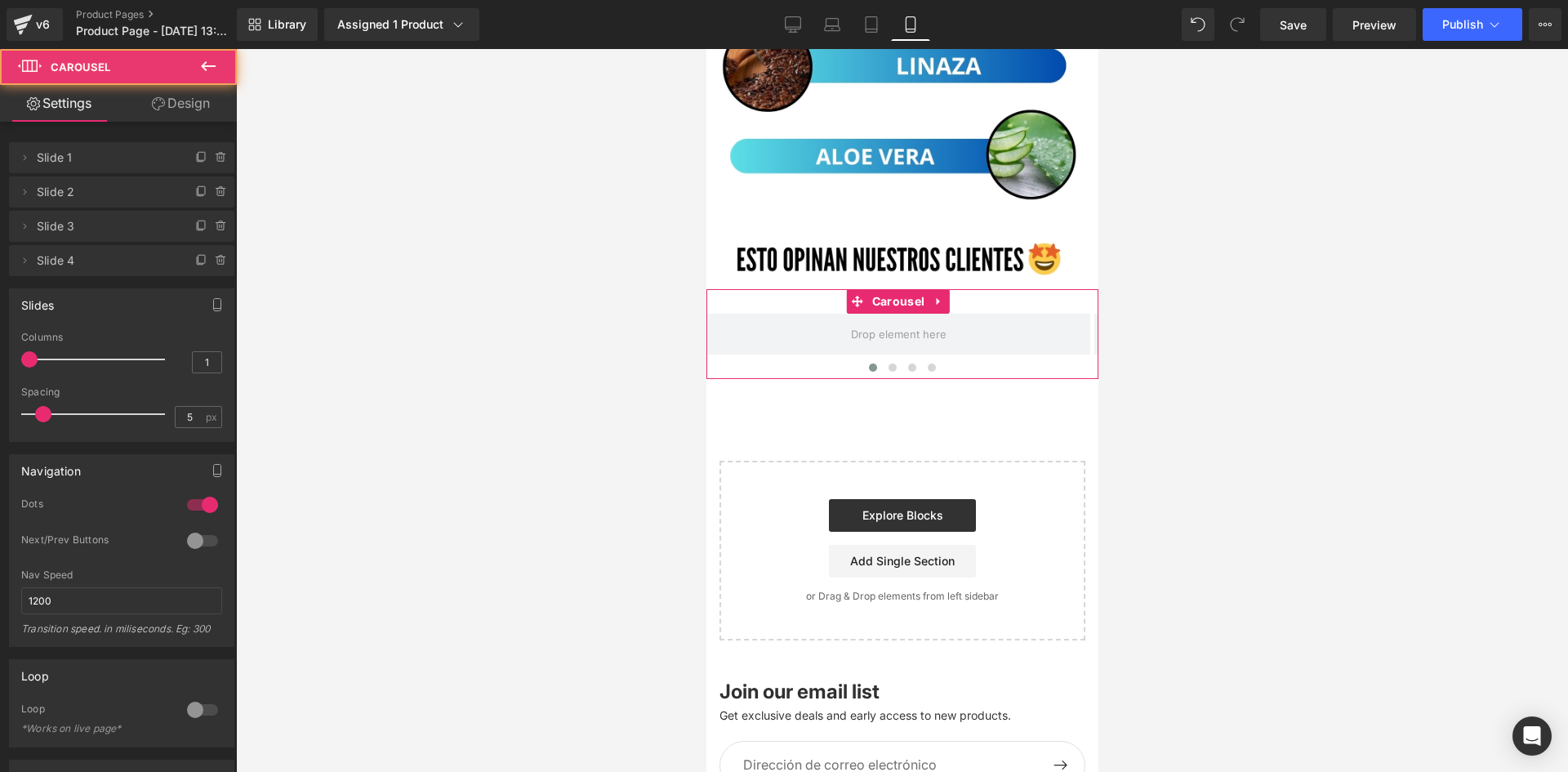
click at [196, 102] on link "Design" at bounding box center [180, 103] width 118 height 37
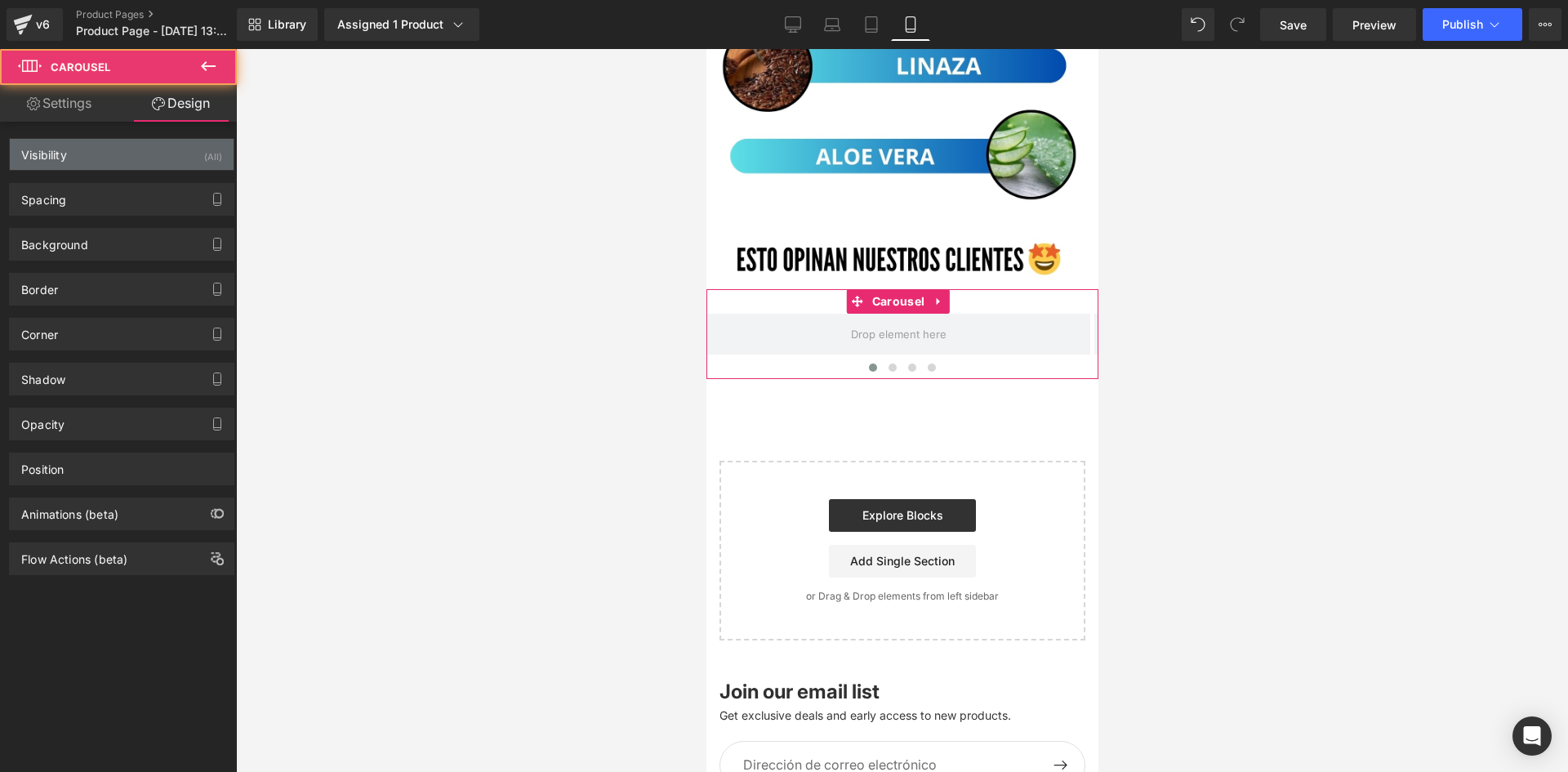
click at [178, 140] on div "Visibility (All)" at bounding box center [122, 154] width 223 height 31
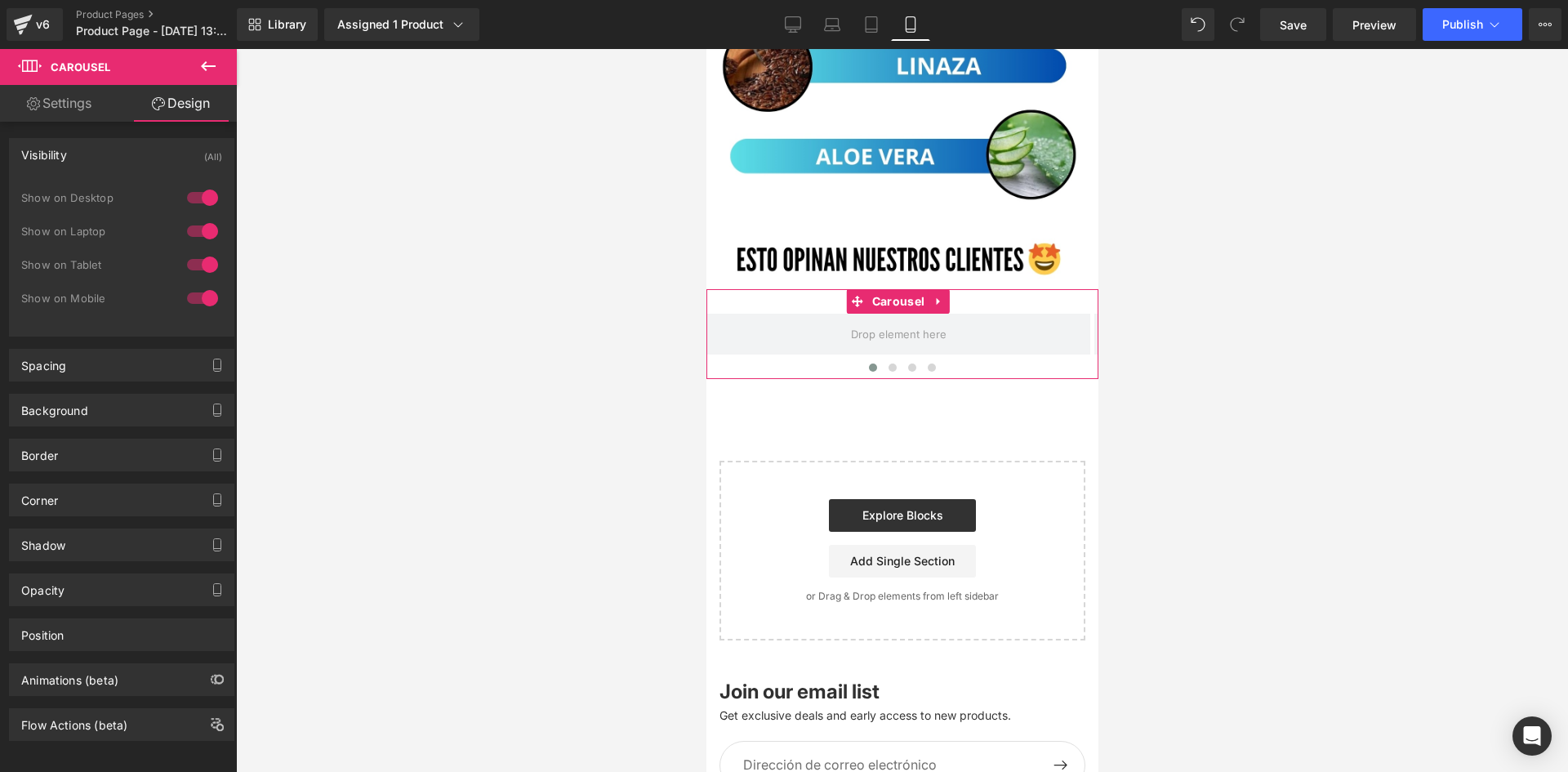
click at [195, 193] on div at bounding box center [203, 197] width 40 height 26
click at [200, 231] on div at bounding box center [203, 231] width 40 height 26
drag, startPoint x: 1361, startPoint y: 205, endPoint x: 1349, endPoint y: 208, distance: 12.4
click at [1360, 206] on div at bounding box center [902, 410] width 1332 height 722
click at [74, 123] on div "Visibility (Tablet, Mobile) 0|0|0|0 0 Show on Desktop 0 Show on Laptop 1 Show o…" at bounding box center [122, 431] width 244 height 619
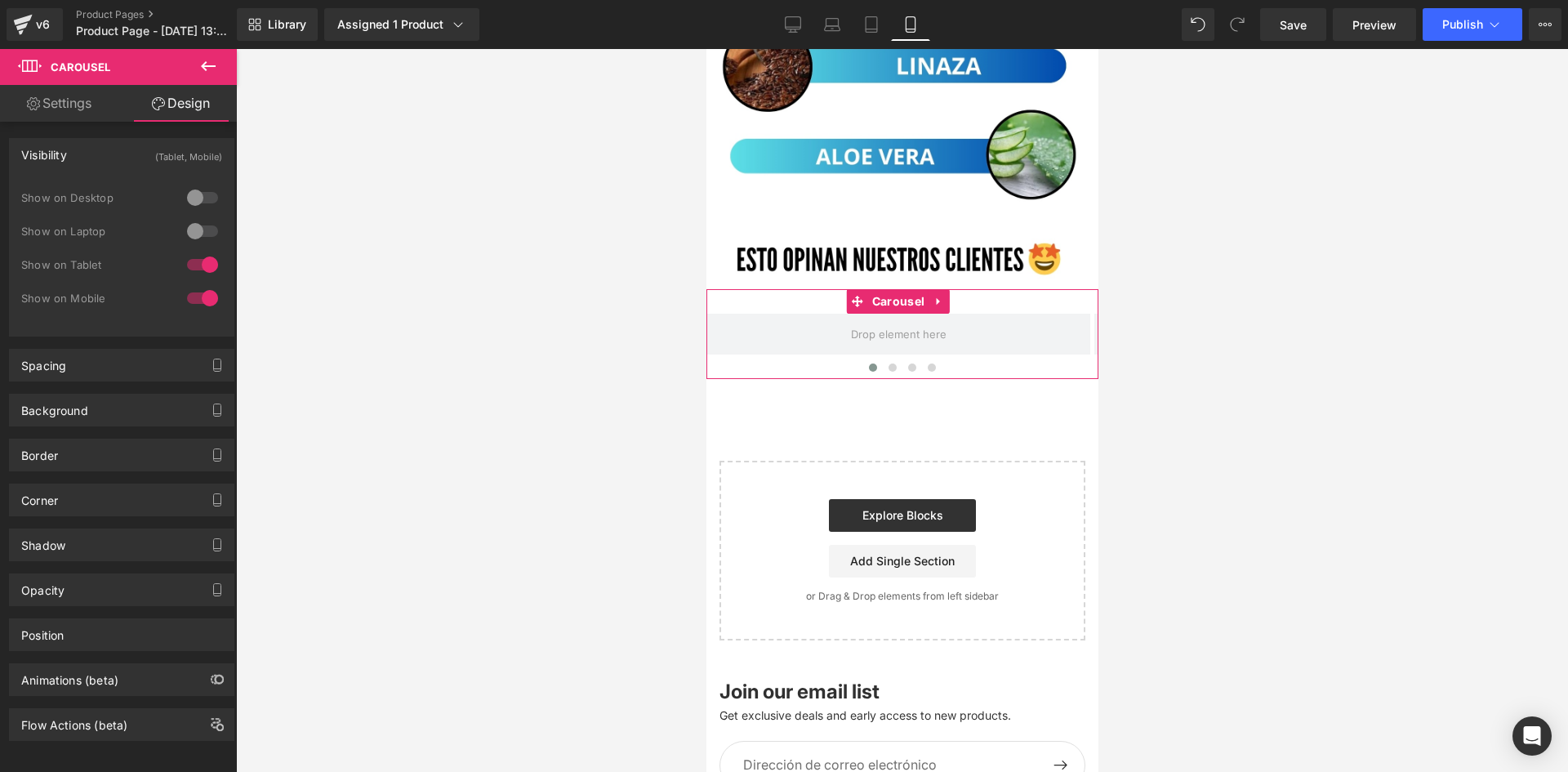
click at [61, 95] on link "Settings" at bounding box center [59, 103] width 118 height 37
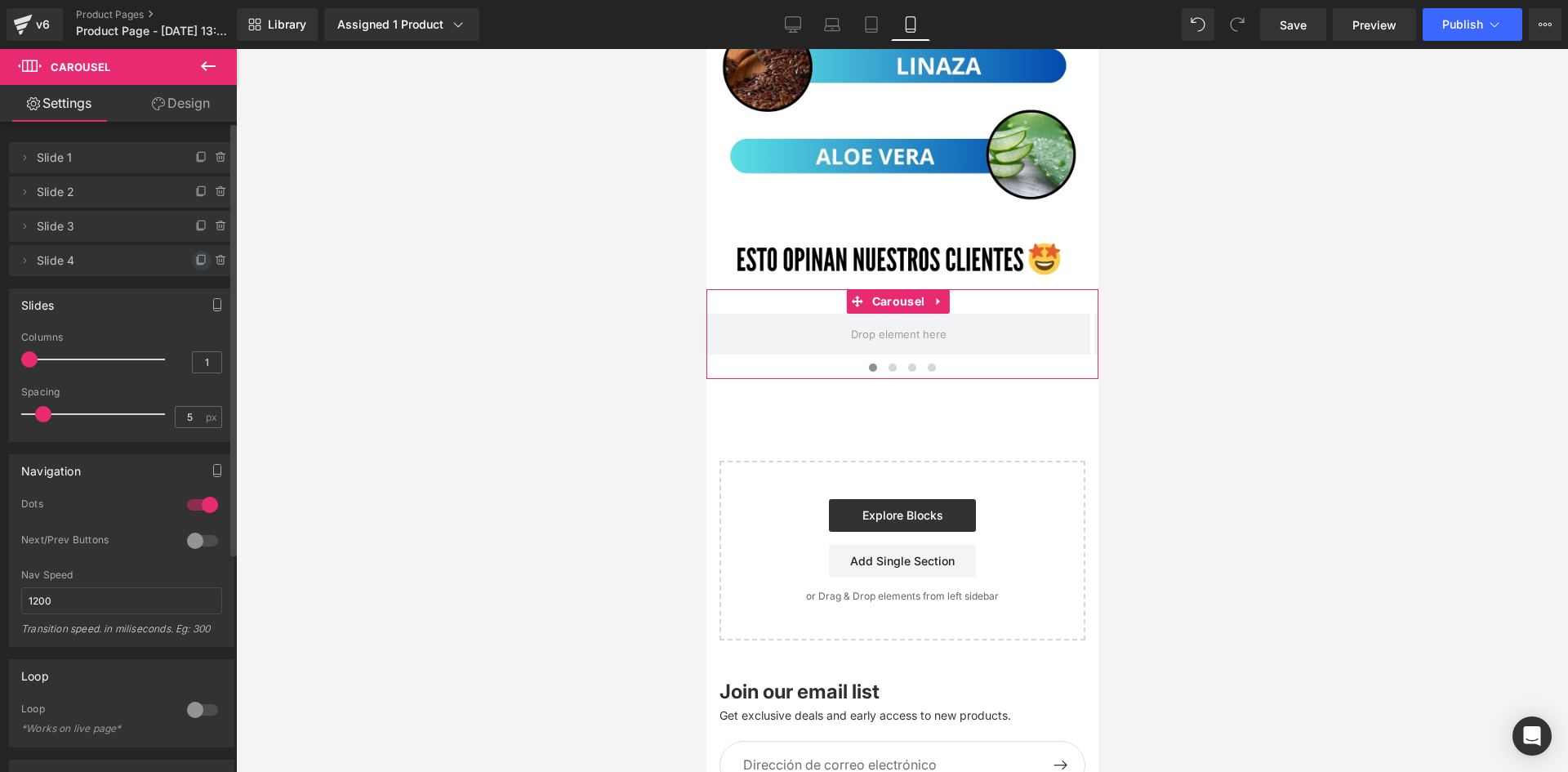
click at [198, 262] on icon at bounding box center [201, 259] width 6 height 8
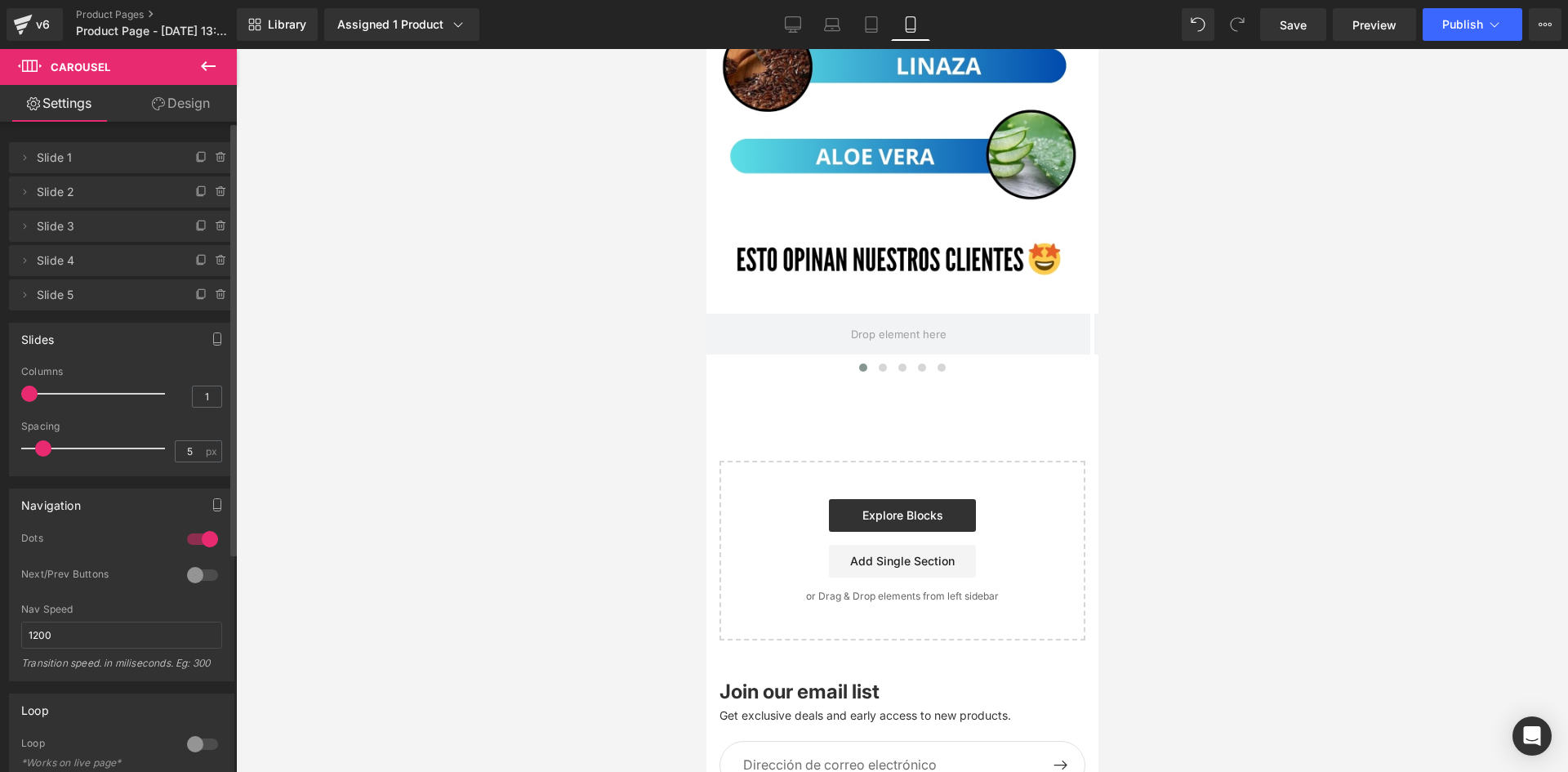
click at [199, 95] on link "Design" at bounding box center [180, 103] width 118 height 37
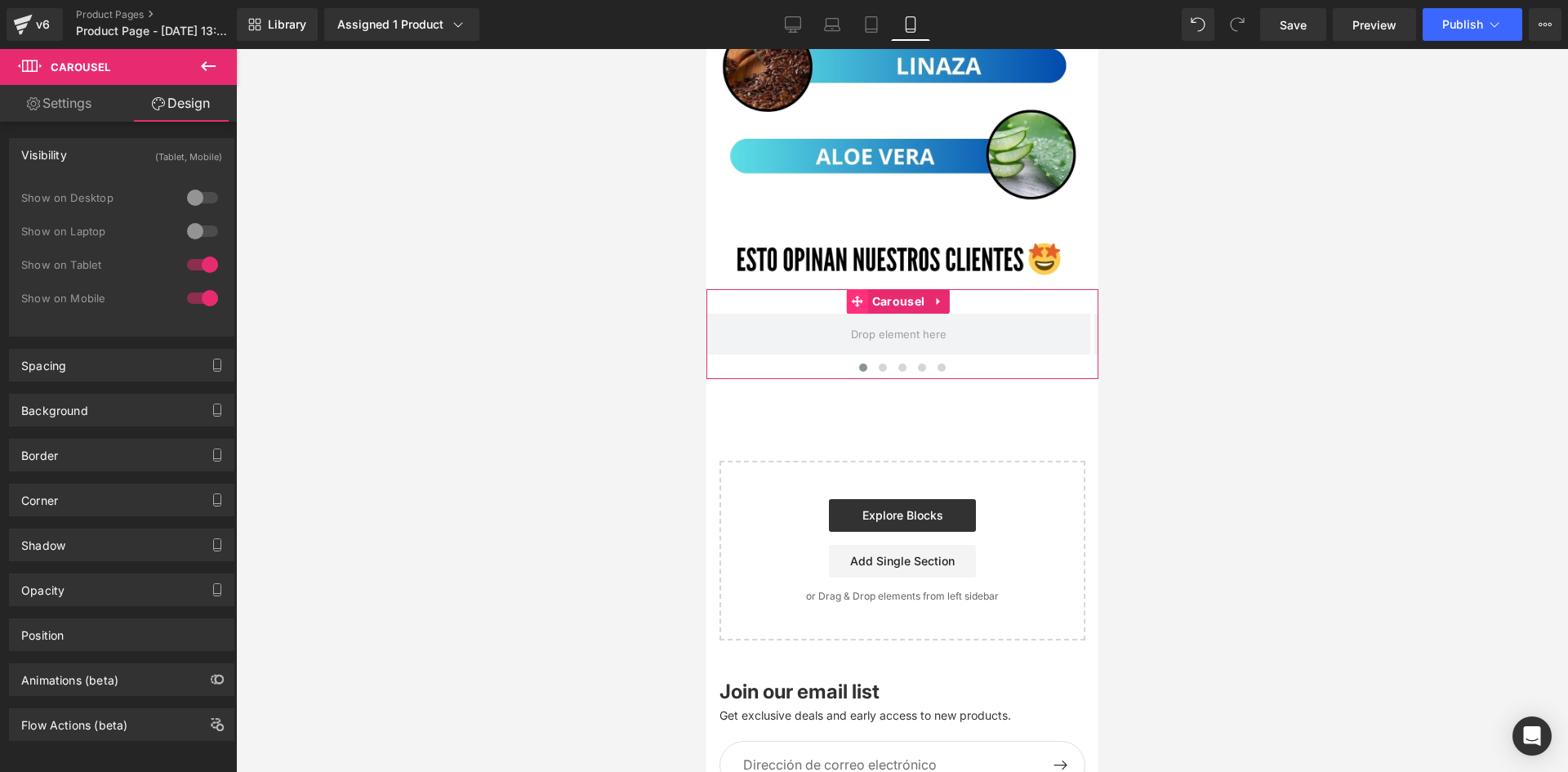
click at [852, 289] on span at bounding box center [857, 301] width 22 height 24
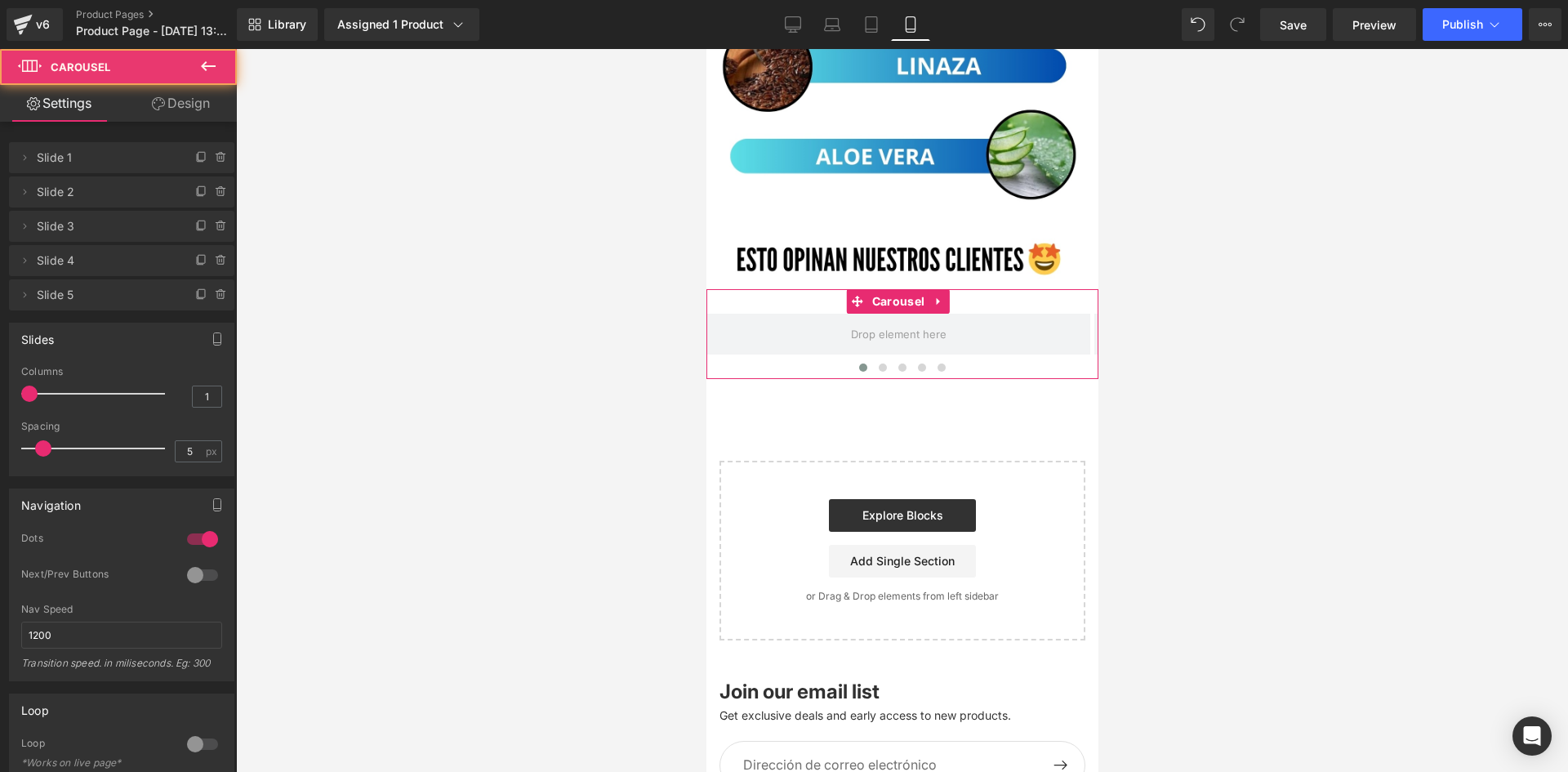
click at [179, 99] on link "Design" at bounding box center [180, 103] width 118 height 37
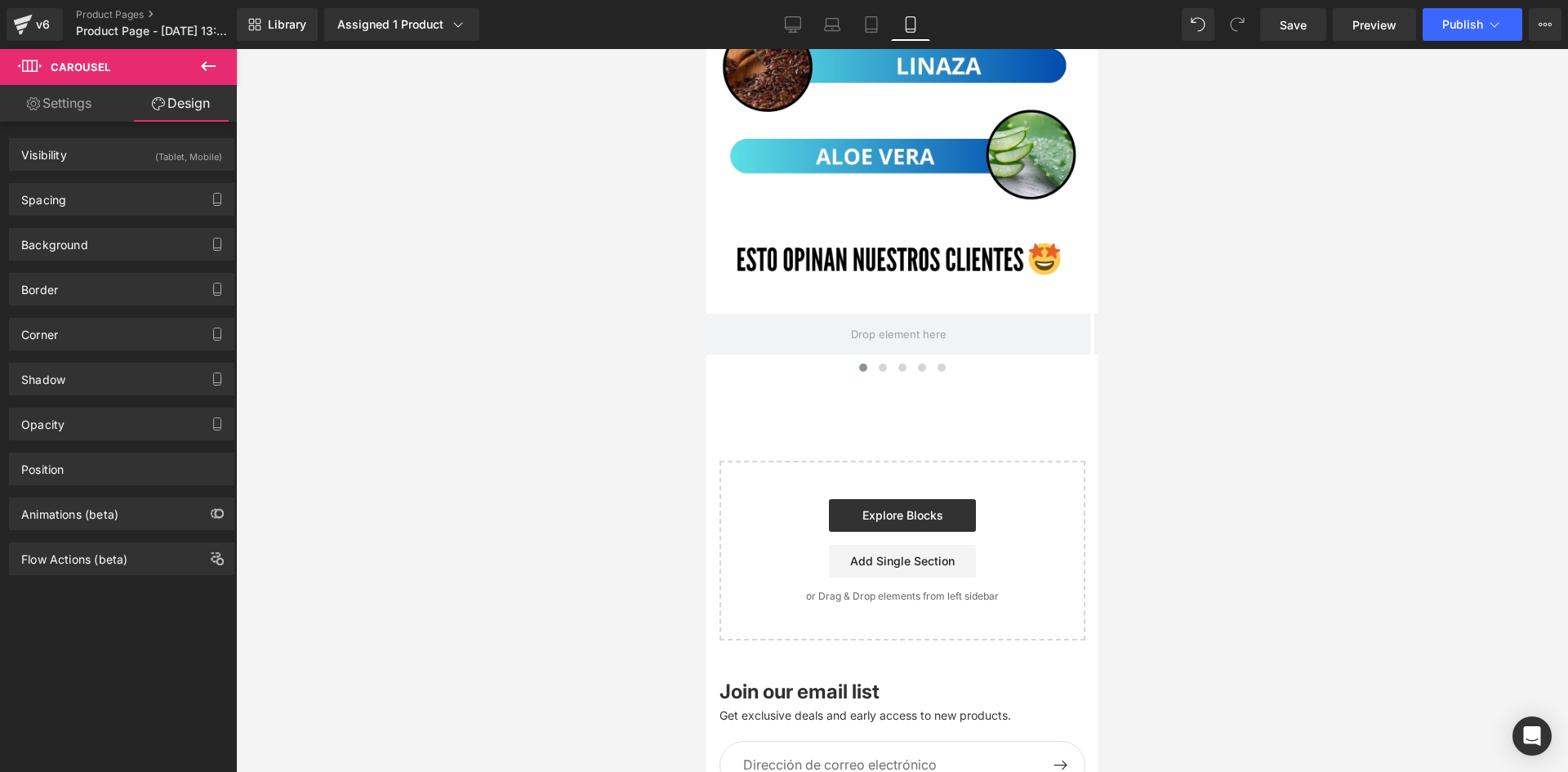
click at [205, 68] on icon at bounding box center [208, 66] width 14 height 10
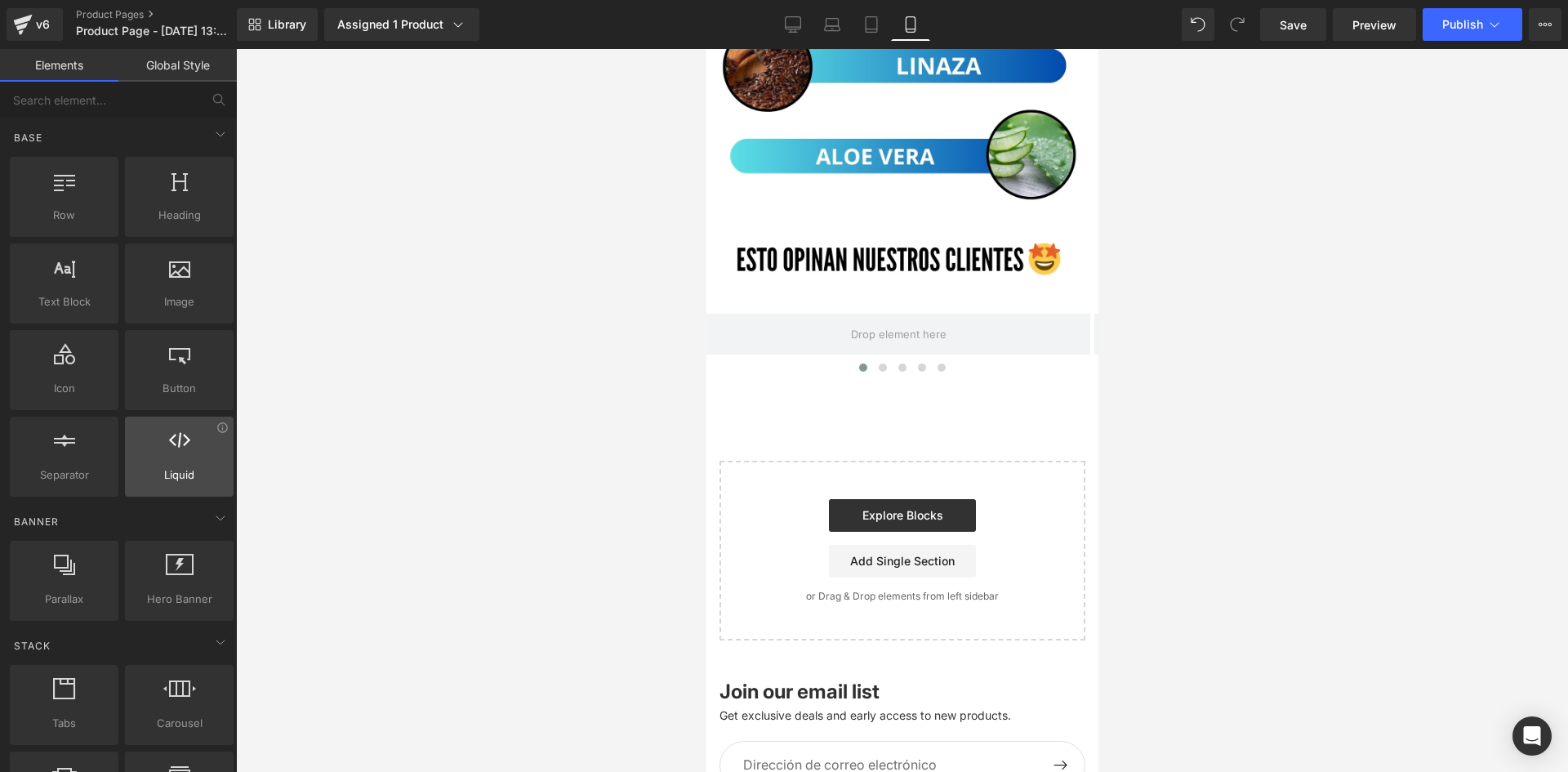
scroll to position [0, 0]
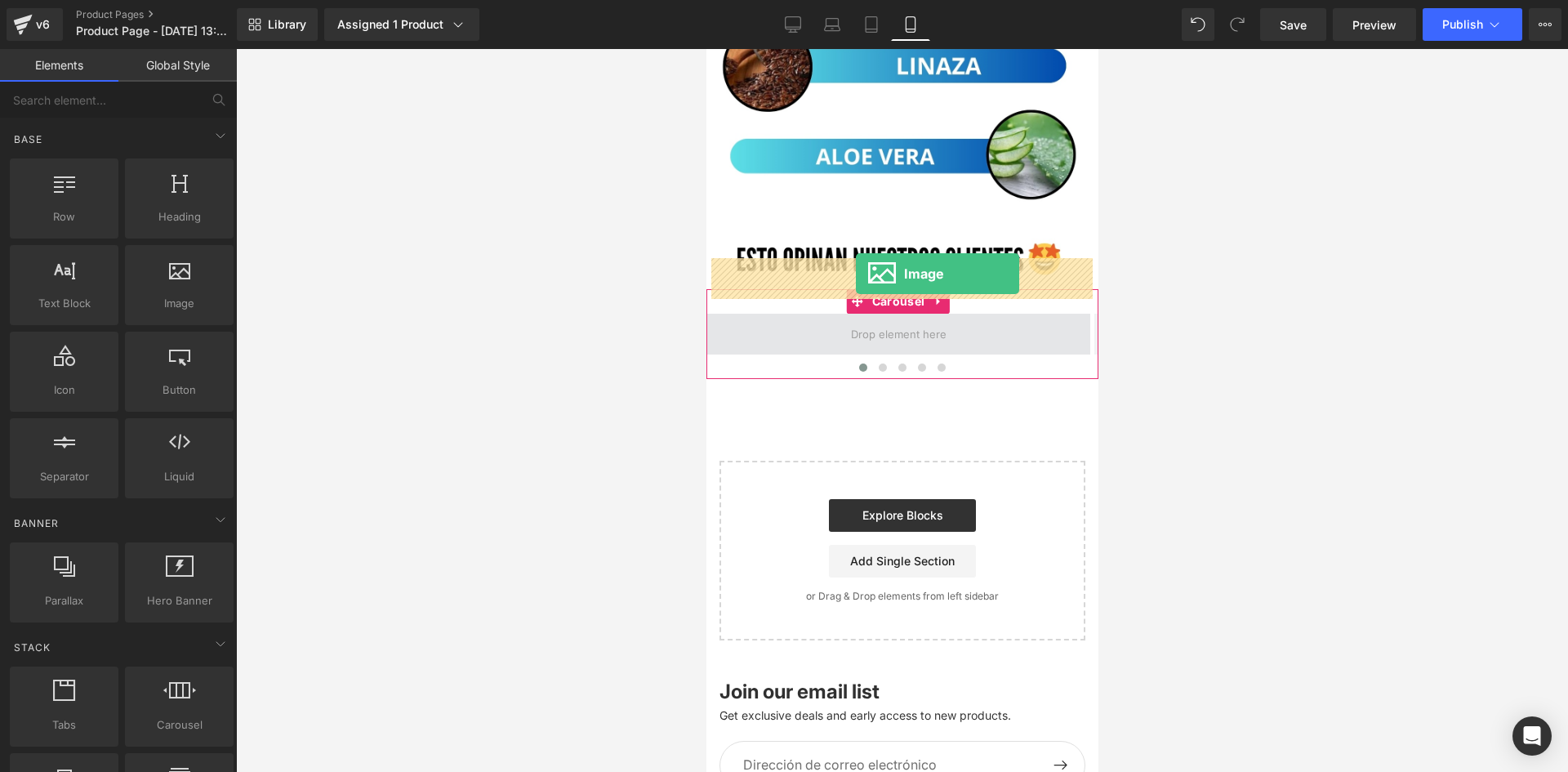
drag, startPoint x: 894, startPoint y: 344, endPoint x: 855, endPoint y: 274, distance: 80.1
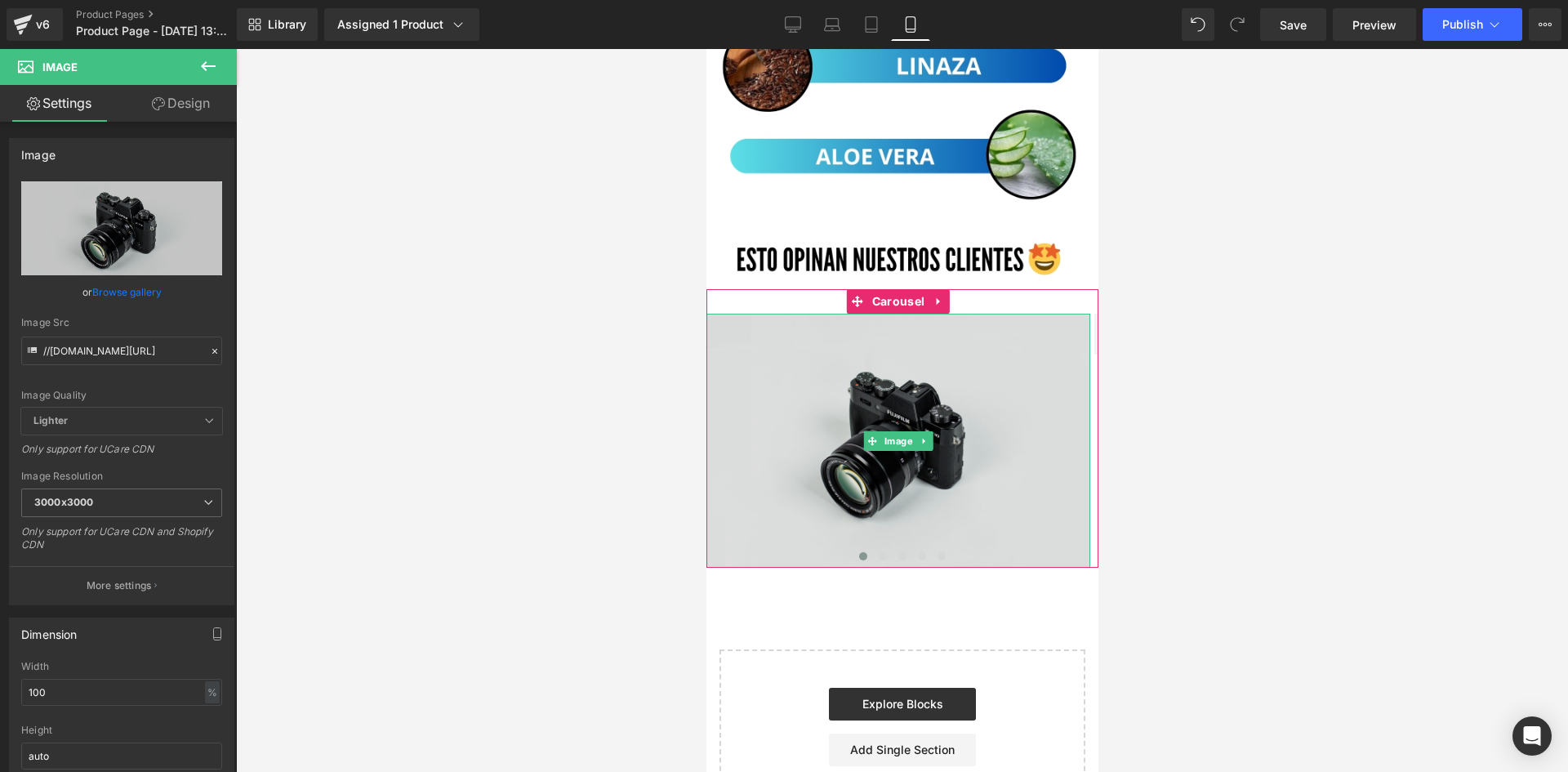
click at [871, 411] on img at bounding box center [898, 440] width 384 height 254
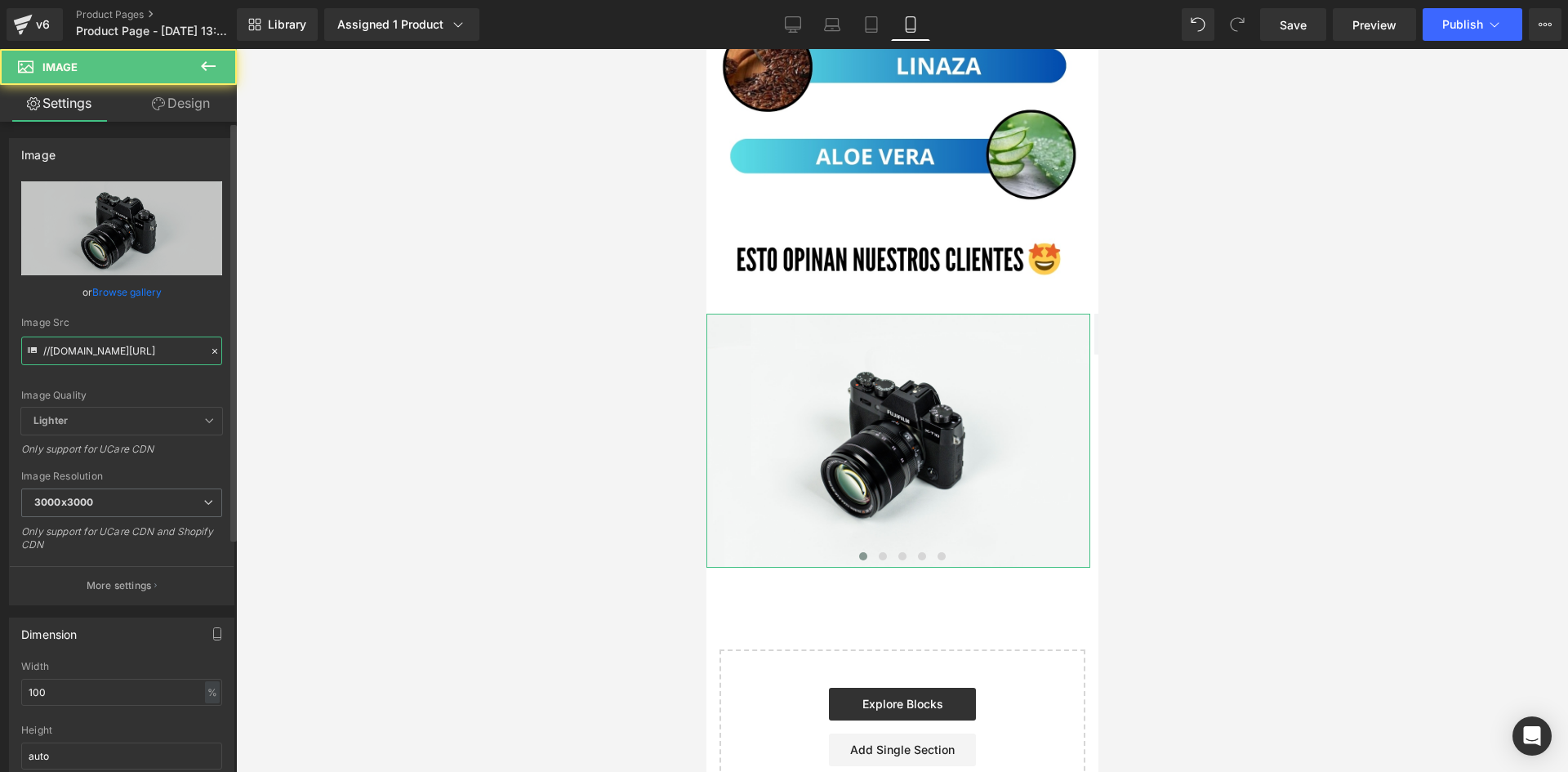
click at [109, 358] on input "//d1um8515vdn9kb.cloudfront.net/images/parallax.jpg" at bounding box center [122, 350] width 201 height 29
paste input "https://i.ibb.co/jXmpHLH/rs1.pn"
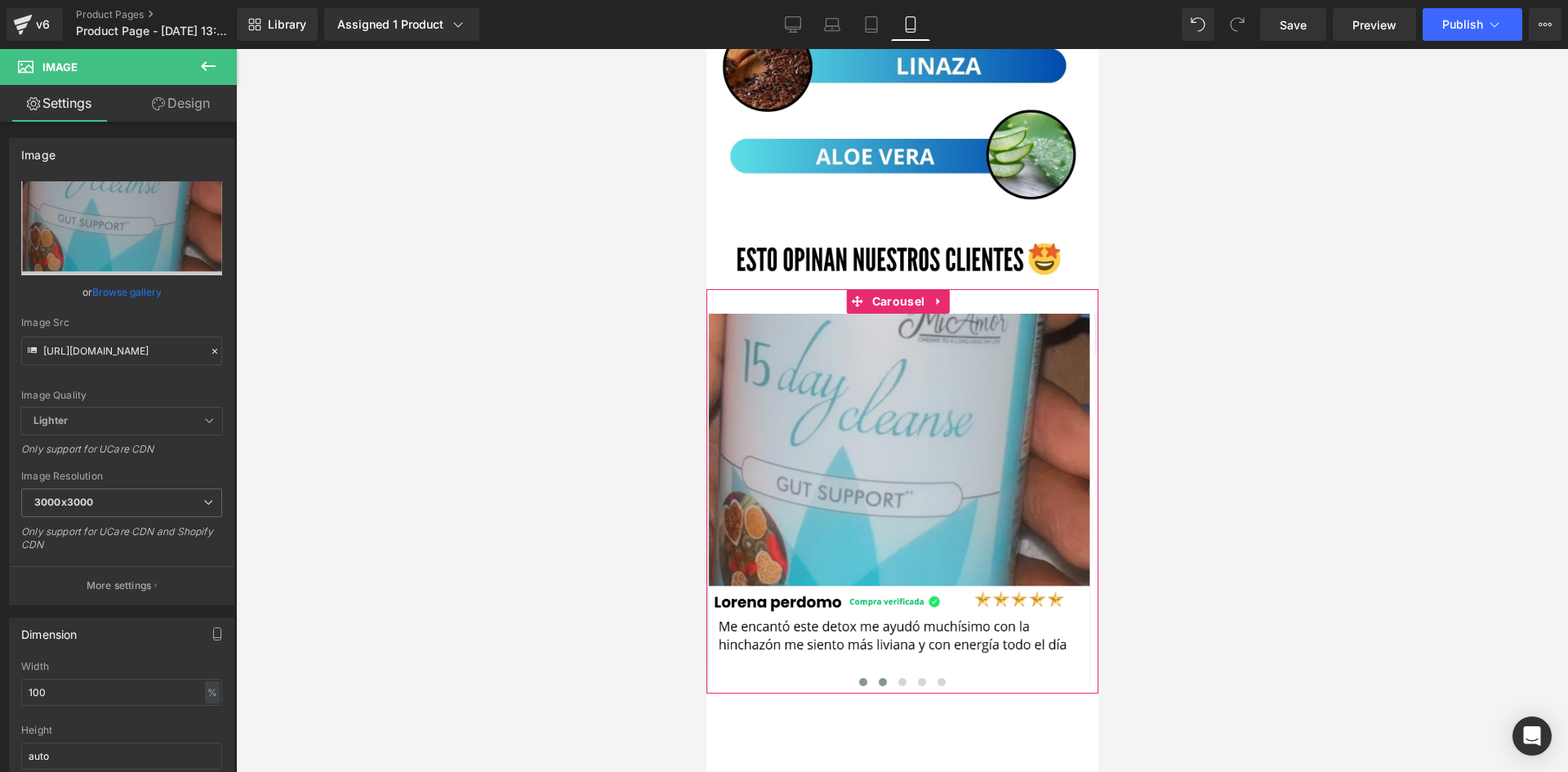
click at [878, 677] on span at bounding box center [881, 681] width 8 height 8
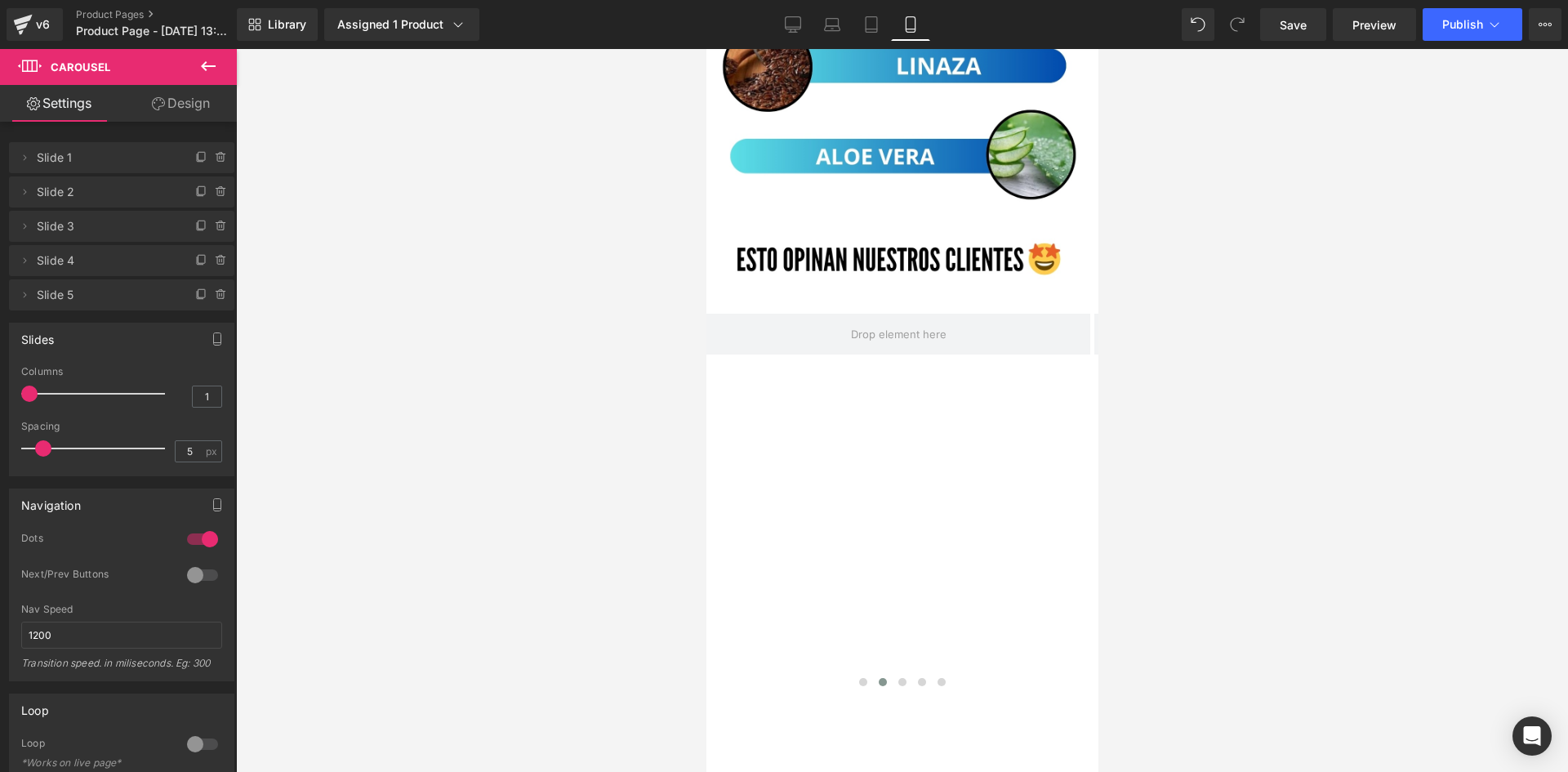
click at [208, 66] on icon at bounding box center [208, 66] width 14 height 10
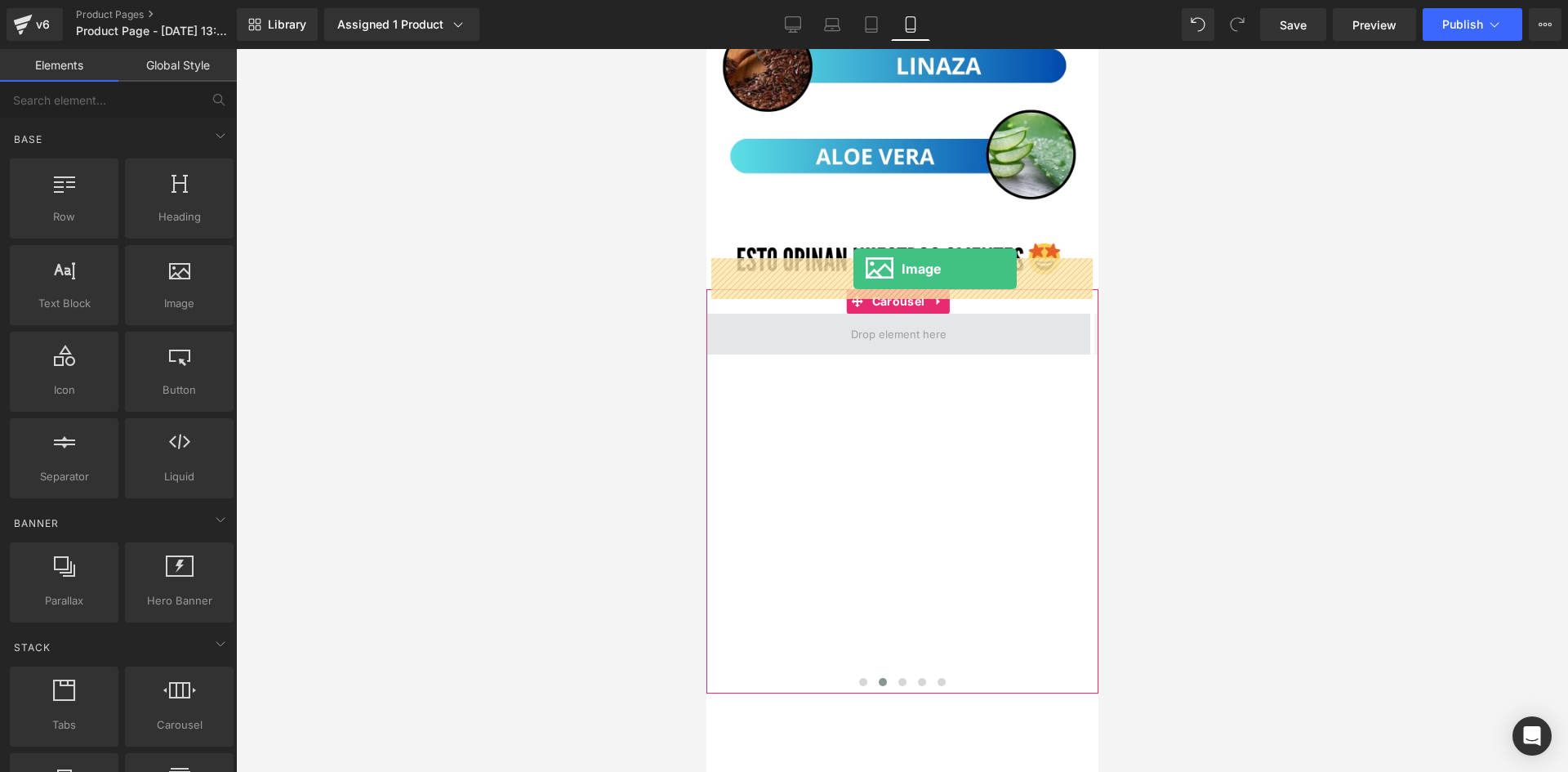
drag, startPoint x: 959, startPoint y: 345, endPoint x: 852, endPoint y: 268, distance: 131.8
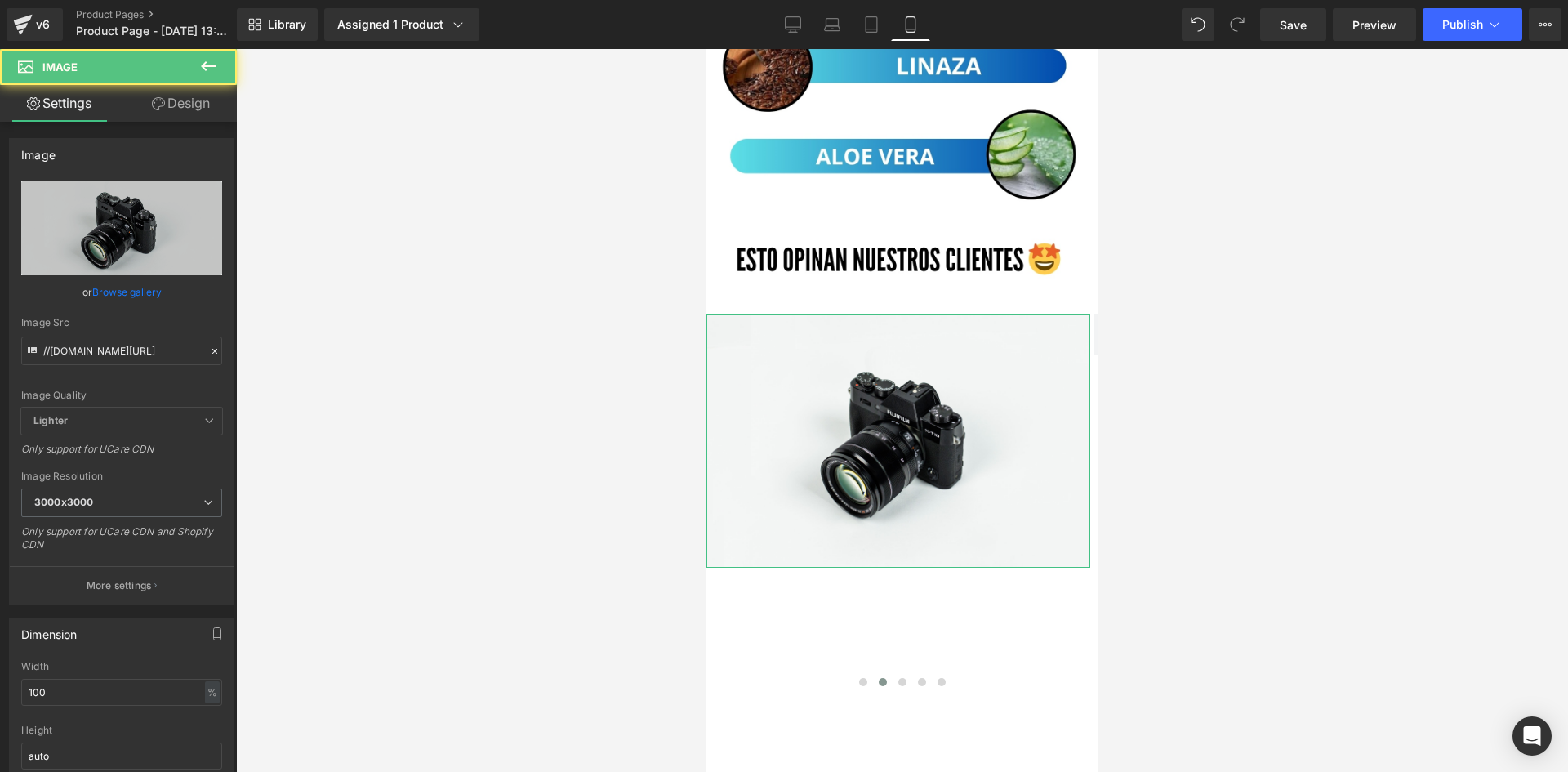
click at [204, 103] on link "Design" at bounding box center [180, 103] width 118 height 37
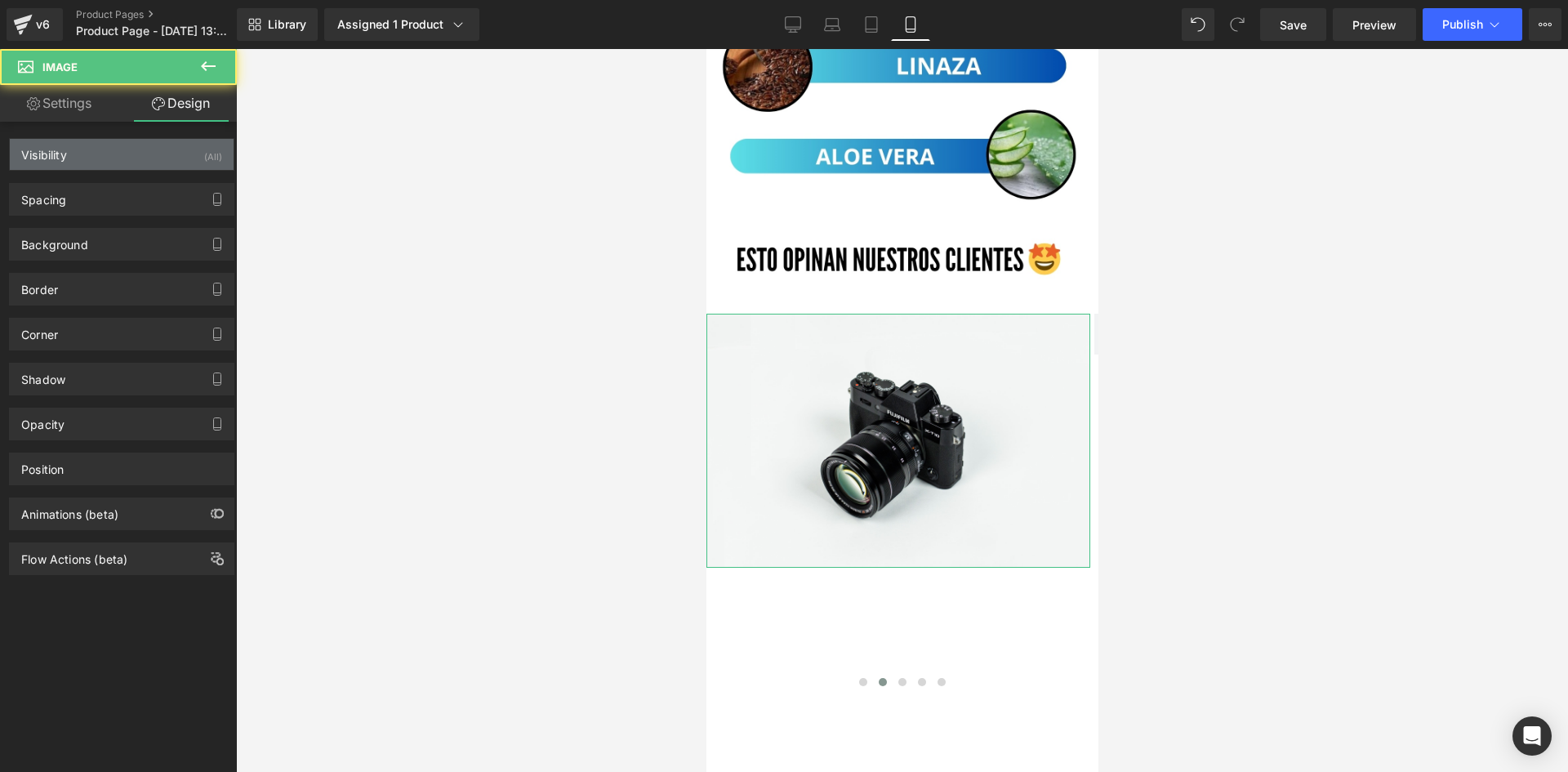
click at [174, 163] on div "Visibility (All)" at bounding box center [122, 154] width 223 height 31
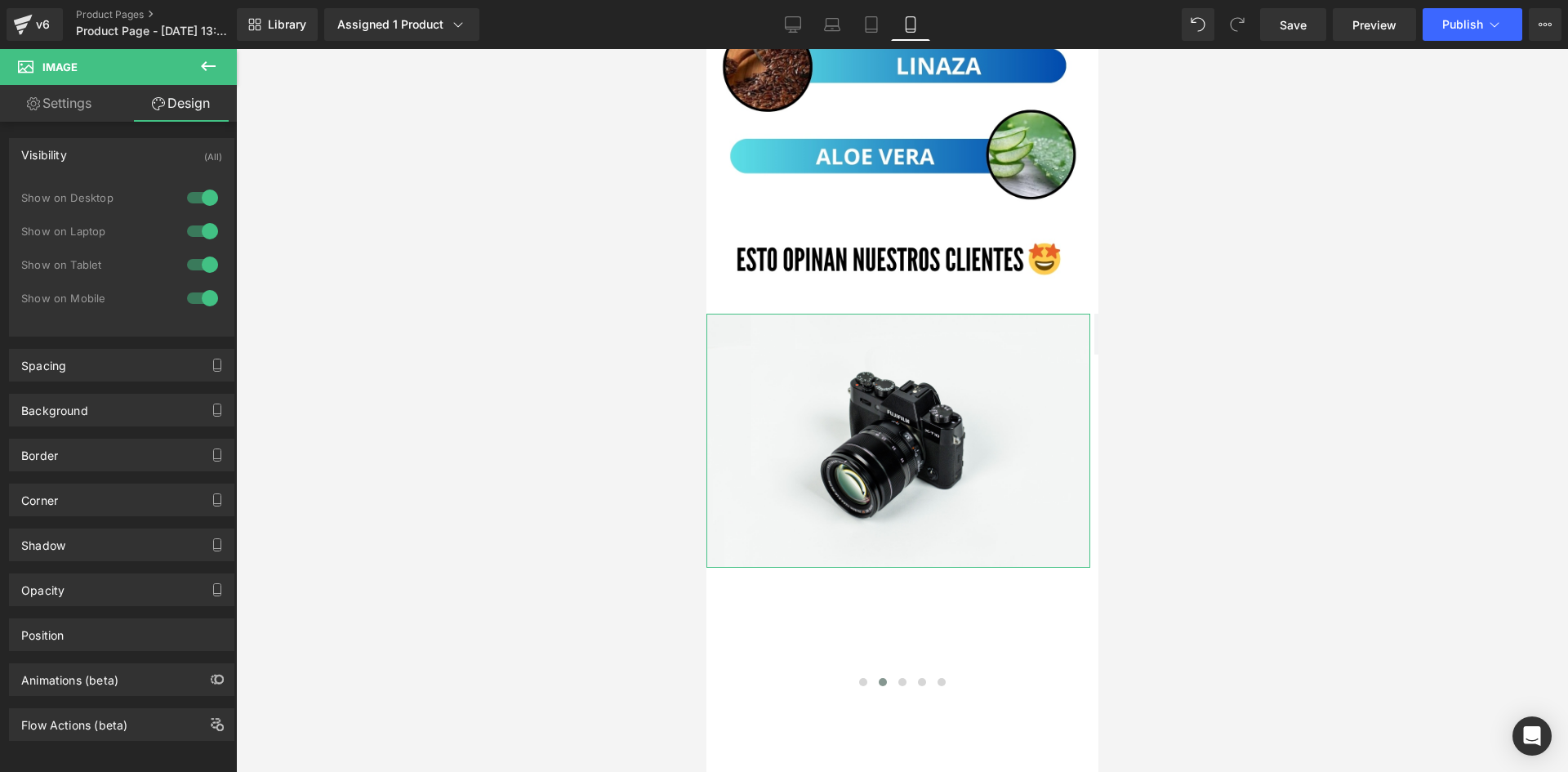
click at [194, 213] on div "Show on Desktop" at bounding box center [122, 205] width 201 height 33
click at [191, 226] on div at bounding box center [203, 231] width 40 height 26
click at [193, 197] on div at bounding box center [203, 197] width 40 height 26
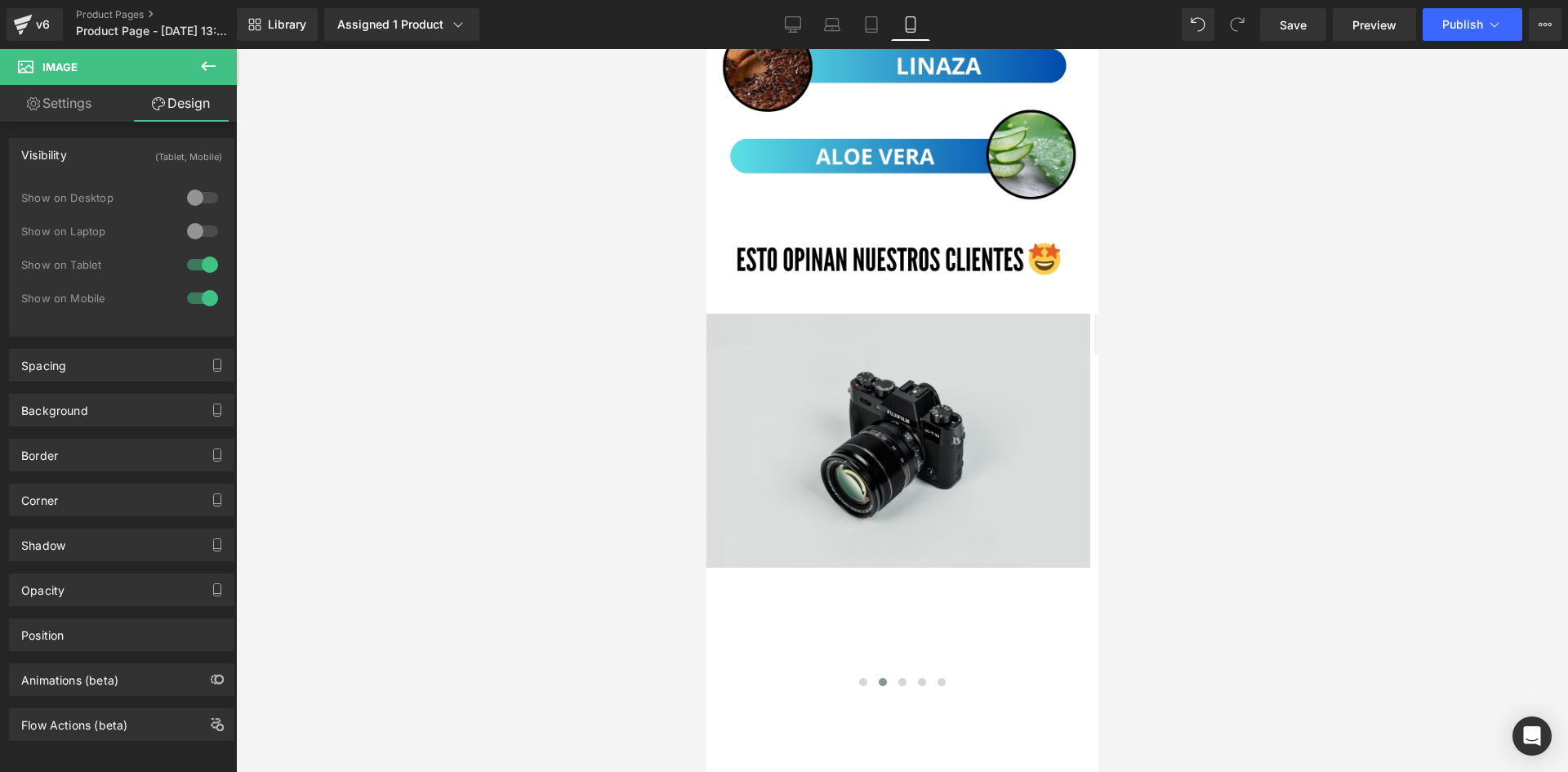
drag, startPoint x: 1387, startPoint y: 395, endPoint x: 829, endPoint y: 384, distance: 558.1
click at [841, 379] on img at bounding box center [898, 440] width 384 height 254
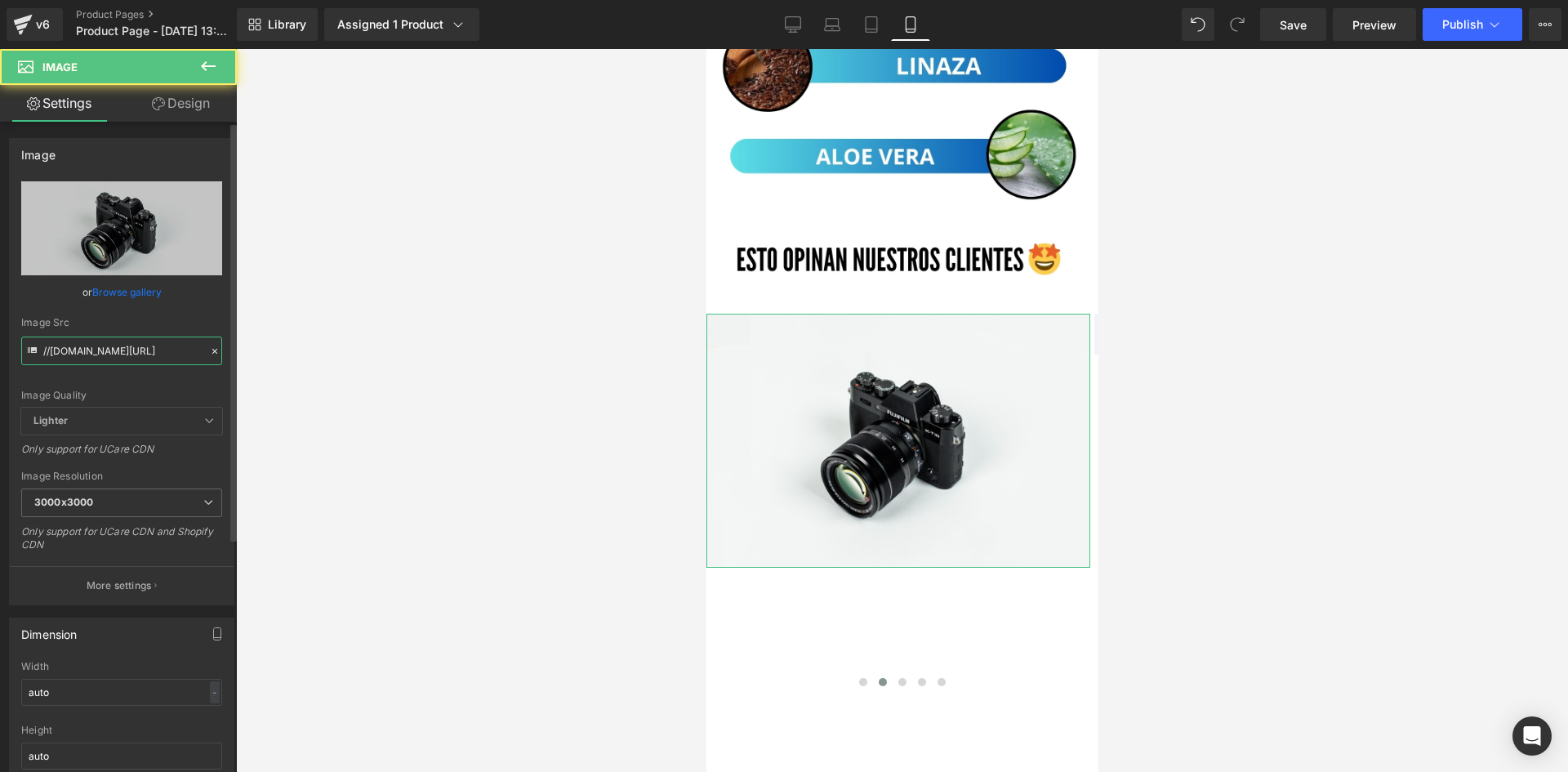
click at [118, 339] on input "//d1um8515vdn9kb.cloudfront.net/images/parallax.jpg" at bounding box center [122, 350] width 201 height 29
paste input "https://i.ibb.co/LhDZ33pq/rs2.pn"
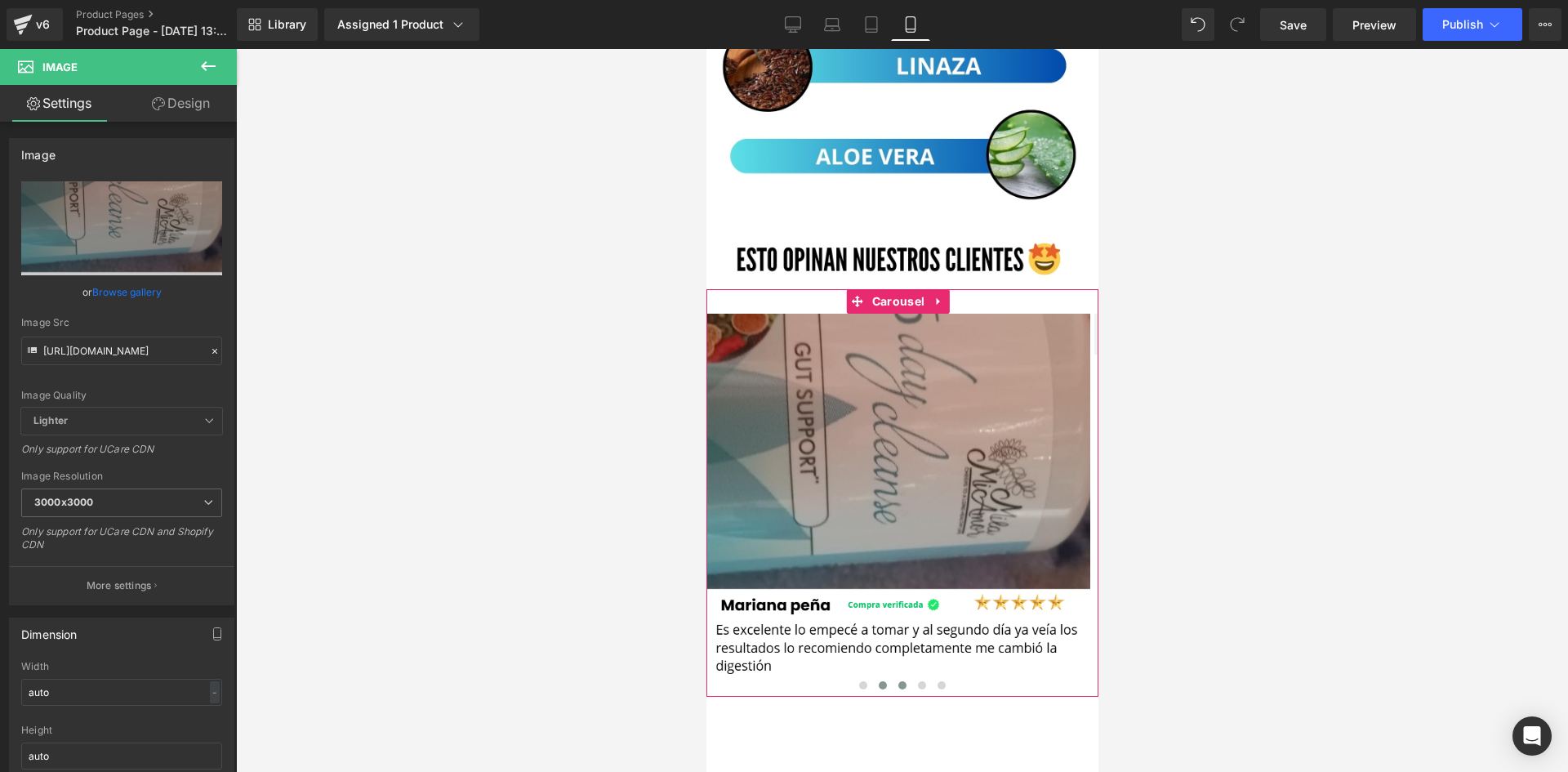
click at [898, 677] on button at bounding box center [902, 685] width 20 height 16
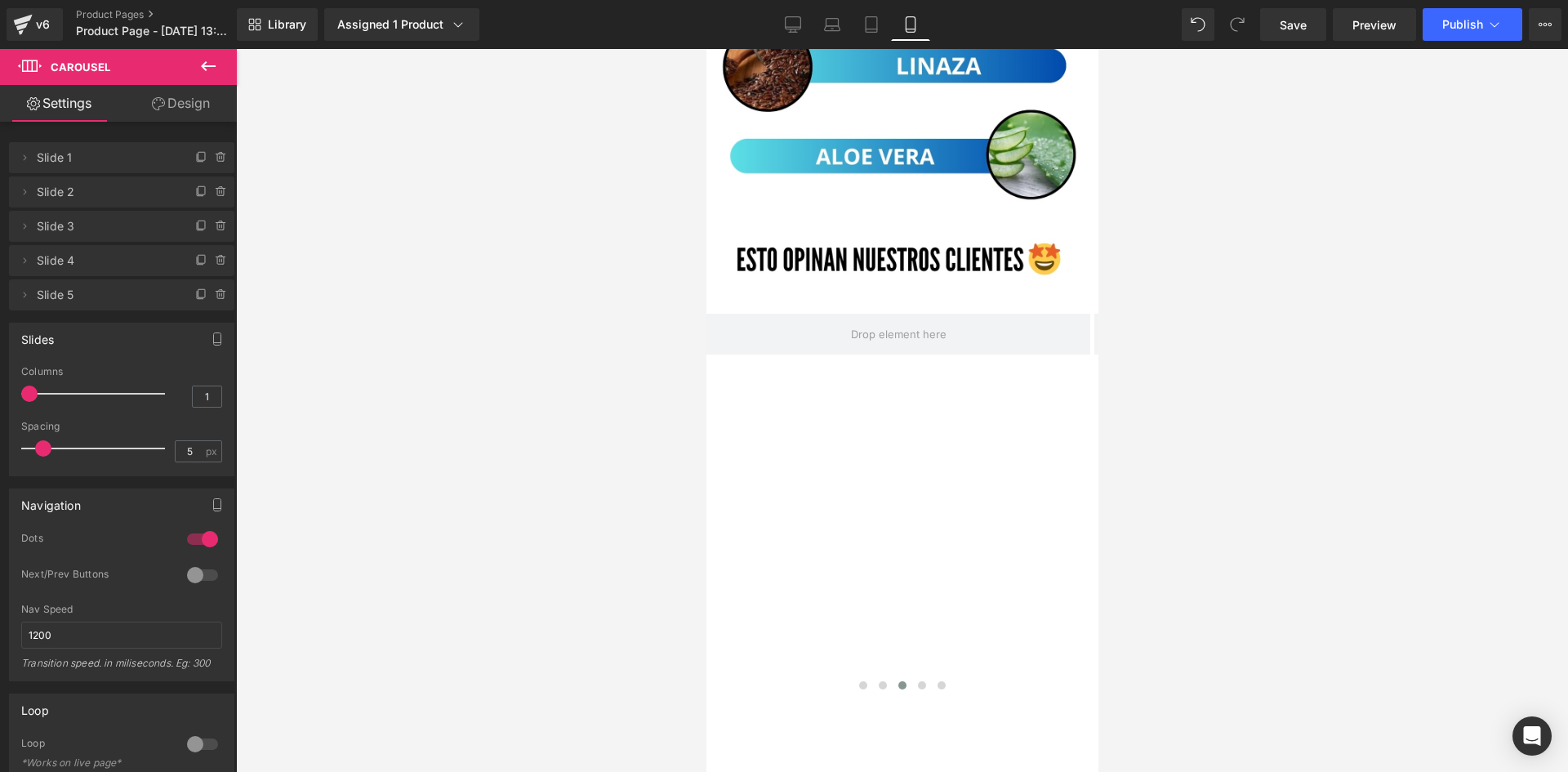
click at [228, 44] on div "v6 Product Pages Product Page - Oct 4, 13:56:58" at bounding box center [118, 24] width 237 height 49
click at [213, 50] on button at bounding box center [207, 67] width 57 height 36
click at [0, 0] on link "Global Style" at bounding box center [0, 0] width 0 height 0
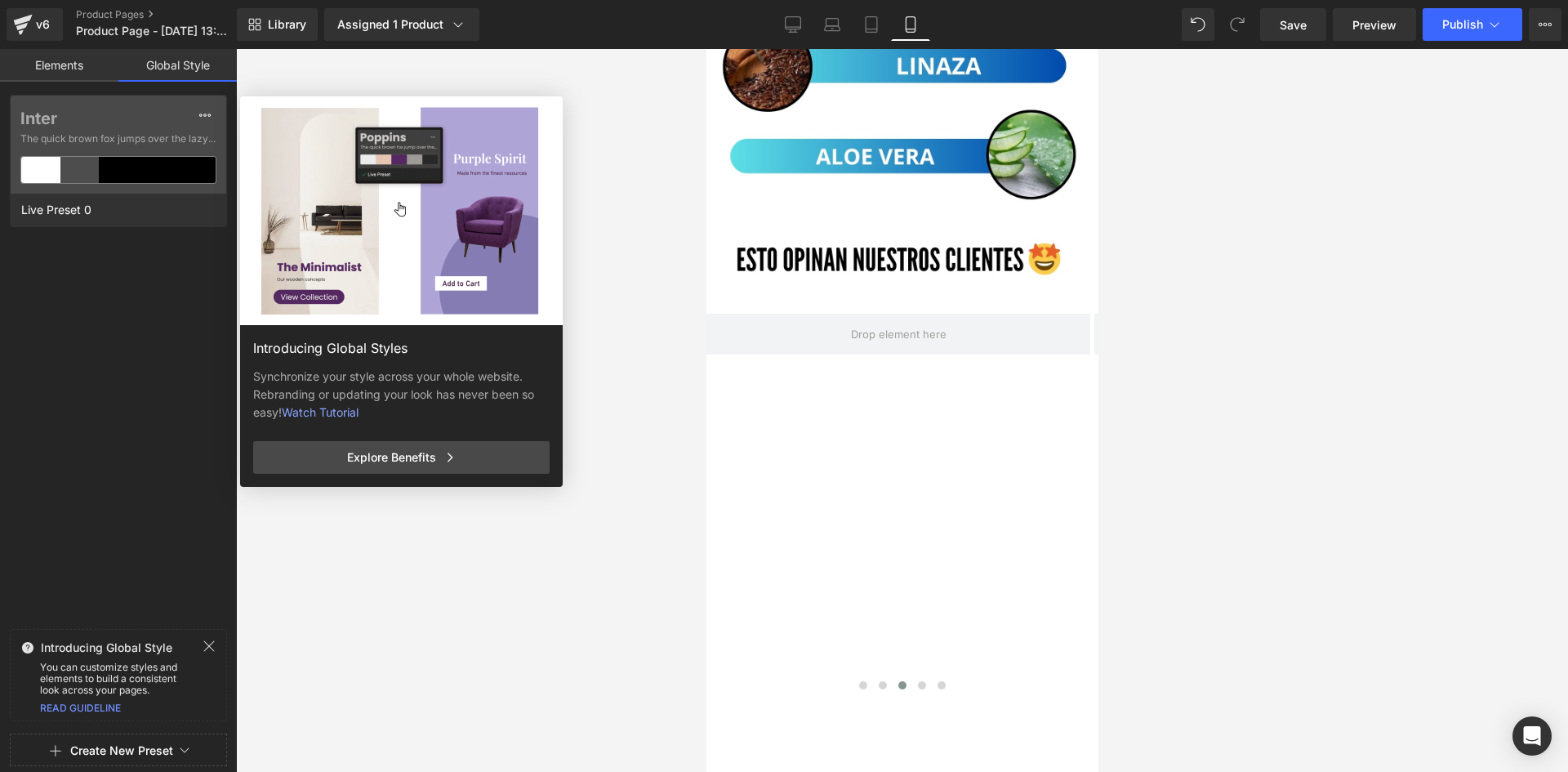
click at [105, 69] on link "Elements" at bounding box center [59, 65] width 118 height 32
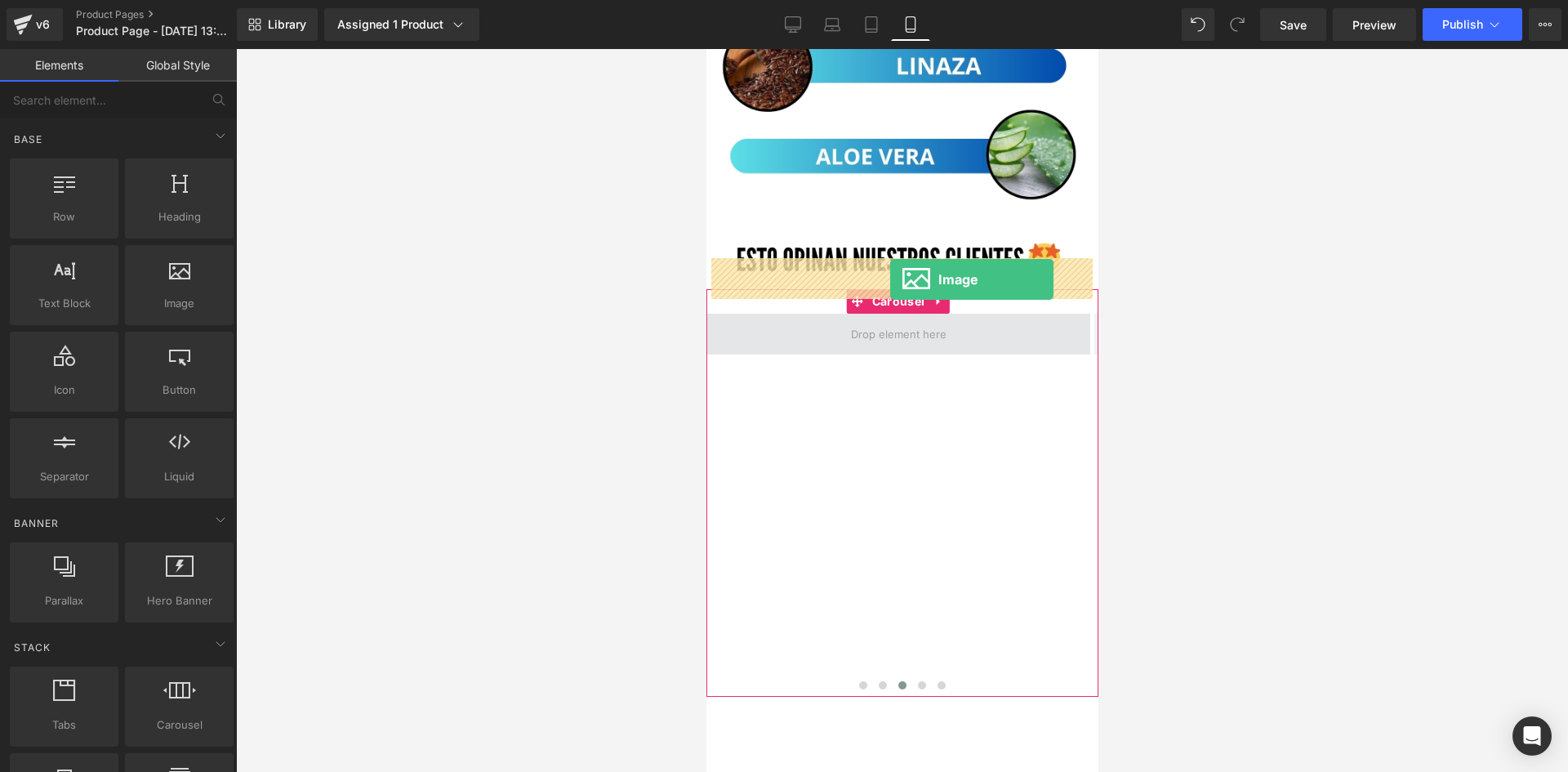
drag, startPoint x: 913, startPoint y: 368, endPoint x: 889, endPoint y: 279, distance: 92.2
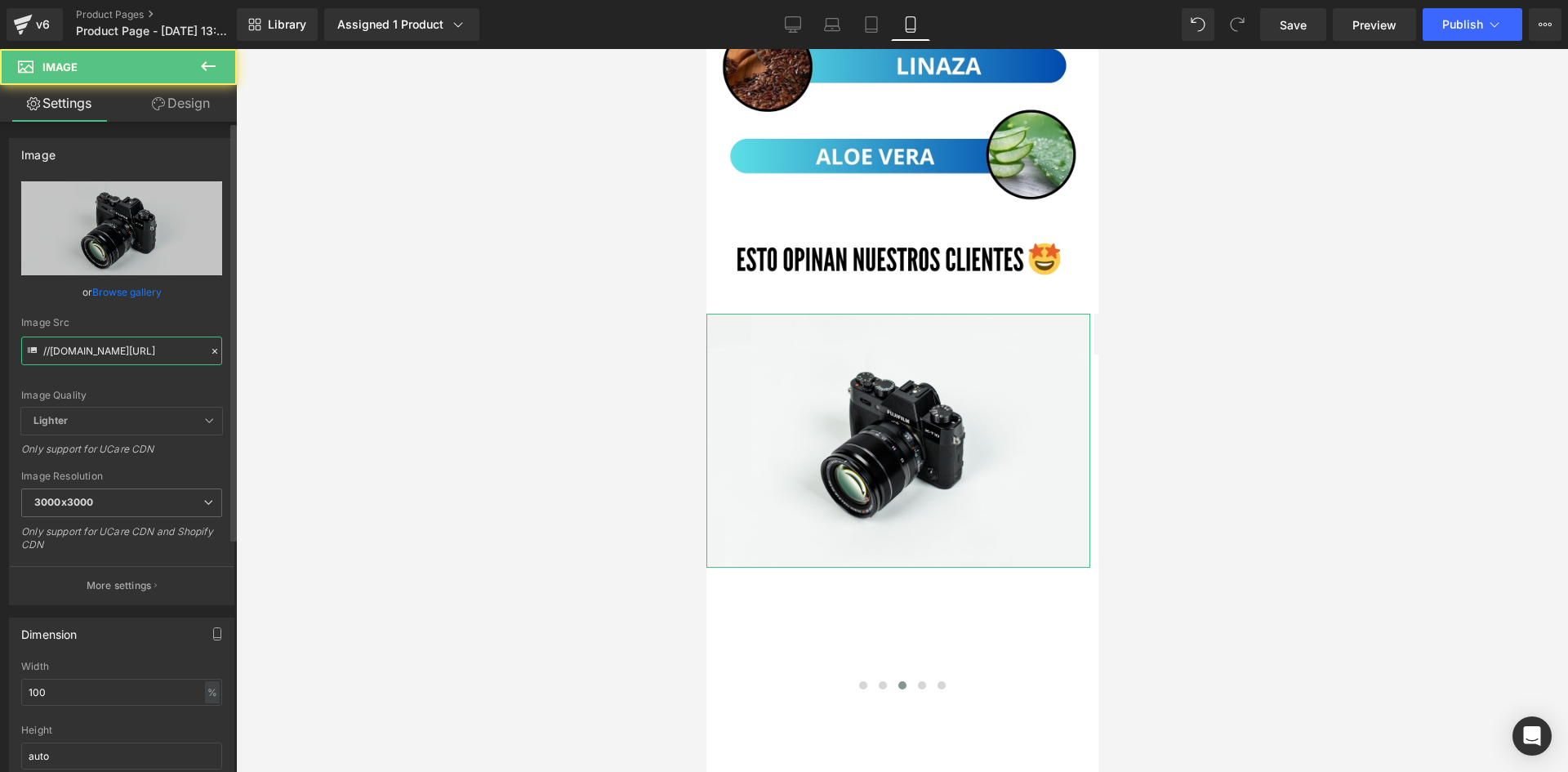
click at [184, 348] on input "//d1um8515vdn9kb.cloudfront.net/images/parallax.jpg" at bounding box center [122, 350] width 201 height 29
paste input "https://i.ibb.co/LhDZ33pq/rs2.pn"
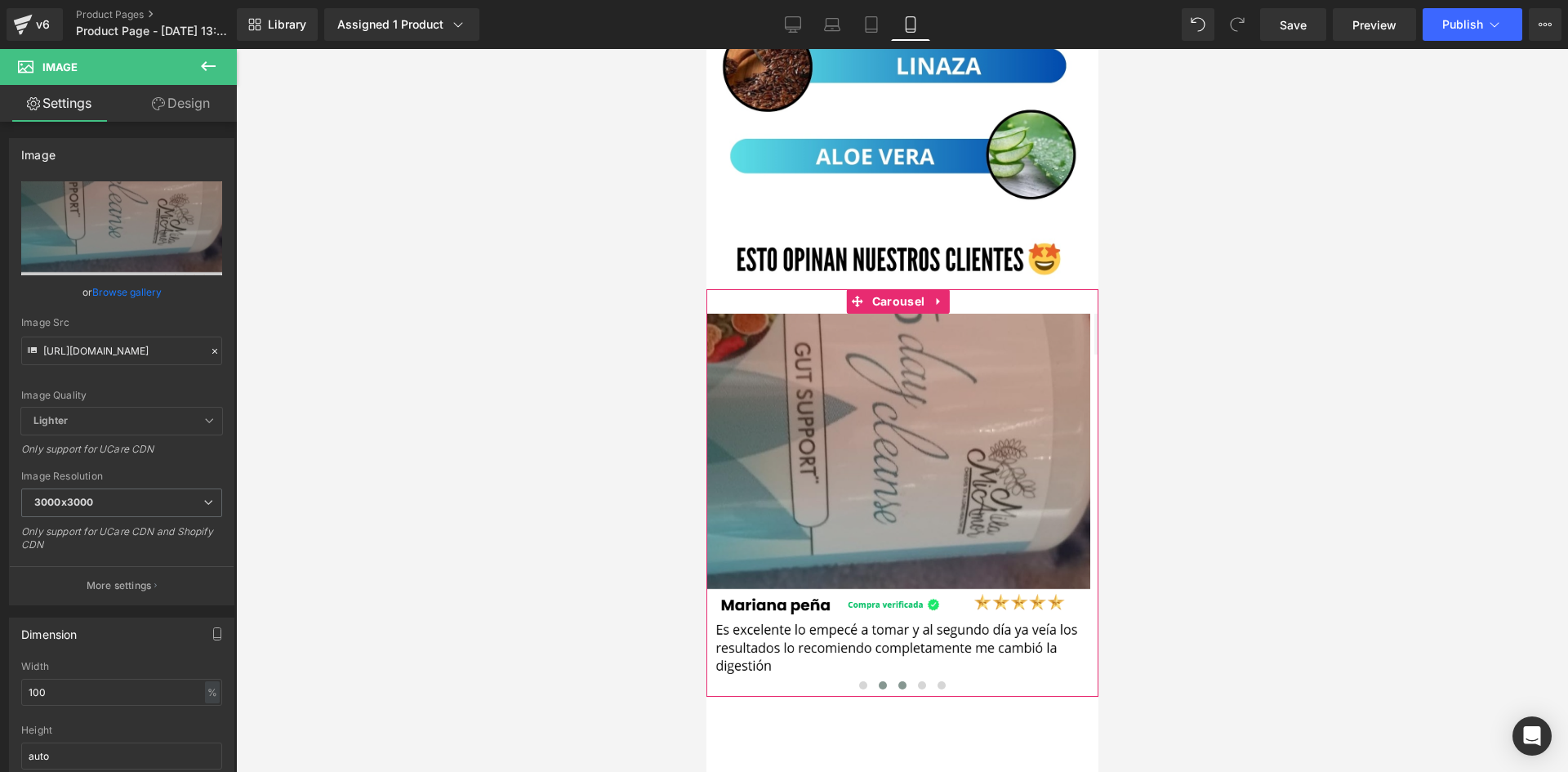
click at [880, 681] on span at bounding box center [881, 685] width 8 height 8
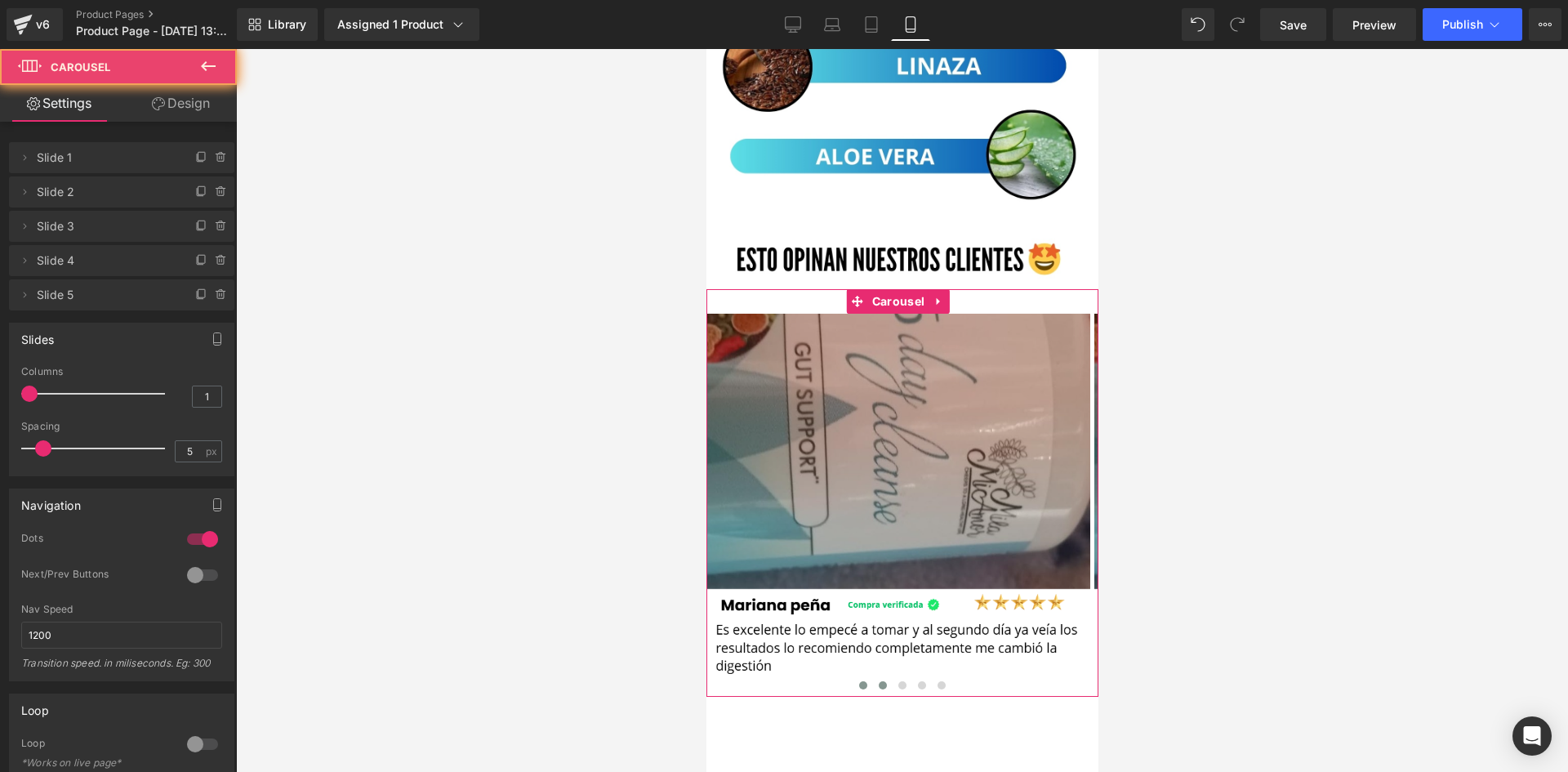
click at [859, 681] on span at bounding box center [862, 685] width 8 height 8
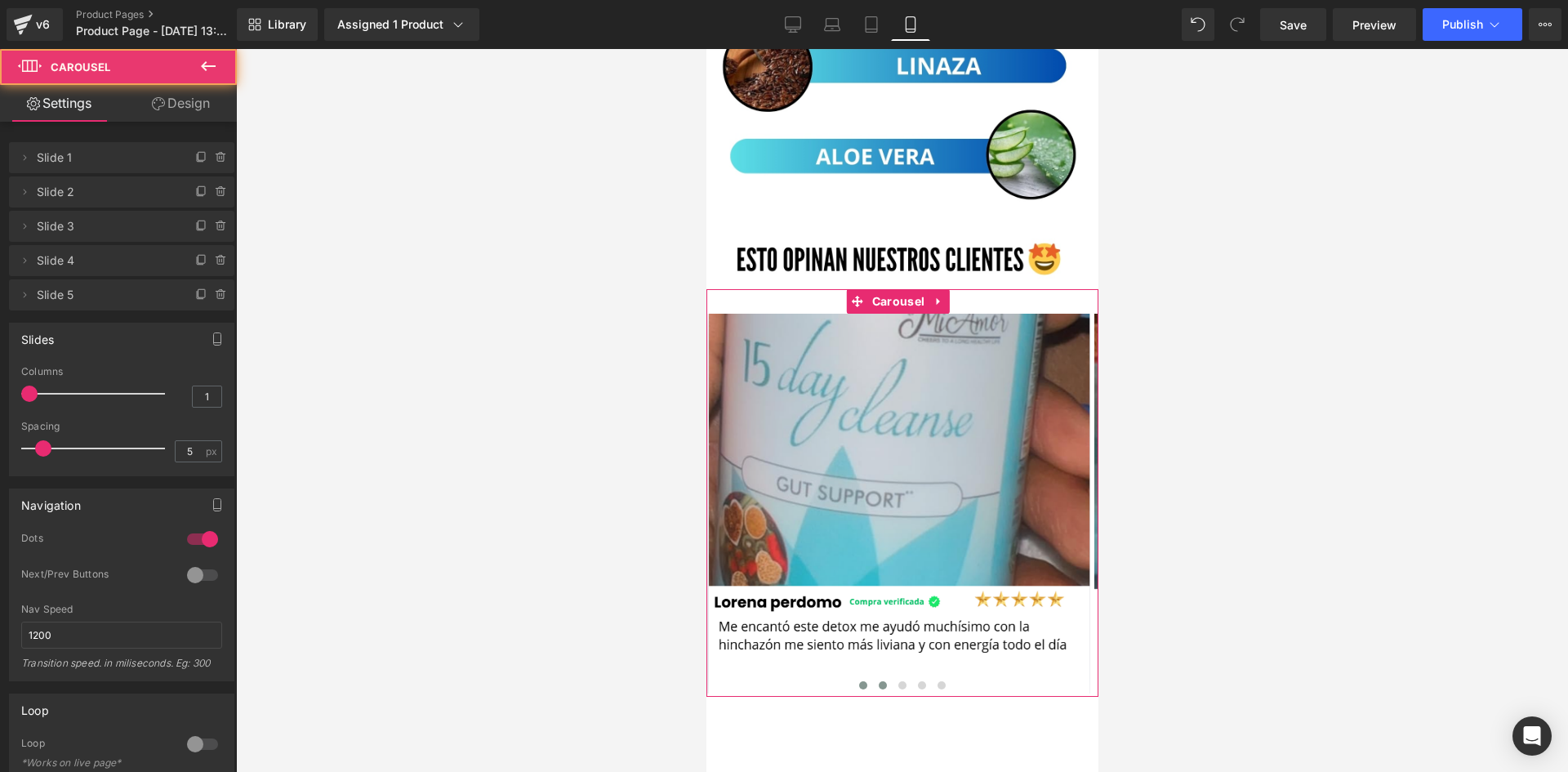
click at [878, 681] on span at bounding box center [881, 685] width 8 height 8
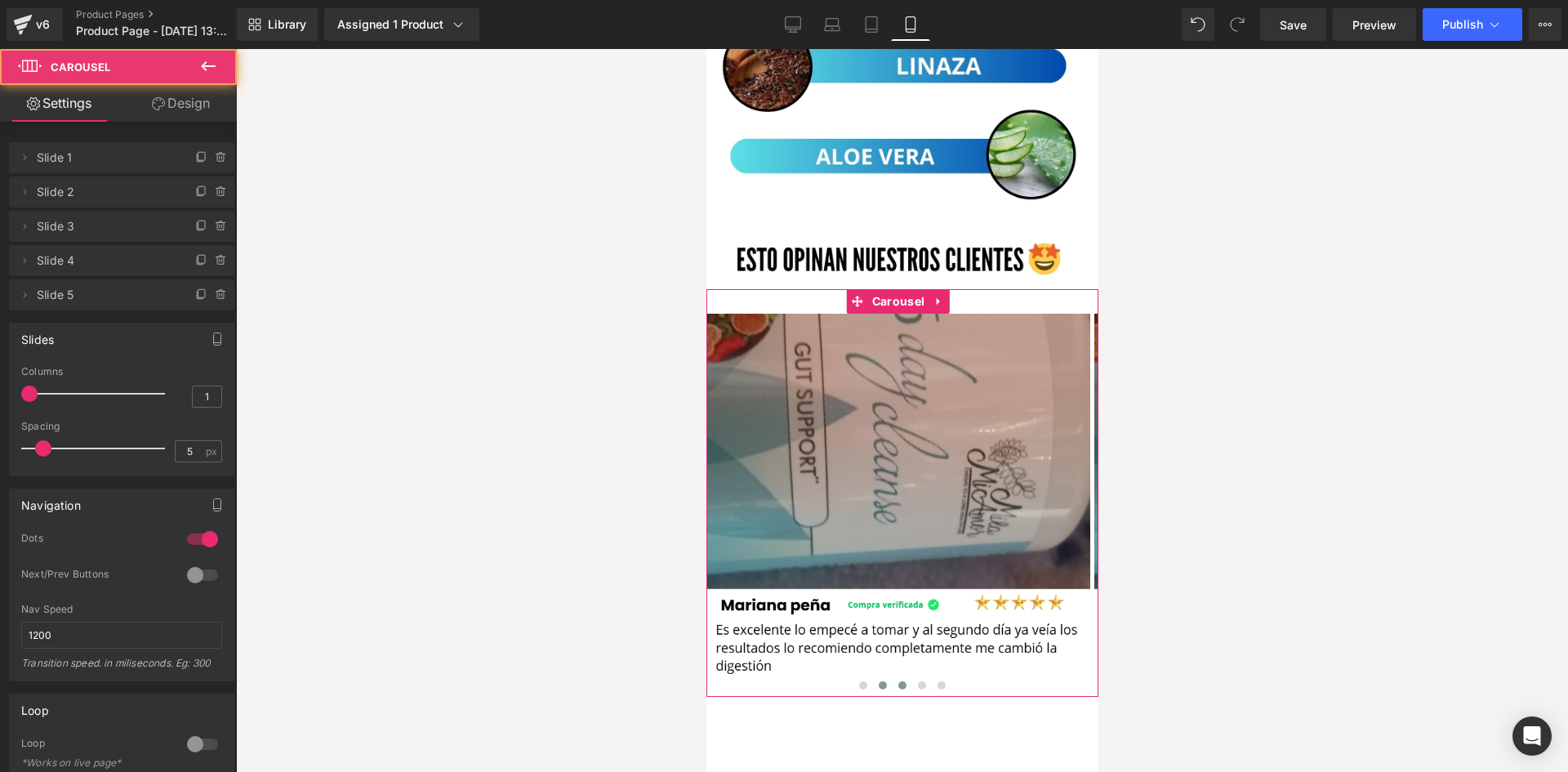
click at [892, 677] on button at bounding box center [902, 685] width 20 height 16
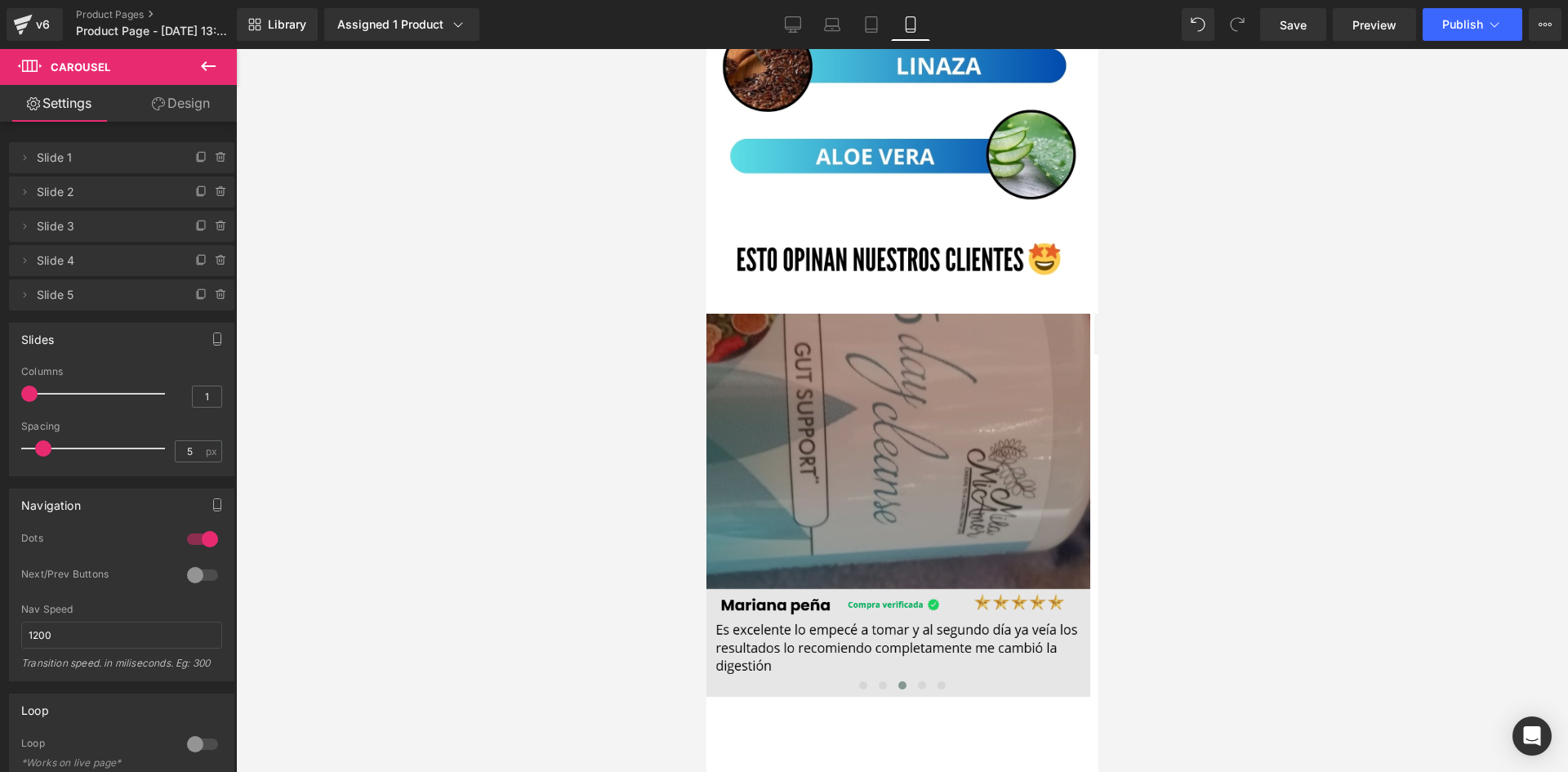
click at [831, 350] on img at bounding box center [898, 504] width 384 height 383
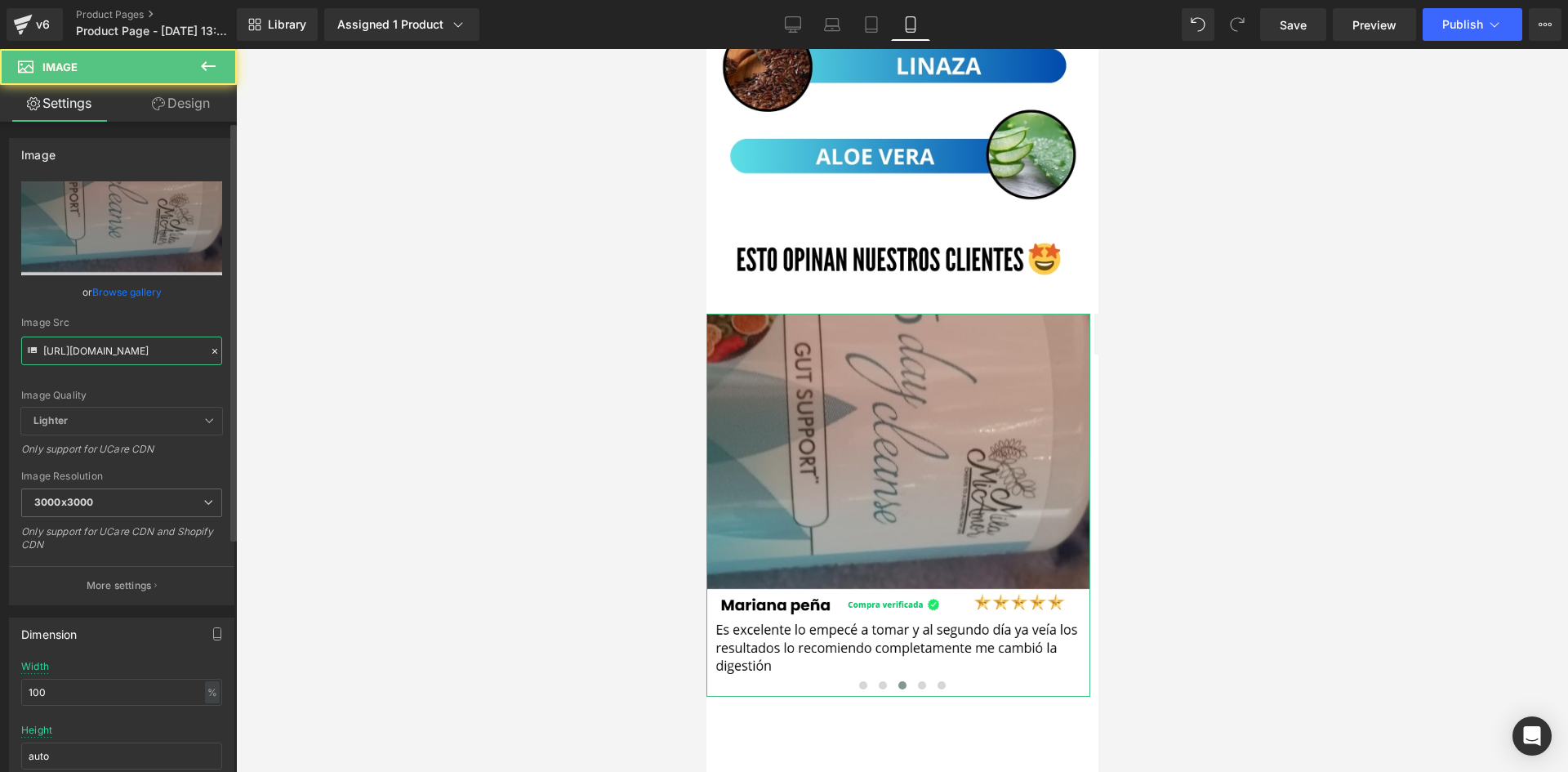
click at [133, 341] on input "https://i.ibb.co/LhDZ33pq/rs2.png" at bounding box center [122, 350] width 201 height 29
click at [133, 342] on input "https://i.ibb.co/LhDZ33pq/rs2.png" at bounding box center [122, 350] width 201 height 29
paste input "https://i.ibb.co/1GQxRKNW/rs3.png"
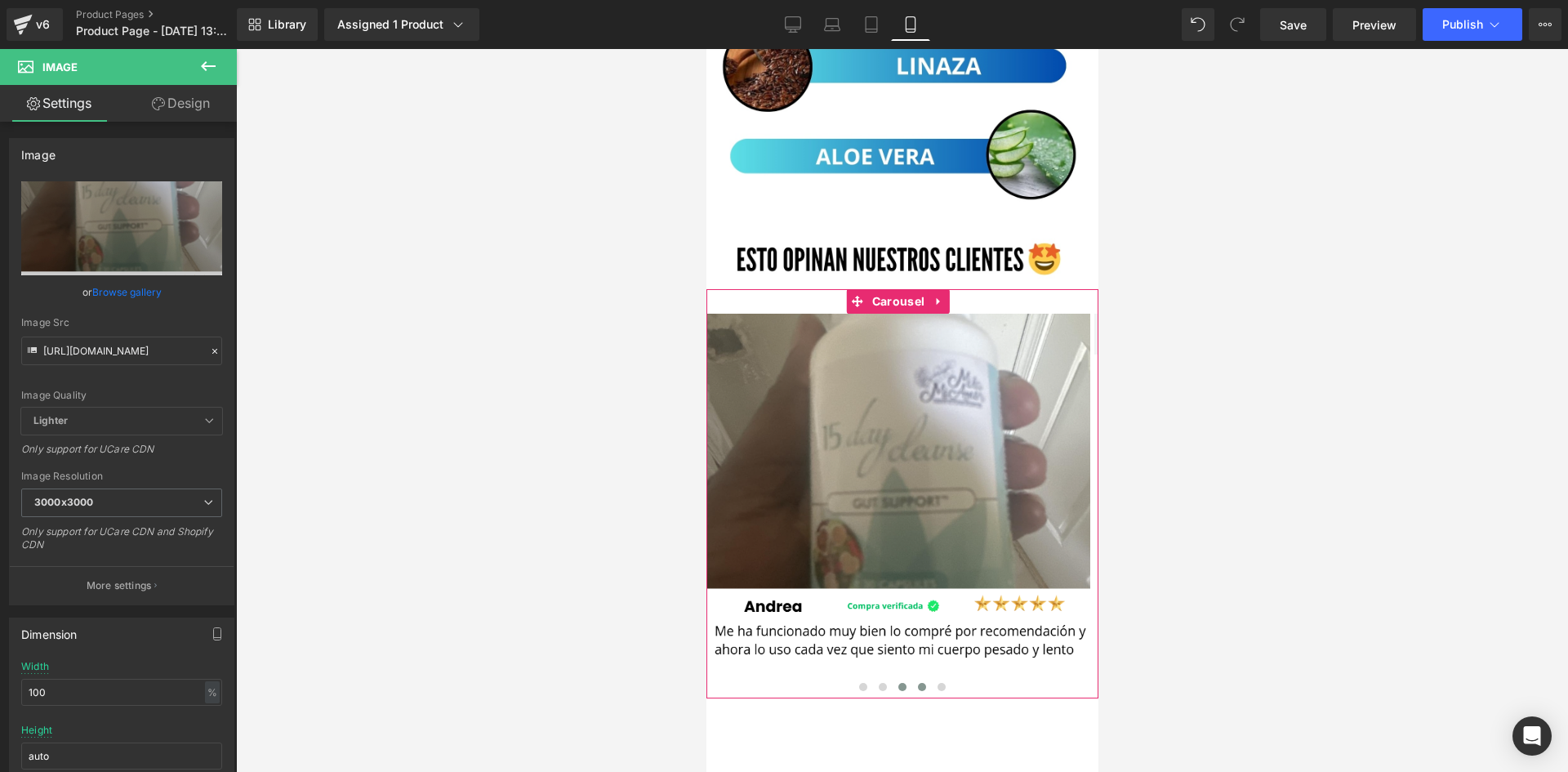
click at [920, 683] on span at bounding box center [921, 686] width 8 height 8
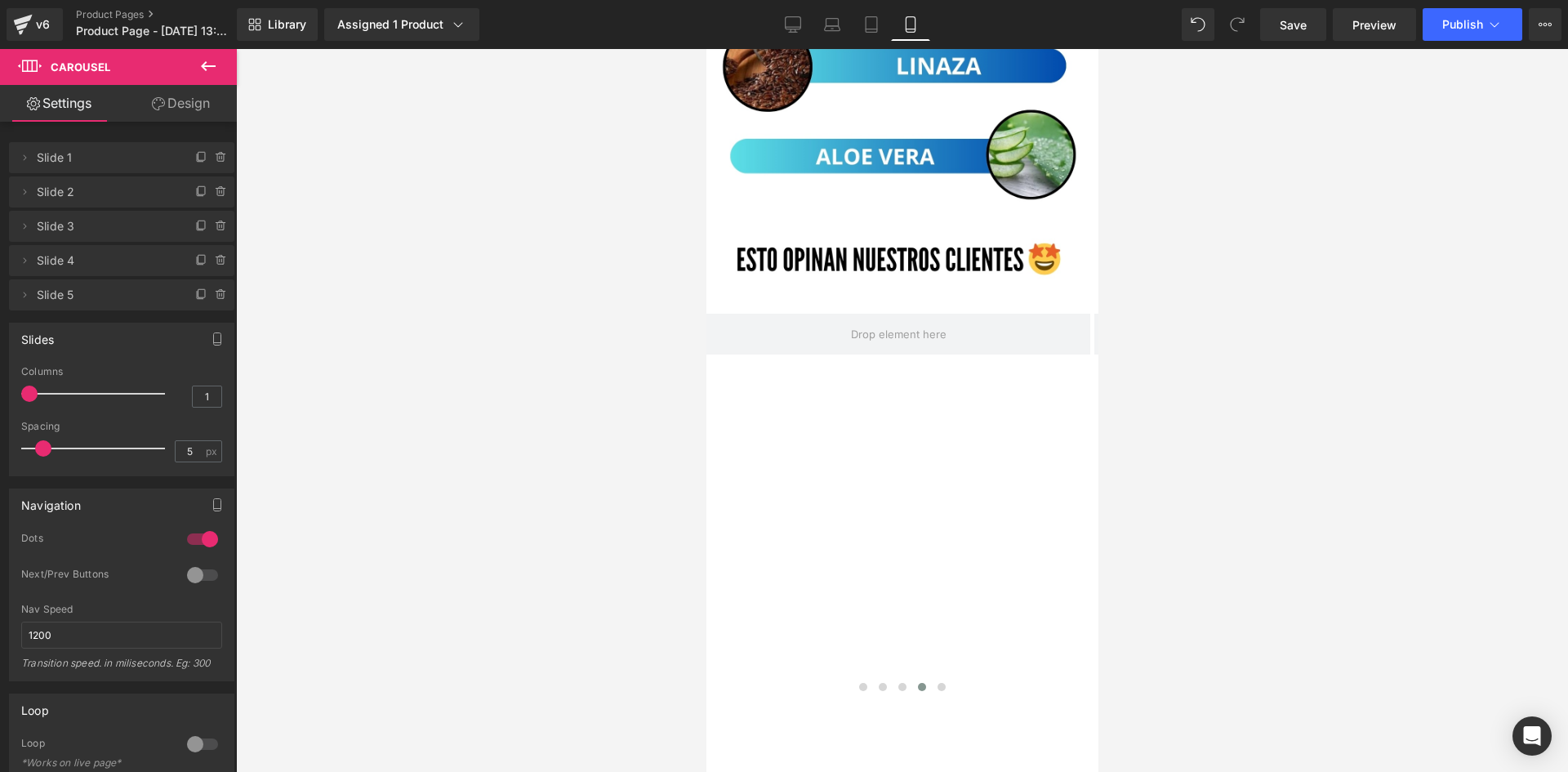
click at [217, 75] on icon at bounding box center [208, 67] width 20 height 20
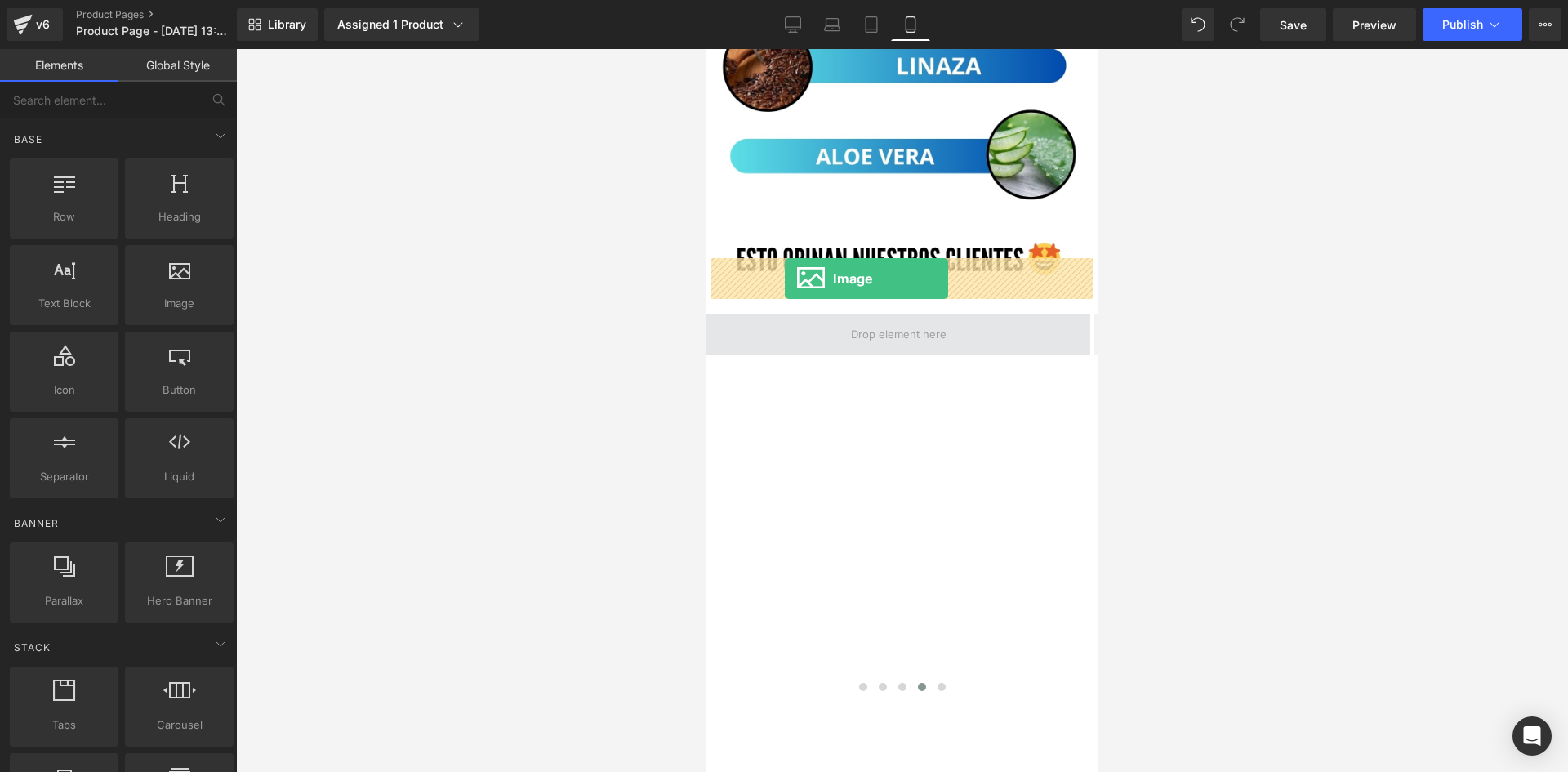
drag, startPoint x: 1068, startPoint y: 359, endPoint x: 784, endPoint y: 278, distance: 295.3
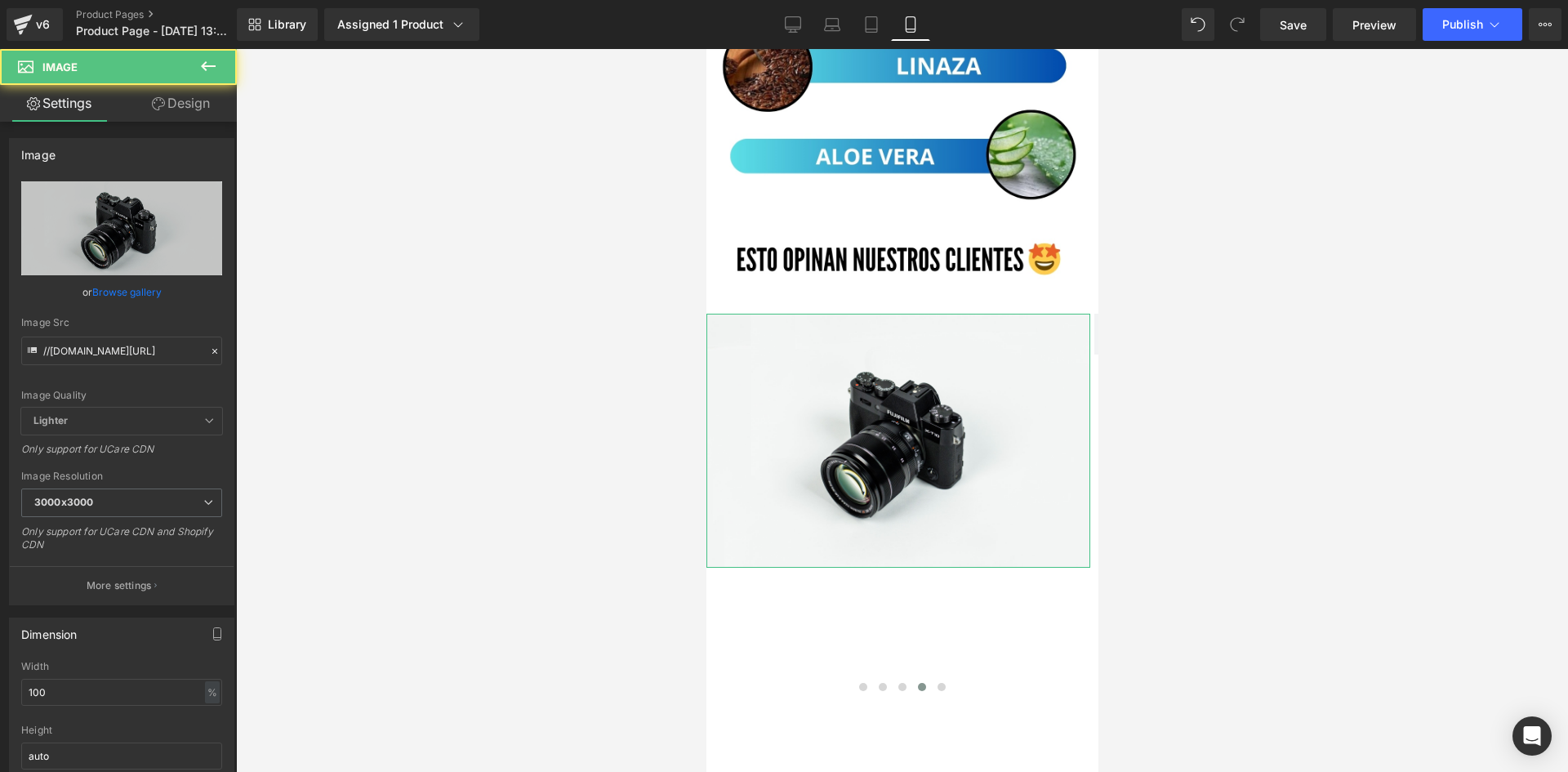
click at [186, 111] on link "Design" at bounding box center [180, 103] width 118 height 37
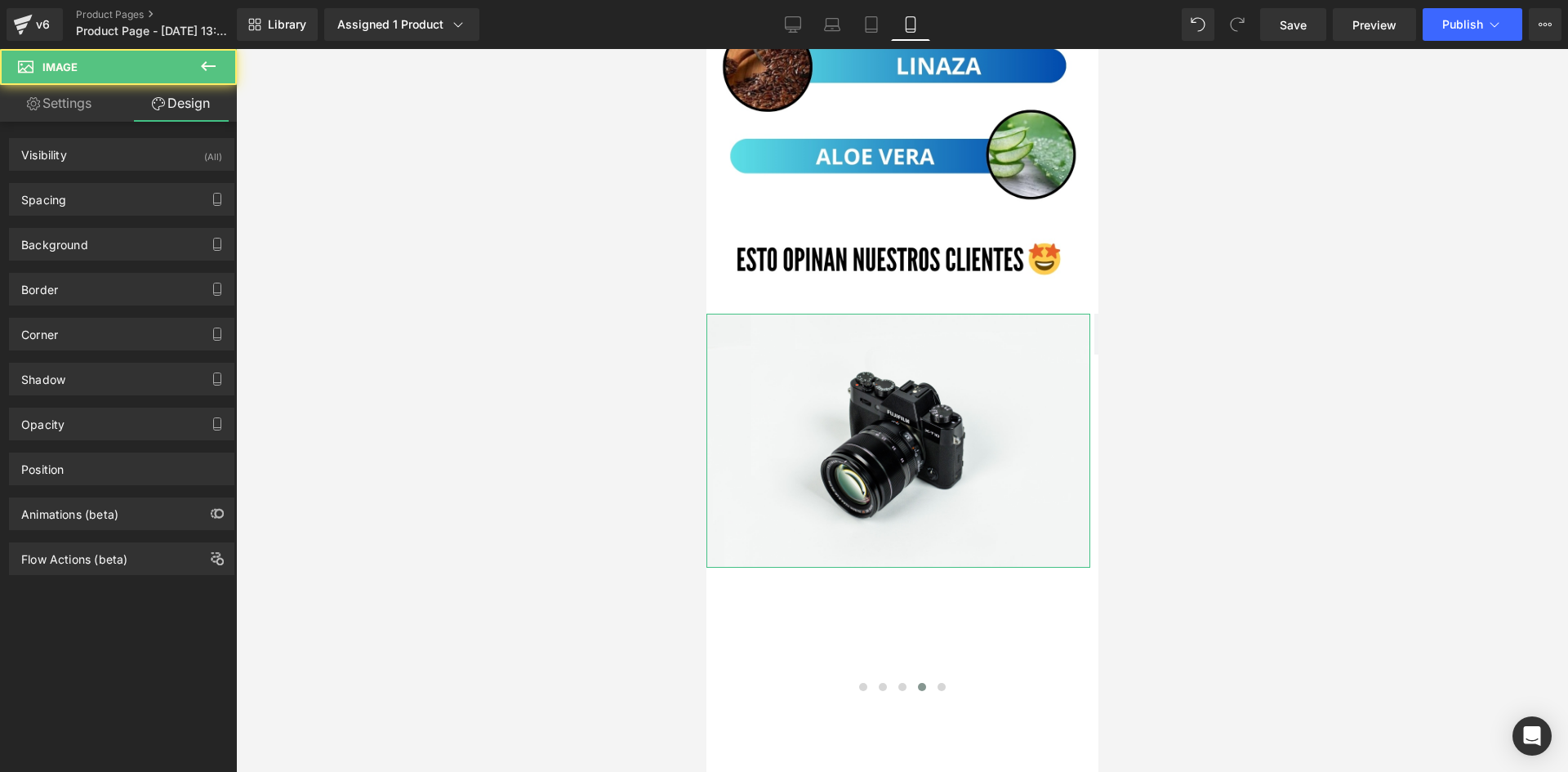
click at [205, 156] on div "(All)" at bounding box center [214, 152] width 18 height 27
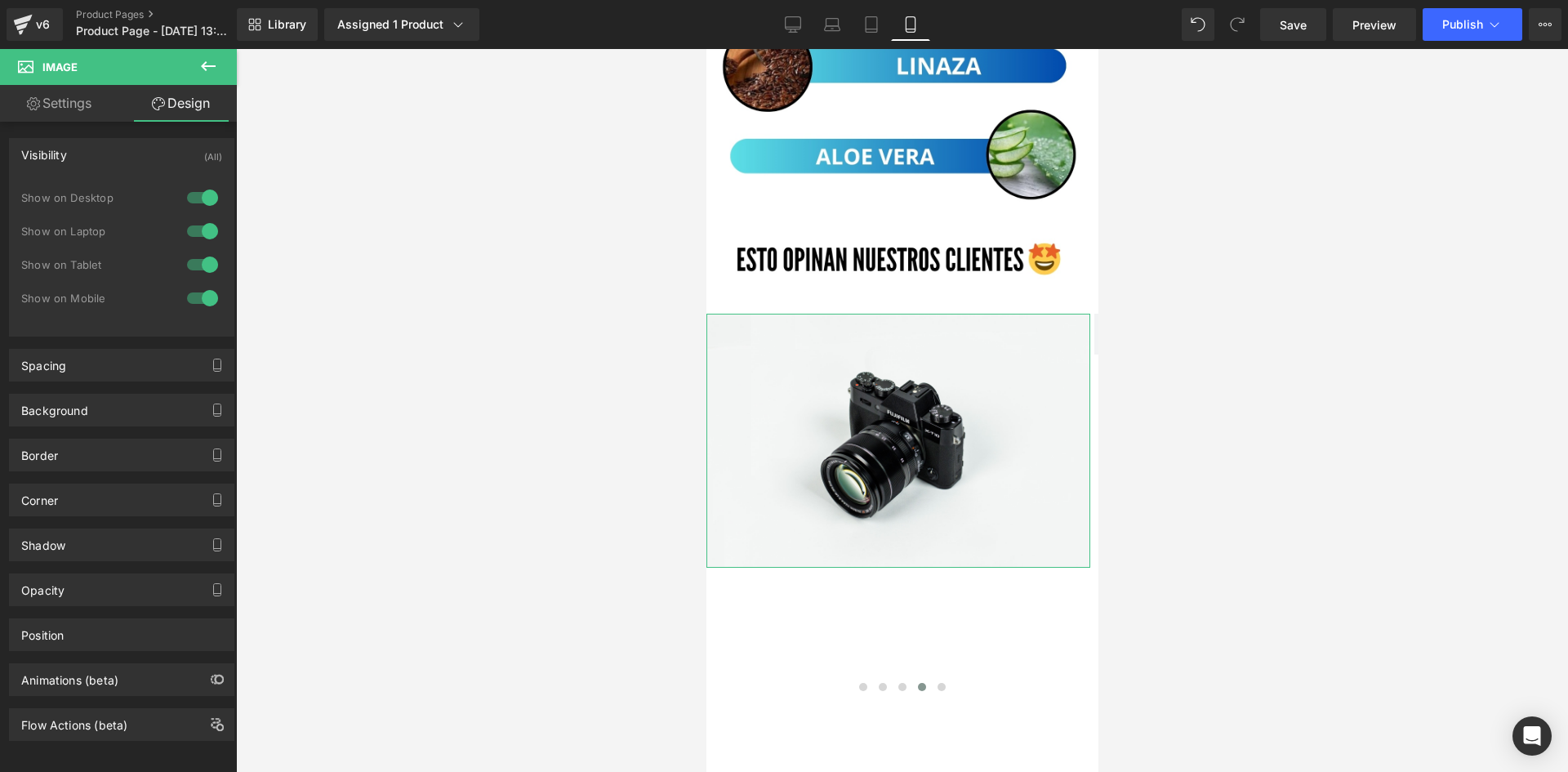
drag, startPoint x: 198, startPoint y: 194, endPoint x: 197, endPoint y: 206, distance: 12.0
click at [198, 195] on div at bounding box center [203, 197] width 40 height 26
click at [197, 223] on div at bounding box center [203, 231] width 40 height 26
click at [65, 109] on link "Settings" at bounding box center [59, 103] width 118 height 37
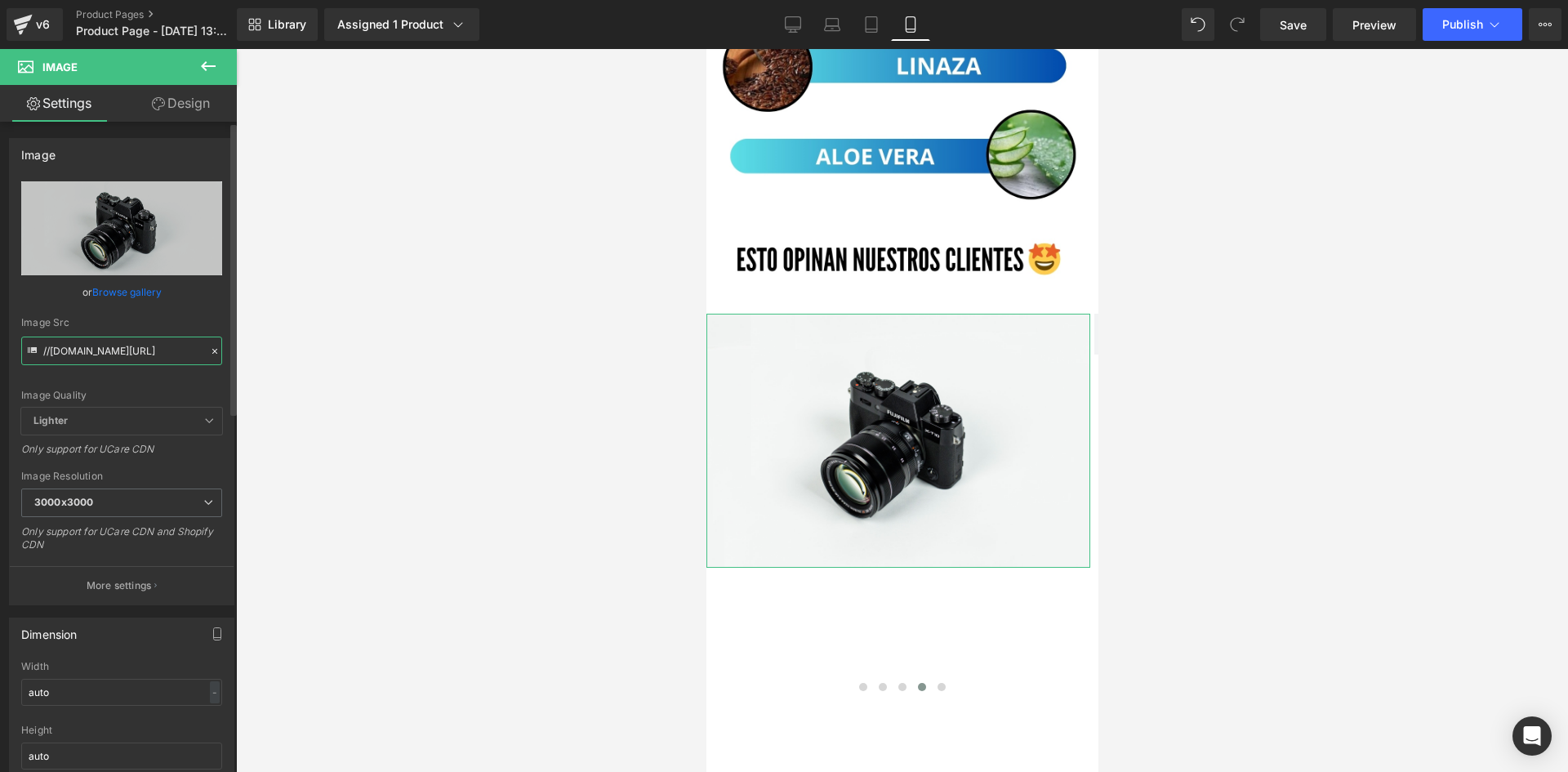
click at [131, 342] on input "//d1um8515vdn9kb.cloudfront.net/images/parallax.jpg" at bounding box center [122, 350] width 201 height 29
click at [131, 341] on input "//d1um8515vdn9kb.cloudfront.net/images/parallax.jpg" at bounding box center [122, 350] width 201 height 29
paste input "https://i.ibb.co/Xrc0Wy2Q/rs4.png"
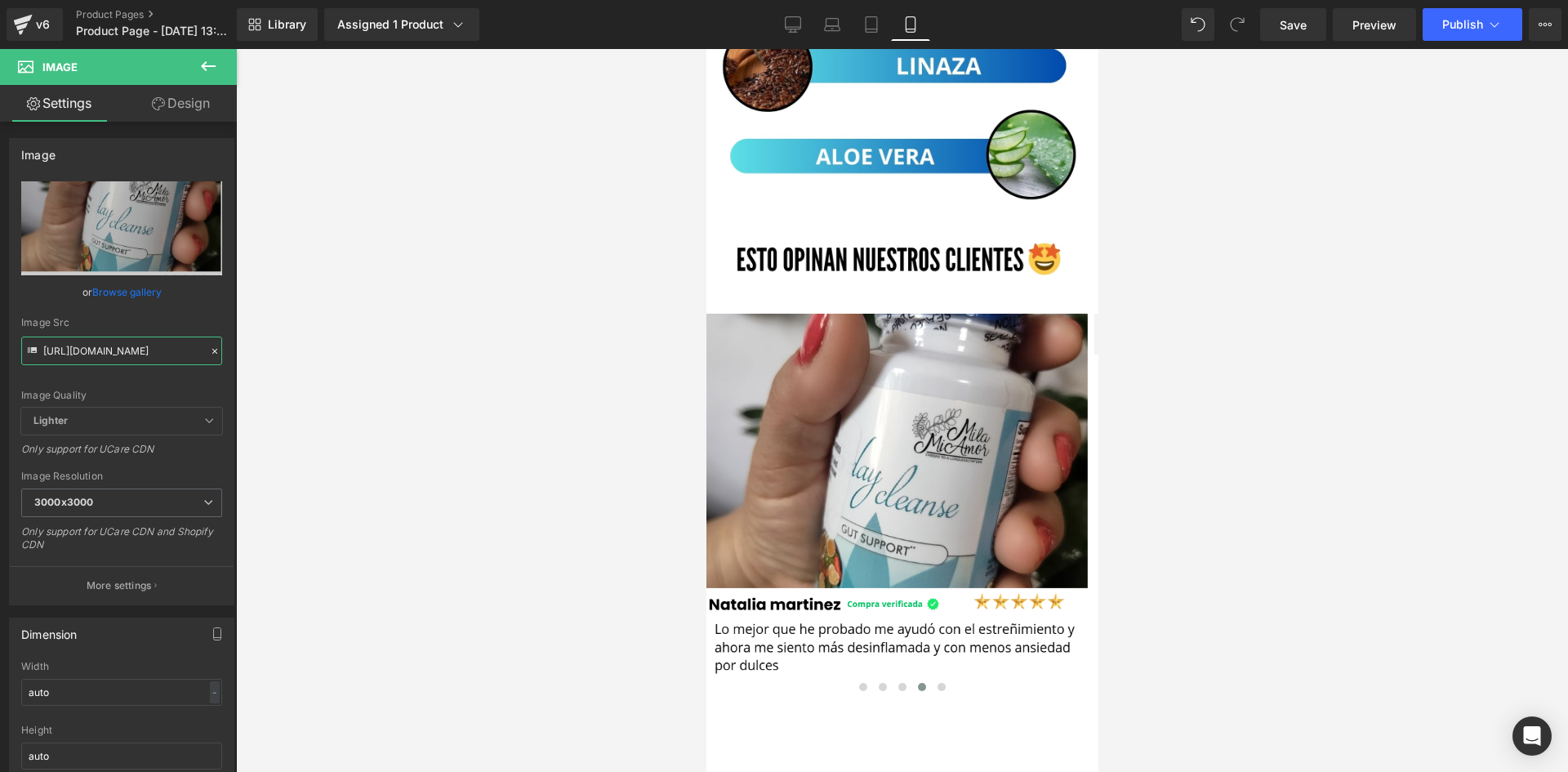
scroll to position [0, 0]
click at [944, 678] on button at bounding box center [941, 686] width 20 height 16
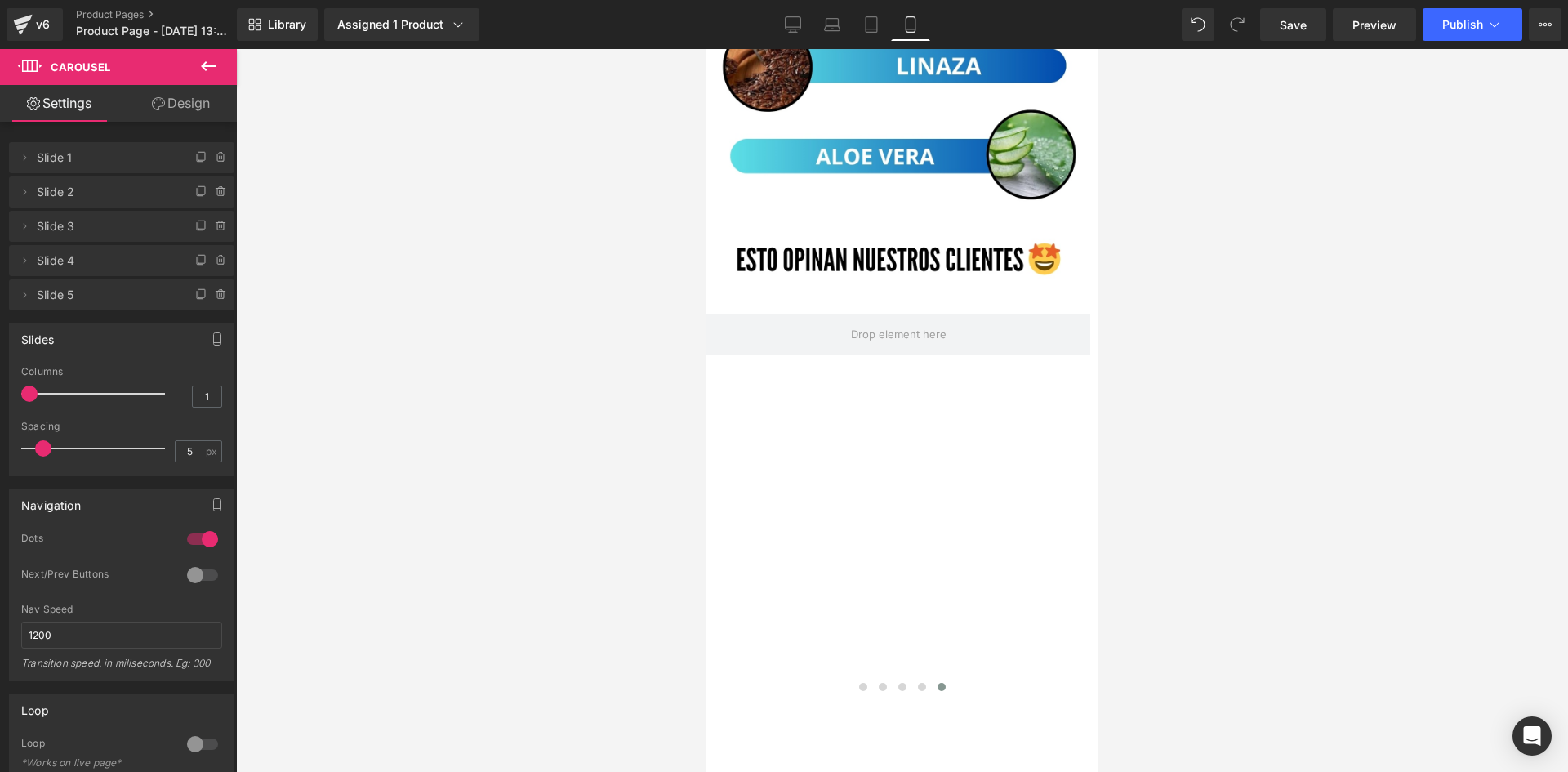
click at [214, 60] on icon at bounding box center [208, 67] width 20 height 20
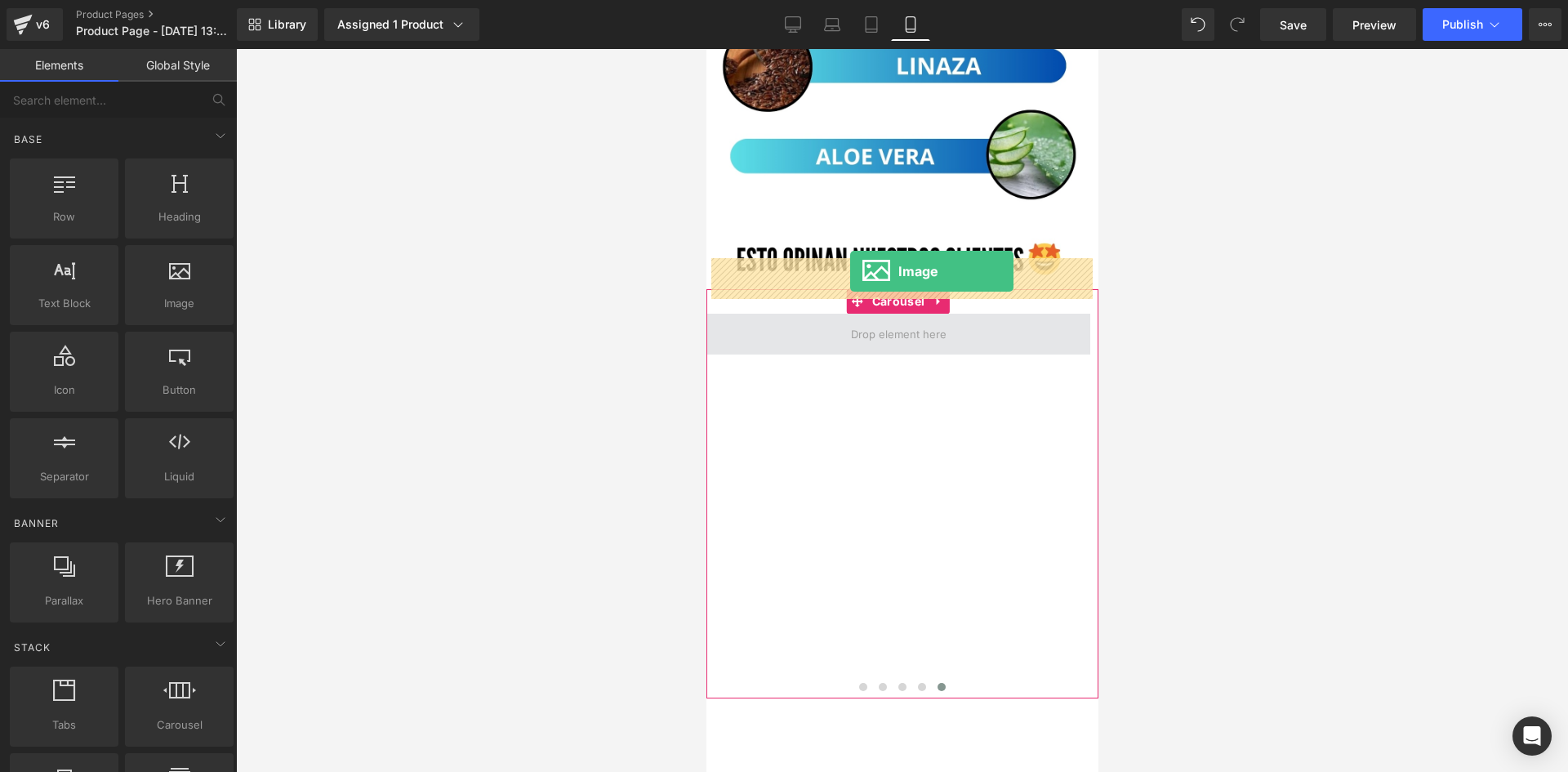
drag, startPoint x: 889, startPoint y: 343, endPoint x: 850, endPoint y: 271, distance: 81.9
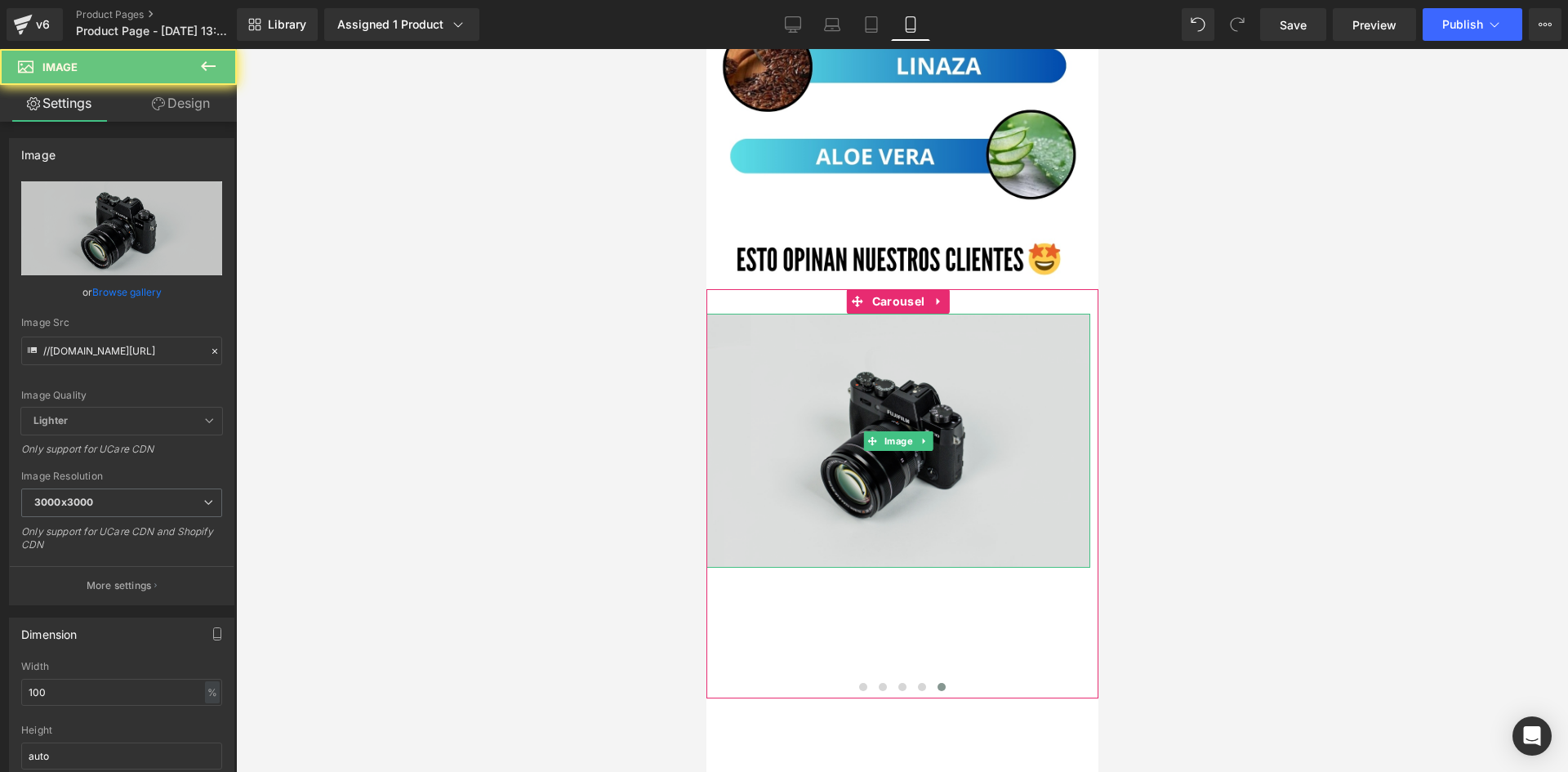
click at [834, 353] on img at bounding box center [898, 440] width 384 height 254
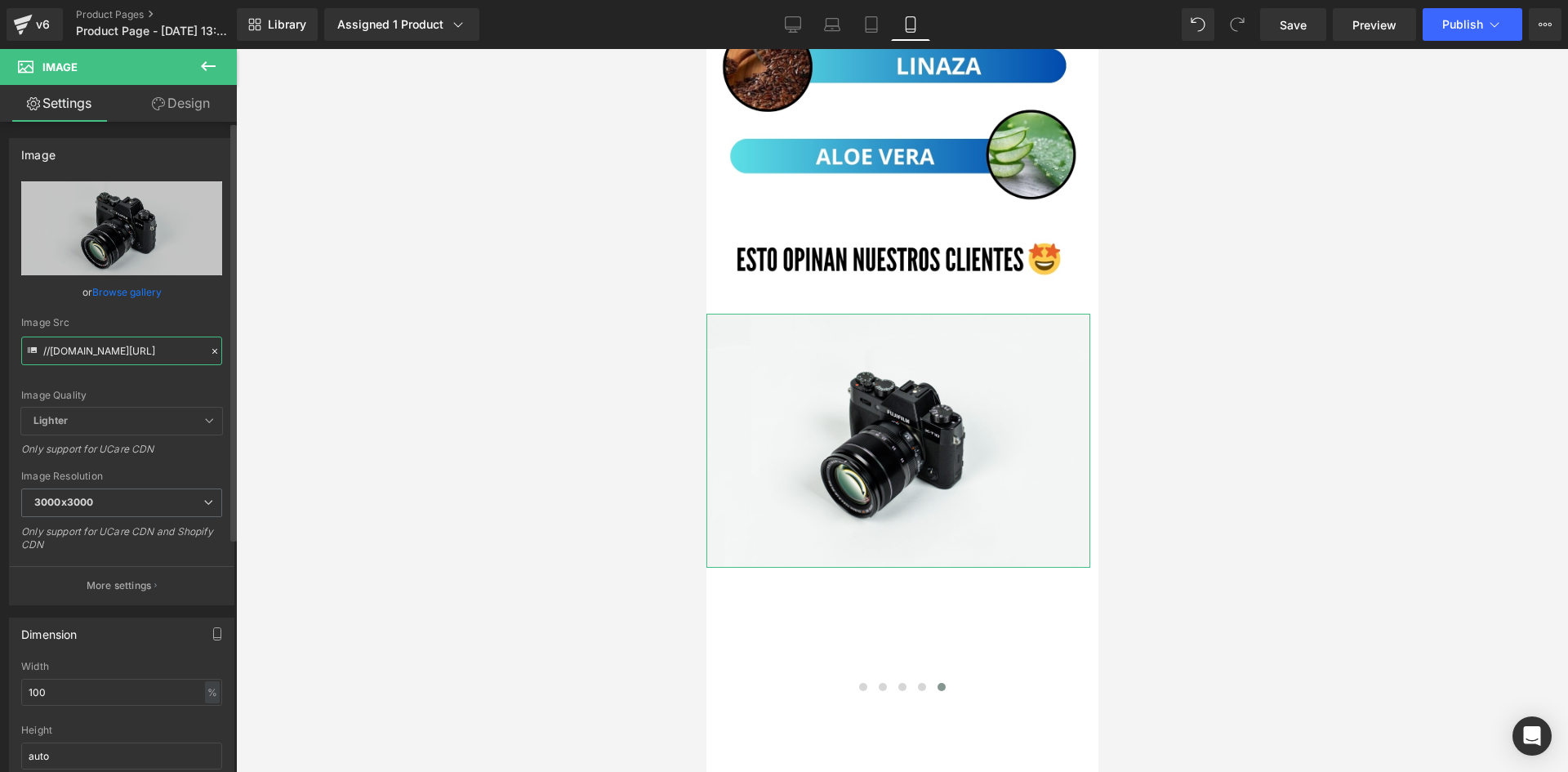
click at [115, 340] on input "//d1um8515vdn9kb.cloudfront.net/images/parallax.jpg" at bounding box center [122, 350] width 201 height 29
paste input "https://i.ibb.co/RkJYJtwp/rs5.png"
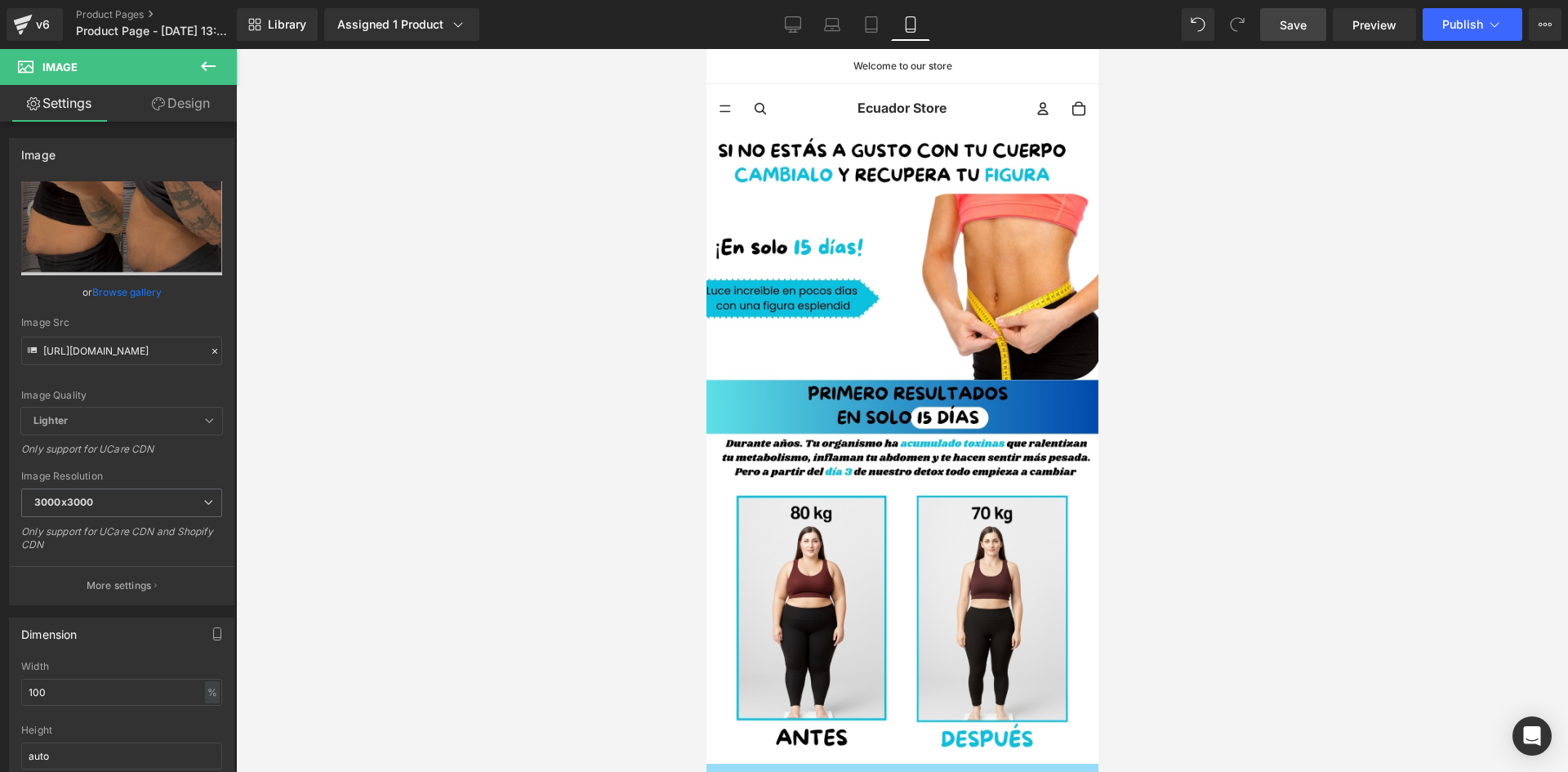
click at [1276, 36] on link "Save" at bounding box center [1293, 24] width 66 height 32
click at [1465, 23] on span "Publish" at bounding box center [1463, 24] width 41 height 14
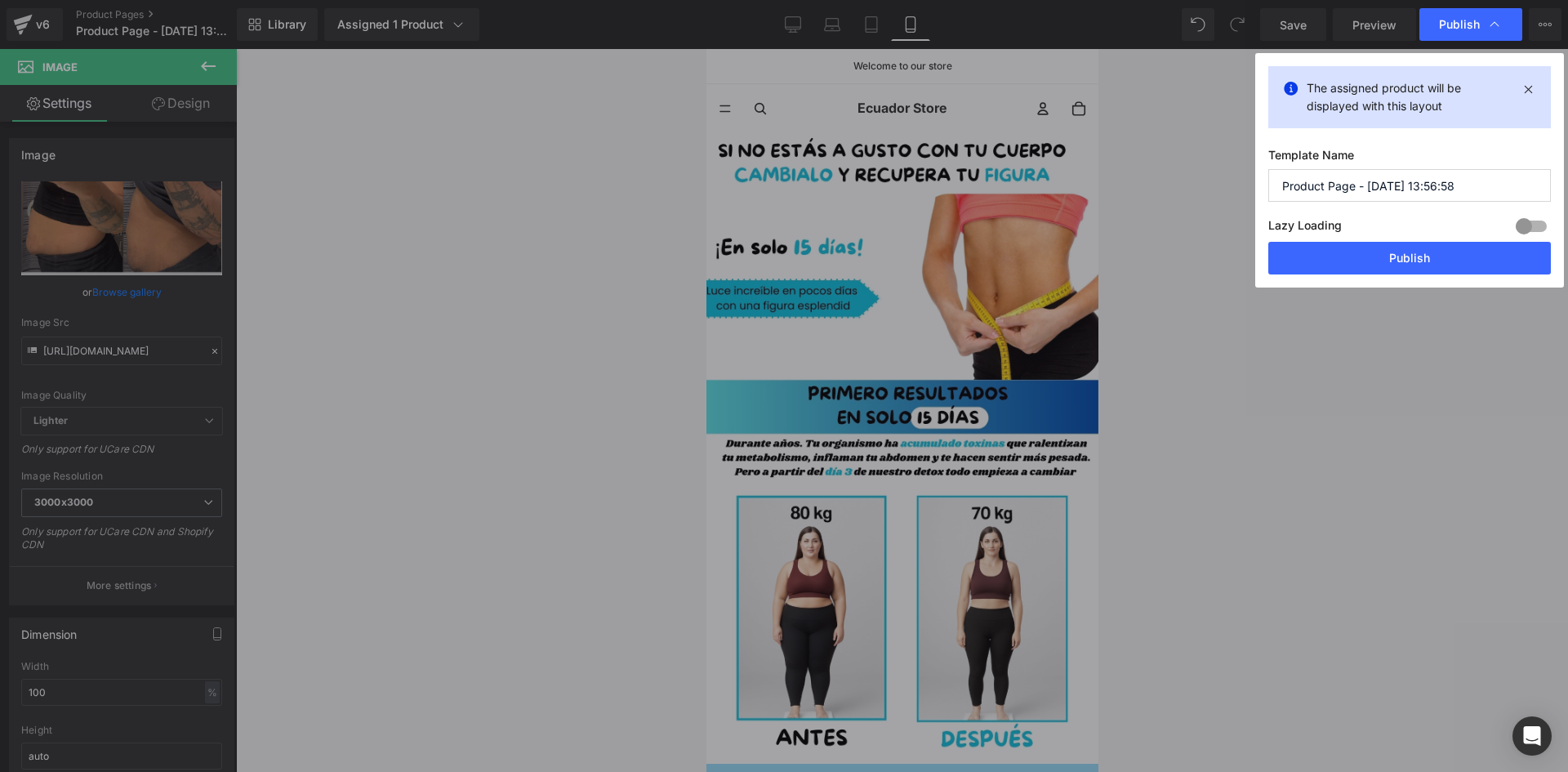
click at [1366, 182] on input "Product Page - Oct 4, 13:56:58" at bounding box center [1410, 186] width 283 height 32
click at [1400, 256] on button "Publish" at bounding box center [1410, 258] width 283 height 32
